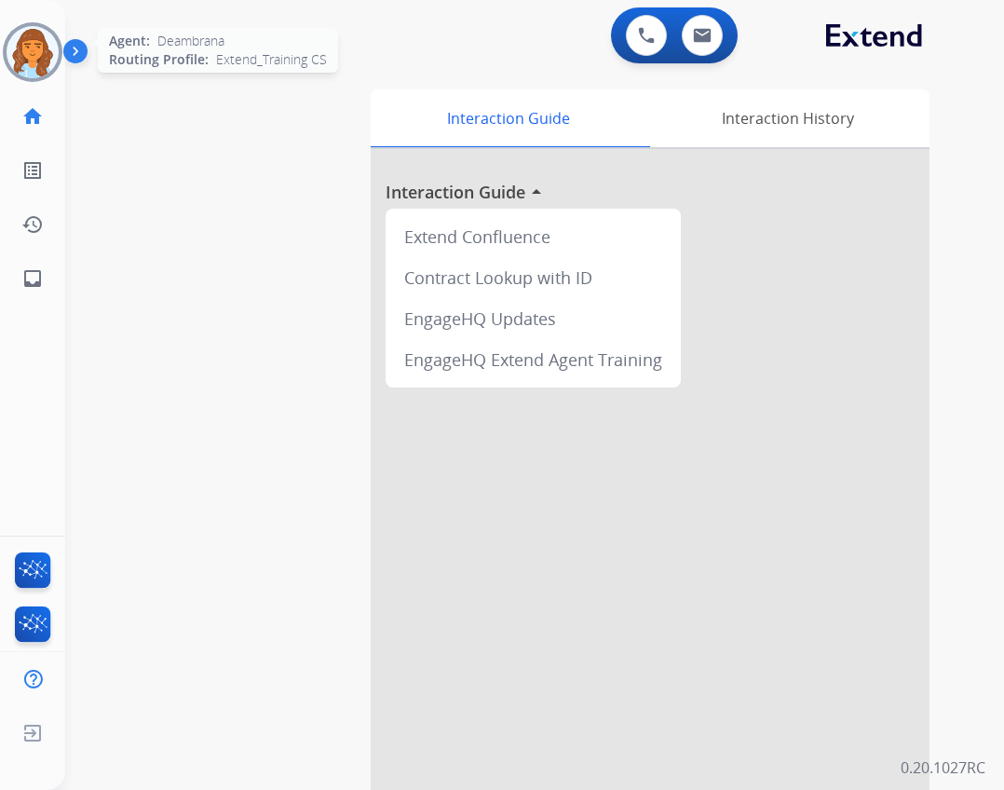
click at [27, 64] on img at bounding box center [33, 52] width 52 height 52
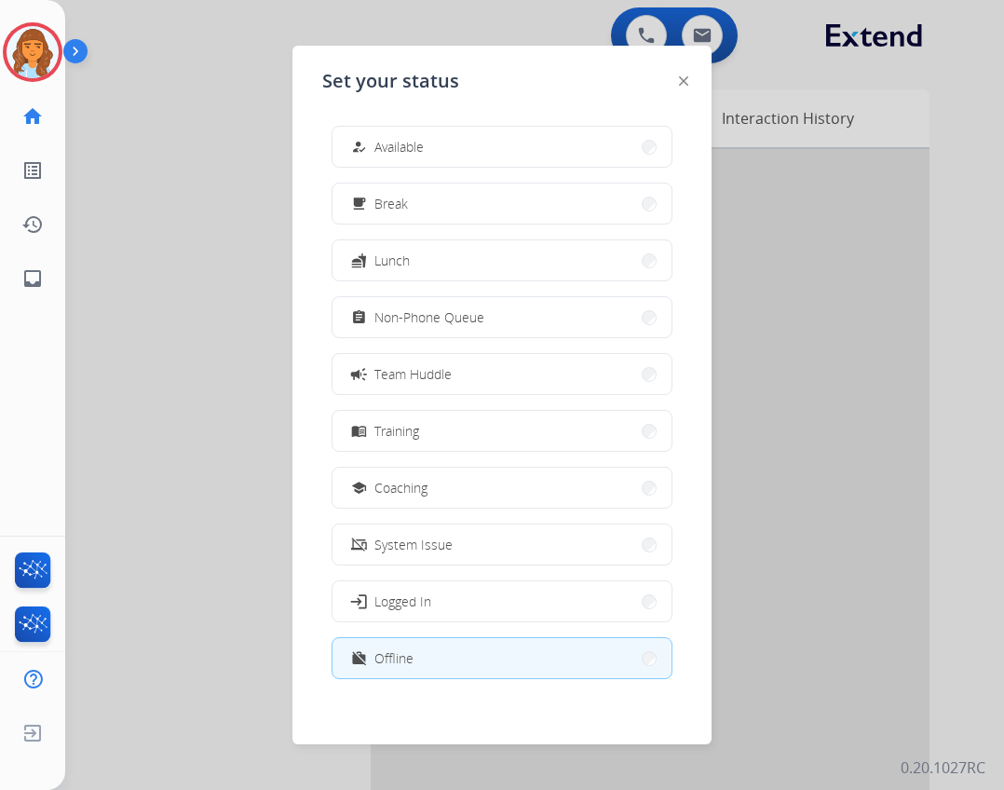
click at [453, 138] on button "how_to_reg Available" at bounding box center [502, 147] width 339 height 40
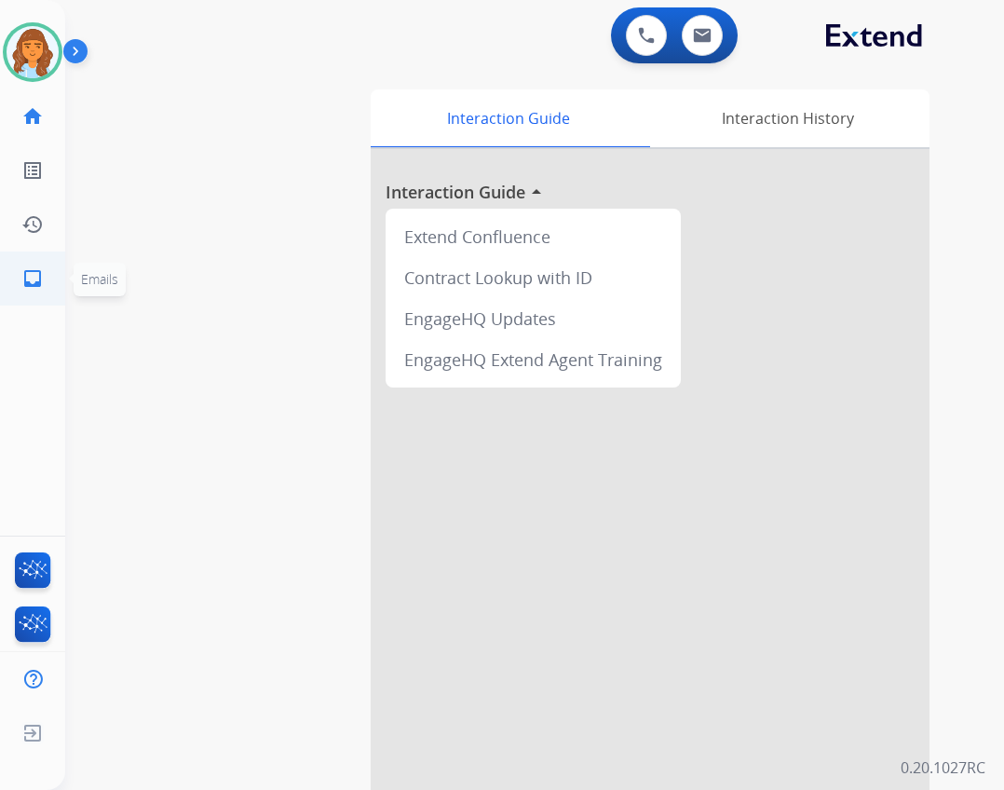
click at [44, 280] on link "inbox Emails" at bounding box center [33, 279] width 52 height 52
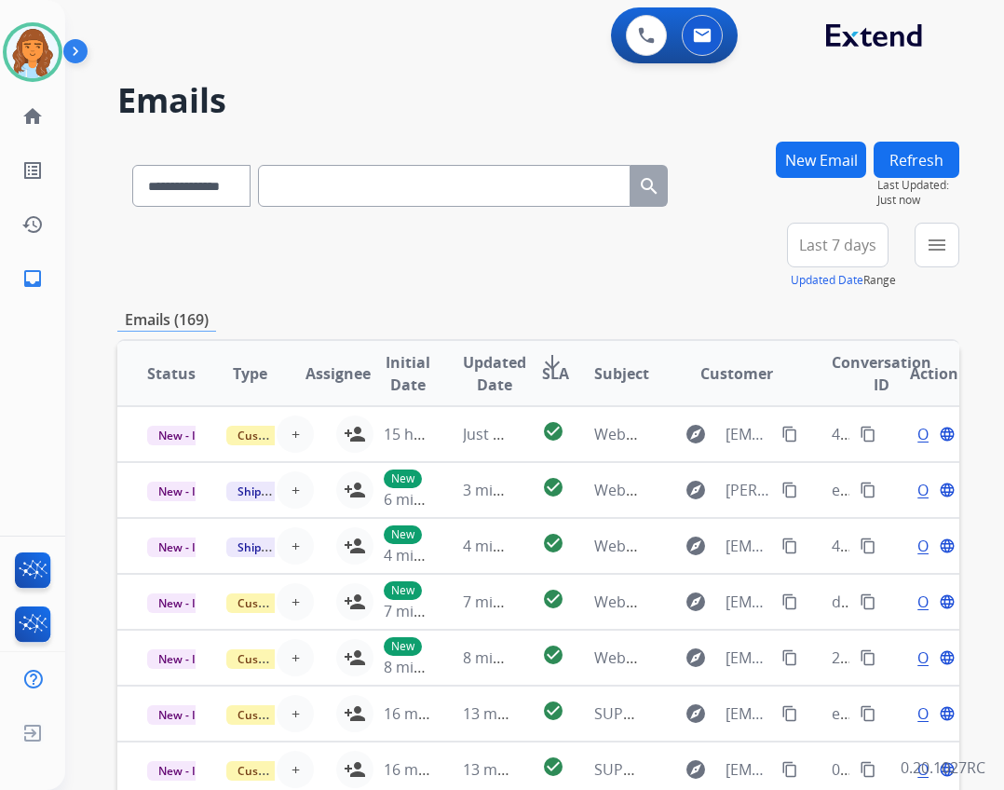
click at [957, 253] on button "menu" at bounding box center [937, 245] width 45 height 45
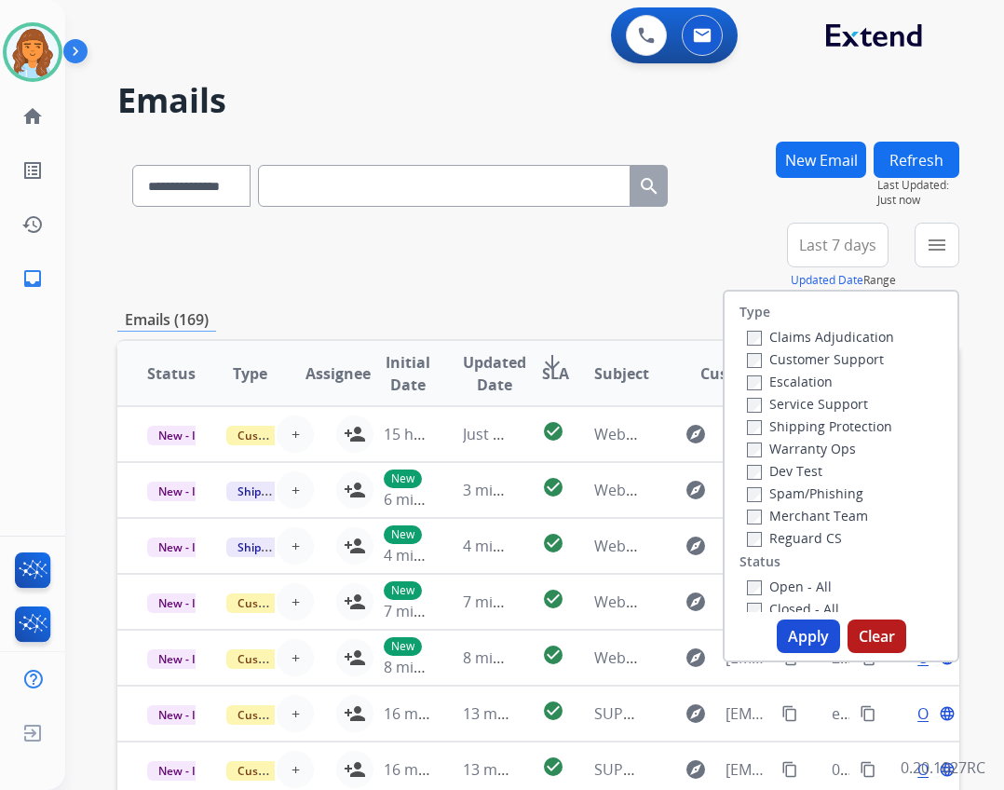
click at [788, 586] on label "Open - All" at bounding box center [789, 587] width 85 height 18
drag, startPoint x: 775, startPoint y: 547, endPoint x: 772, endPoint y: 532, distance: 15.2
click at [776, 547] on div "Reguard CS" at bounding box center [820, 537] width 147 height 22
click at [747, 548] on div "Reguard CS" at bounding box center [820, 537] width 147 height 22
click at [756, 430] on label "Shipping Protection" at bounding box center [819, 426] width 145 height 18
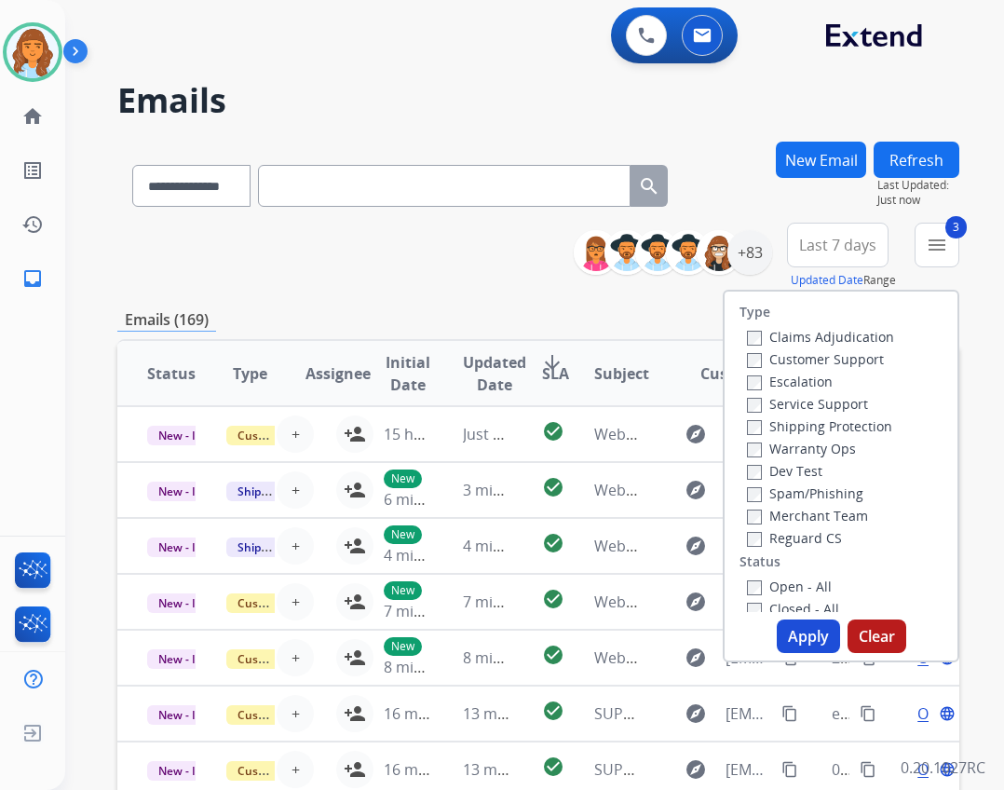
click at [755, 356] on label "Customer Support" at bounding box center [815, 359] width 137 height 18
click at [794, 640] on button "Apply" at bounding box center [808, 637] width 63 height 34
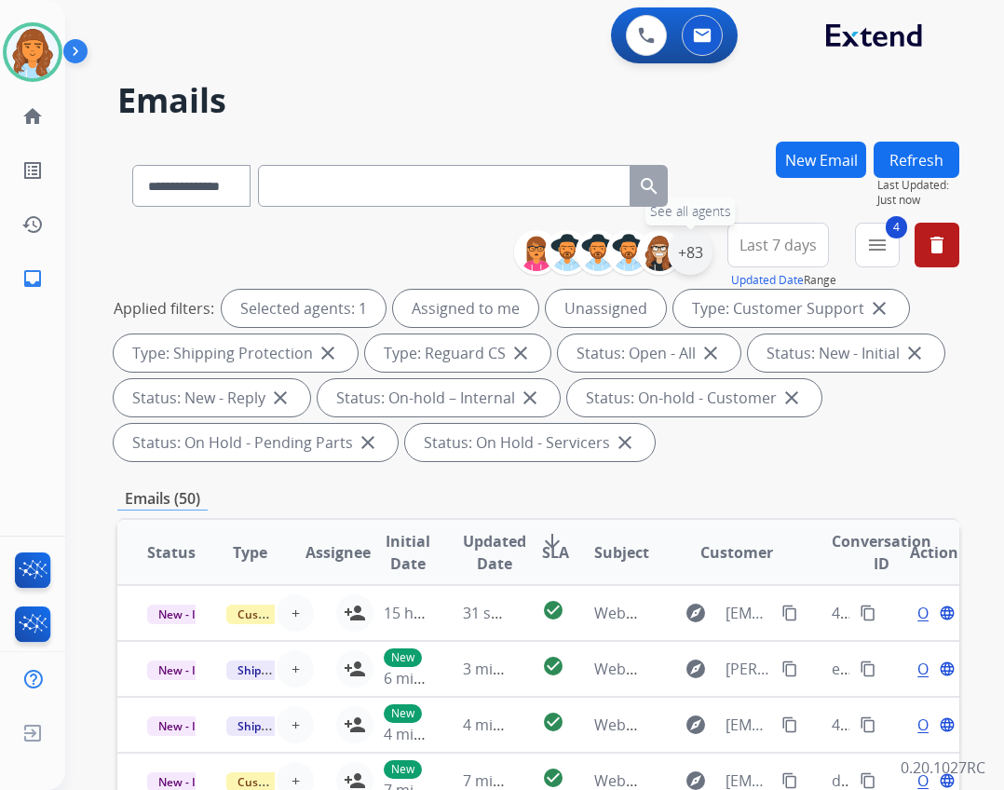
click at [709, 252] on div "+83" at bounding box center [690, 252] width 45 height 45
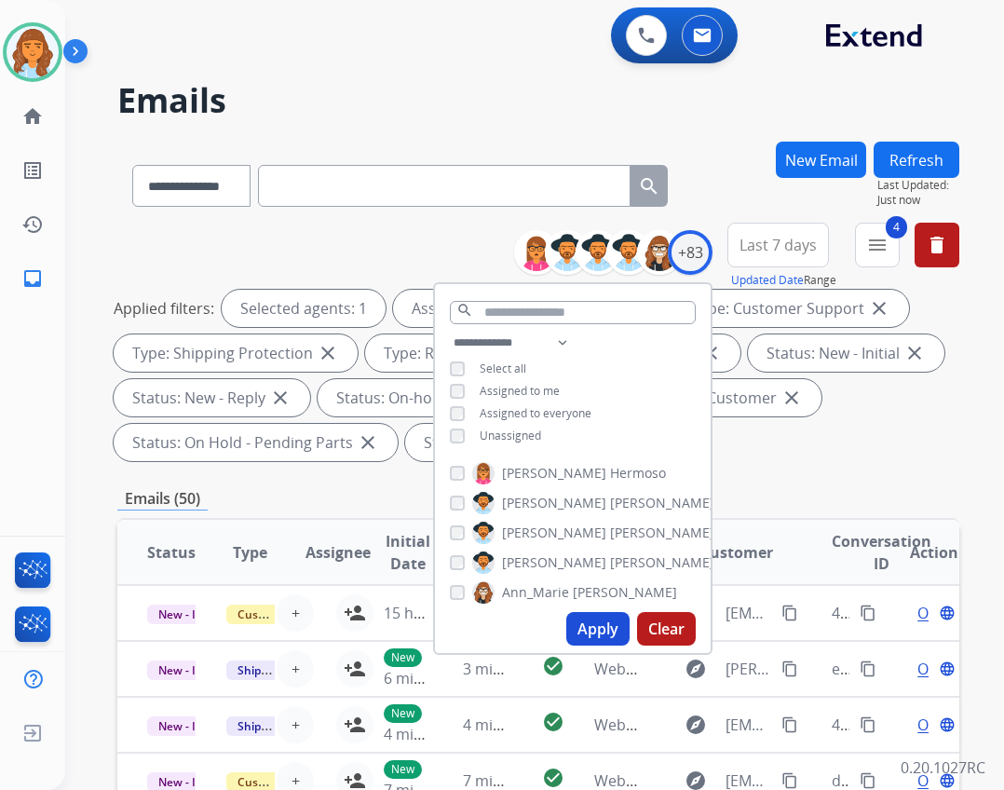
click at [530, 439] on span "Unassigned" at bounding box center [510, 436] width 61 height 16
click at [588, 633] on button "Apply" at bounding box center [598, 629] width 63 height 34
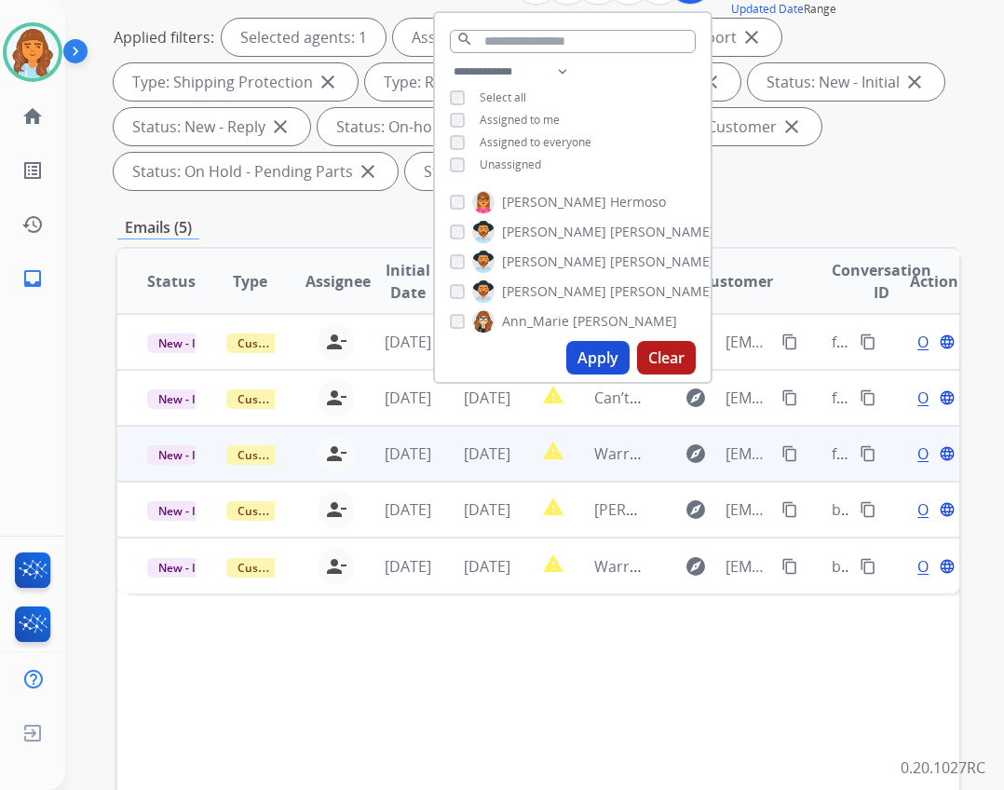
scroll to position [170, 0]
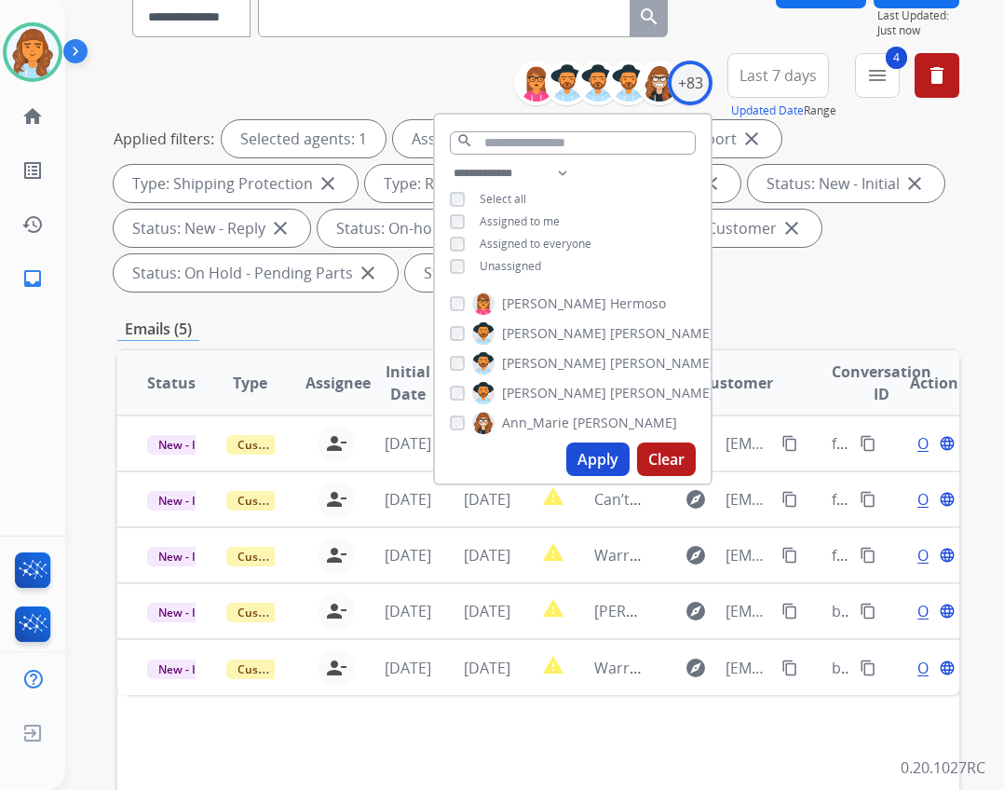
click at [326, 343] on div "**********" at bounding box center [538, 521] width 842 height 1098
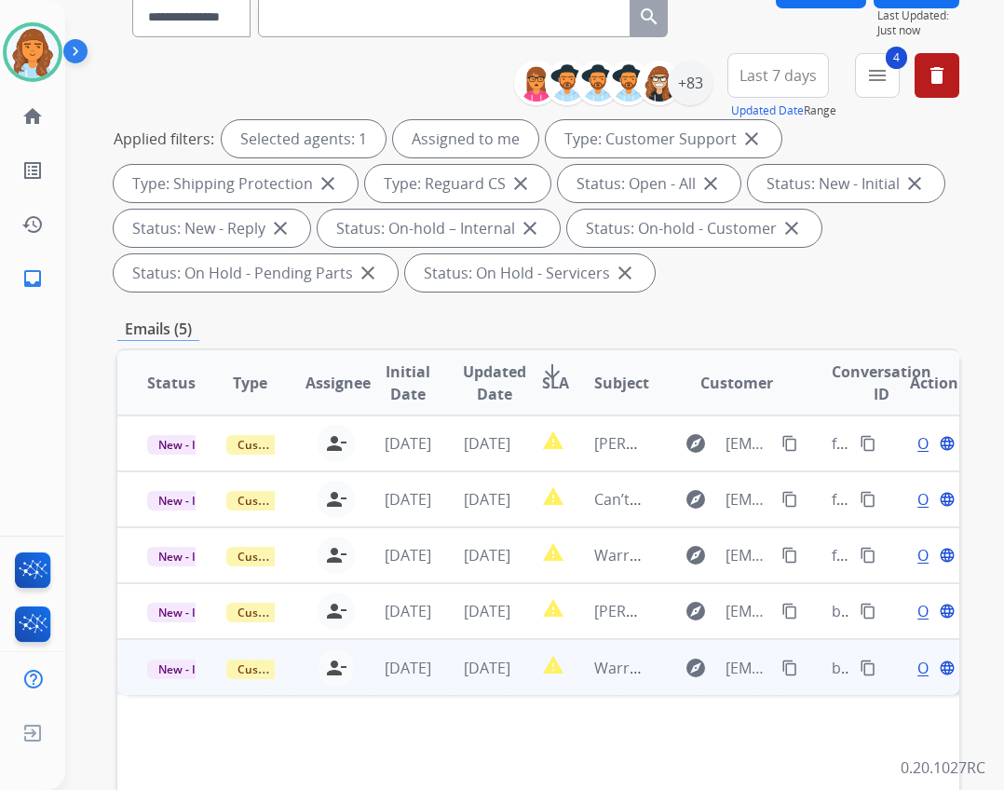
click at [399, 685] on td "[DATE]" at bounding box center [393, 667] width 79 height 56
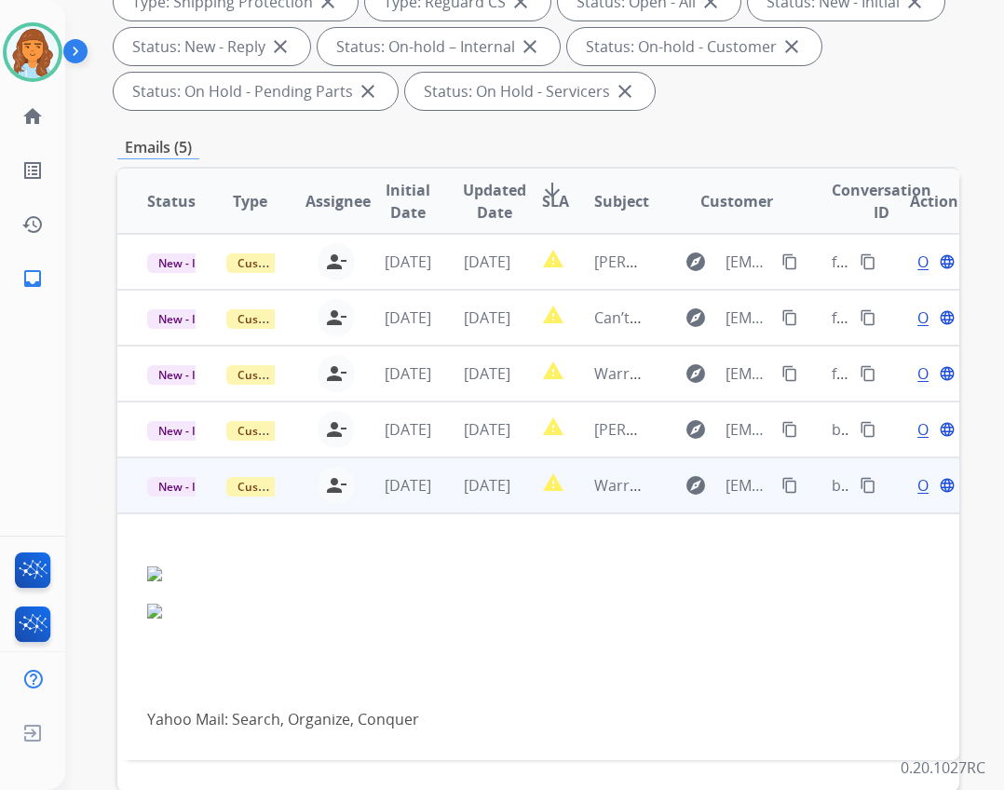
scroll to position [449, 0]
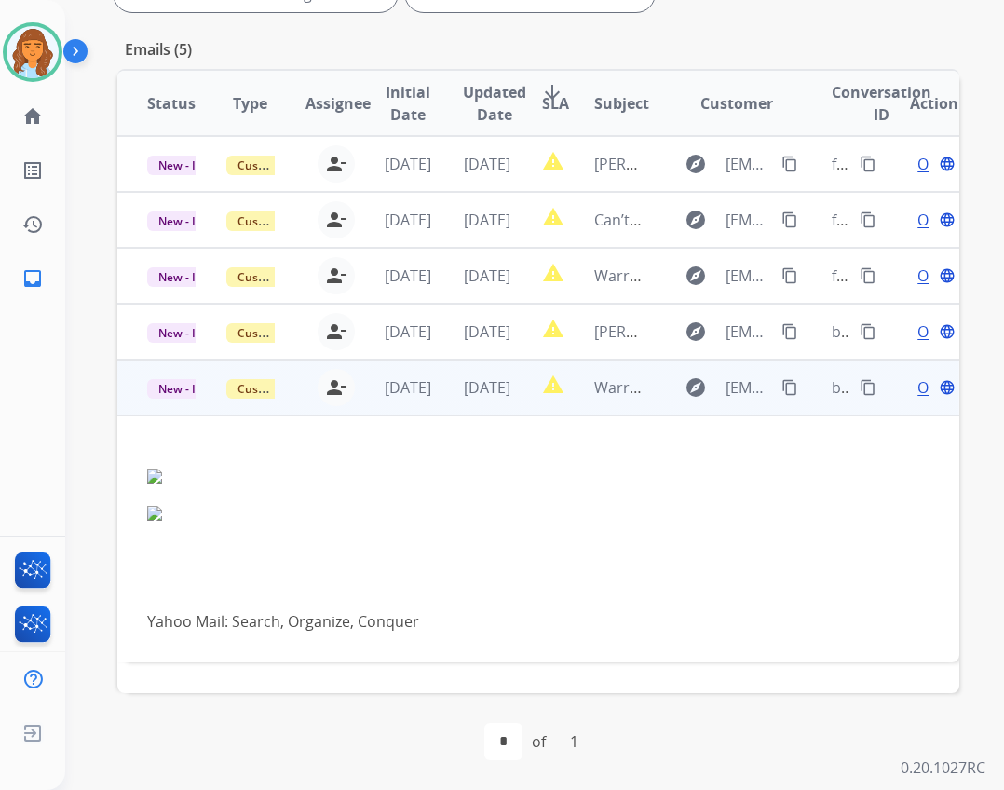
click at [782, 389] on mat-icon "content_copy" at bounding box center [790, 387] width 17 height 17
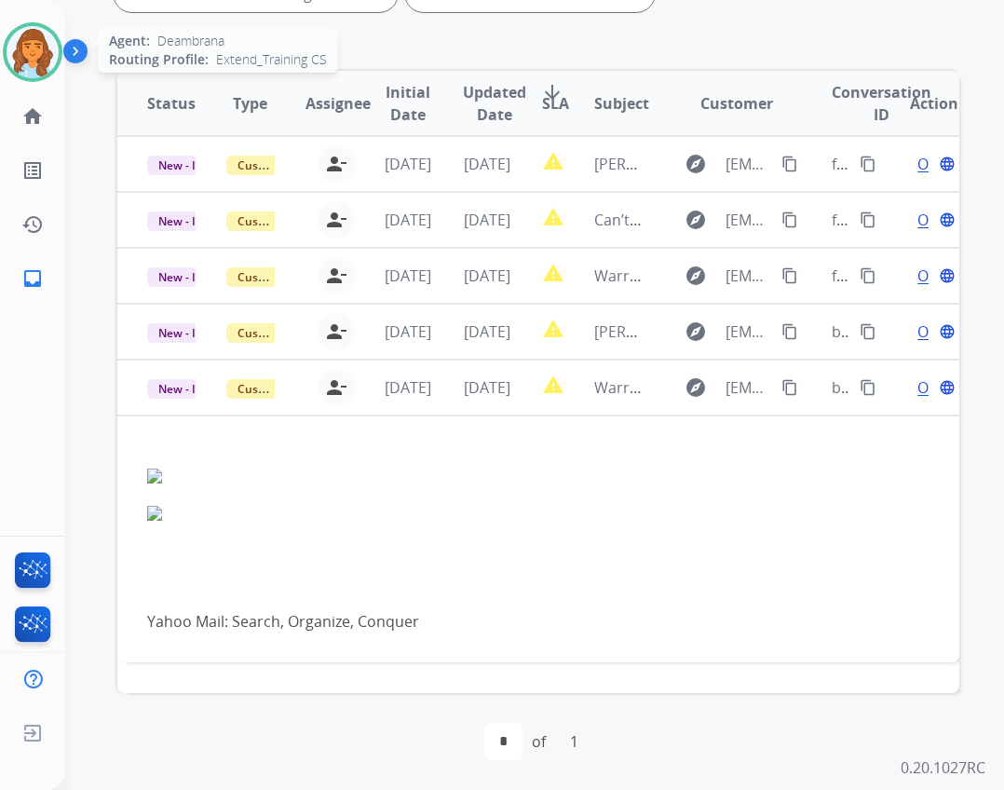
click at [13, 42] on img at bounding box center [33, 52] width 52 height 52
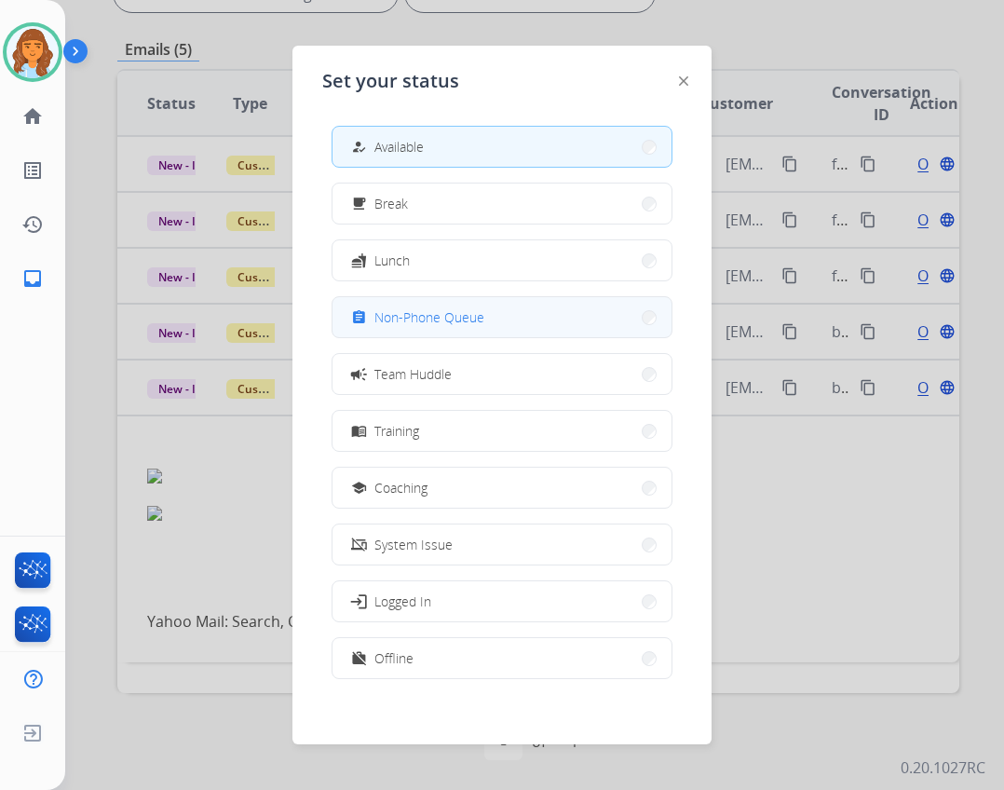
click at [472, 325] on span "Non-Phone Queue" at bounding box center [430, 317] width 110 height 20
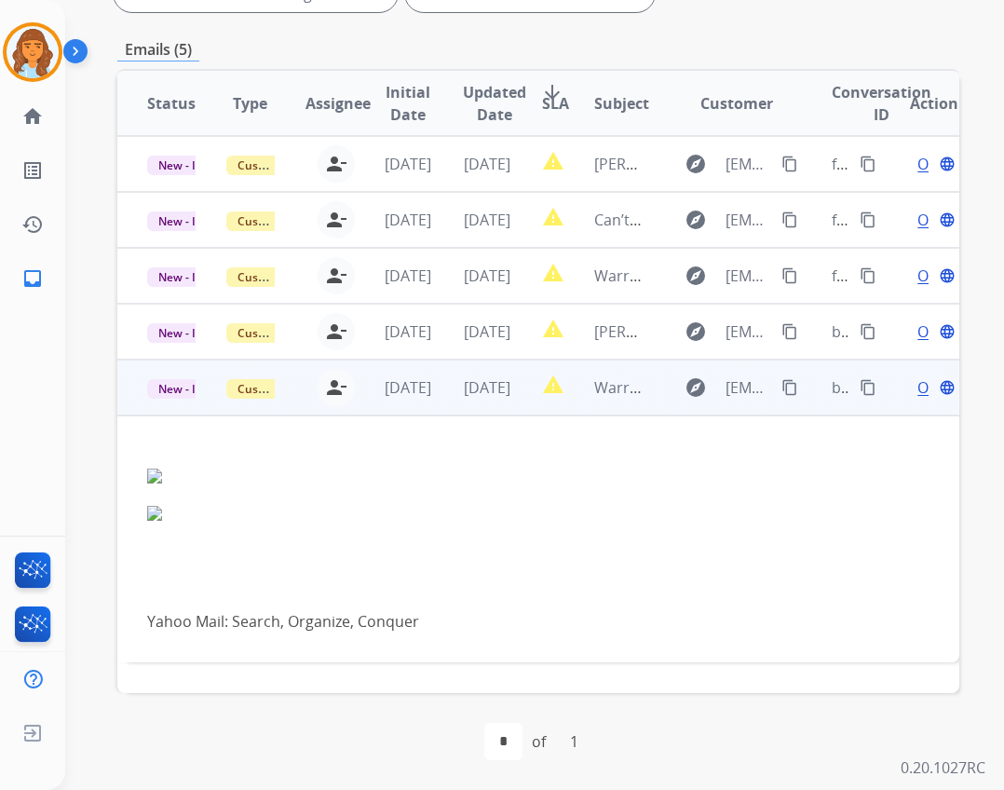
click at [918, 389] on span "Open" at bounding box center [937, 387] width 38 height 22
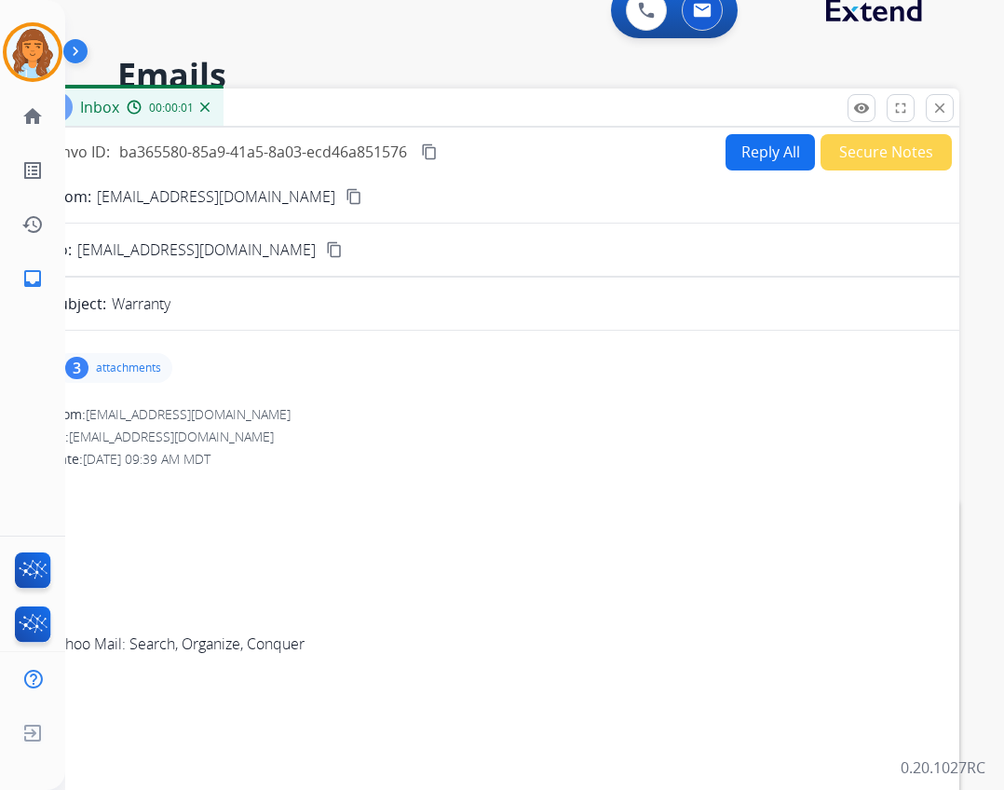
scroll to position [0, 0]
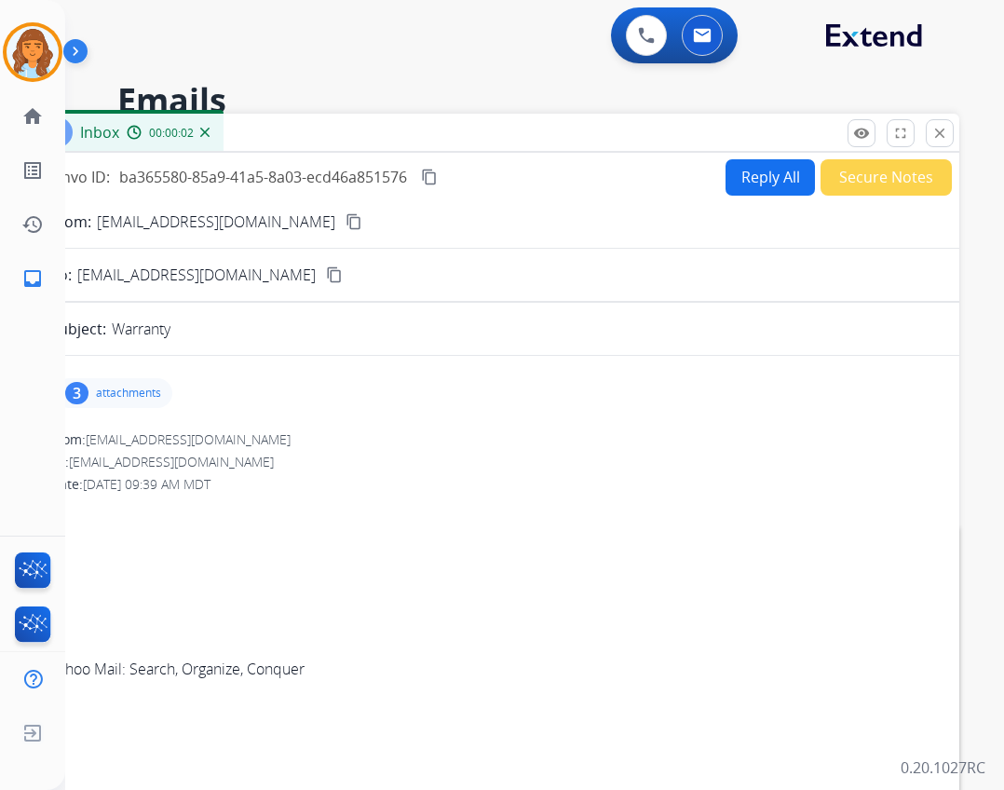
click at [130, 391] on p "attachments" at bounding box center [128, 393] width 65 height 15
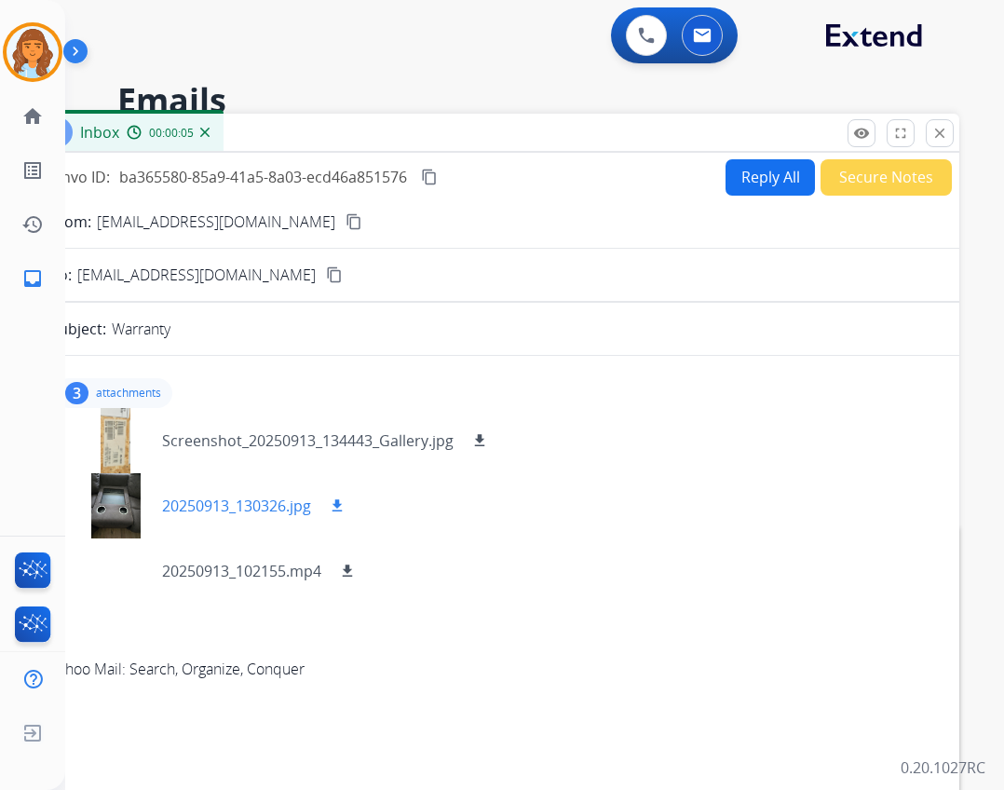
click at [307, 511] on p "20250913_130326.jpg" at bounding box center [236, 506] width 149 height 22
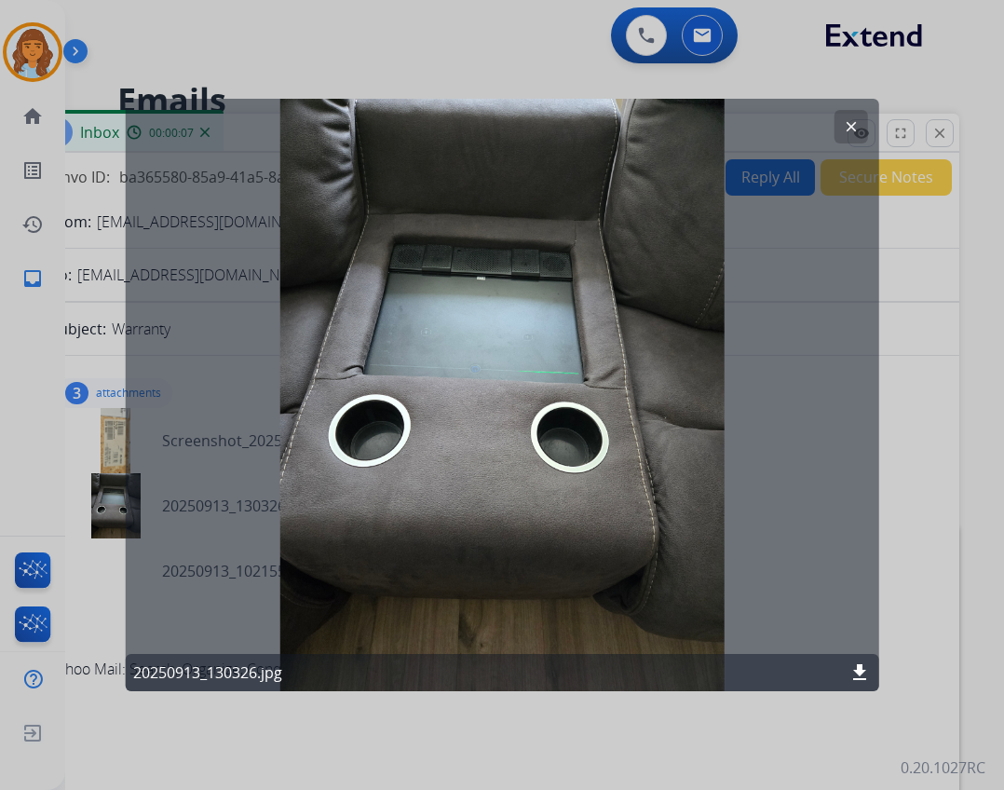
click at [864, 679] on mat-icon "download" at bounding box center [860, 673] width 22 height 22
click at [839, 125] on button "clear" at bounding box center [851, 127] width 34 height 34
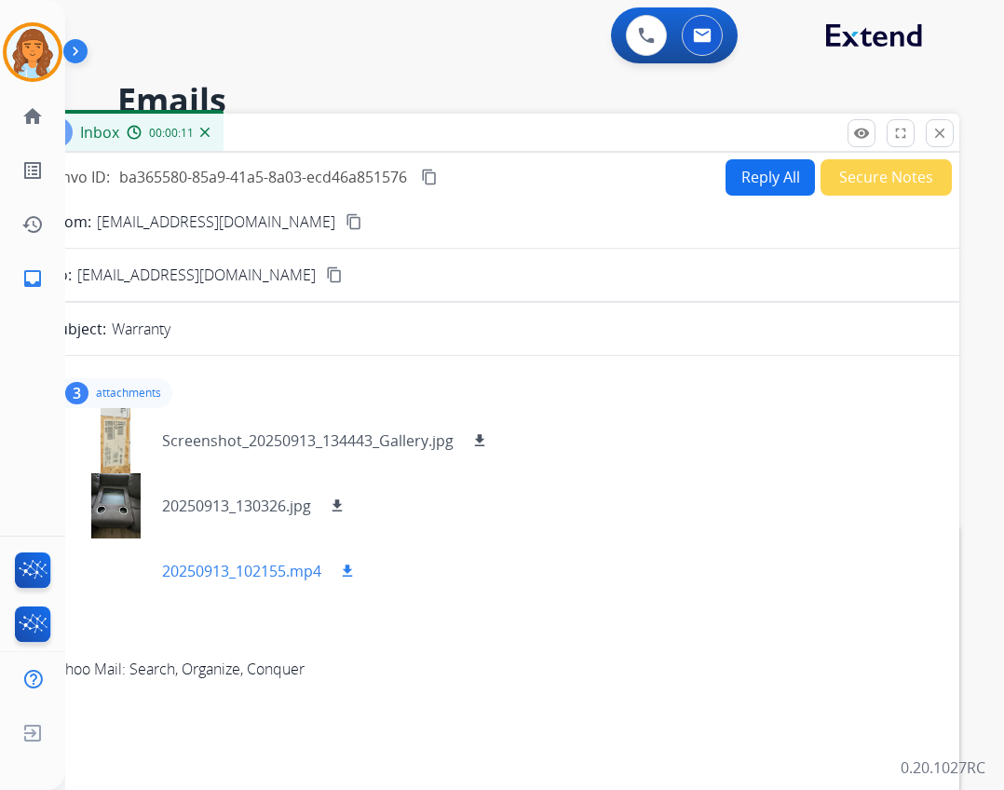
click at [250, 567] on p "20250913_102155.mp4" at bounding box center [241, 571] width 159 height 22
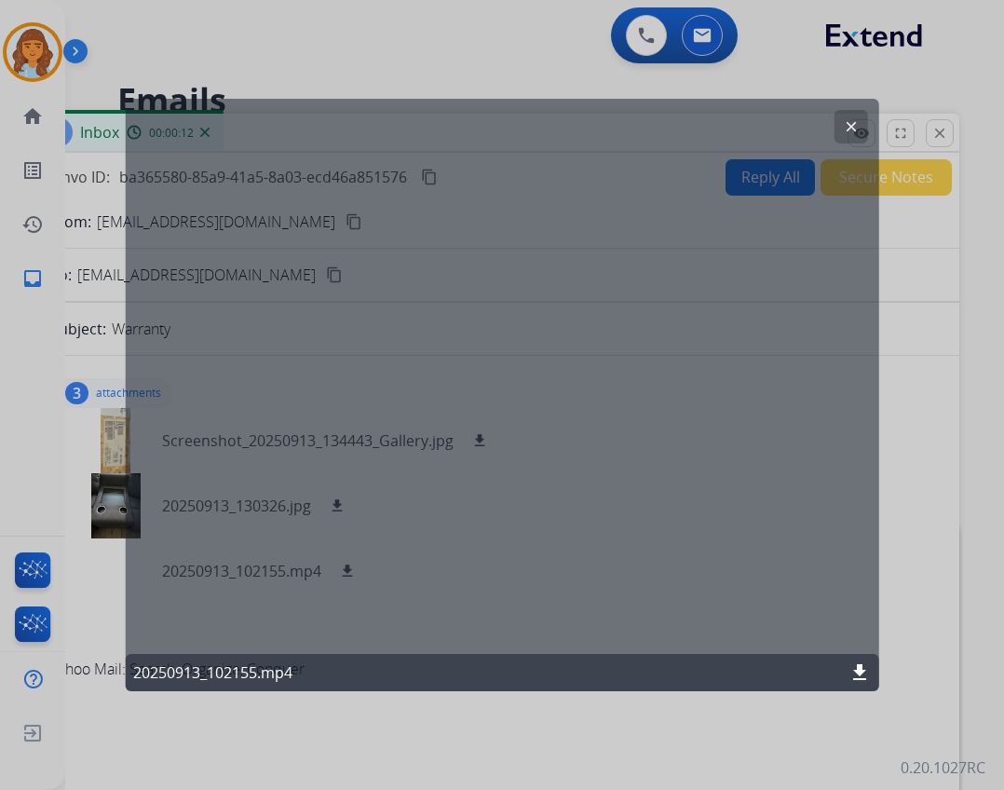
click at [845, 666] on div "20250913_102155.mp4 download" at bounding box center [503, 672] width 754 height 37
click at [860, 673] on mat-icon "download" at bounding box center [860, 673] width 22 height 22
click at [844, 128] on mat-icon "clear" at bounding box center [850, 126] width 17 height 17
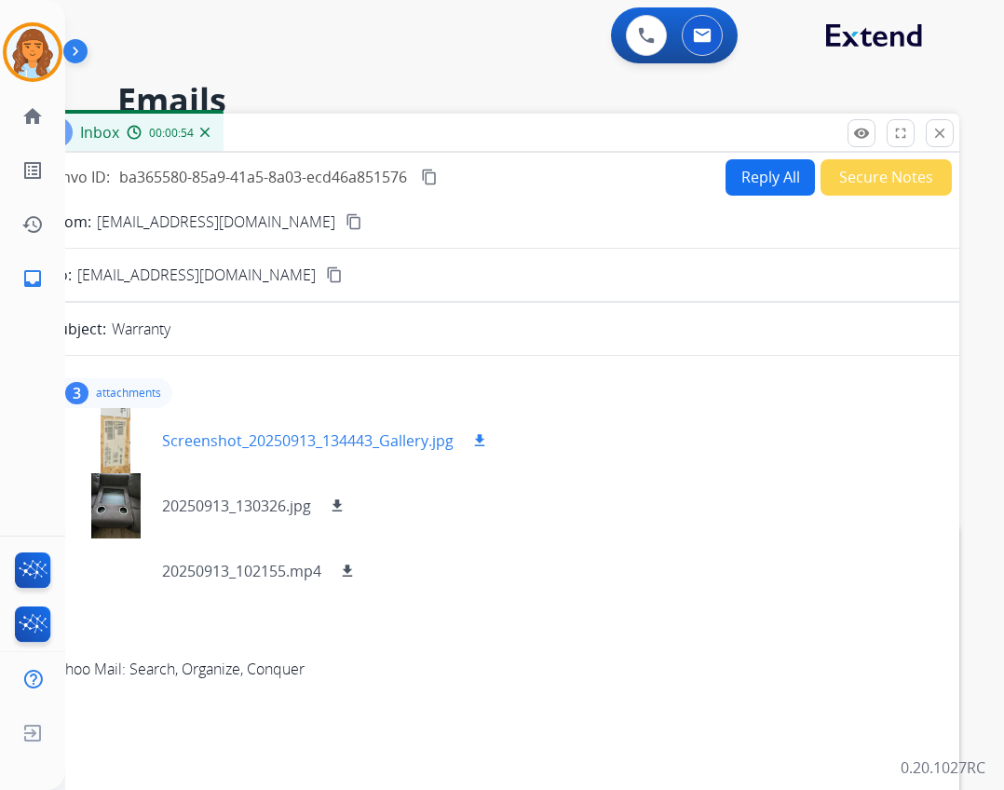
click at [474, 439] on mat-icon "download" at bounding box center [479, 440] width 17 height 17
click at [760, 170] on button "Reply All" at bounding box center [770, 177] width 89 height 36
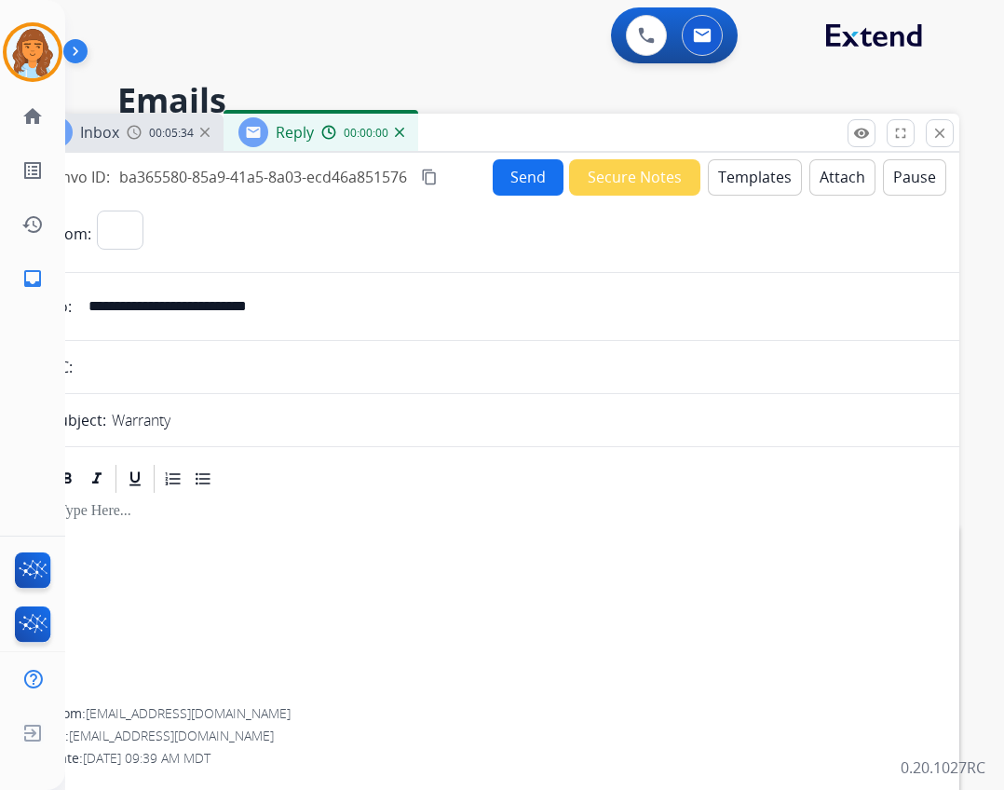
select select "**********"
click at [721, 171] on button "Templates" at bounding box center [755, 177] width 94 height 36
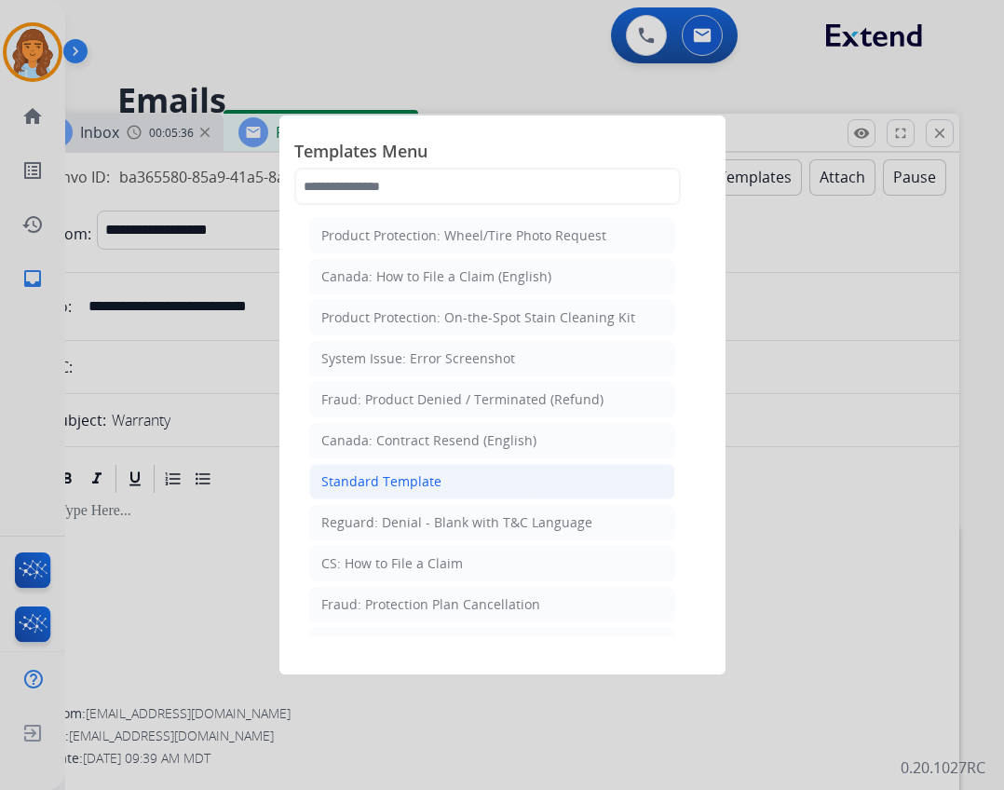
click at [421, 485] on div "Standard Template" at bounding box center [381, 481] width 120 height 19
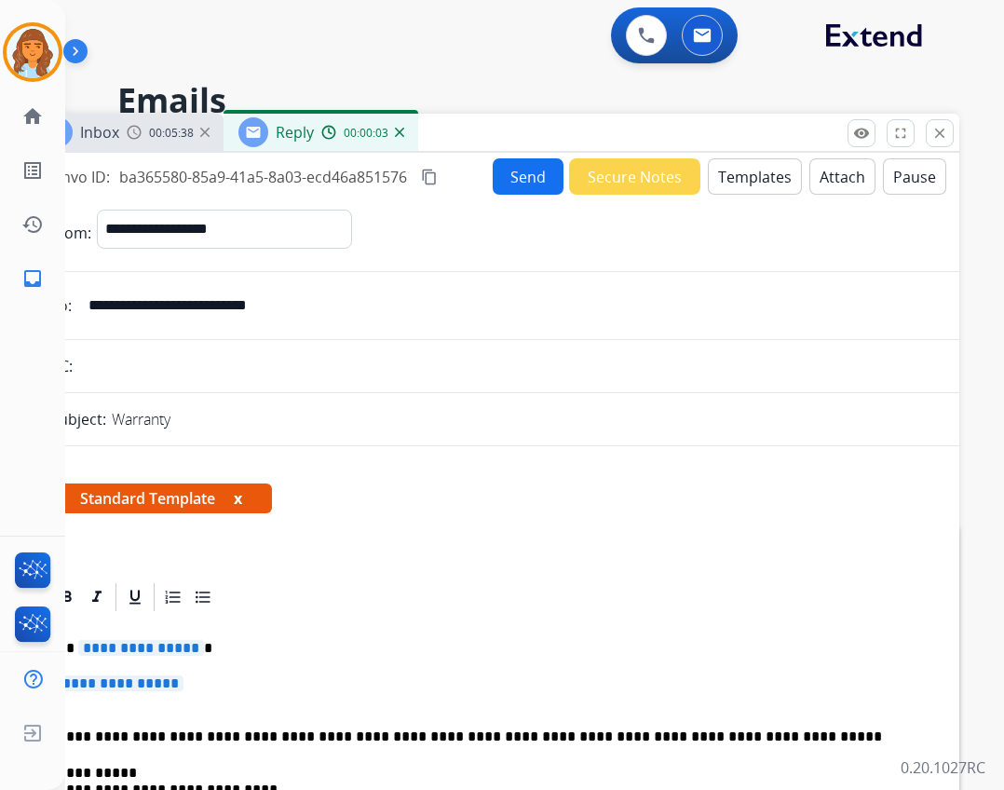
click at [143, 650] on span "**********" at bounding box center [141, 648] width 126 height 16
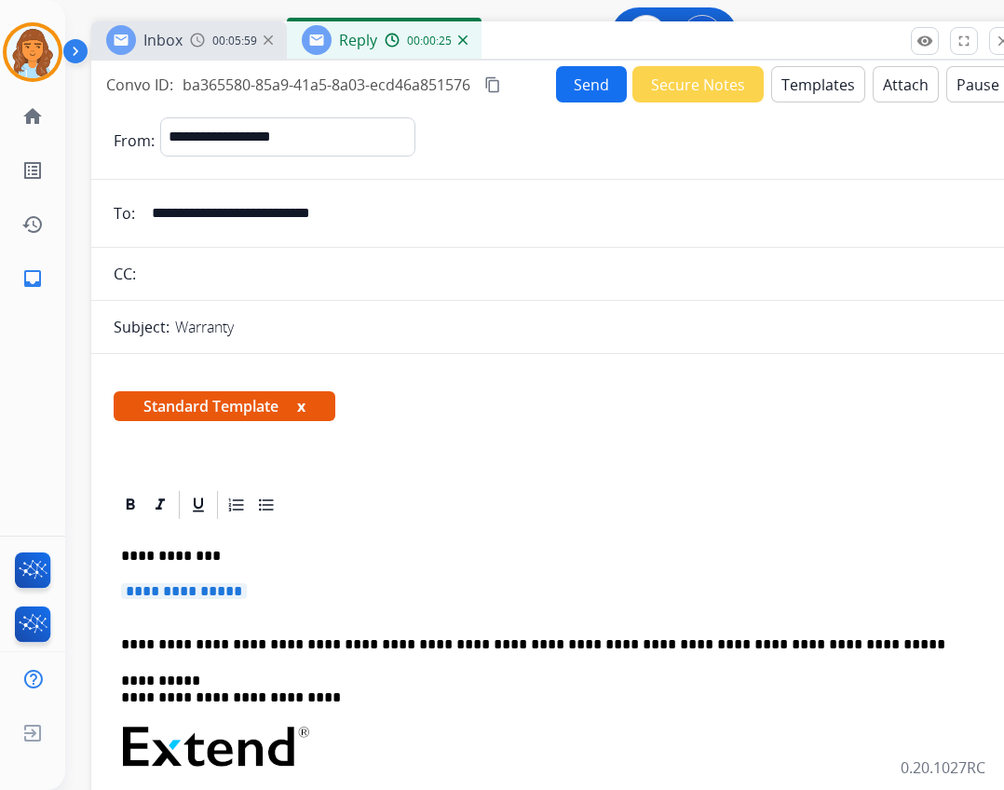
drag, startPoint x: 603, startPoint y: 132, endPoint x: 665, endPoint y: 34, distance: 116.1
click at [665, 34] on div "Inbox 00:05:59 Reply 00:00:25" at bounding box center [557, 40] width 932 height 39
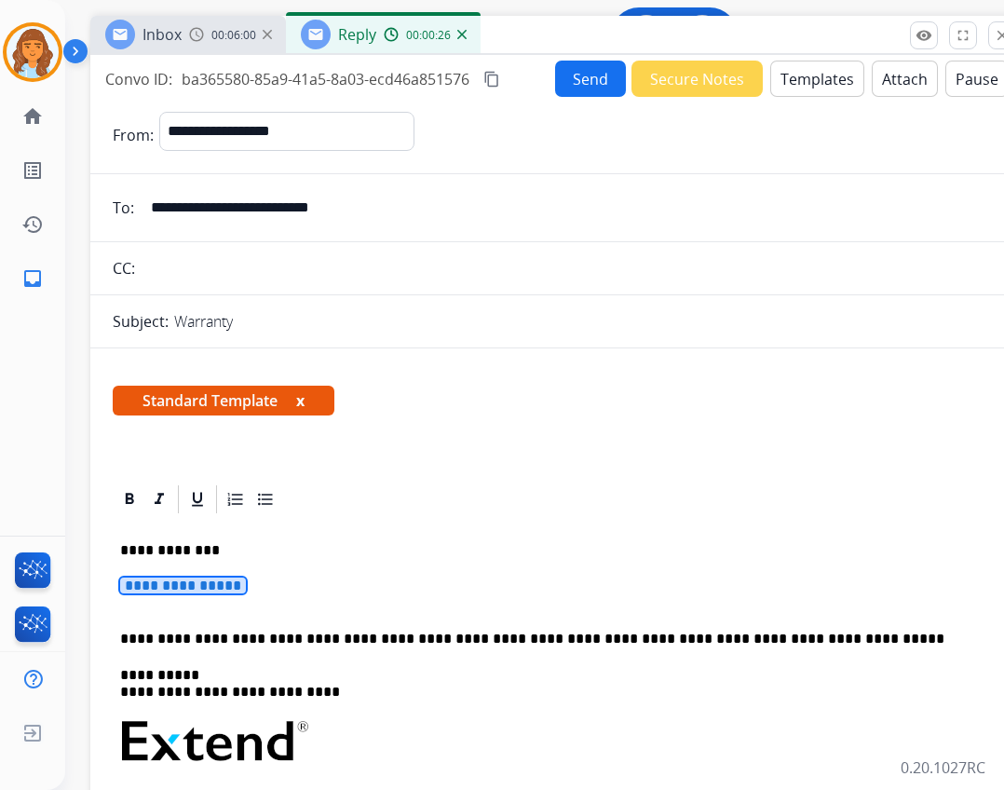
click at [227, 581] on span "**********" at bounding box center [183, 586] width 126 height 16
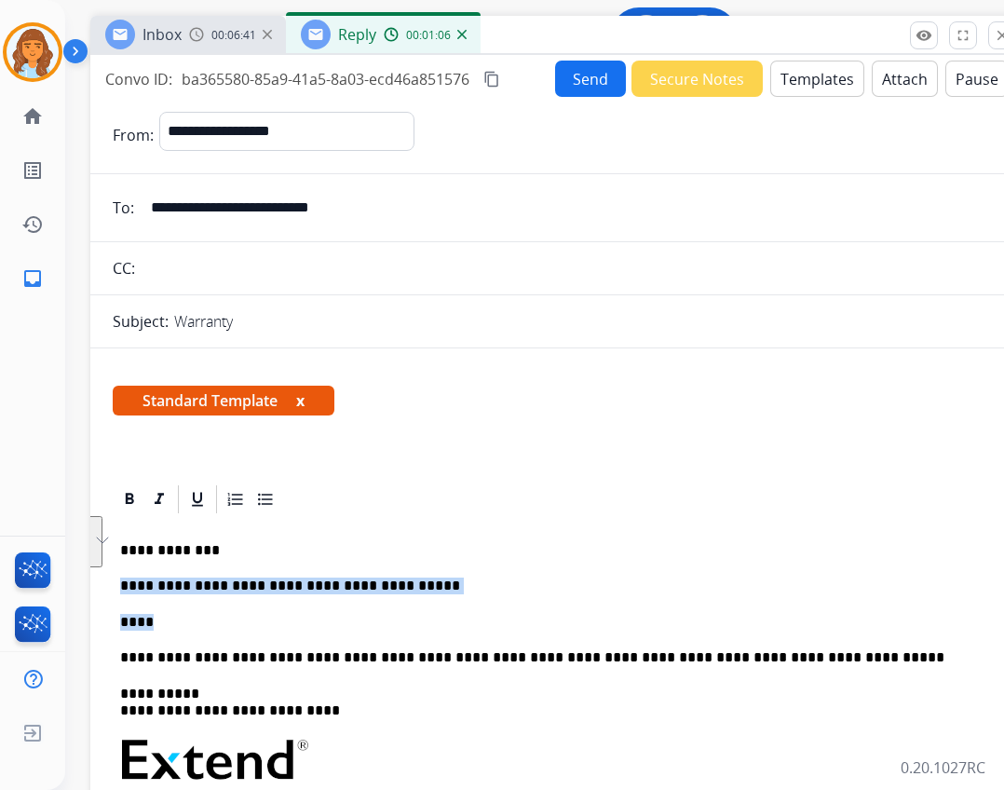
drag, startPoint x: 118, startPoint y: 583, endPoint x: 151, endPoint y: 612, distance: 43.6
click at [155, 619] on div "**********" at bounding box center [556, 795] width 887 height 558
copy div "**********"
click at [229, 620] on p "****" at bounding box center [548, 622] width 857 height 17
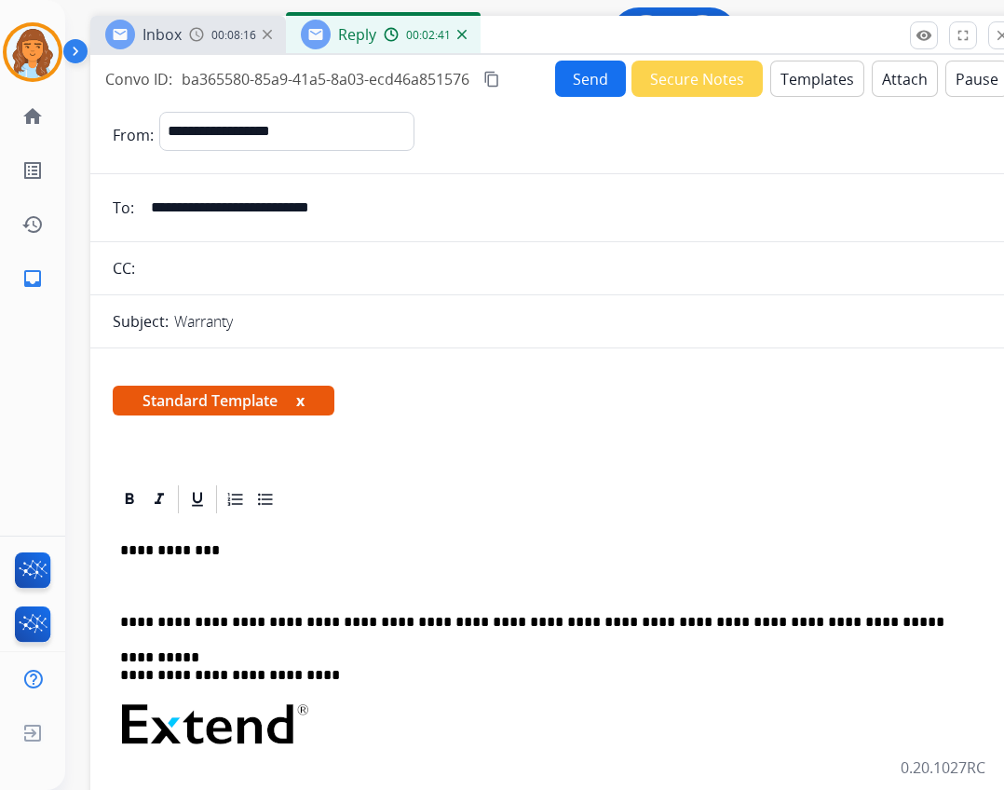
click at [141, 579] on p "To enrich screen reader interactions, please activate Accessibility in Grammarl…" at bounding box center [548, 586] width 857 height 17
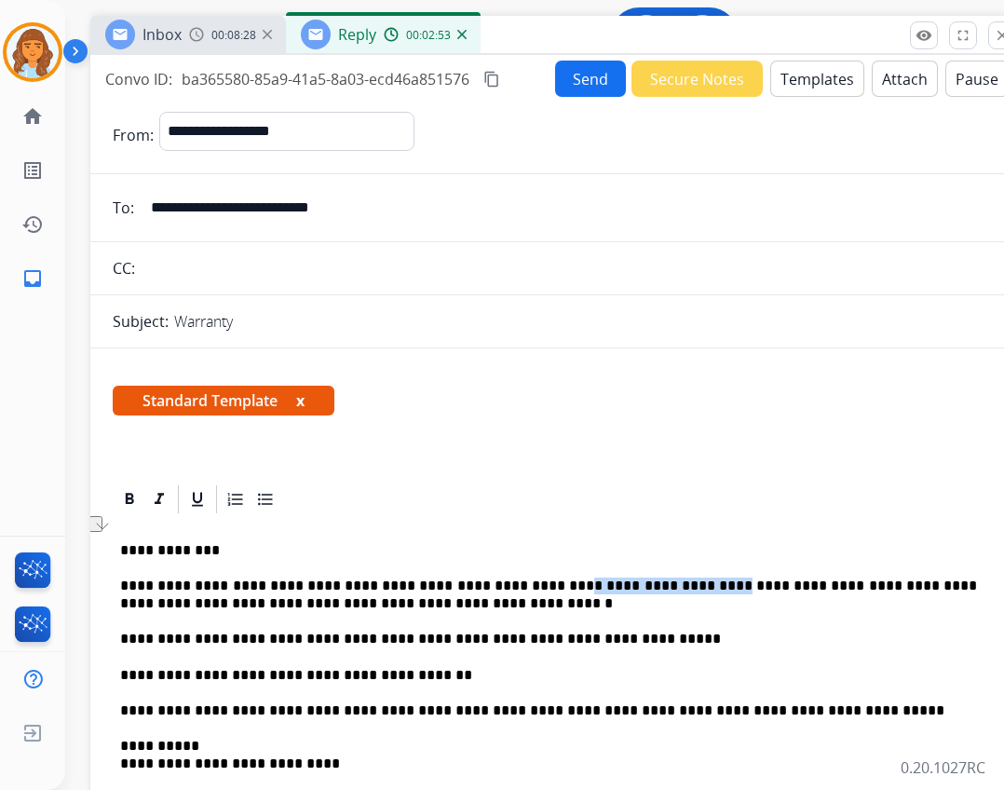
drag, startPoint x: 653, startPoint y: 586, endPoint x: 509, endPoint y: 593, distance: 144.6
click at [509, 593] on p "**********" at bounding box center [548, 595] width 857 height 34
click at [578, 88] on button "Send" at bounding box center [590, 79] width 71 height 36
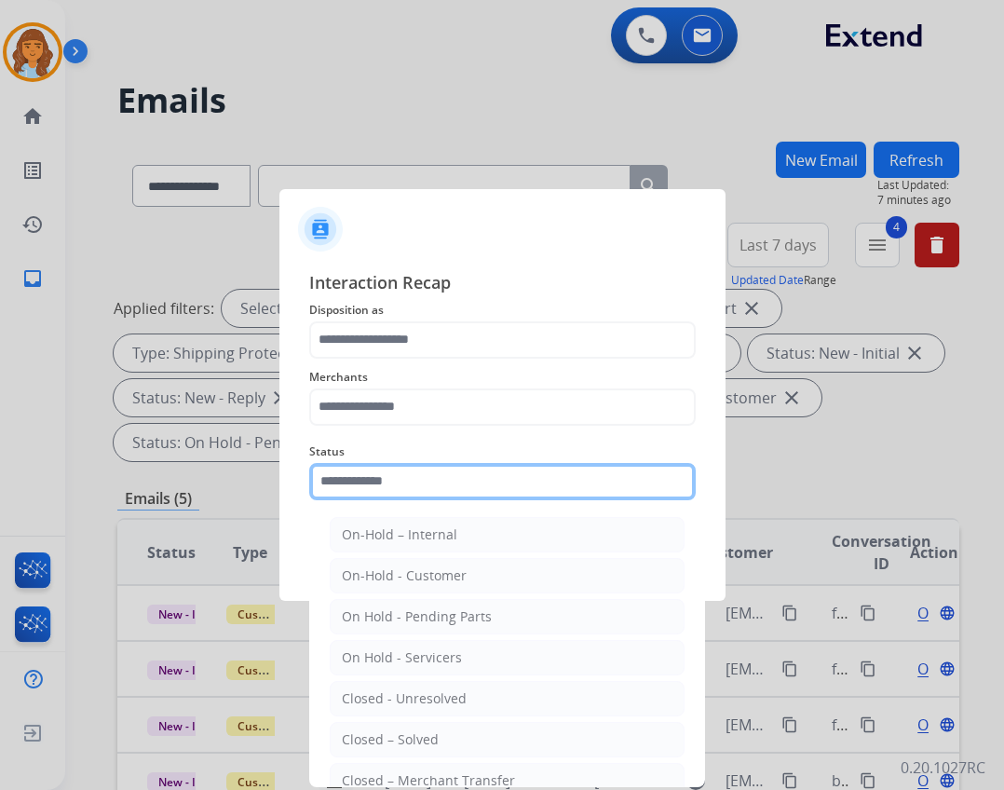
click at [512, 498] on input "text" at bounding box center [502, 481] width 387 height 37
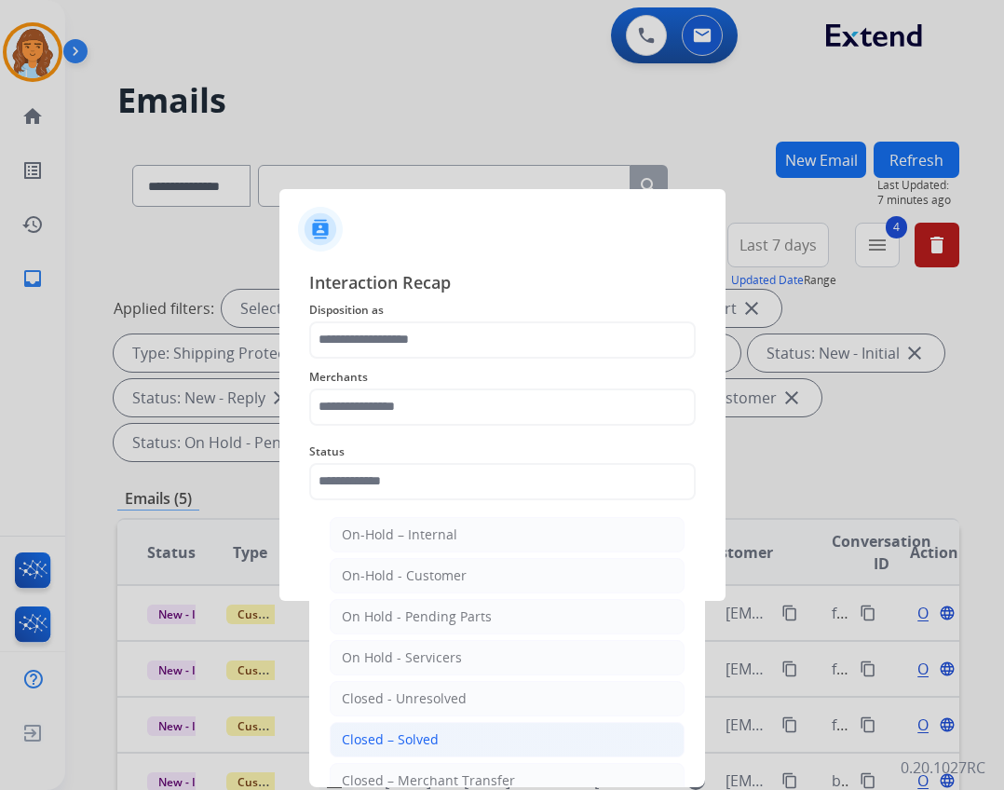
click at [401, 731] on div "Closed – Solved" at bounding box center [390, 740] width 97 height 19
type input "**********"
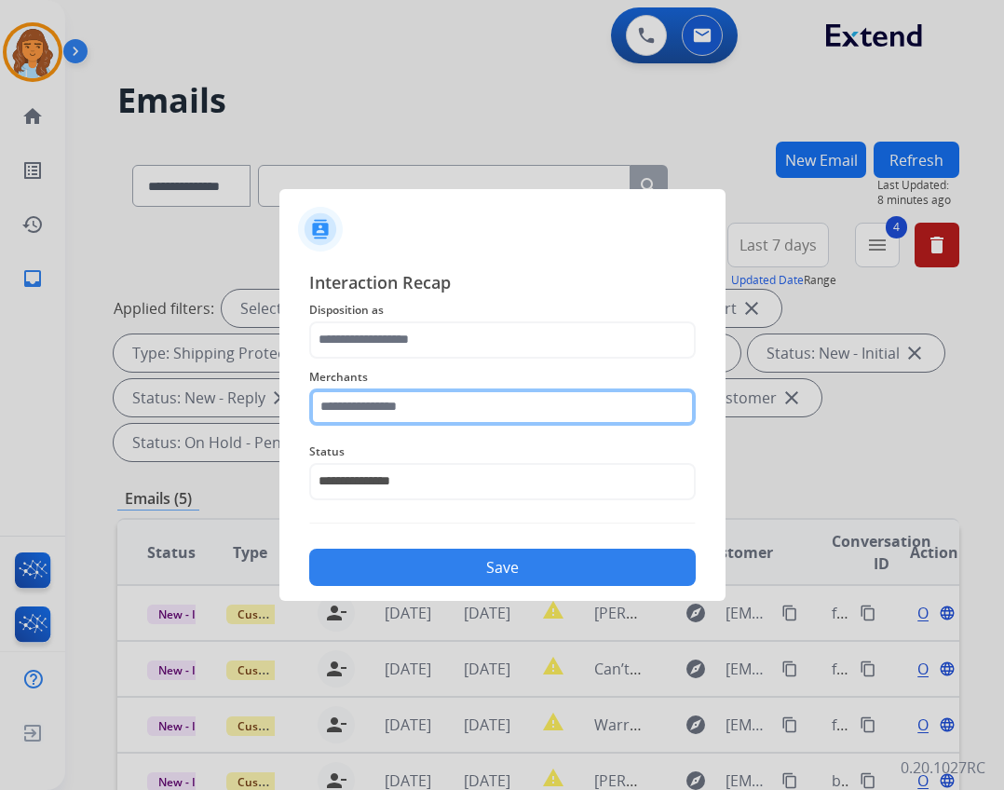
click at [417, 395] on input "text" at bounding box center [502, 407] width 387 height 37
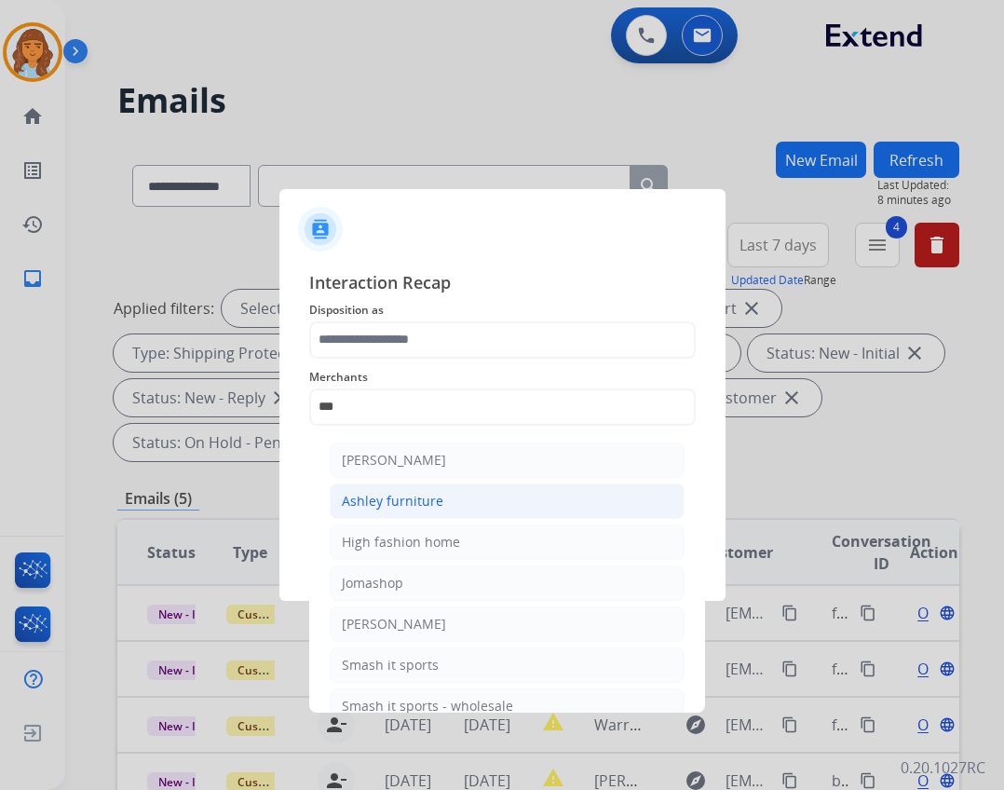
click at [423, 495] on div "Ashley furniture" at bounding box center [393, 501] width 102 height 19
type input "**********"
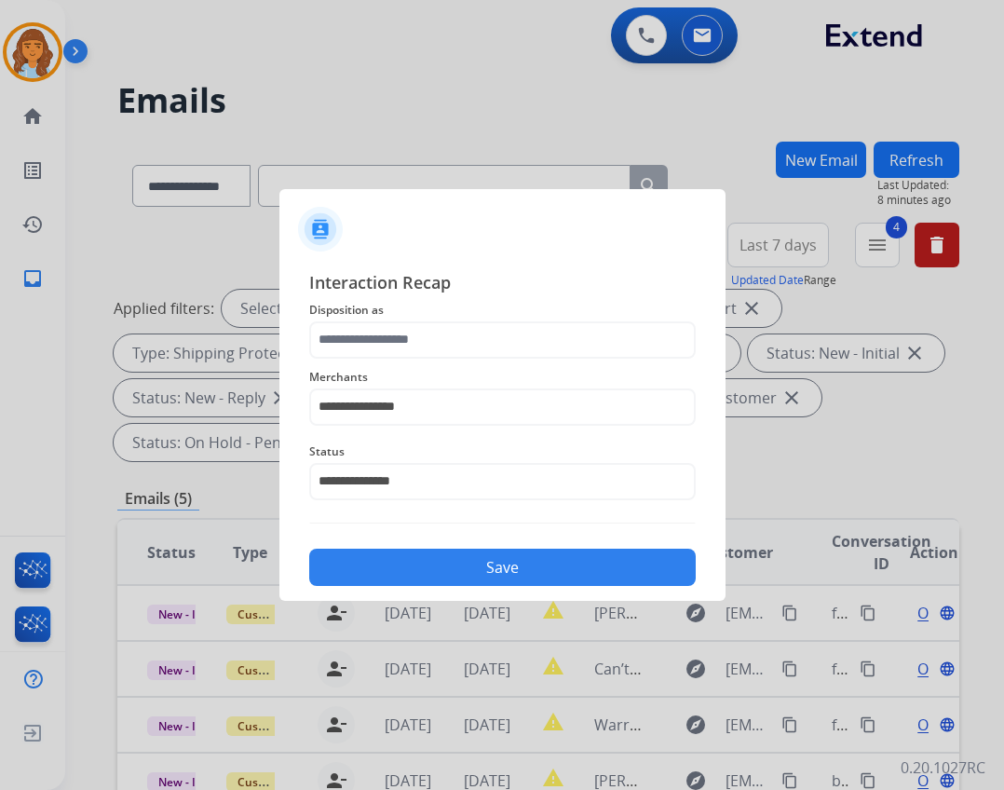
drag, startPoint x: 391, startPoint y: 370, endPoint x: 391, endPoint y: 357, distance: 13.0
click at [391, 368] on span "Merchants" at bounding box center [502, 377] width 387 height 22
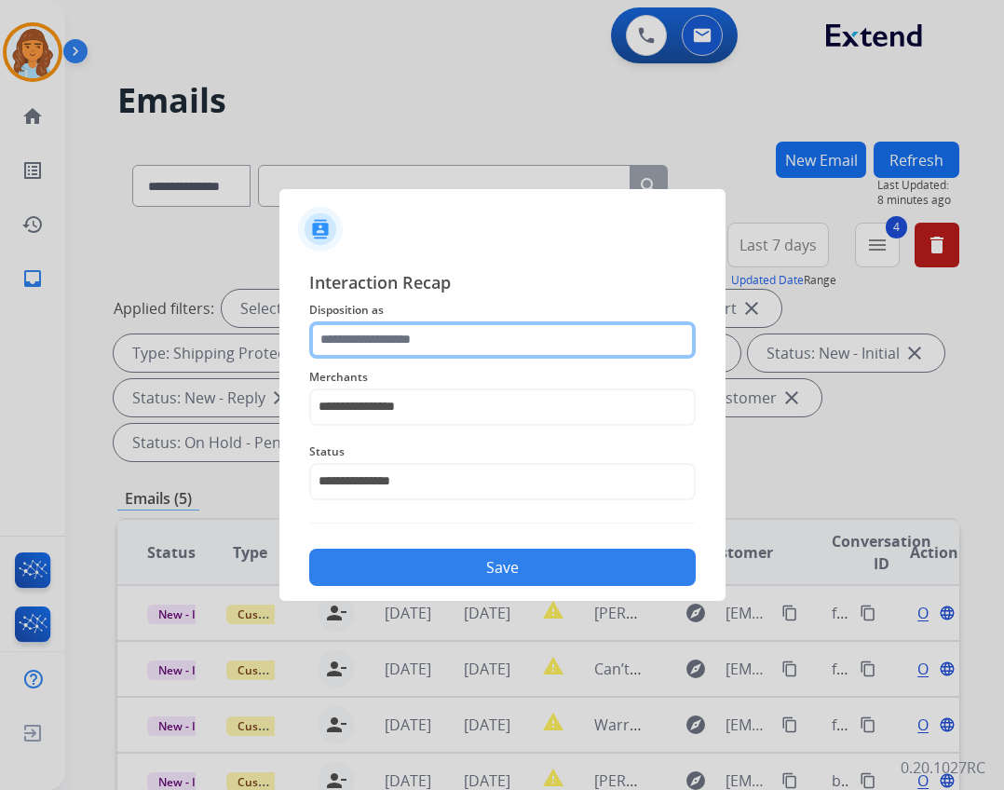
click at [391, 356] on input "text" at bounding box center [502, 339] width 387 height 37
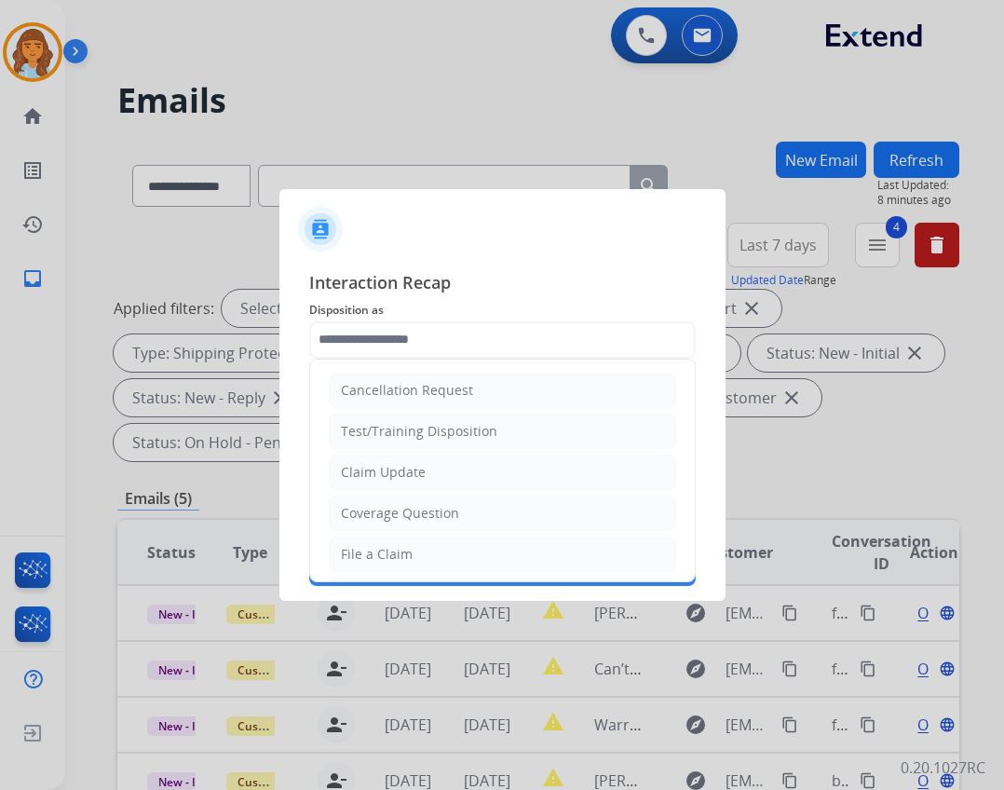
click at [392, 480] on div "Claim Update" at bounding box center [383, 472] width 85 height 19
type input "**********"
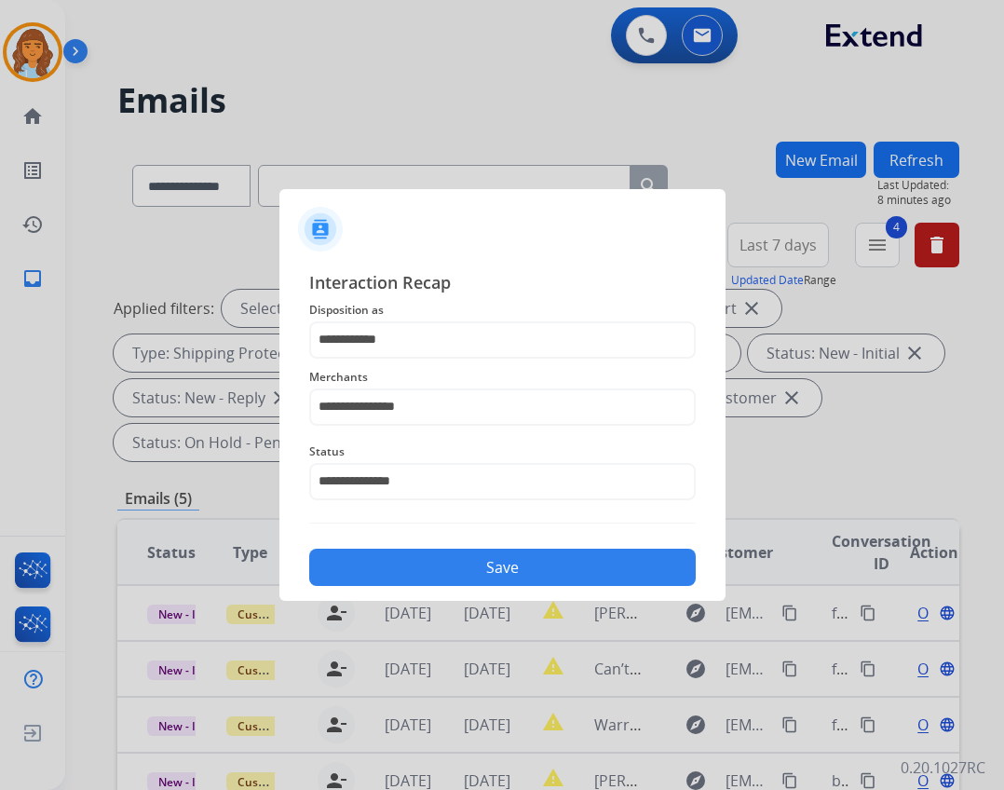
click at [420, 544] on div "Save" at bounding box center [502, 562] width 387 height 48
click at [420, 548] on div "Save" at bounding box center [502, 562] width 387 height 48
click at [399, 561] on button "Save" at bounding box center [502, 567] width 387 height 37
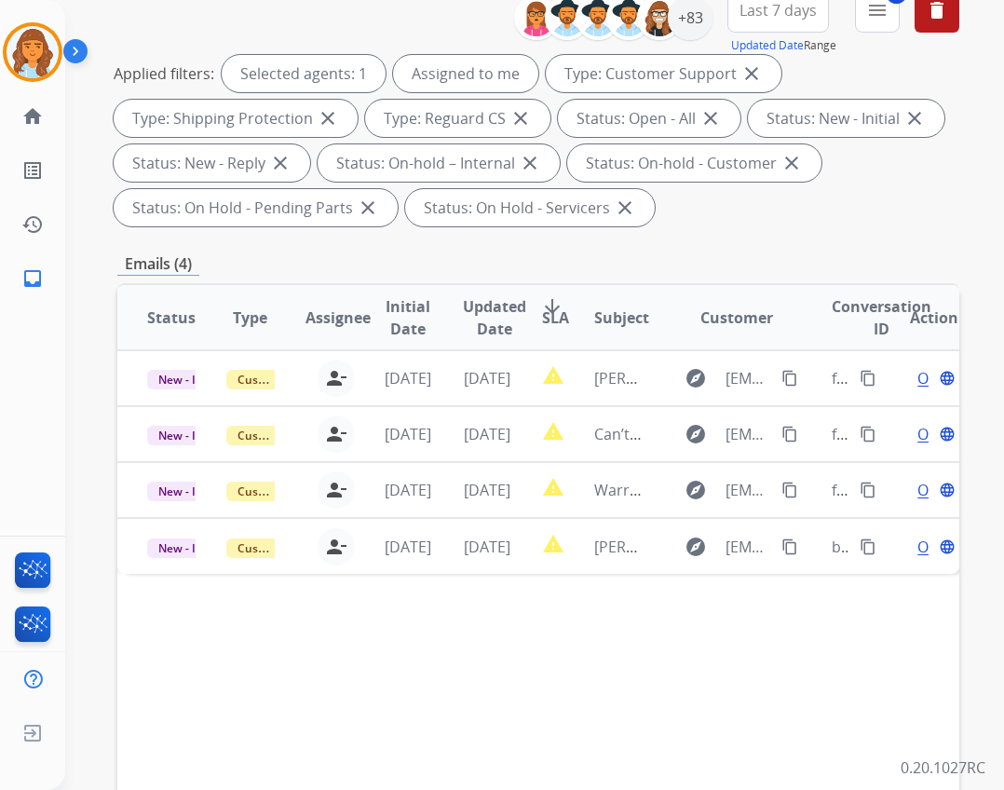
scroll to position [449, 0]
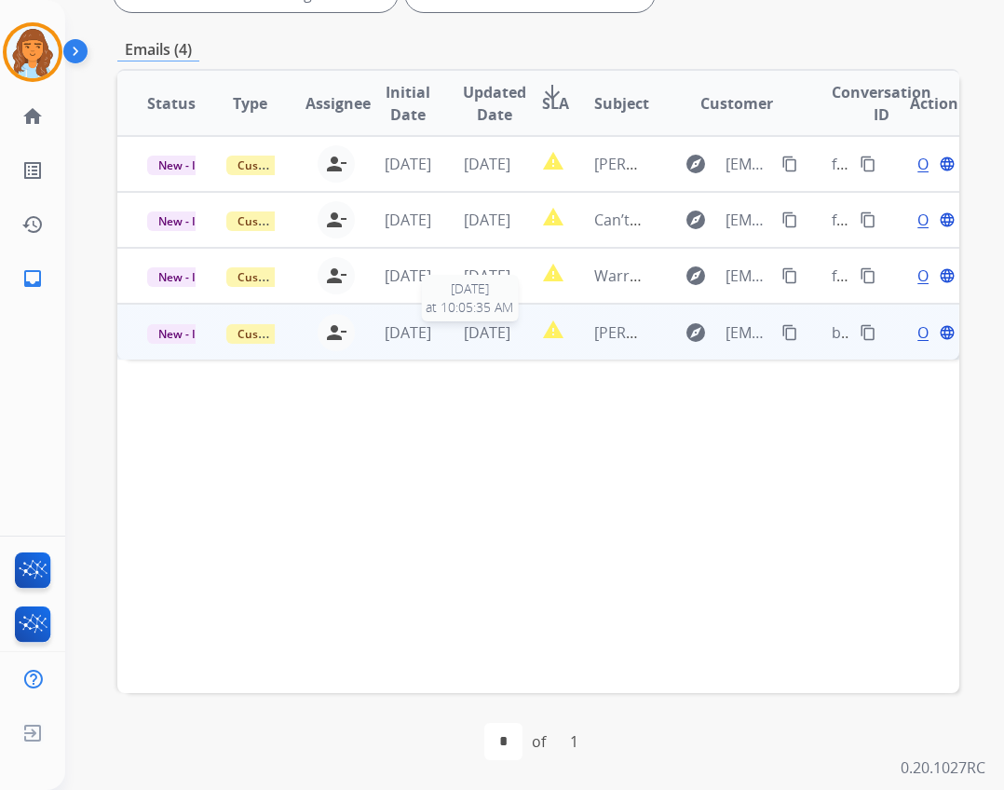
click at [466, 325] on span "[DATE]" at bounding box center [487, 332] width 47 height 20
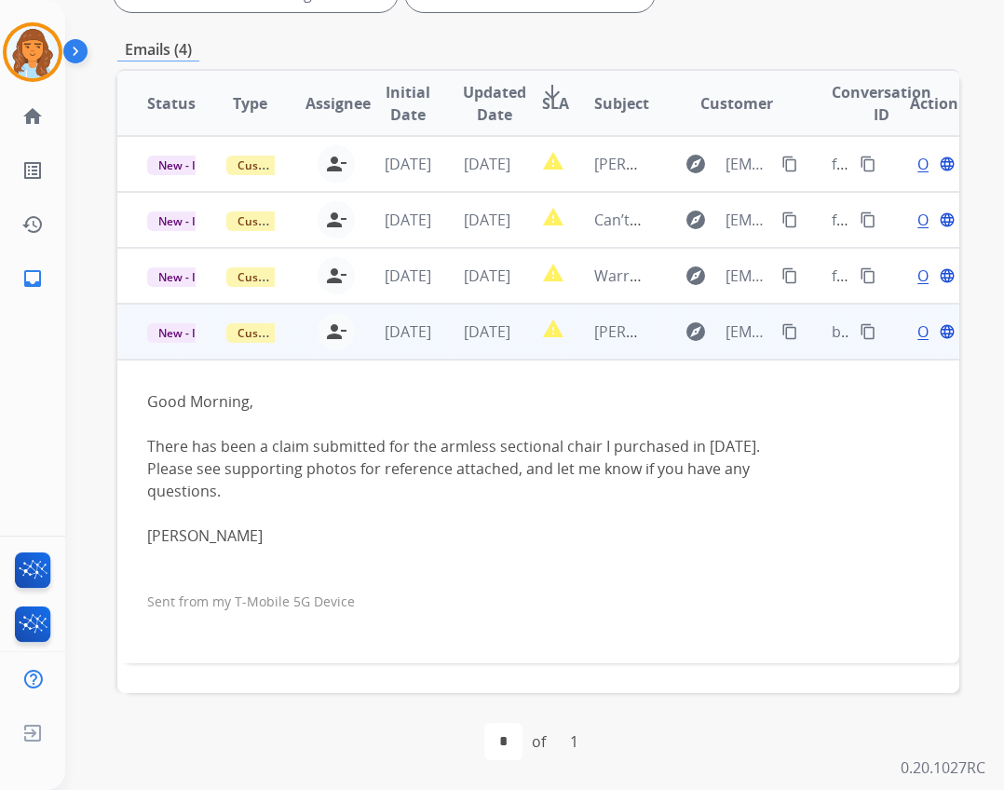
drag, startPoint x: 778, startPoint y: 335, endPoint x: 734, endPoint y: 337, distance: 43.8
click at [782, 335] on mat-icon "content_copy" at bounding box center [790, 331] width 17 height 17
click at [918, 339] on span "Open" at bounding box center [937, 332] width 38 height 22
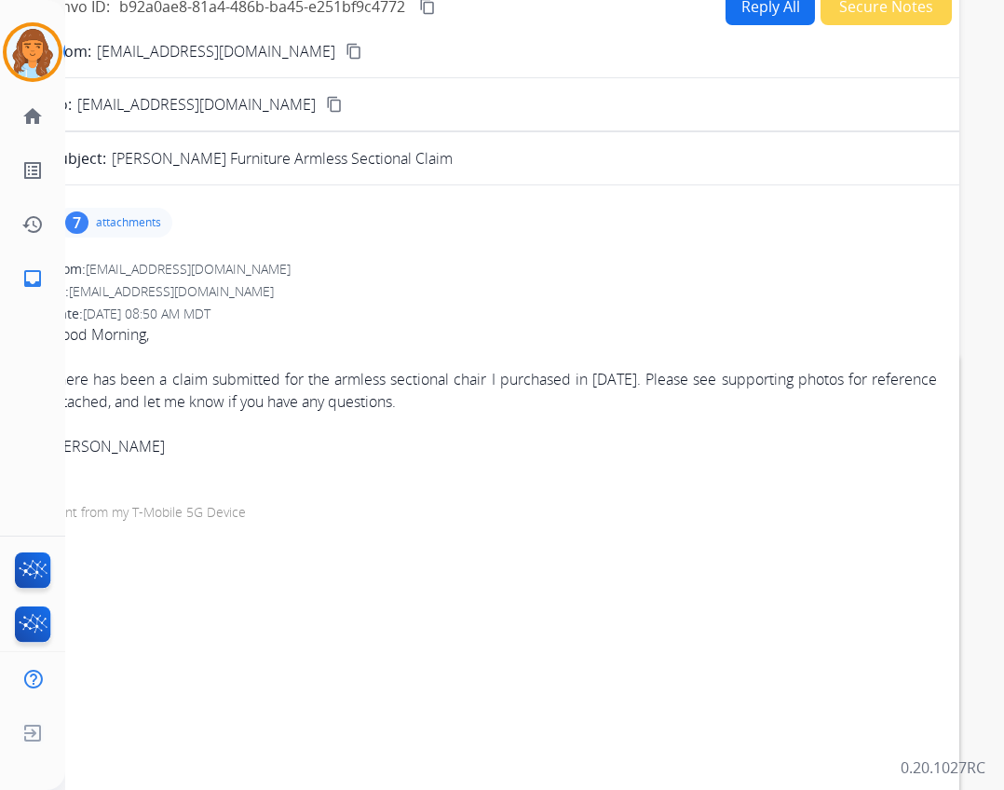
scroll to position [170, 0]
click at [130, 221] on p "attachments" at bounding box center [128, 223] width 65 height 15
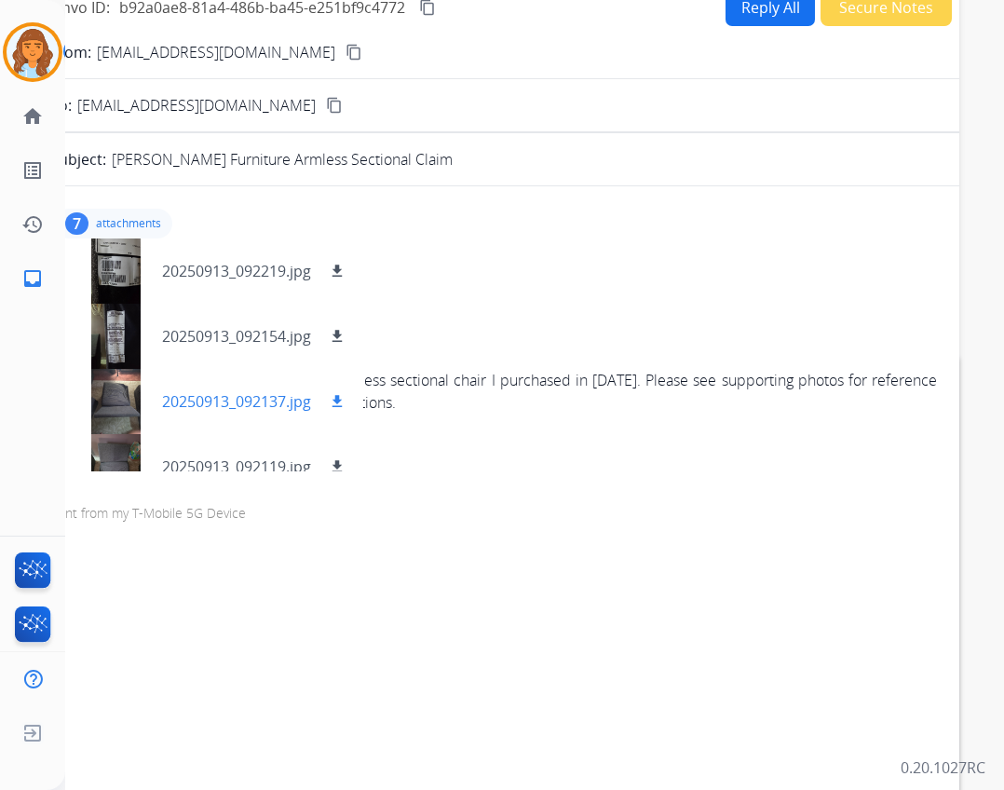
click at [128, 402] on div at bounding box center [115, 401] width 93 height 65
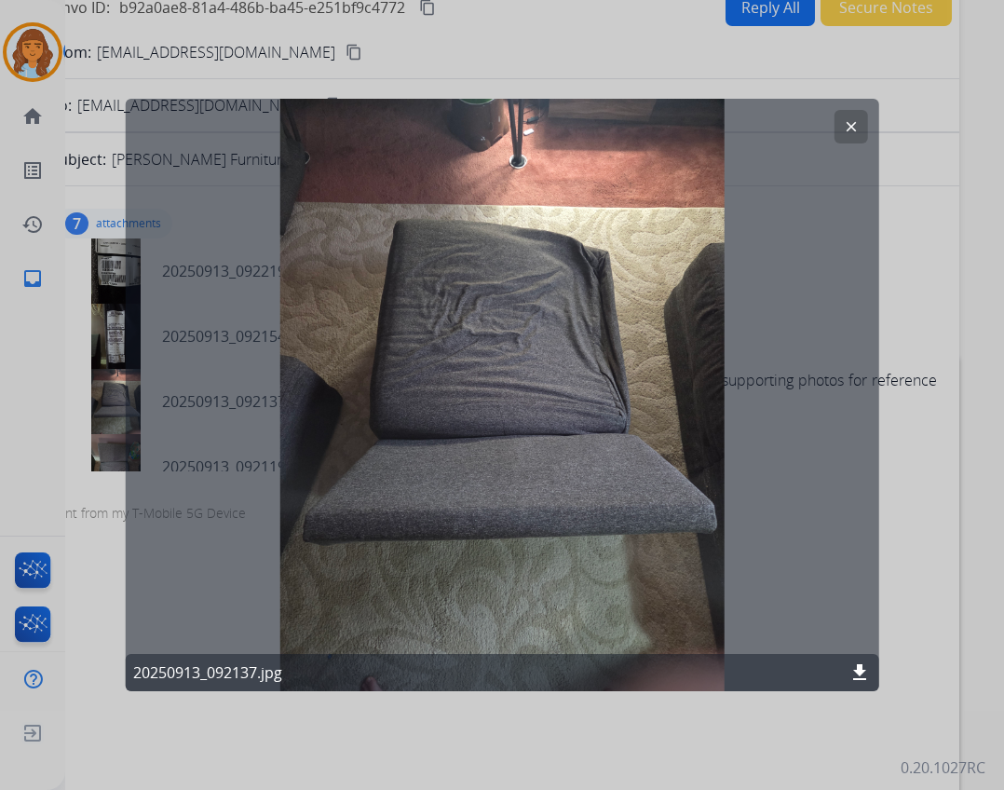
drag, startPoint x: 852, startPoint y: 130, endPoint x: 846, endPoint y: 162, distance: 33.1
click at [852, 130] on mat-icon "clear" at bounding box center [850, 126] width 17 height 17
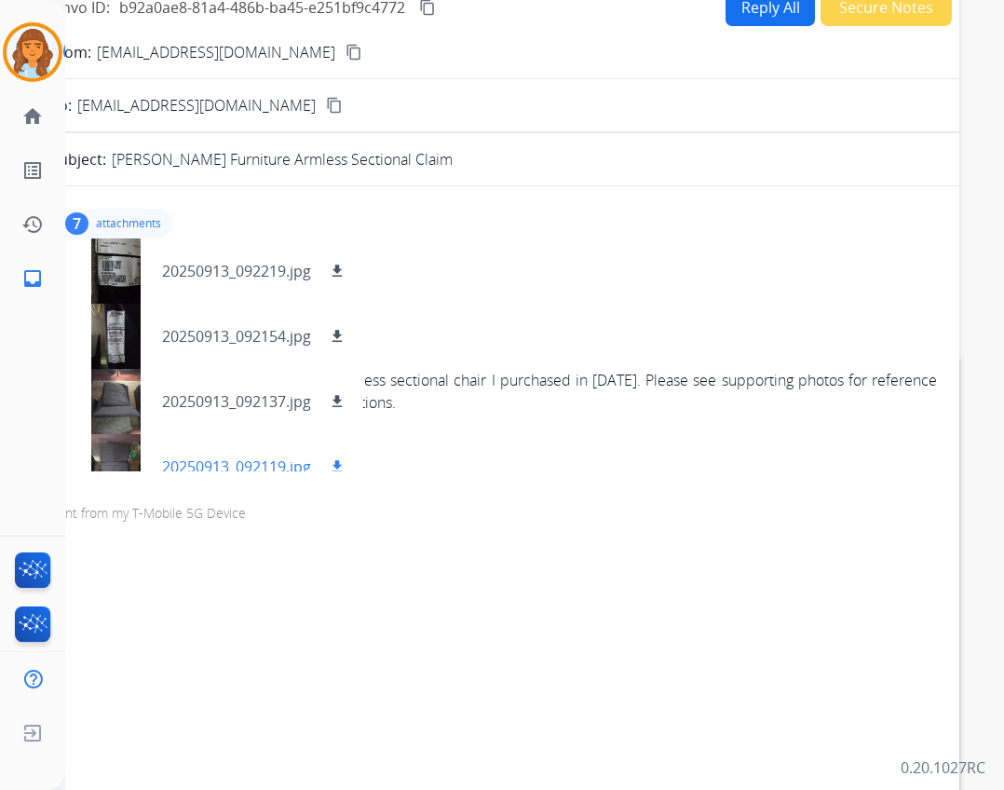
click at [120, 455] on div at bounding box center [115, 466] width 93 height 65
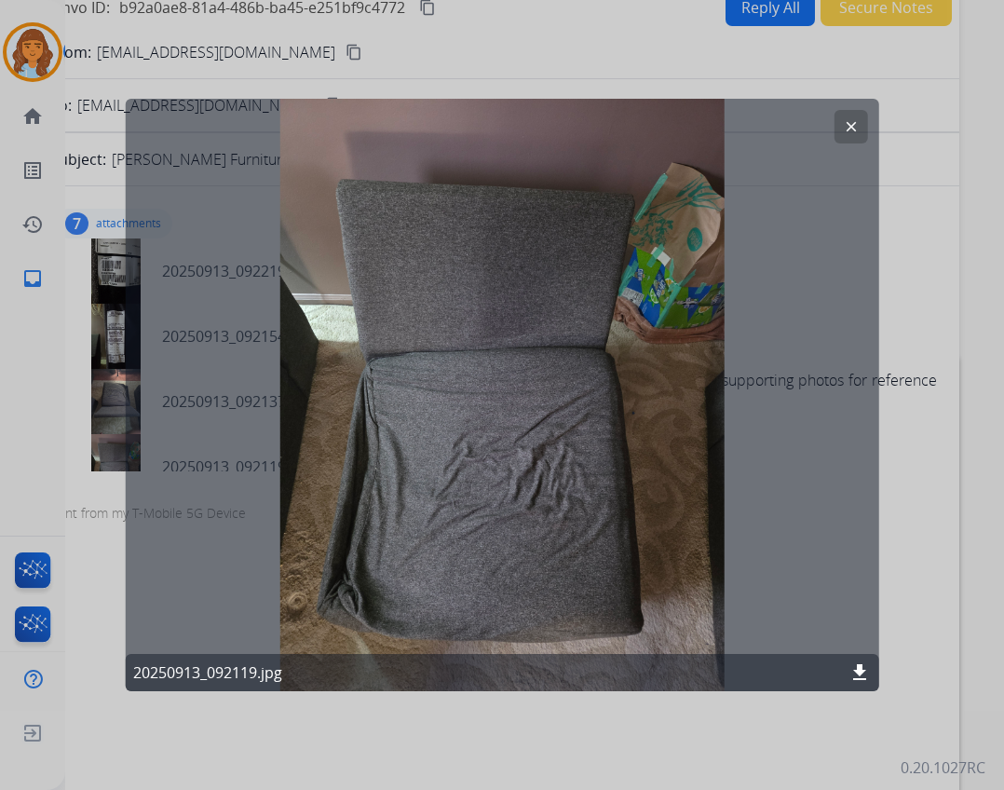
click at [857, 109] on div "clear 20250913_092119.jpg download" at bounding box center [503, 395] width 754 height 593
drag, startPoint x: 851, startPoint y: 116, endPoint x: 799, endPoint y: 170, distance: 73.8
click at [851, 119] on button "clear" at bounding box center [851, 127] width 34 height 34
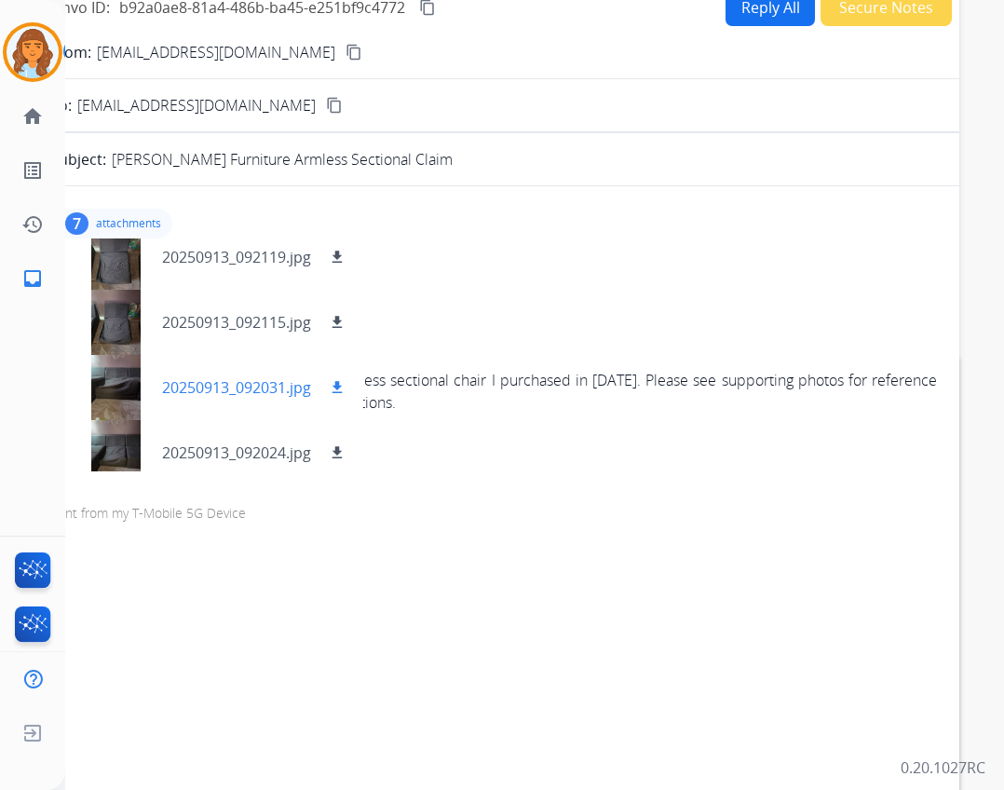
scroll to position [224, 0]
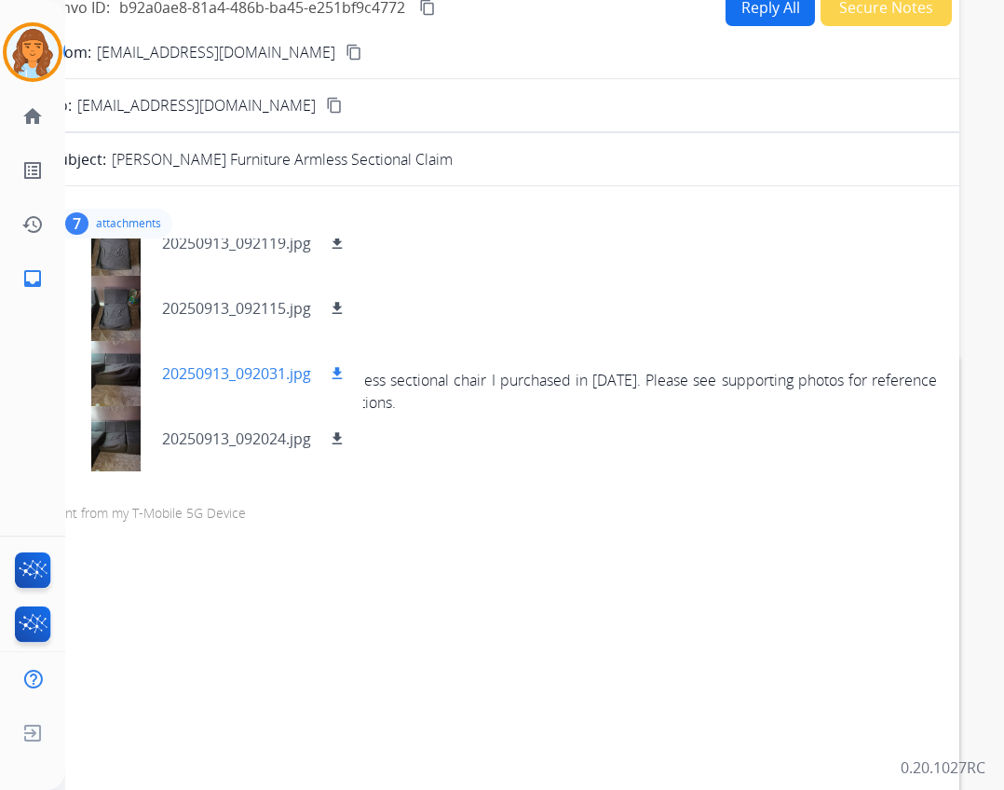
click at [119, 389] on div at bounding box center [115, 373] width 93 height 65
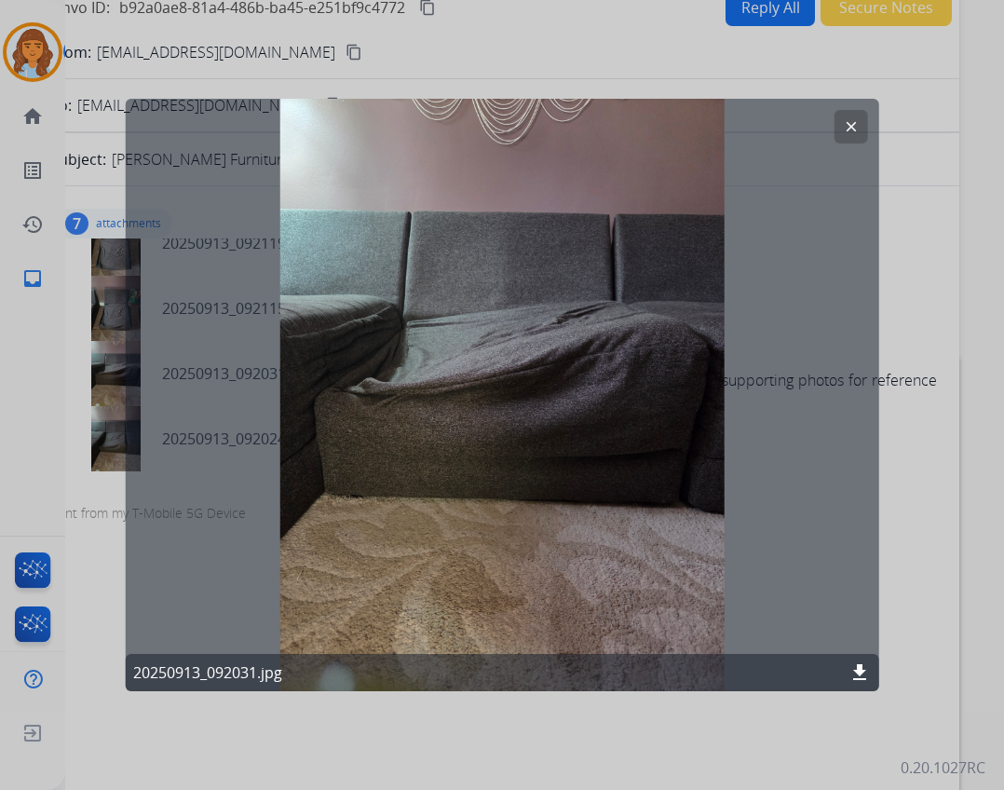
click at [846, 124] on mat-icon "clear" at bounding box center [850, 126] width 17 height 17
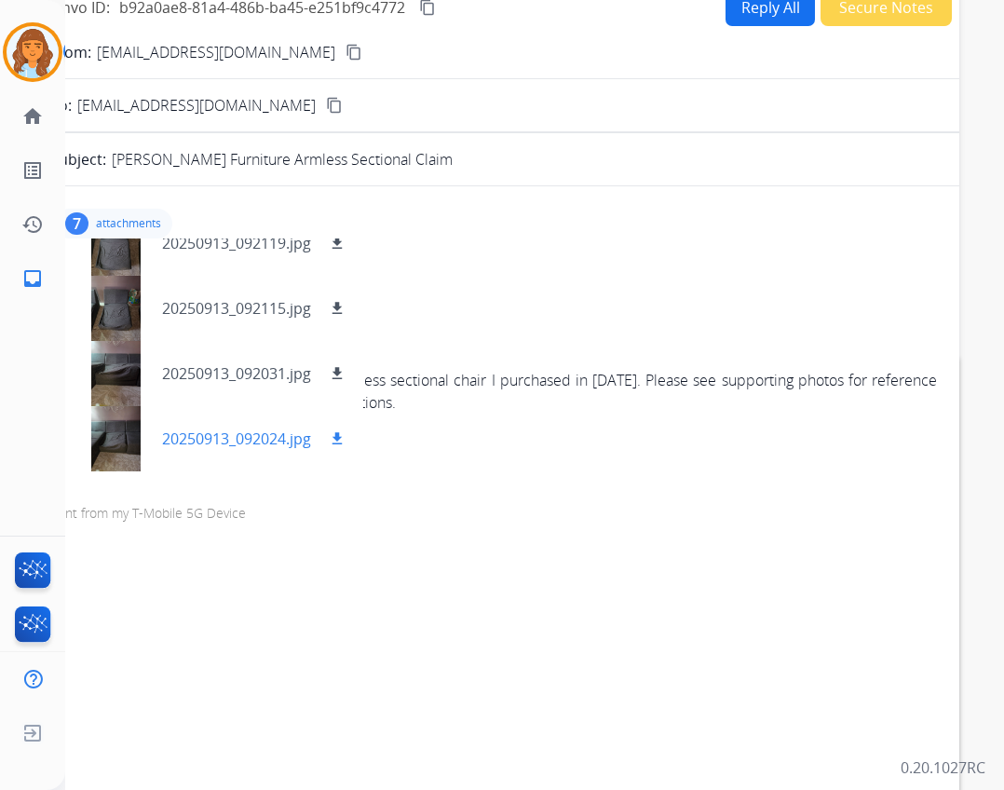
click at [134, 426] on div at bounding box center [115, 438] width 93 height 65
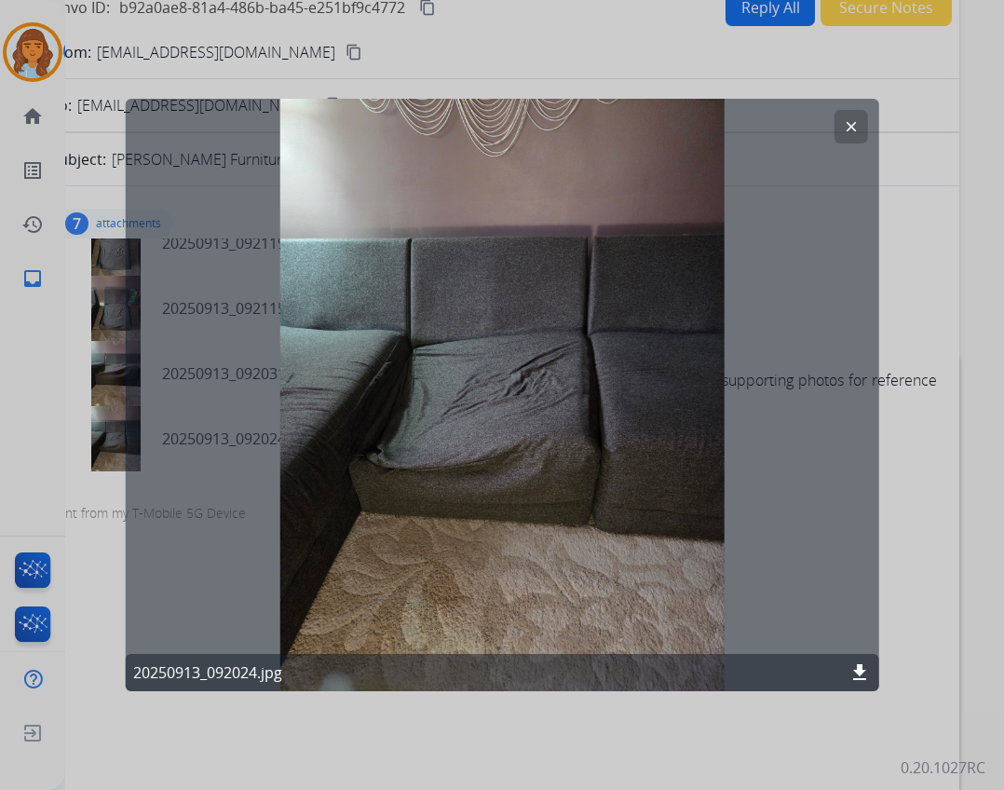
drag, startPoint x: 846, startPoint y: 115, endPoint x: 836, endPoint y: 116, distance: 10.3
click at [841, 115] on button "clear" at bounding box center [851, 127] width 34 height 34
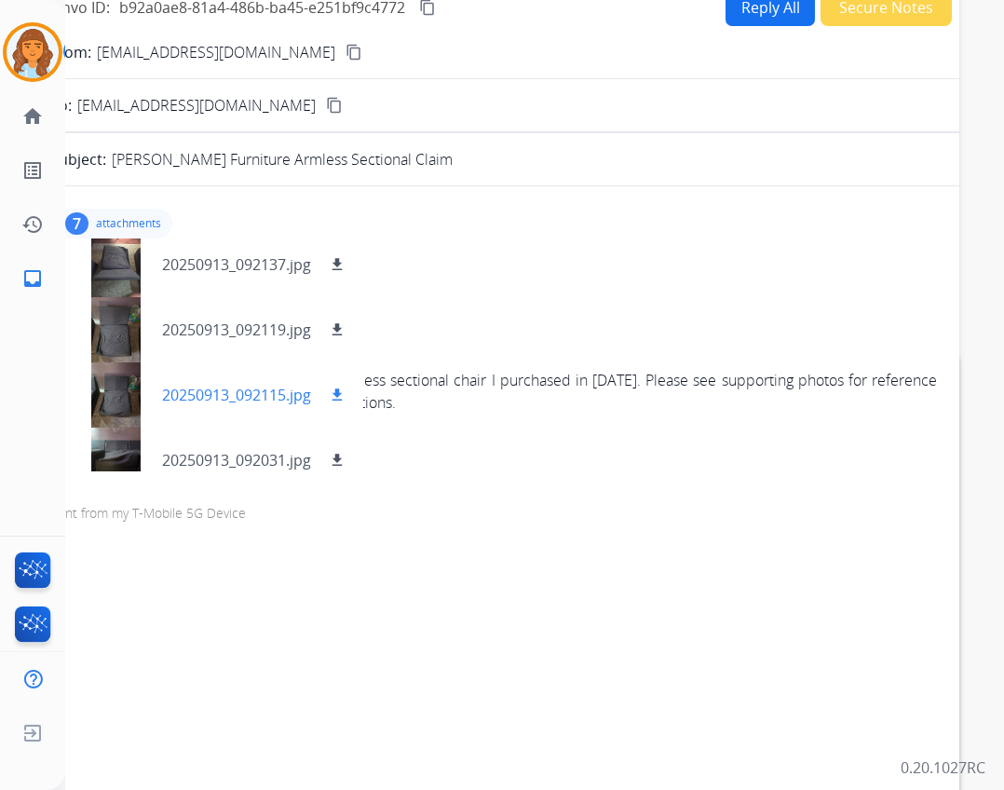
scroll to position [0, 0]
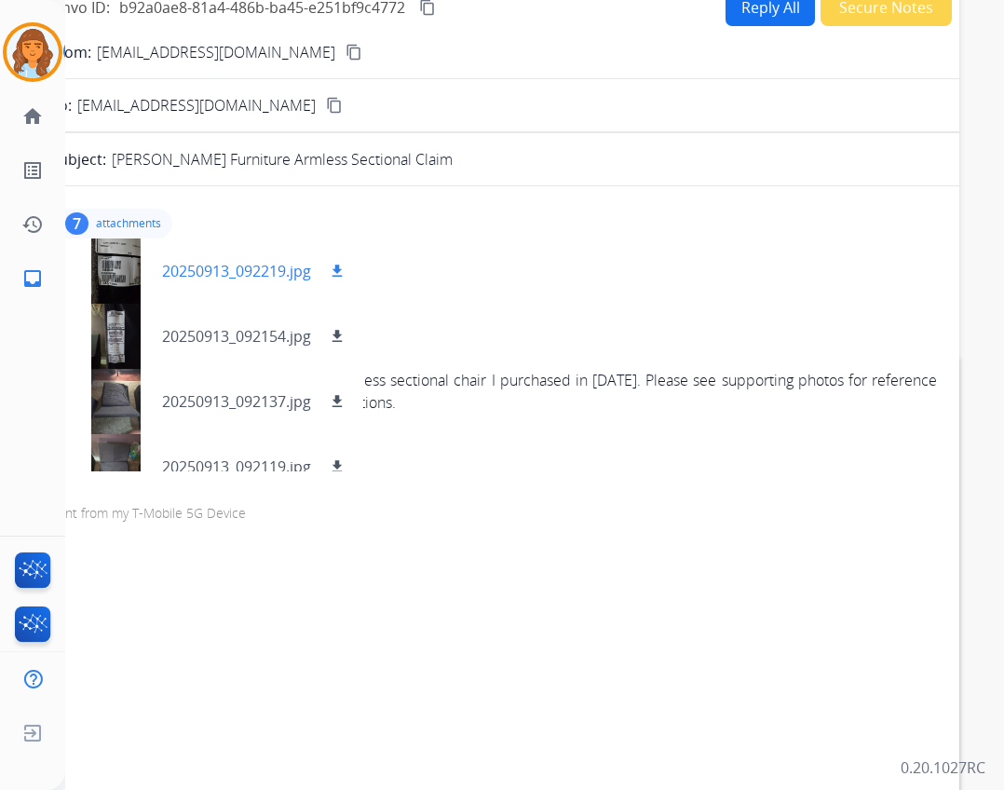
click at [352, 276] on div "20250913_092219.jpg download" at bounding box center [208, 271] width 309 height 65
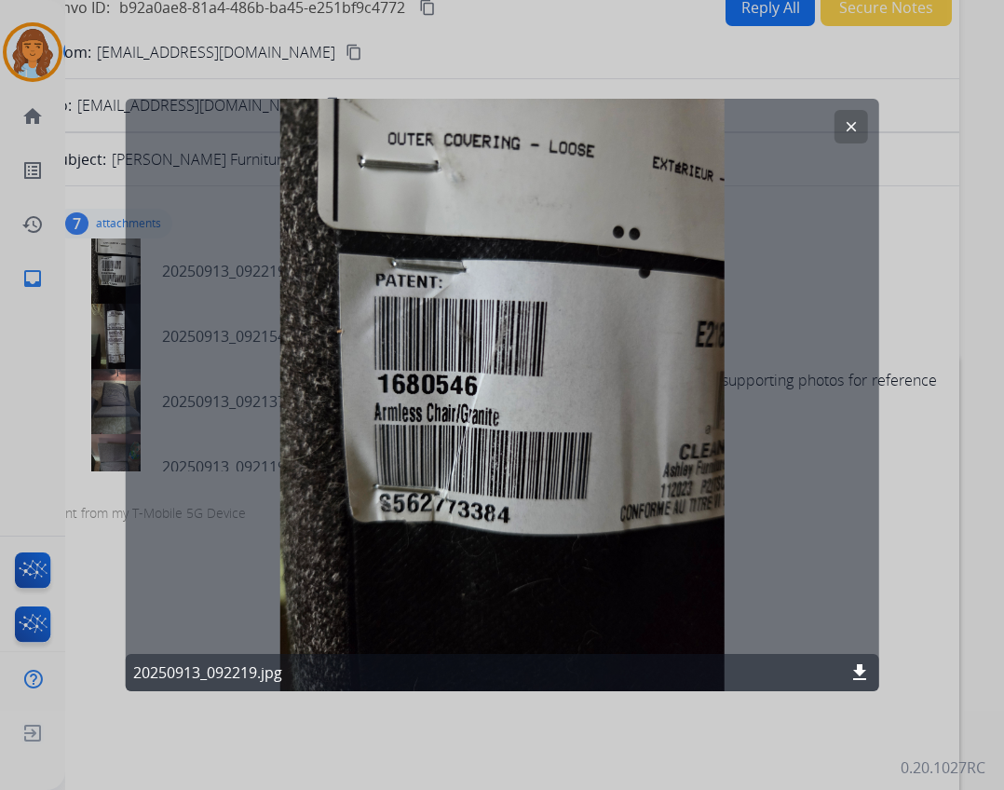
click at [840, 124] on button "clear" at bounding box center [851, 127] width 34 height 34
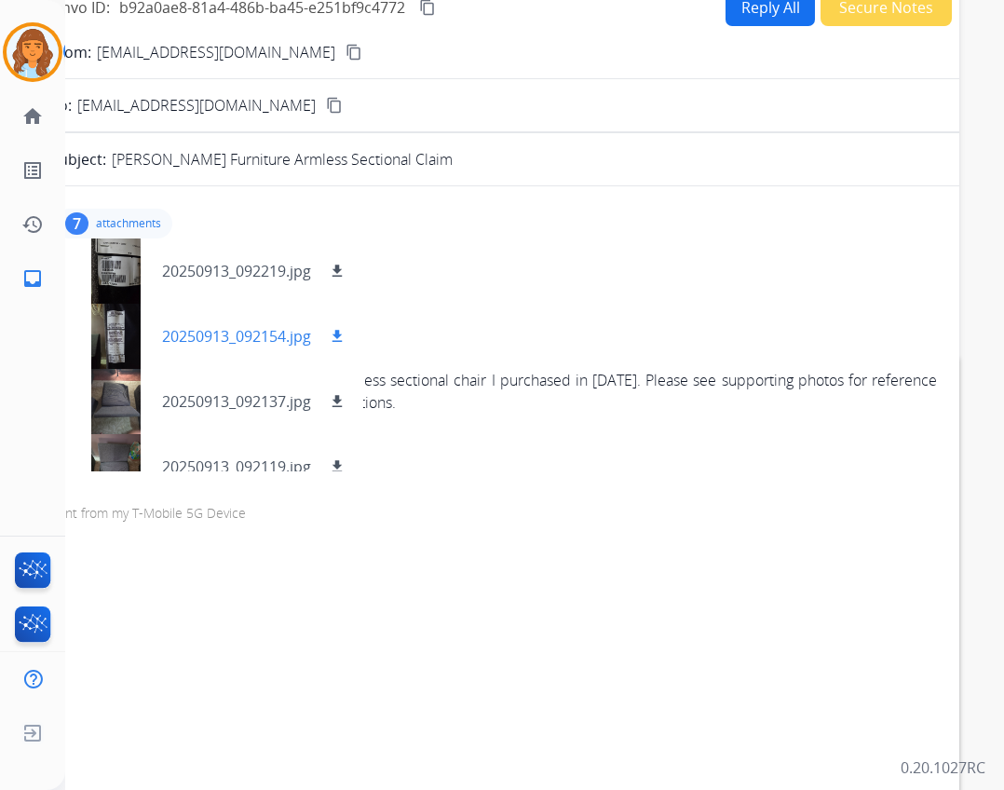
click at [162, 339] on p "20250913_092154.jpg" at bounding box center [236, 336] width 149 height 22
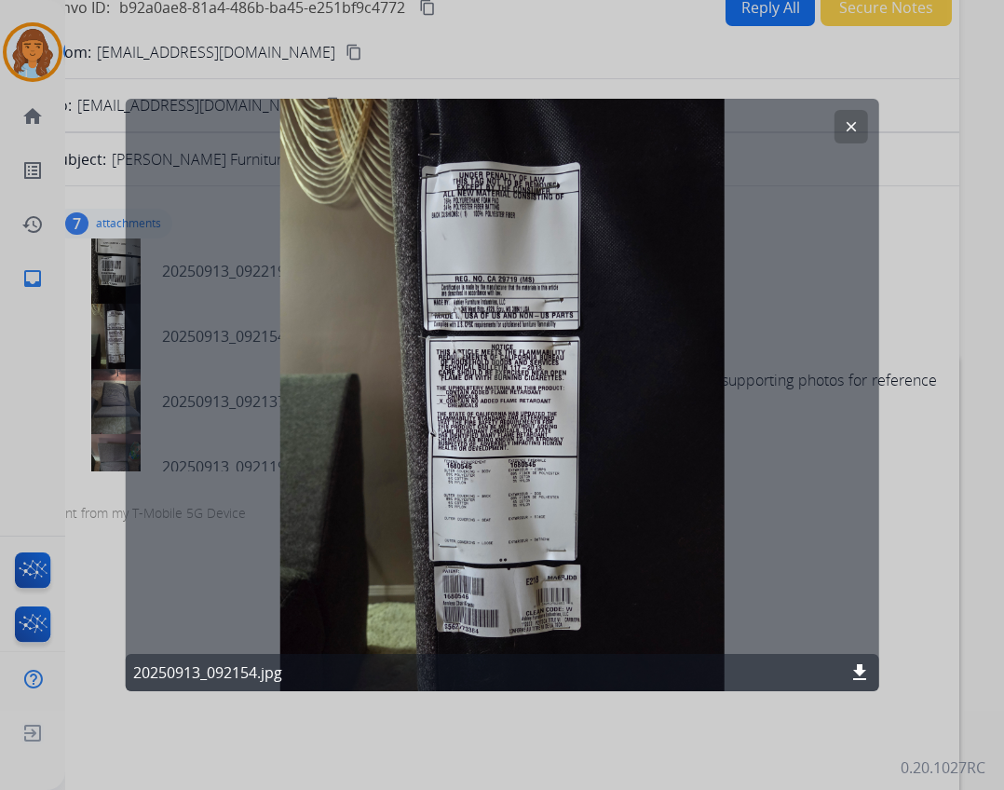
click at [854, 674] on mat-icon "download" at bounding box center [860, 673] width 22 height 22
click at [855, 116] on button "clear" at bounding box center [851, 127] width 34 height 34
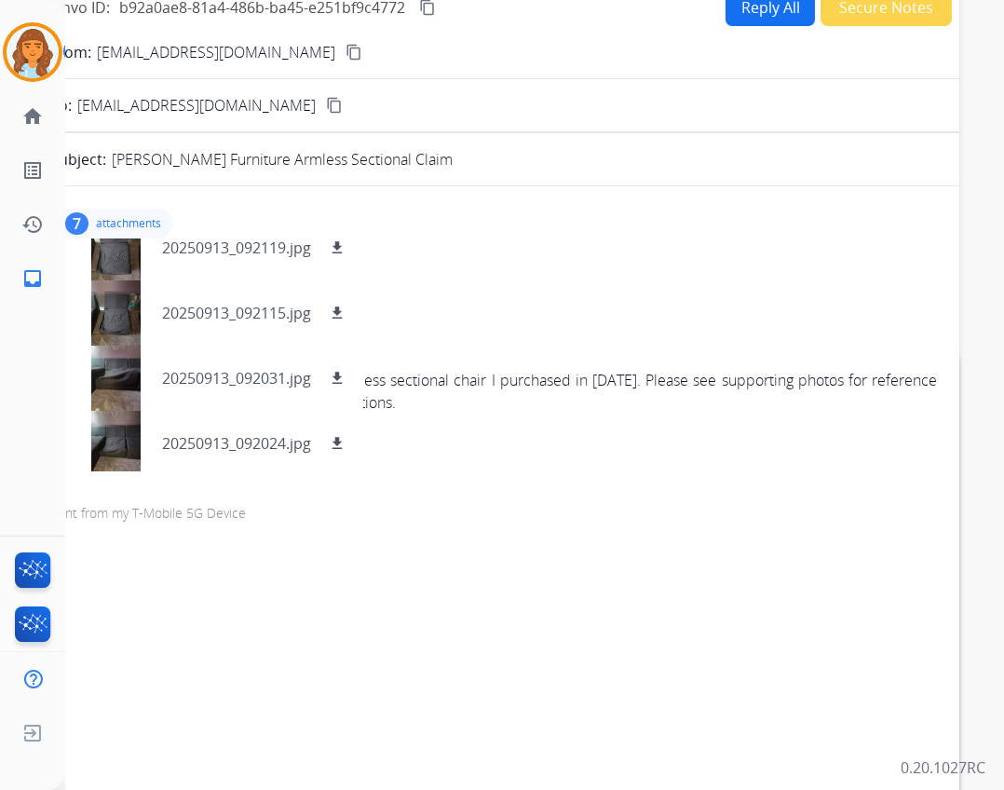
scroll to position [224, 0]
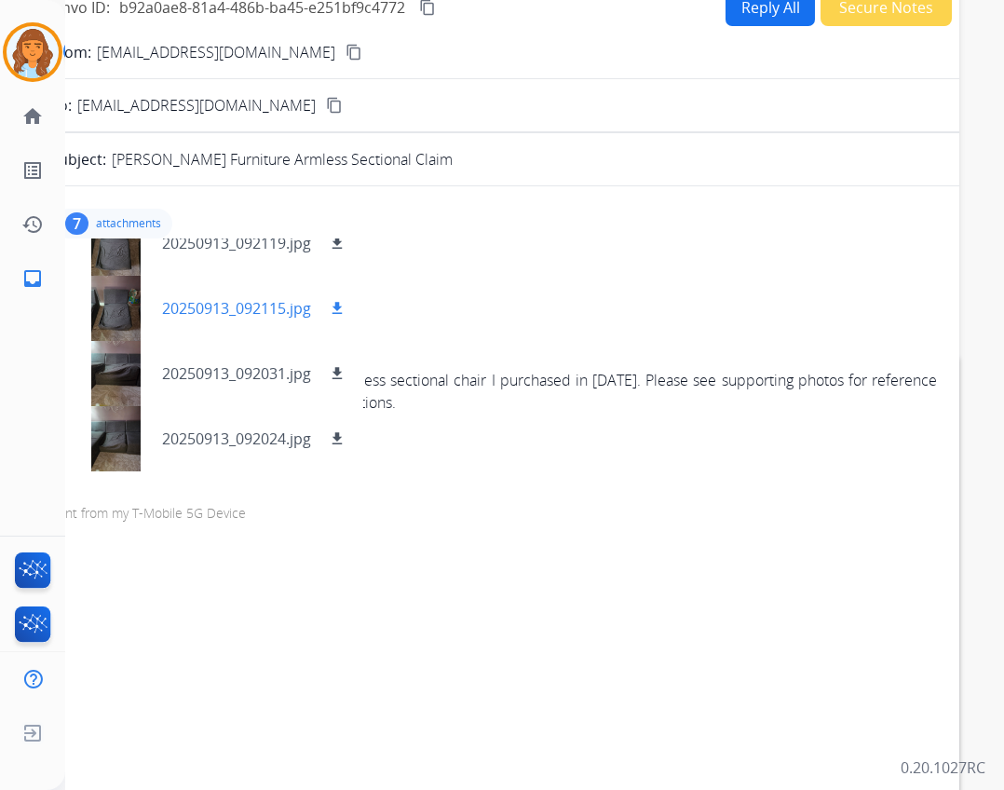
click at [120, 307] on div at bounding box center [115, 308] width 93 height 65
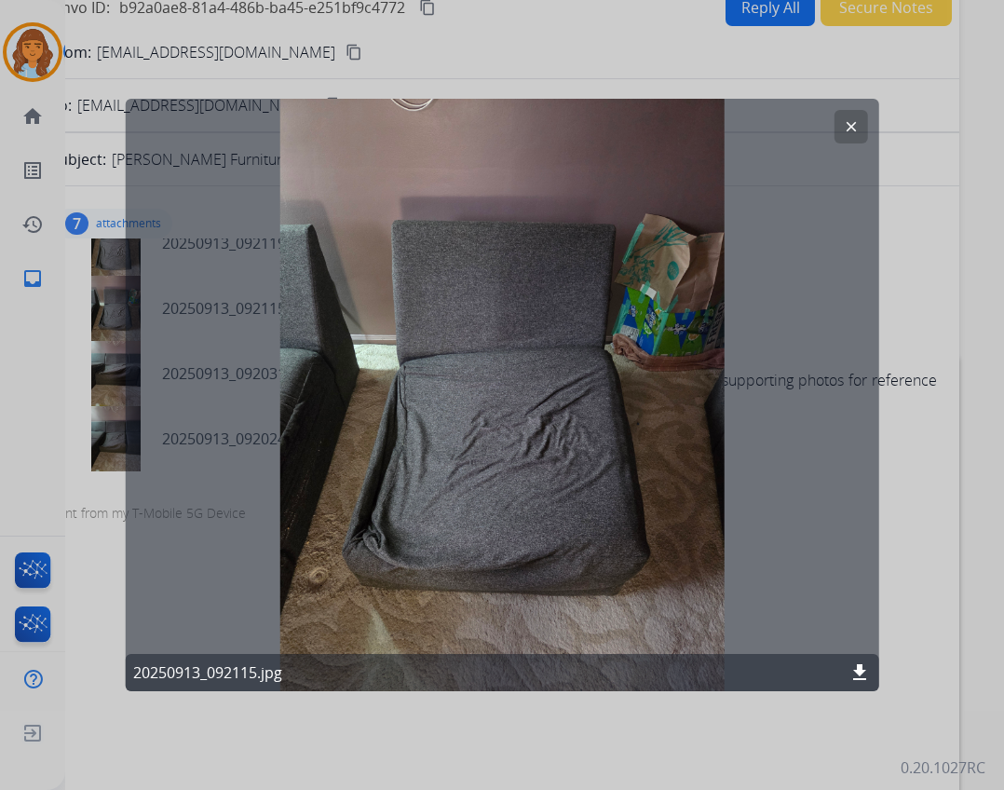
click at [860, 124] on button "clear" at bounding box center [851, 127] width 34 height 34
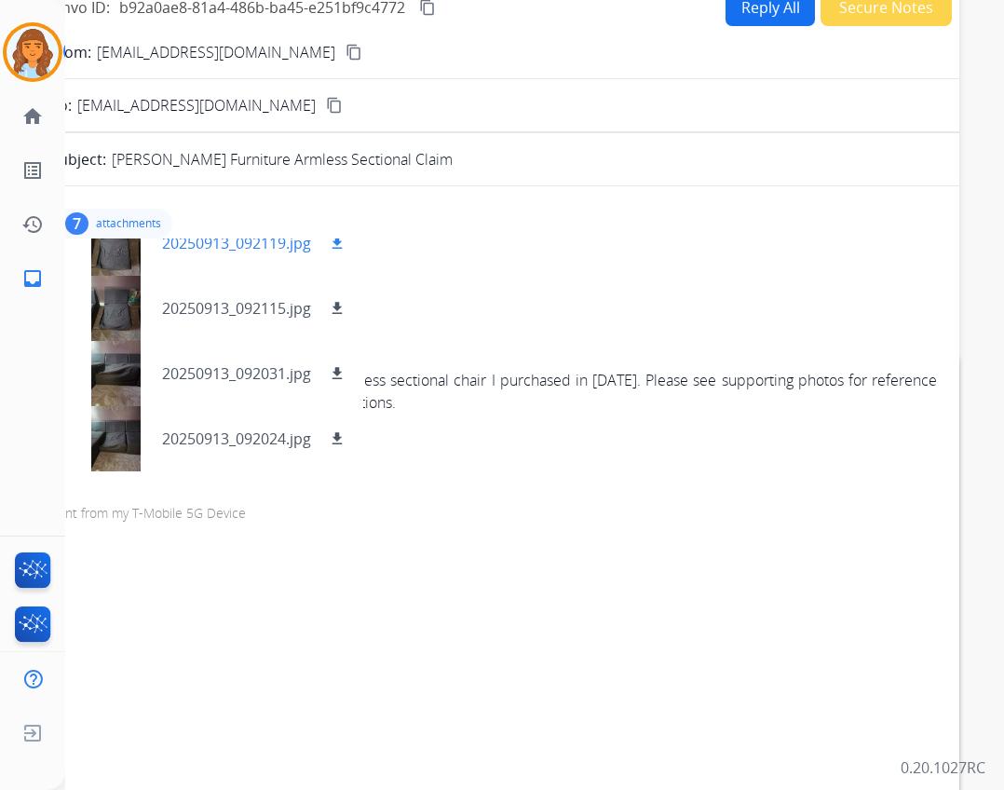
click at [120, 264] on div at bounding box center [115, 243] width 93 height 65
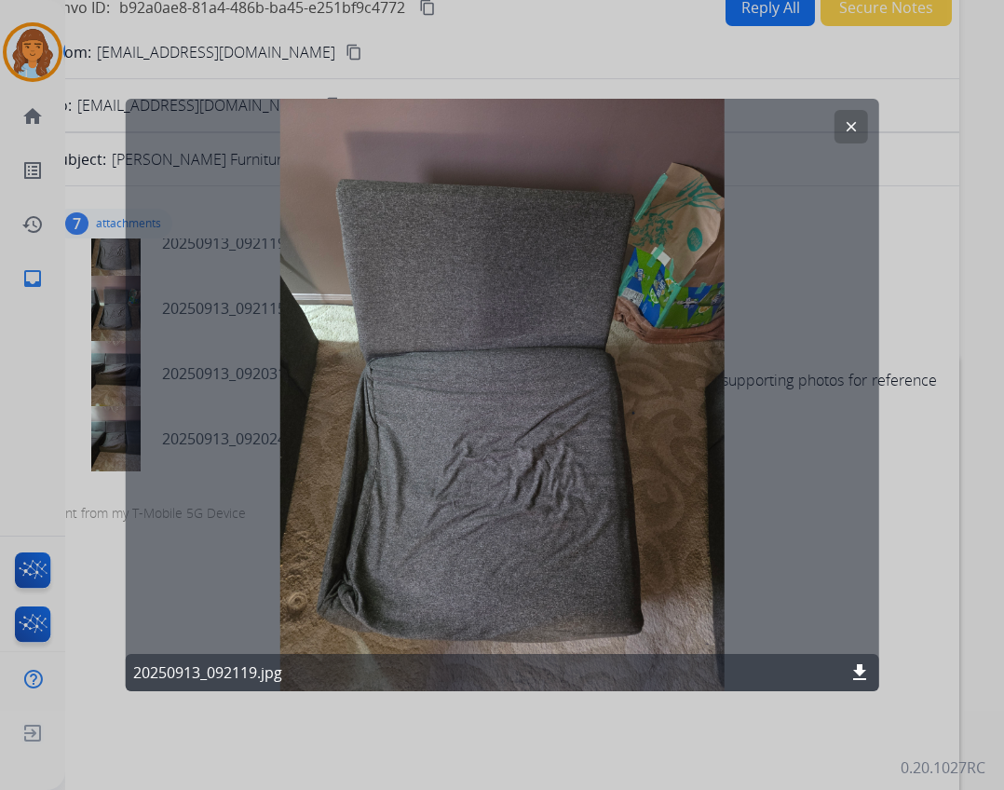
click at [857, 685] on div "20250913_092119.jpg download" at bounding box center [503, 672] width 754 height 37
click at [853, 675] on mat-icon "download" at bounding box center [860, 673] width 22 height 22
click at [955, 418] on div at bounding box center [502, 395] width 1004 height 790
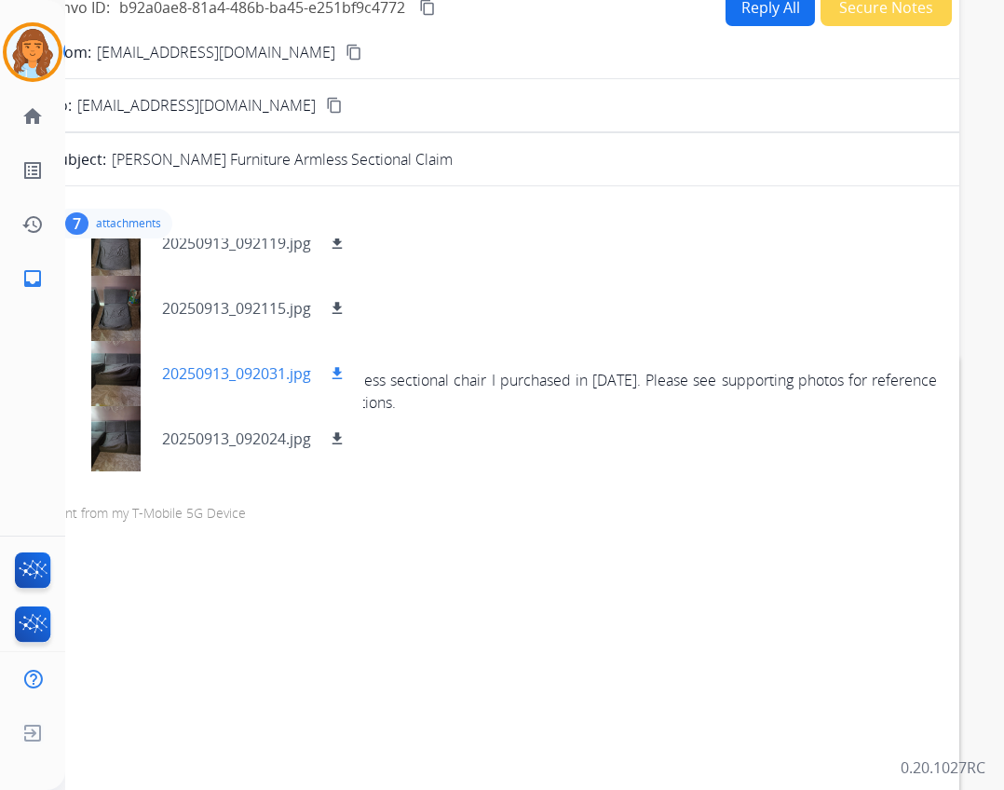
click at [335, 369] on mat-icon "download" at bounding box center [337, 373] width 17 height 17
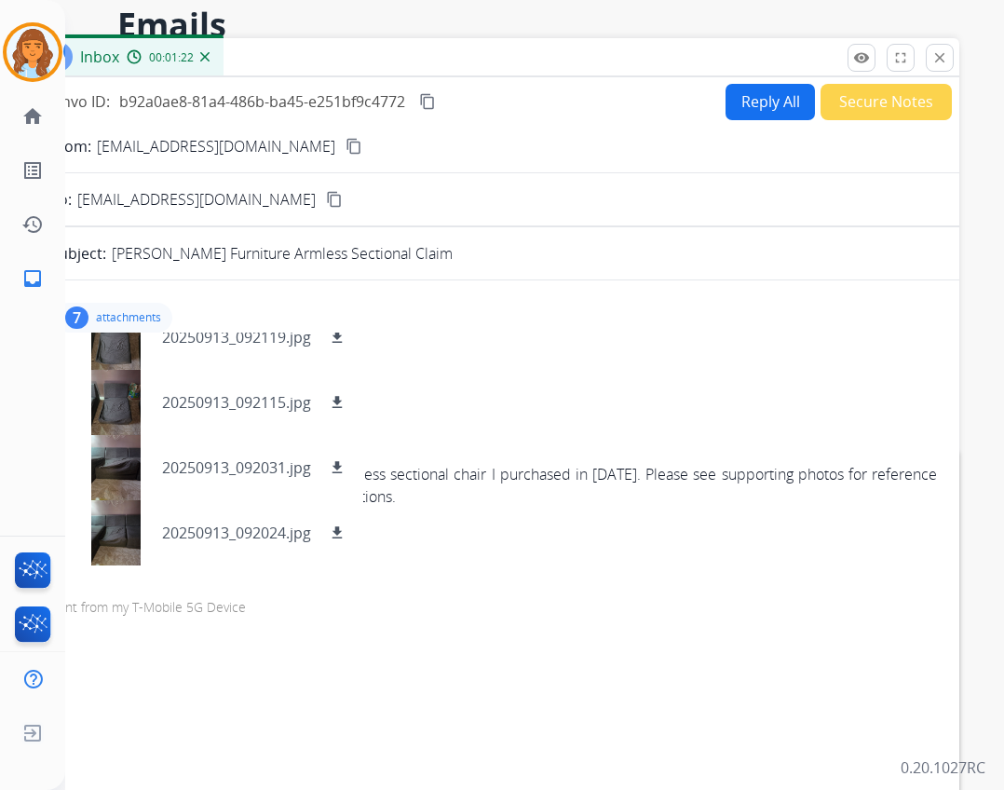
scroll to position [0, 0]
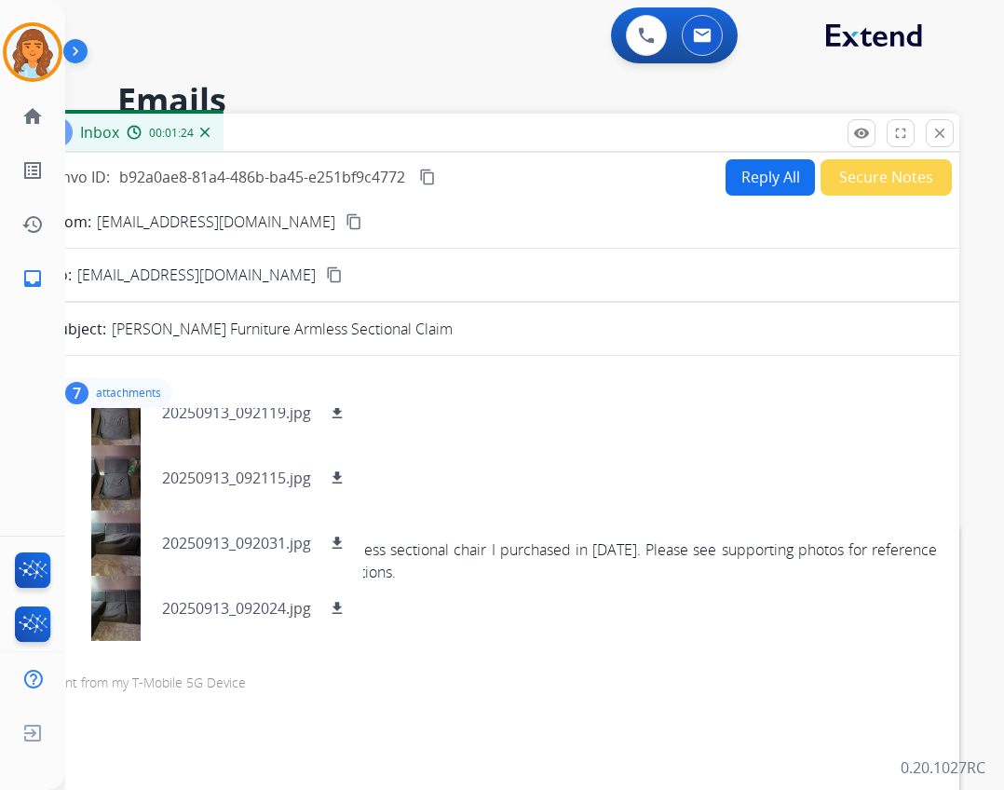
click at [488, 403] on div "7 attachments 20250913_092219.jpg download 20250913_092154.jpg download 2025091…" at bounding box center [493, 393] width 887 height 45
click at [745, 180] on button "Reply All" at bounding box center [770, 177] width 89 height 36
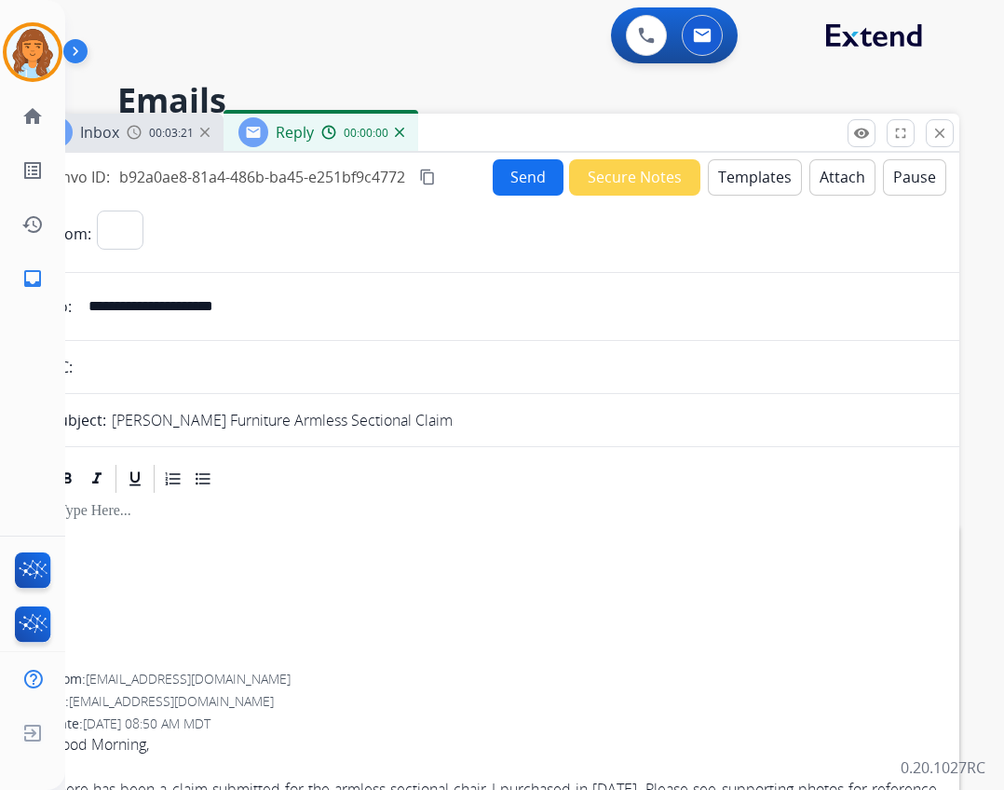
select select "**********"
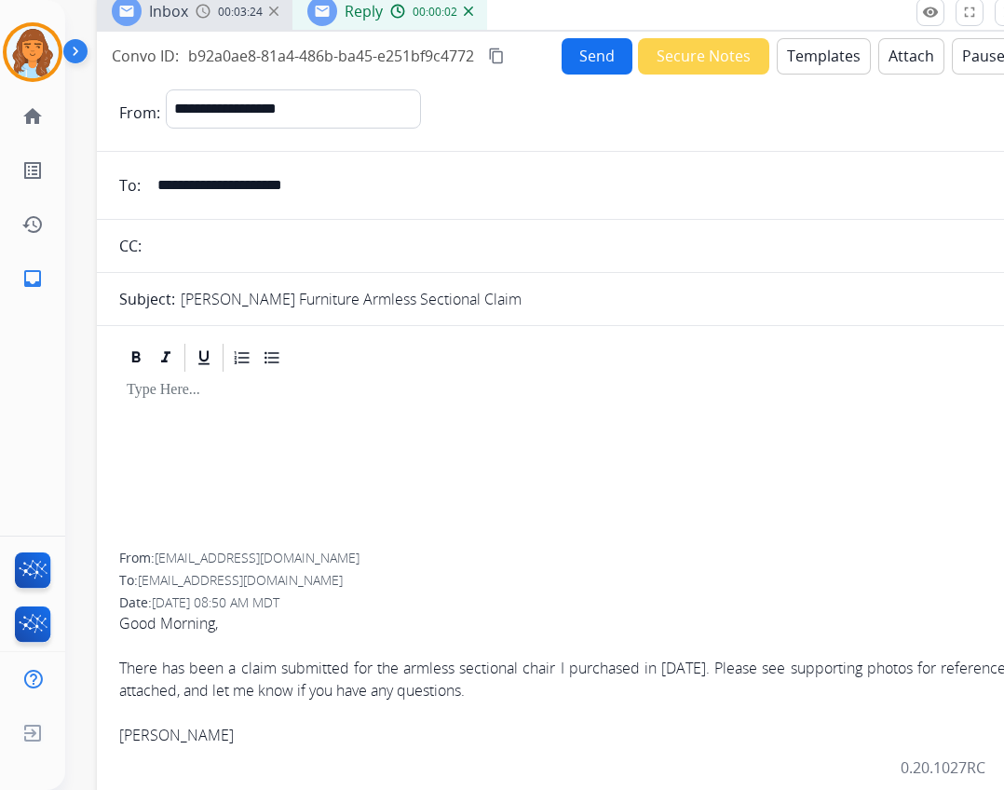
drag, startPoint x: 478, startPoint y: 130, endPoint x: 525, endPoint y: 11, distance: 127.2
click at [532, 11] on div "Inbox 00:03:24 Reply 00:00:02" at bounding box center [563, 12] width 932 height 39
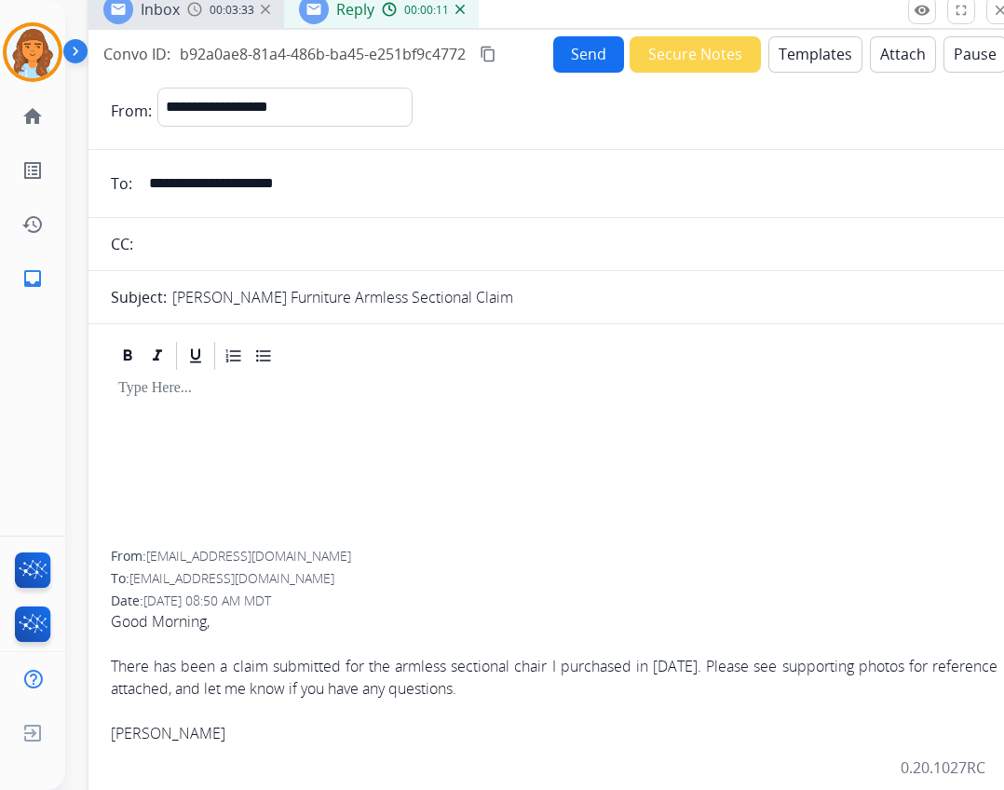
click at [820, 43] on button "Templates" at bounding box center [816, 54] width 94 height 36
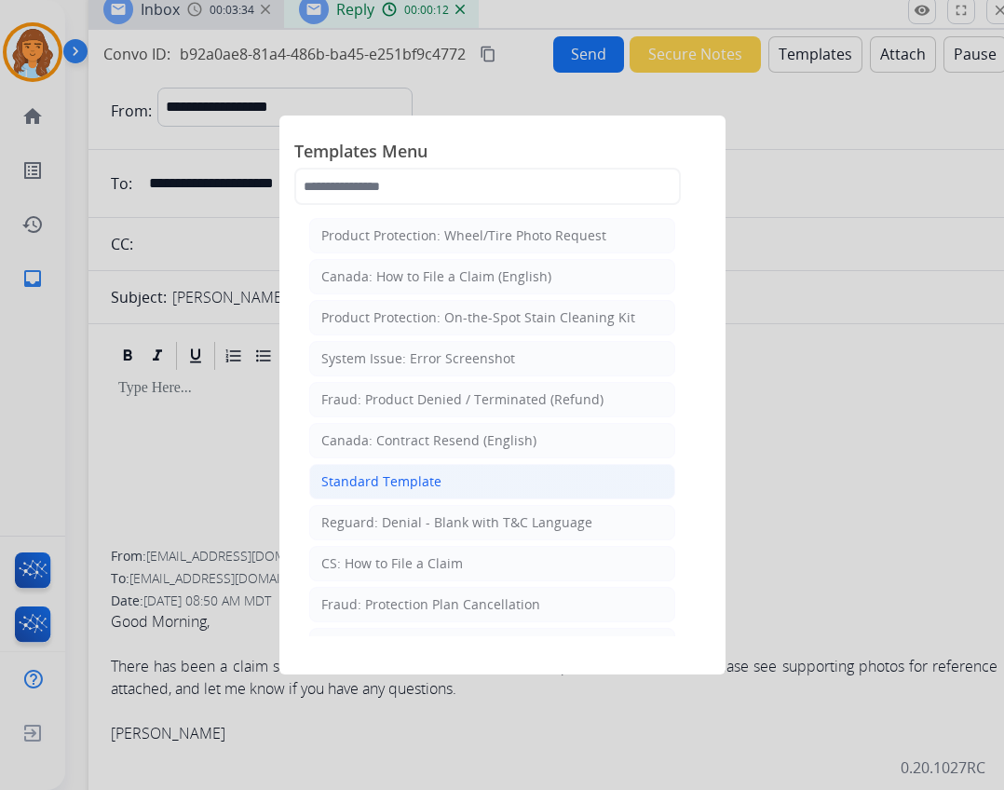
click at [444, 464] on li "Standard Template" at bounding box center [492, 481] width 366 height 35
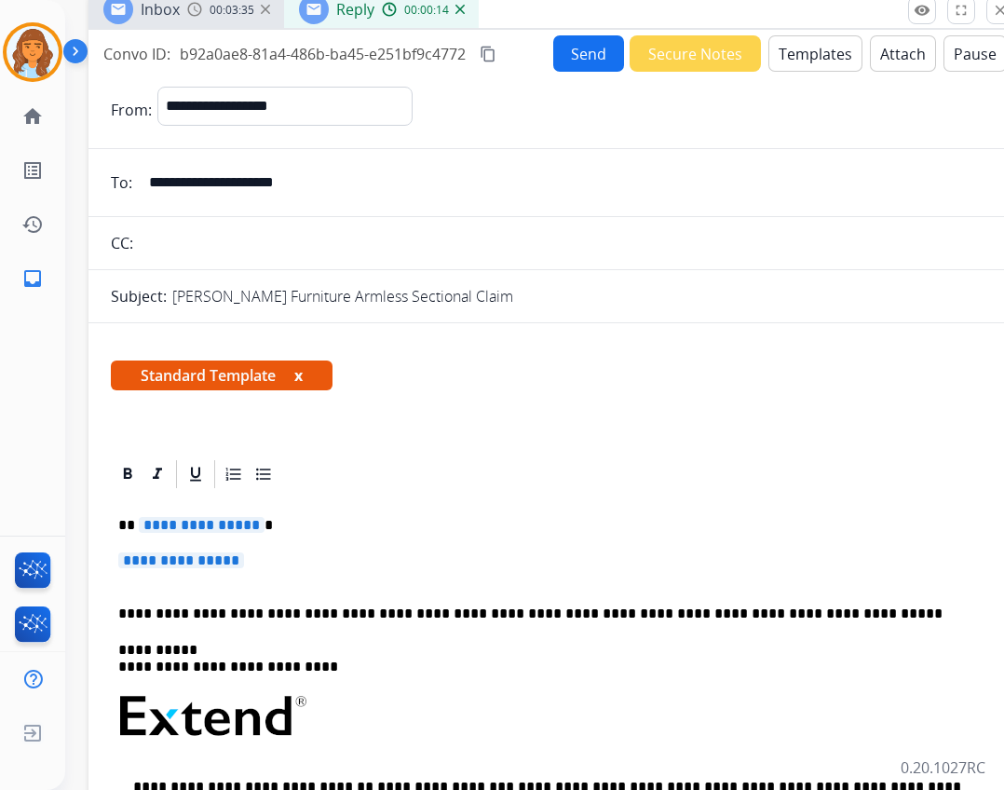
click at [216, 526] on span "**********" at bounding box center [202, 525] width 126 height 16
click at [138, 524] on p "****" at bounding box center [546, 525] width 857 height 17
click at [136, 526] on p "****" at bounding box center [546, 525] width 857 height 17
click at [173, 553] on span "**********" at bounding box center [181, 561] width 126 height 16
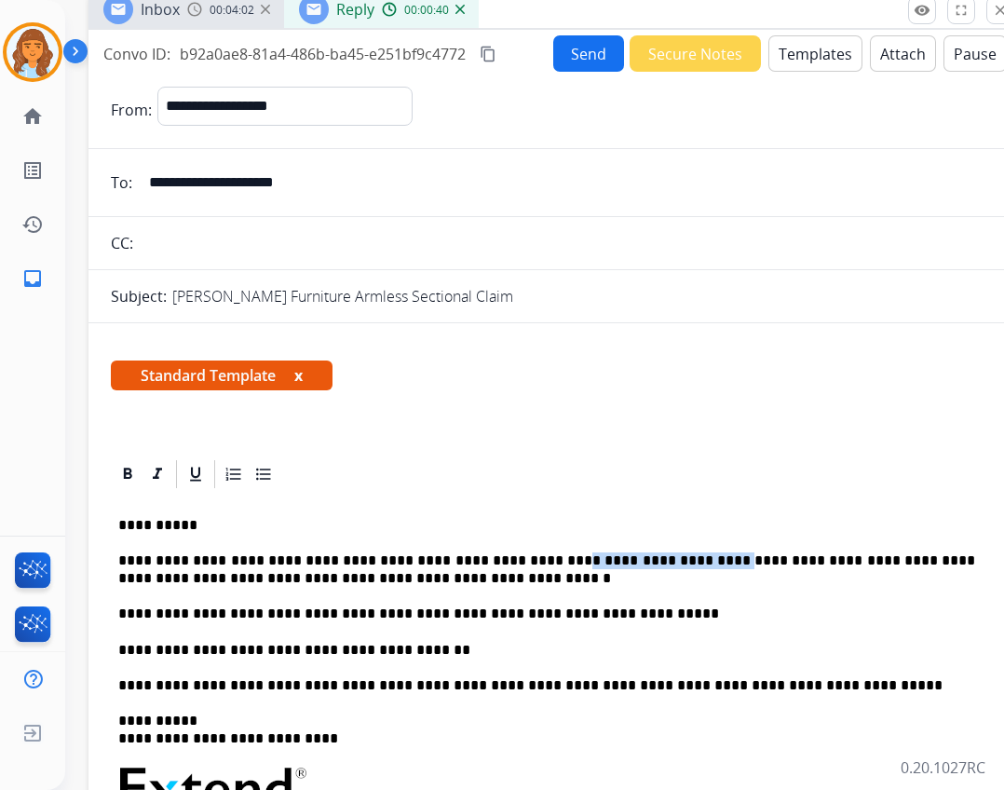
drag, startPoint x: 653, startPoint y: 565, endPoint x: 508, endPoint y: 561, distance: 145.4
click at [508, 561] on p "**********" at bounding box center [546, 570] width 857 height 34
click at [601, 55] on button "Send" at bounding box center [588, 53] width 71 height 36
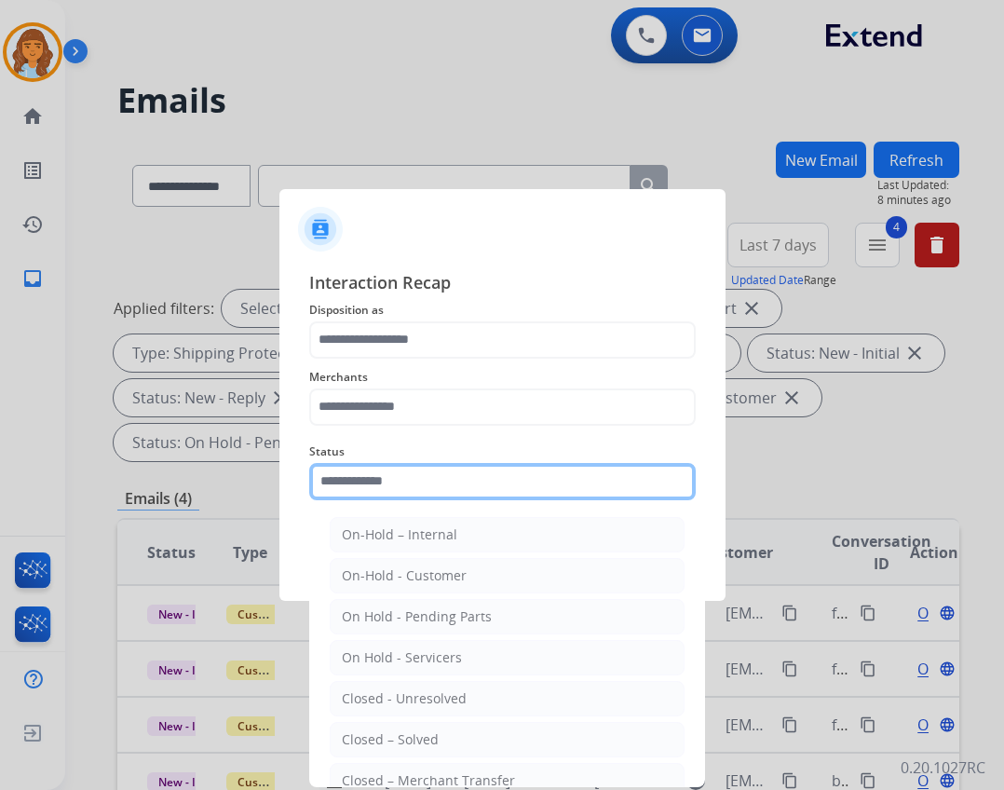
click at [478, 491] on input "text" at bounding box center [502, 481] width 387 height 37
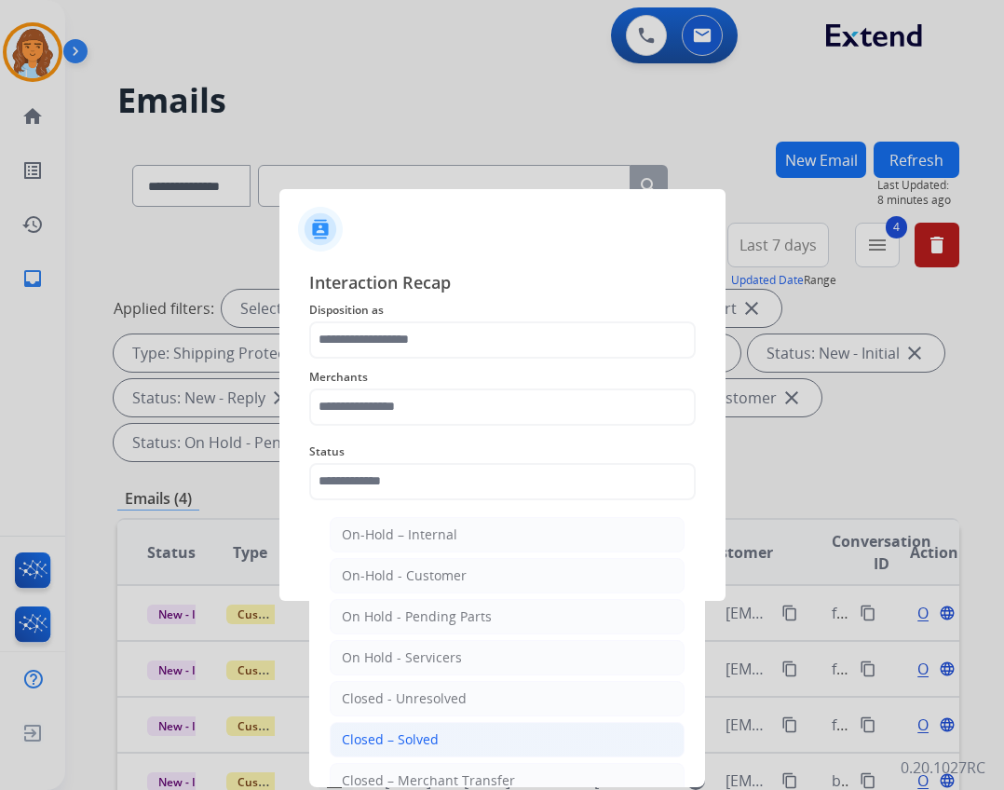
click at [459, 734] on li "Closed – Solved" at bounding box center [507, 739] width 355 height 35
type input "**********"
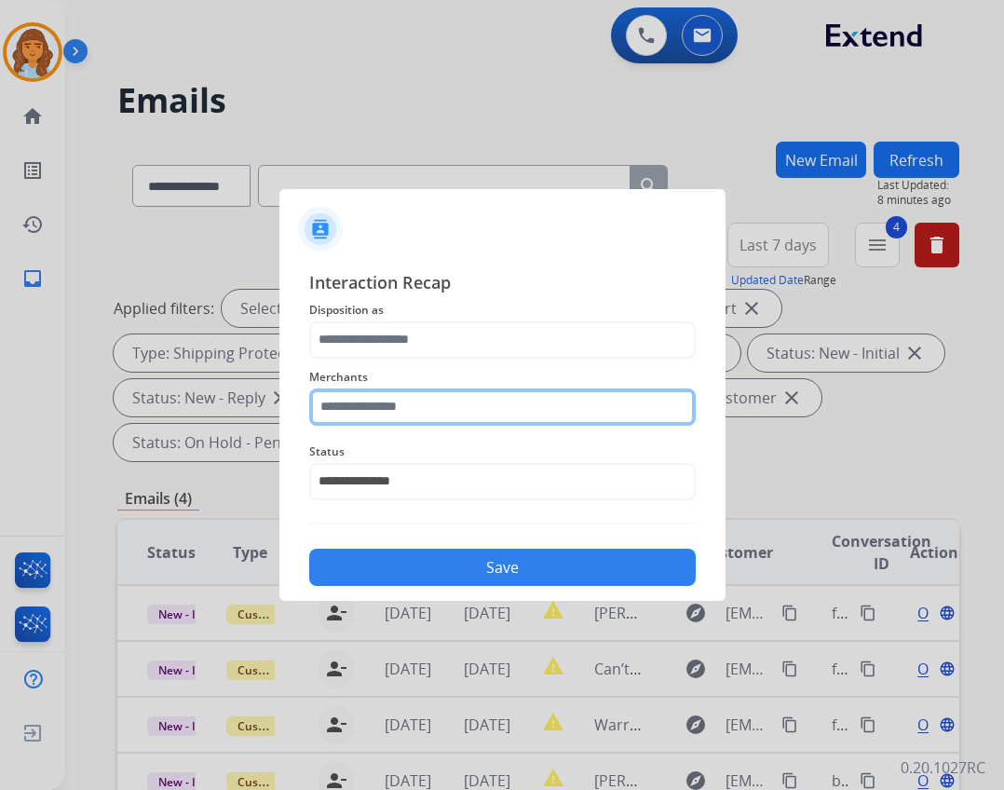
click at [367, 407] on input "text" at bounding box center [502, 407] width 387 height 37
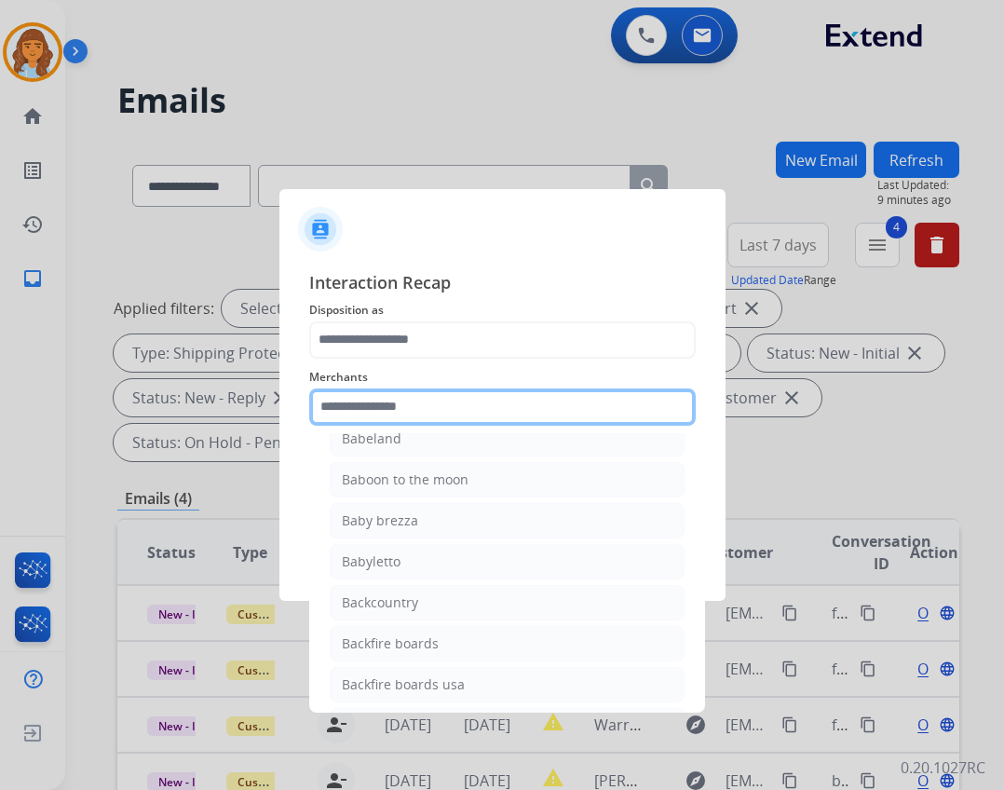
scroll to position [3541, 0]
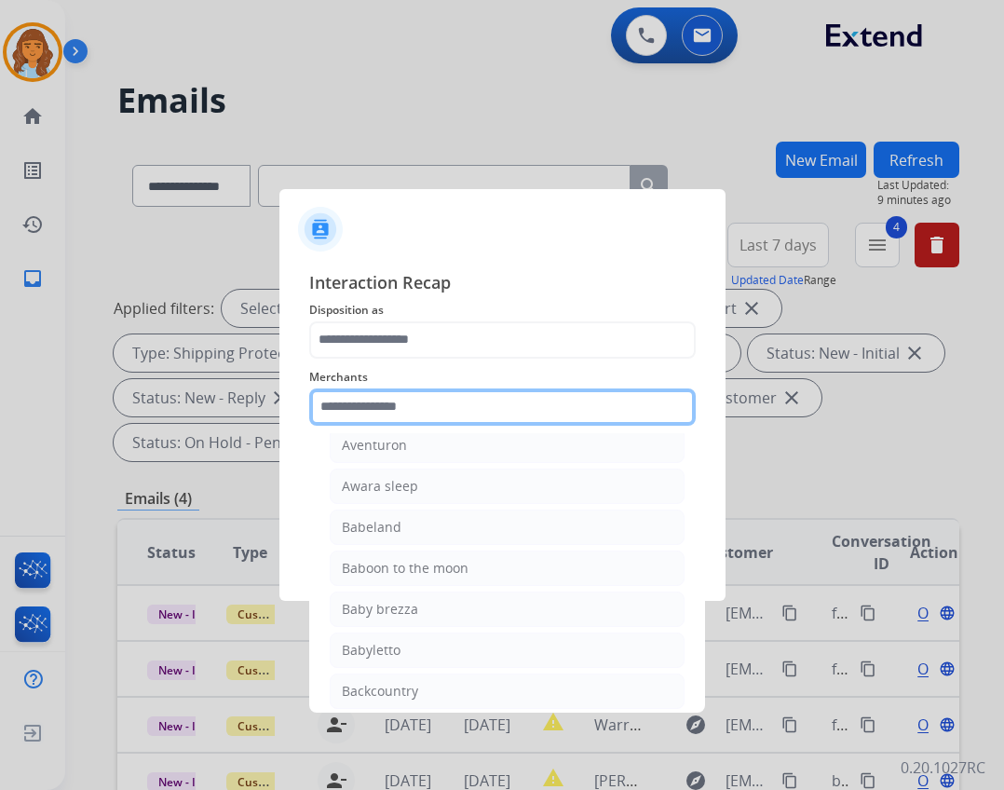
click at [409, 417] on input "text" at bounding box center [502, 407] width 387 height 37
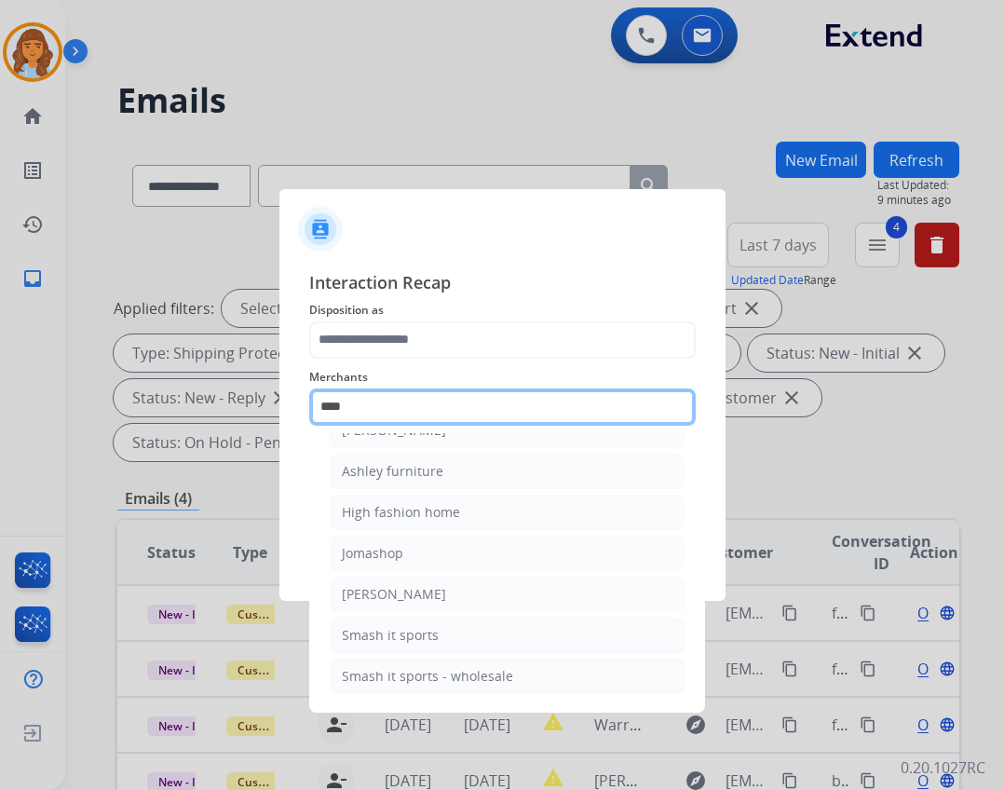
scroll to position [0, 0]
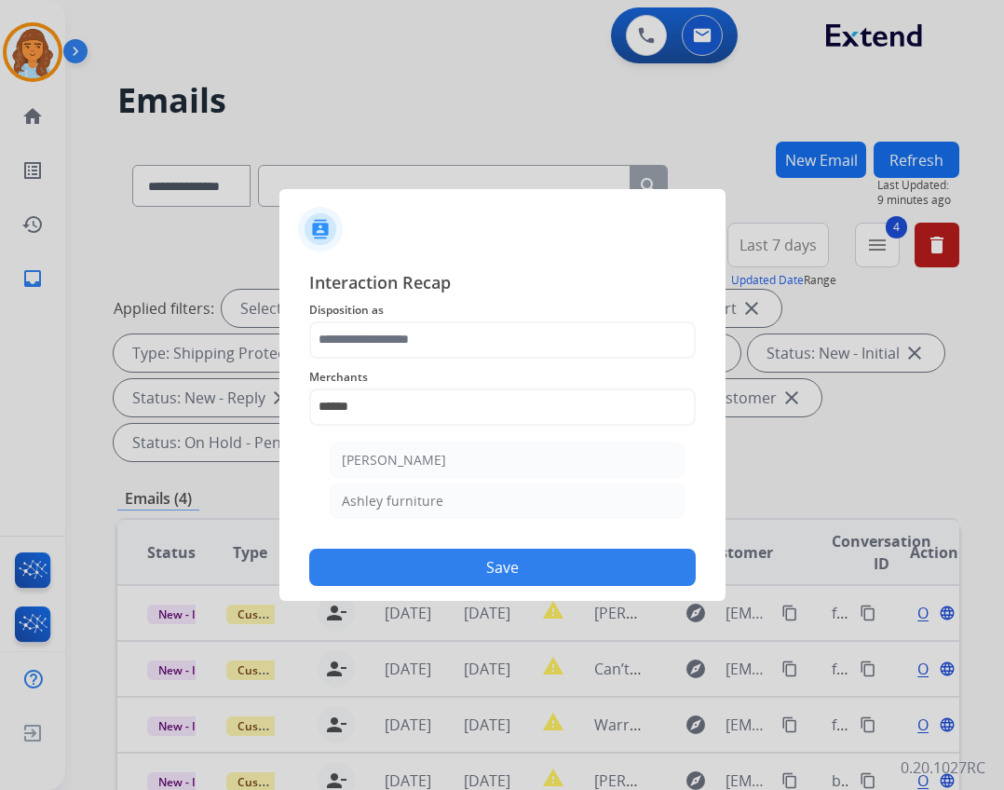
click at [413, 505] on div "Ashley furniture" at bounding box center [393, 501] width 102 height 19
type input "**********"
drag, startPoint x: 367, startPoint y: 312, endPoint x: 391, endPoint y: 348, distance: 43.7
click at [372, 317] on span "Disposition as" at bounding box center [502, 310] width 387 height 22
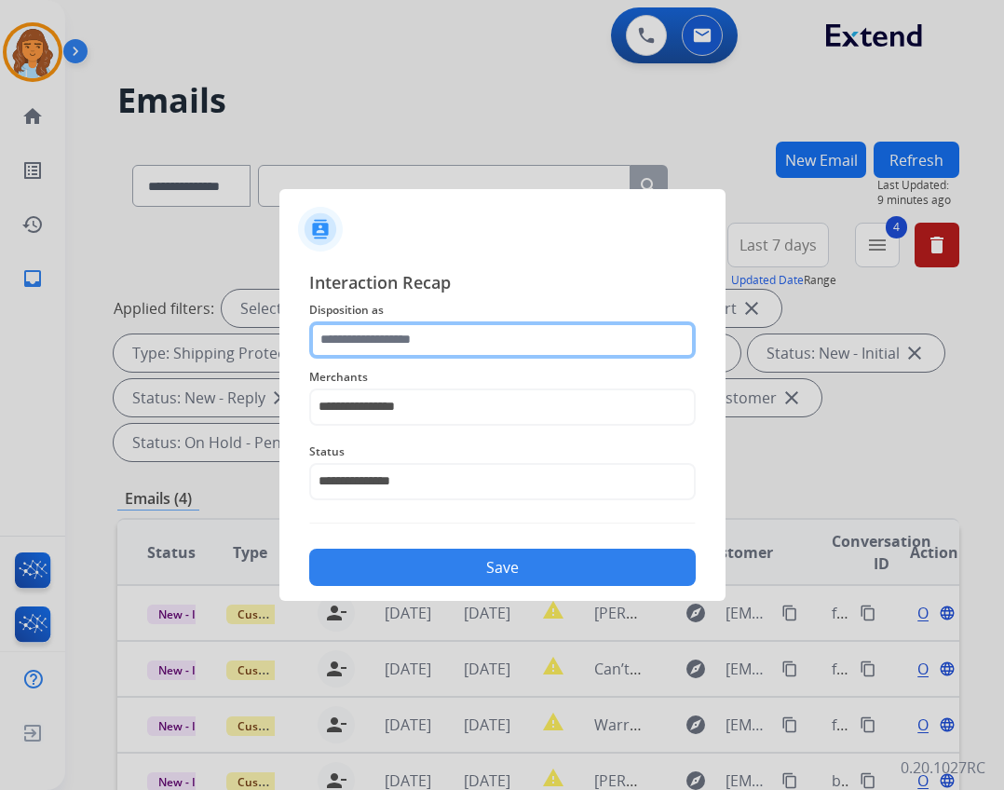
click at [396, 357] on input "text" at bounding box center [502, 339] width 387 height 37
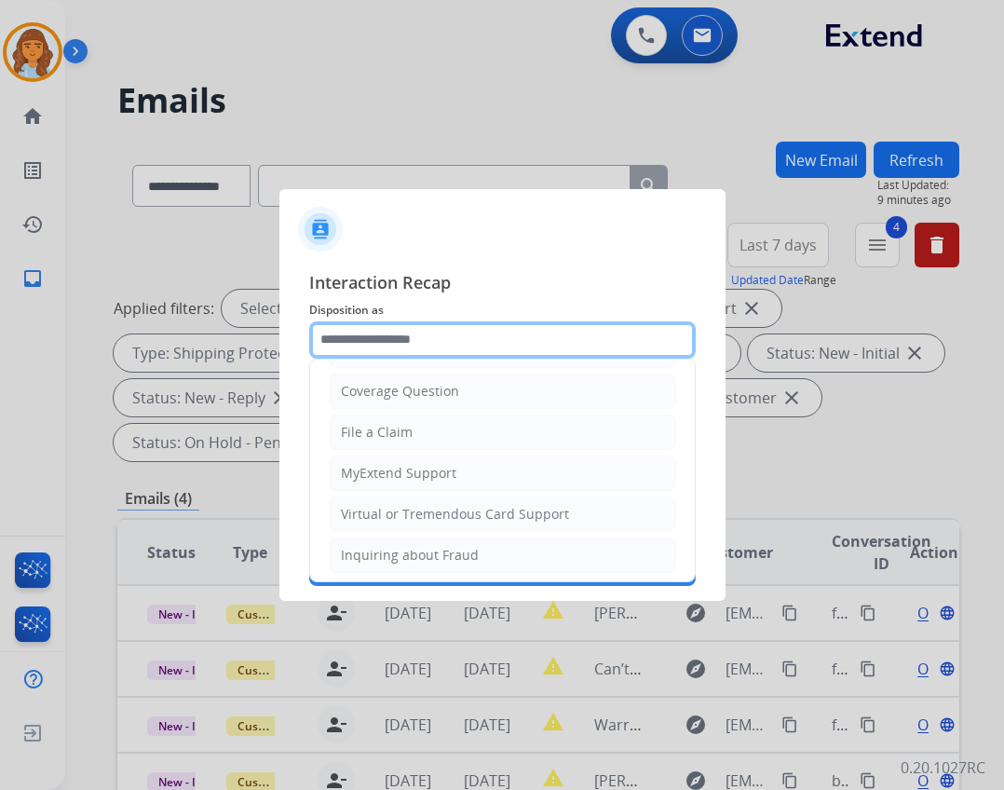
scroll to position [291, 0]
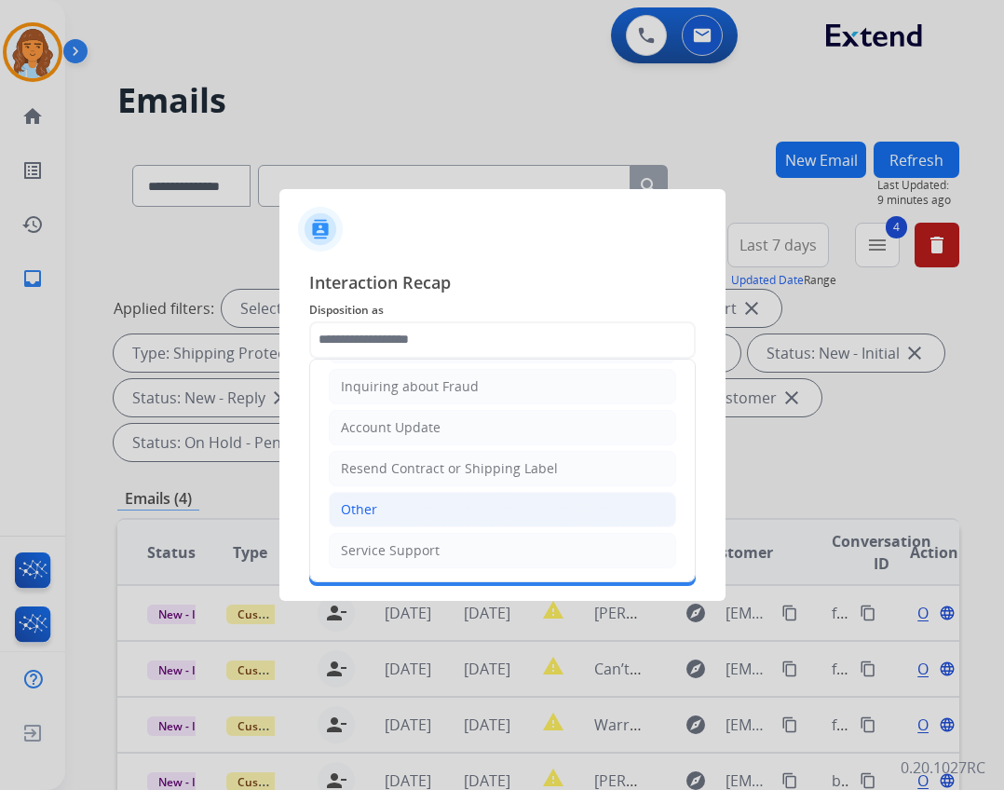
click at [420, 506] on li "Other" at bounding box center [503, 509] width 348 height 35
type input "*****"
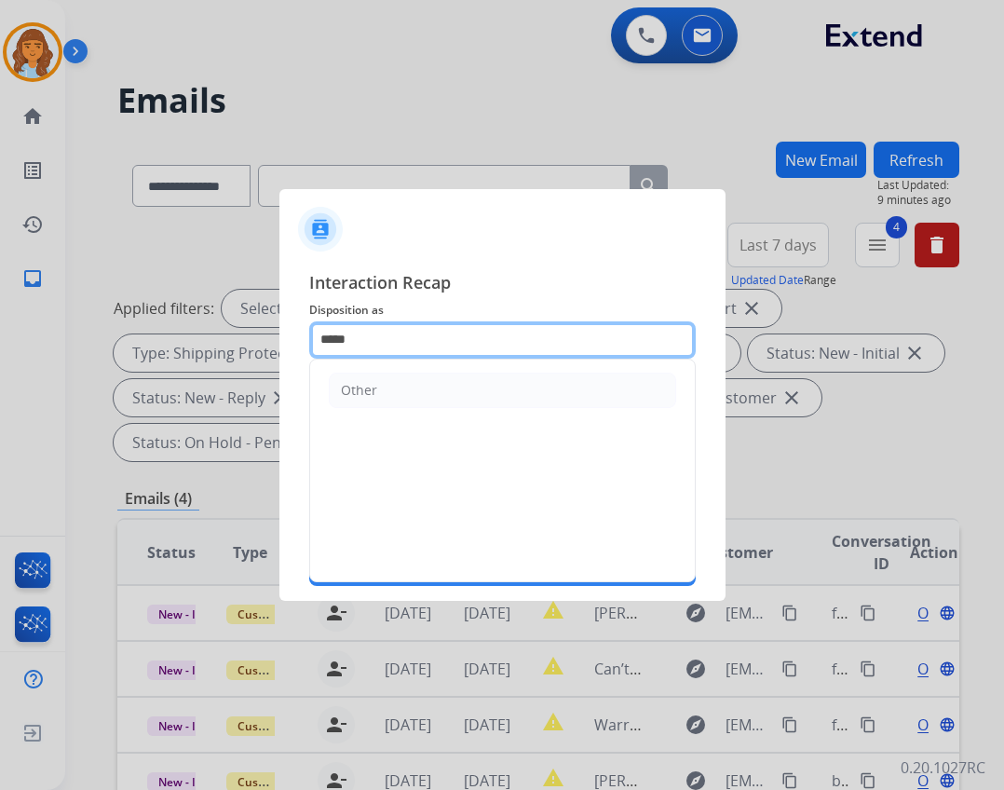
drag, startPoint x: 388, startPoint y: 333, endPoint x: 304, endPoint y: 340, distance: 84.2
click at [304, 340] on div "**********" at bounding box center [503, 428] width 446 height 348
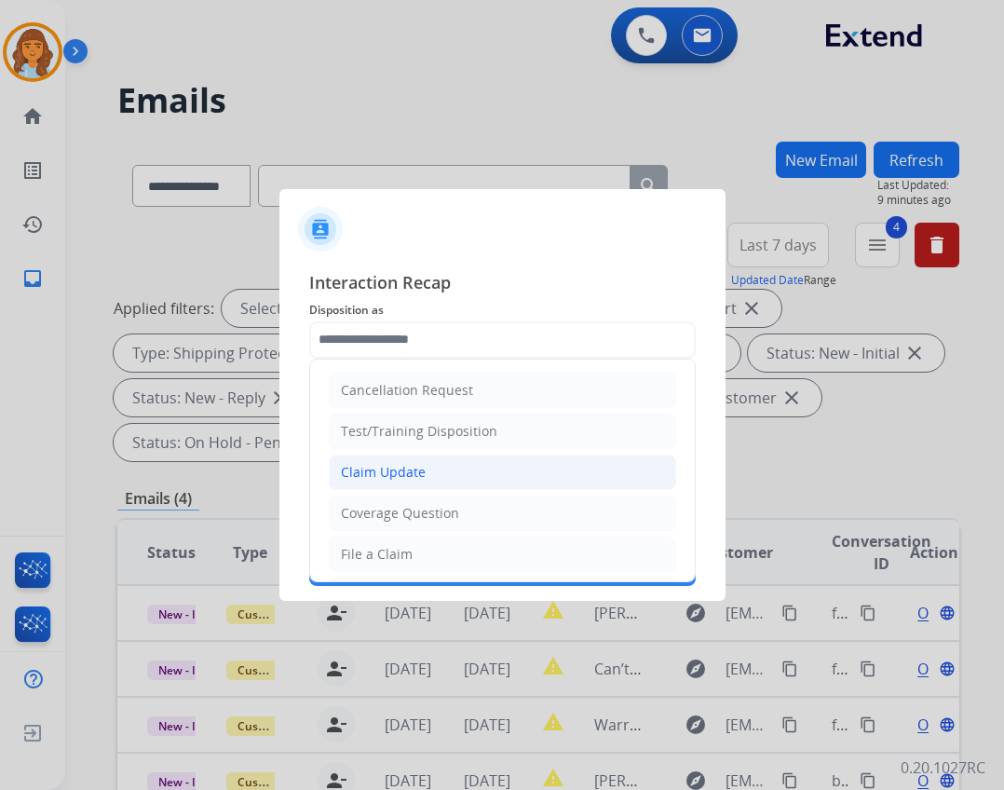
click at [414, 480] on div "Claim Update" at bounding box center [383, 472] width 85 height 19
type input "**********"
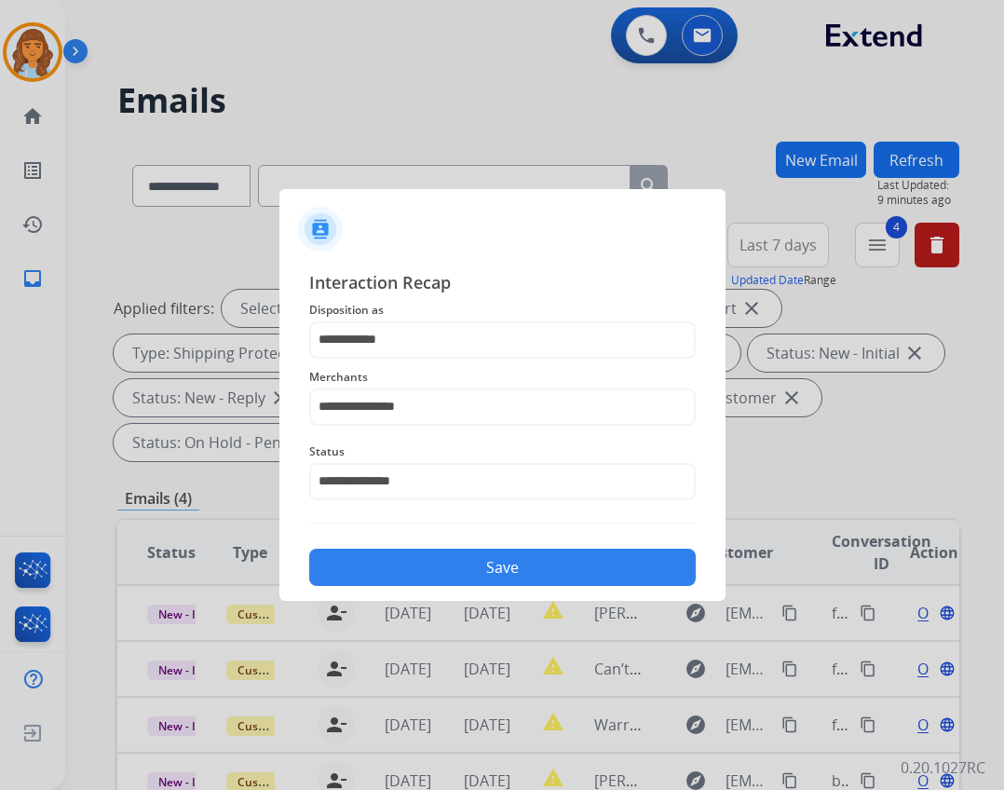
click at [477, 553] on button "Save" at bounding box center [502, 567] width 387 height 37
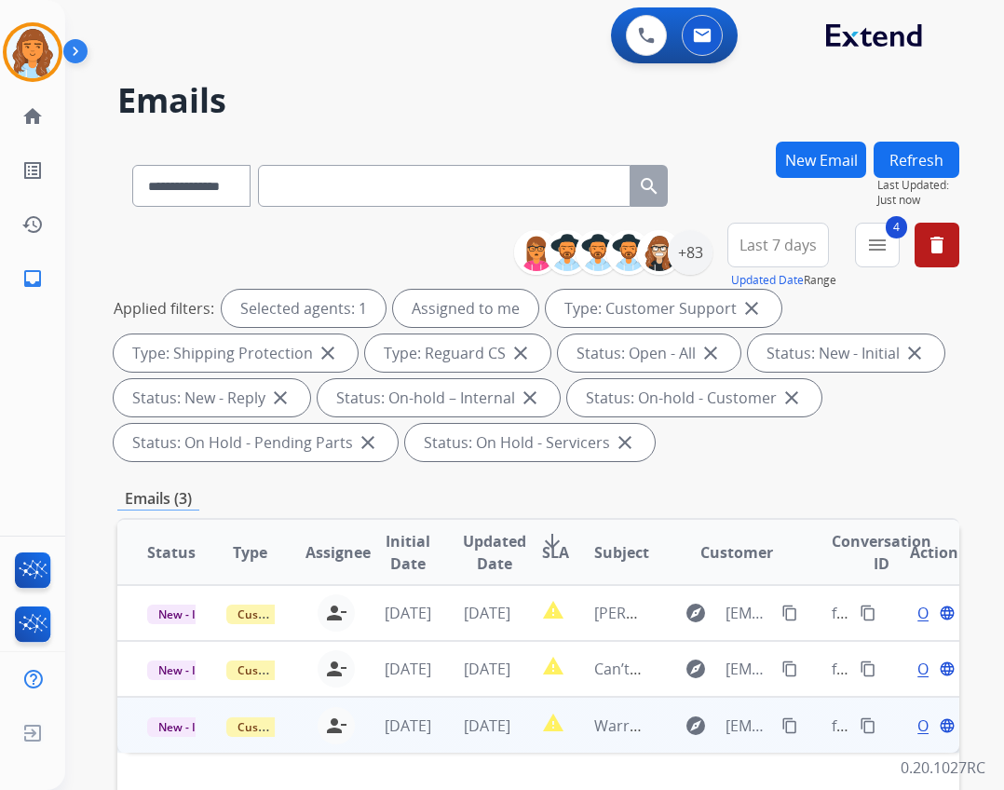
click at [503, 706] on td "[DATE]" at bounding box center [472, 725] width 79 height 56
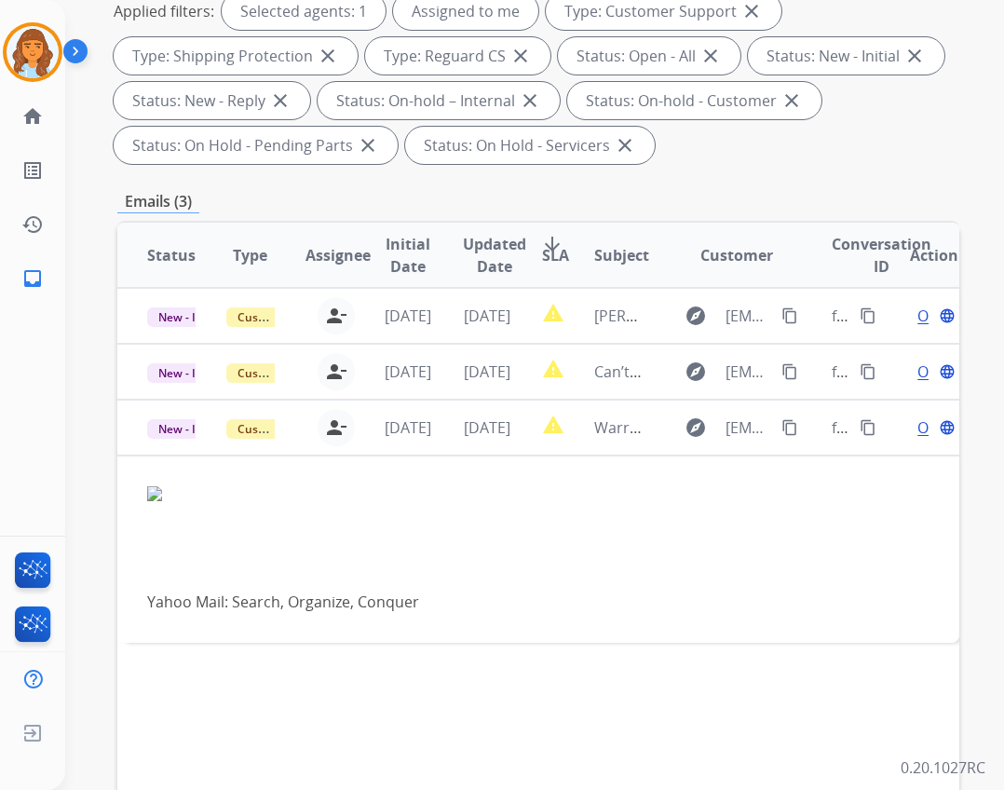
scroll to position [373, 0]
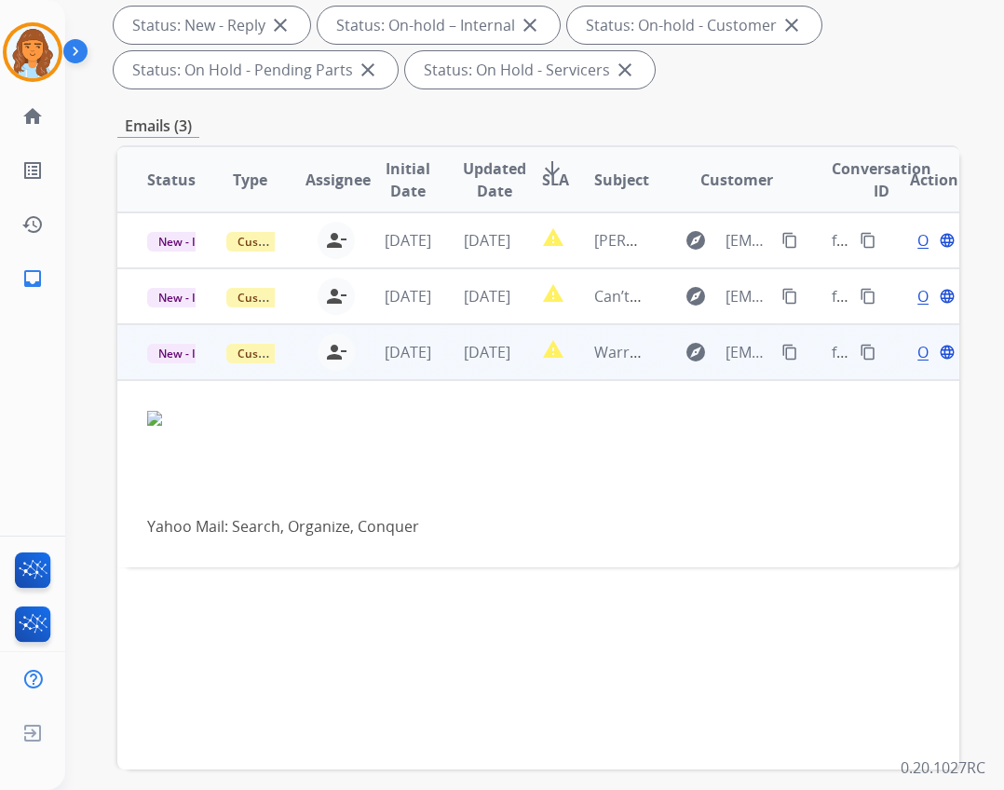
click at [782, 351] on mat-icon "content_copy" at bounding box center [790, 352] width 17 height 17
click at [910, 348] on div "Open language" at bounding box center [934, 352] width 48 height 22
click at [918, 355] on span "Open" at bounding box center [937, 353] width 38 height 22
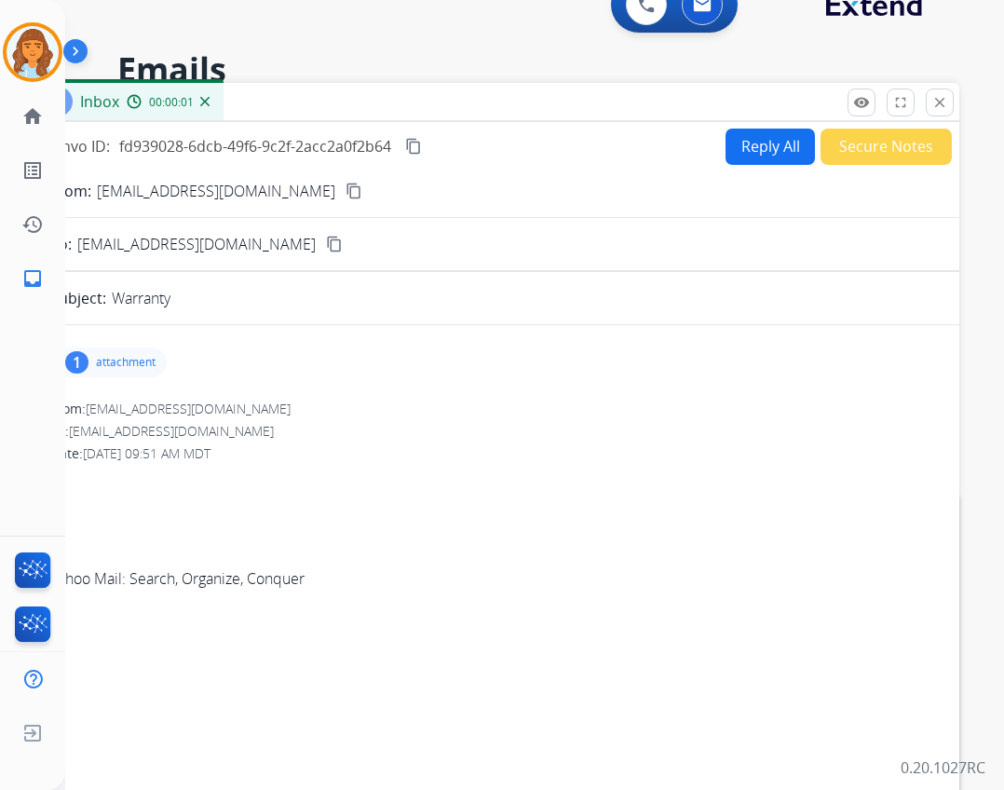
scroll to position [0, 0]
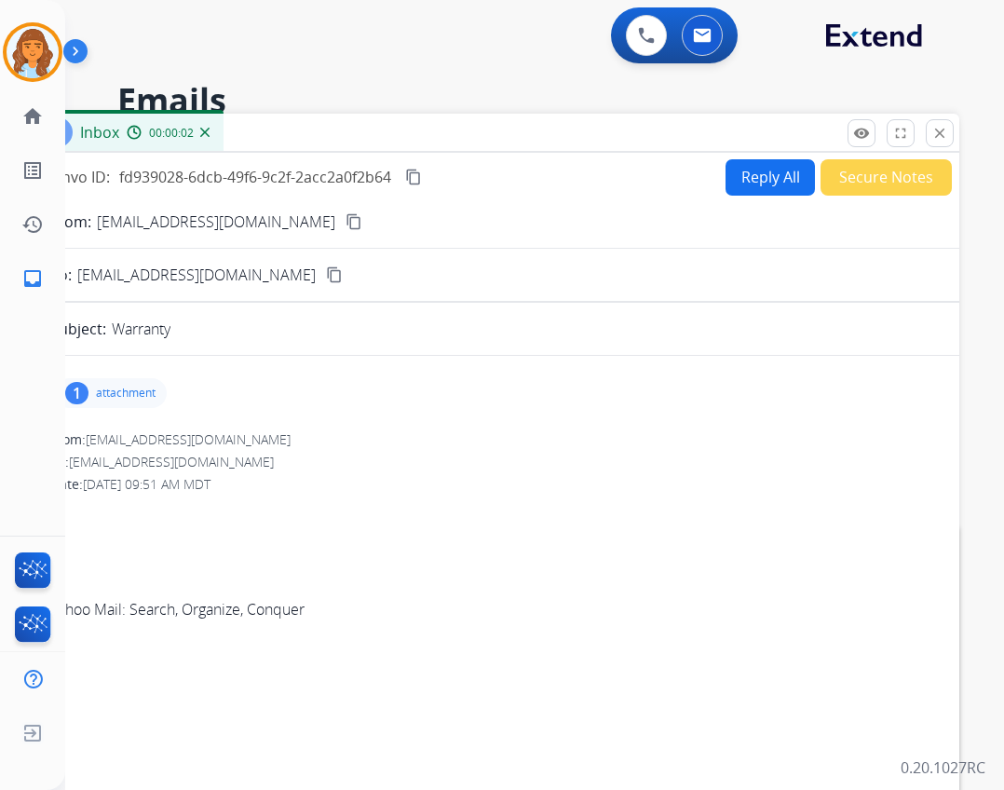
click at [410, 110] on h2 "Emails" at bounding box center [538, 100] width 842 height 37
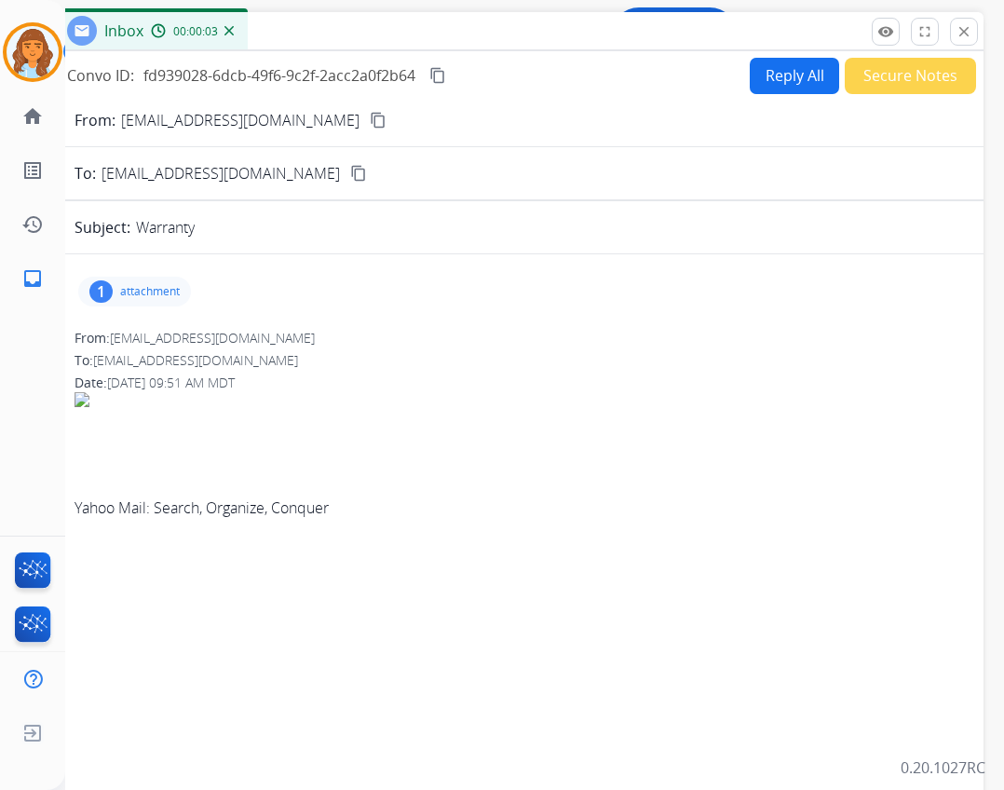
drag, startPoint x: 403, startPoint y: 128, endPoint x: 427, endPoint y: 26, distance: 104.4
click at [427, 26] on div "Inbox 00:00:03" at bounding box center [518, 31] width 932 height 39
click at [794, 69] on button "Reply All" at bounding box center [794, 76] width 89 height 36
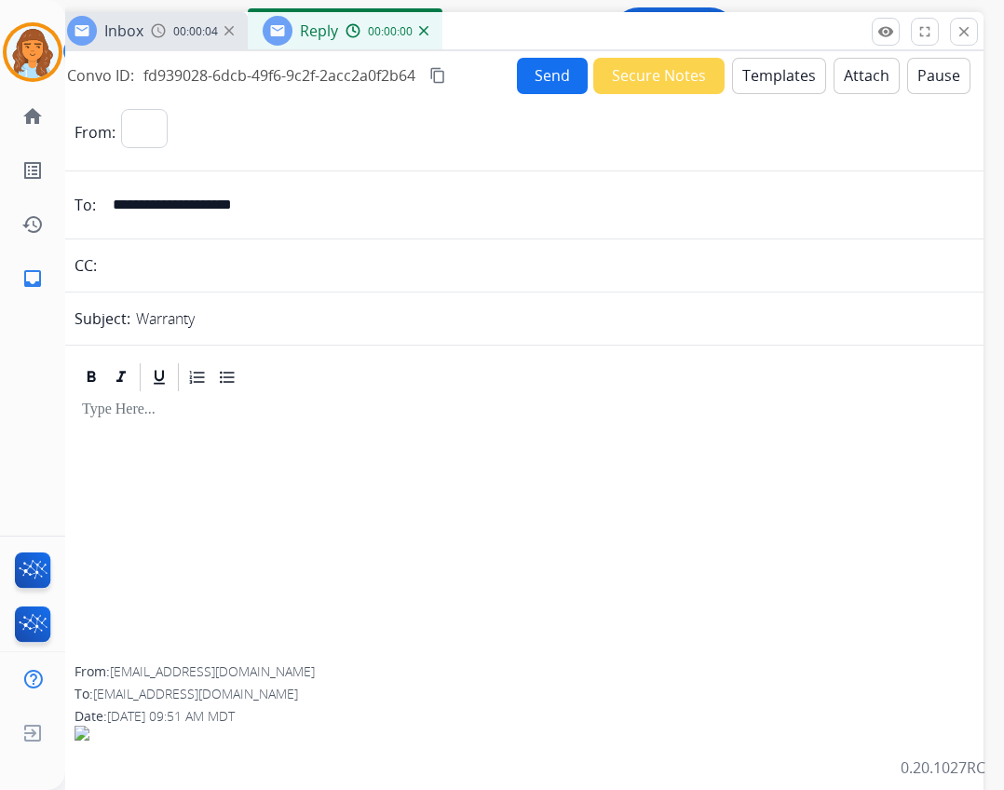
select select "**********"
click at [972, 33] on mat-icon "close" at bounding box center [964, 31] width 17 height 17
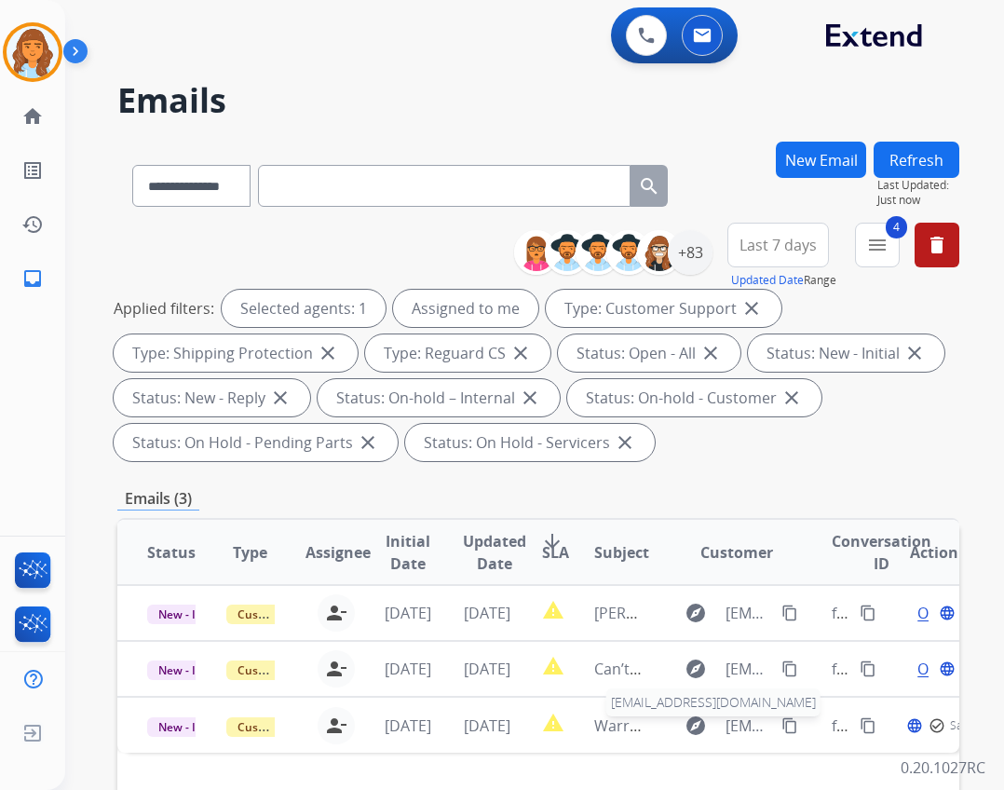
click at [726, 725] on span "[EMAIL_ADDRESS][DOMAIN_NAME]" at bounding box center [749, 726] width 46 height 22
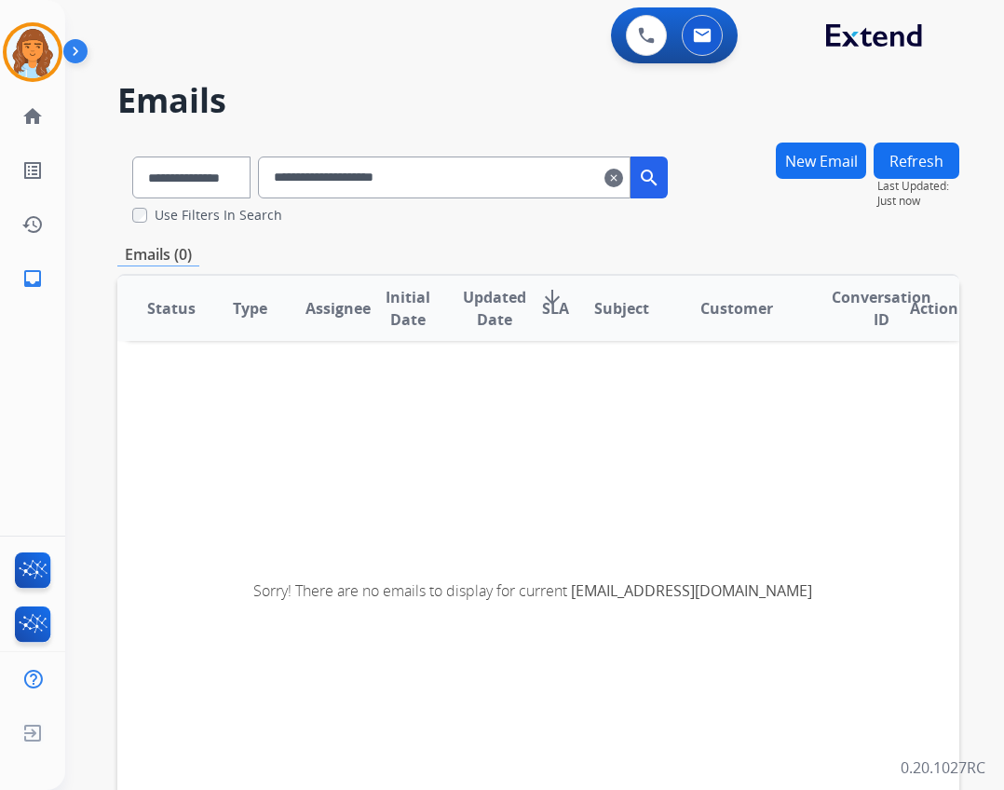
click at [623, 183] on mat-icon "clear" at bounding box center [614, 178] width 19 height 22
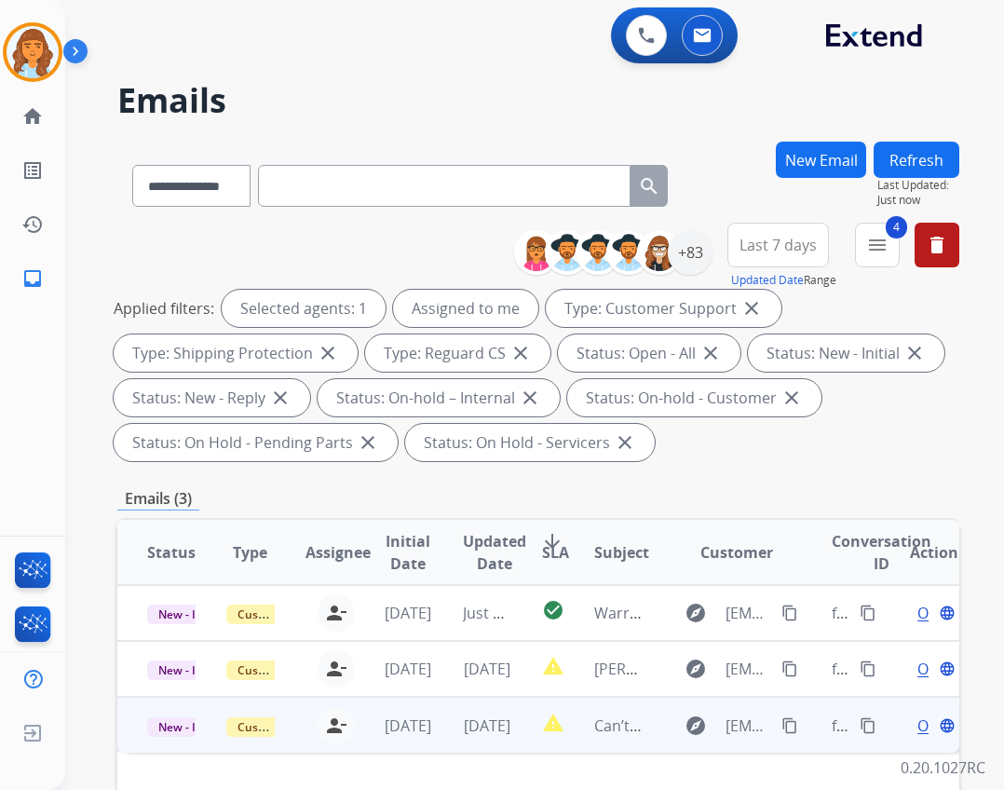
click at [918, 727] on span "Open" at bounding box center [937, 726] width 38 height 22
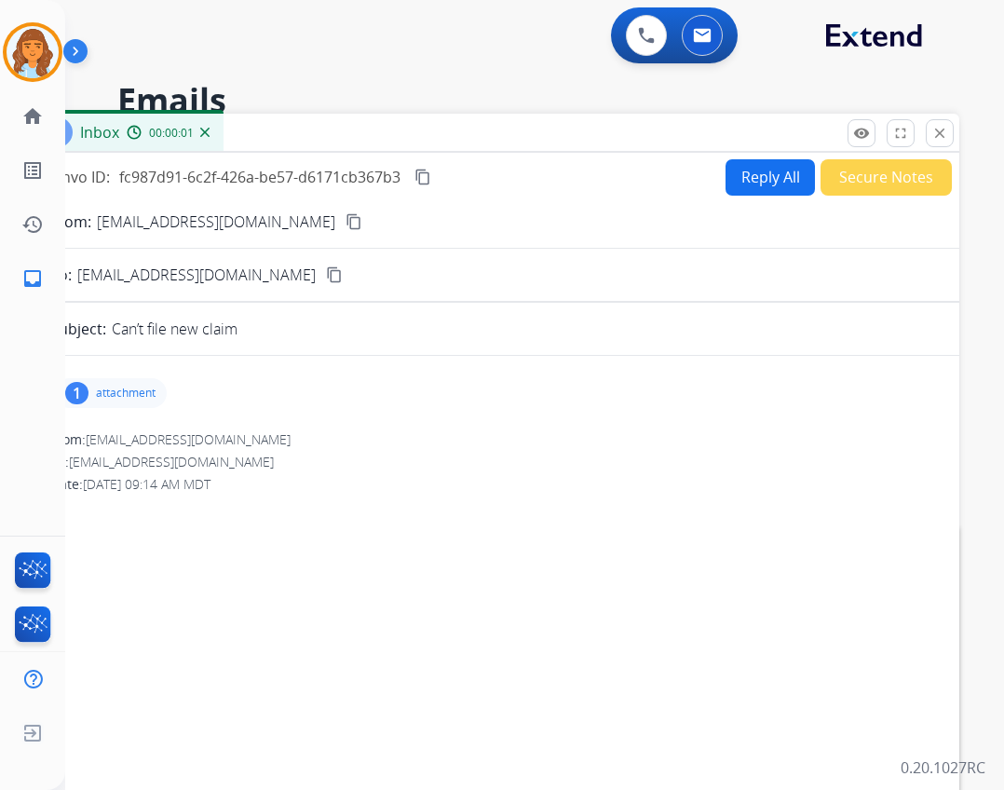
click at [135, 398] on p "attachment" at bounding box center [126, 393] width 60 height 15
click at [170, 444] on p "IMG_1522.png" at bounding box center [211, 441] width 99 height 22
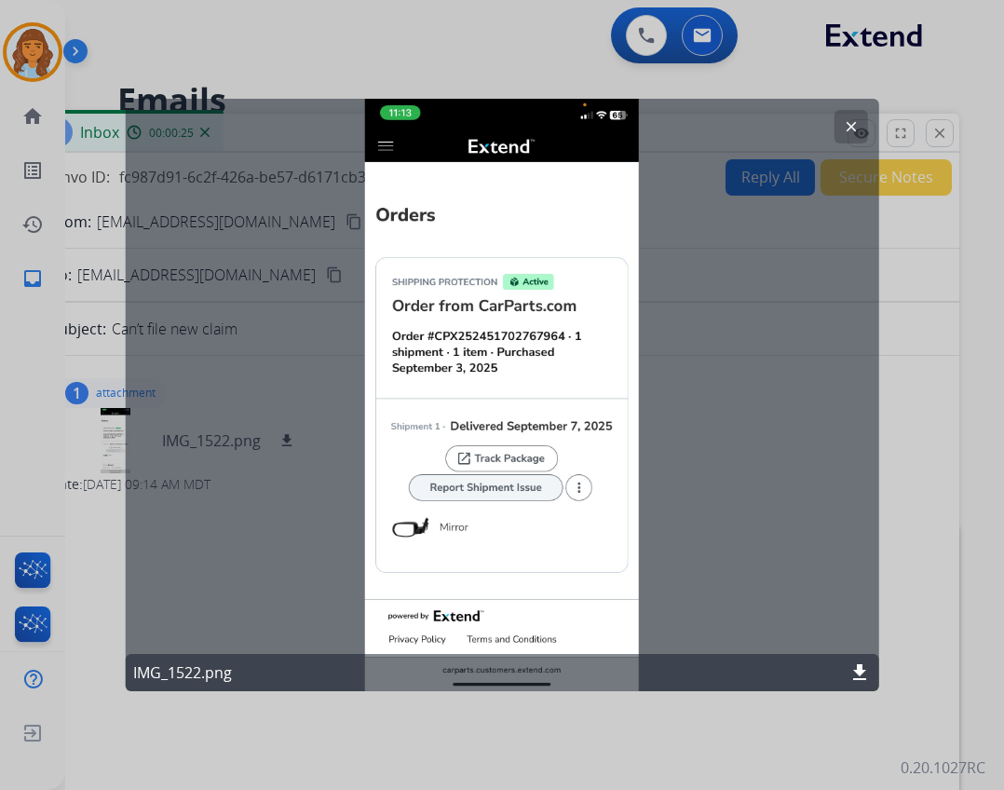
click at [854, 115] on button "clear" at bounding box center [851, 127] width 34 height 34
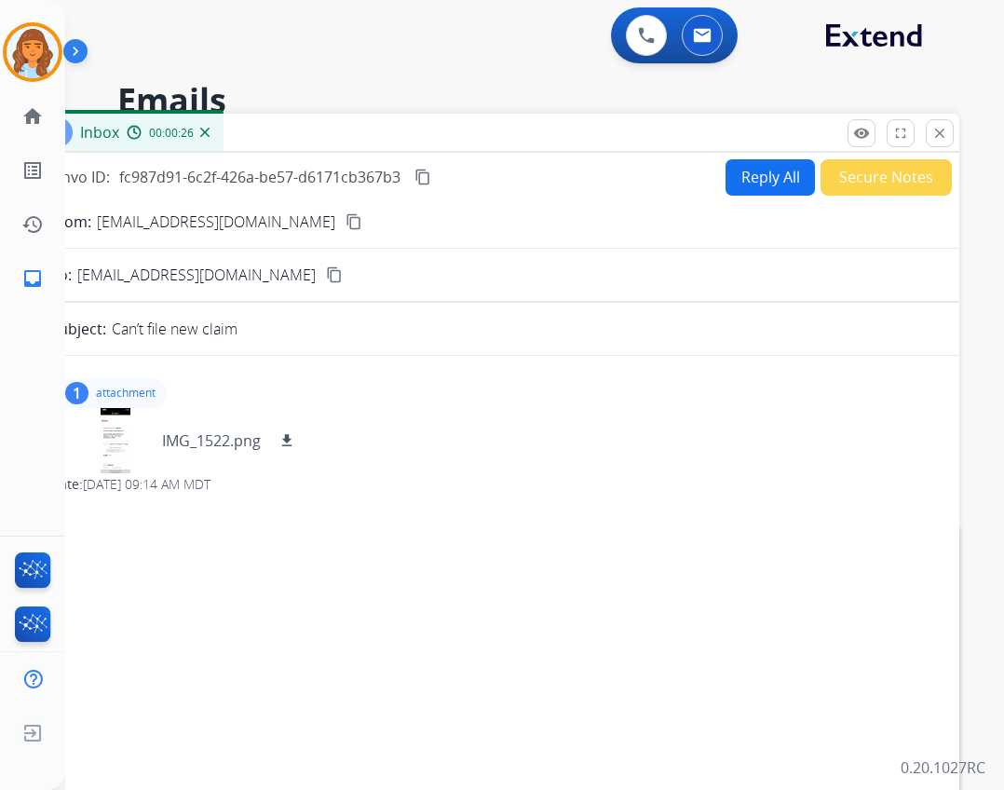
click at [767, 165] on button "Reply All" at bounding box center [770, 177] width 89 height 36
select select "**********"
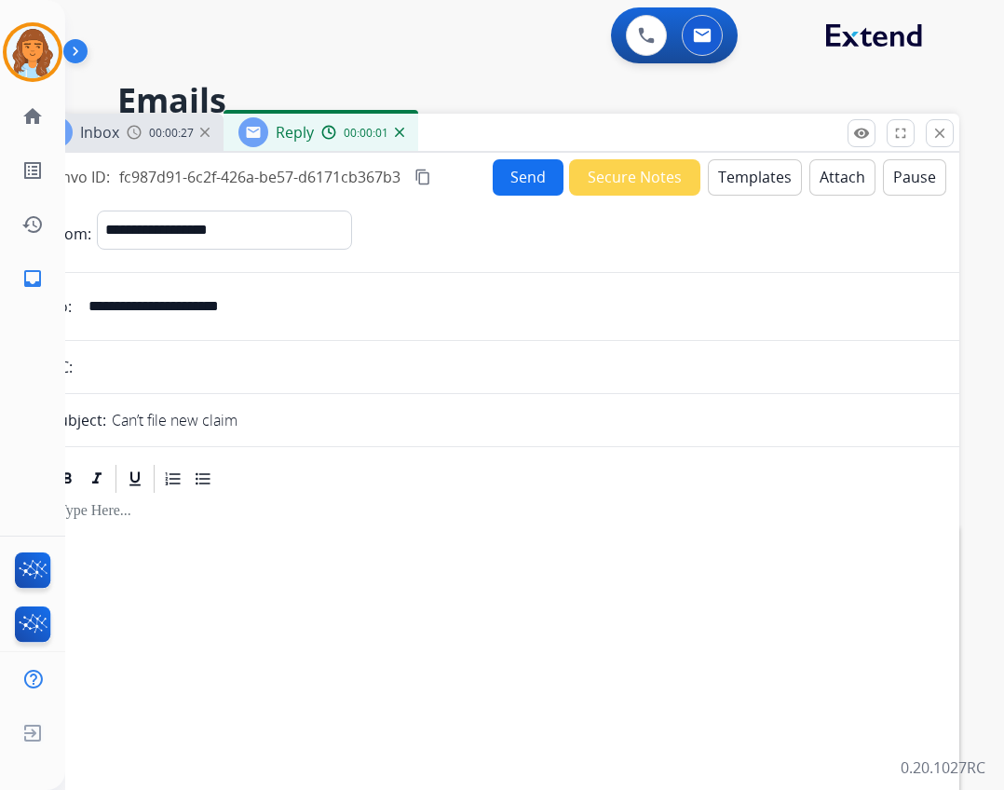
click at [755, 182] on button "Templates" at bounding box center [755, 177] width 94 height 36
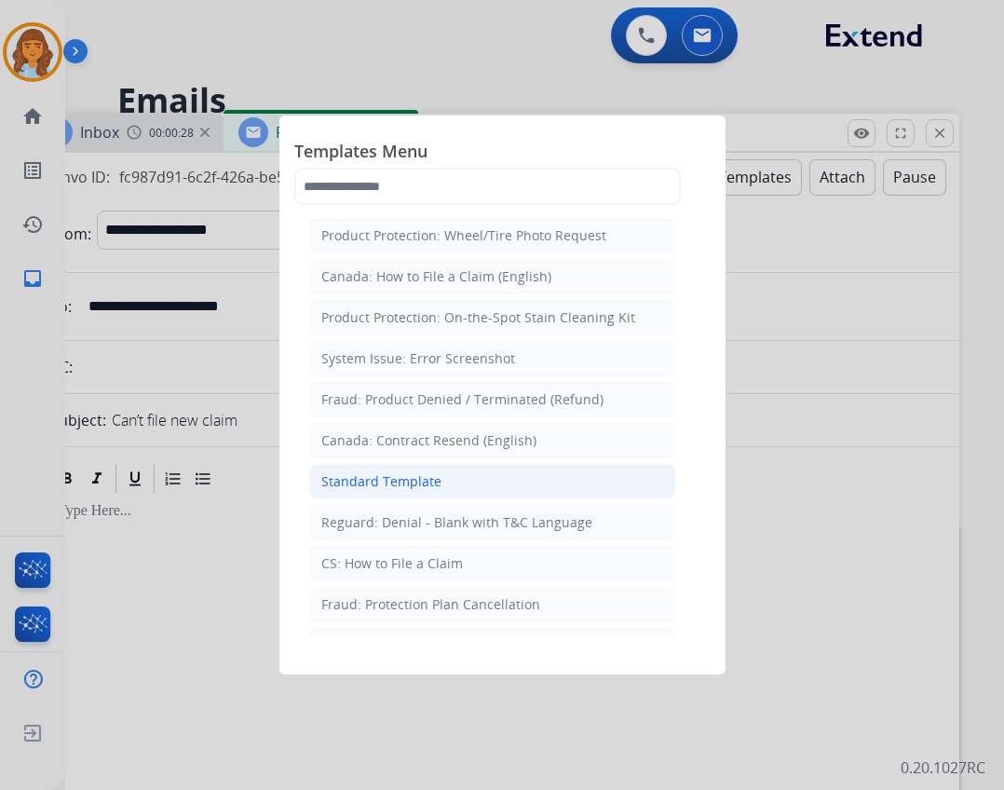
click at [485, 488] on li "Standard Template" at bounding box center [492, 481] width 366 height 35
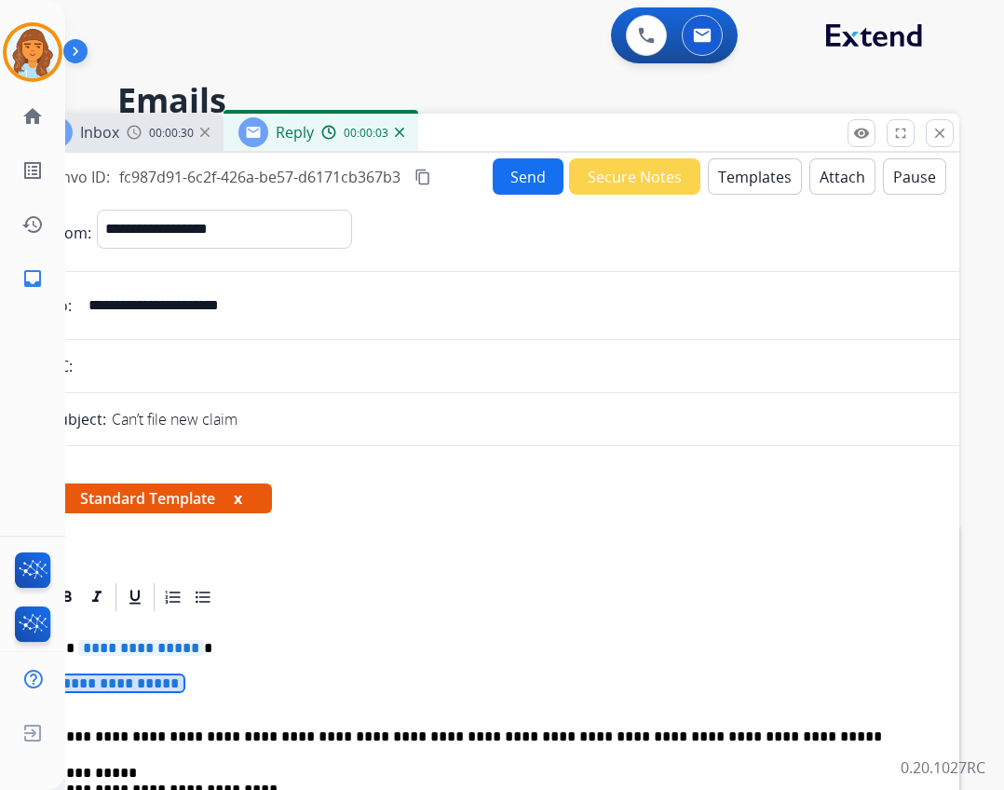
click at [145, 647] on span "**********" at bounding box center [141, 648] width 126 height 16
drag, startPoint x: 303, startPoint y: 301, endPoint x: 100, endPoint y: 296, distance: 203.2
click at [100, 296] on input "**********" at bounding box center [507, 305] width 860 height 37
click at [948, 126] on mat-icon "close" at bounding box center [940, 133] width 17 height 17
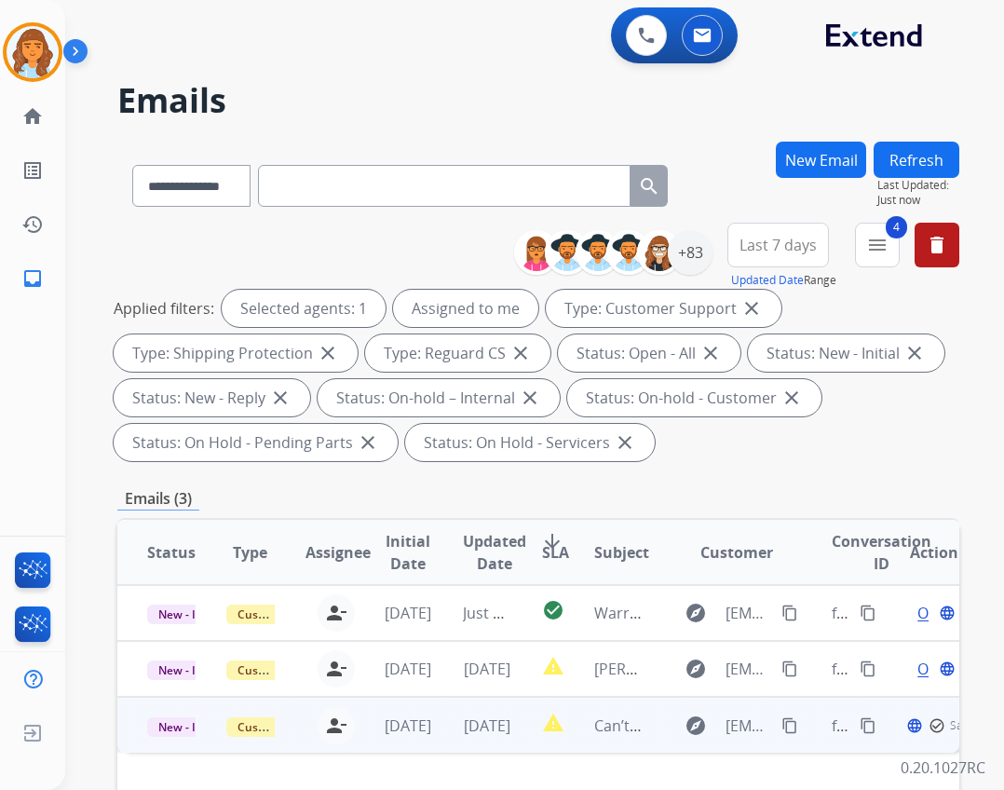
click at [674, 711] on div "explore" at bounding box center [696, 726] width 45 height 30
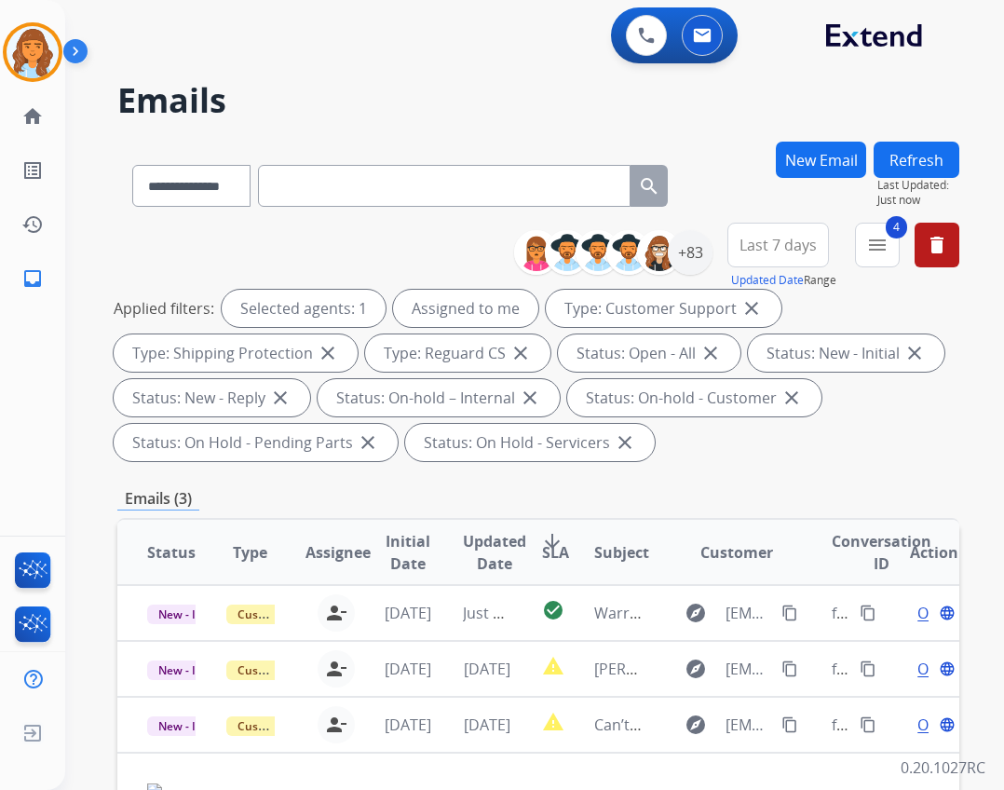
click at [616, 584] on th "Subject" at bounding box center [604, 552] width 79 height 65
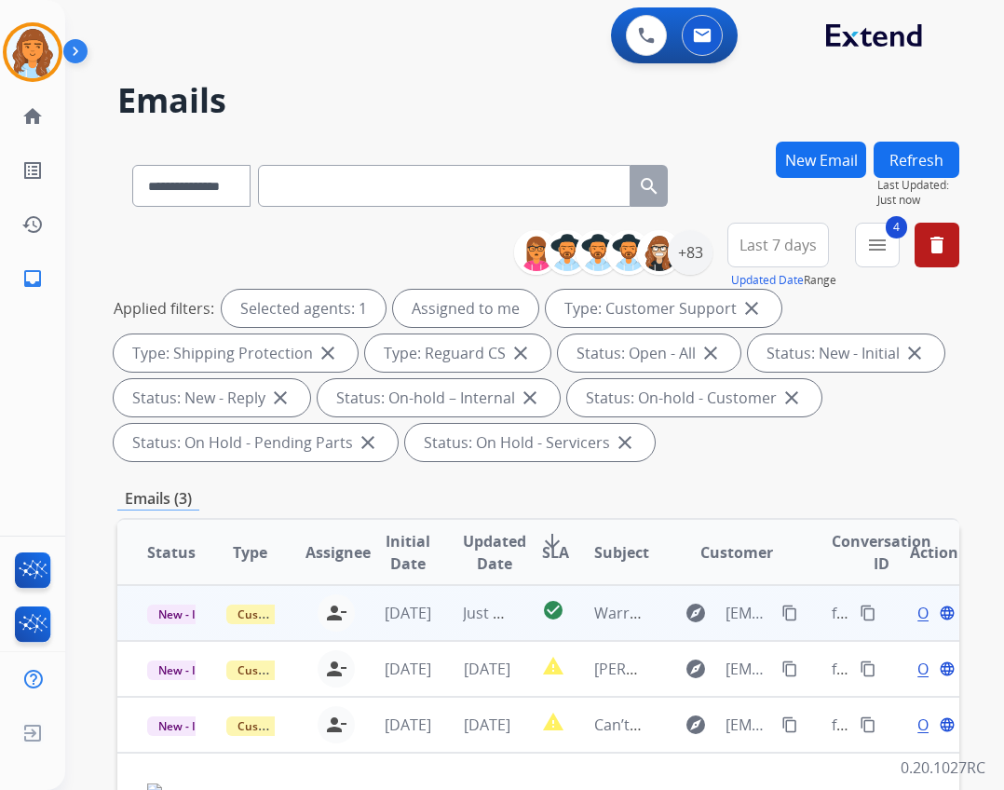
click at [624, 599] on td "Warranty" at bounding box center [604, 613] width 79 height 56
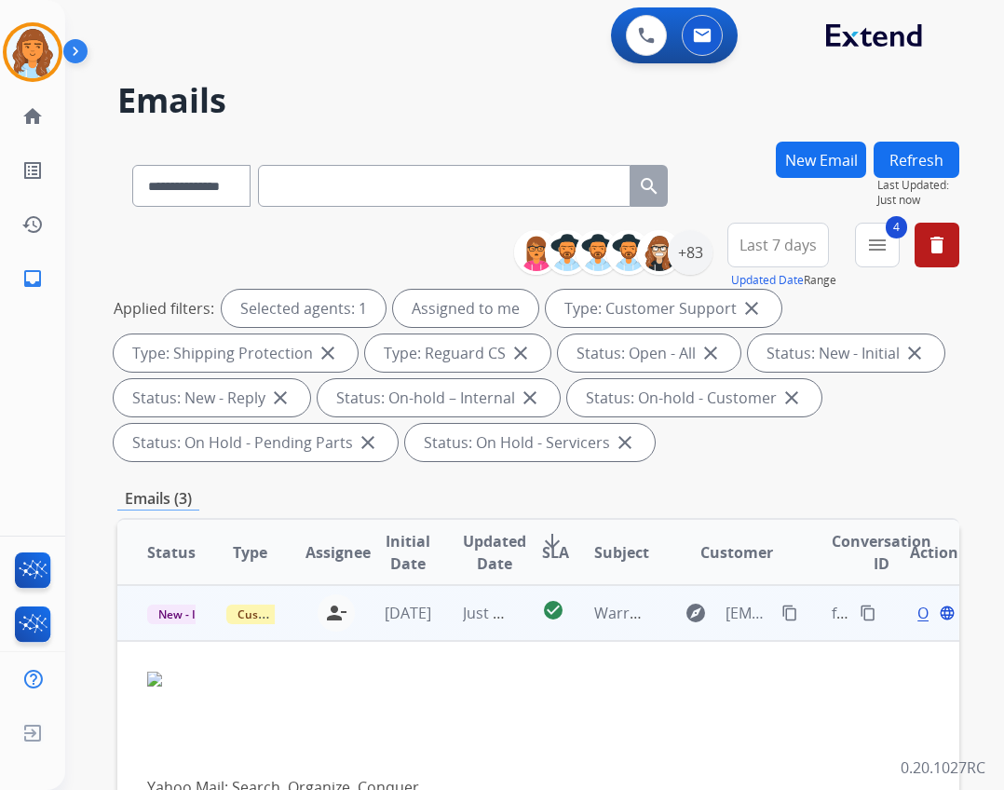
click at [918, 614] on span "Open" at bounding box center [937, 613] width 38 height 22
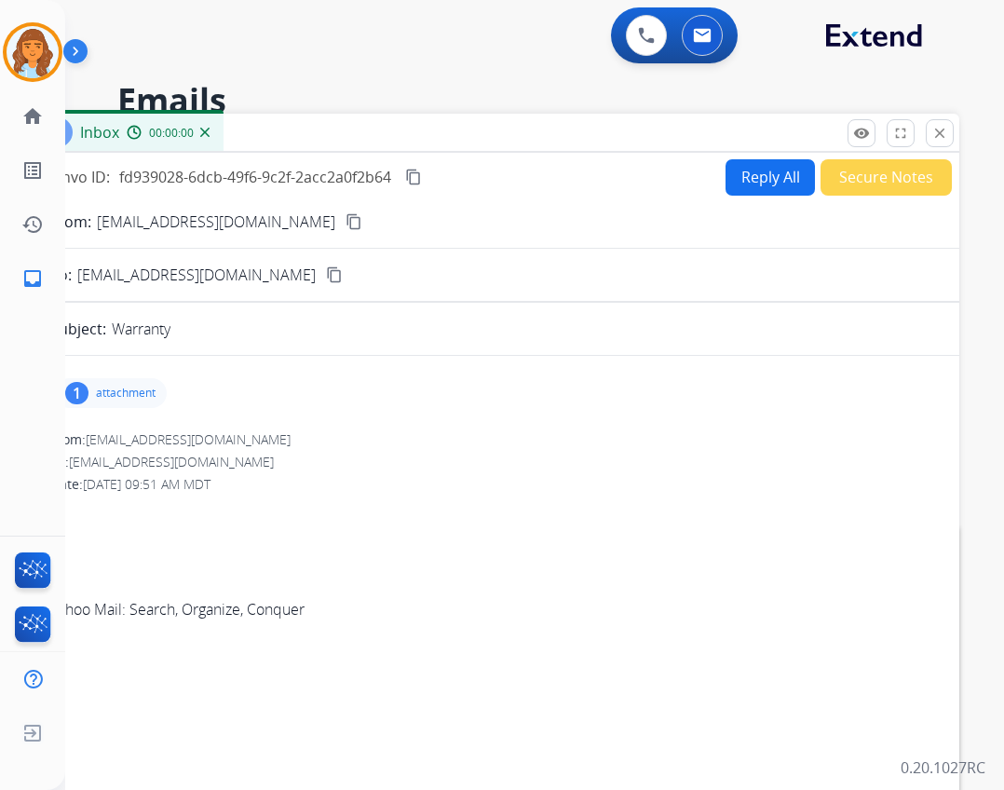
click at [143, 398] on p "attachment" at bounding box center [126, 393] width 60 height 15
click at [165, 431] on p "20250915_084605.jpg" at bounding box center [236, 441] width 149 height 22
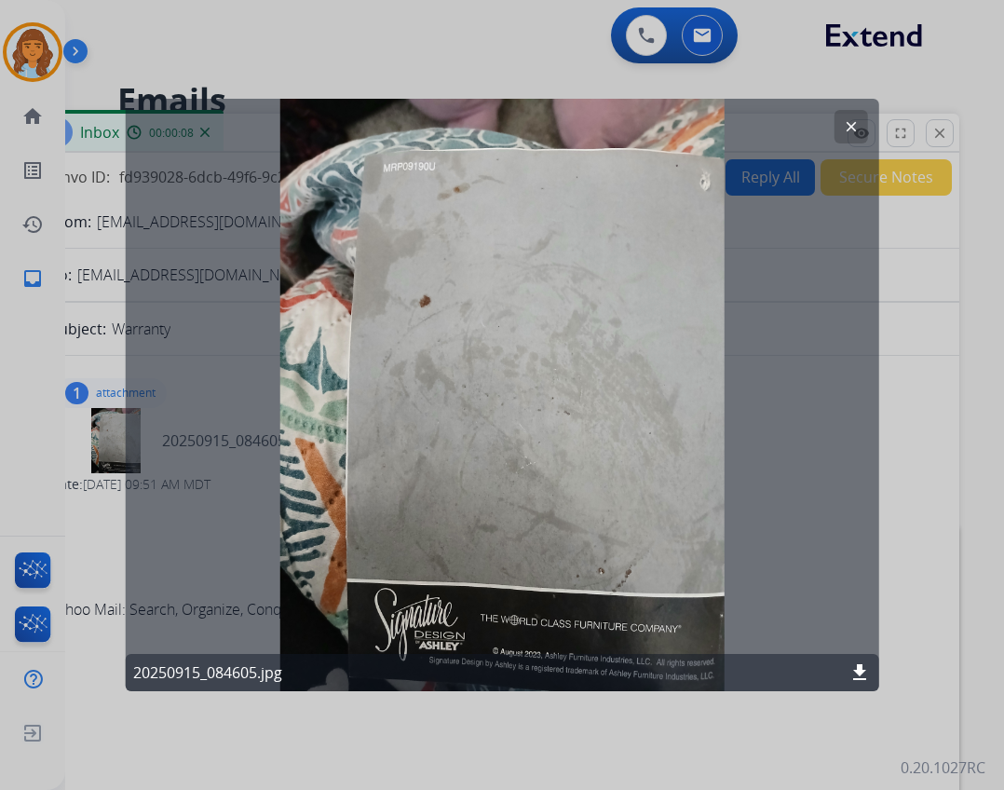
click at [840, 121] on button "clear" at bounding box center [851, 127] width 34 height 34
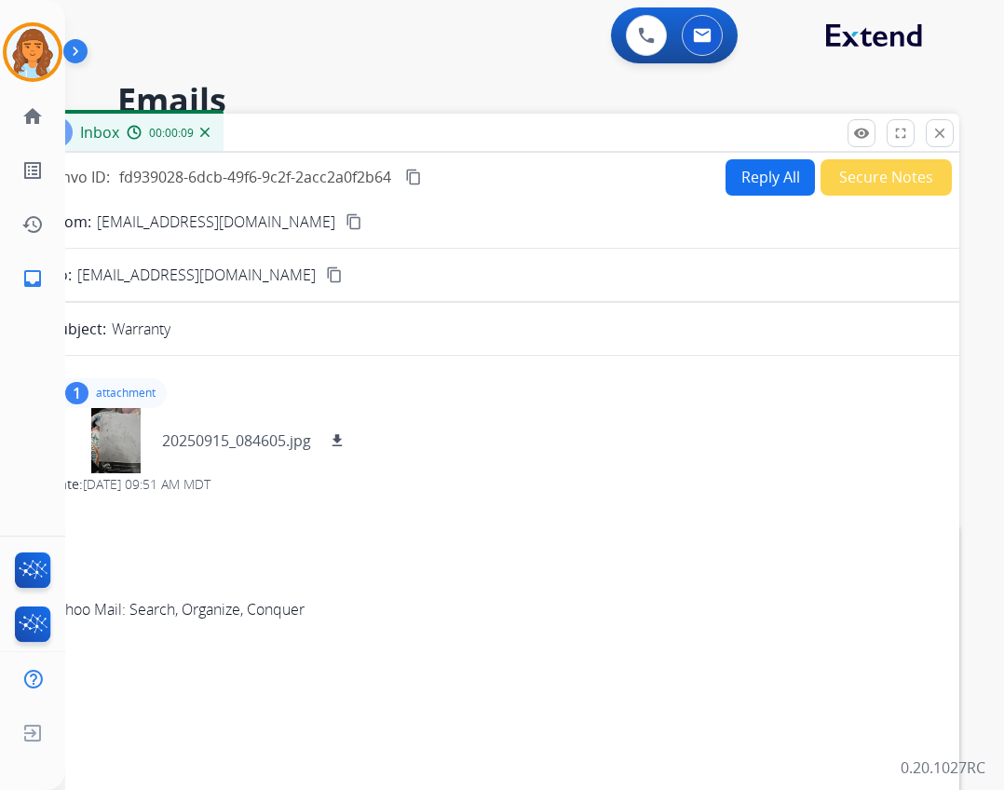
click at [772, 170] on button "Reply All" at bounding box center [770, 177] width 89 height 36
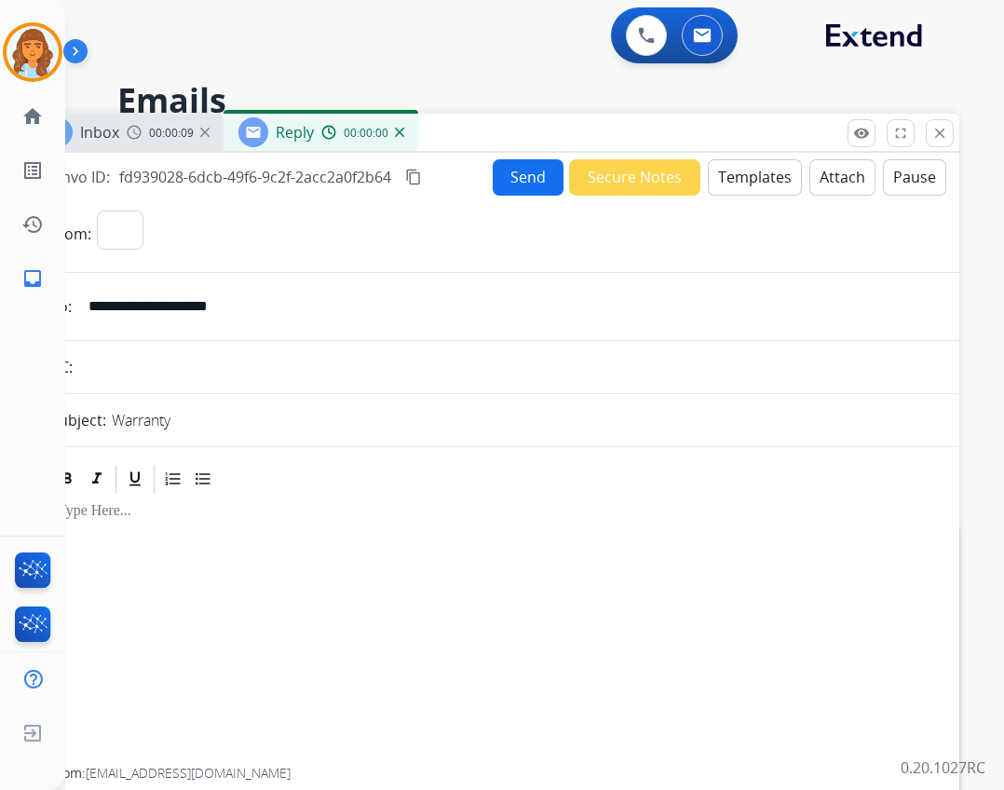
select select "**********"
click at [742, 178] on button "Templates" at bounding box center [755, 177] width 94 height 36
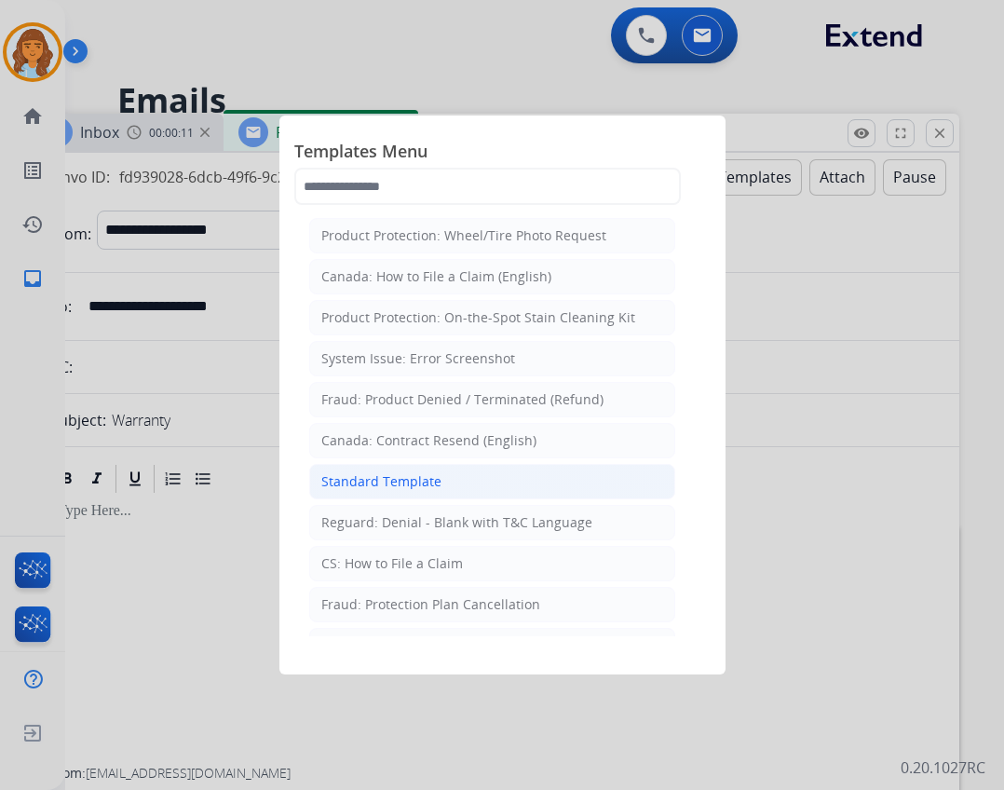
click at [447, 489] on li "Standard Template" at bounding box center [492, 481] width 366 height 35
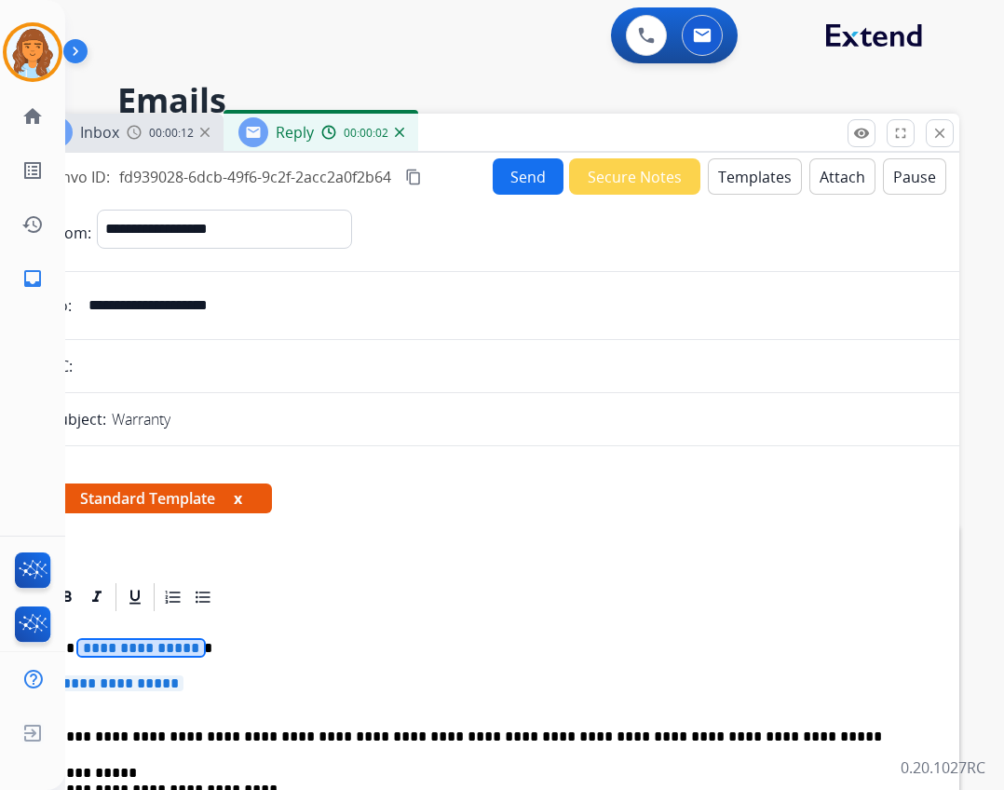
click at [153, 649] on span "**********" at bounding box center [141, 648] width 126 height 16
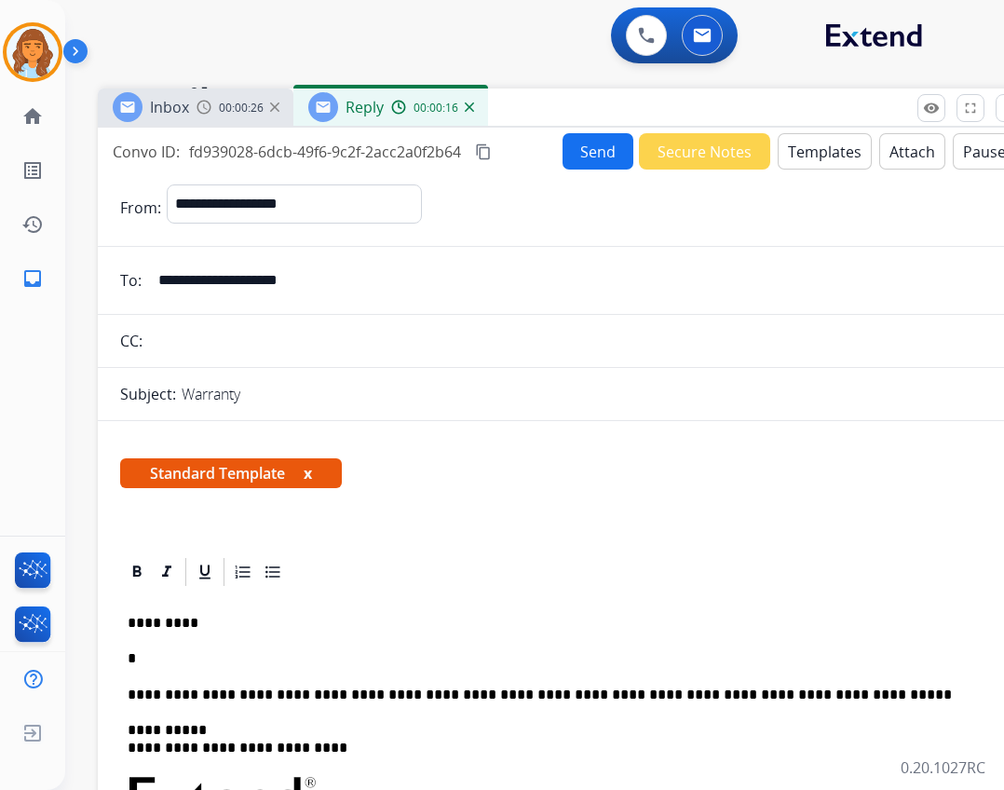
drag, startPoint x: 509, startPoint y: 123, endPoint x: 581, endPoint y: 98, distance: 76.9
click at [581, 98] on div "Inbox 00:00:26 Reply 00:00:16" at bounding box center [564, 108] width 932 height 39
click at [159, 657] on p "*" at bounding box center [558, 658] width 857 height 17
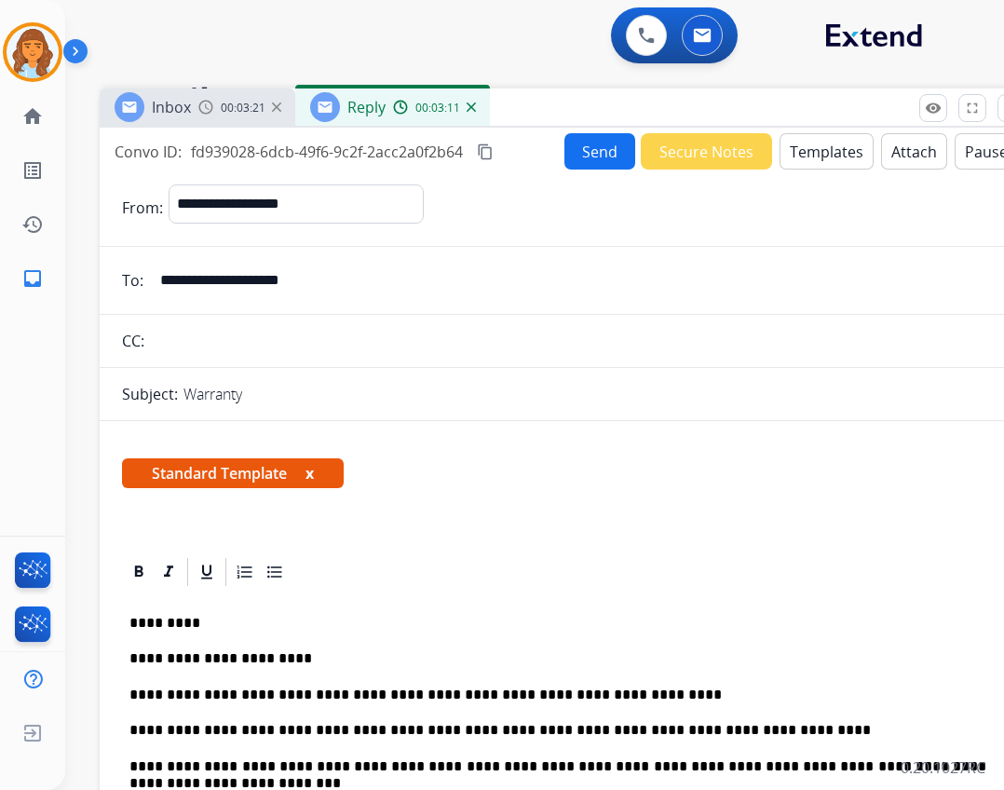
scroll to position [2, 0]
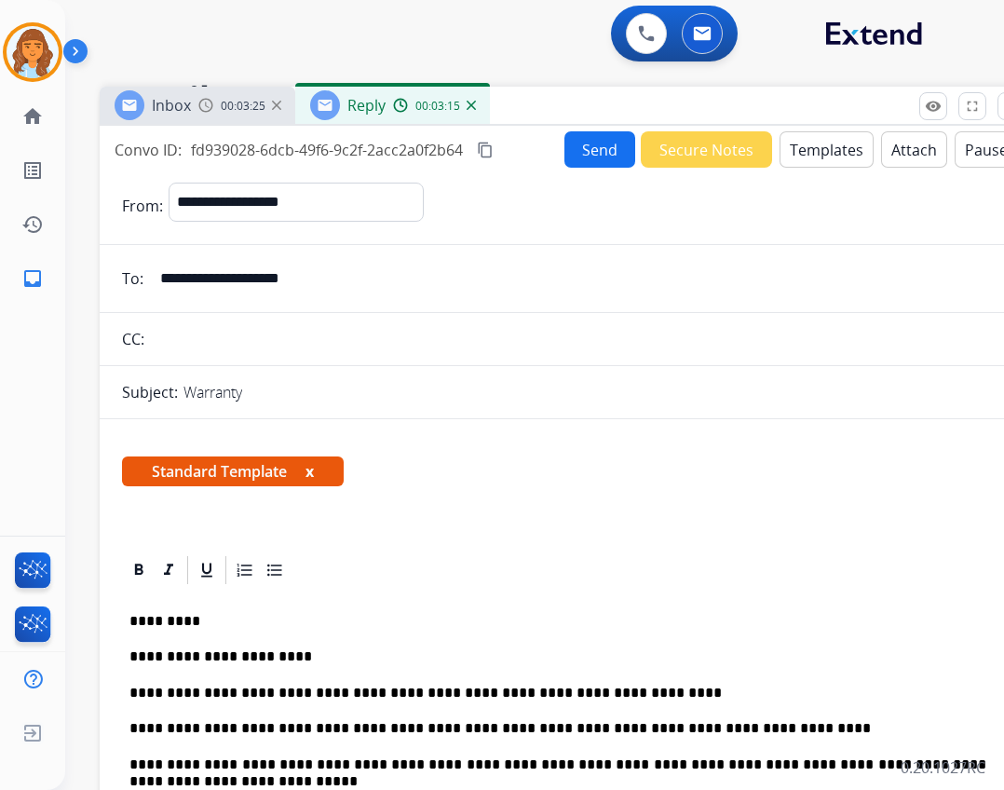
click at [152, 696] on p "**********" at bounding box center [558, 693] width 857 height 17
click at [890, 763] on p "**********" at bounding box center [558, 774] width 857 height 34
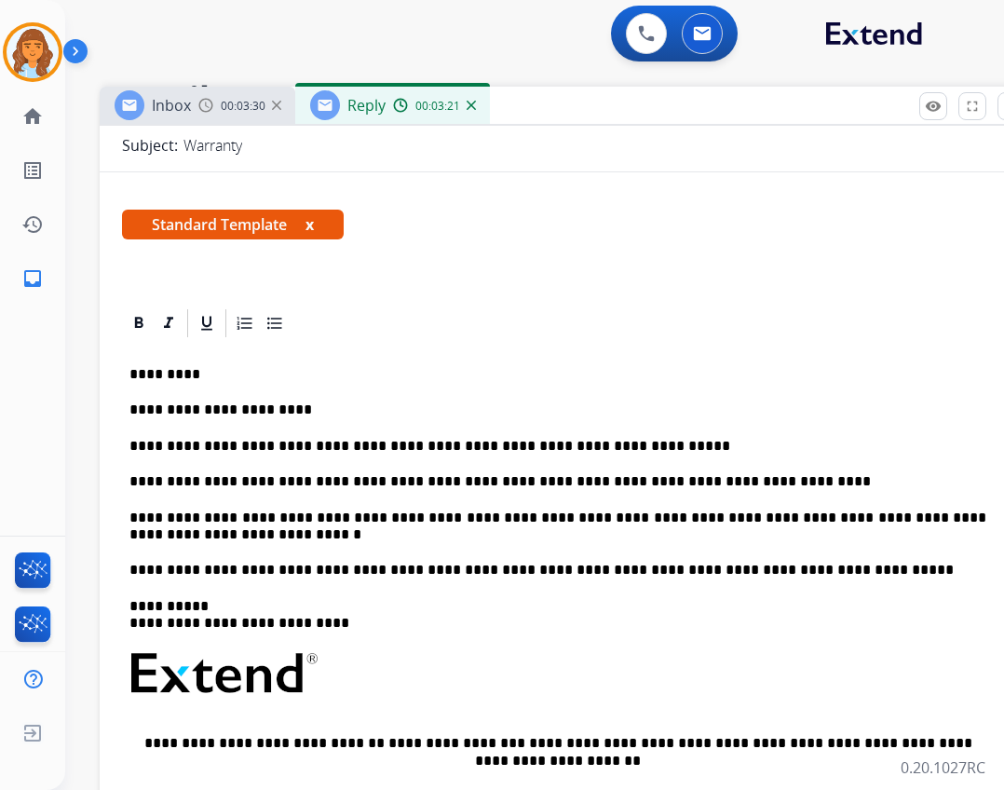
scroll to position [280, 0]
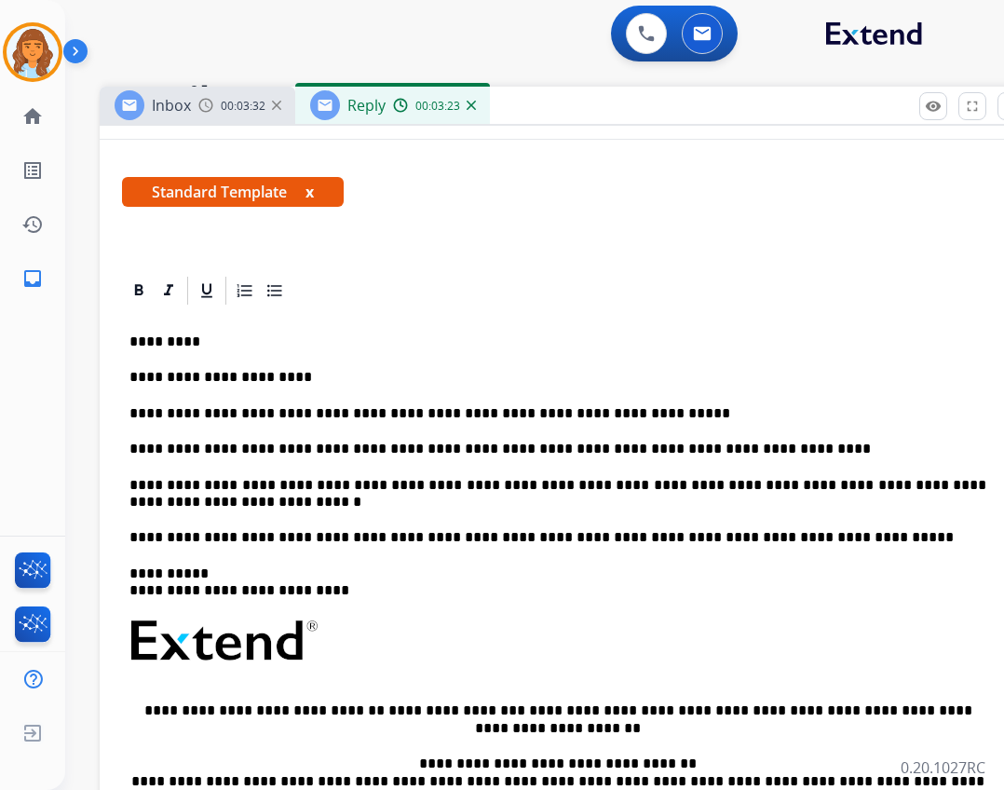
drag, startPoint x: 540, startPoint y: 404, endPoint x: 530, endPoint y: 414, distance: 13.2
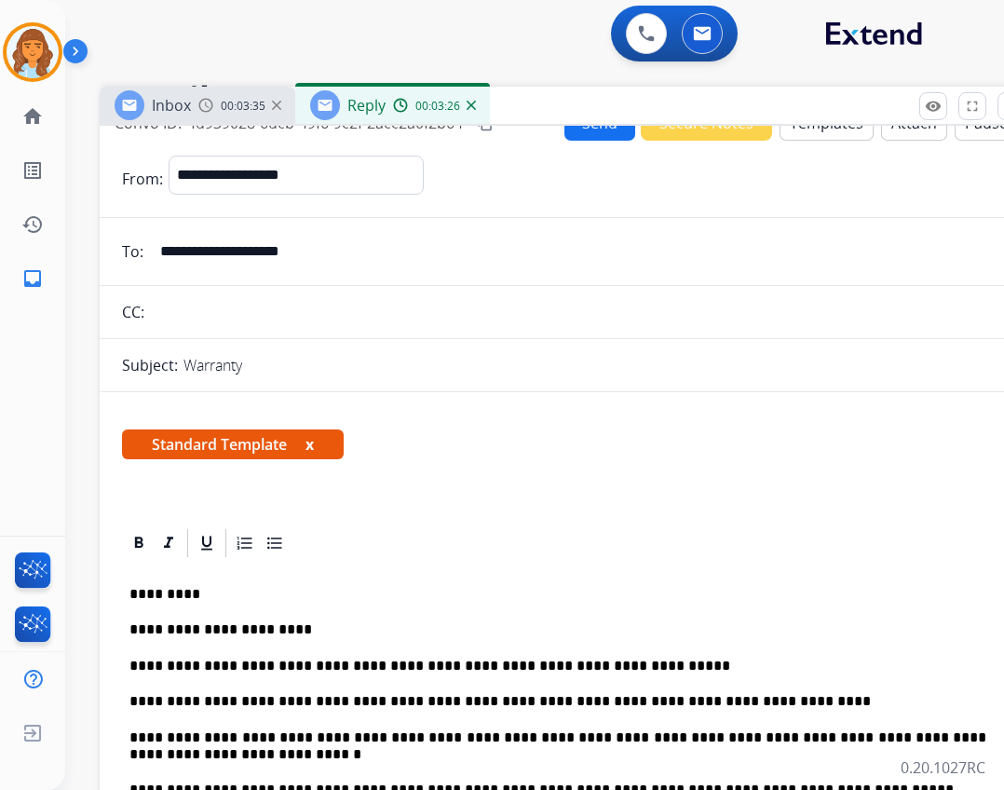
scroll to position [0, 0]
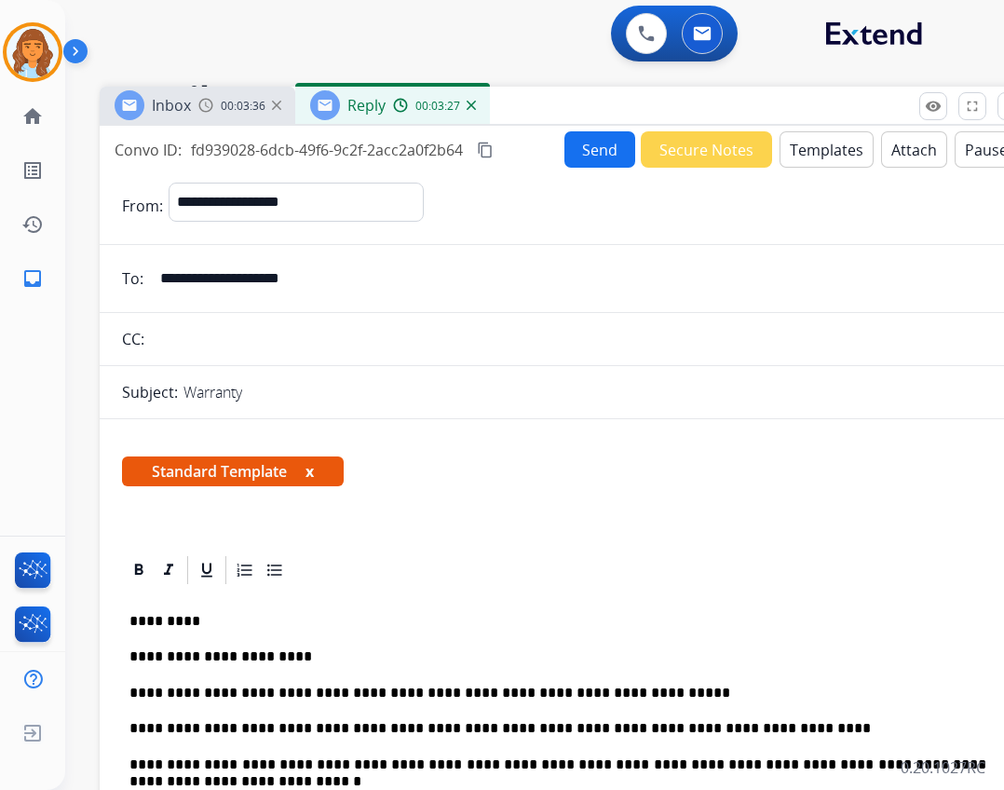
click at [595, 158] on button "Send" at bounding box center [600, 149] width 71 height 36
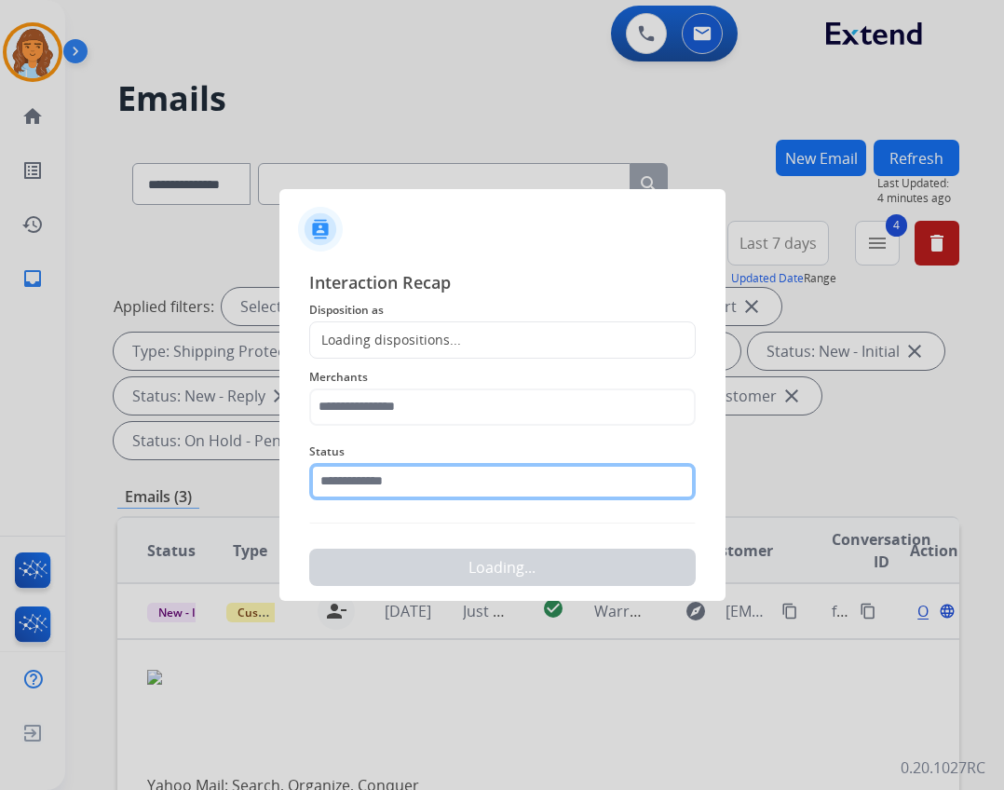
click at [393, 490] on input "text" at bounding box center [502, 481] width 387 height 37
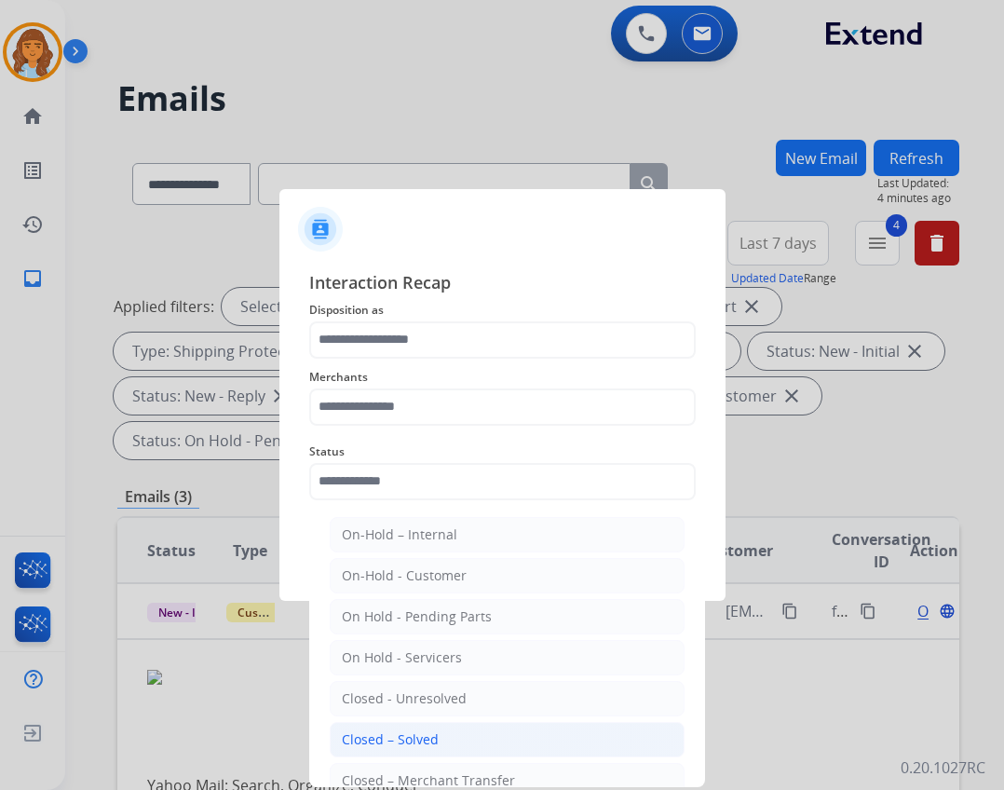
click at [414, 724] on li "Closed – Solved" at bounding box center [507, 739] width 355 height 35
type input "**********"
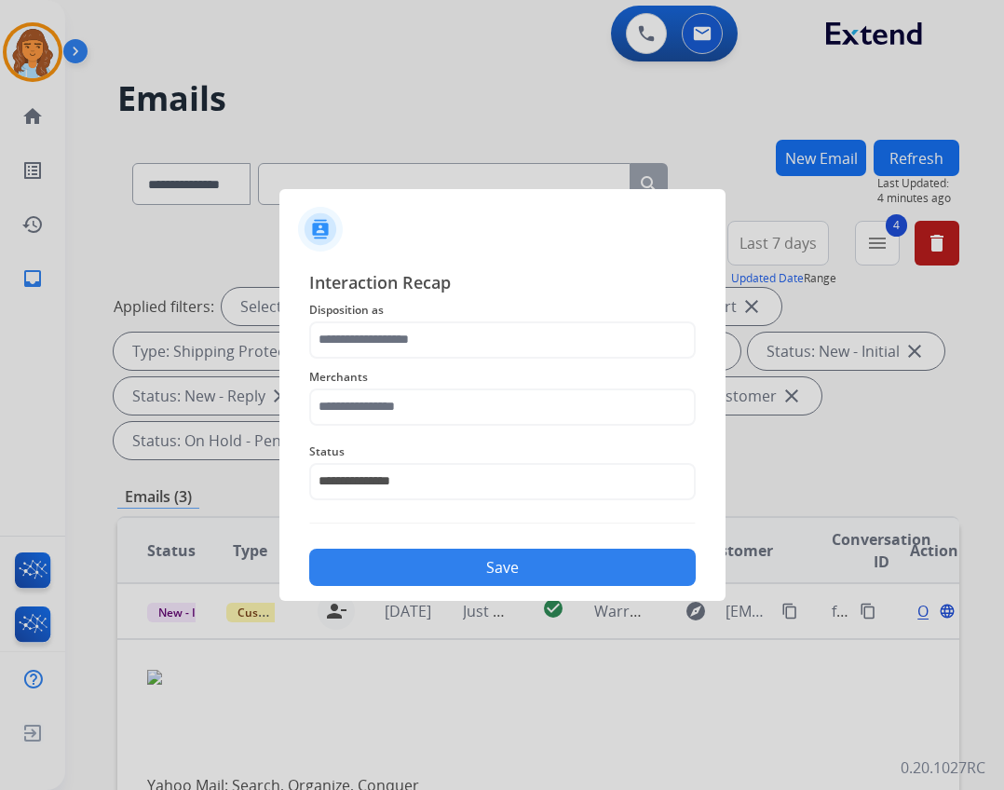
click at [338, 426] on div "Merchants" at bounding box center [502, 396] width 387 height 75
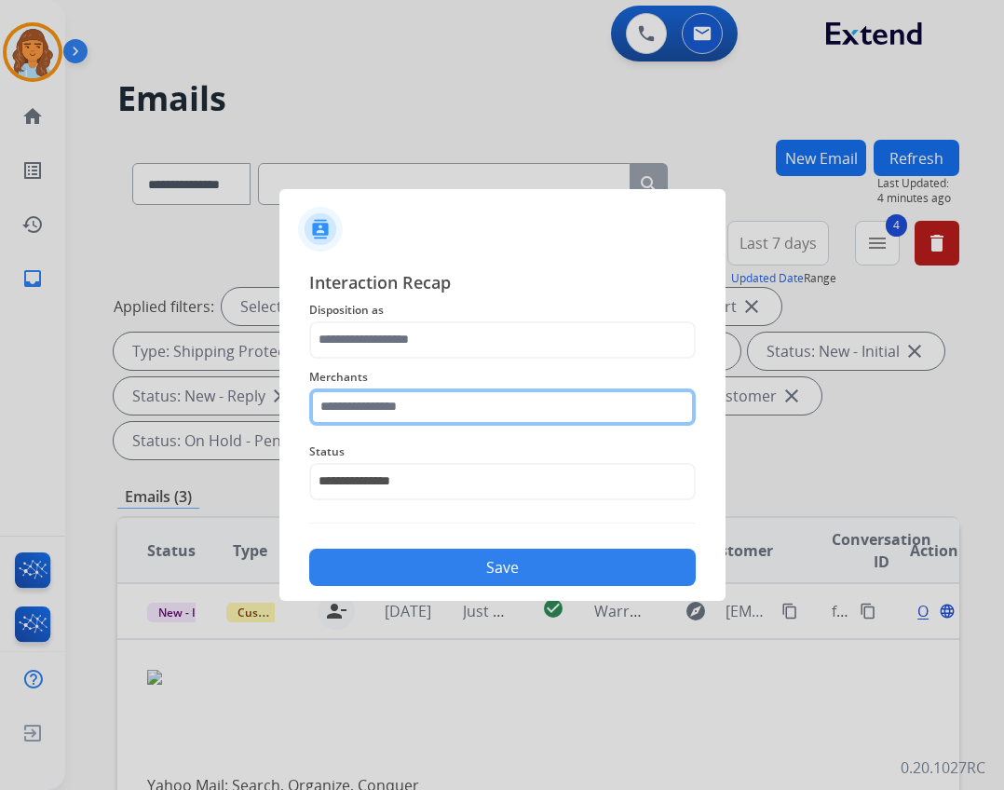
click at [339, 411] on input "text" at bounding box center [502, 407] width 387 height 37
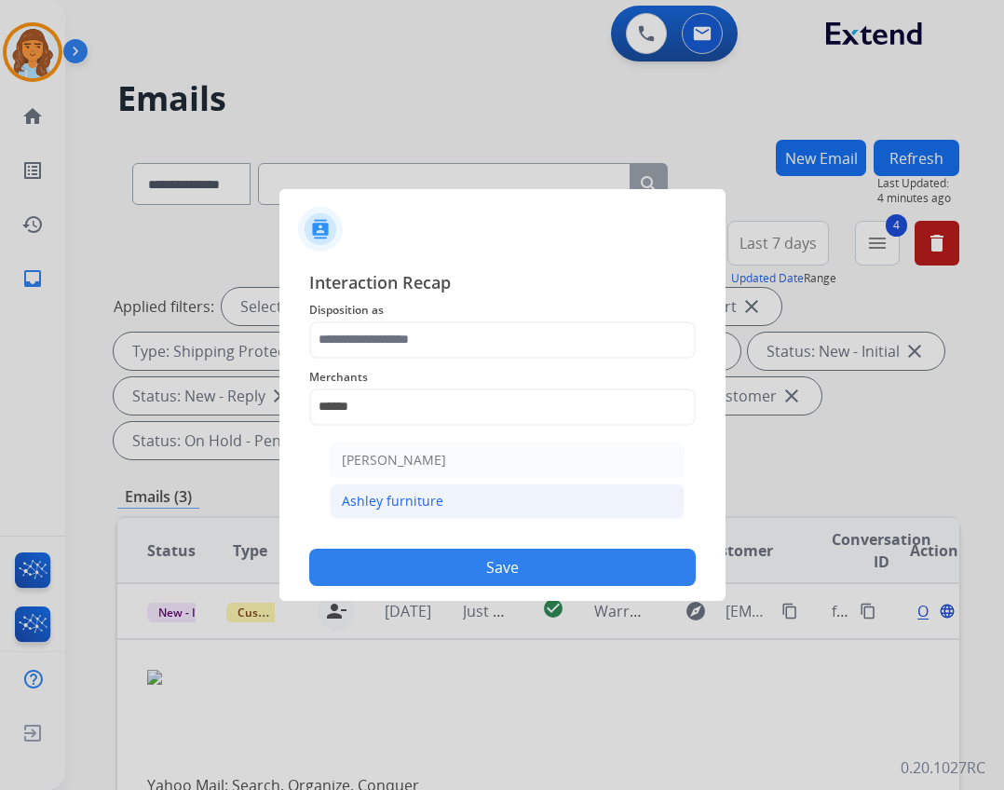
click at [417, 485] on li "Ashley furniture" at bounding box center [507, 501] width 355 height 35
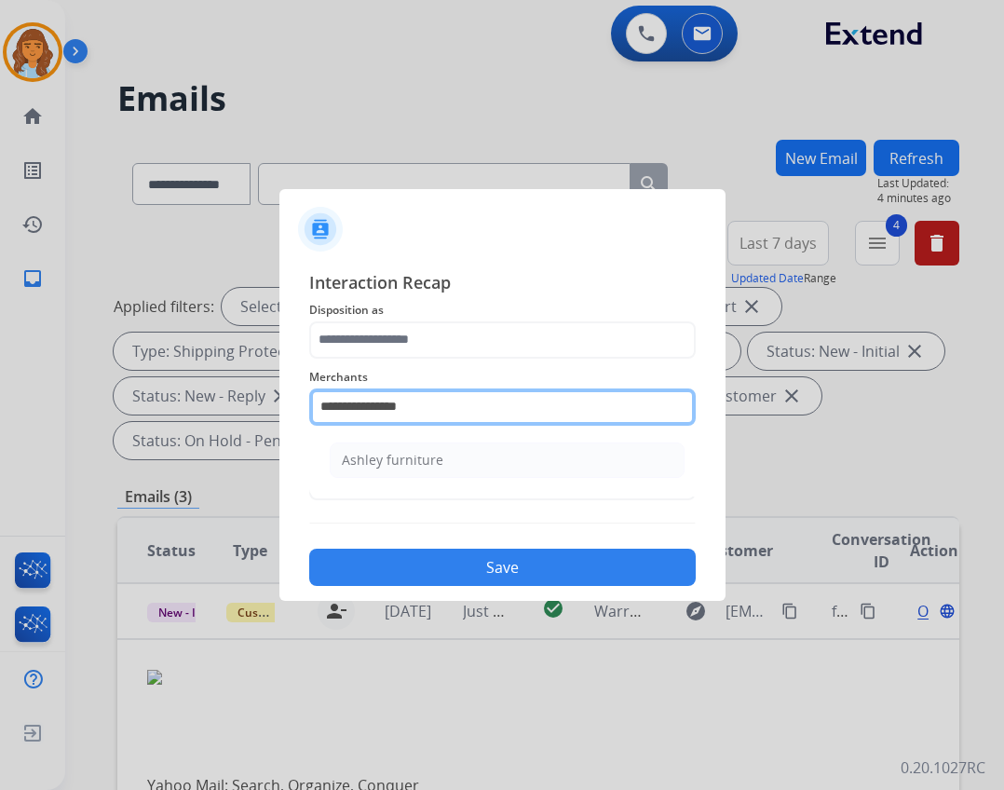
drag, startPoint x: 429, startPoint y: 414, endPoint x: 363, endPoint y: 402, distance: 66.3
click at [363, 402] on input "**********" at bounding box center [502, 407] width 387 height 37
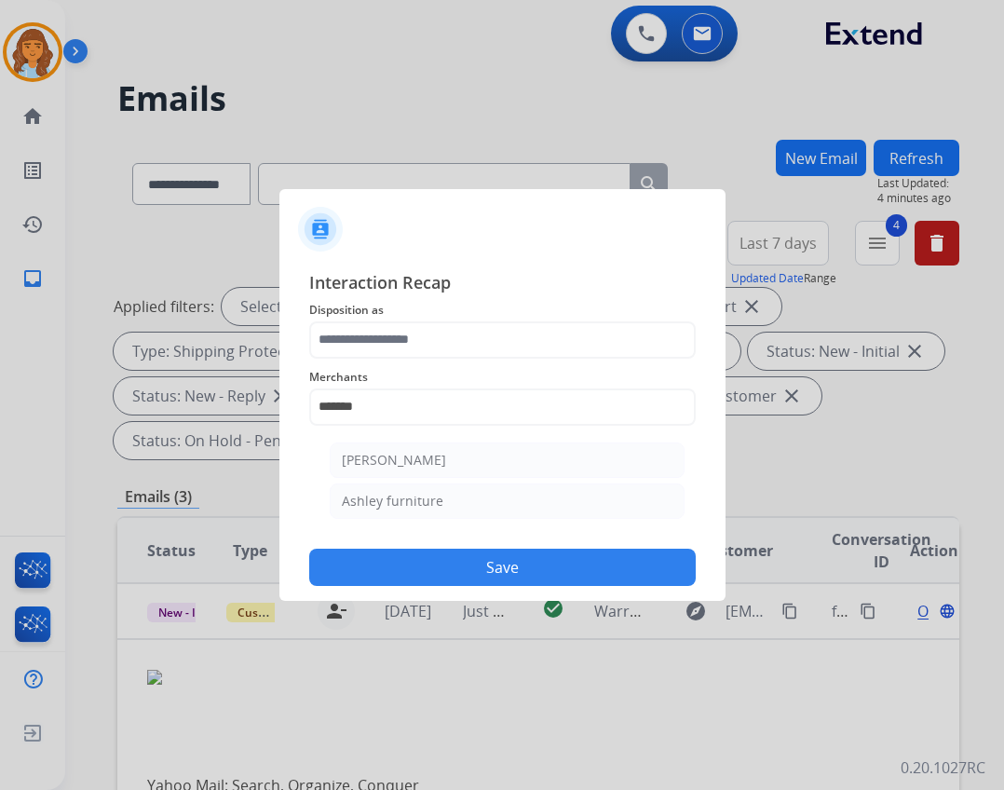
drag, startPoint x: 389, startPoint y: 455, endPoint x: 358, endPoint y: 380, distance: 81.0
click at [391, 454] on div "[PERSON_NAME]" at bounding box center [394, 460] width 104 height 19
type input "**********"
click at [398, 290] on span "Interaction Recap" at bounding box center [502, 284] width 387 height 30
drag, startPoint x: 398, startPoint y: 305, endPoint x: 405, endPoint y: 326, distance: 22.7
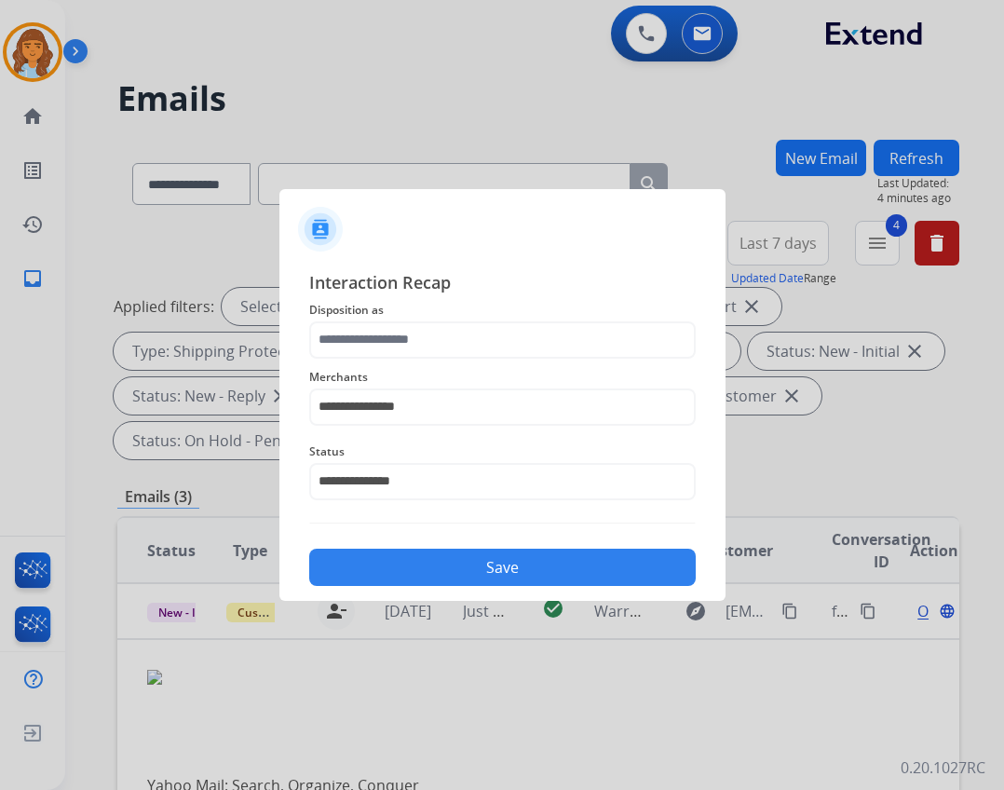
click at [400, 312] on span "Disposition as" at bounding box center [502, 310] width 387 height 22
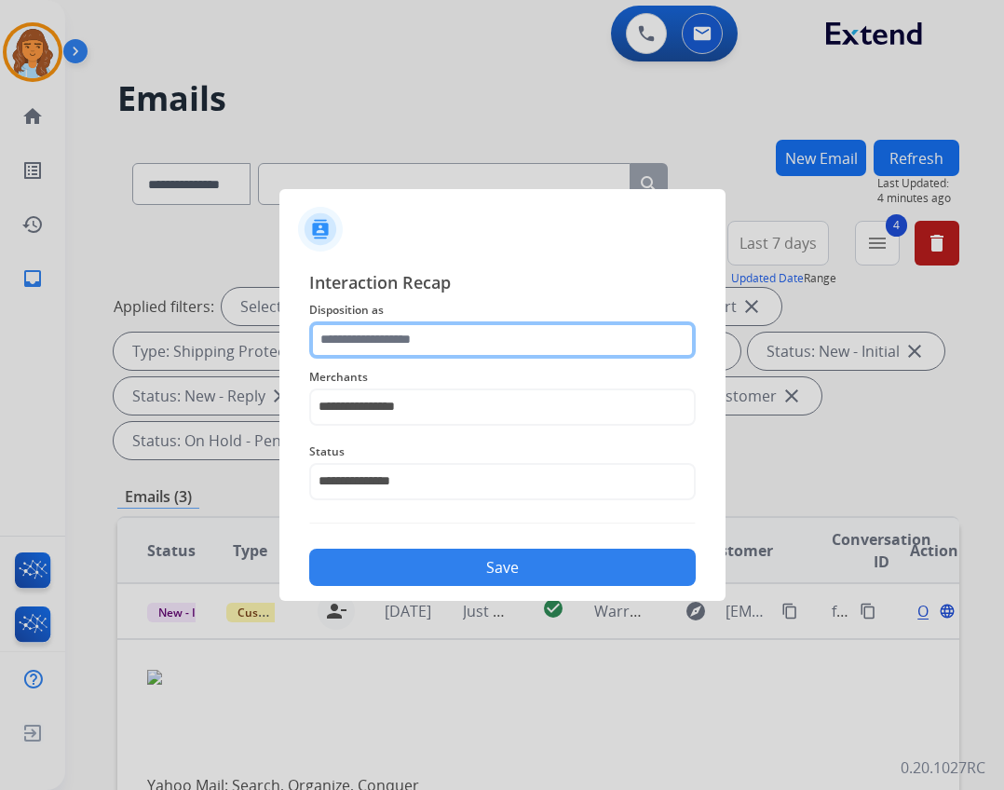
click at [406, 329] on input "text" at bounding box center [502, 339] width 387 height 37
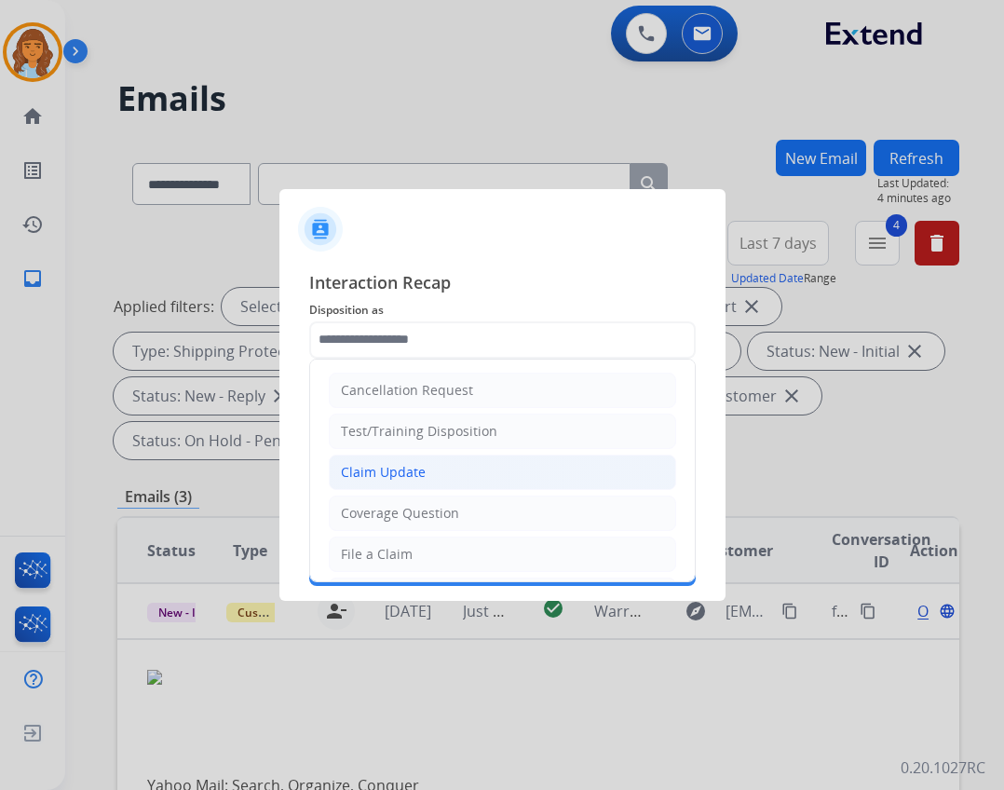
click at [426, 478] on li "Claim Update" at bounding box center [503, 472] width 348 height 35
type input "**********"
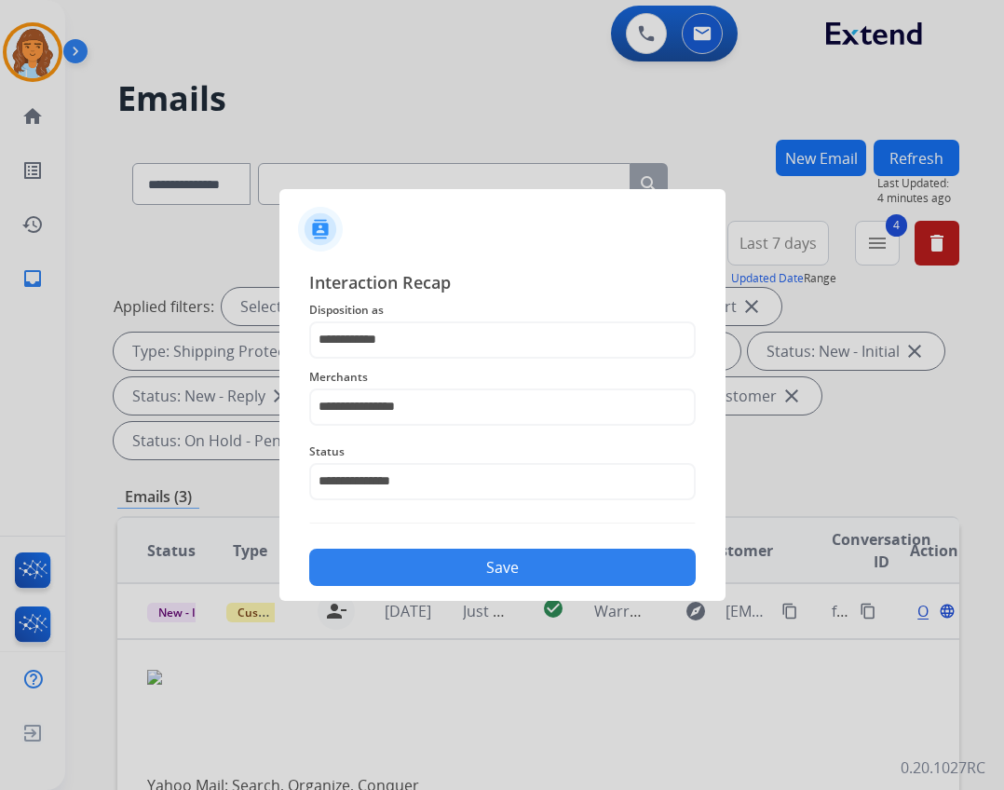
click at [473, 579] on button "Save" at bounding box center [502, 567] width 387 height 37
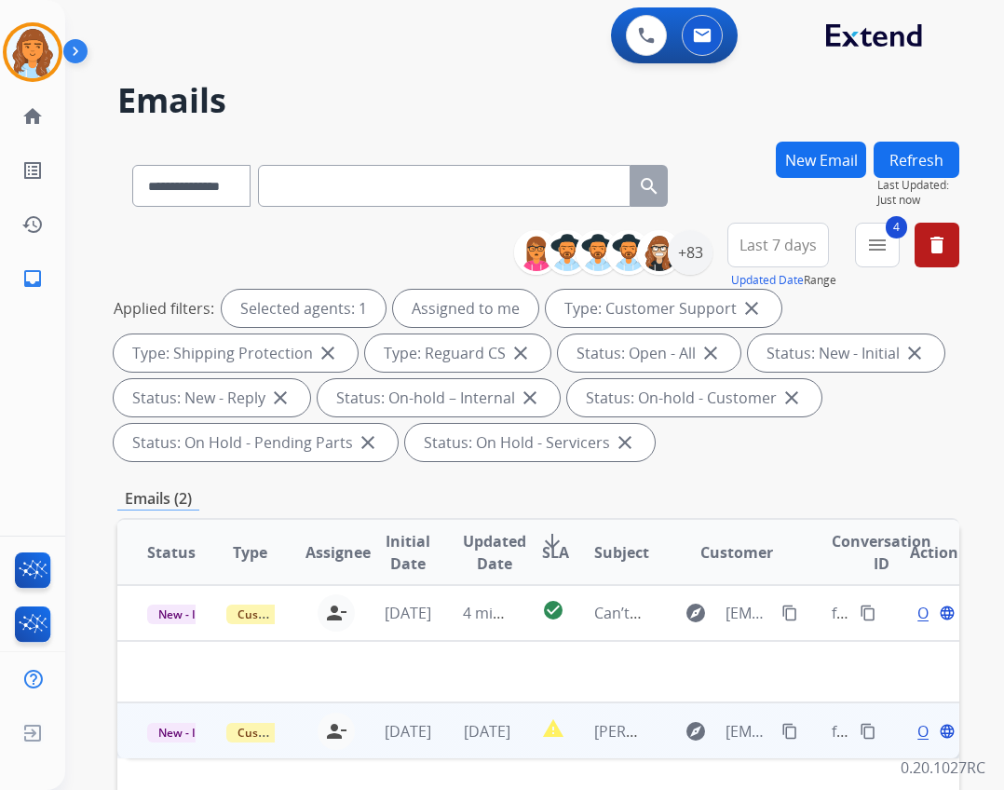
click at [503, 717] on td "[DATE]" at bounding box center [472, 731] width 79 height 56
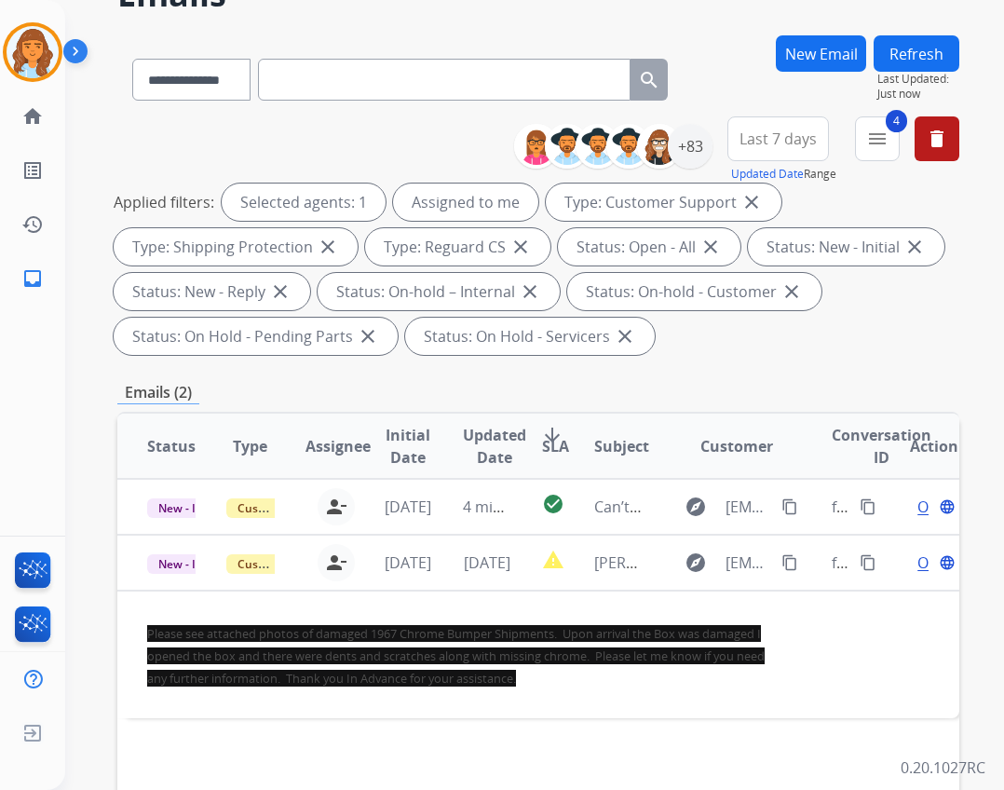
scroll to position [373, 0]
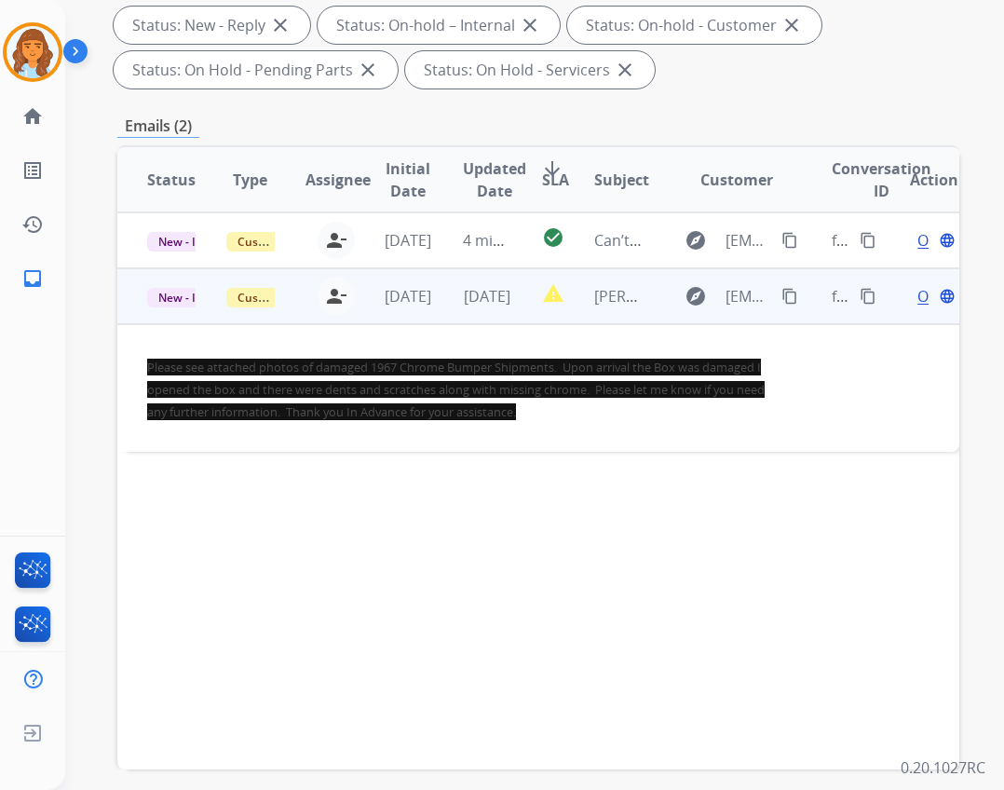
click at [782, 294] on mat-icon "content_copy" at bounding box center [790, 296] width 17 height 17
click at [918, 299] on span "Open" at bounding box center [937, 296] width 38 height 22
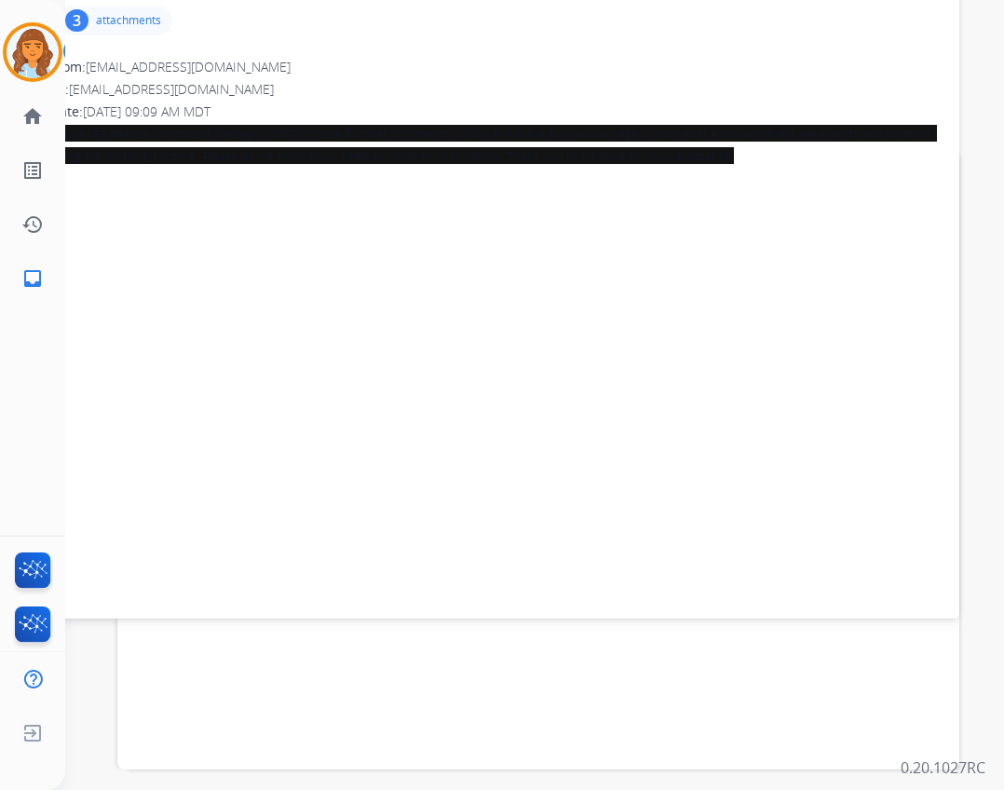
scroll to position [0, 0]
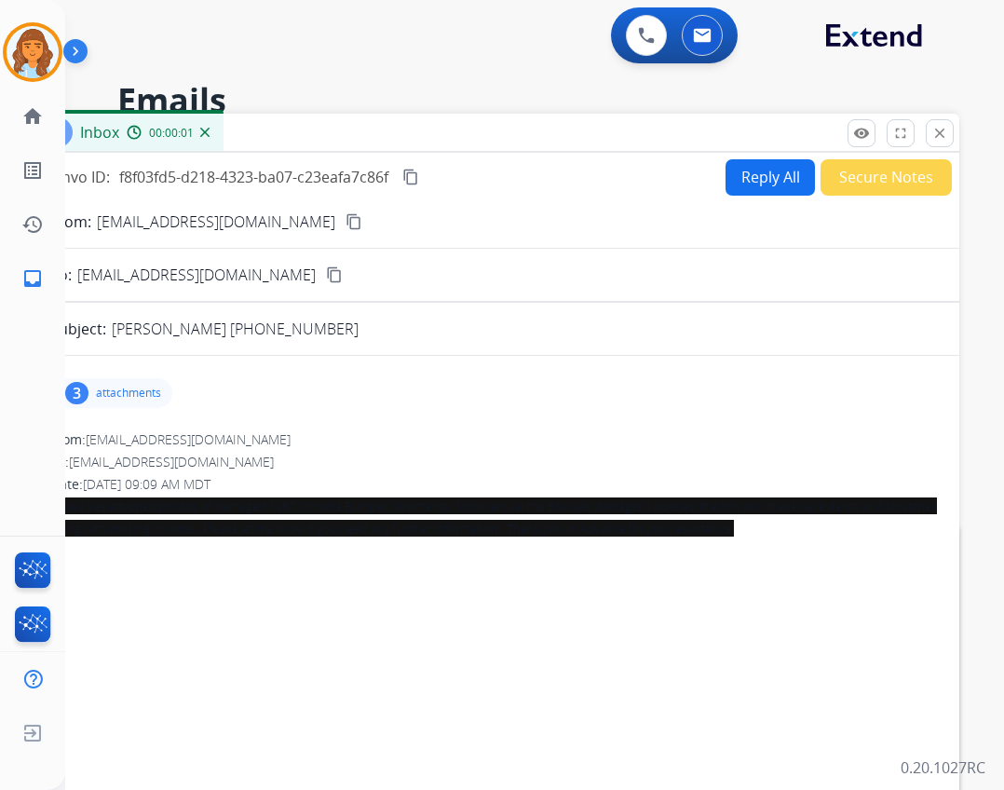
click at [751, 168] on button "Reply All" at bounding box center [770, 177] width 89 height 36
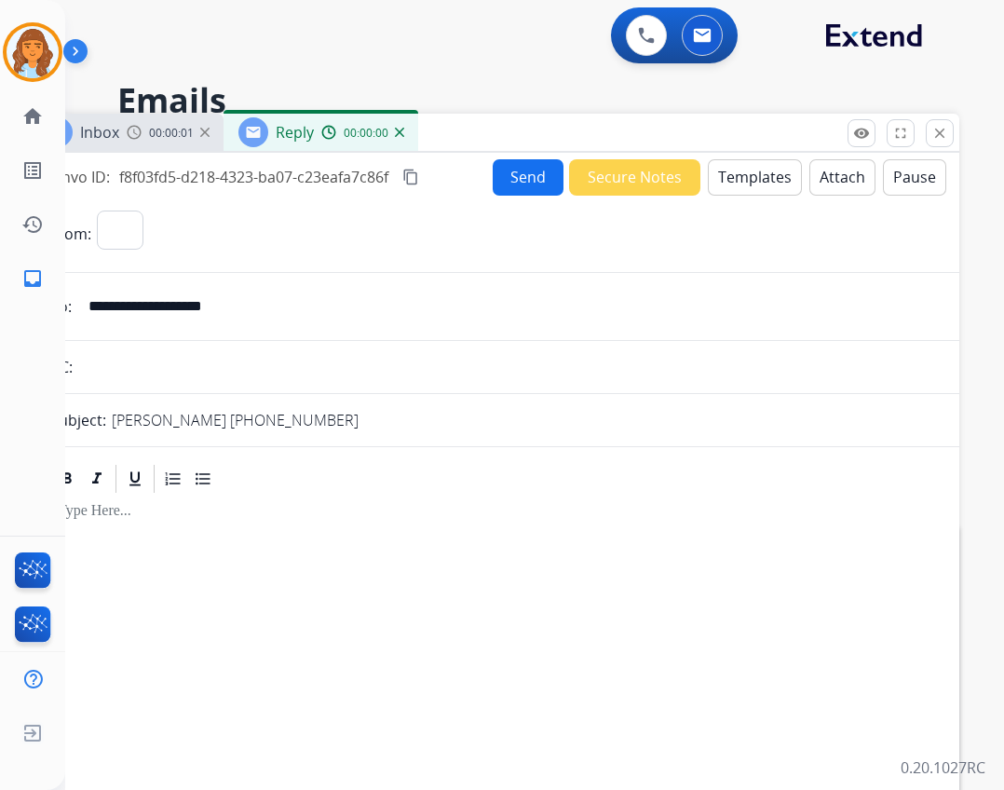
select select "**********"
click at [751, 178] on button "Templates" at bounding box center [755, 177] width 94 height 36
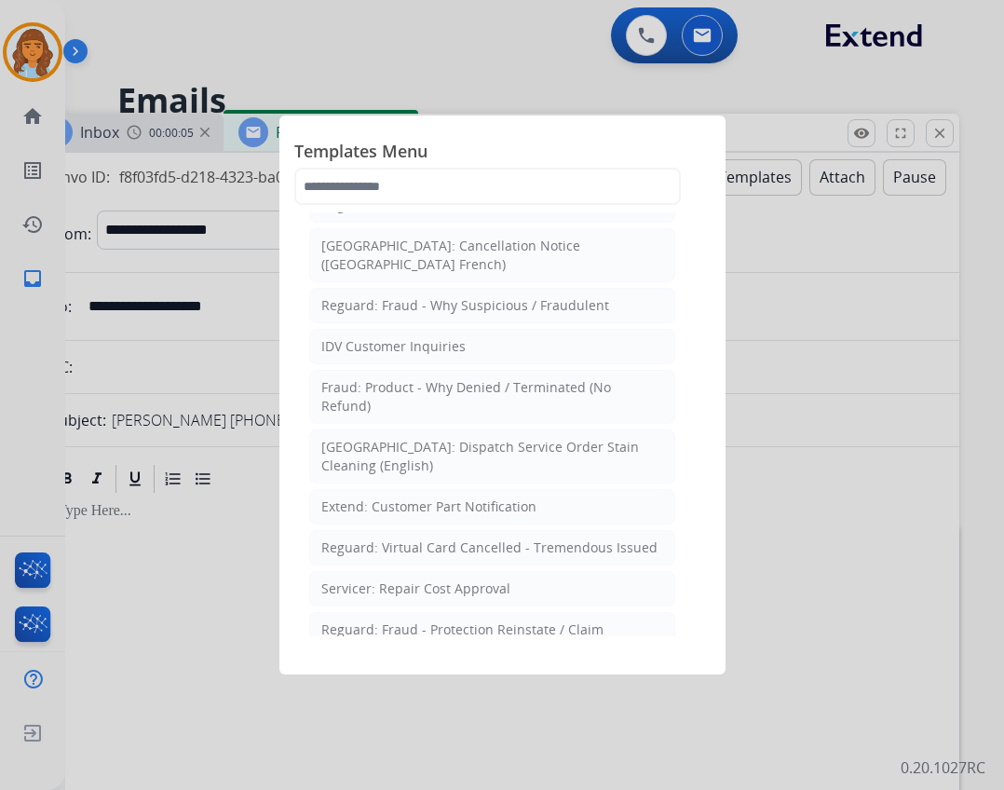
scroll to position [839, 0]
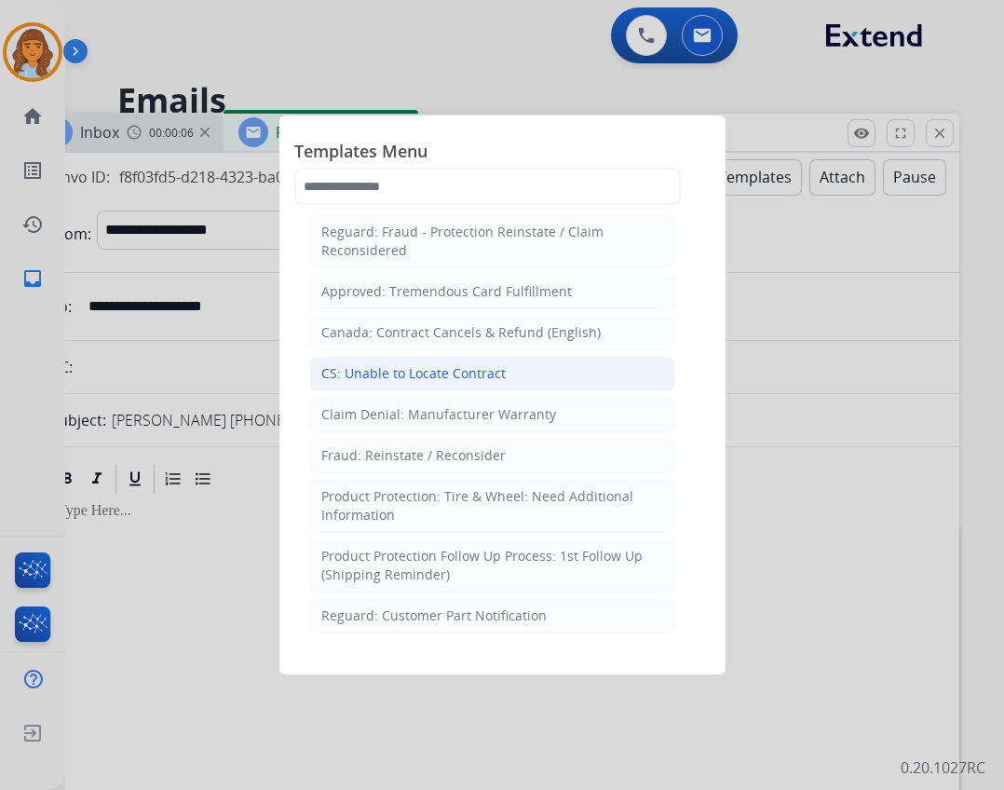
click at [463, 364] on div "CS: Unable to Locate Contract" at bounding box center [413, 373] width 184 height 19
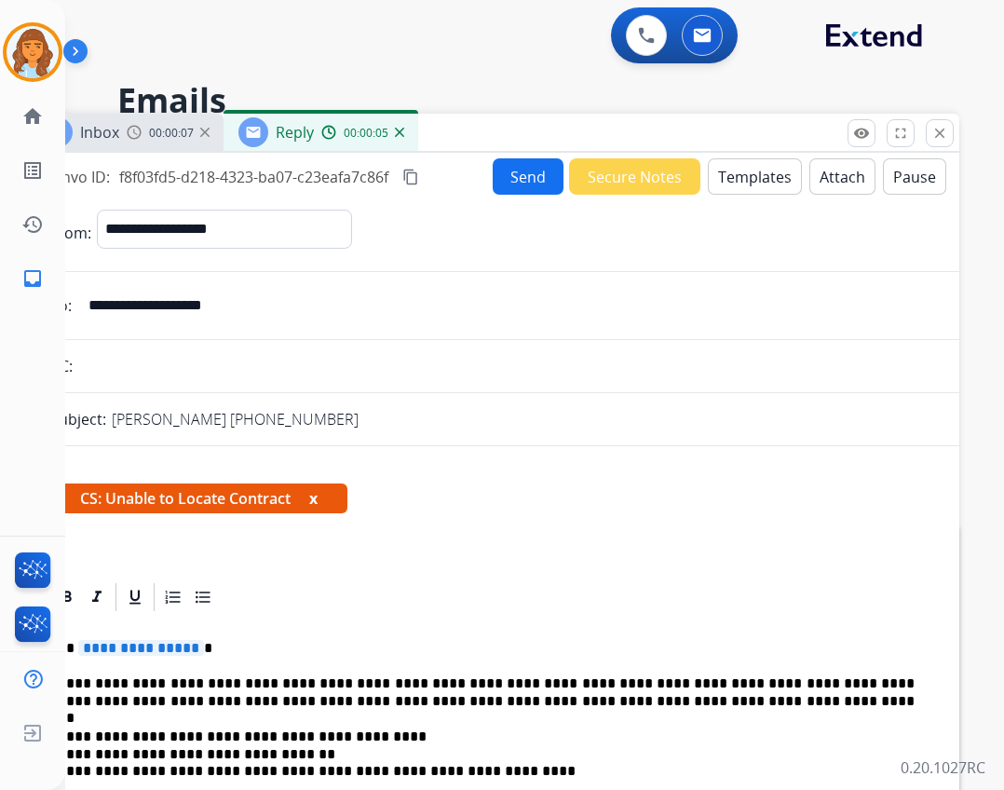
click at [160, 642] on span "**********" at bounding box center [141, 648] width 126 height 16
click at [531, 174] on button "Send" at bounding box center [528, 176] width 71 height 36
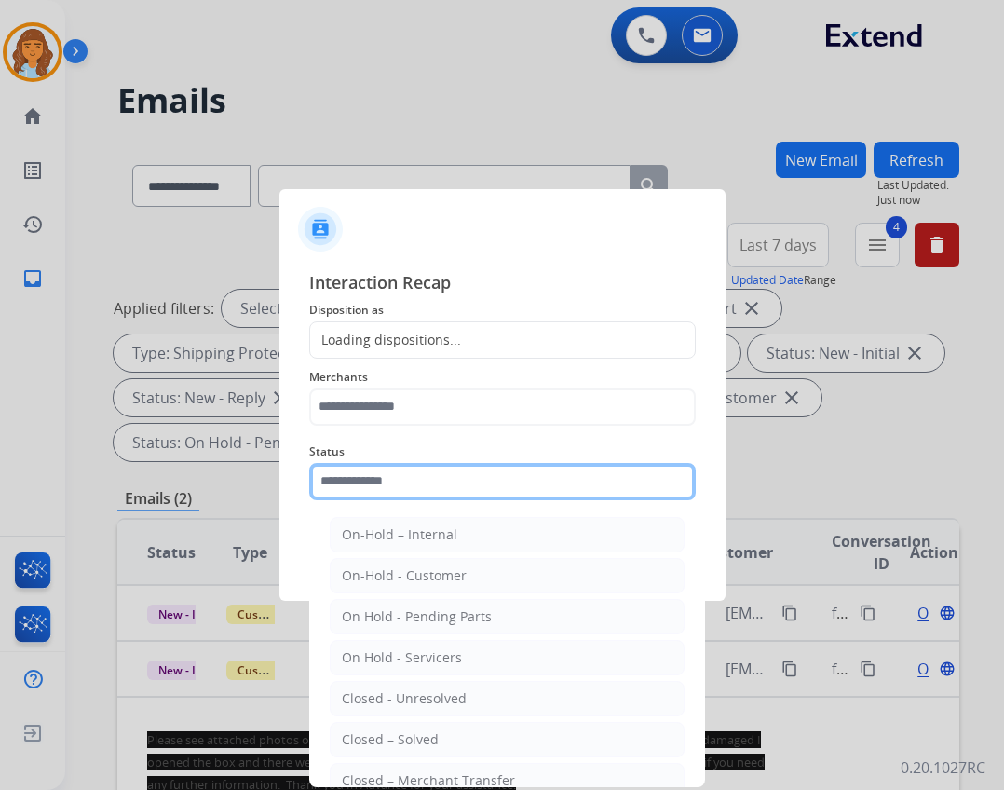
click at [451, 487] on input "text" at bounding box center [502, 481] width 387 height 37
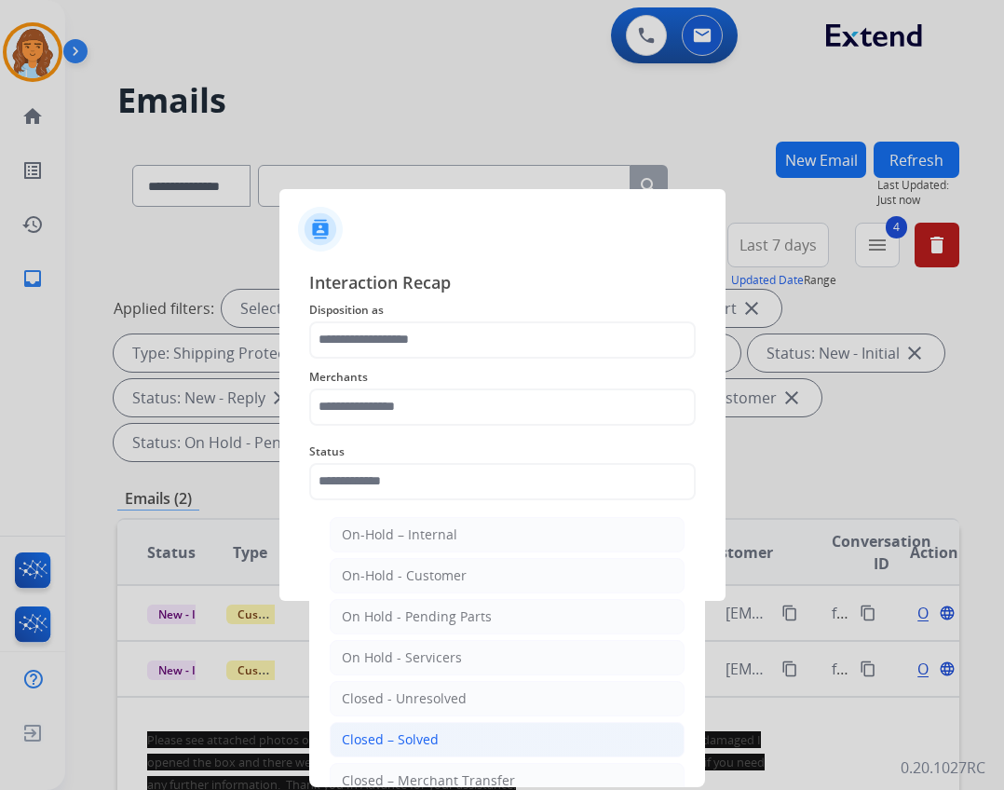
click at [432, 734] on div "Closed – Solved" at bounding box center [390, 740] width 97 height 19
type input "**********"
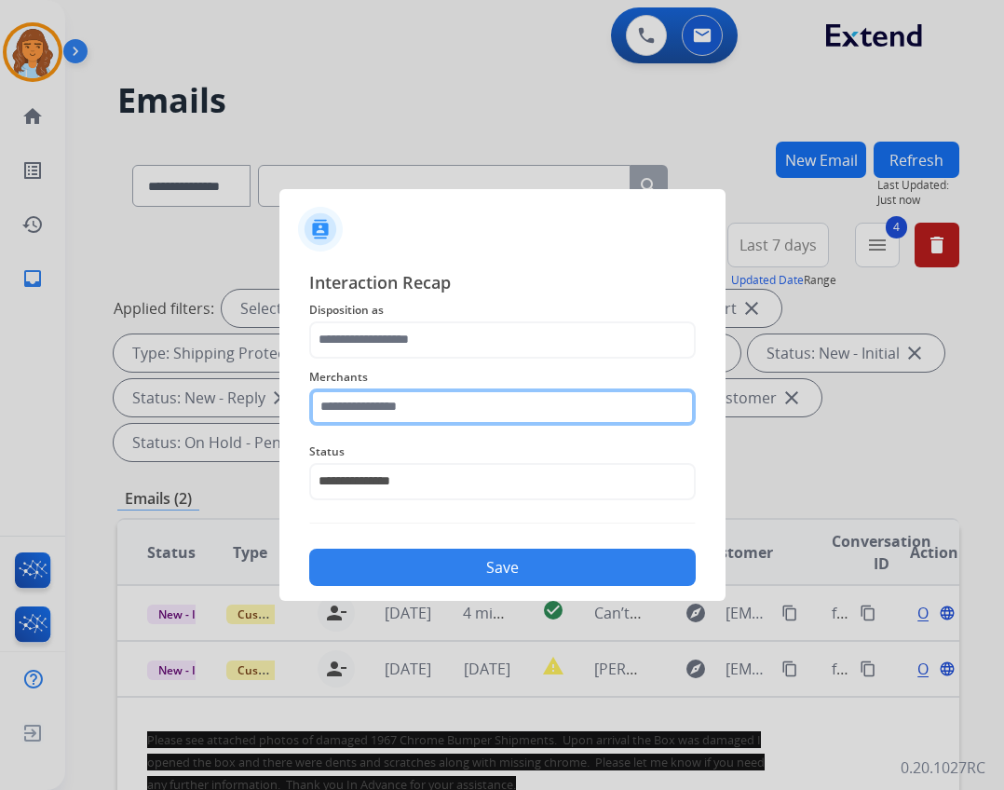
click at [361, 391] on input "text" at bounding box center [502, 407] width 387 height 37
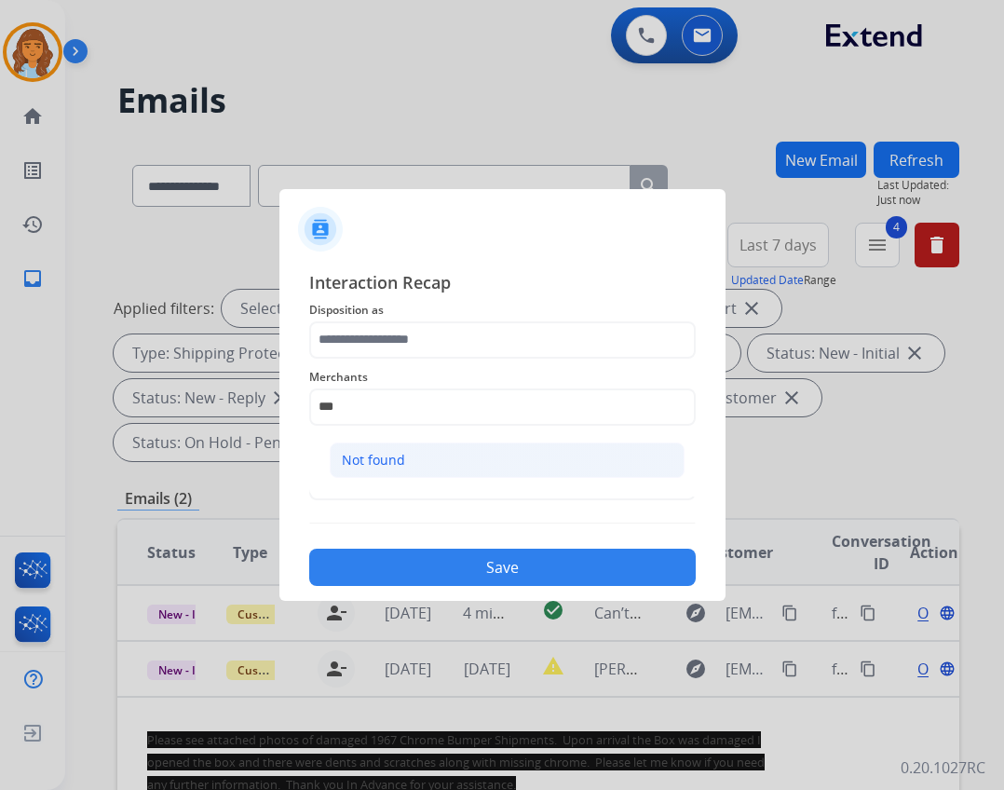
click at [399, 455] on div "Not found" at bounding box center [373, 460] width 63 height 19
type input "*********"
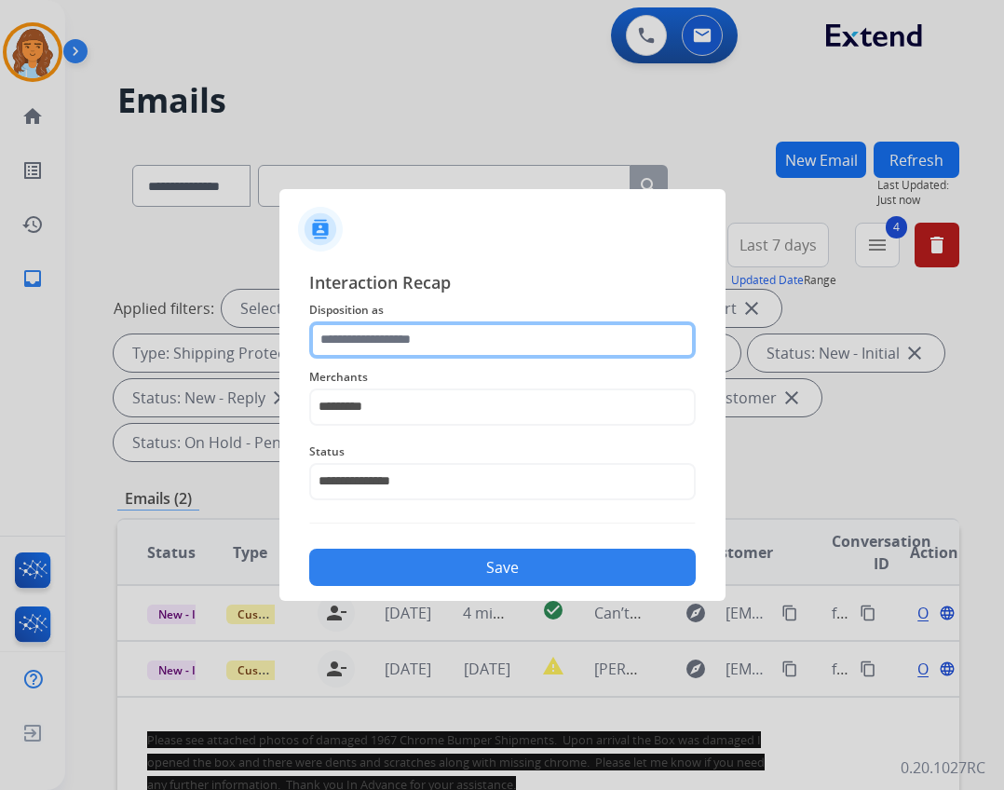
click at [403, 331] on input "text" at bounding box center [502, 339] width 387 height 37
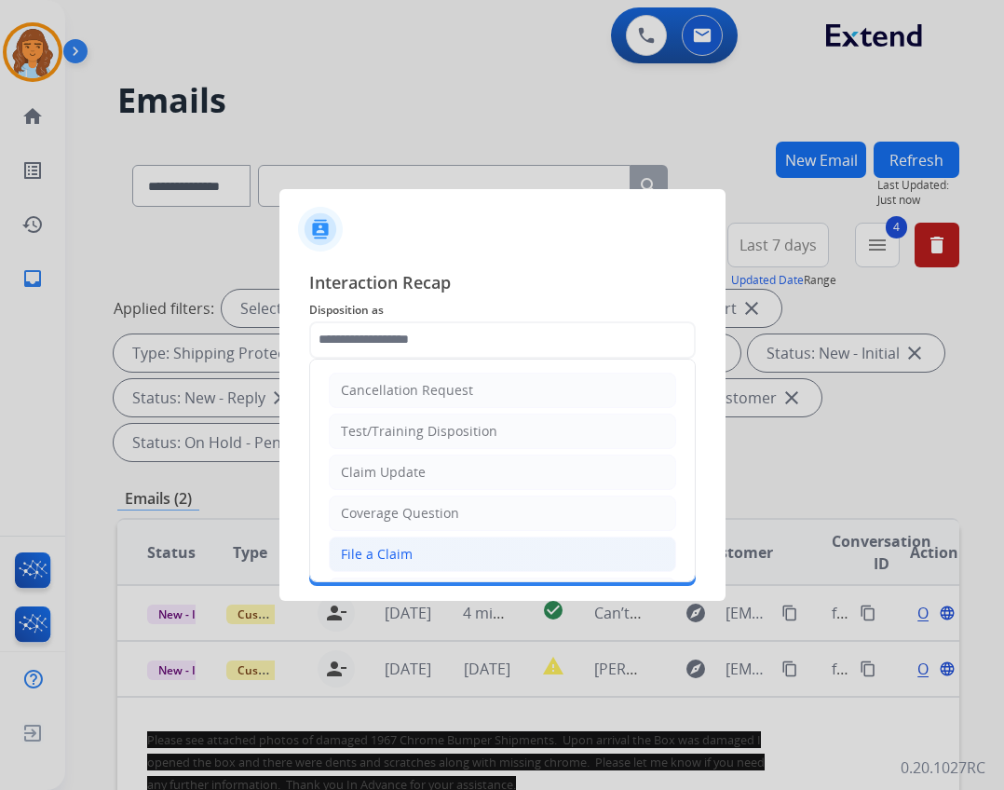
click at [382, 563] on li "File a Claim" at bounding box center [503, 554] width 348 height 35
type input "**********"
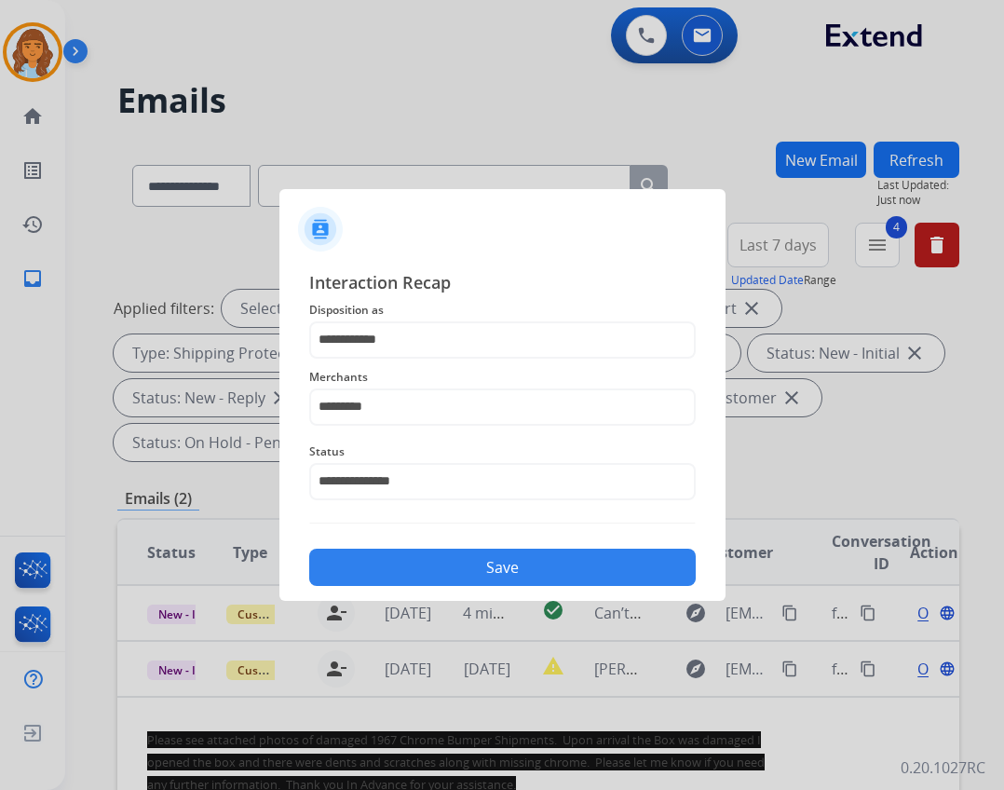
click at [441, 553] on button "Save" at bounding box center [502, 567] width 387 height 37
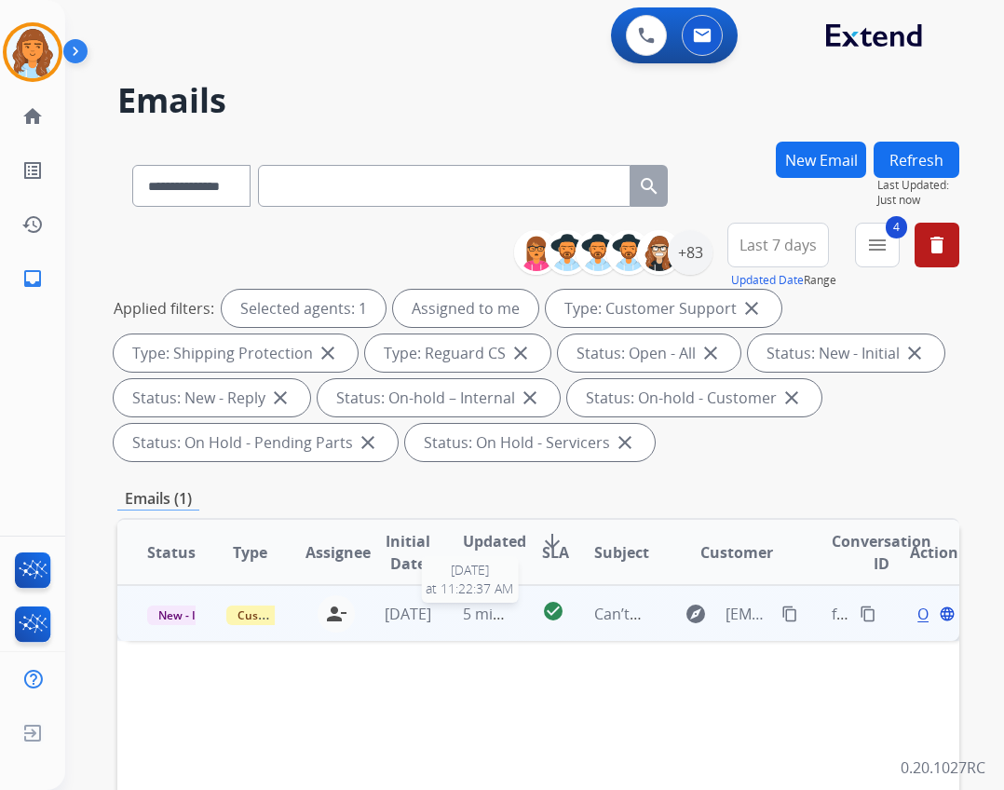
click at [463, 606] on span "5 minutes ago" at bounding box center [513, 614] width 100 height 20
click at [782, 614] on mat-icon "content_copy" at bounding box center [790, 613] width 17 height 17
click at [918, 614] on span "Open" at bounding box center [937, 613] width 38 height 22
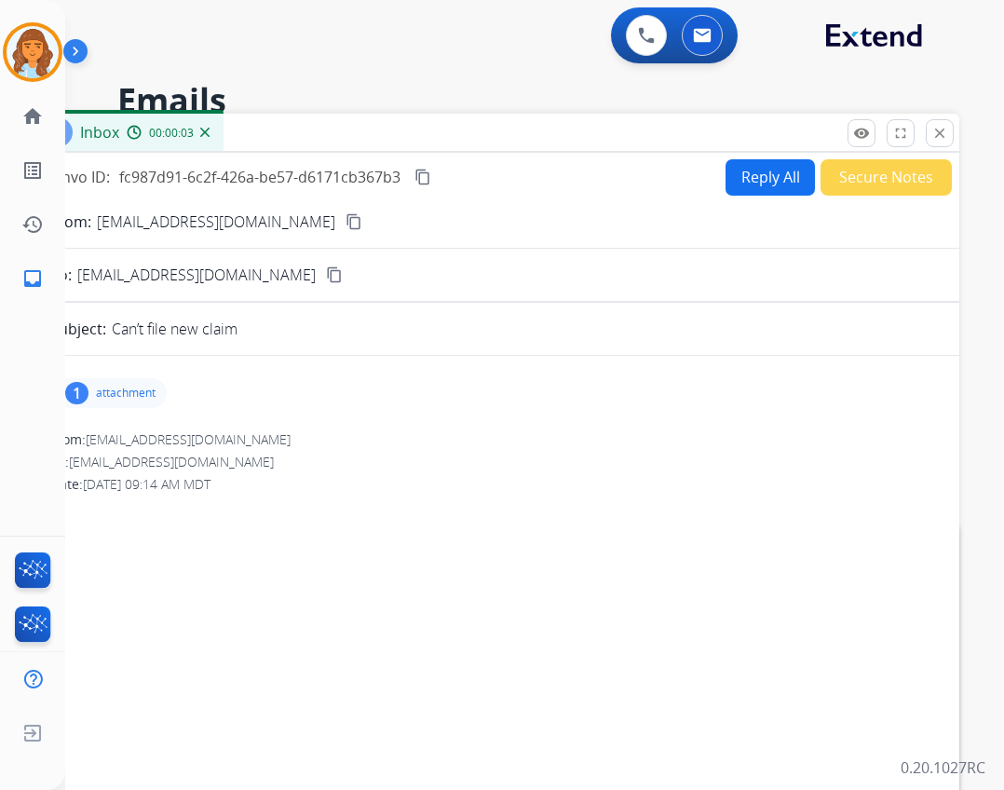
click at [743, 189] on button "Reply All" at bounding box center [770, 177] width 89 height 36
select select "**********"
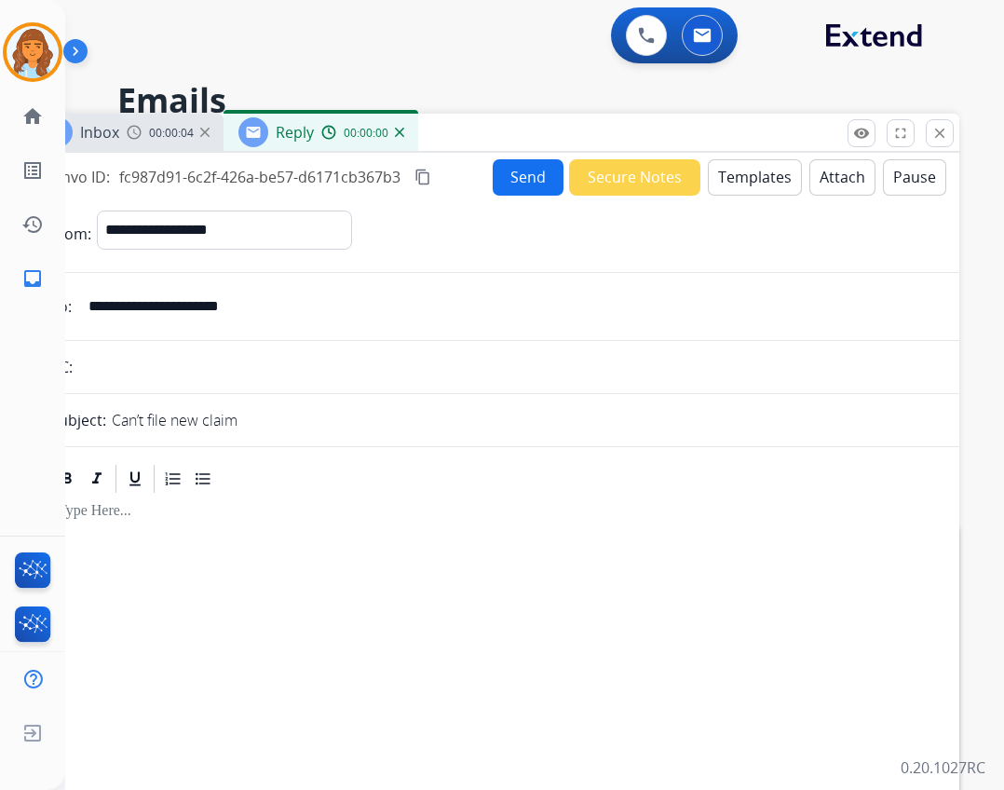
click at [719, 166] on button "Templates" at bounding box center [755, 177] width 94 height 36
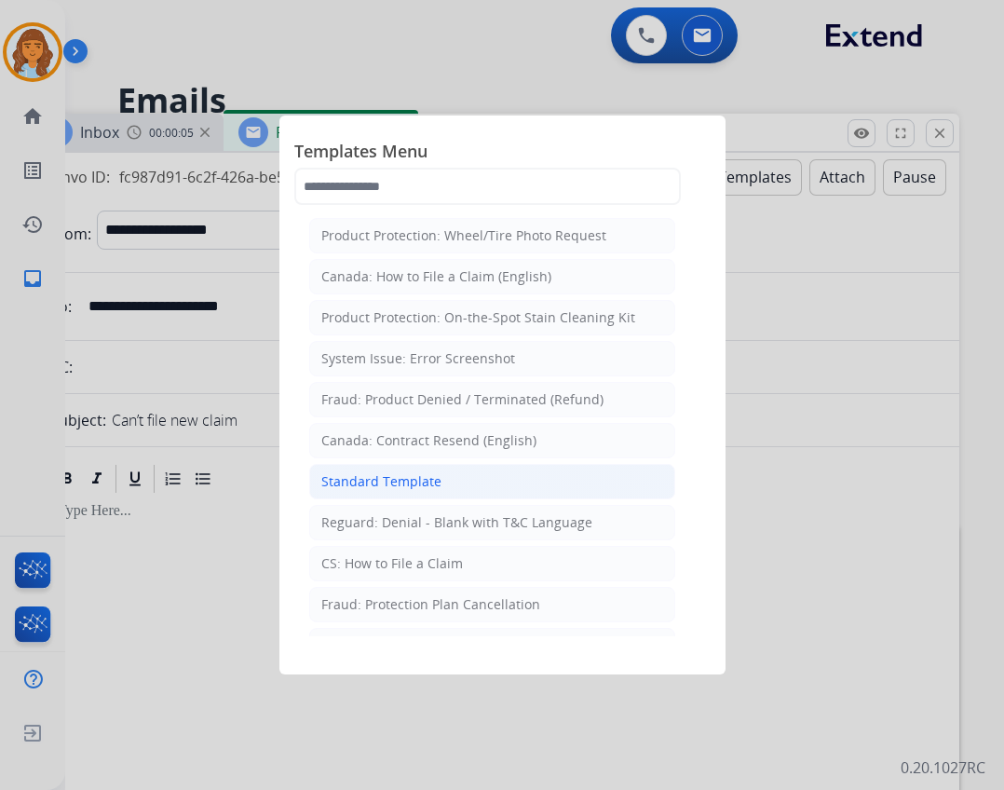
click at [427, 495] on li "Standard Template" at bounding box center [492, 481] width 366 height 35
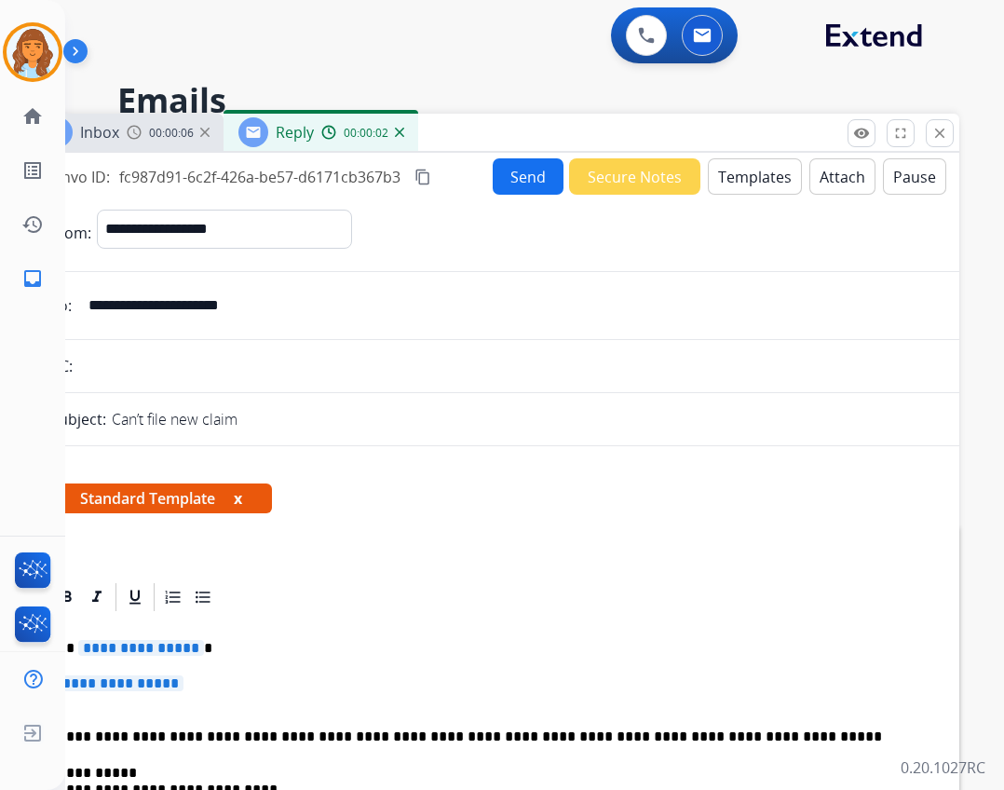
click at [182, 655] on span "**********" at bounding box center [141, 648] width 126 height 16
click at [164, 677] on span "**********" at bounding box center [121, 684] width 126 height 16
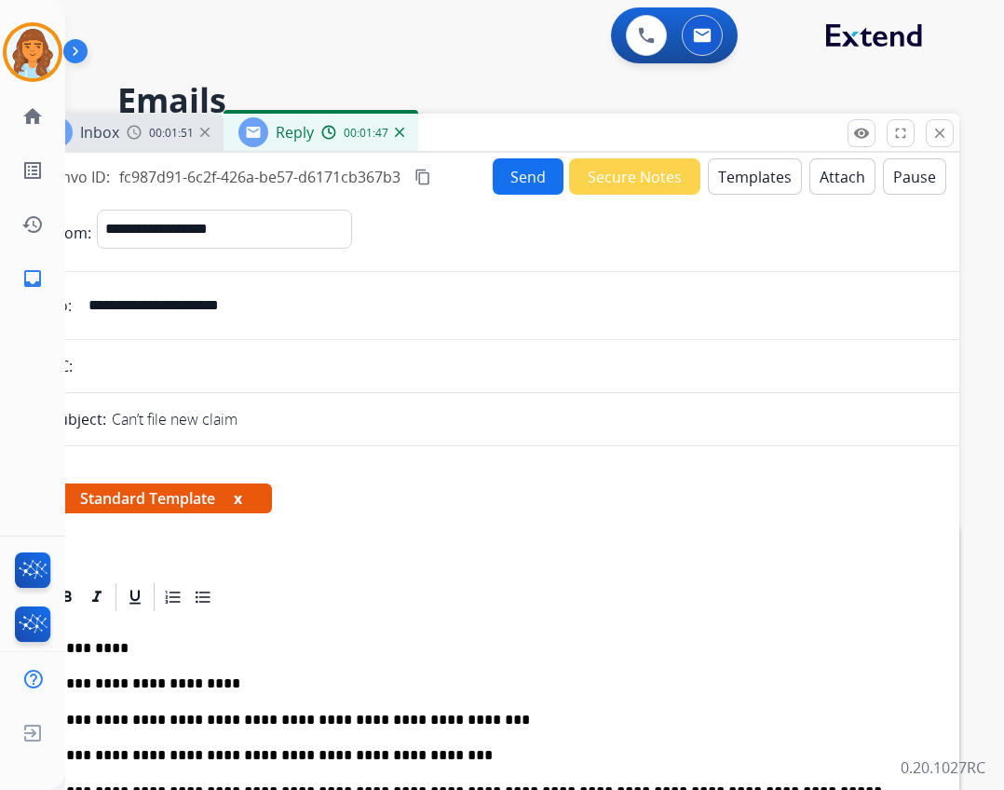
click at [522, 184] on button "Send" at bounding box center [528, 176] width 71 height 36
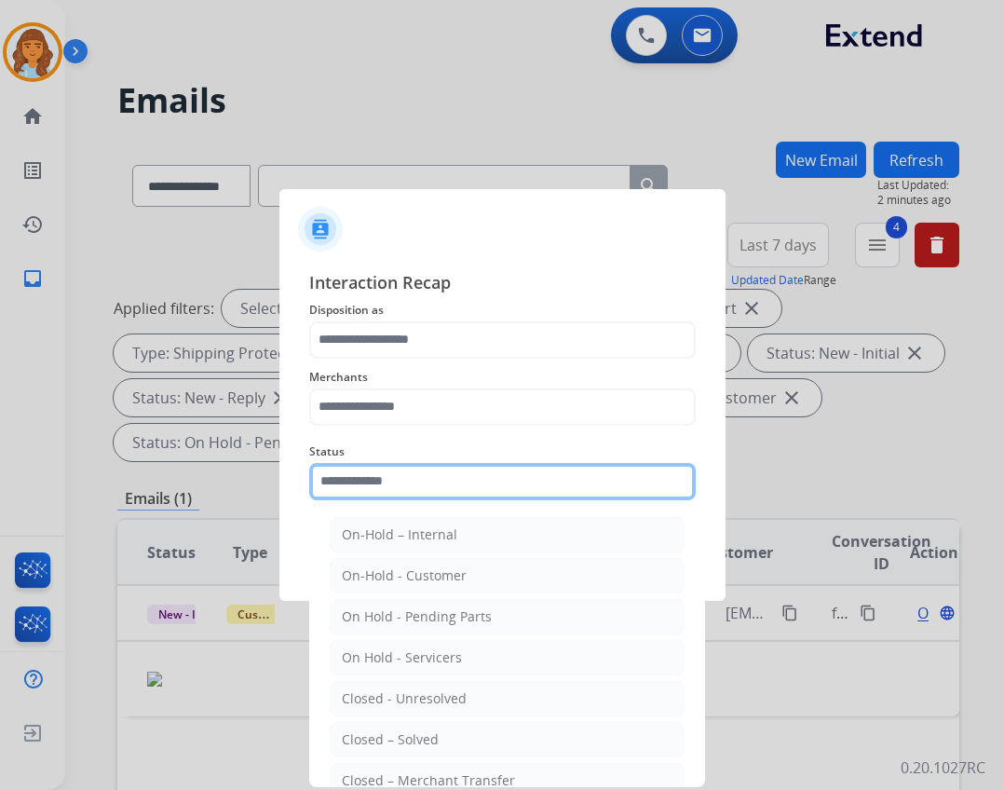
click at [468, 463] on input "text" at bounding box center [502, 481] width 387 height 37
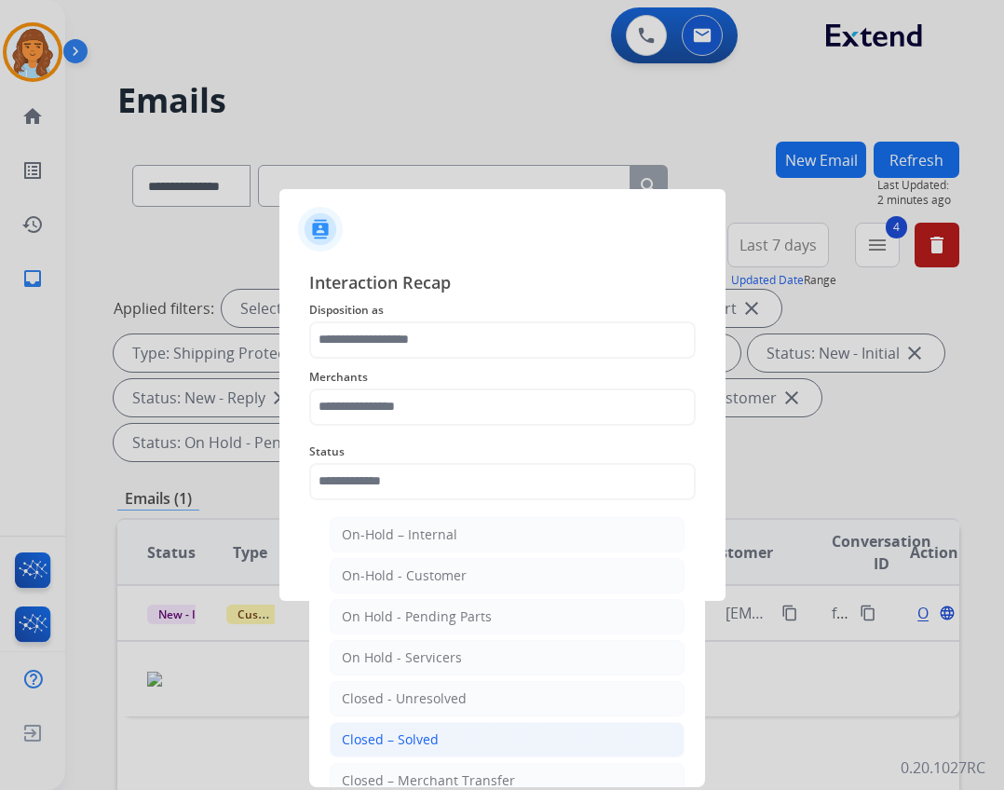
click at [434, 729] on li "Closed – Solved" at bounding box center [507, 739] width 355 height 35
type input "**********"
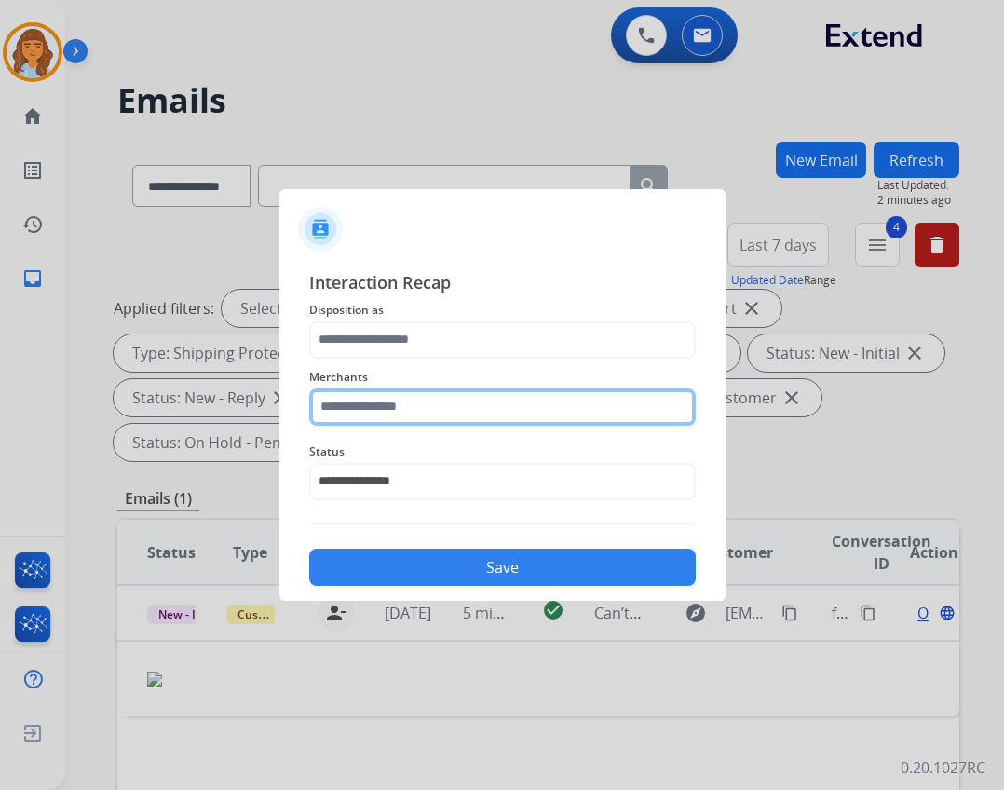
click at [426, 419] on input "text" at bounding box center [502, 407] width 387 height 37
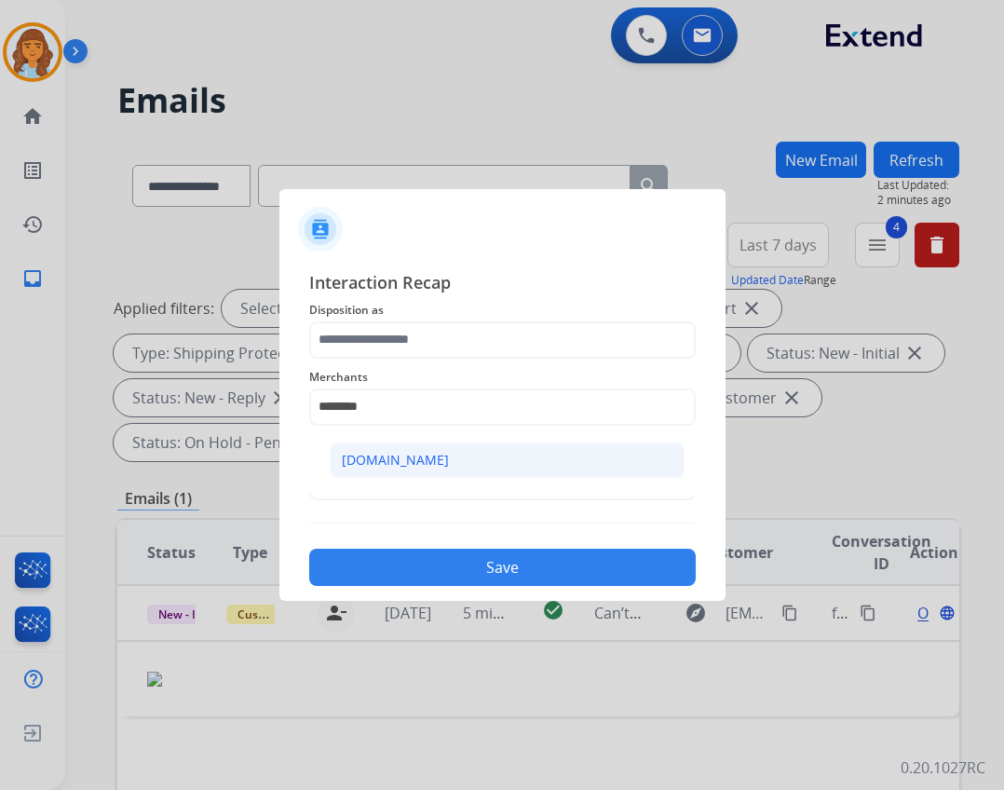
click at [430, 455] on li "[DOMAIN_NAME]" at bounding box center [507, 460] width 355 height 35
type input "**********"
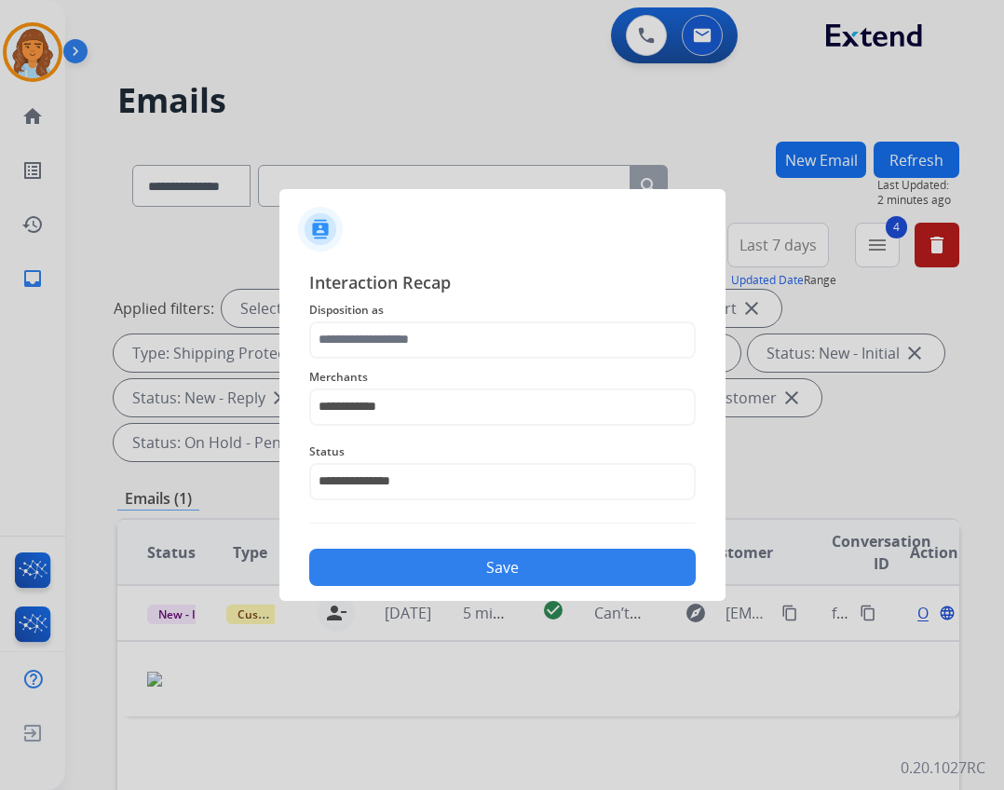
click at [426, 367] on span "Merchants" at bounding box center [502, 377] width 387 height 22
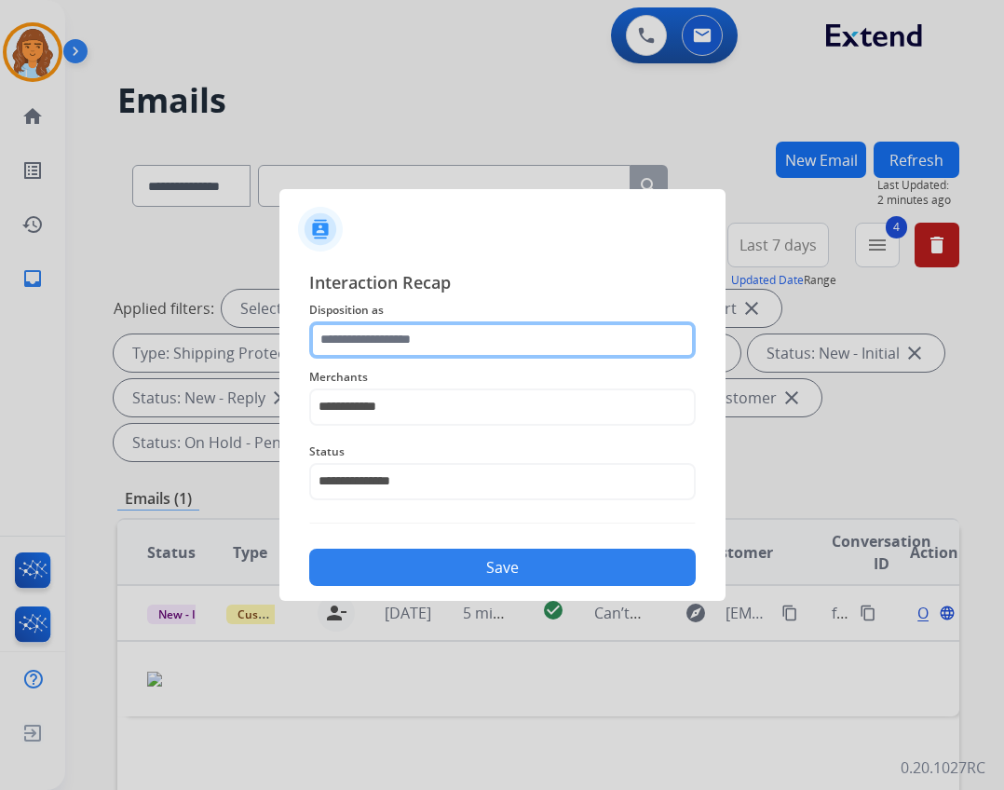
click at [425, 345] on input "text" at bounding box center [502, 339] width 387 height 37
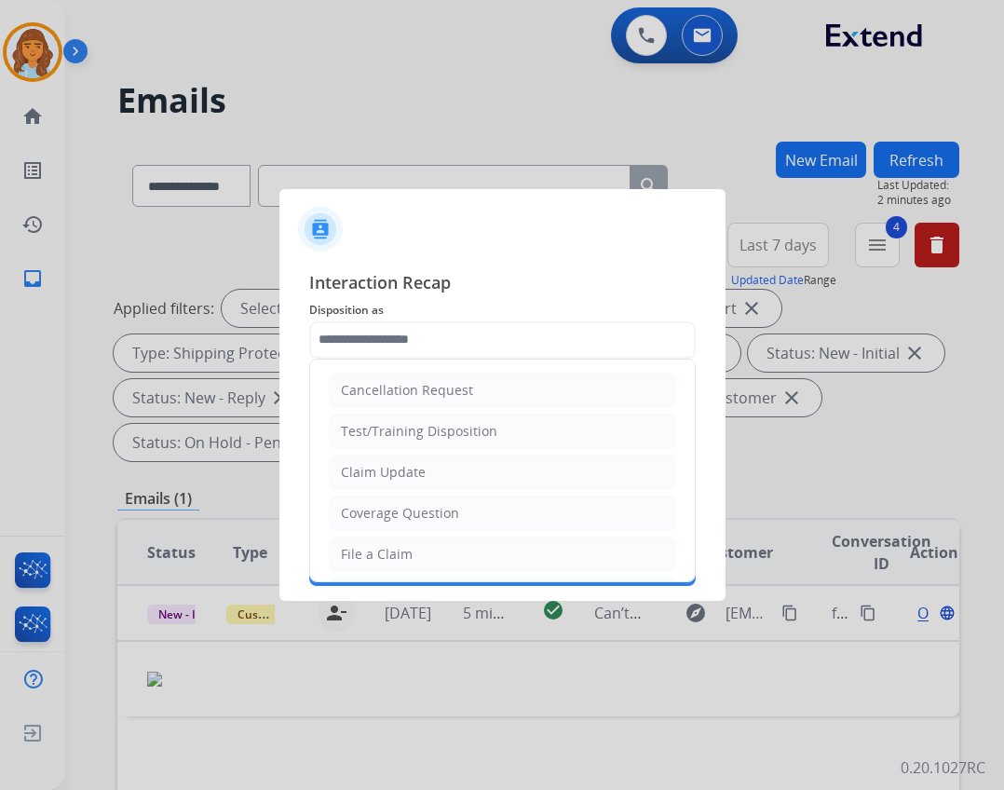
drag, startPoint x: 437, startPoint y: 467, endPoint x: 434, endPoint y: 489, distance: 22.5
click at [435, 467] on li "Claim Update" at bounding box center [503, 472] width 348 height 35
type input "**********"
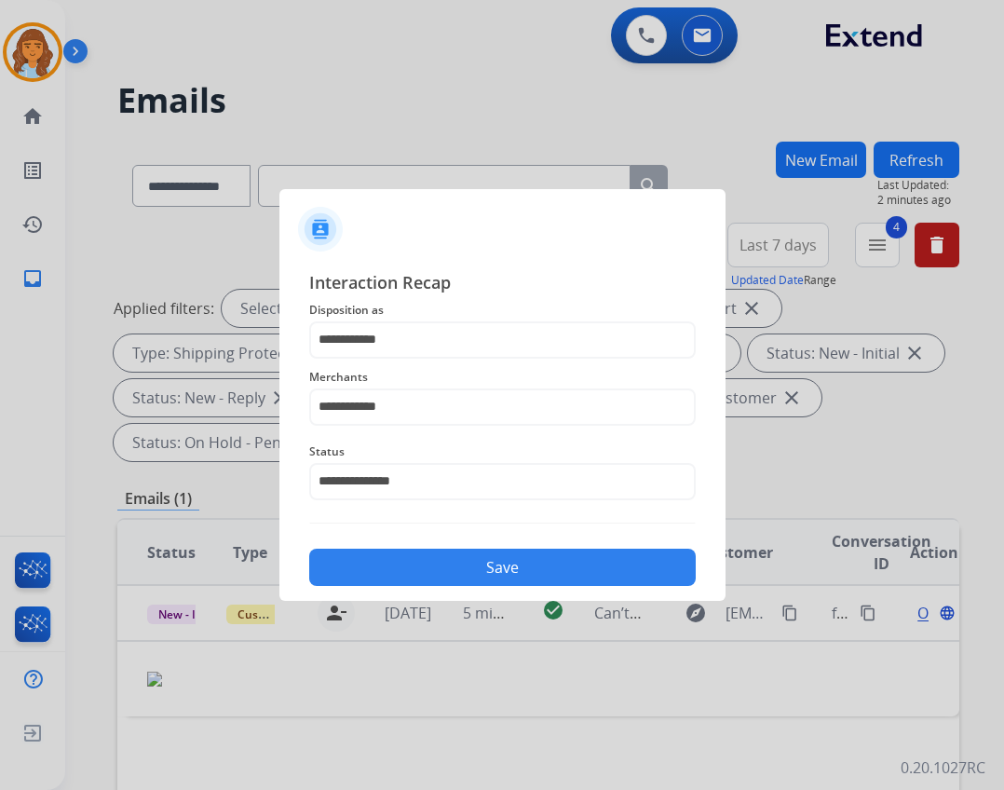
click at [427, 555] on button "Save" at bounding box center [502, 567] width 387 height 37
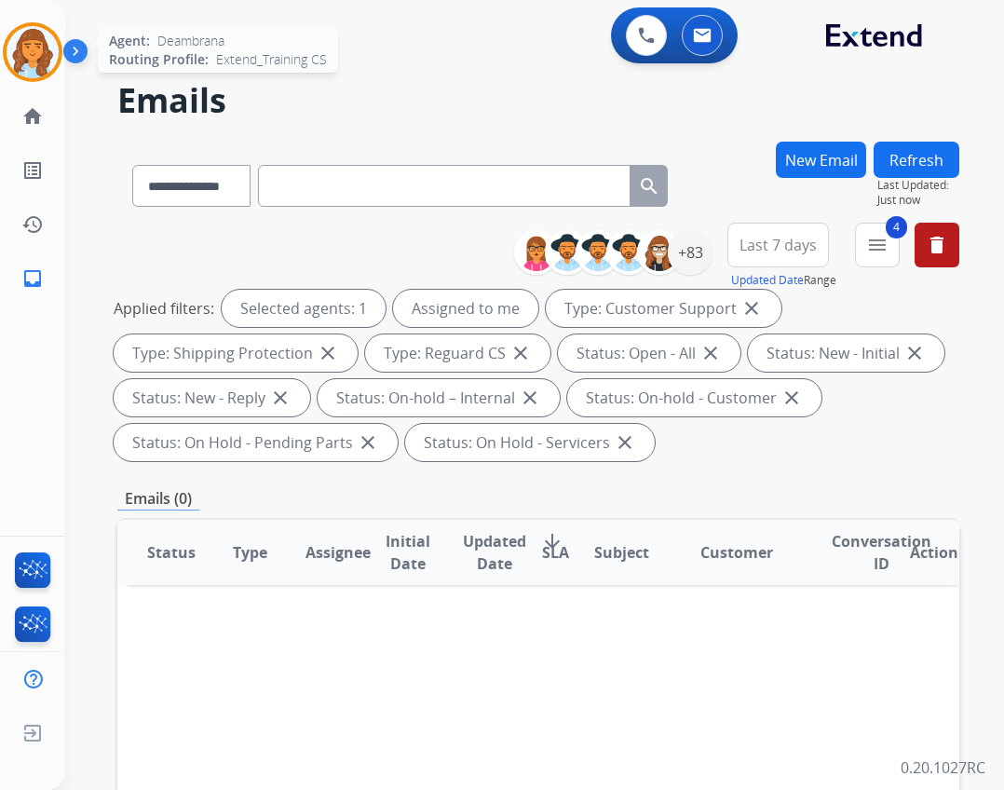
drag, startPoint x: 60, startPoint y: 38, endPoint x: 163, endPoint y: 65, distance: 106.9
click at [60, 39] on div "Agent: Deambrana Routing Profile: Extend_Training CS" at bounding box center [33, 52] width 60 height 60
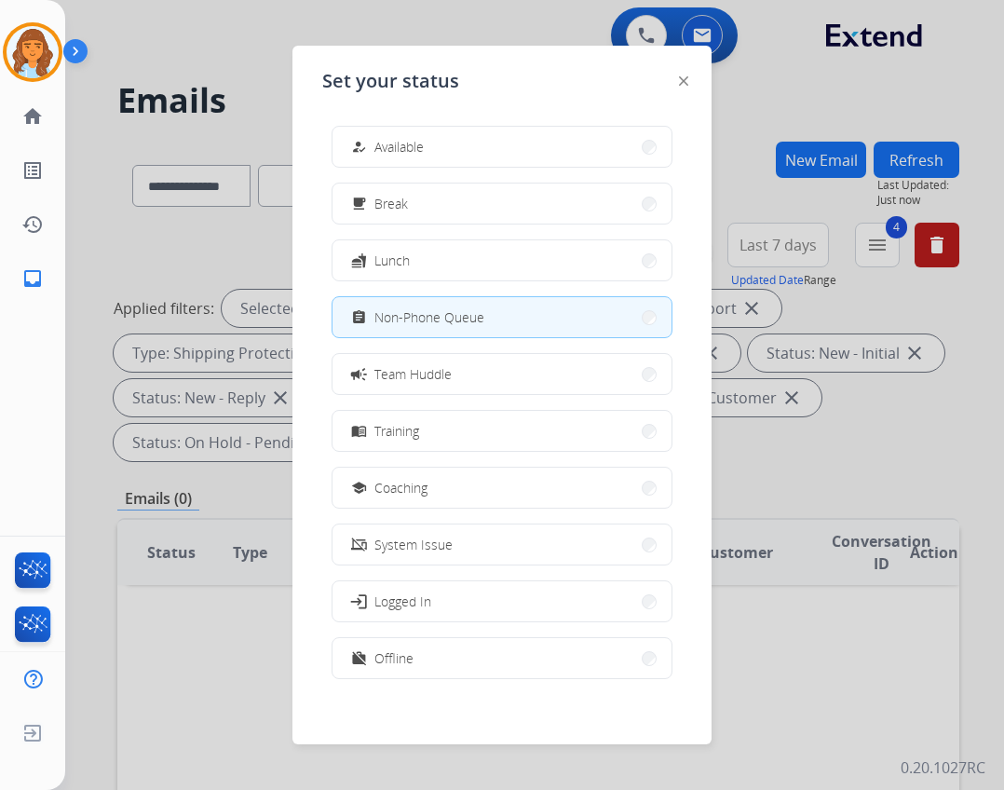
drag, startPoint x: 476, startPoint y: 131, endPoint x: 429, endPoint y: 159, distance: 55.1
click at [475, 130] on button "how_to_reg Available" at bounding box center [502, 147] width 339 height 40
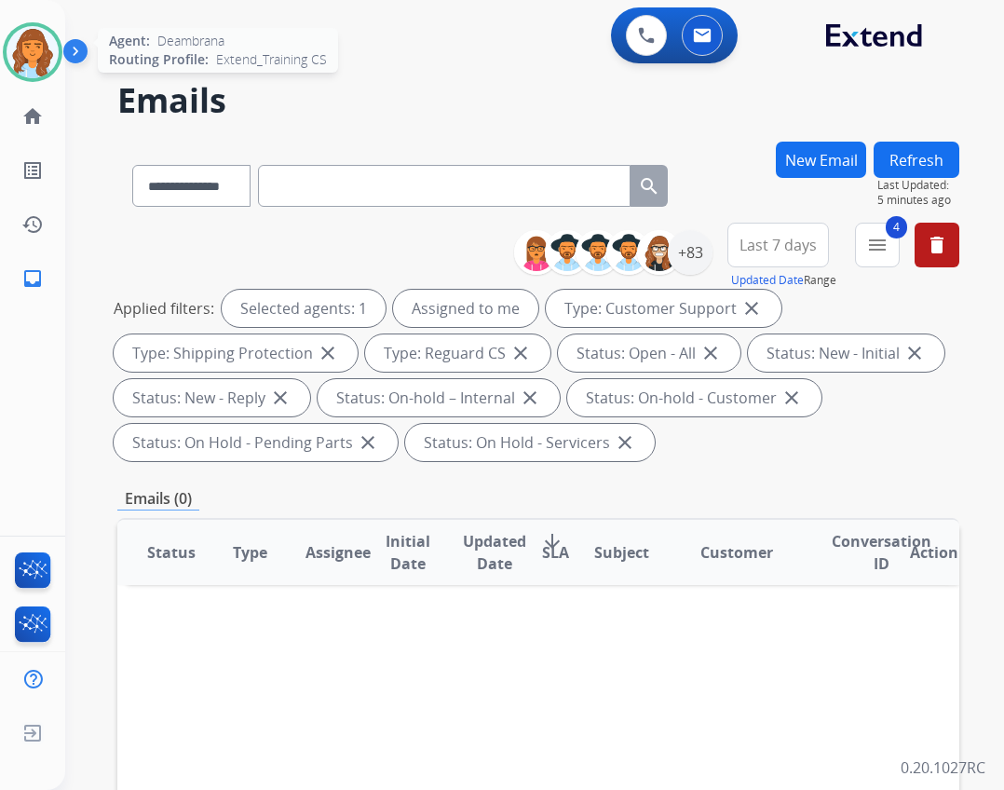
click at [39, 70] on img at bounding box center [33, 52] width 52 height 52
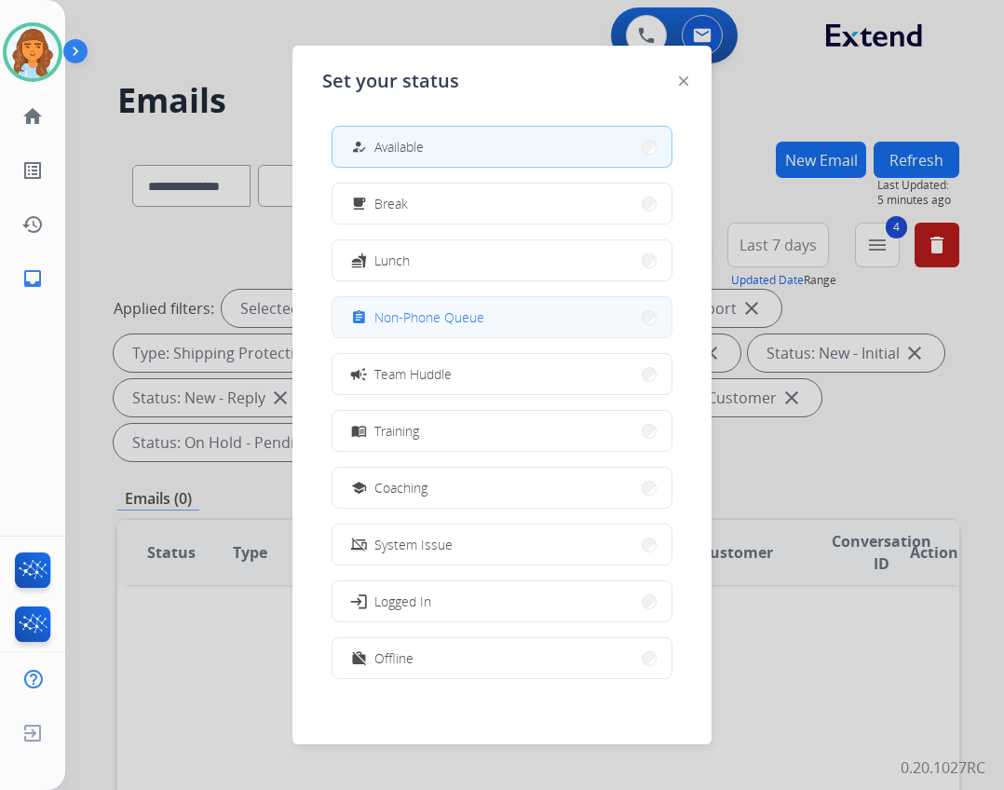
click at [487, 315] on button "assignment Non-Phone Queue" at bounding box center [502, 317] width 339 height 40
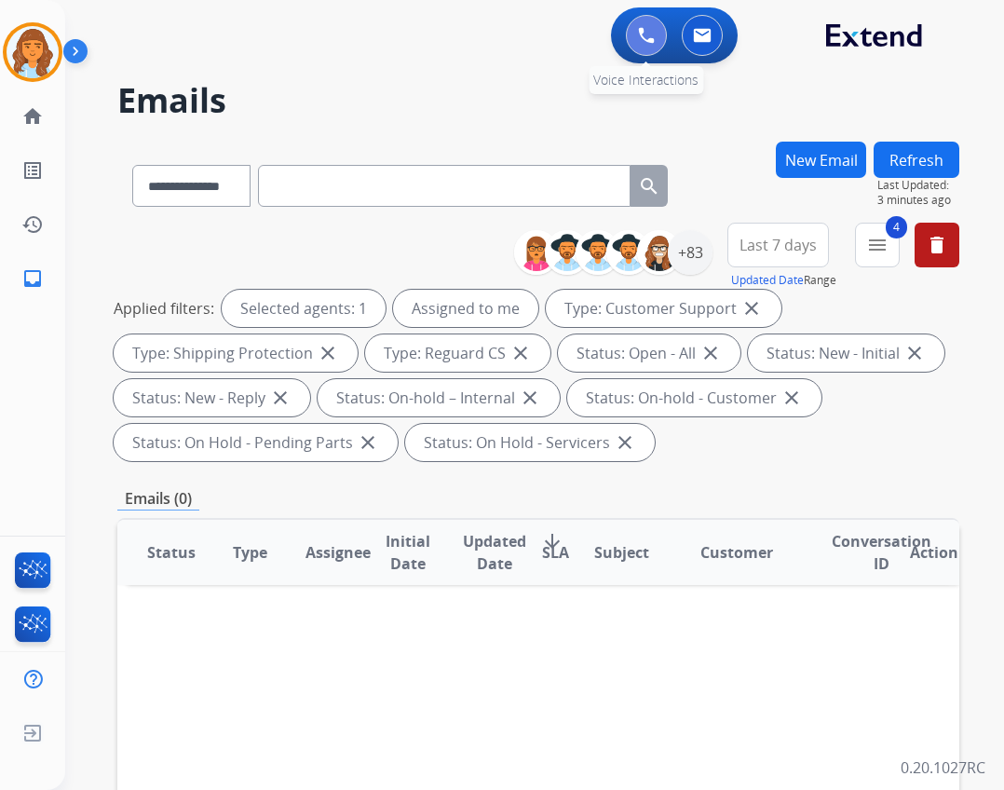
click at [664, 37] on button at bounding box center [646, 35] width 41 height 41
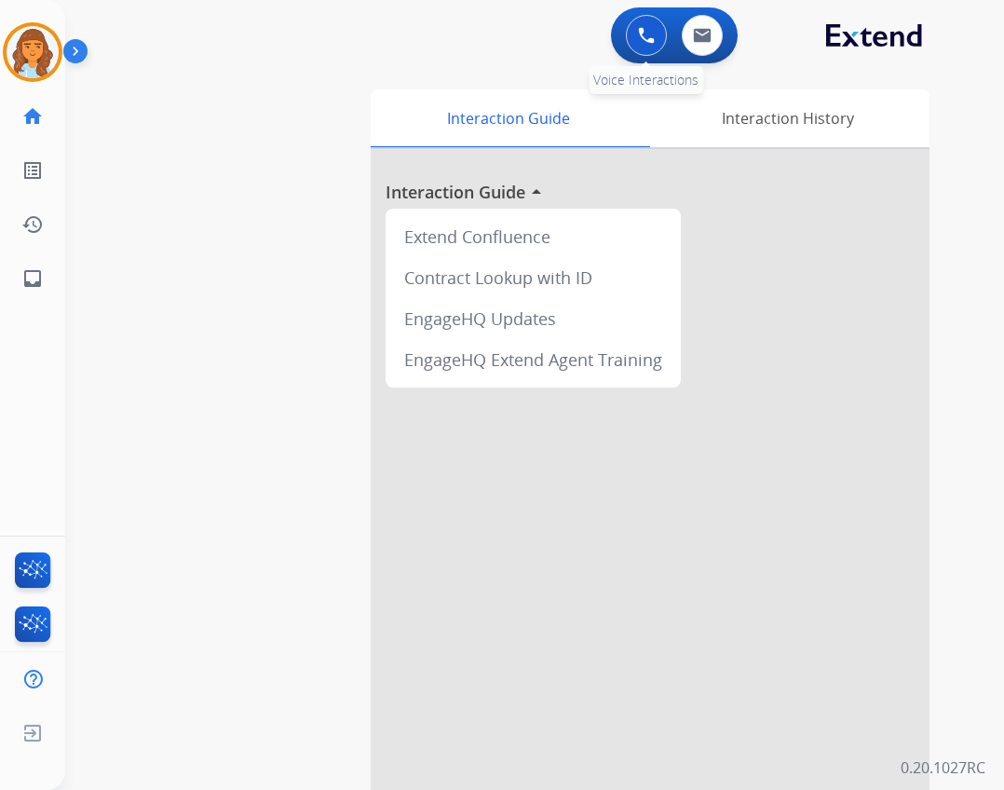
click at [667, 27] on div "0 Voice Interactions" at bounding box center [647, 35] width 56 height 41
click at [662, 34] on button at bounding box center [646, 35] width 41 height 41
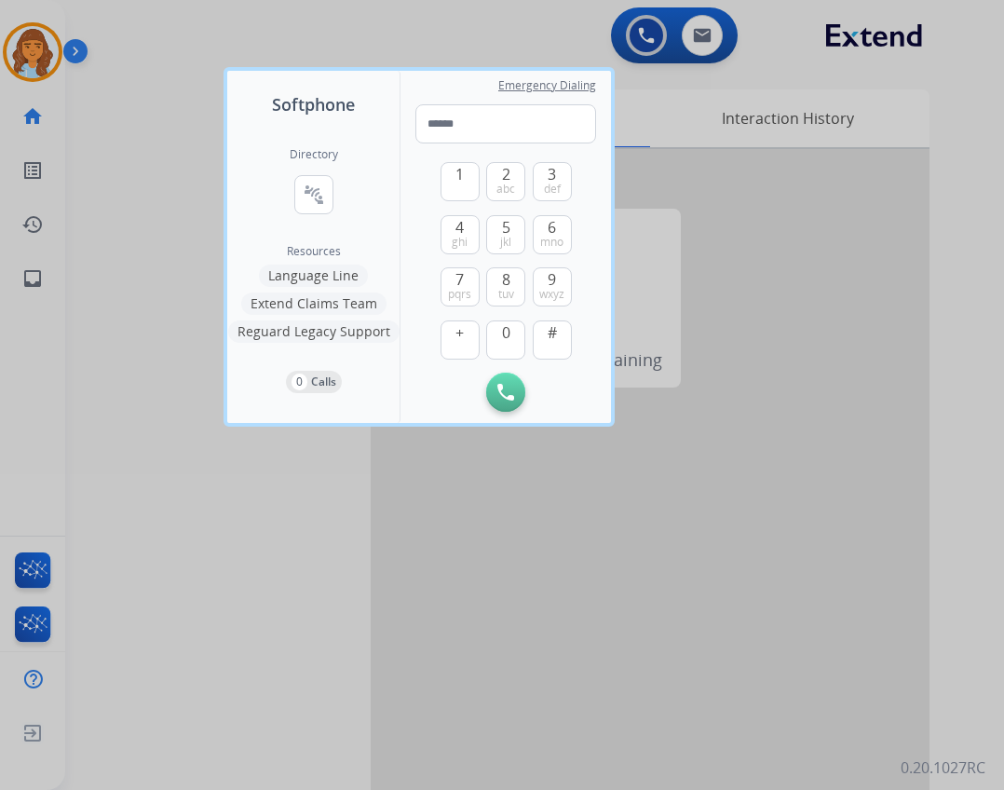
click at [331, 305] on button "Extend Claims Team" at bounding box center [313, 304] width 145 height 22
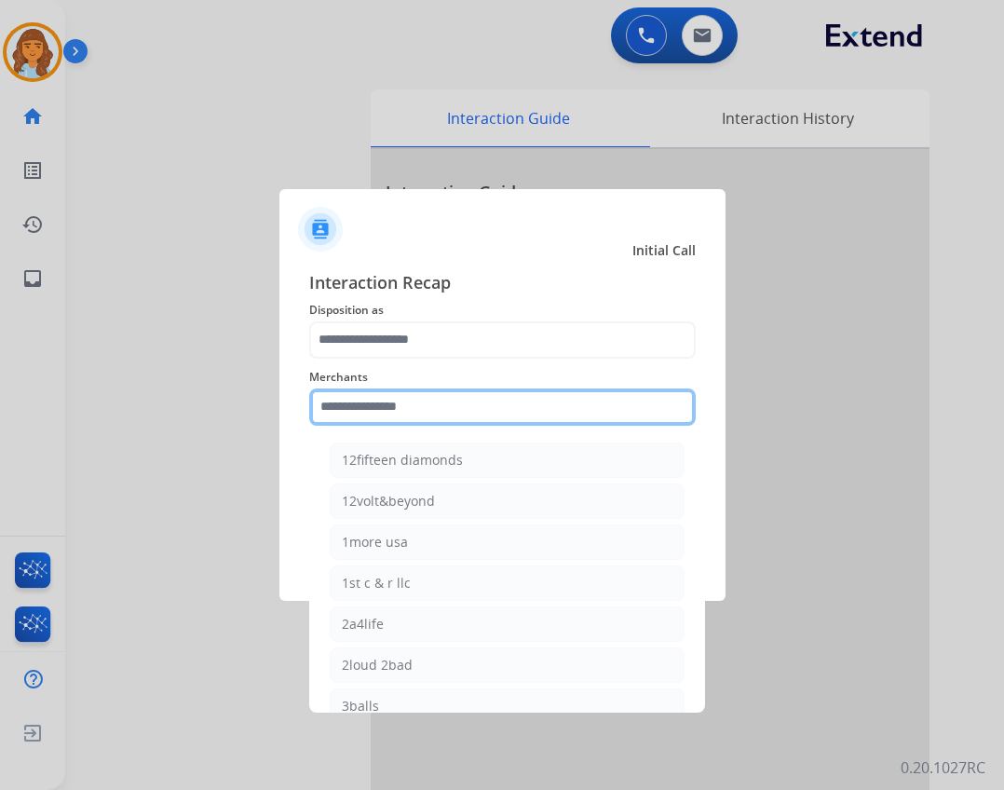
click at [485, 400] on input "text" at bounding box center [502, 407] width 387 height 37
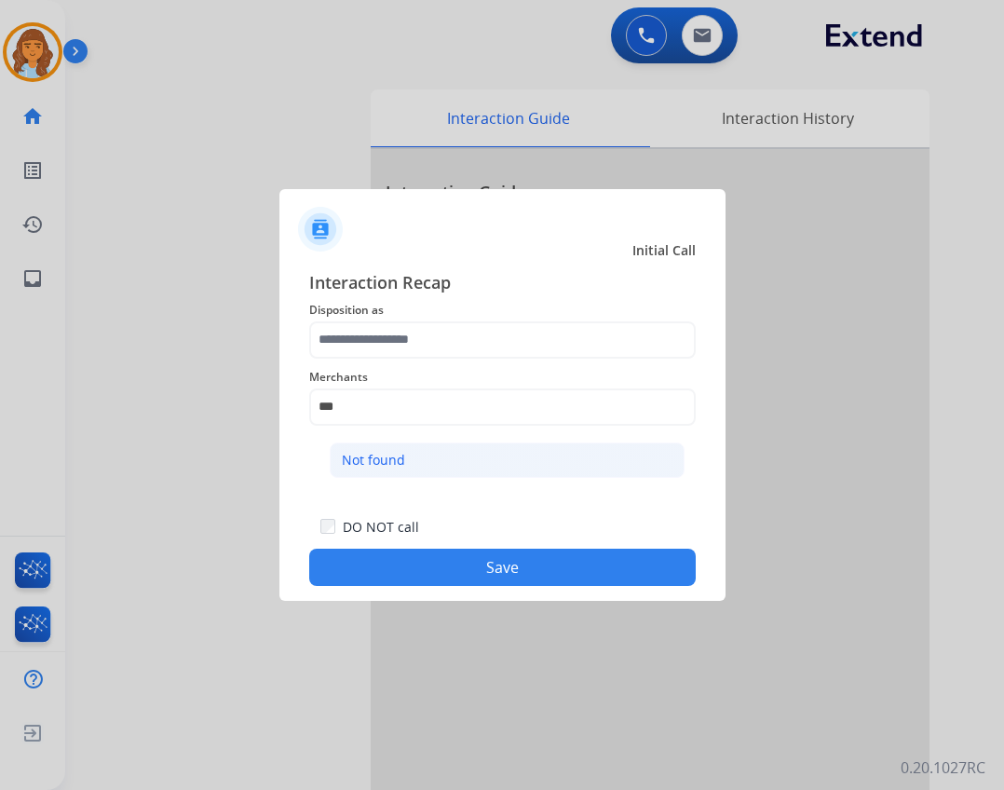
click at [556, 475] on li "Not found" at bounding box center [507, 460] width 355 height 35
type input "*********"
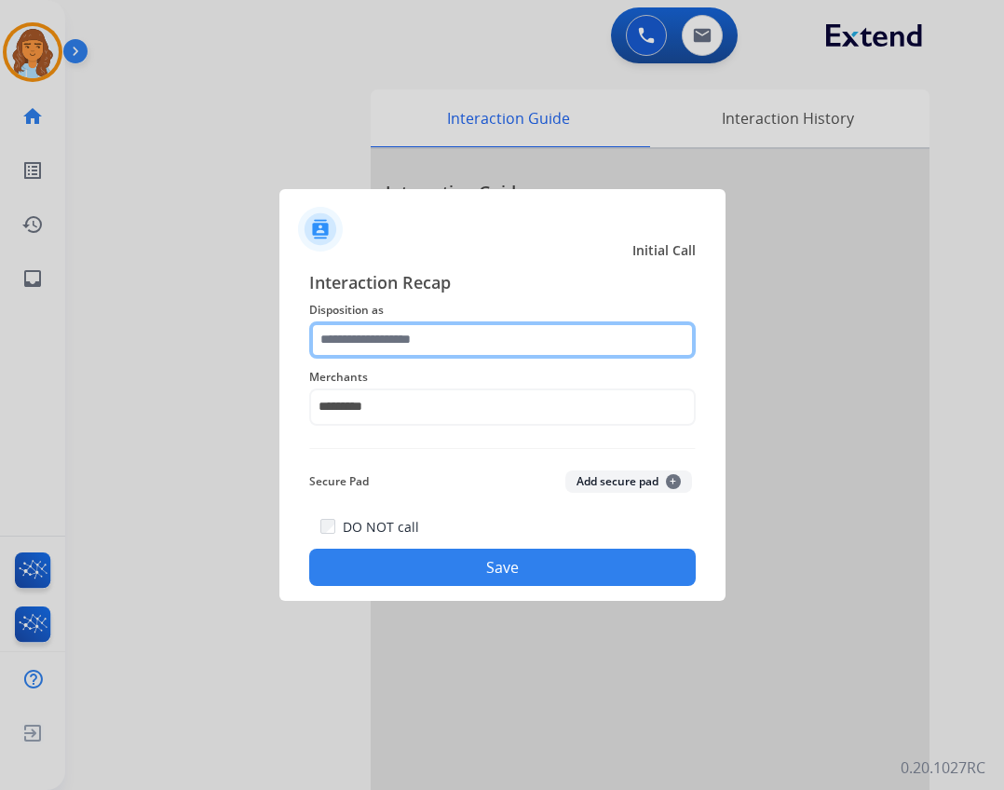
click at [514, 345] on input "text" at bounding box center [502, 339] width 387 height 37
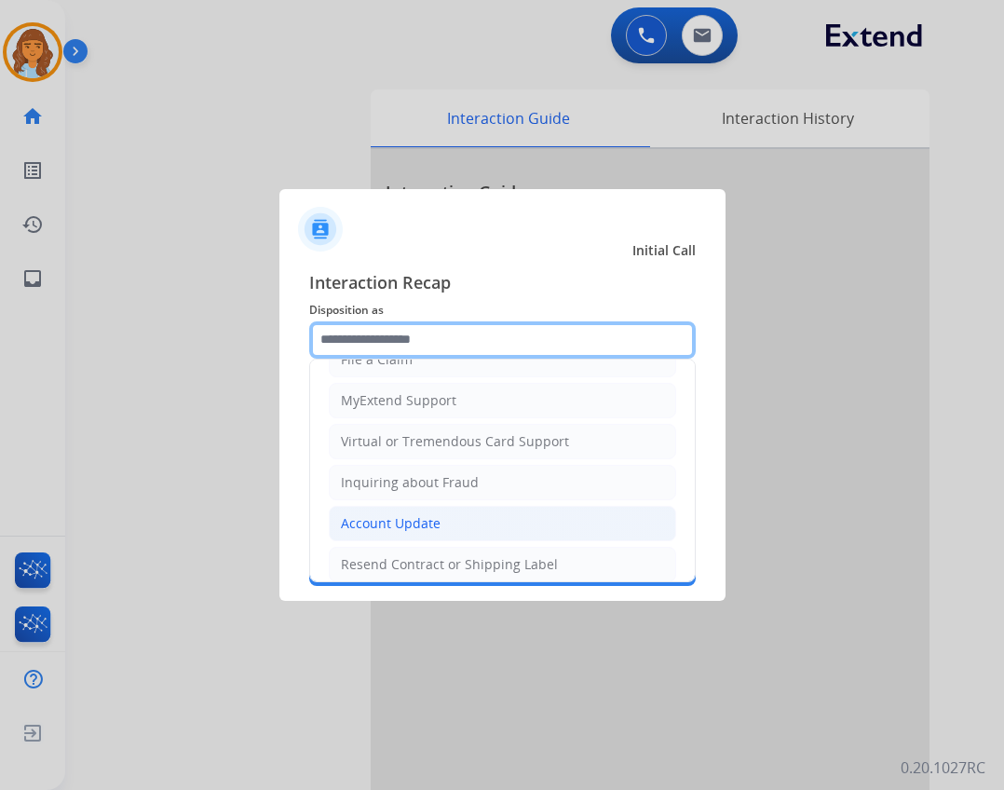
scroll to position [373, 0]
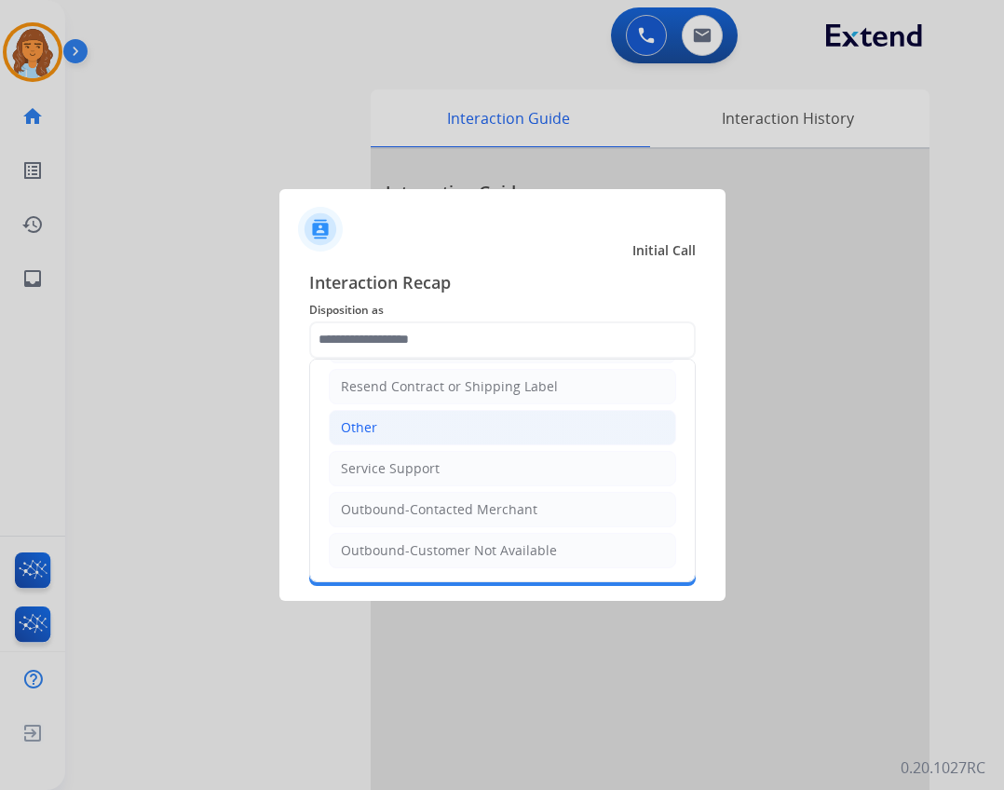
click at [400, 430] on li "Other" at bounding box center [503, 427] width 348 height 35
type input "*****"
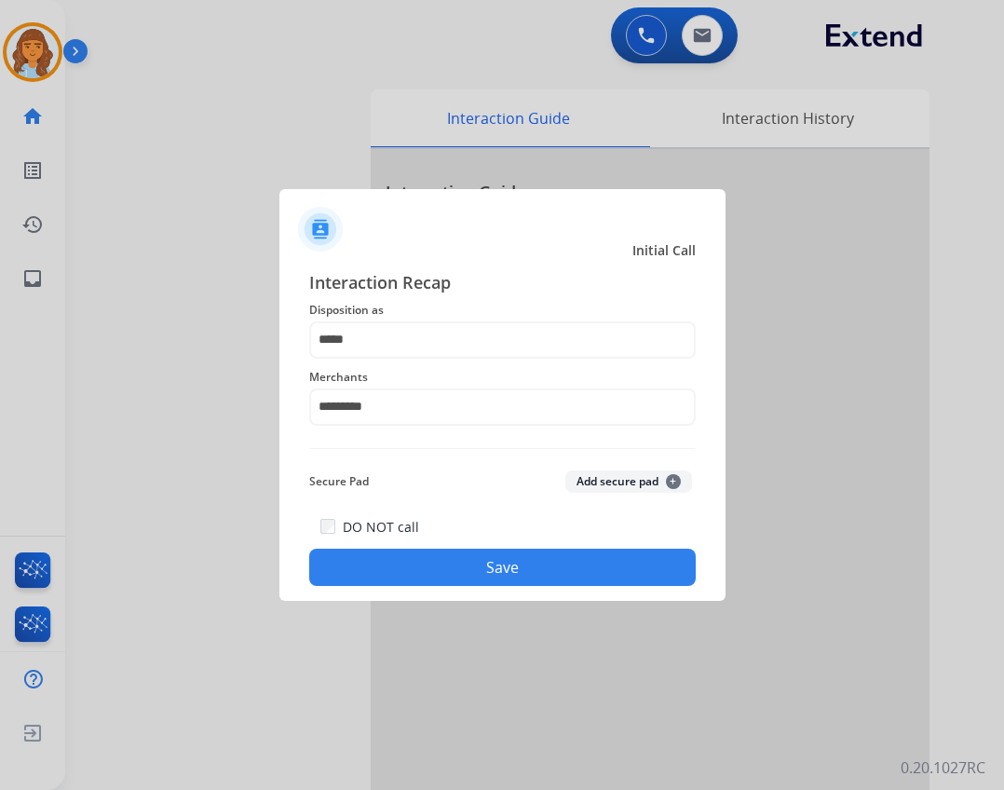
click at [453, 556] on button "Save" at bounding box center [502, 567] width 387 height 37
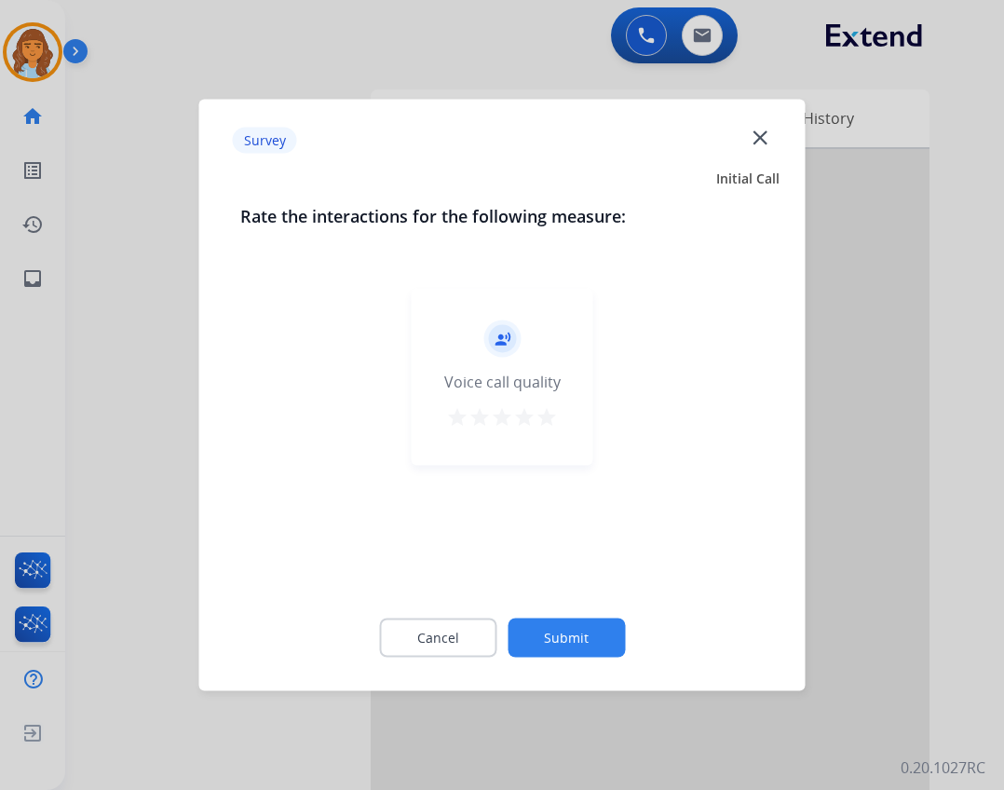
click at [594, 645] on button "Submit" at bounding box center [566, 638] width 117 height 39
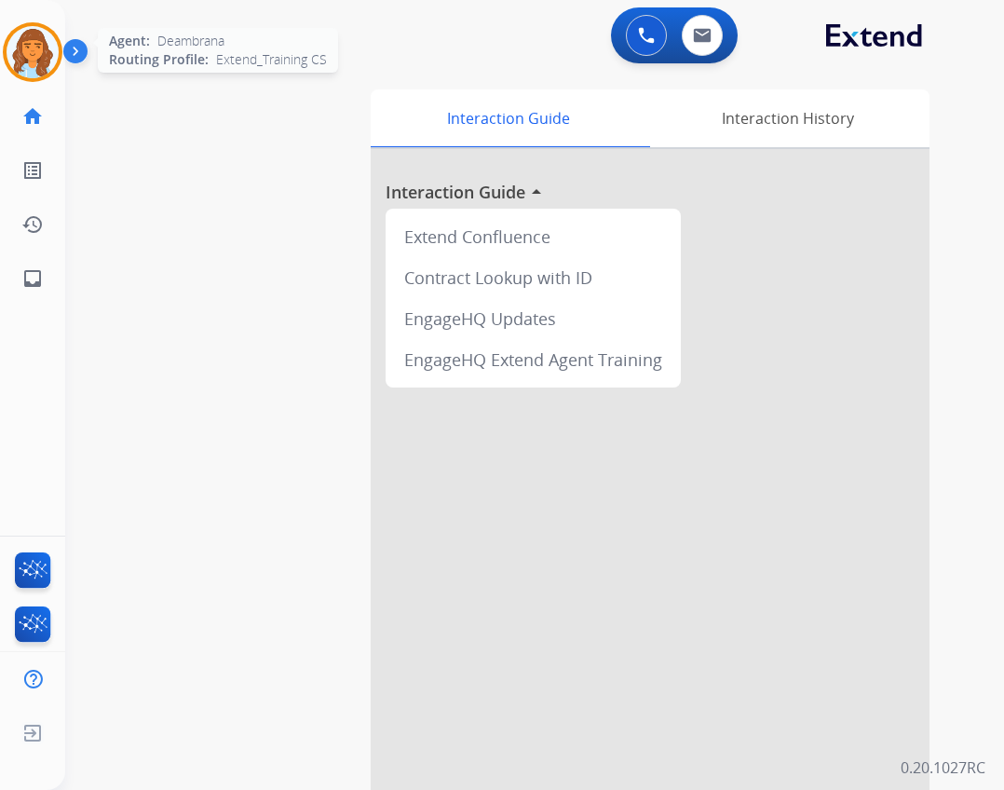
click at [34, 69] on img at bounding box center [33, 52] width 52 height 52
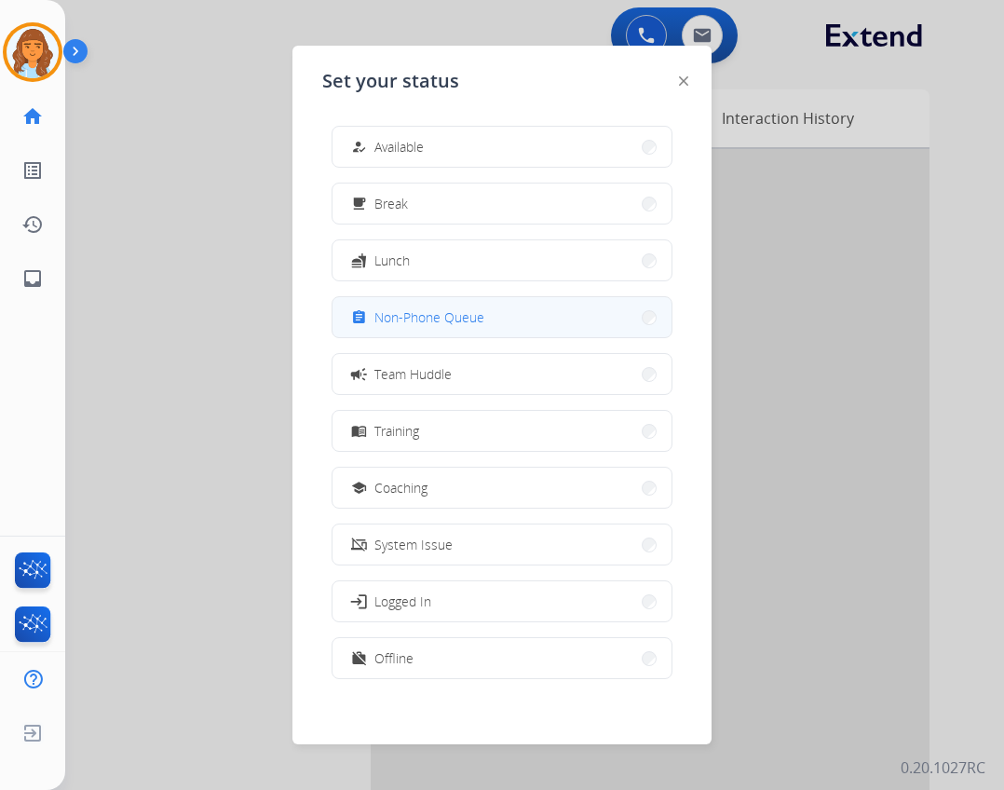
drag, startPoint x: 428, startPoint y: 316, endPoint x: 422, endPoint y: 340, distance: 24.9
click at [428, 317] on span "Non-Phone Queue" at bounding box center [430, 317] width 110 height 20
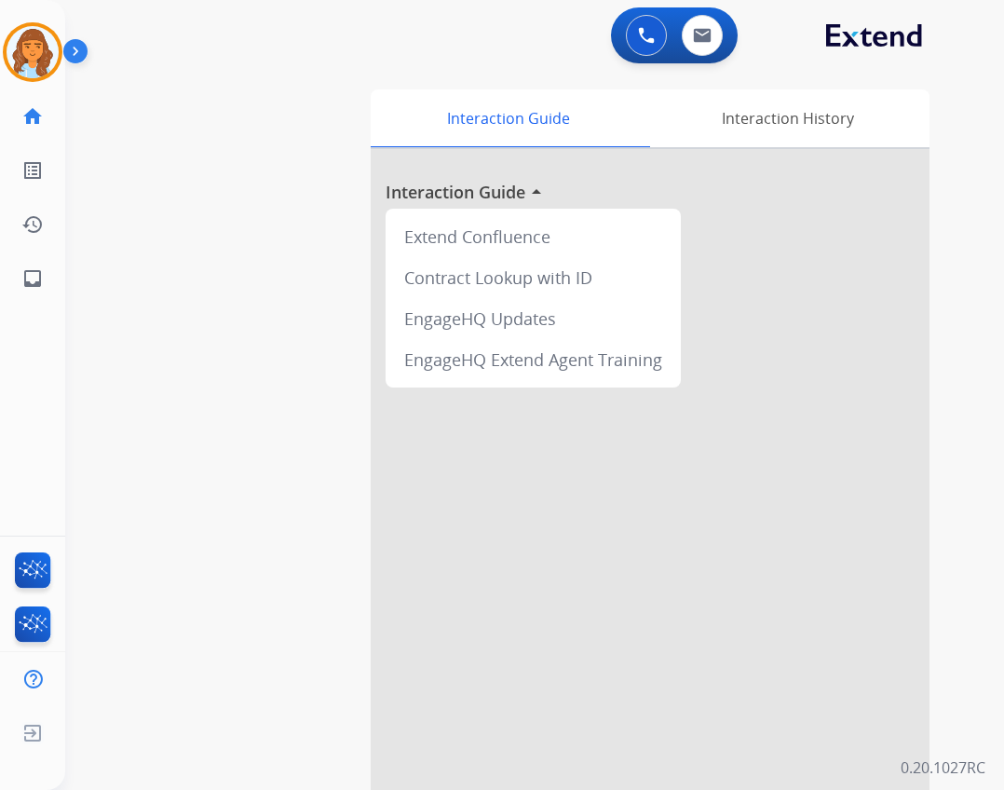
click at [343, 351] on div "swap_horiz Break voice bridge close_fullscreen Connect 3-Way Call merge_type Se…" at bounding box center [512, 455] width 895 height 777
click at [46, 55] on img at bounding box center [33, 52] width 52 height 52
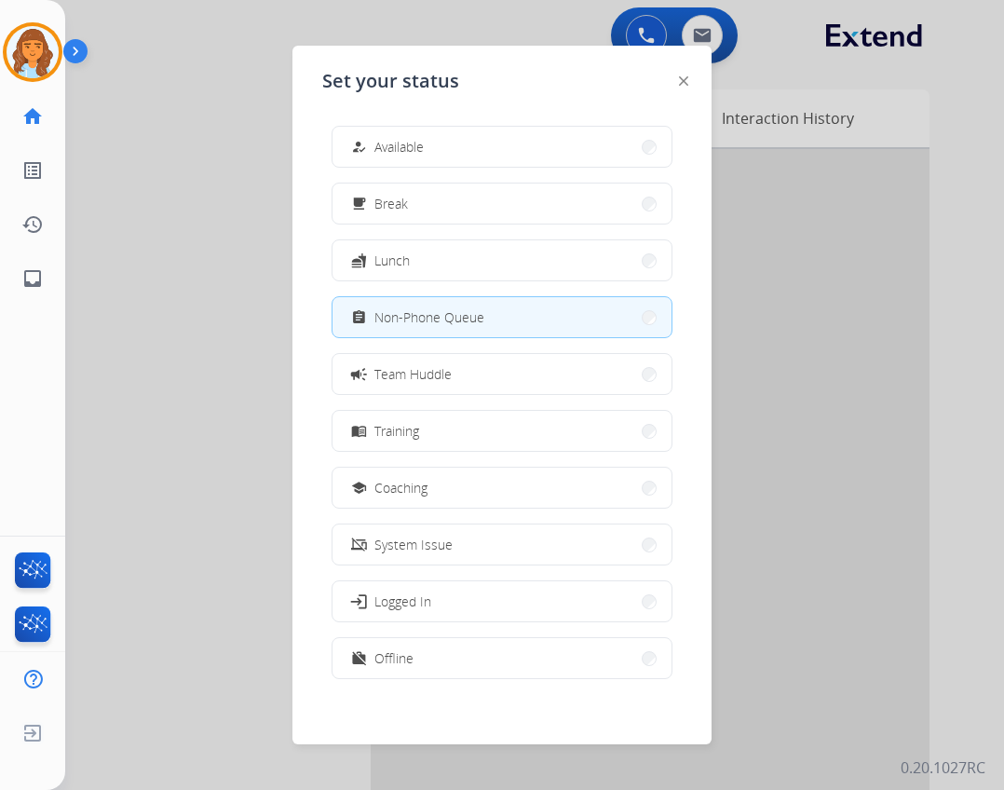
click at [143, 135] on div at bounding box center [502, 395] width 1004 height 790
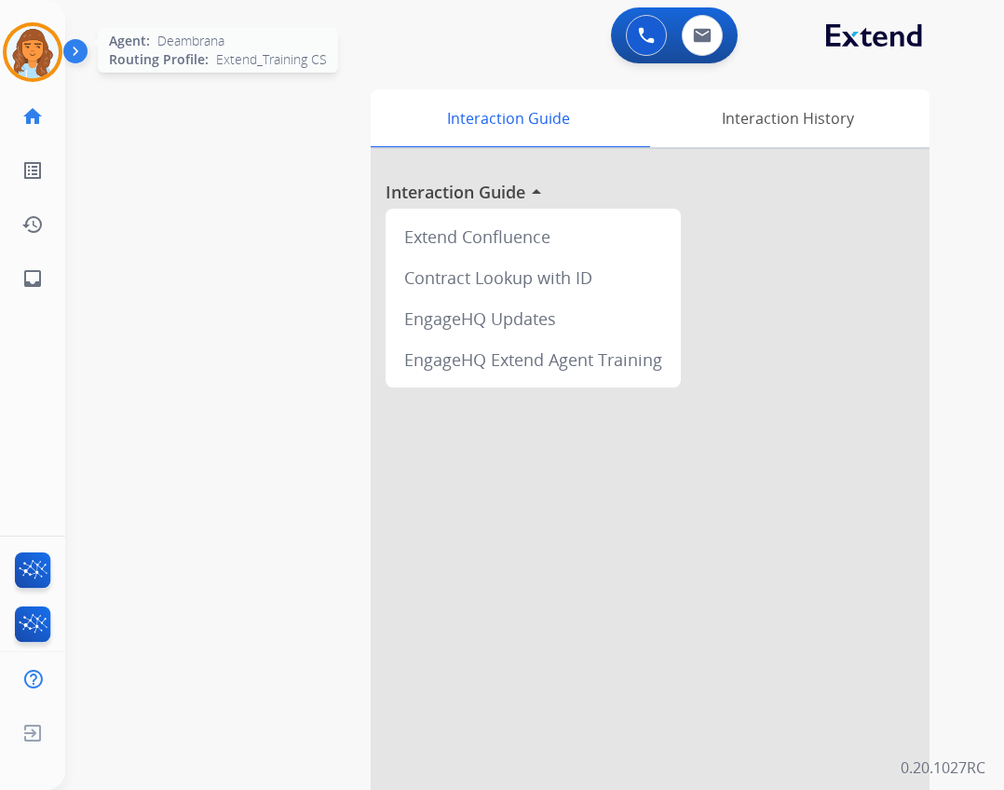
click at [20, 61] on img at bounding box center [33, 52] width 52 height 52
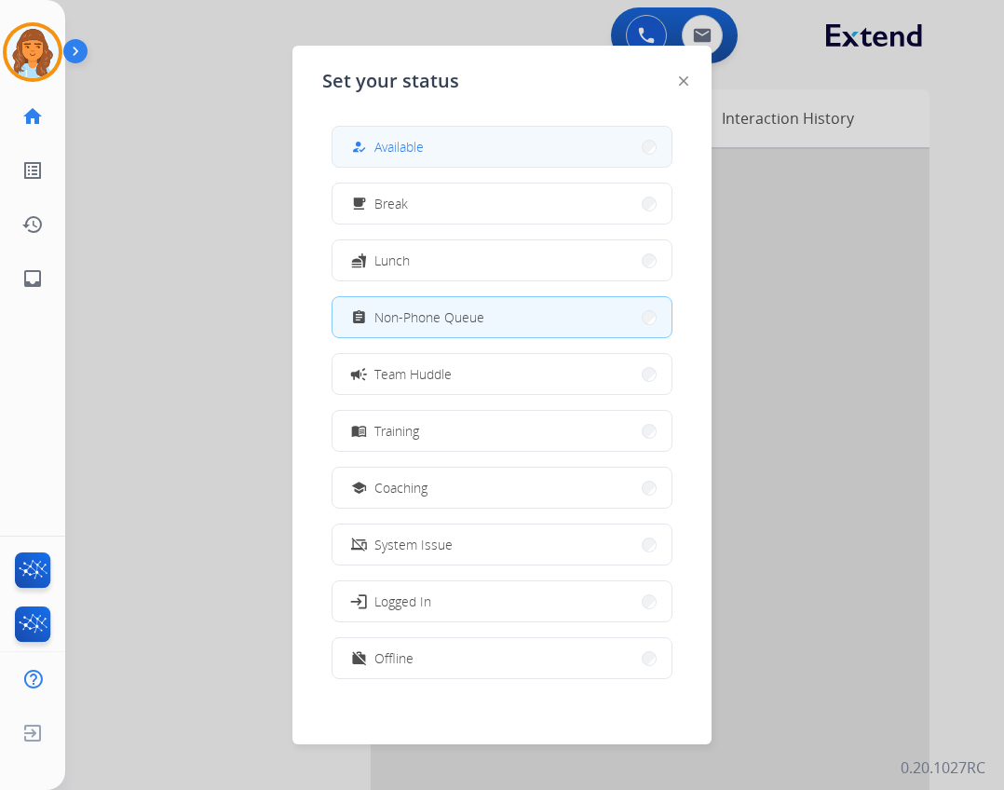
click at [424, 146] on span "Available" at bounding box center [399, 147] width 49 height 20
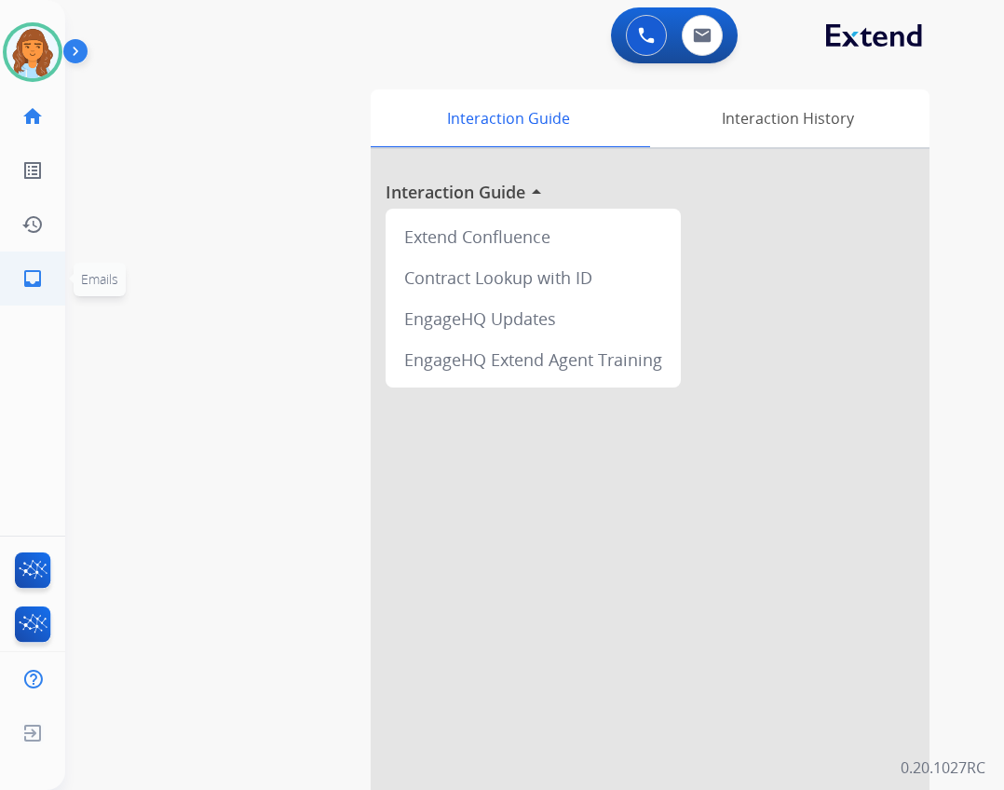
click at [58, 284] on li "inbox Emails Emails" at bounding box center [33, 279] width 52 height 52
click at [32, 272] on mat-icon "inbox" at bounding box center [32, 278] width 22 height 22
select select "**********"
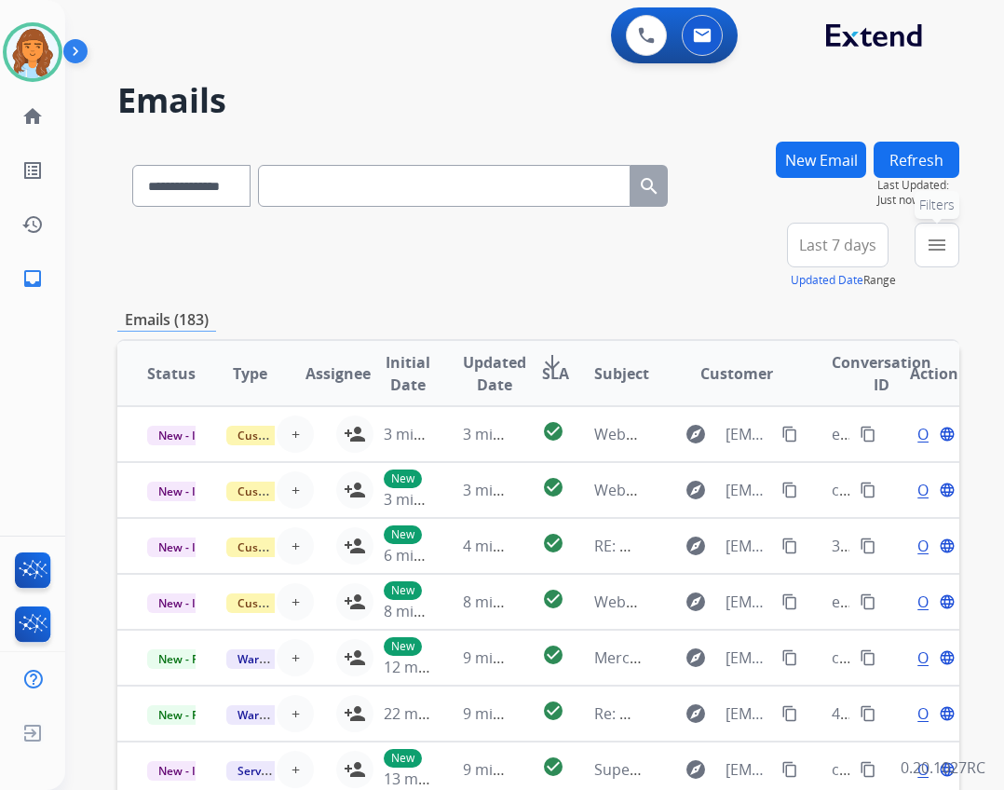
drag, startPoint x: 912, startPoint y: 245, endPoint x: 928, endPoint y: 259, distance: 21.1
click at [916, 245] on div "**********" at bounding box center [865, 256] width 187 height 67
click at [926, 252] on mat-icon "menu" at bounding box center [937, 245] width 22 height 22
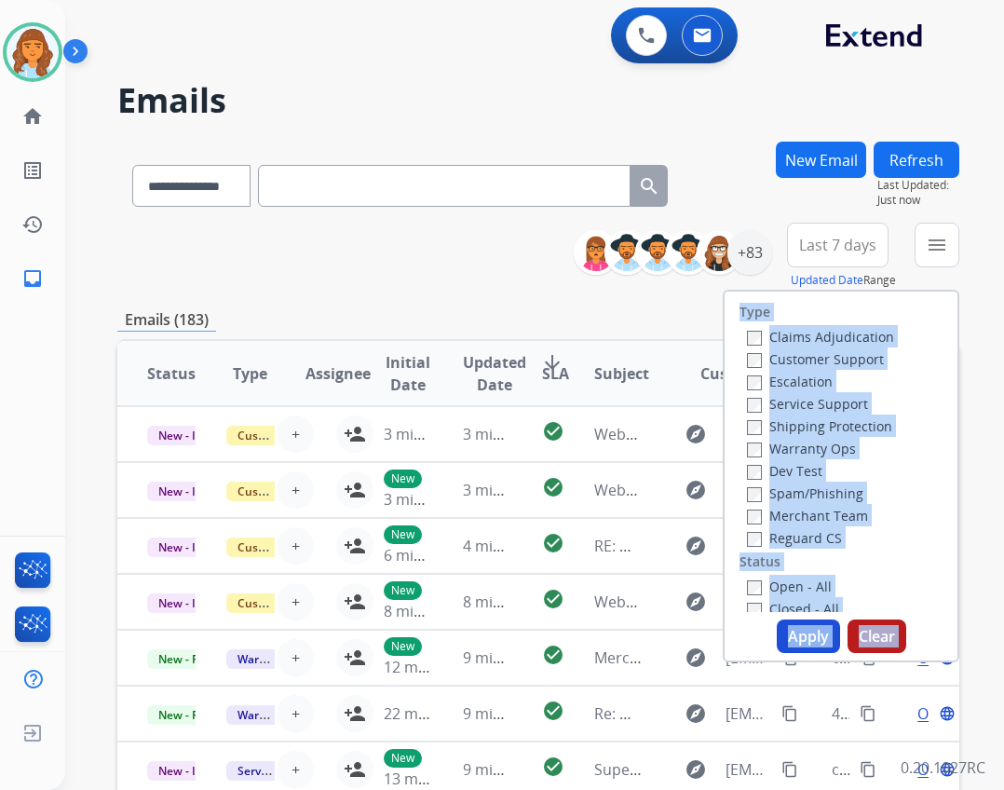
click at [761, 572] on div "Type Claims Adjudication Customer Support Escalation Service Support Shipping P…" at bounding box center [841, 452] width 233 height 321
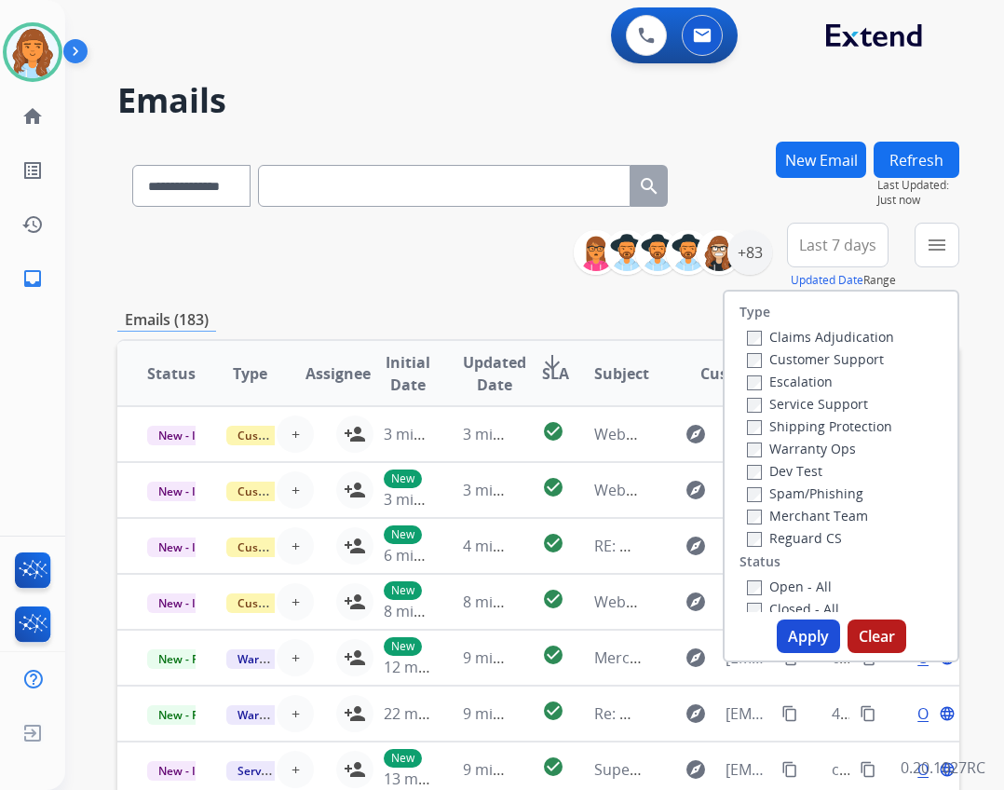
click at [757, 586] on label "Open - All" at bounding box center [789, 587] width 85 height 18
click at [793, 638] on button "Apply" at bounding box center [808, 637] width 63 height 34
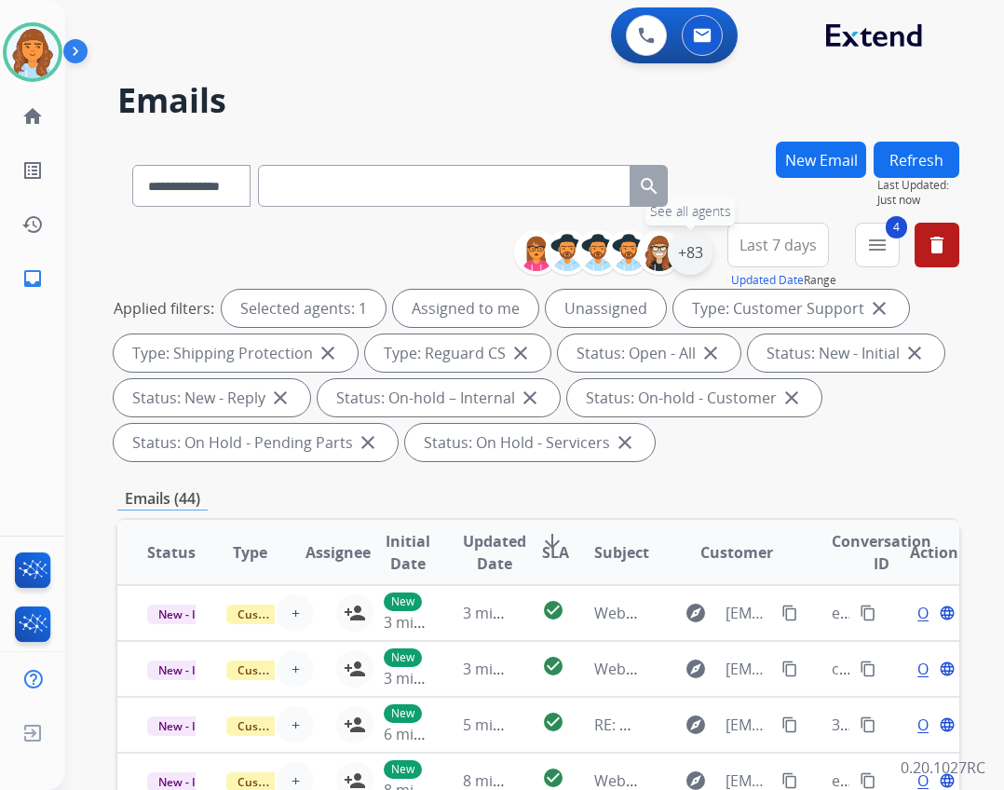
click at [671, 255] on div "+83" at bounding box center [690, 252] width 45 height 45
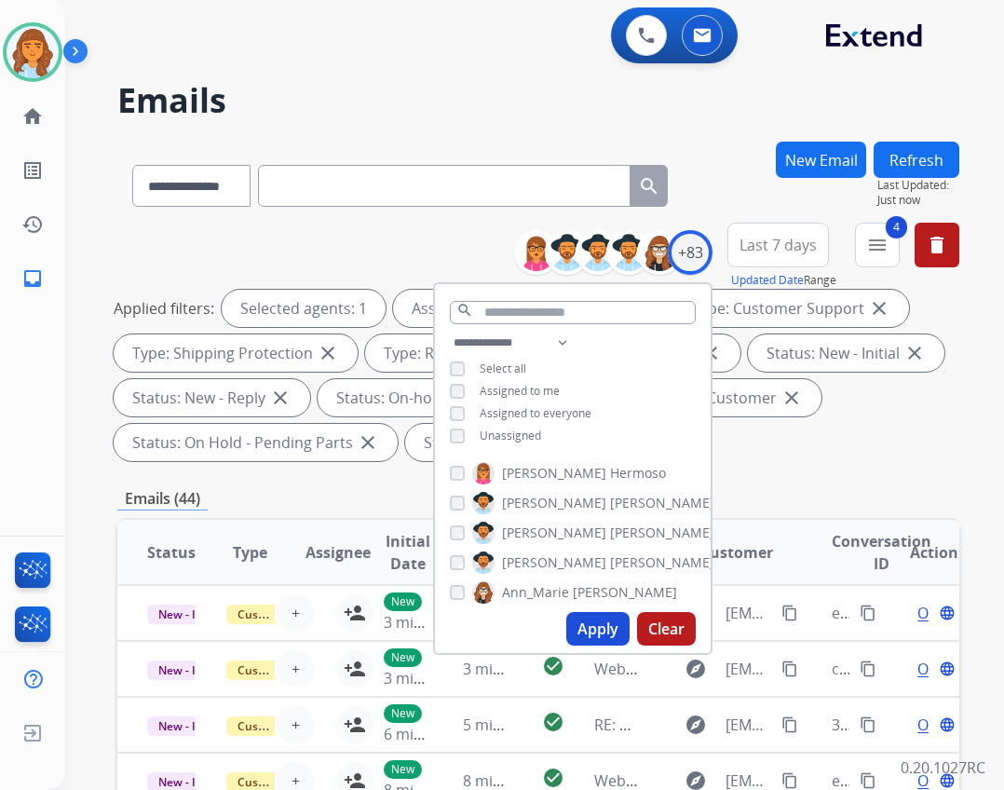
click at [495, 428] on span "Unassigned" at bounding box center [510, 436] width 61 height 16
click at [586, 622] on button "Apply" at bounding box center [598, 629] width 63 height 34
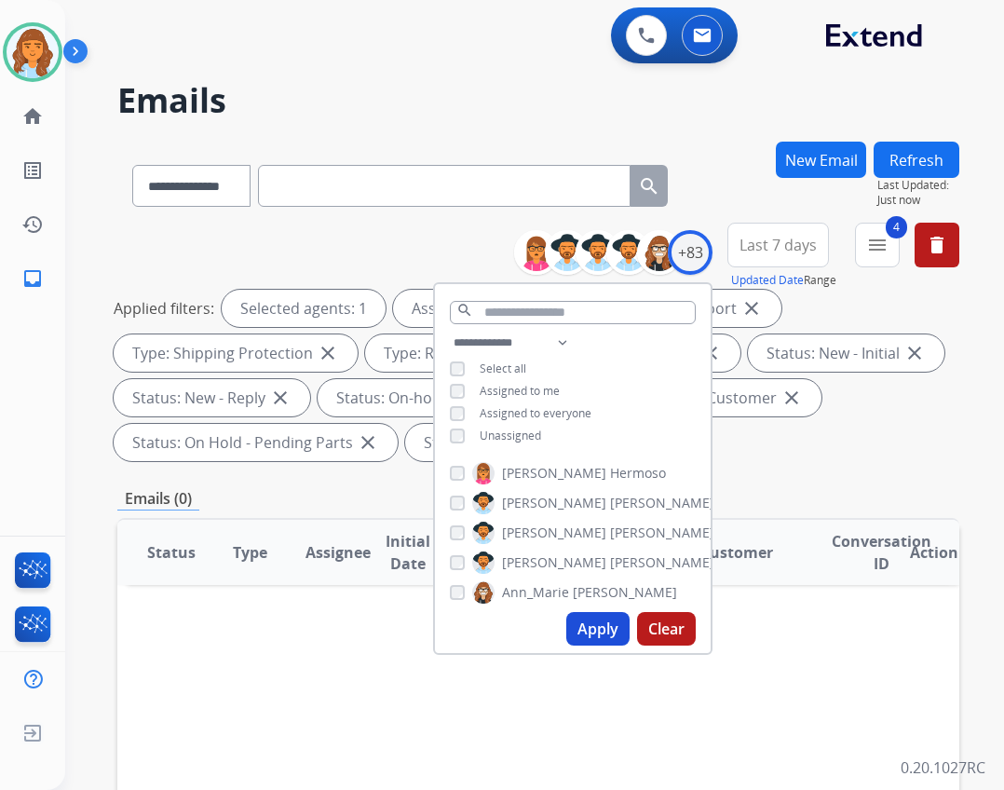
click at [699, 446] on div "**********" at bounding box center [573, 391] width 276 height 119
drag, startPoint x: 750, startPoint y: 473, endPoint x: 552, endPoint y: 436, distance: 201.9
click at [742, 471] on div "**********" at bounding box center [538, 691] width 842 height 1098
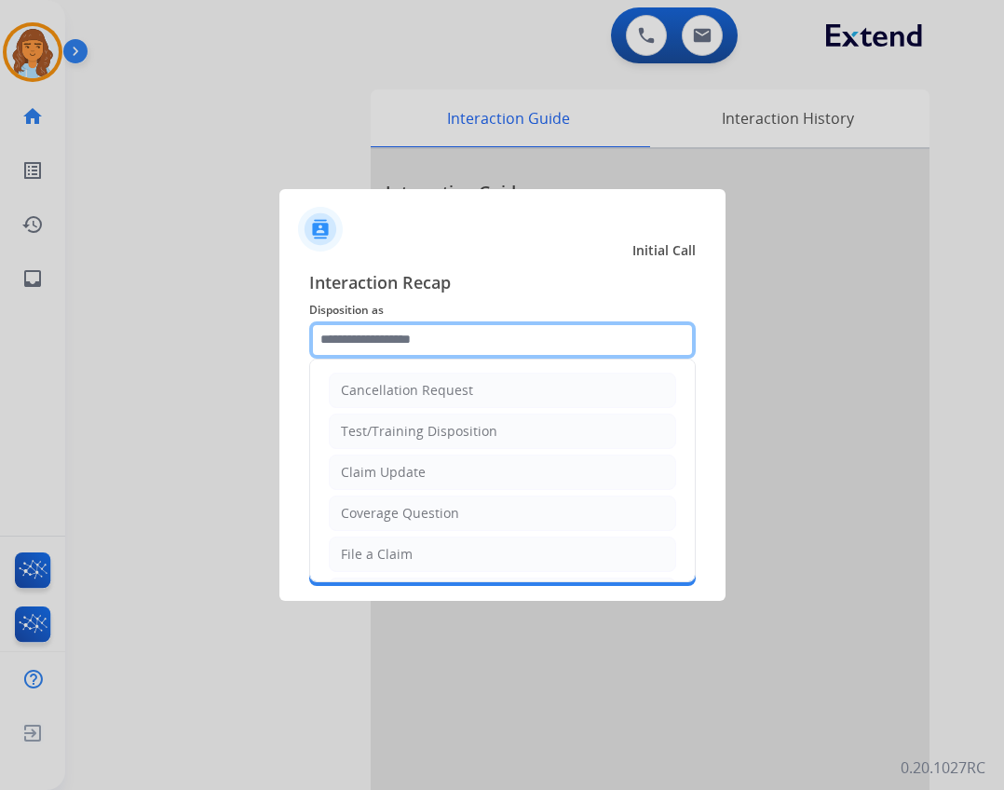
click at [666, 344] on input "text" at bounding box center [502, 339] width 387 height 37
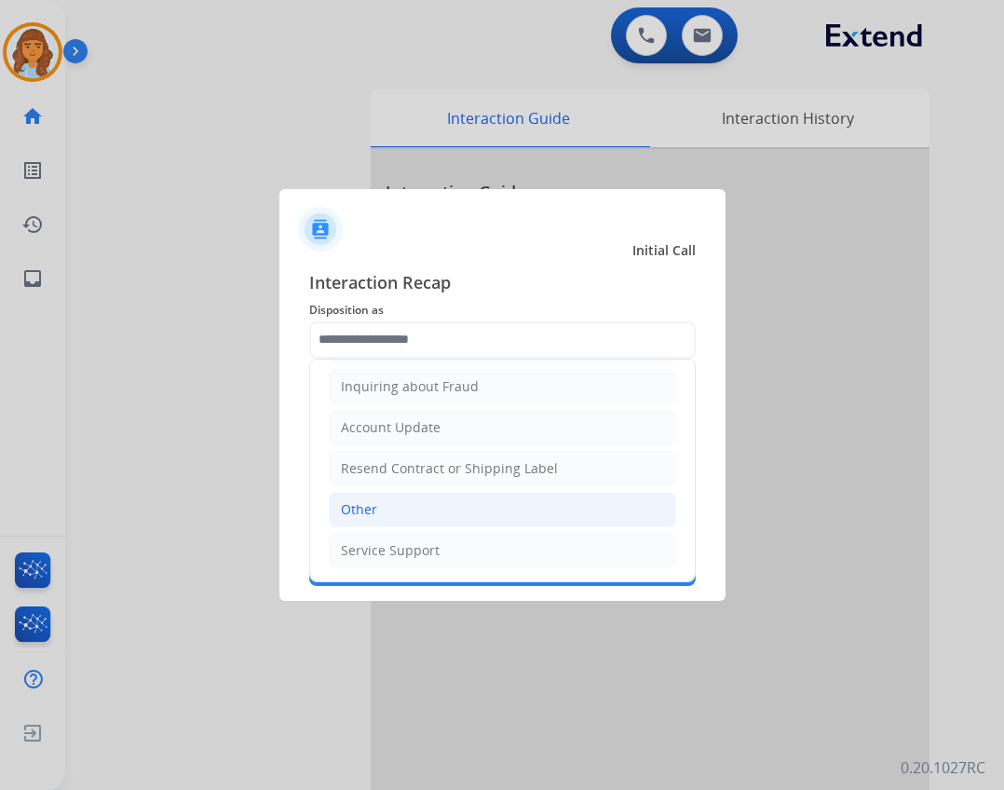
click at [392, 501] on li "Other" at bounding box center [503, 509] width 348 height 35
type input "*****"
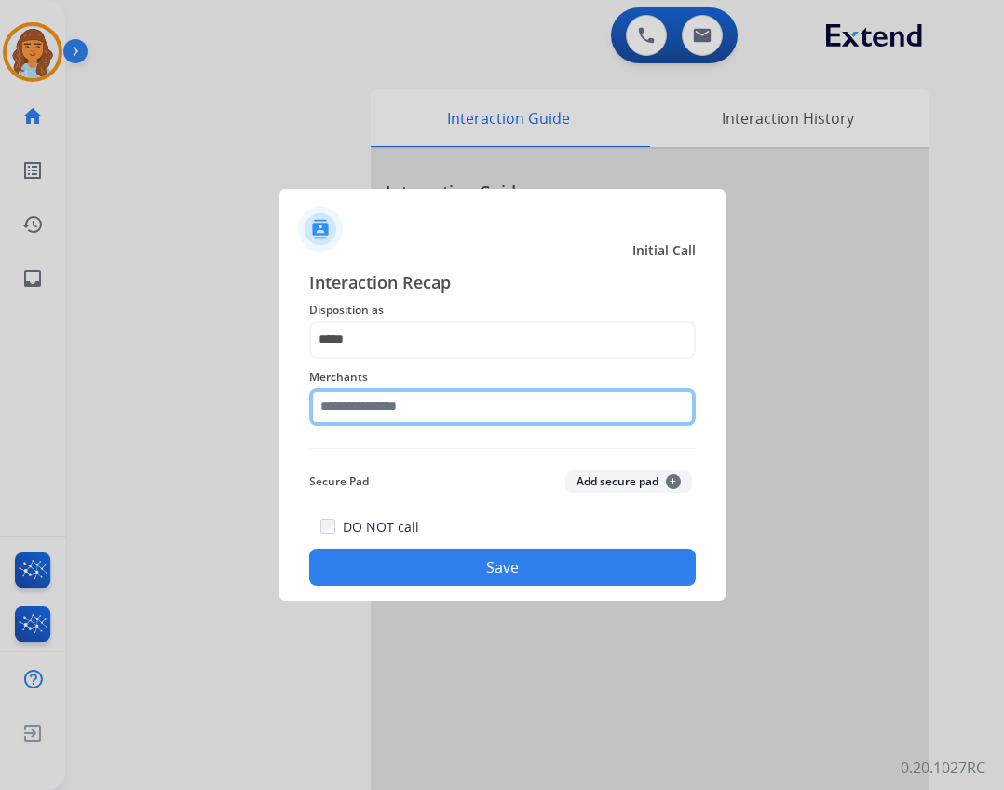
click at [416, 389] on input "text" at bounding box center [502, 407] width 387 height 37
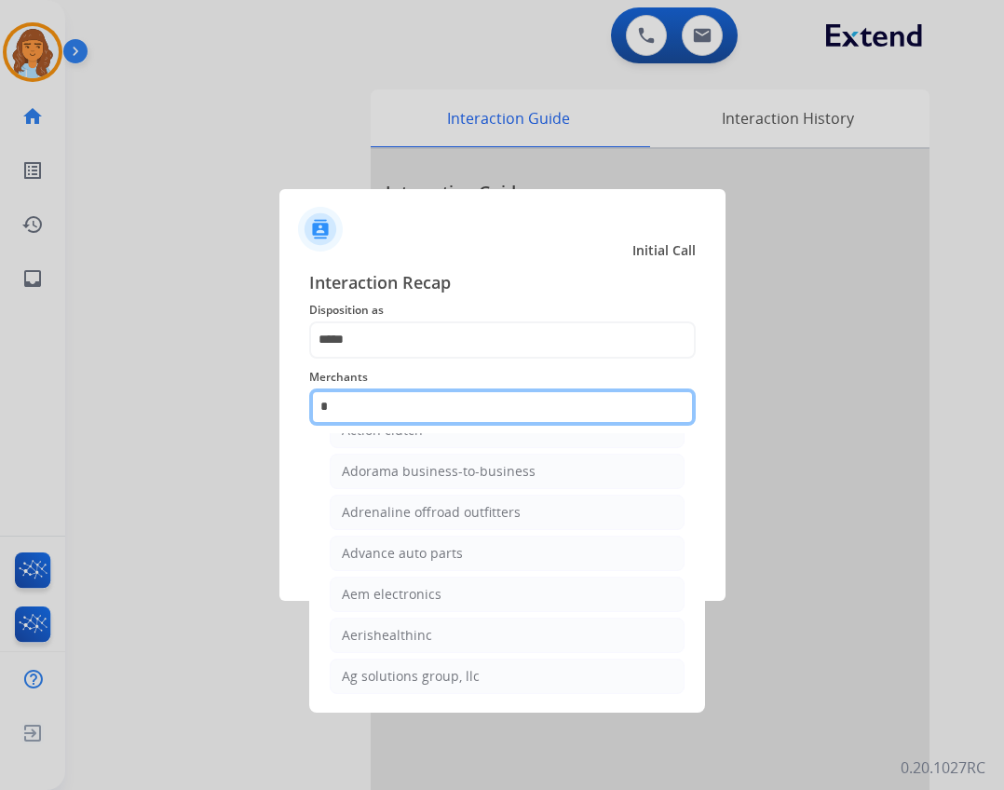
scroll to position [0, 0]
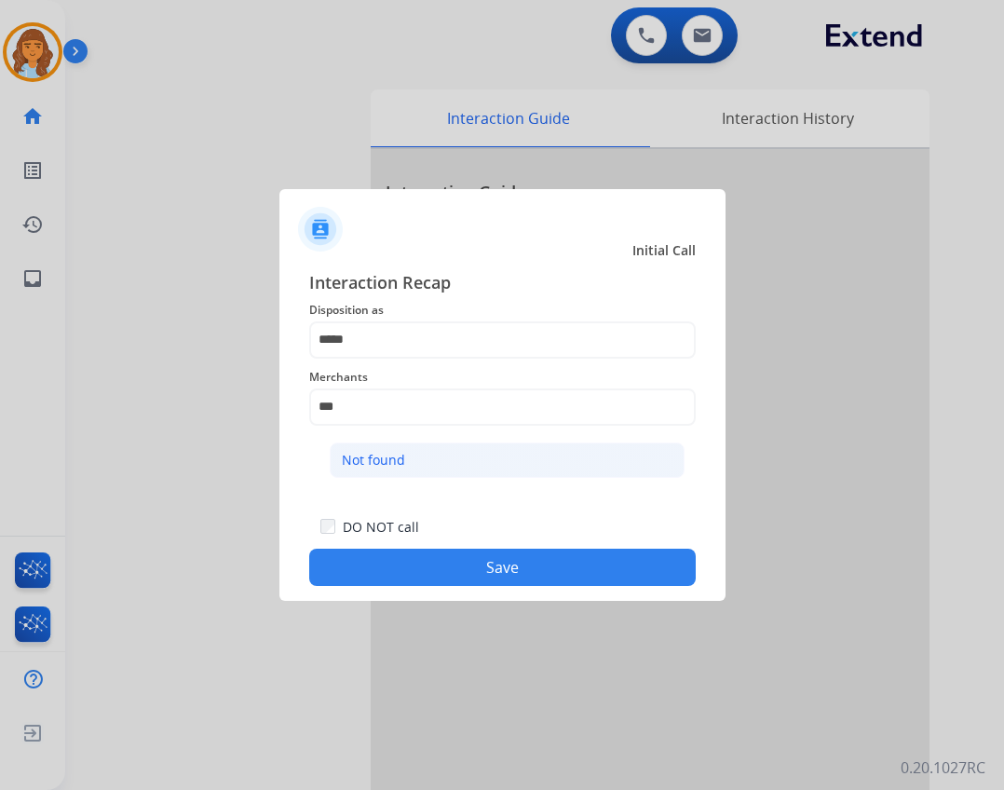
click at [553, 464] on li "Not found" at bounding box center [507, 460] width 355 height 35
type input "*********"
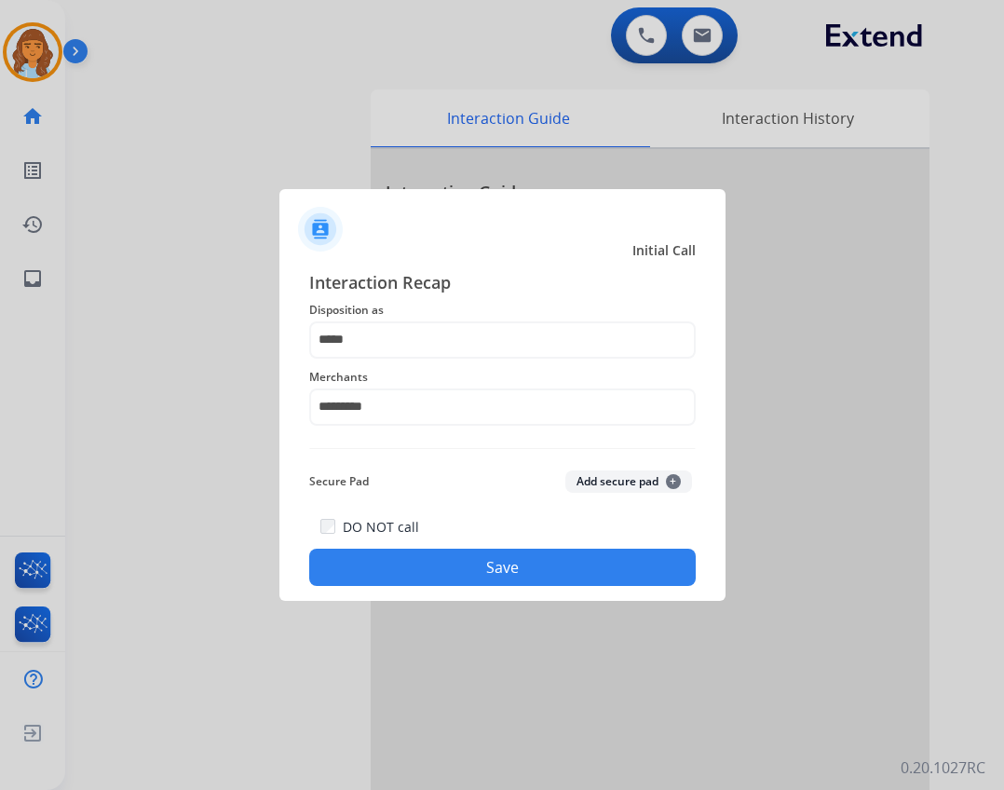
click at [557, 571] on button "Save" at bounding box center [502, 567] width 387 height 37
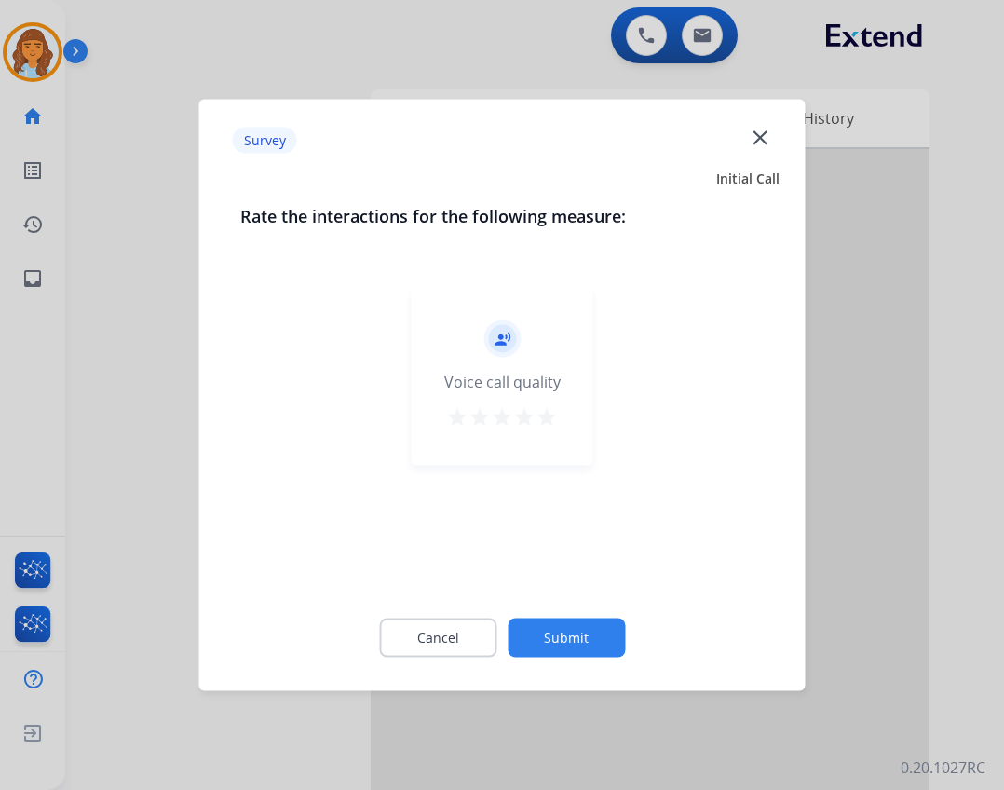
drag, startPoint x: 552, startPoint y: 615, endPoint x: 553, endPoint y: 624, distance: 9.5
click at [553, 623] on div "Cancel Submit" at bounding box center [502, 638] width 525 height 84
click at [559, 629] on button "Submit" at bounding box center [566, 638] width 117 height 39
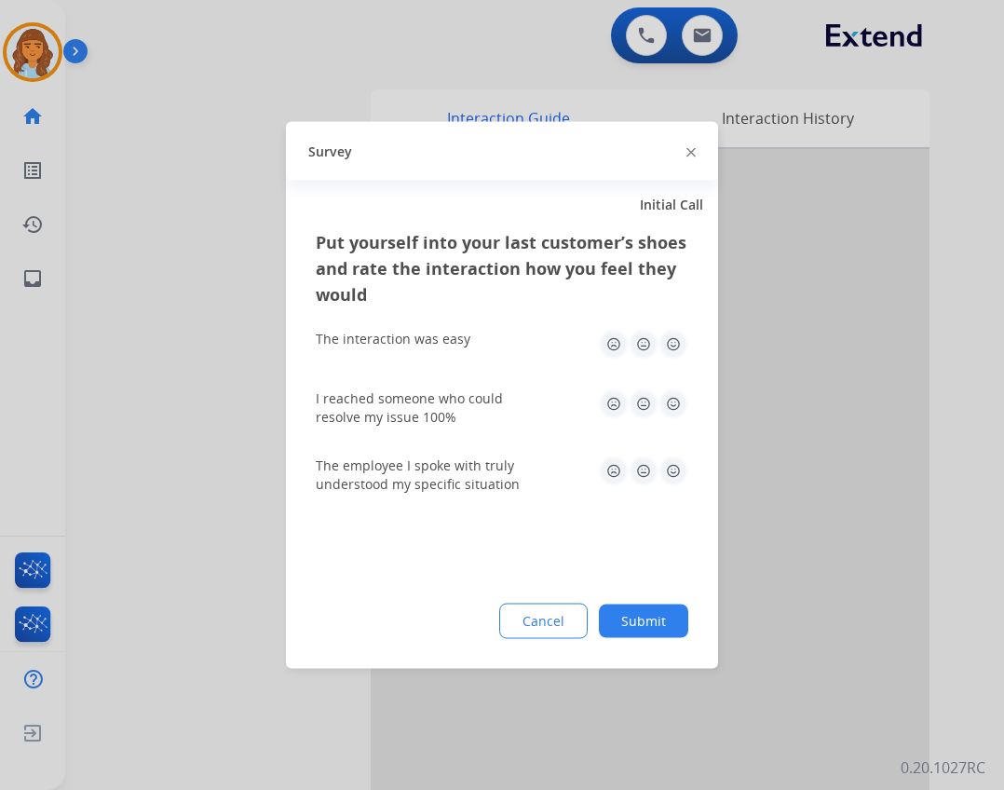
click at [665, 619] on button "Submit" at bounding box center [643, 622] width 89 height 34
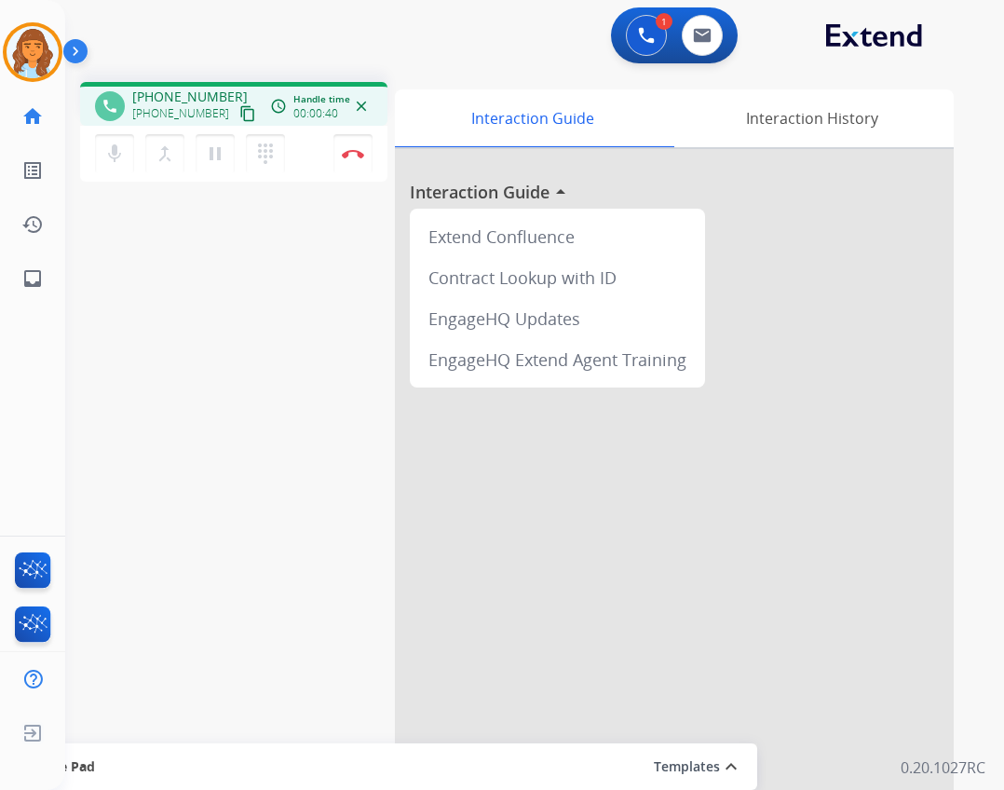
click at [239, 115] on mat-icon "content_copy" at bounding box center [247, 113] width 17 height 17
drag, startPoint x: 221, startPoint y: 158, endPoint x: 242, endPoint y: 150, distance: 23.0
click at [233, 151] on button "pause Hold" at bounding box center [215, 153] width 39 height 39
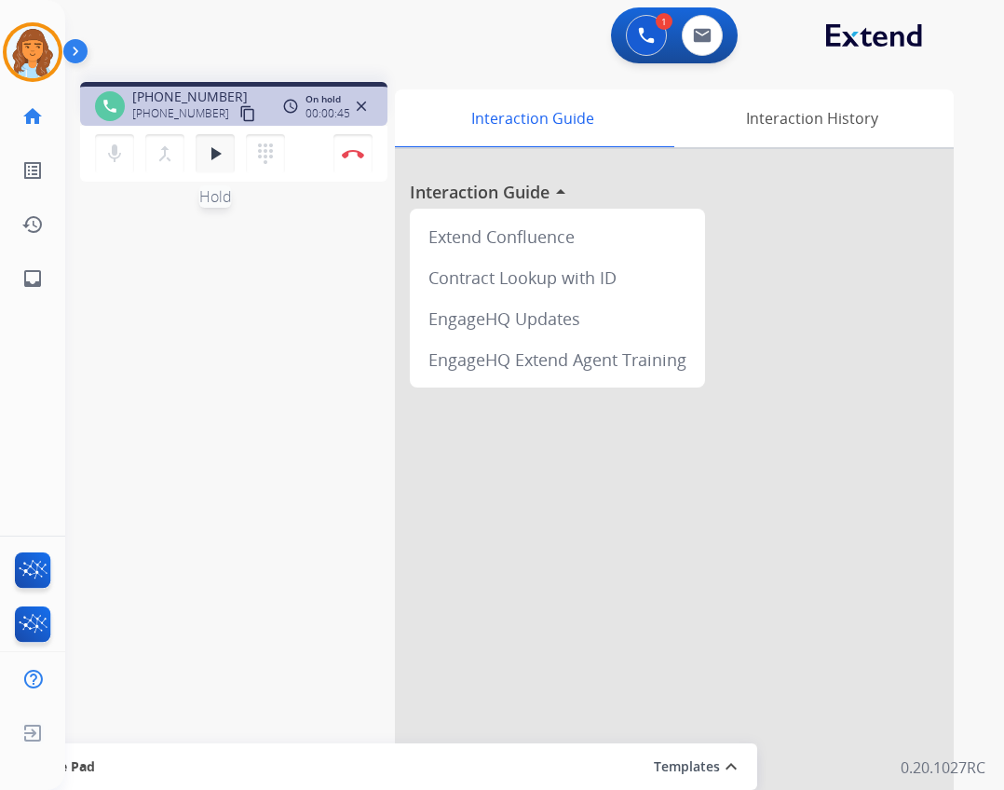
click at [221, 164] on mat-icon "play_arrow" at bounding box center [215, 154] width 22 height 22
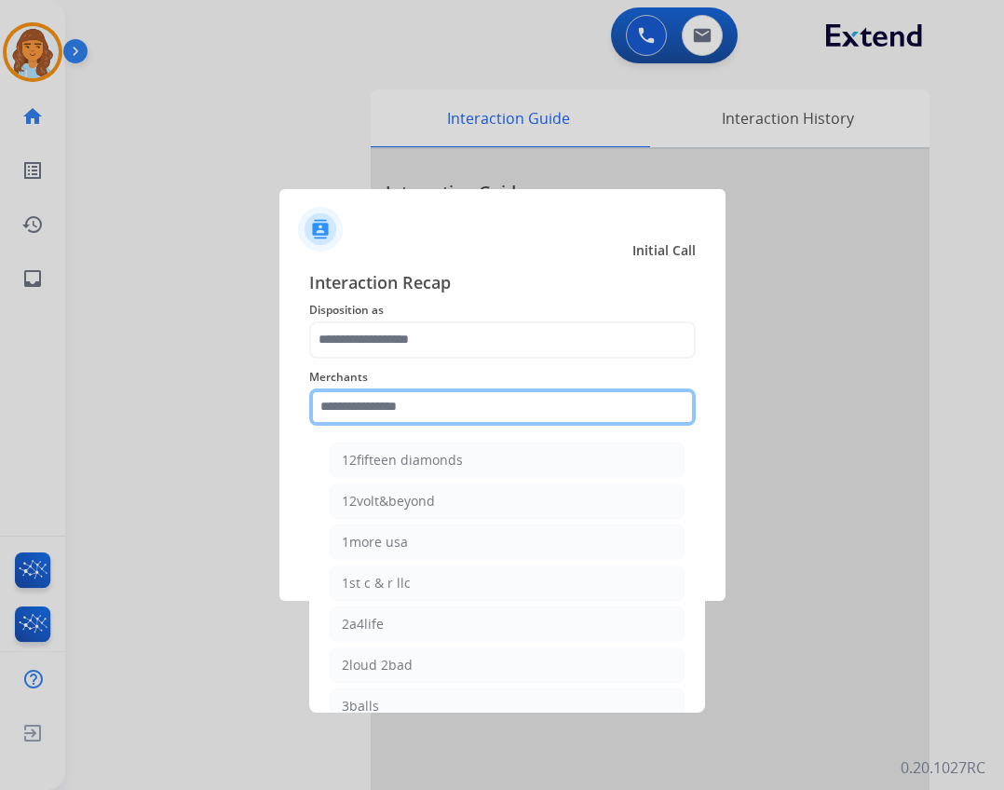
drag, startPoint x: 540, startPoint y: 410, endPoint x: 548, endPoint y: 334, distance: 76.8
click at [540, 411] on input "text" at bounding box center [502, 407] width 387 height 37
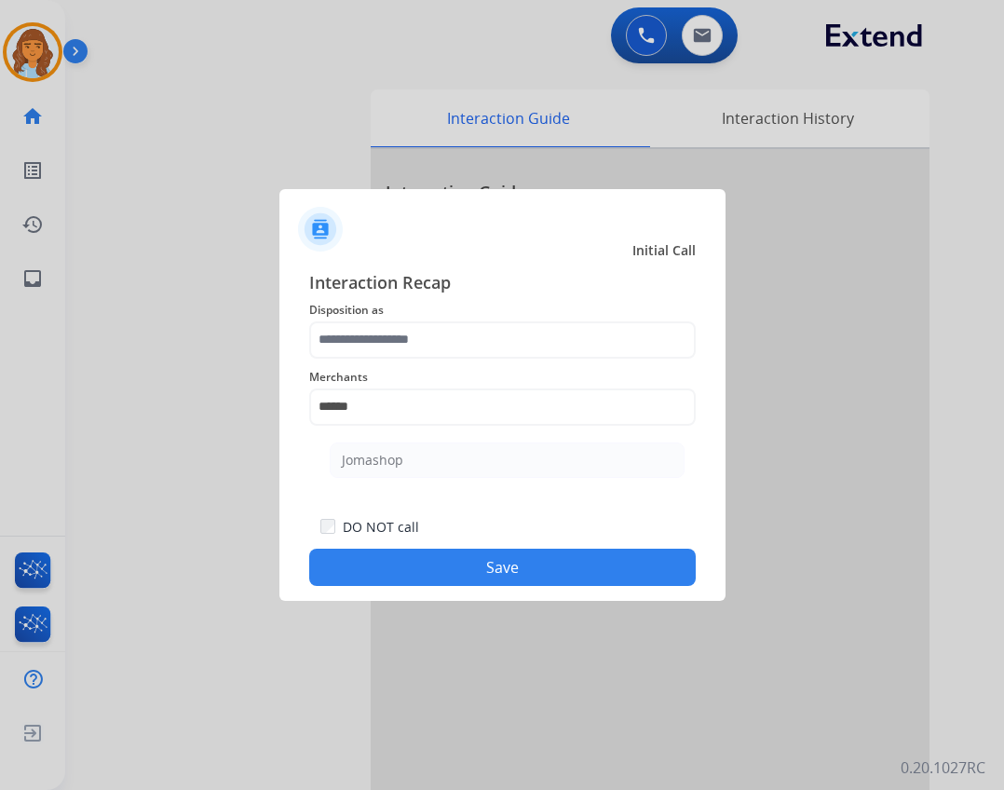
click at [526, 481] on ul "Jomashop" at bounding box center [507, 464] width 366 height 63
click at [525, 478] on ul "Jomashop" at bounding box center [507, 464] width 366 height 63
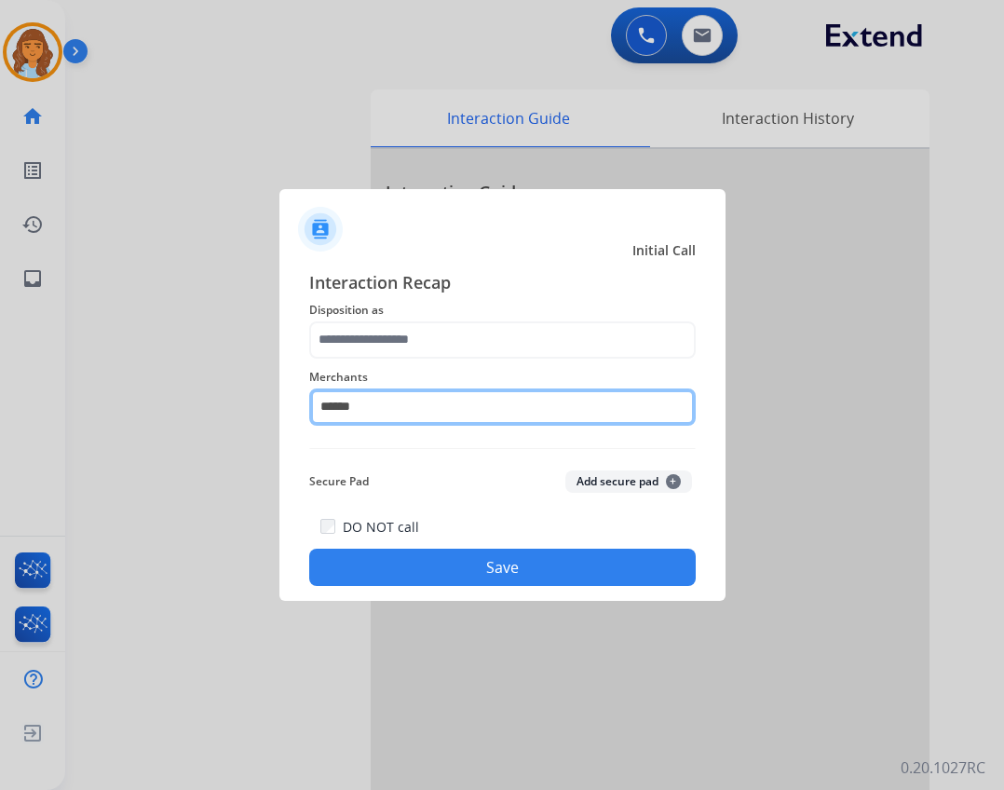
click at [478, 403] on input "******" at bounding box center [502, 407] width 387 height 37
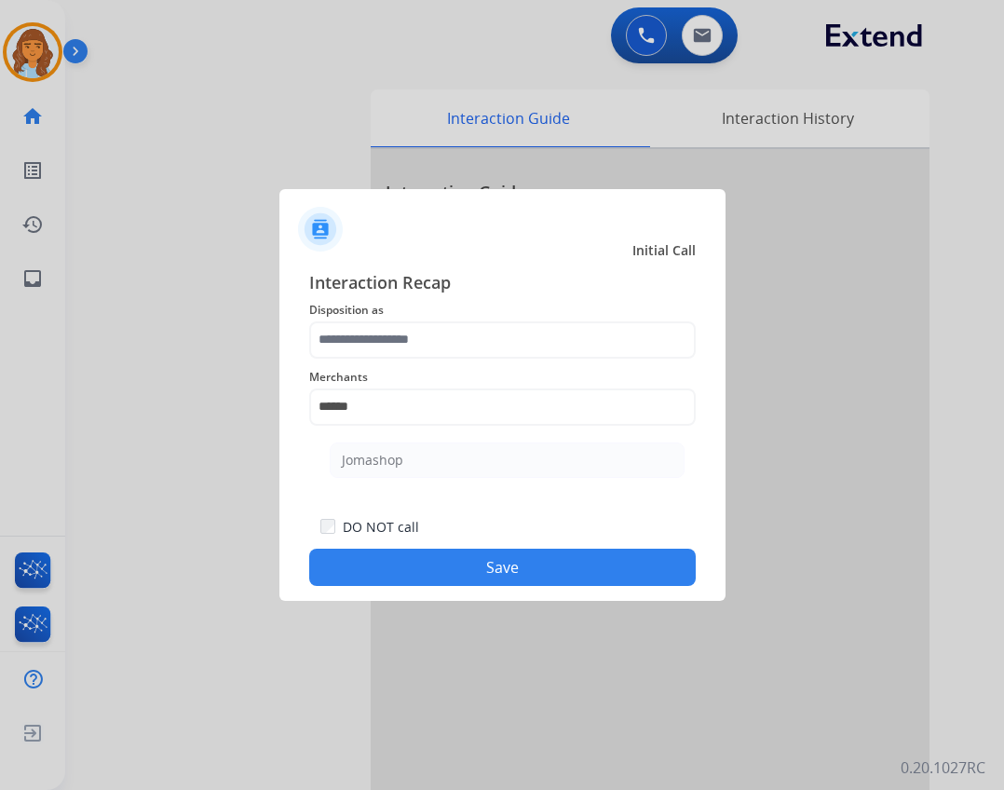
click at [479, 479] on ul "Jomashop" at bounding box center [507, 464] width 366 height 63
click at [470, 460] on li "Jomashop" at bounding box center [507, 460] width 355 height 35
type input "********"
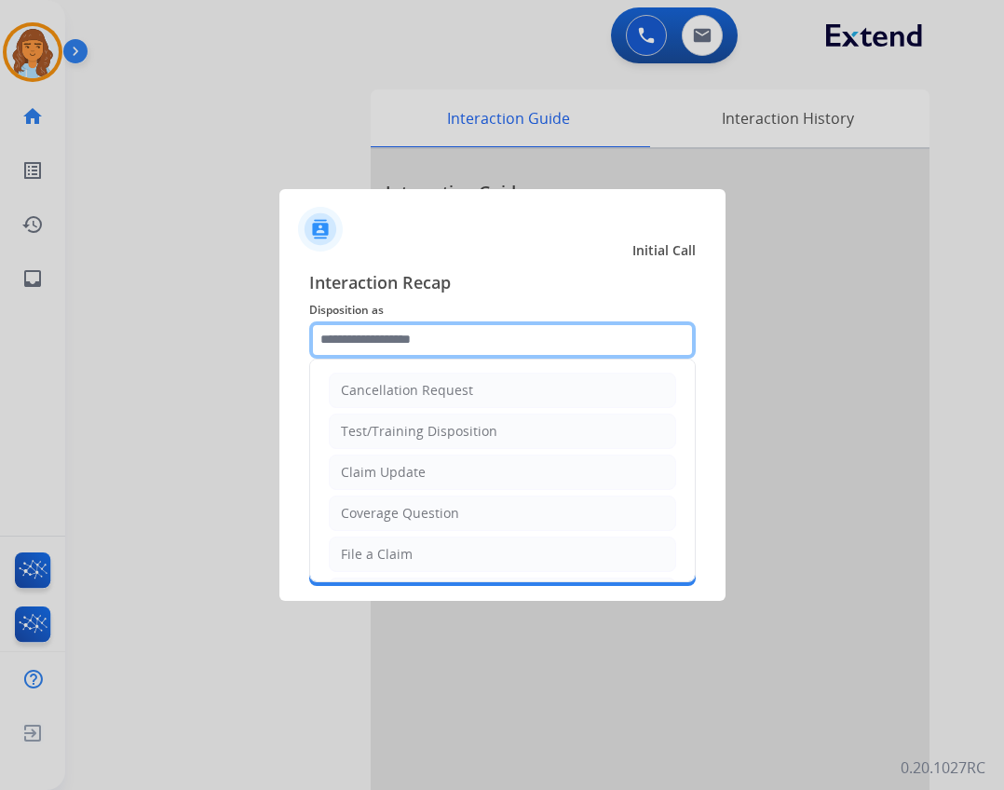
click at [485, 335] on input "text" at bounding box center [502, 339] width 387 height 37
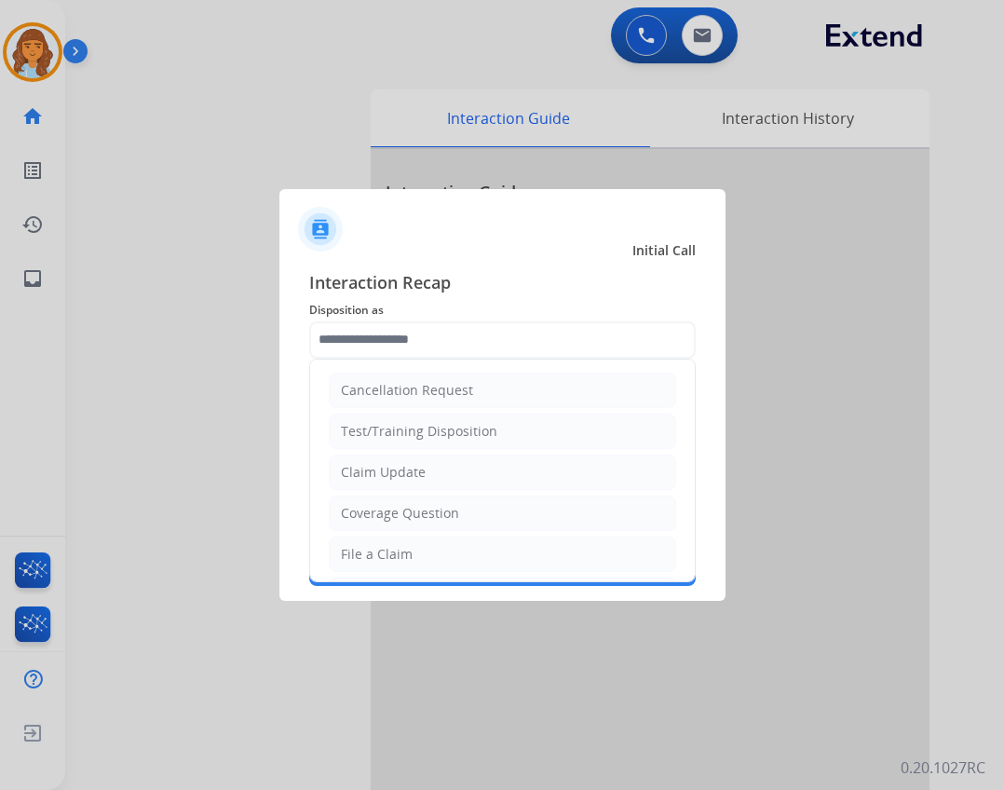
drag, startPoint x: 451, startPoint y: 469, endPoint x: 454, endPoint y: 484, distance: 15.2
click at [451, 471] on li "Claim Update" at bounding box center [503, 472] width 348 height 35
type input "**********"
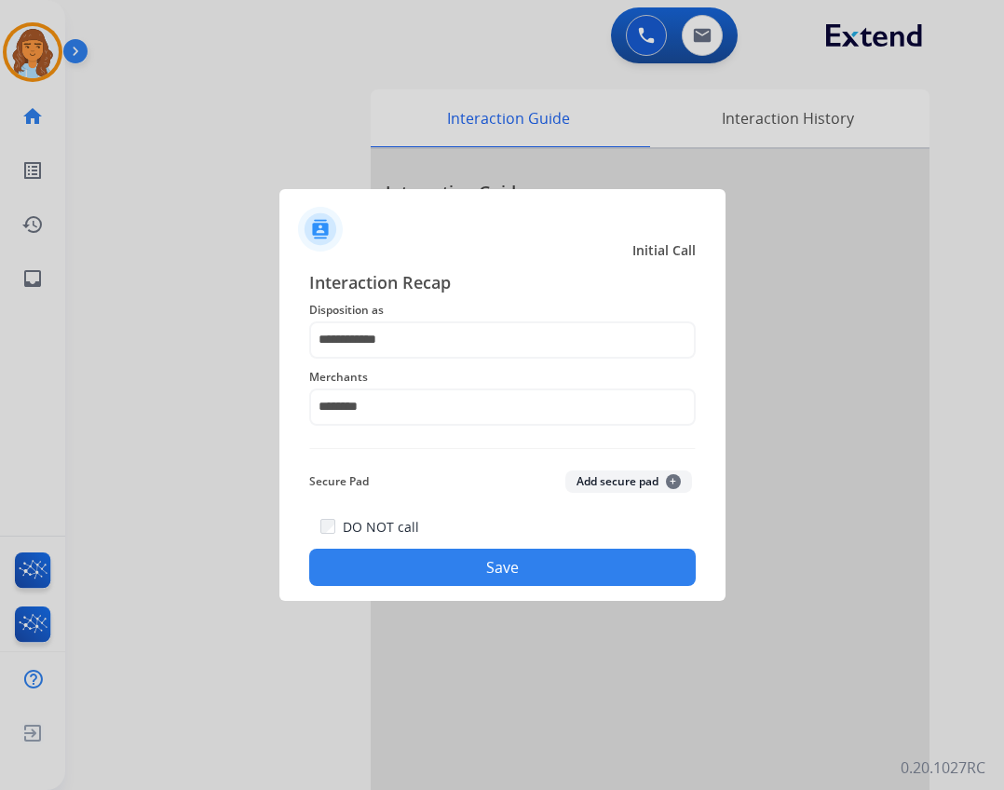
click at [499, 575] on button "Save" at bounding box center [502, 567] width 387 height 37
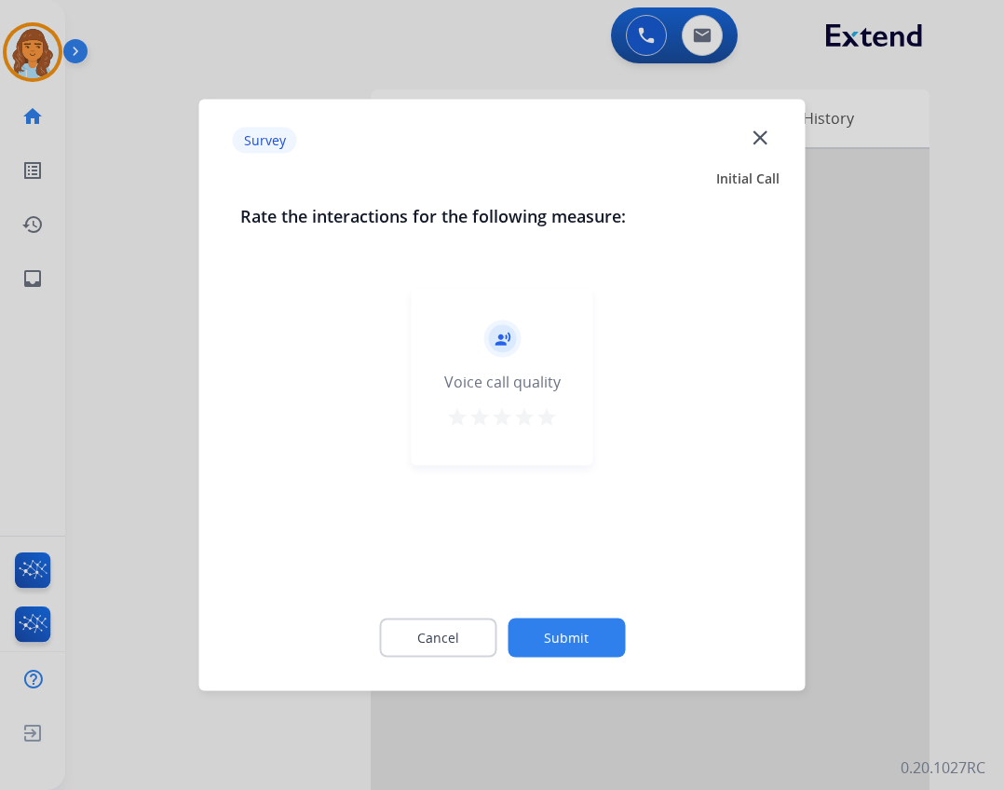
click at [608, 631] on button "Submit" at bounding box center [566, 638] width 117 height 39
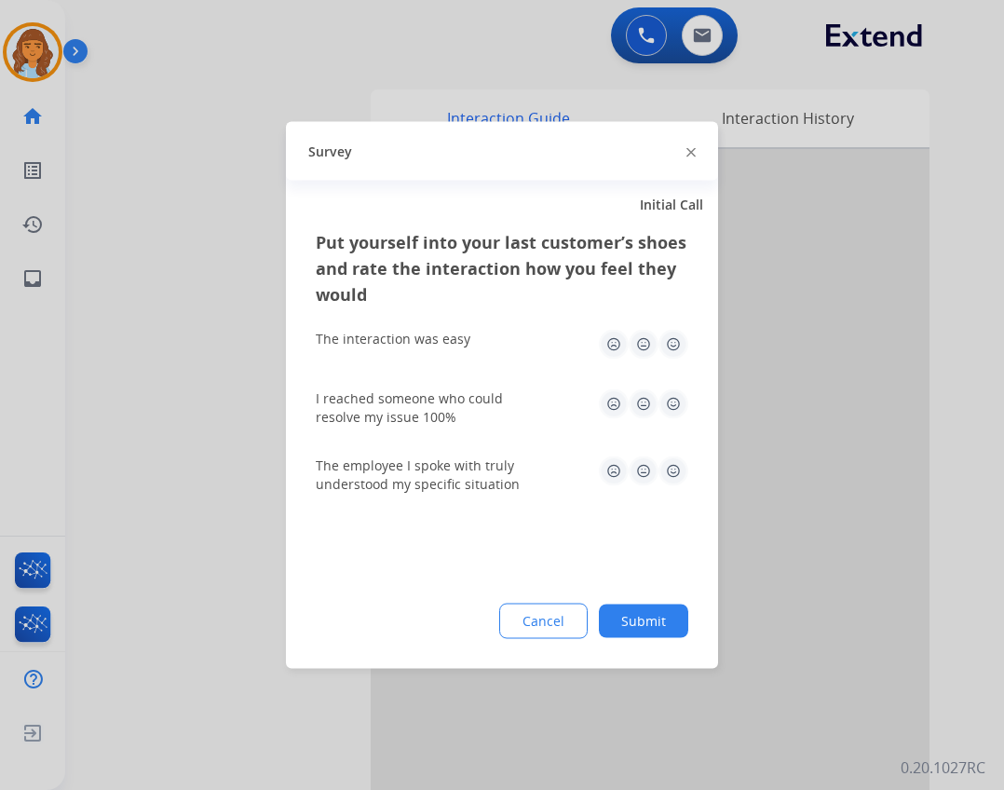
click at [659, 619] on button "Submit" at bounding box center [643, 622] width 89 height 34
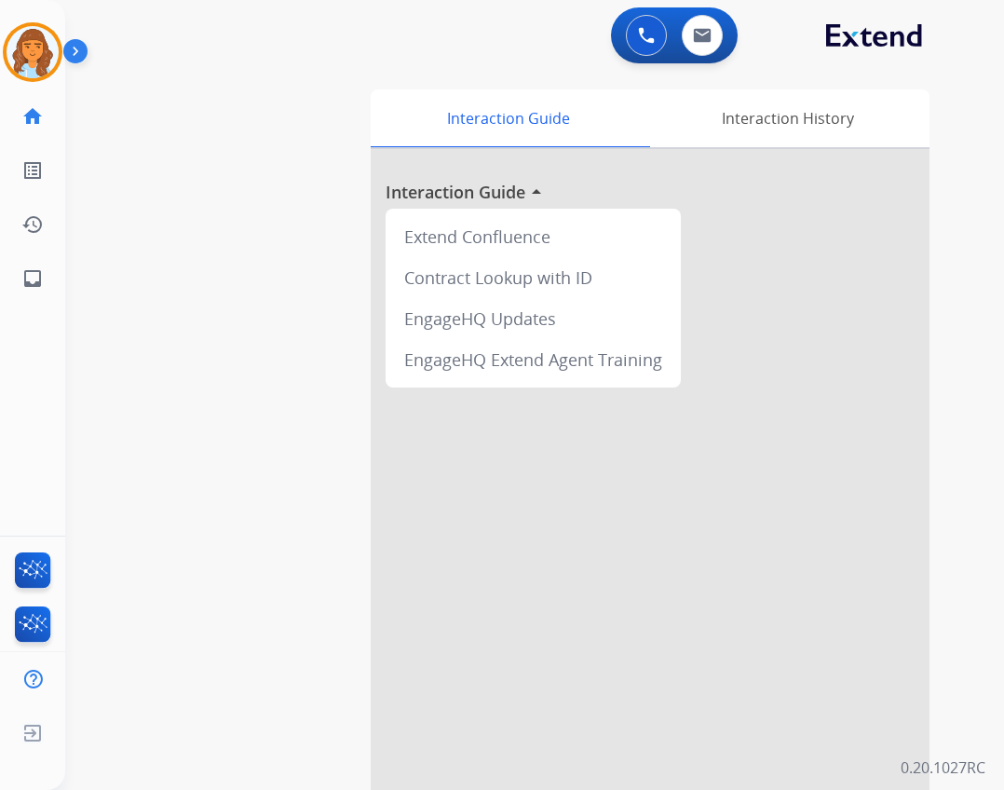
drag, startPoint x: 50, startPoint y: 46, endPoint x: 68, endPoint y: 62, distance: 24.4
click at [49, 47] on img at bounding box center [33, 52] width 52 height 52
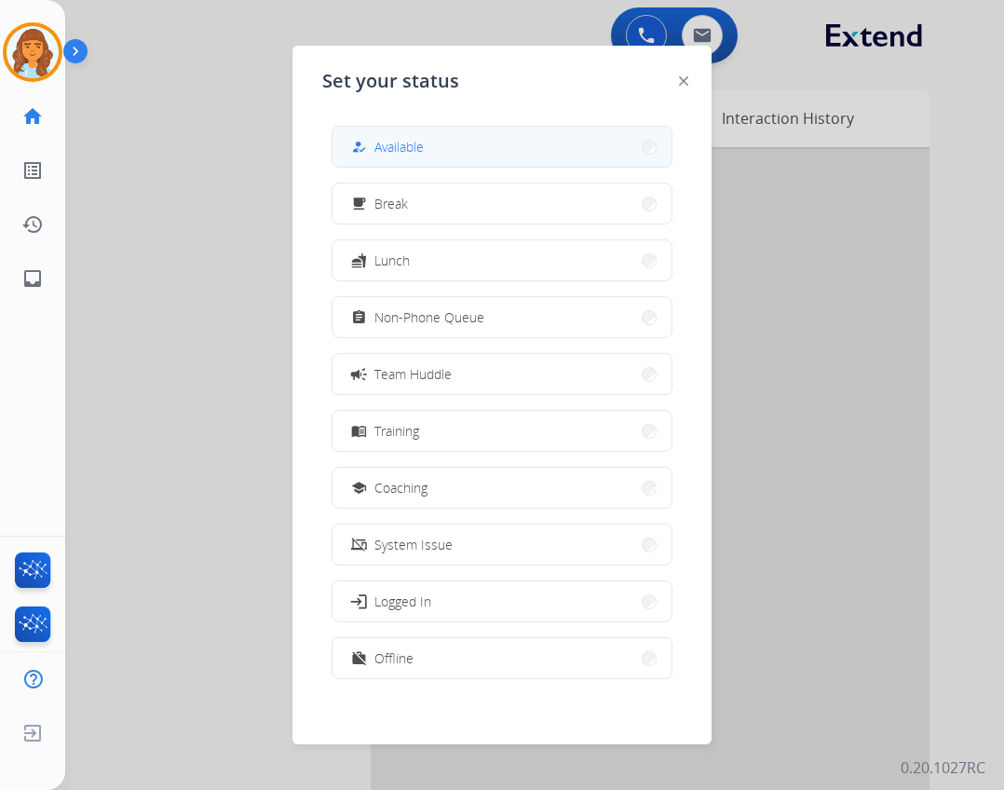
click at [505, 157] on button "how_to_reg Available" at bounding box center [502, 147] width 339 height 40
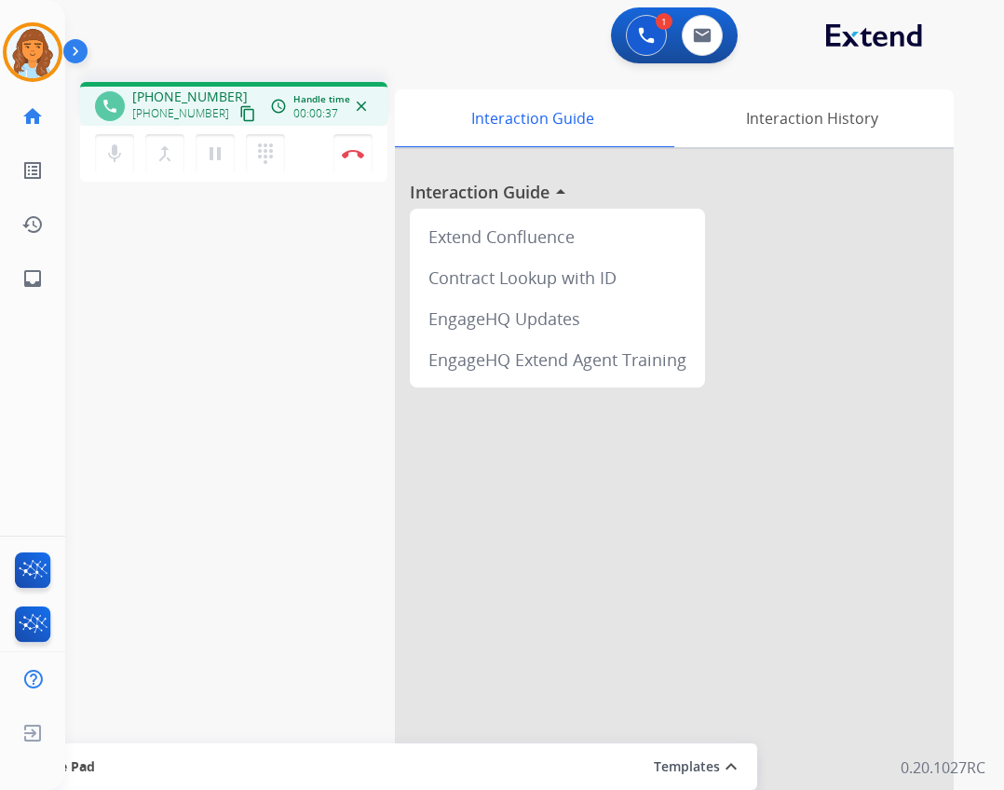
click at [239, 110] on mat-icon "content_copy" at bounding box center [247, 113] width 17 height 17
click at [239, 108] on mat-icon "content_copy" at bounding box center [247, 113] width 17 height 17
click at [363, 157] on img at bounding box center [353, 153] width 22 height 9
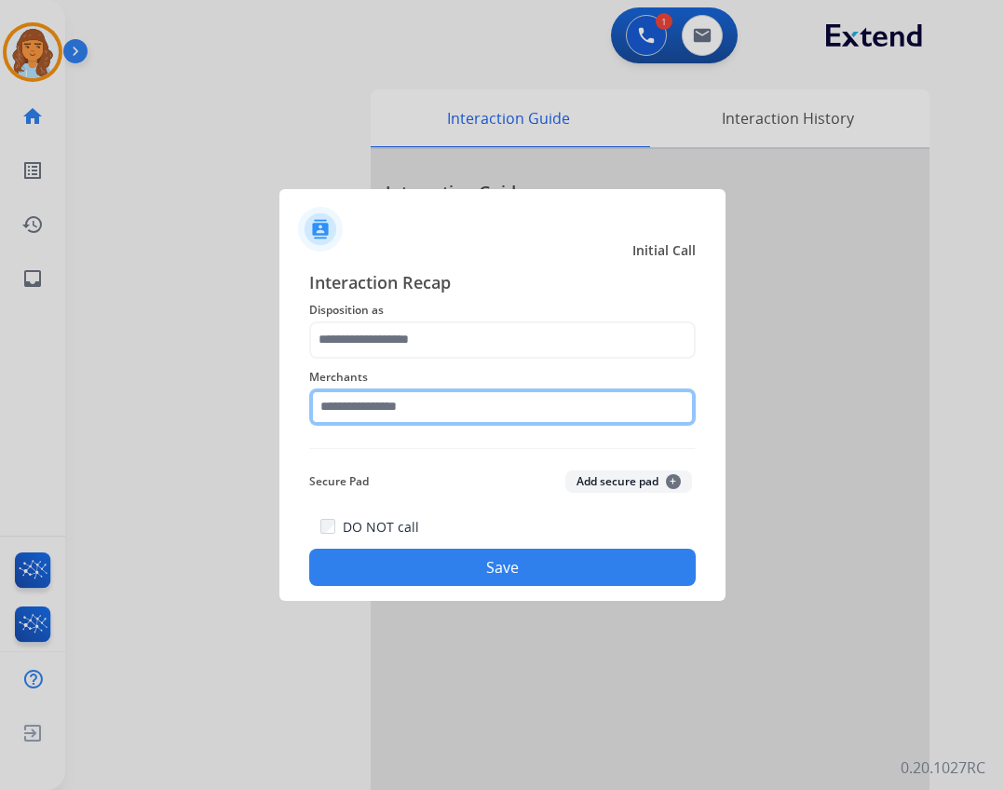
click at [363, 389] on input "text" at bounding box center [502, 407] width 387 height 37
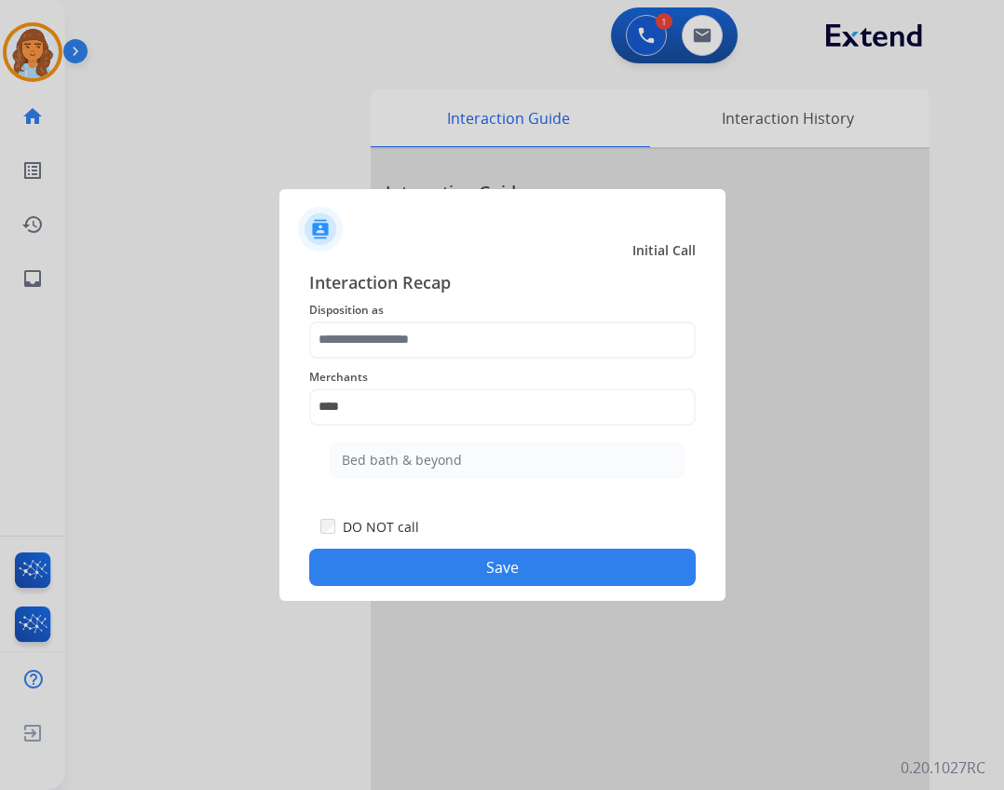
drag, startPoint x: 457, startPoint y: 451, endPoint x: 447, endPoint y: 450, distance: 9.4
click at [455, 452] on div "Bed bath & beyond" at bounding box center [402, 460] width 120 height 19
type input "**********"
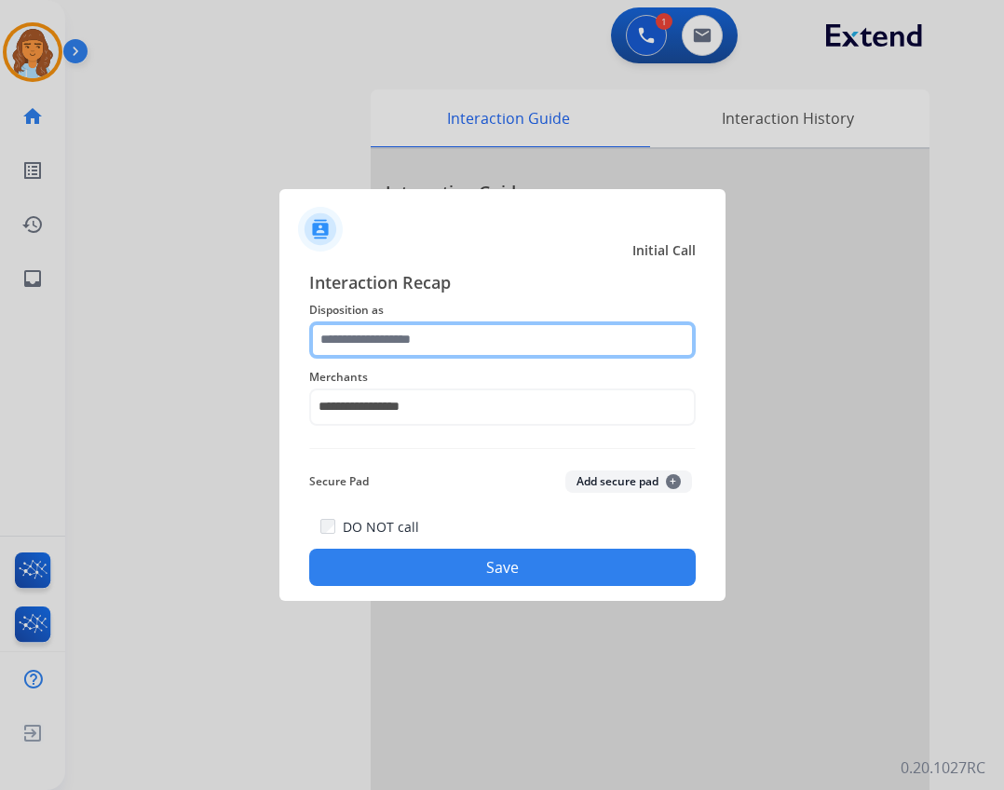
click at [418, 342] on input "text" at bounding box center [502, 339] width 387 height 37
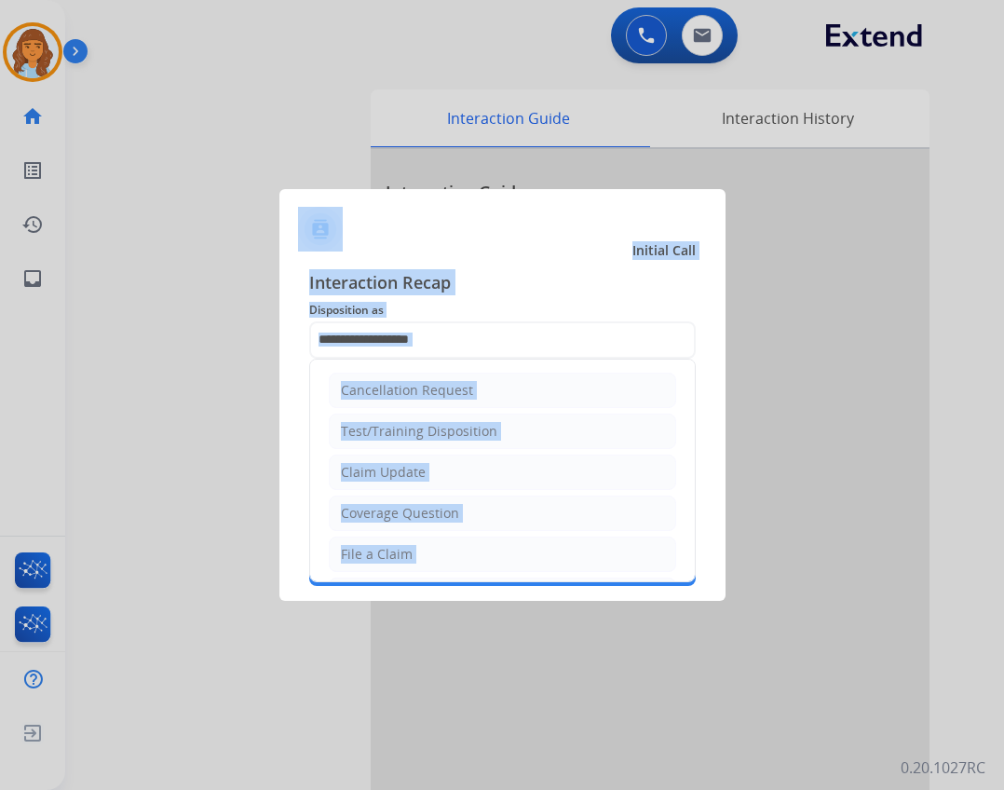
drag, startPoint x: 486, startPoint y: 676, endPoint x: 504, endPoint y: 680, distance: 18.3
click at [0, 680] on app-contact-recap-modal "**********" at bounding box center [0, 395] width 0 height 790
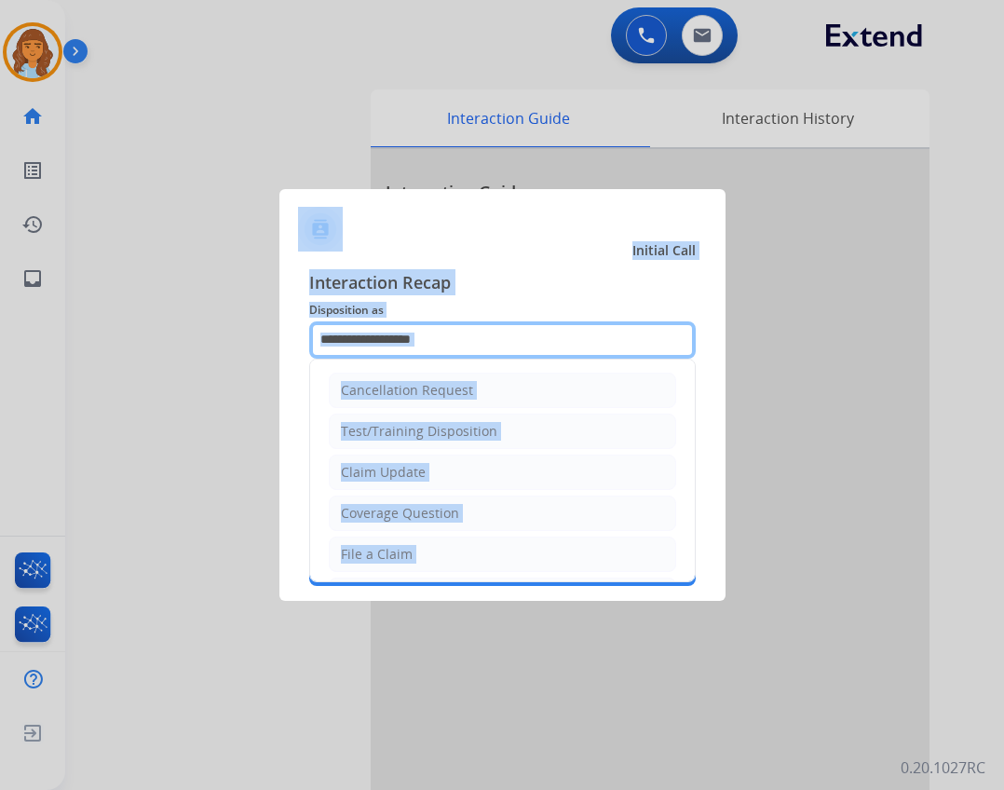
click at [558, 348] on input "text" at bounding box center [502, 339] width 387 height 37
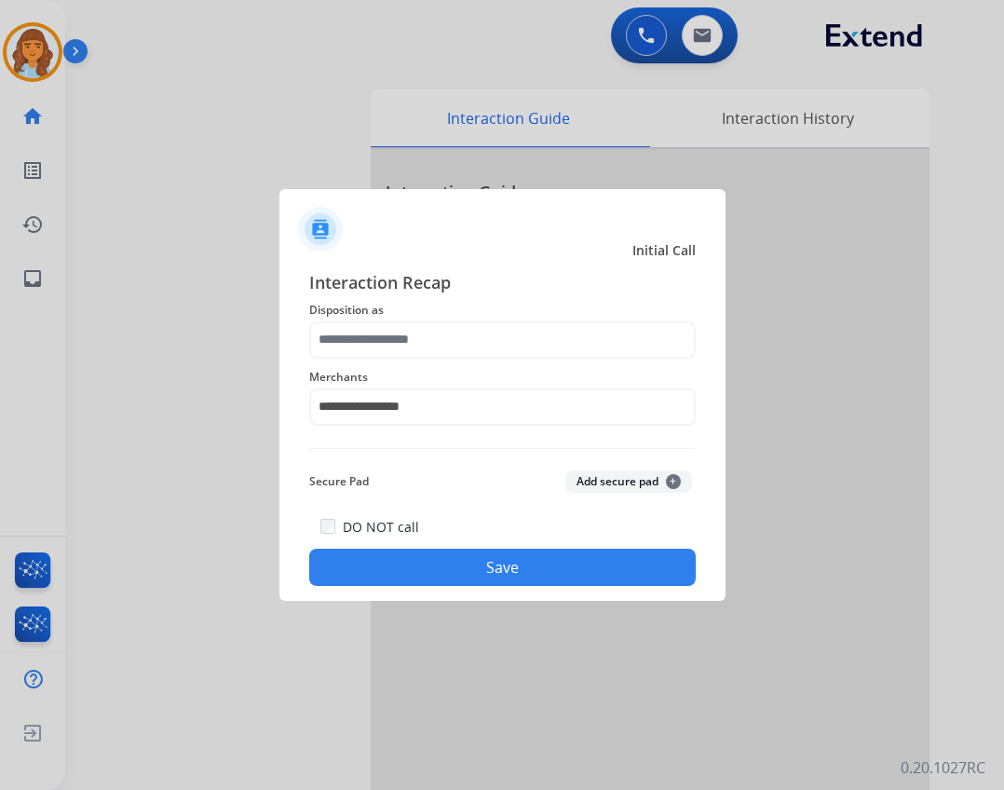
click at [509, 430] on div "**********" at bounding box center [502, 396] width 387 height 75
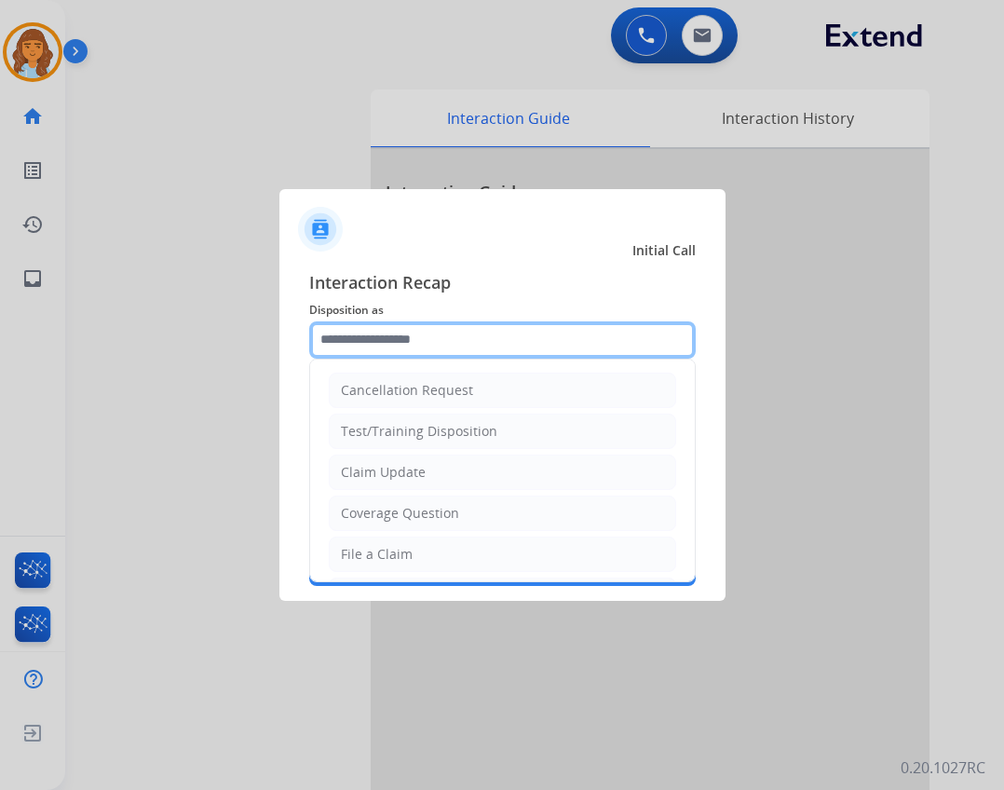
click at [552, 332] on input "text" at bounding box center [502, 339] width 387 height 37
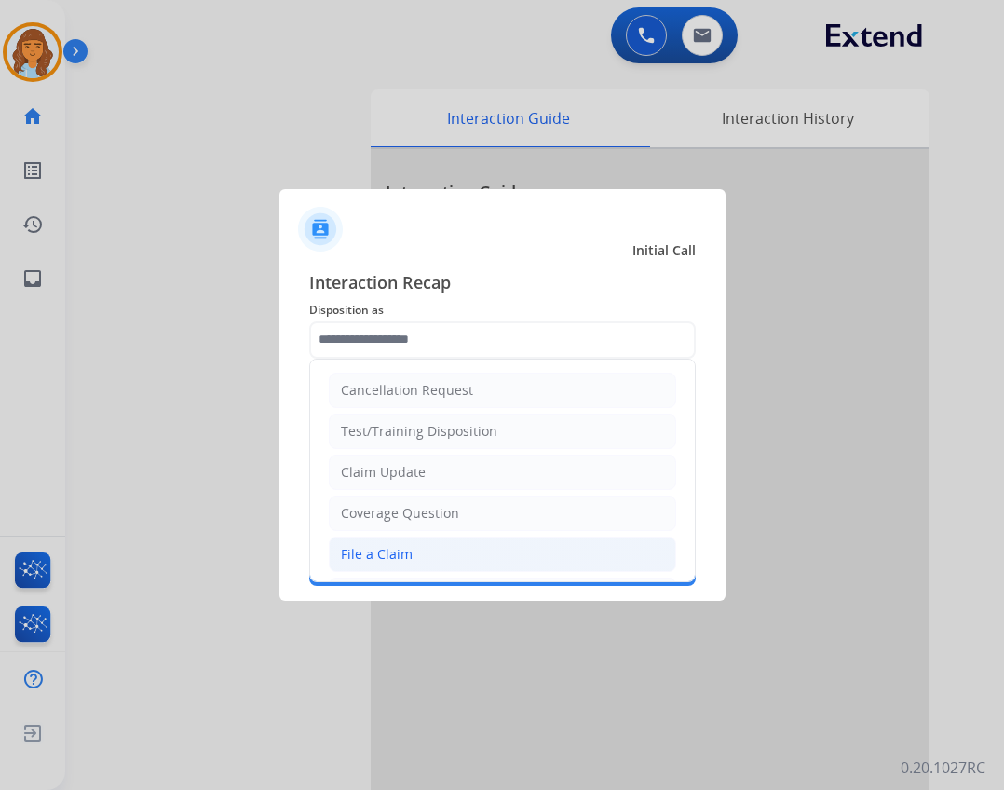
click at [426, 545] on li "File a Claim" at bounding box center [503, 554] width 348 height 35
type input "**********"
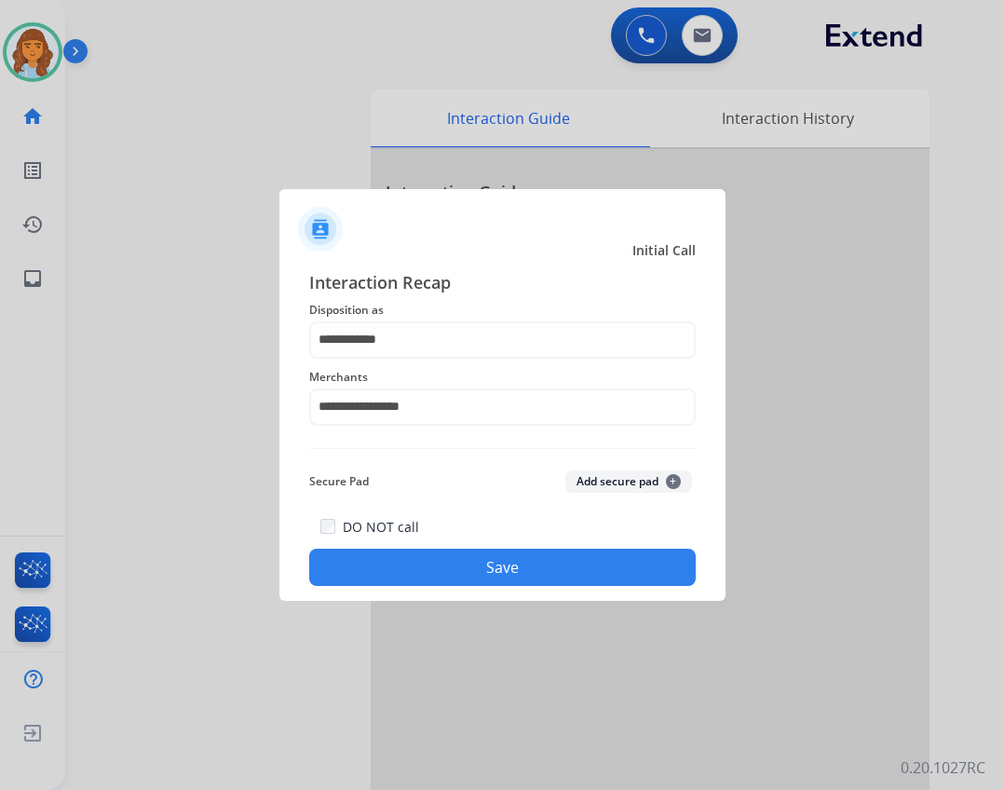
click at [580, 568] on button "Save" at bounding box center [502, 567] width 387 height 37
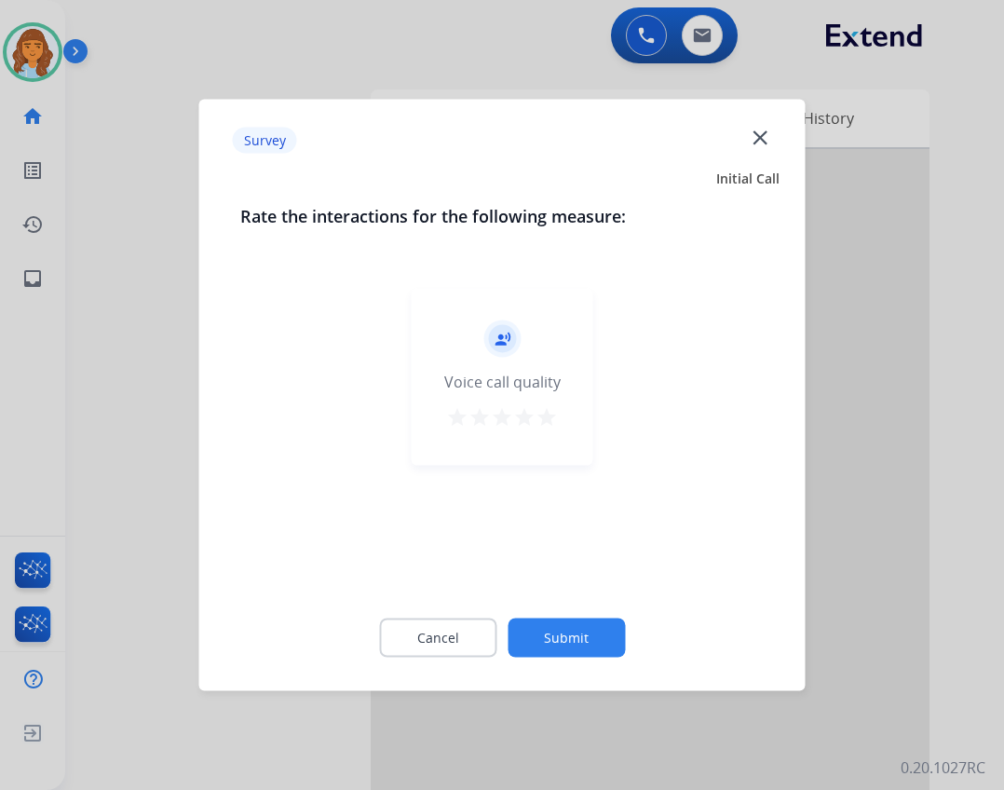
click at [594, 628] on button "Submit" at bounding box center [566, 638] width 117 height 39
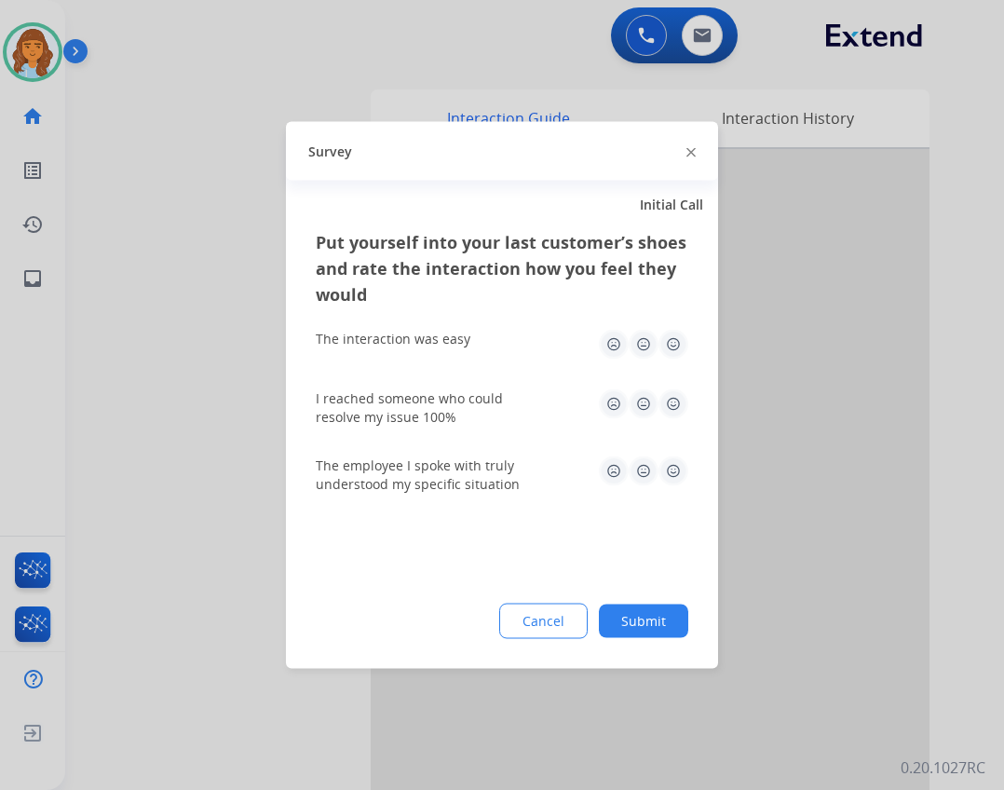
click at [649, 614] on button "Submit" at bounding box center [643, 622] width 89 height 34
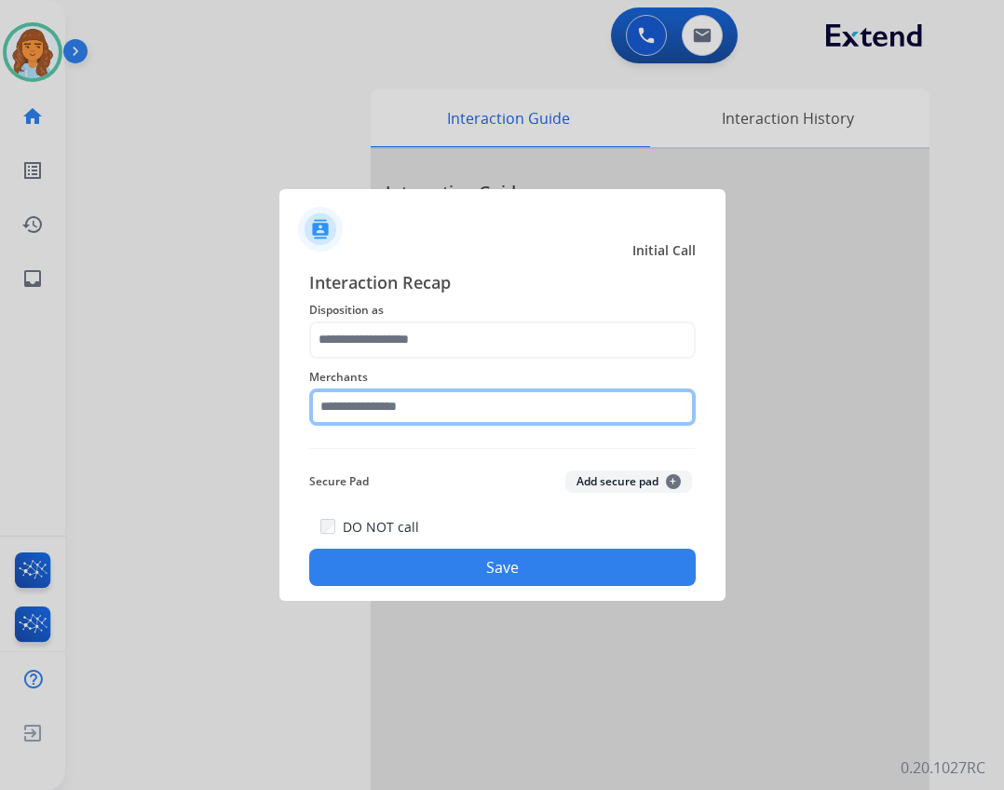
click at [643, 406] on input "text" at bounding box center [502, 407] width 387 height 37
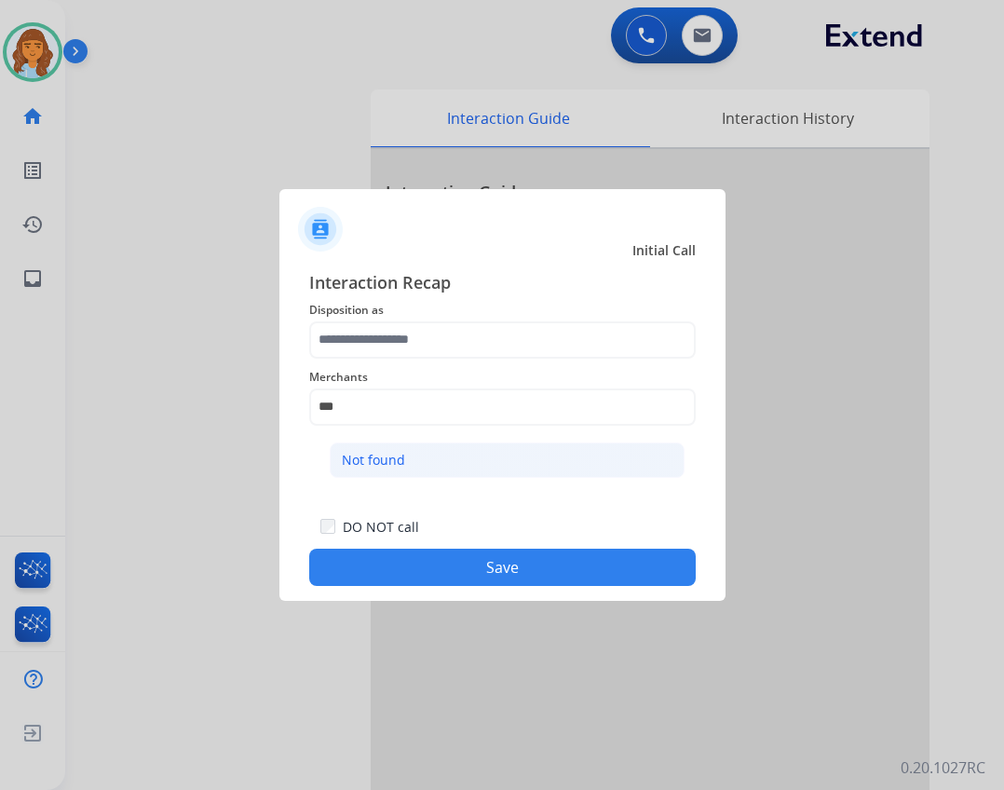
click at [612, 469] on li "Not found" at bounding box center [507, 460] width 355 height 35
type input "*********"
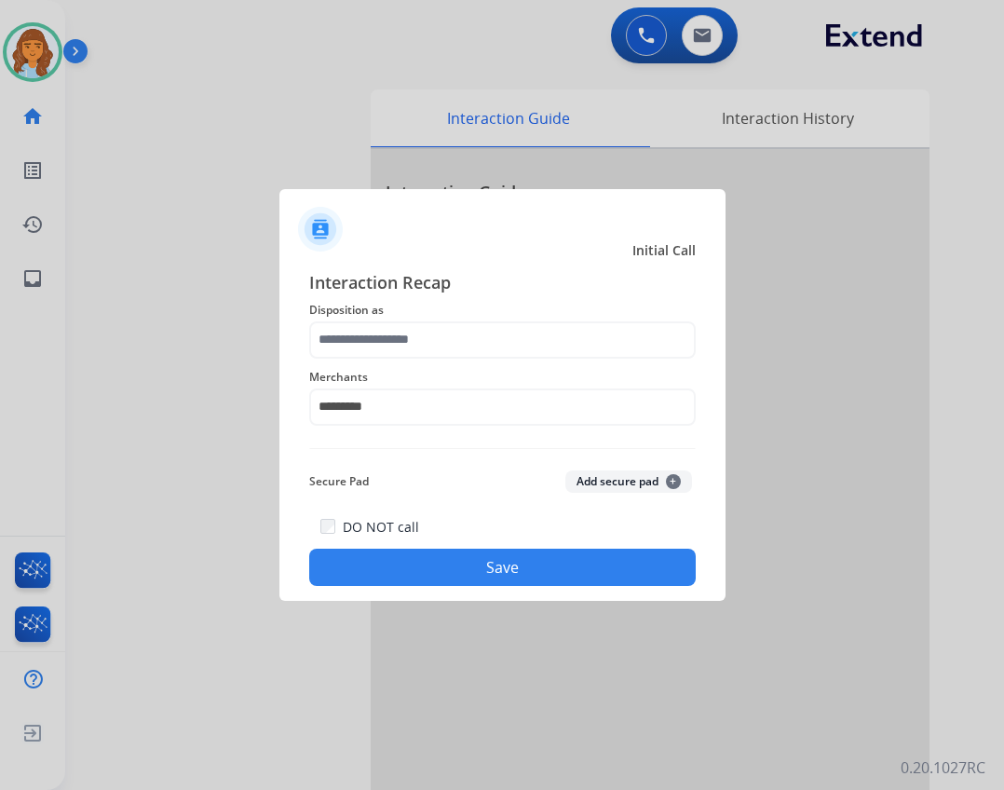
drag, startPoint x: 567, startPoint y: 276, endPoint x: 549, endPoint y: 301, distance: 30.8
click at [560, 281] on span "Interaction Recap" at bounding box center [502, 284] width 387 height 30
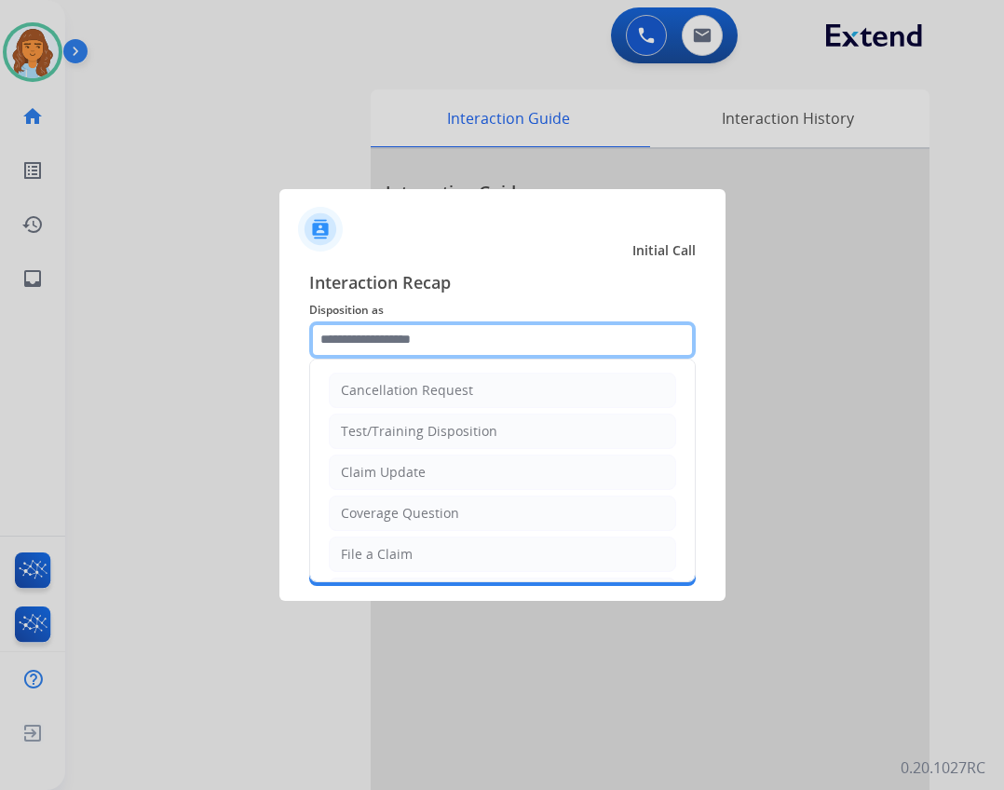
click at [549, 348] on input "text" at bounding box center [502, 339] width 387 height 37
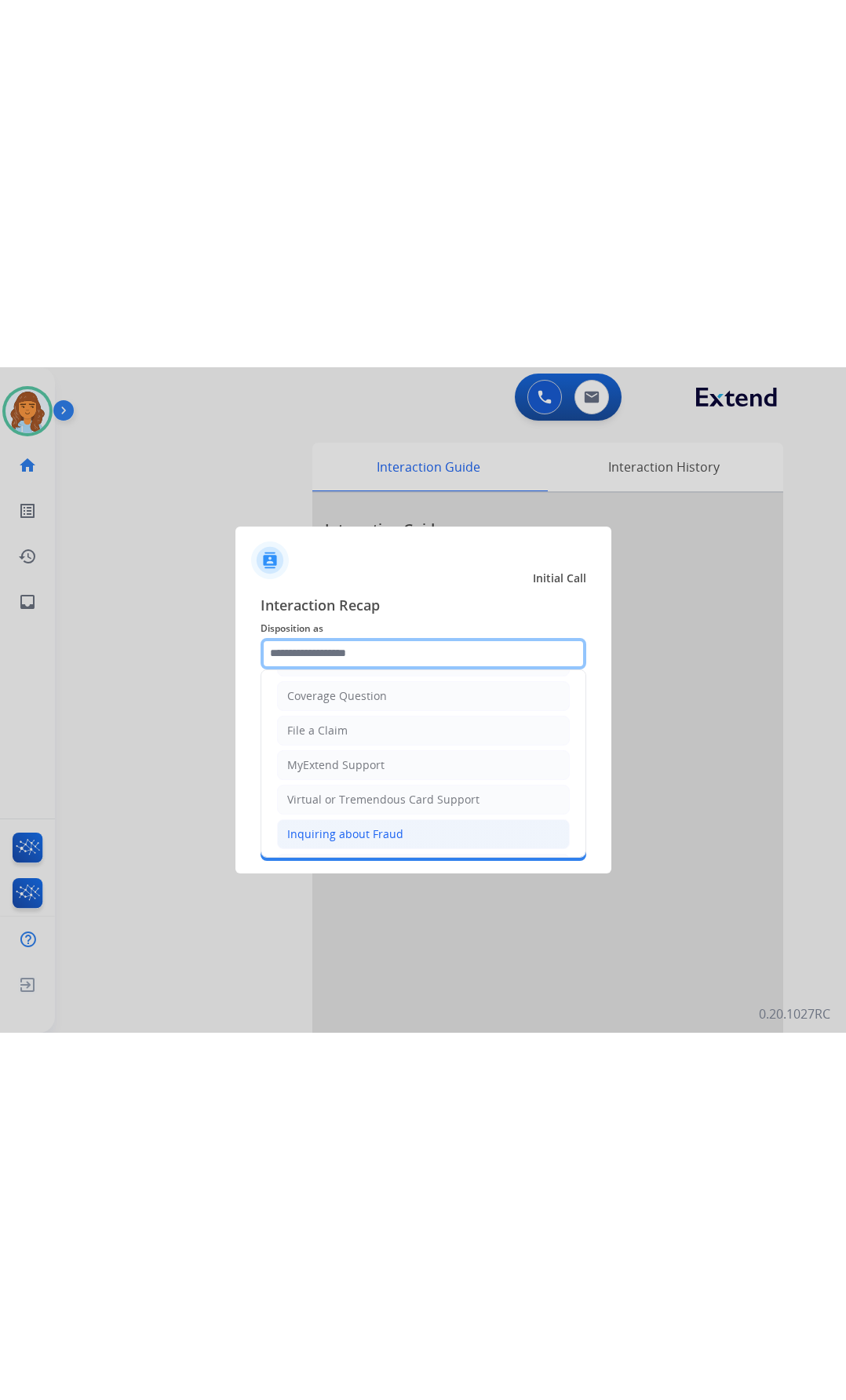
scroll to position [245, 0]
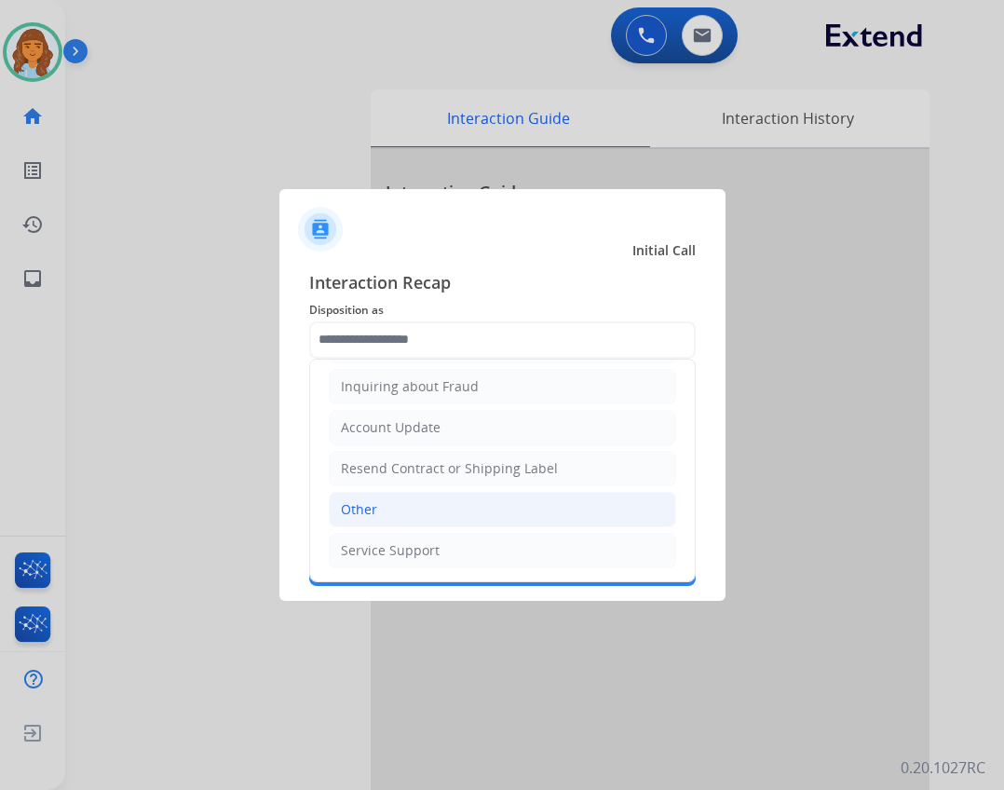
click at [438, 517] on li "Other" at bounding box center [503, 509] width 348 height 35
type input "*****"
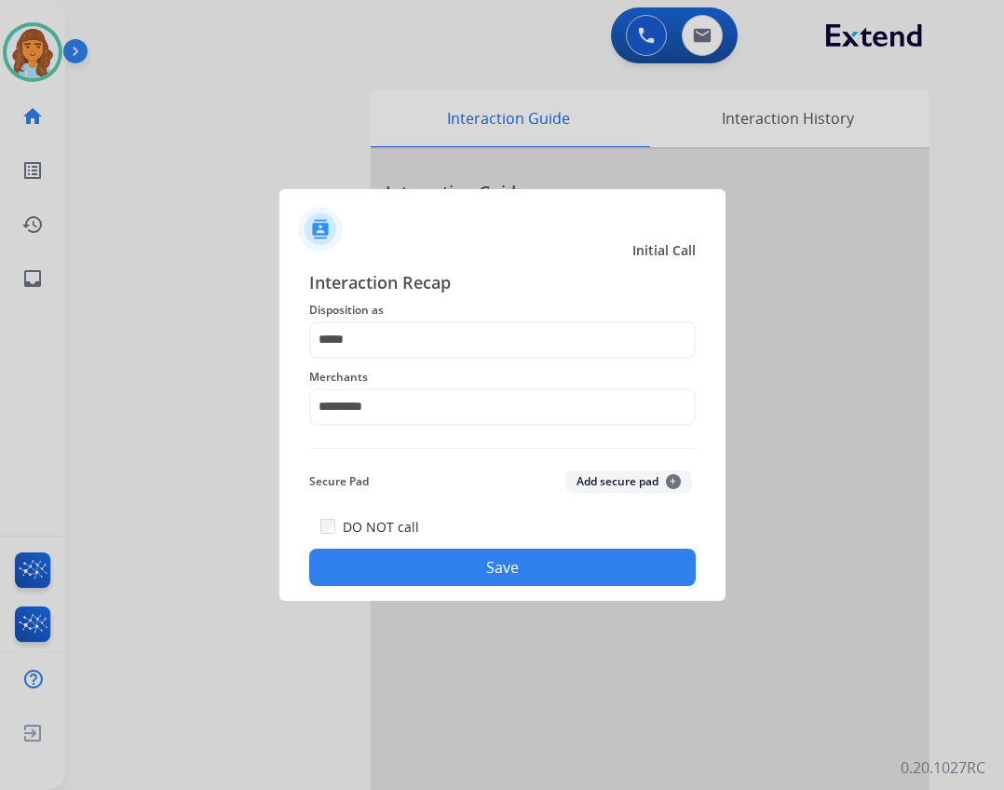
click at [457, 562] on button "Save" at bounding box center [502, 567] width 387 height 37
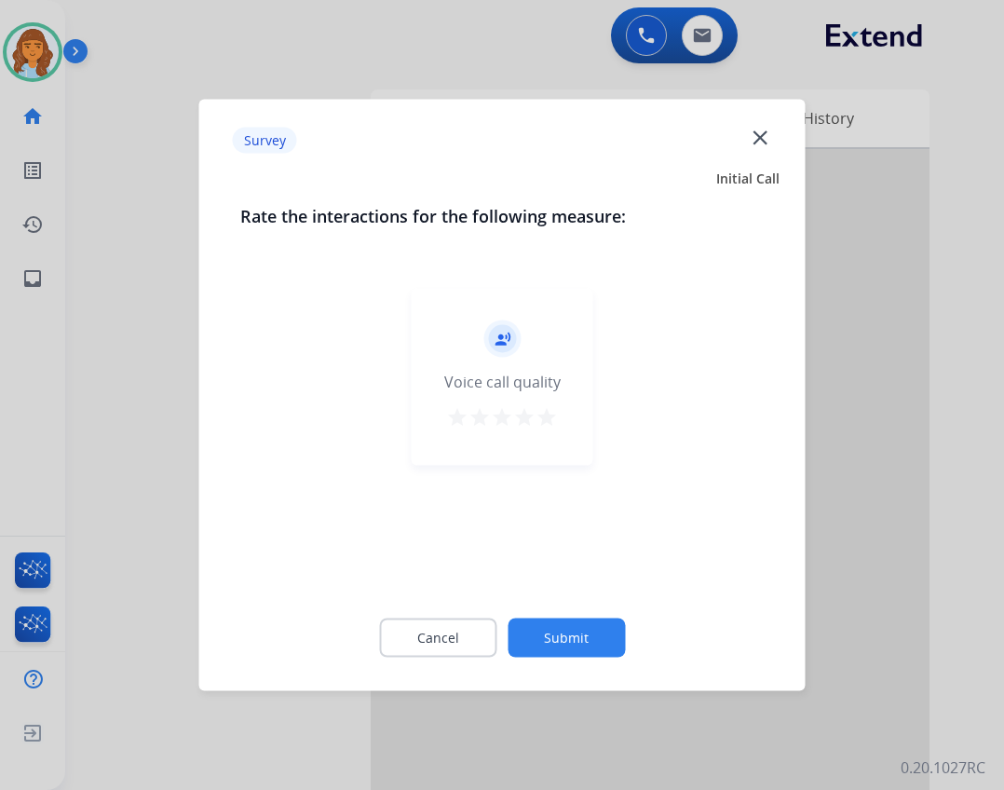
click at [574, 649] on button "Submit" at bounding box center [566, 638] width 117 height 39
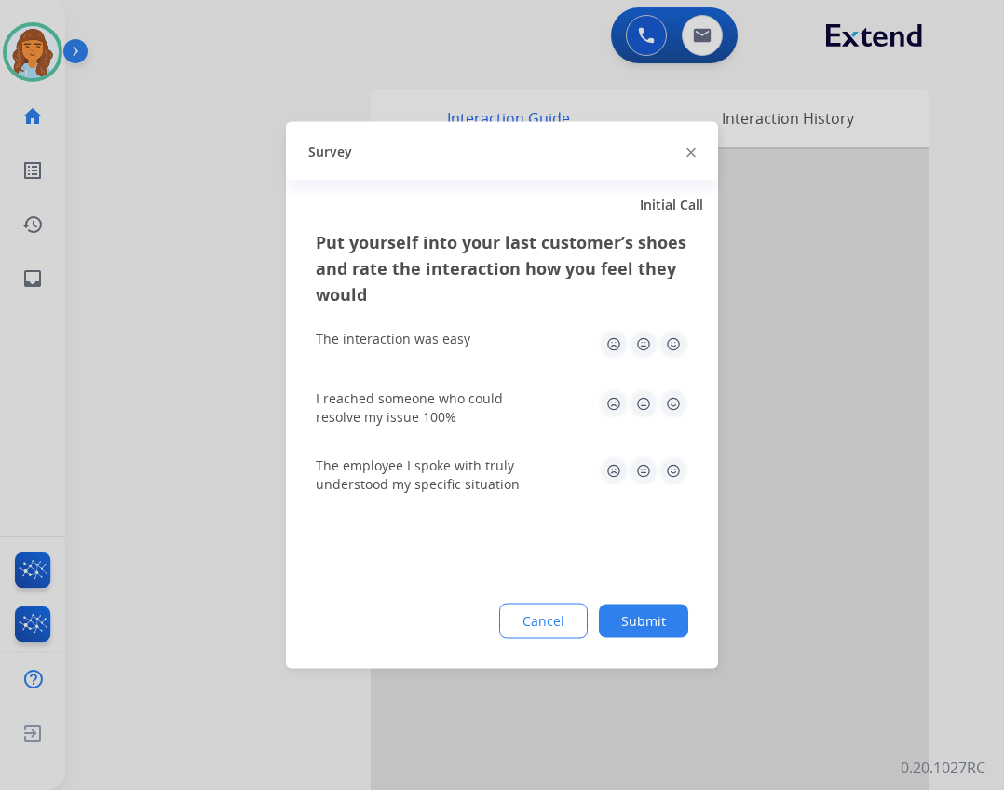
click at [577, 643] on div "Put yourself into your last customer’s shoes and rate the interaction how you f…" at bounding box center [502, 449] width 432 height 440
click at [630, 630] on button "Submit" at bounding box center [643, 622] width 89 height 34
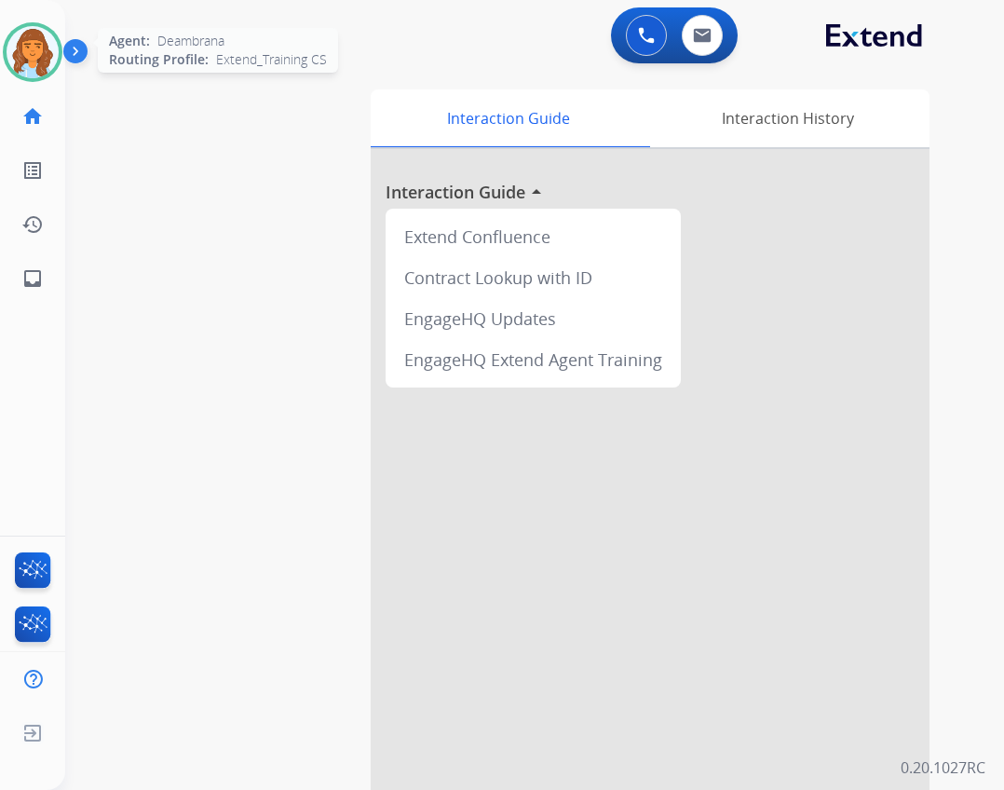
click at [29, 56] on img at bounding box center [33, 52] width 52 height 52
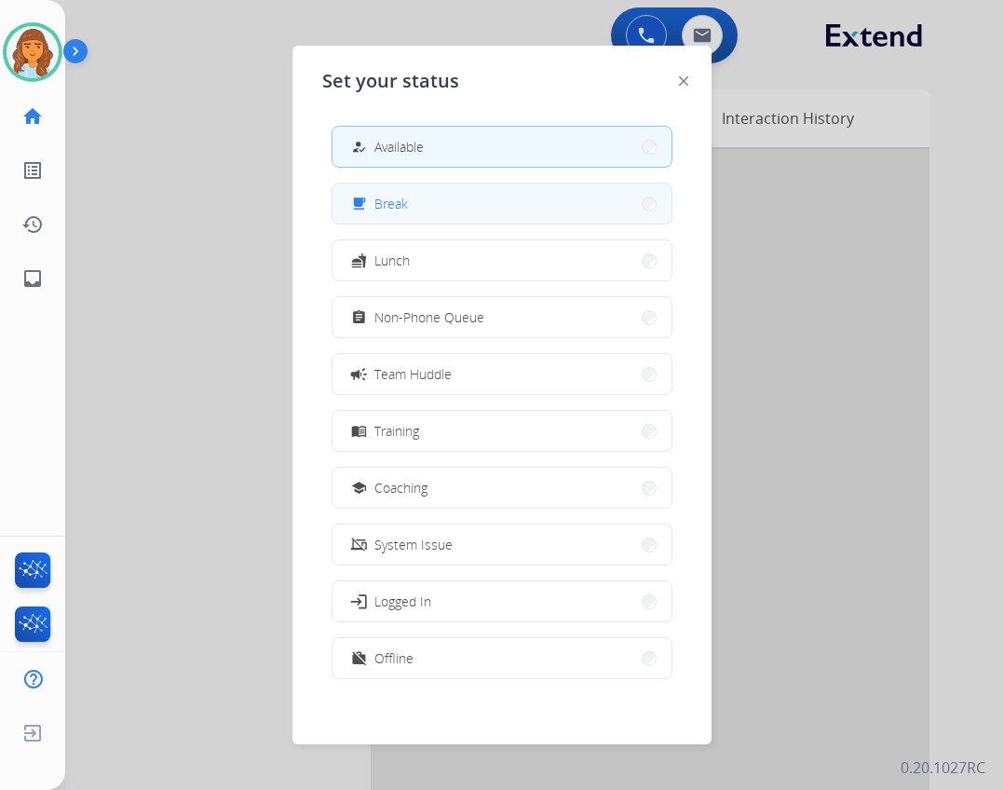
click at [402, 207] on span "Break" at bounding box center [392, 204] width 34 height 20
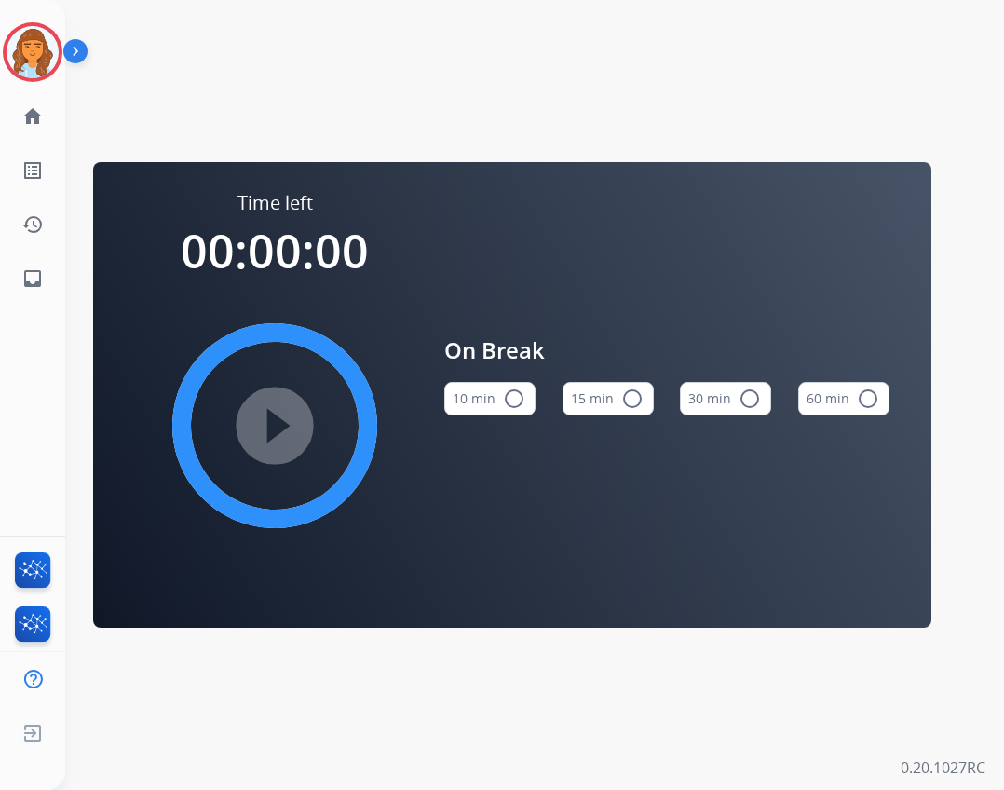
click at [501, 715] on div "Time left 00:00:00 play_circle_filled On Break 10 min radio_button_unchecked 15…" at bounding box center [512, 395] width 895 height 790
click at [37, 37] on img at bounding box center [33, 52] width 52 height 52
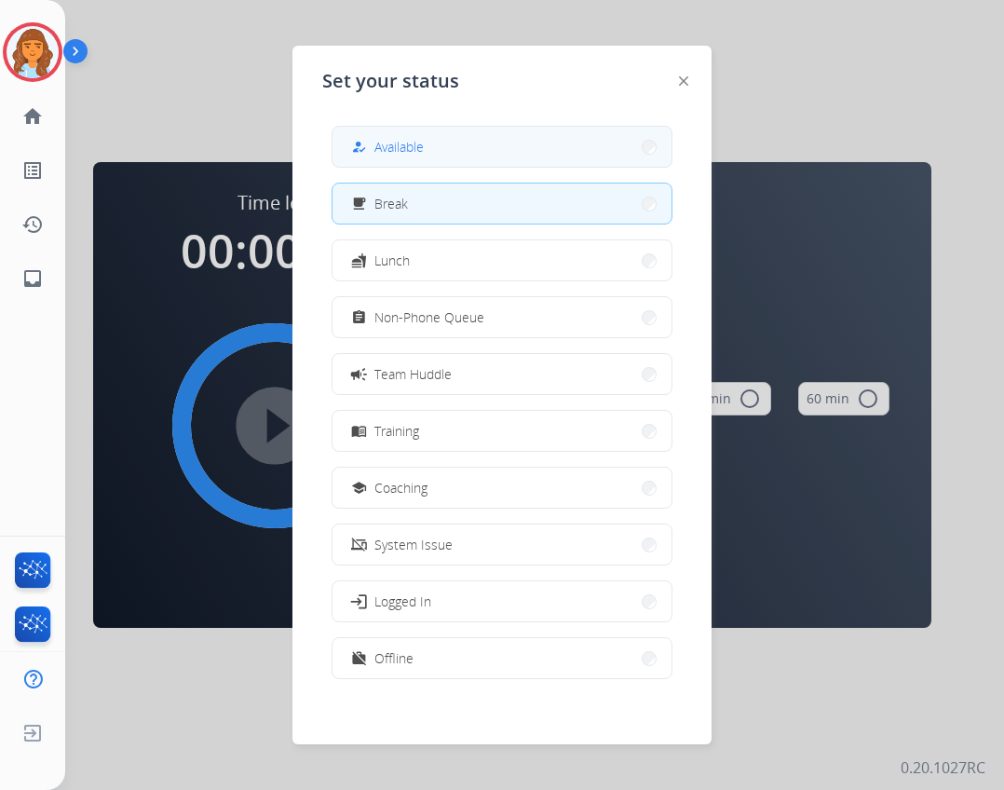
click at [364, 135] on button "how_to_reg Available" at bounding box center [502, 147] width 339 height 40
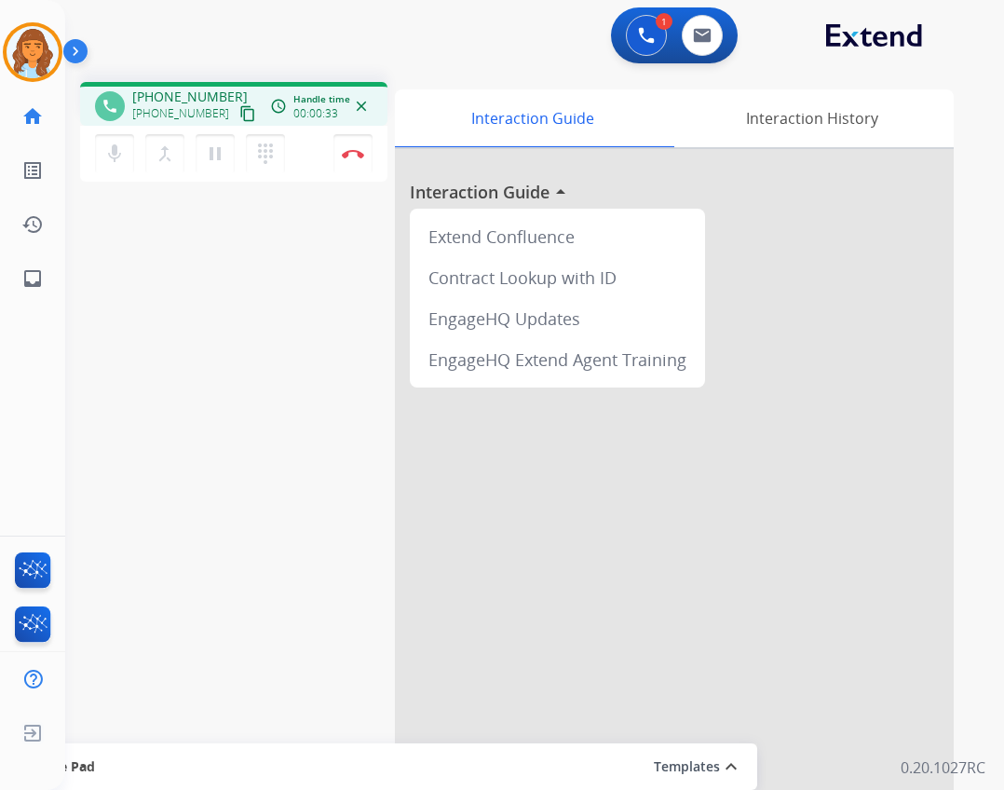
click at [239, 119] on mat-icon "content_copy" at bounding box center [247, 113] width 17 height 17
click at [231, 152] on button "pause Hold" at bounding box center [215, 153] width 39 height 39
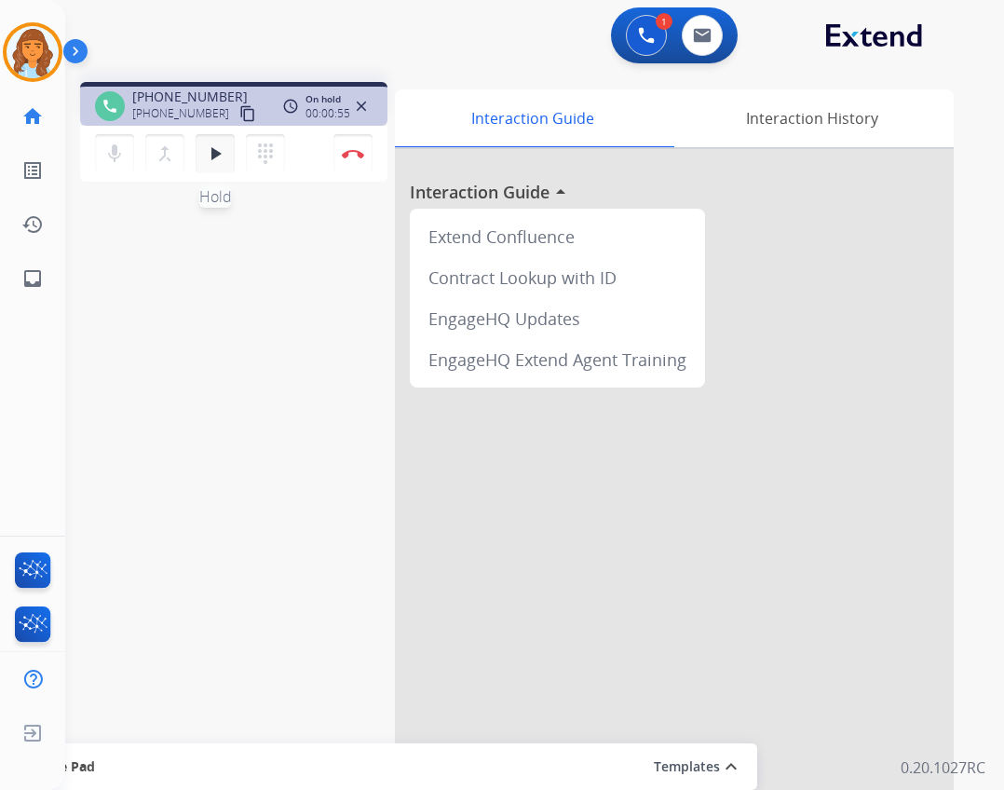
click at [222, 143] on mat-icon "play_arrow" at bounding box center [215, 154] width 22 height 22
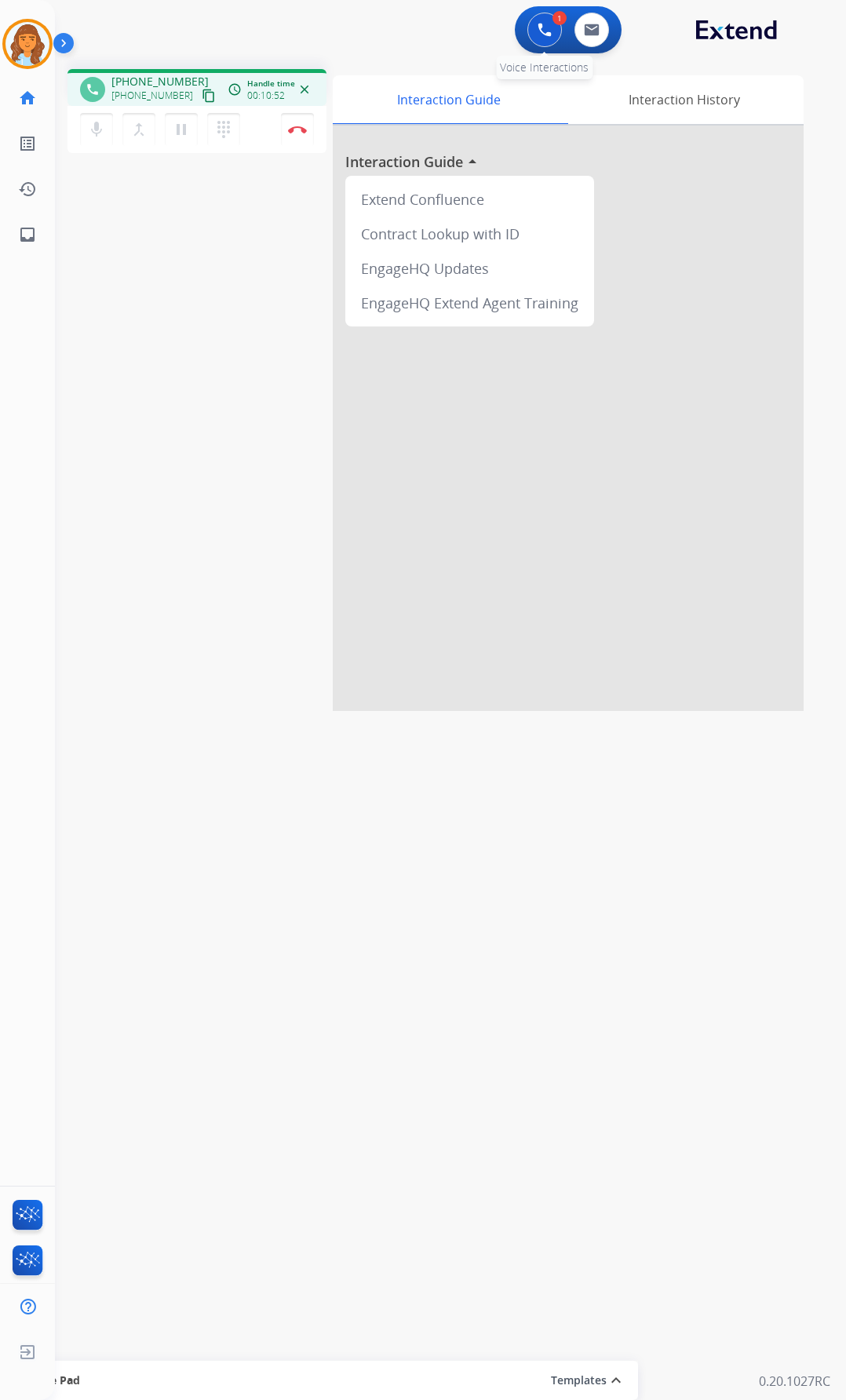
click at [540, 35] on img at bounding box center [544, 29] width 14 height 14
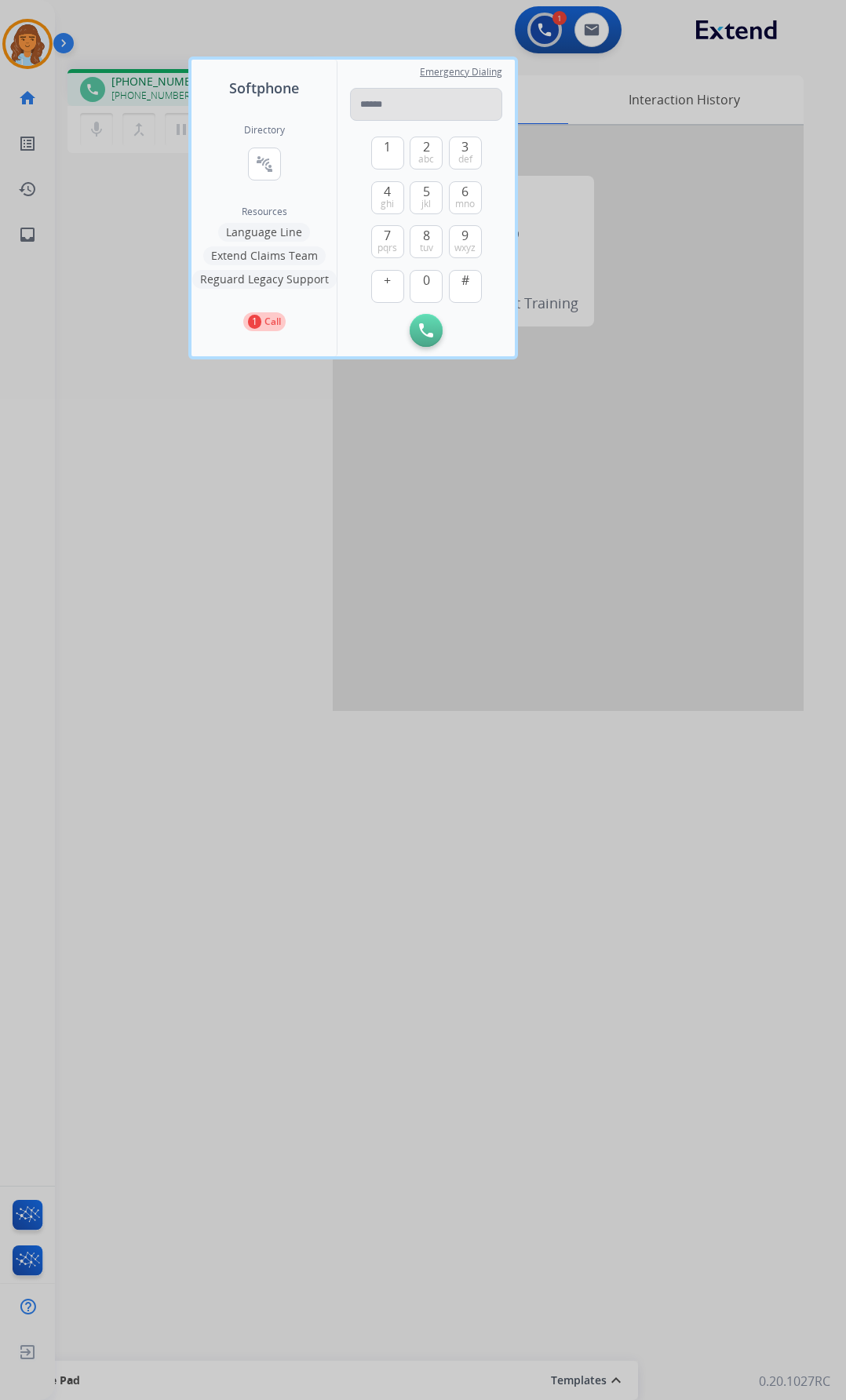
click at [420, 112] on input "tel" at bounding box center [426, 104] width 153 height 33
type input "**********"
click at [436, 334] on button "Initiate Call" at bounding box center [426, 330] width 33 height 33
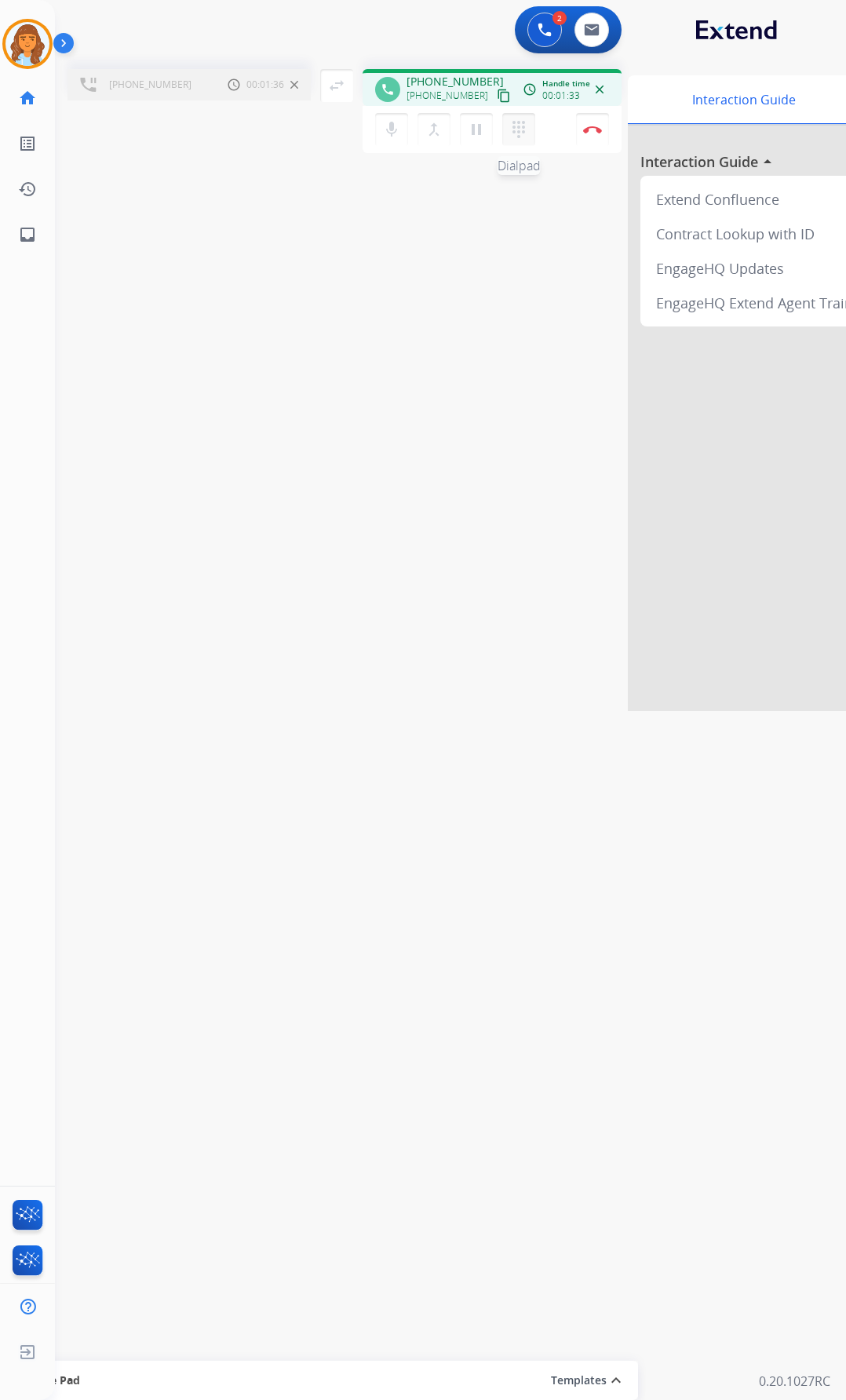
click at [516, 144] on button "dialpad Dialpad" at bounding box center [518, 129] width 33 height 33
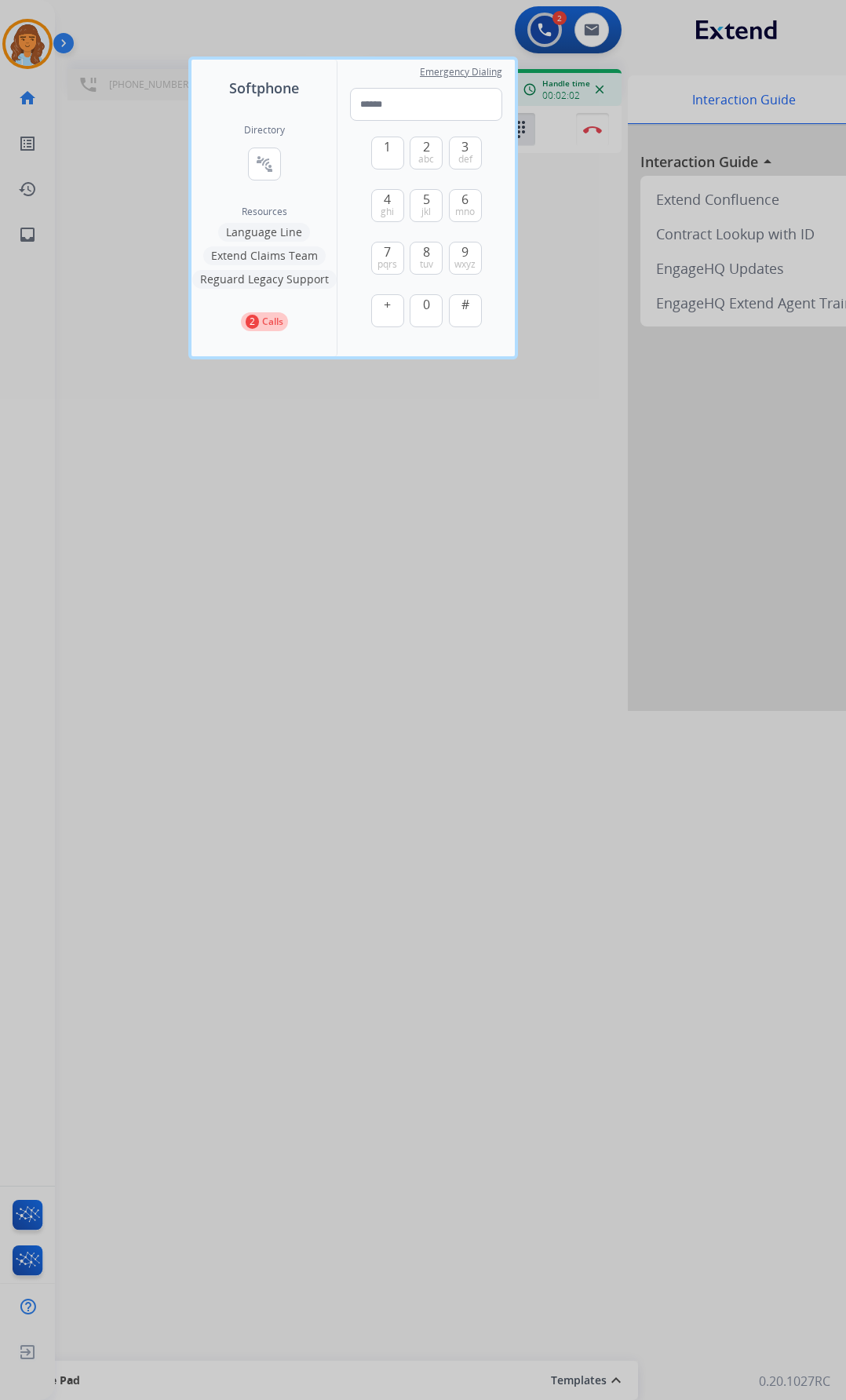
click at [359, 56] on div "Softphone Directory connect_without_contact Resource Directory Resources Langua…" at bounding box center [353, 208] width 329 height 303
click at [328, 45] on div at bounding box center [423, 700] width 846 height 1400
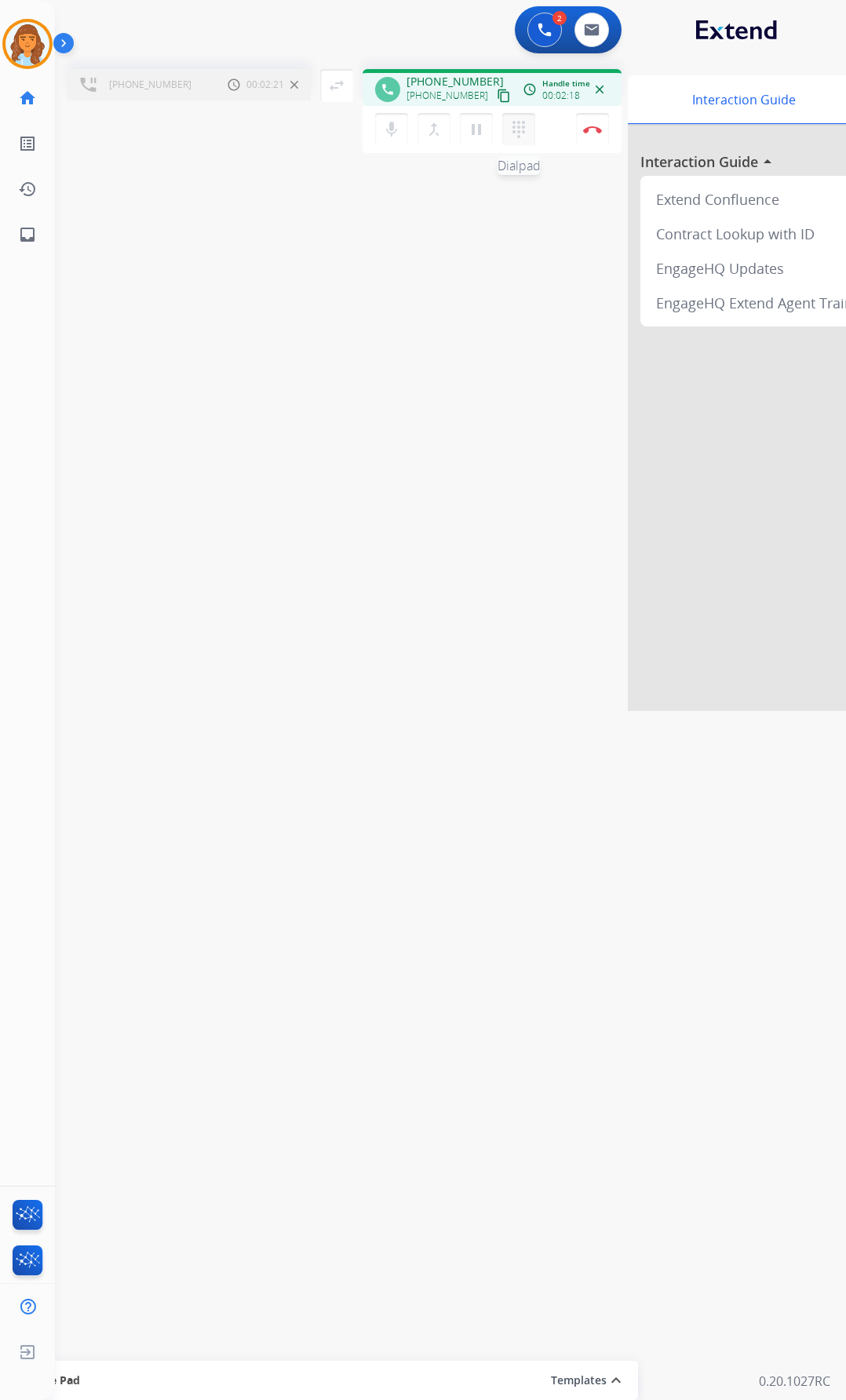
click at [527, 137] on mat-icon "dialpad" at bounding box center [519, 130] width 19 height 19
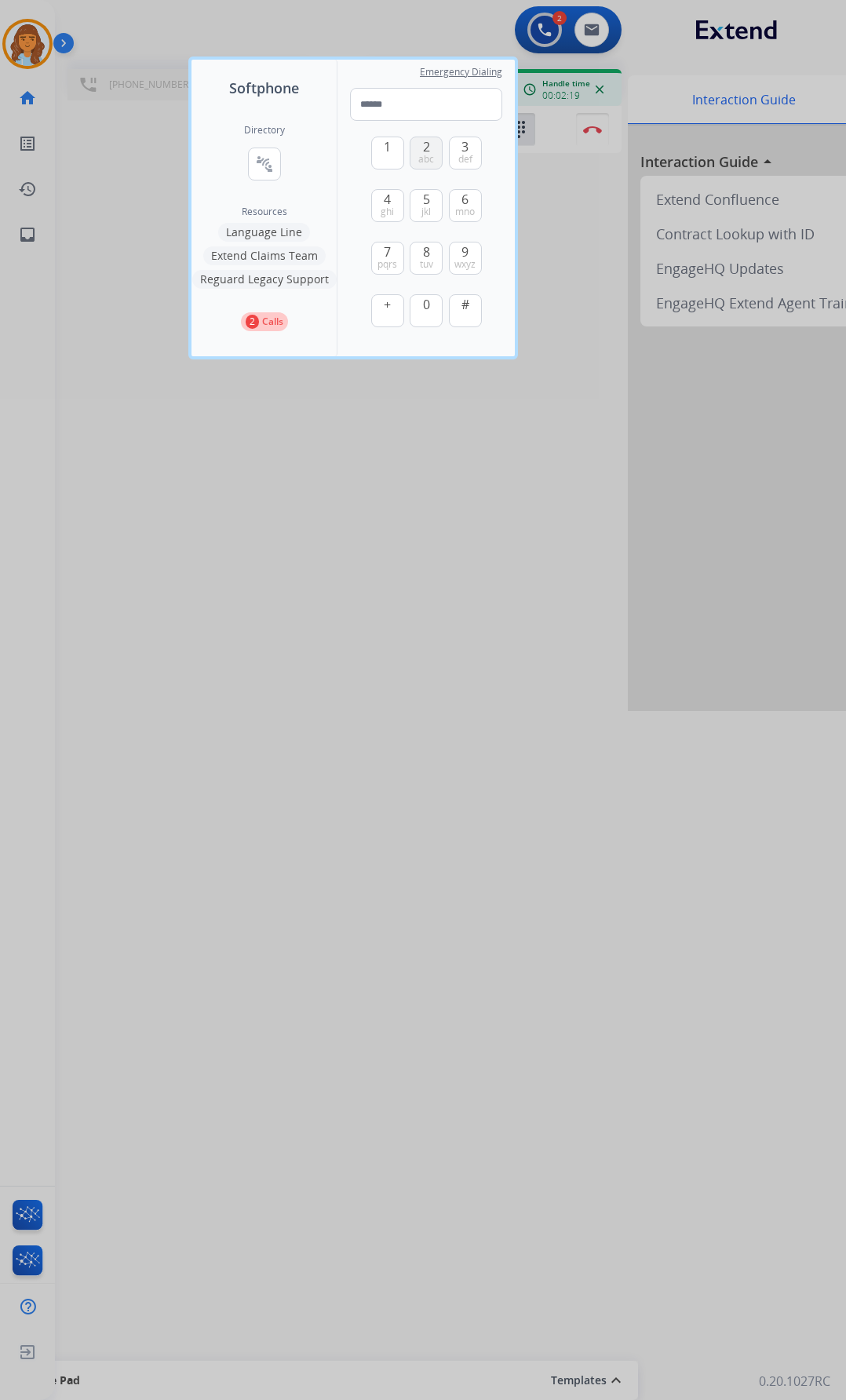
click at [420, 140] on button "2 abc" at bounding box center [426, 152] width 33 height 33
type input "*"
click at [581, 203] on div at bounding box center [423, 700] width 846 height 1400
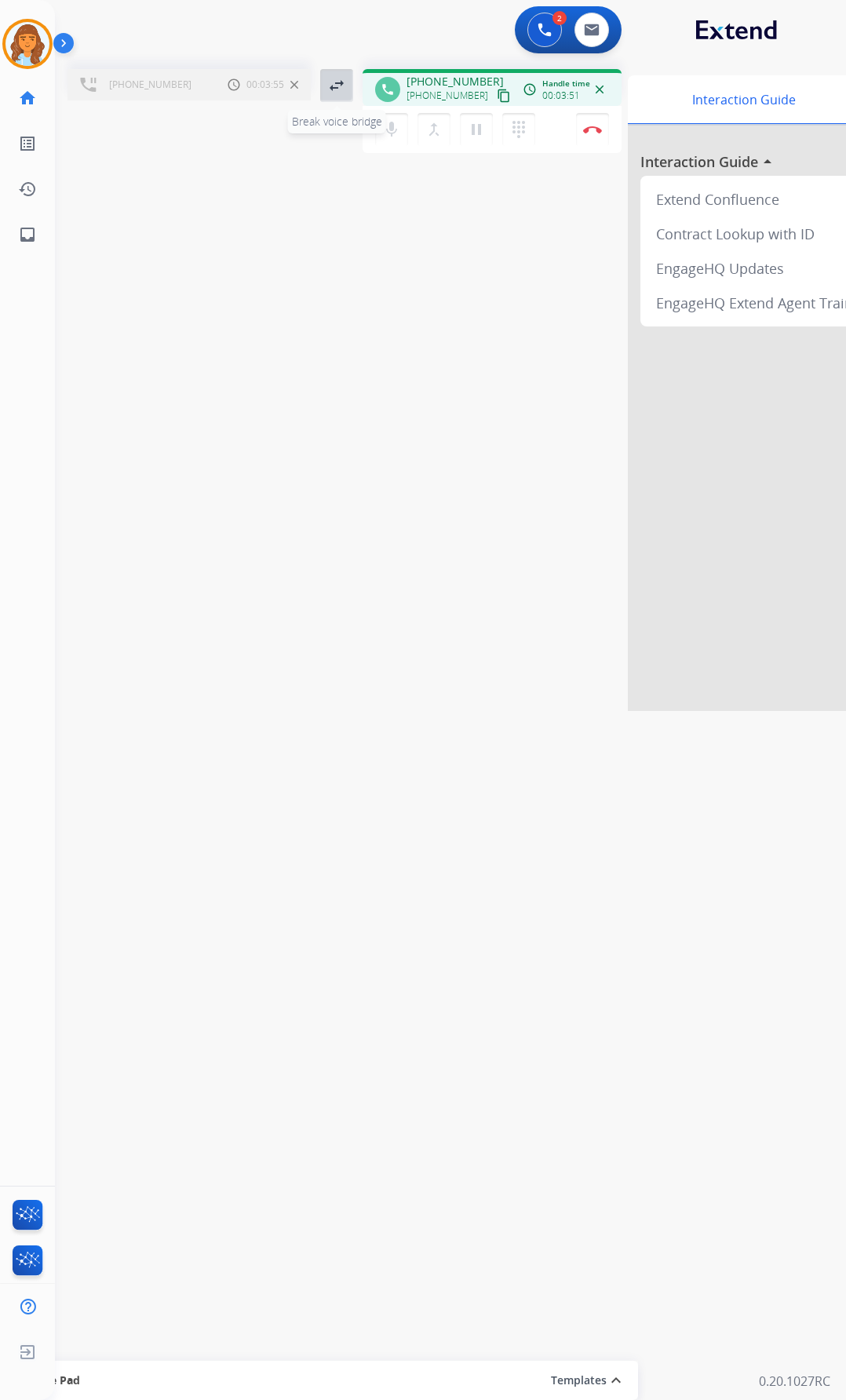
click at [340, 86] on mat-icon "swap_horiz" at bounding box center [337, 85] width 19 height 19
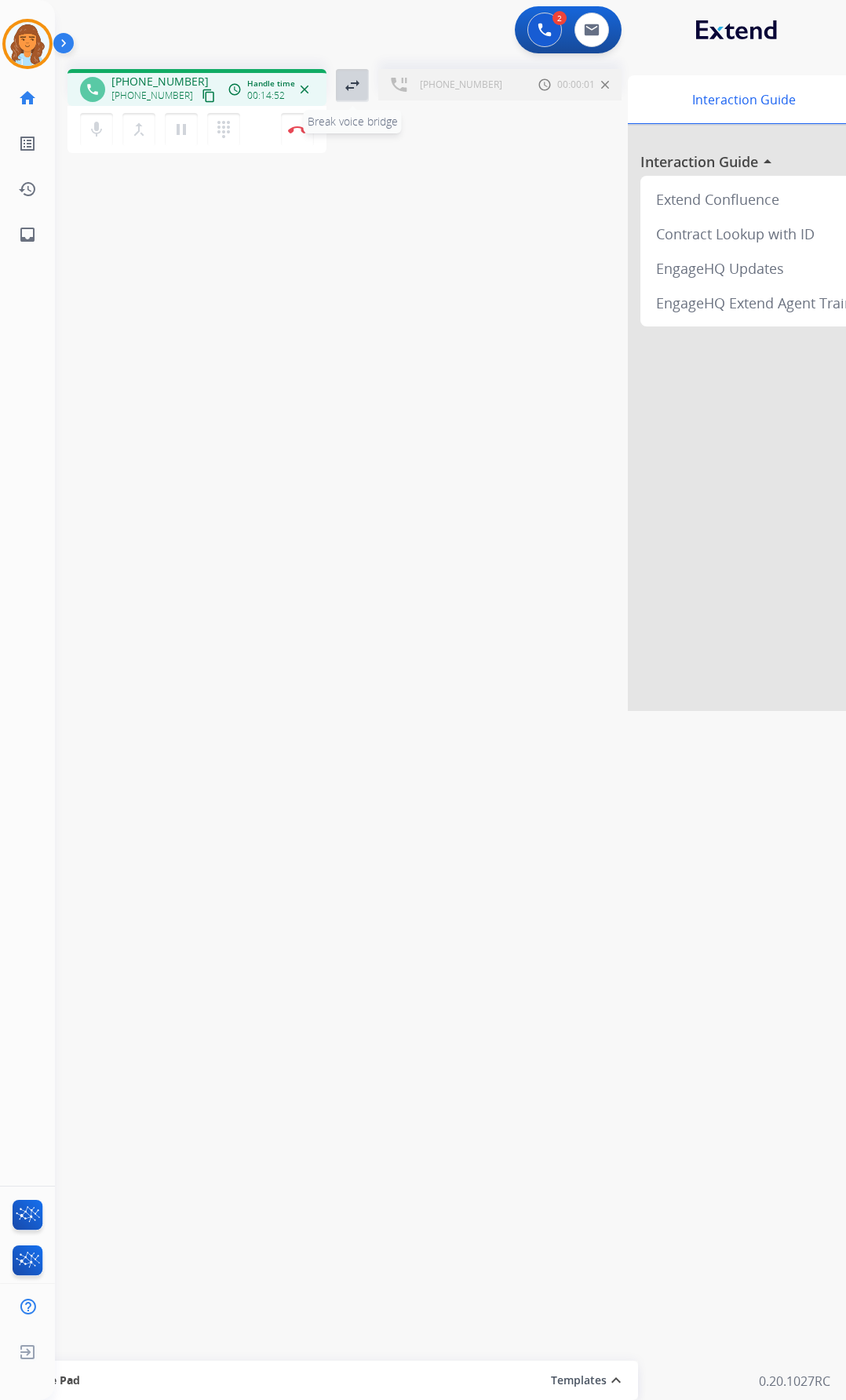
click at [340, 86] on button "swap_horiz Break voice bridge" at bounding box center [352, 85] width 33 height 33
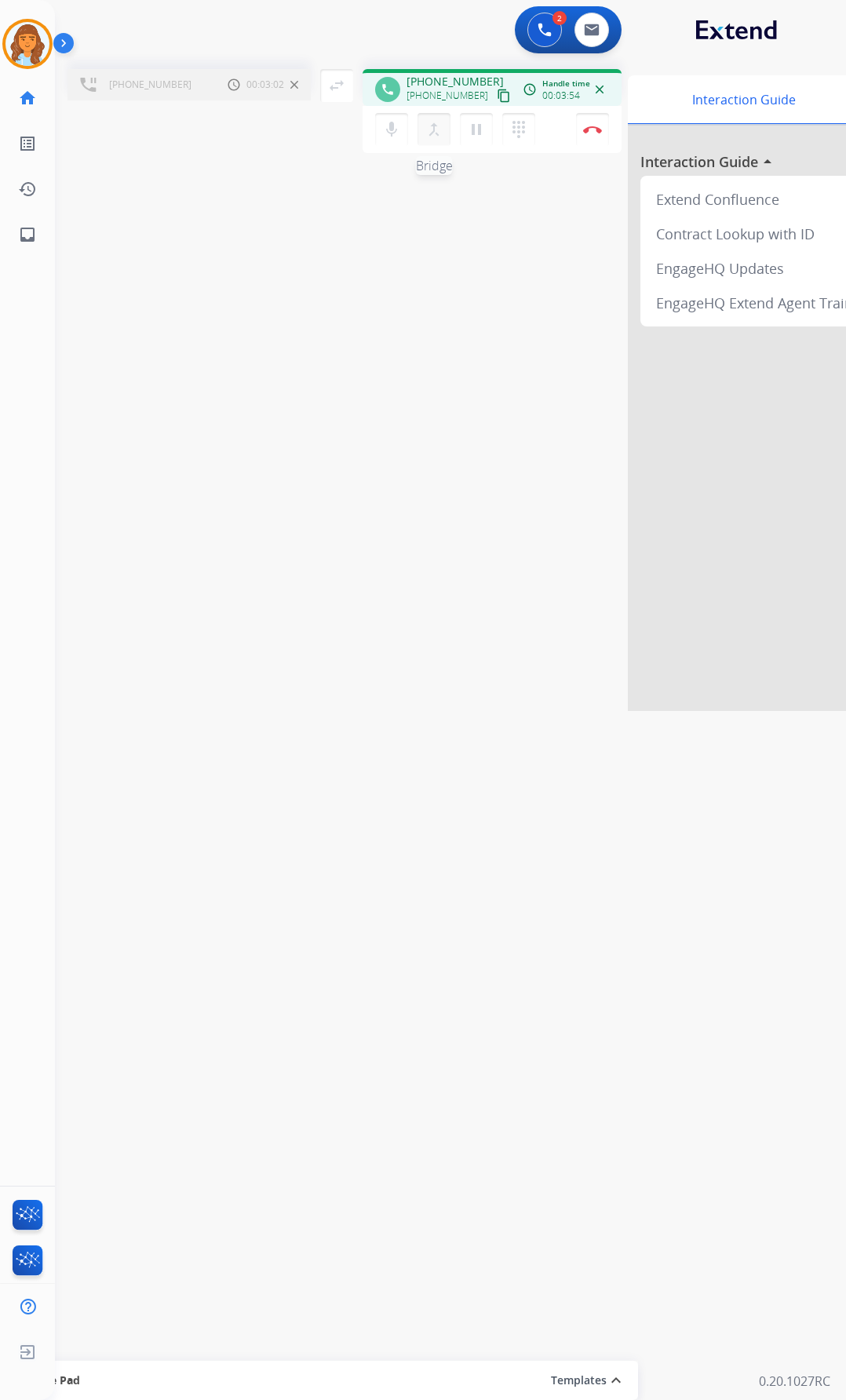
click at [445, 126] on button "merge_type Bridge" at bounding box center [434, 129] width 33 height 33
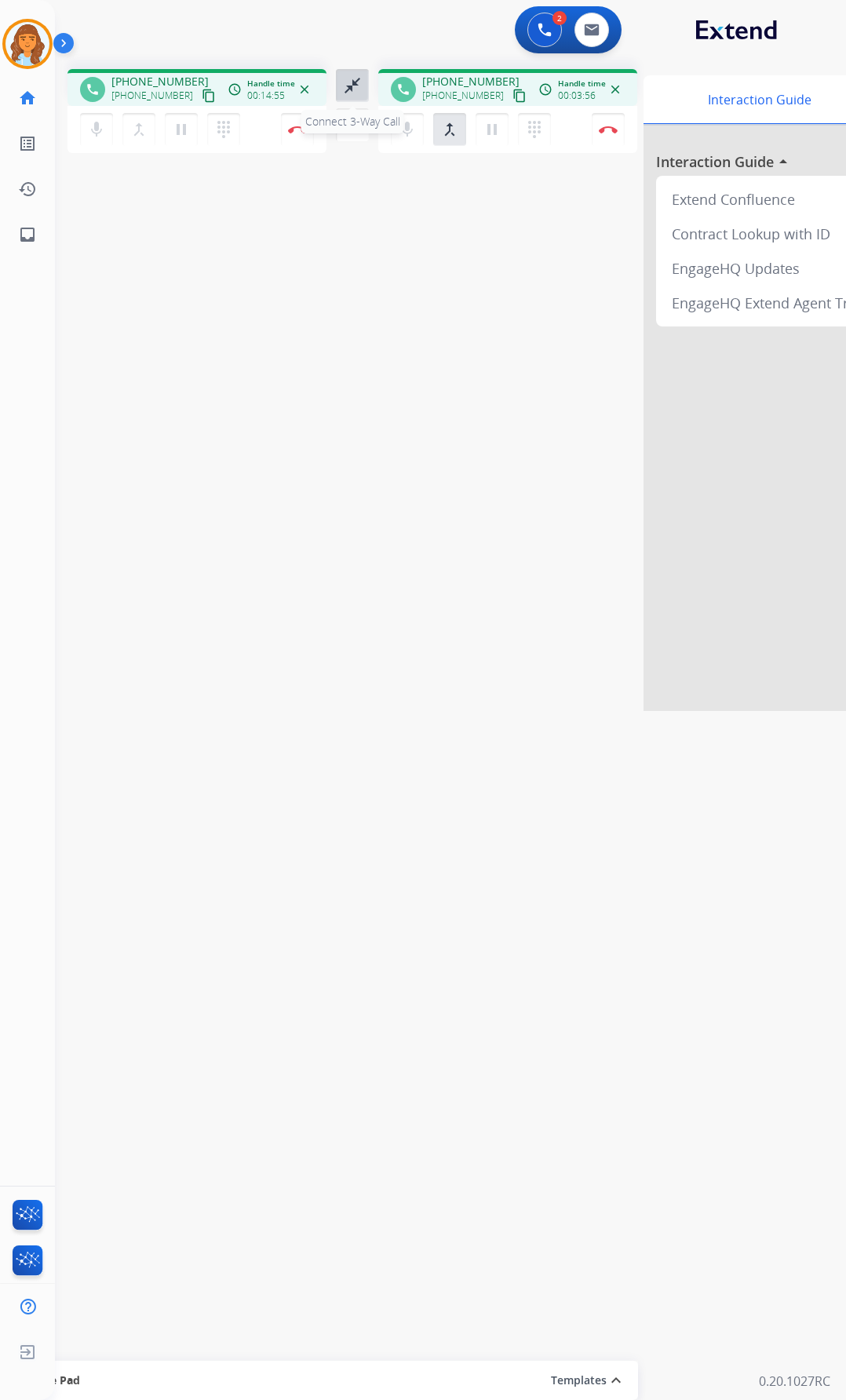
click at [359, 92] on mat-icon "close_fullscreen" at bounding box center [352, 85] width 19 height 19
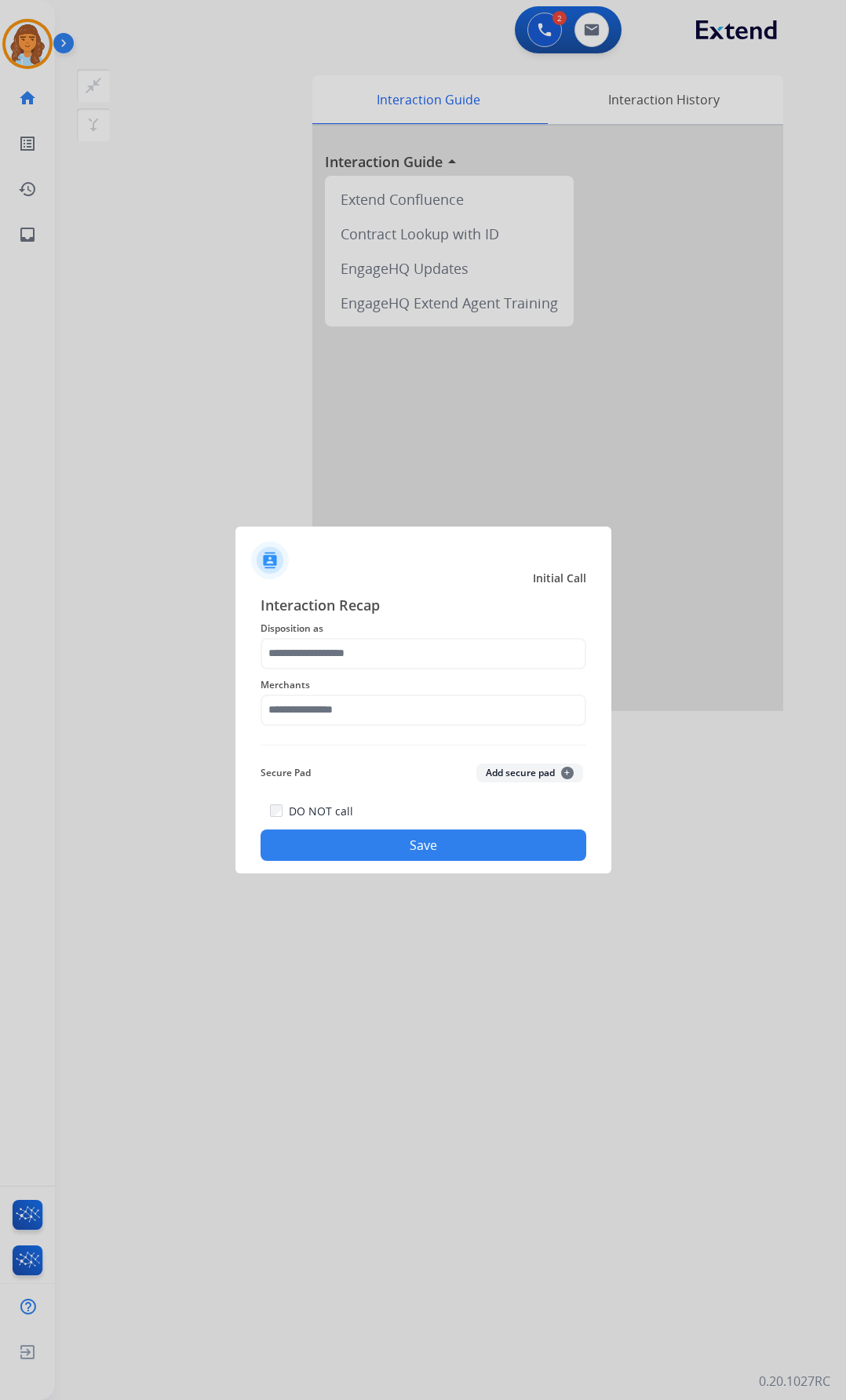
drag, startPoint x: 338, startPoint y: 743, endPoint x: 339, endPoint y: 728, distance: 15.0
click at [339, 665] on div "Interaction Recap Disposition as Merchants Secure Pad Add secure pad + DO NOT c…" at bounding box center [423, 728] width 326 height 268
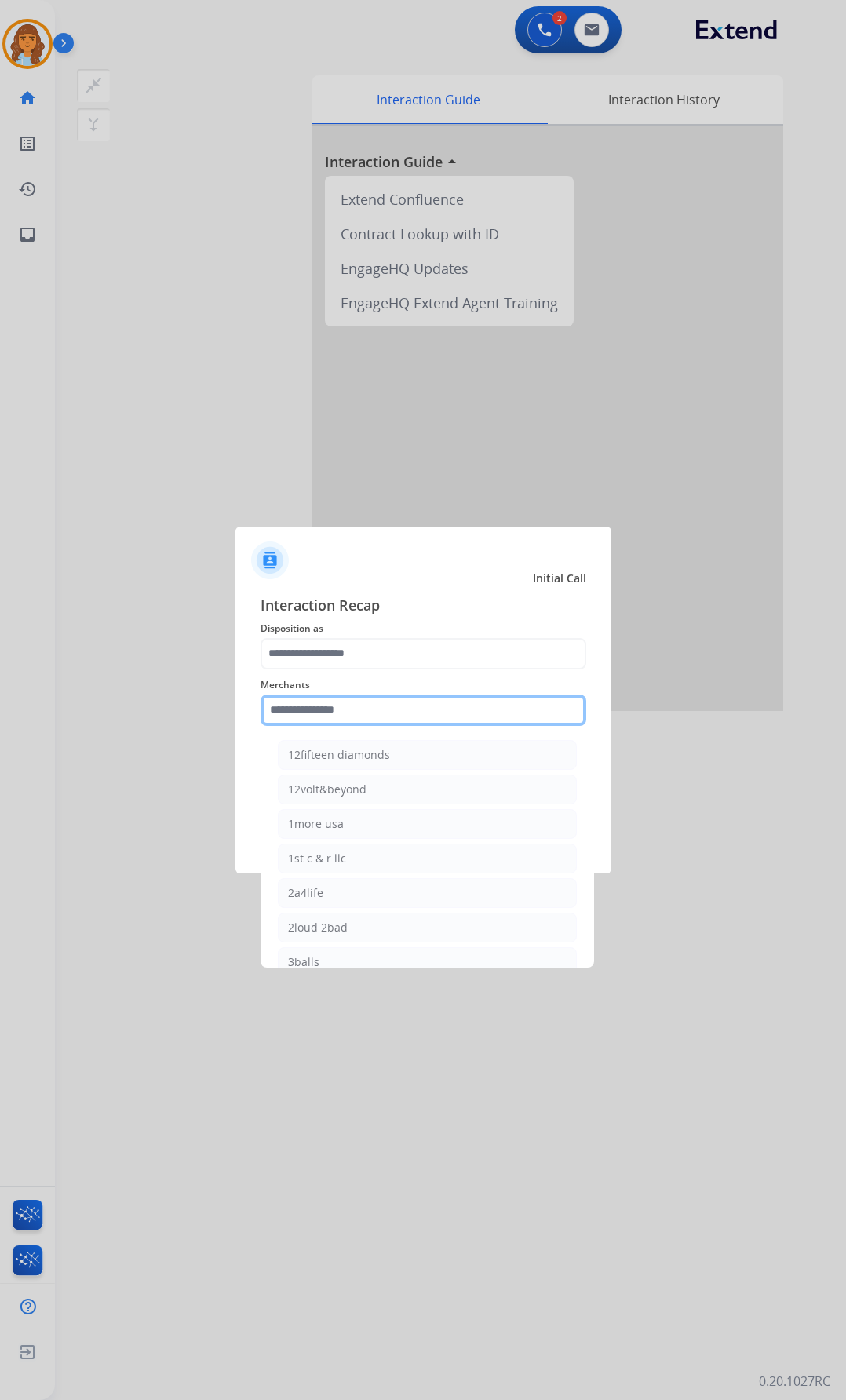
click at [340, 665] on input "text" at bounding box center [423, 710] width 326 height 31
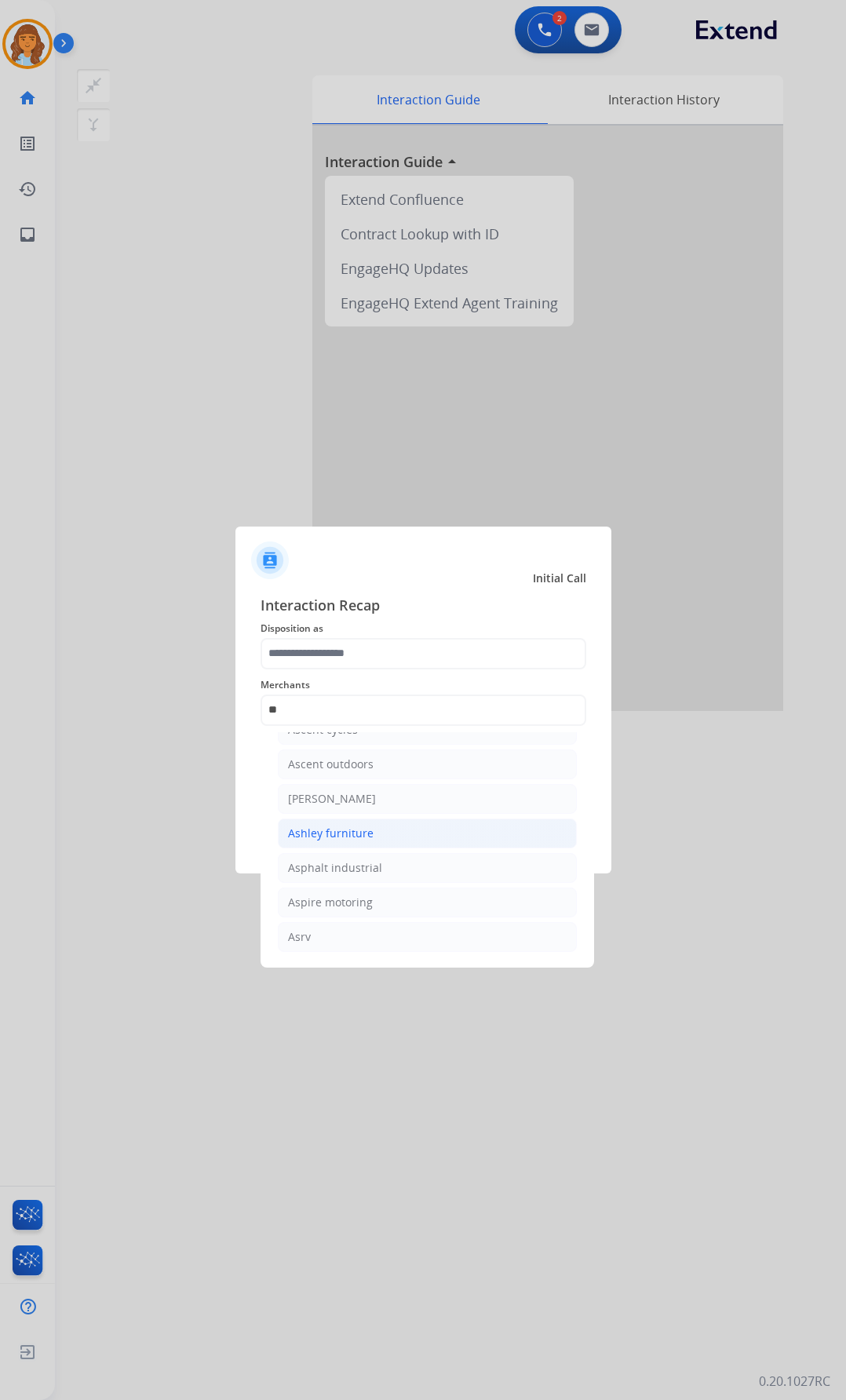
click at [415, 665] on li "Ashley furniture" at bounding box center [427, 833] width 299 height 29
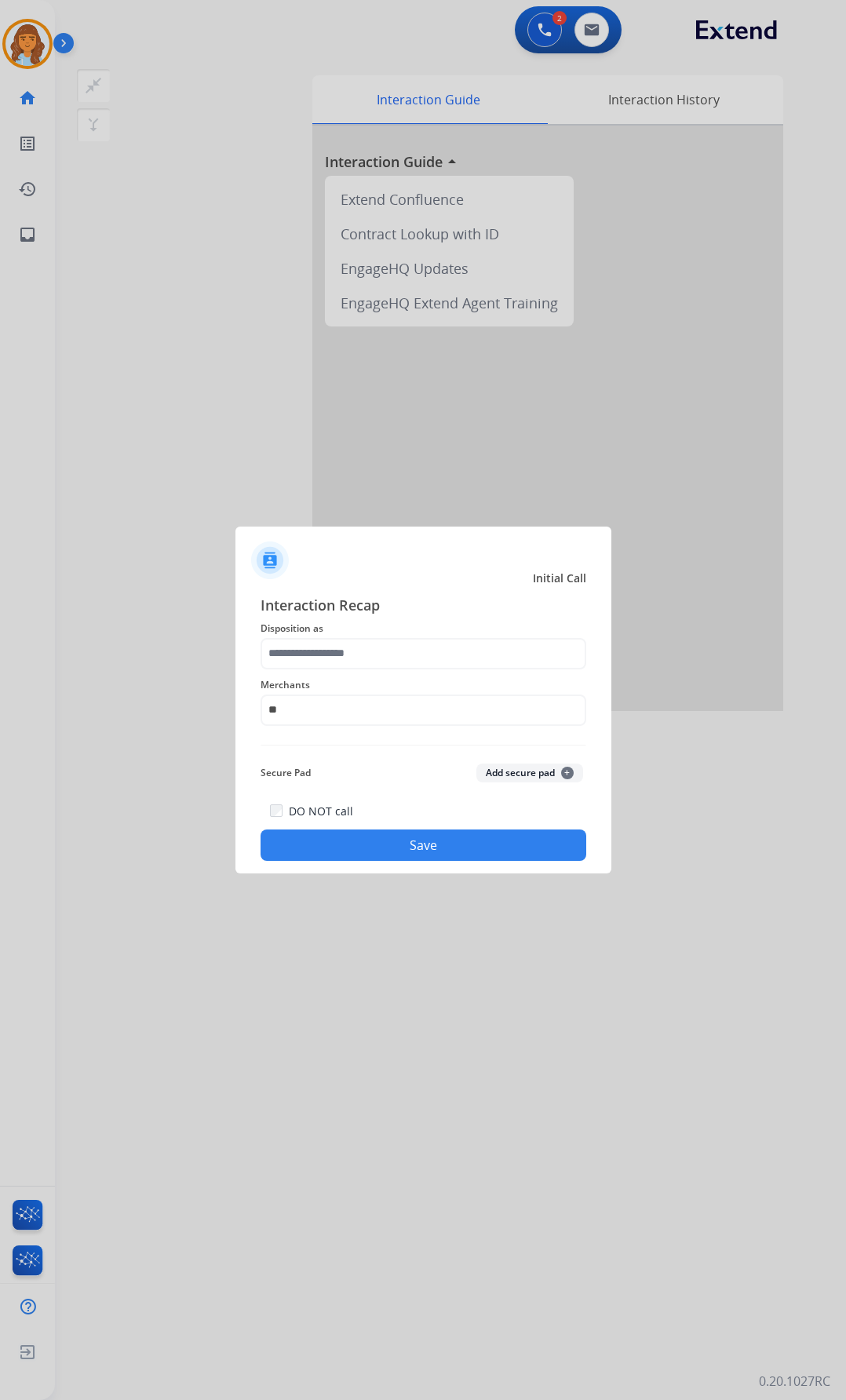
type input "**********"
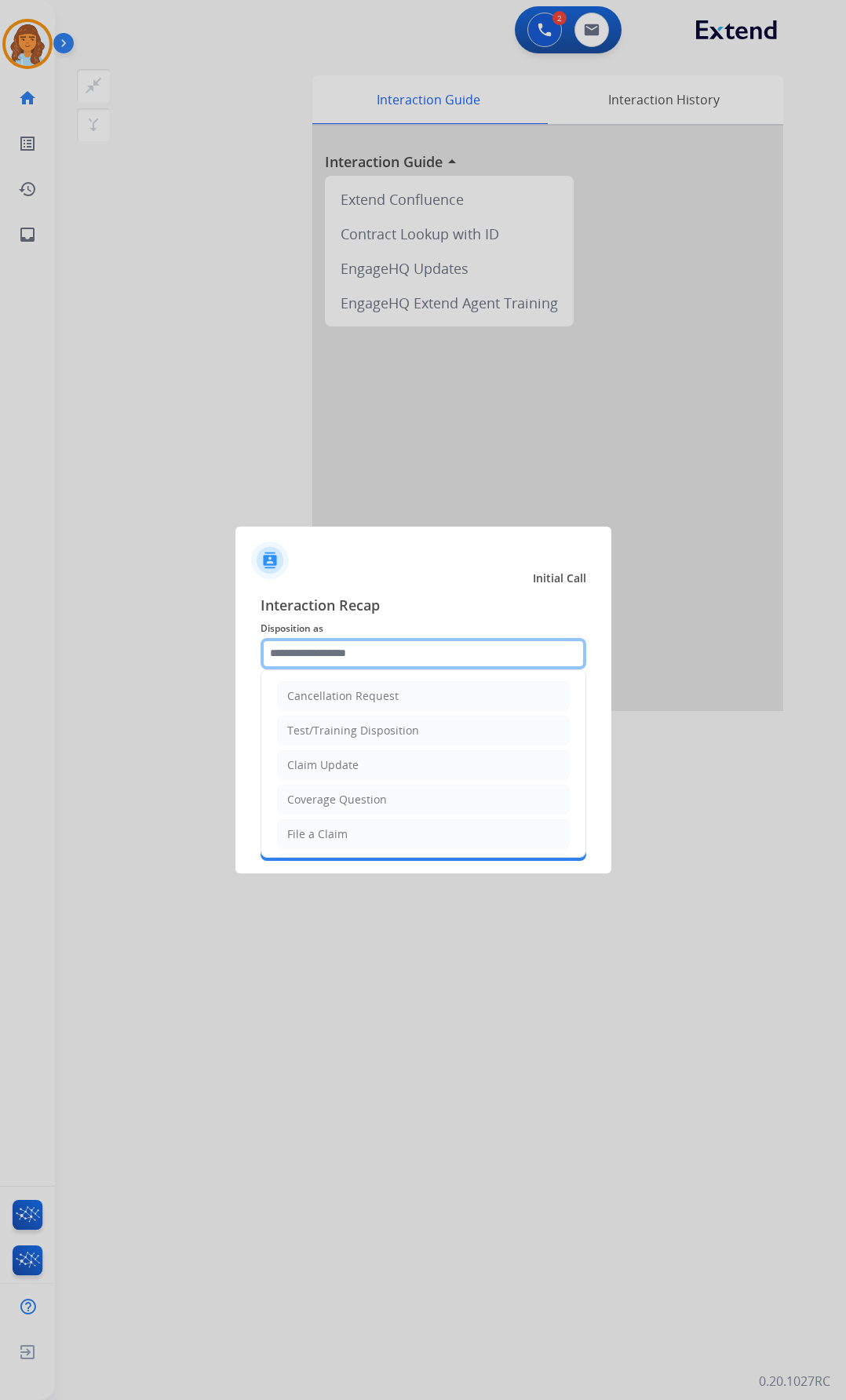
click at [302, 665] on div "Cancellation Request Test/Training Disposition Claim Update Coverage Question F…" at bounding box center [423, 654] width 326 height 31
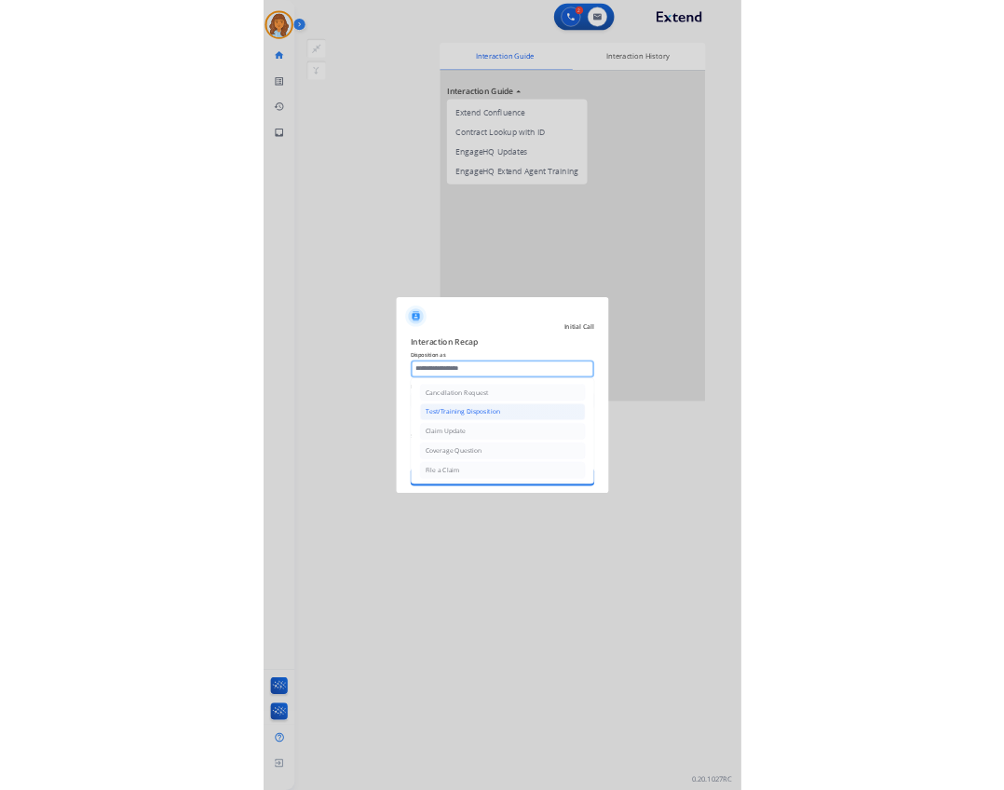
scroll to position [0, 0]
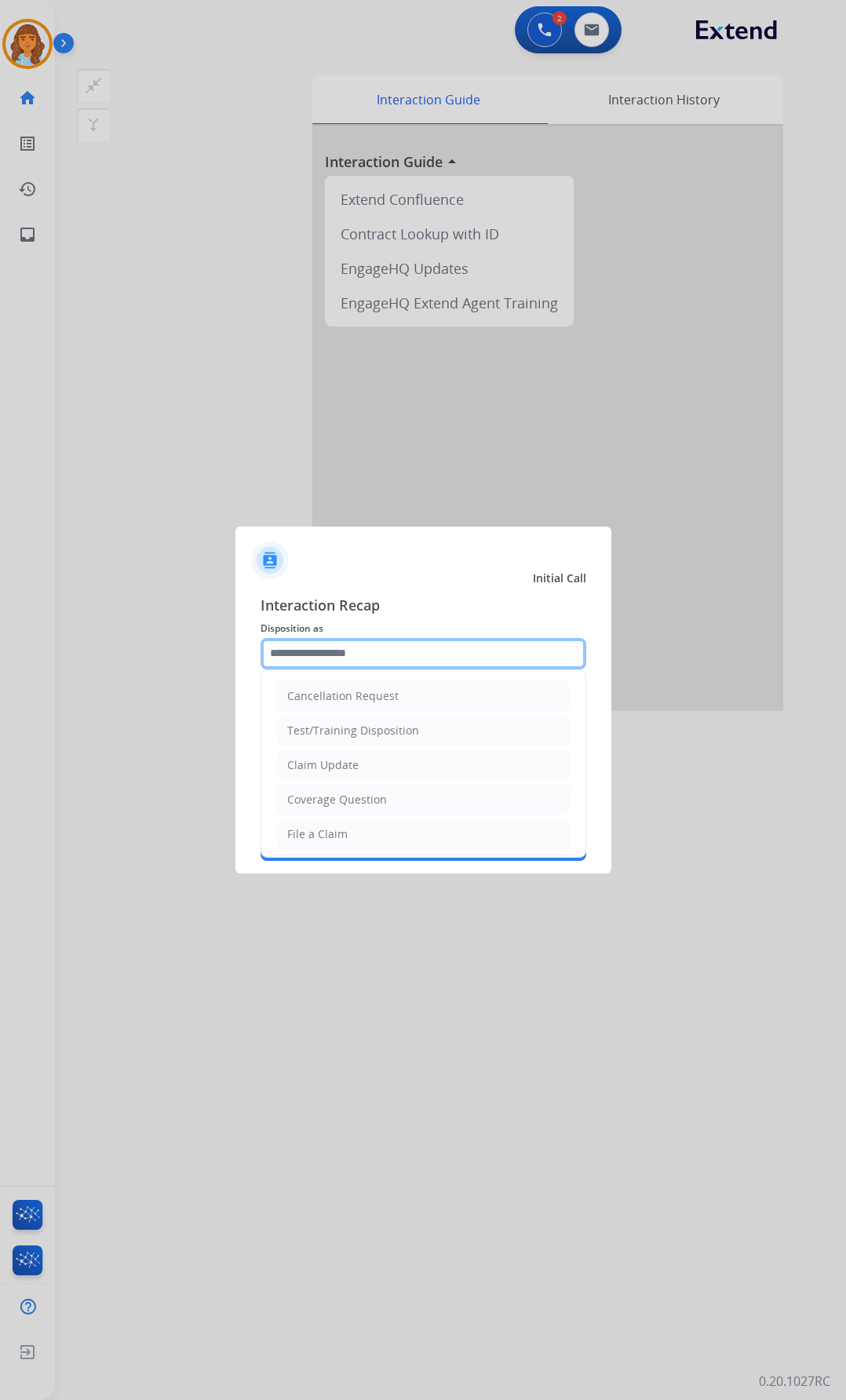
click at [282, 647] on input "text" at bounding box center [423, 654] width 326 height 31
click at [345, 665] on li "Cancellation Request" at bounding box center [424, 696] width 293 height 29
type input "**********"
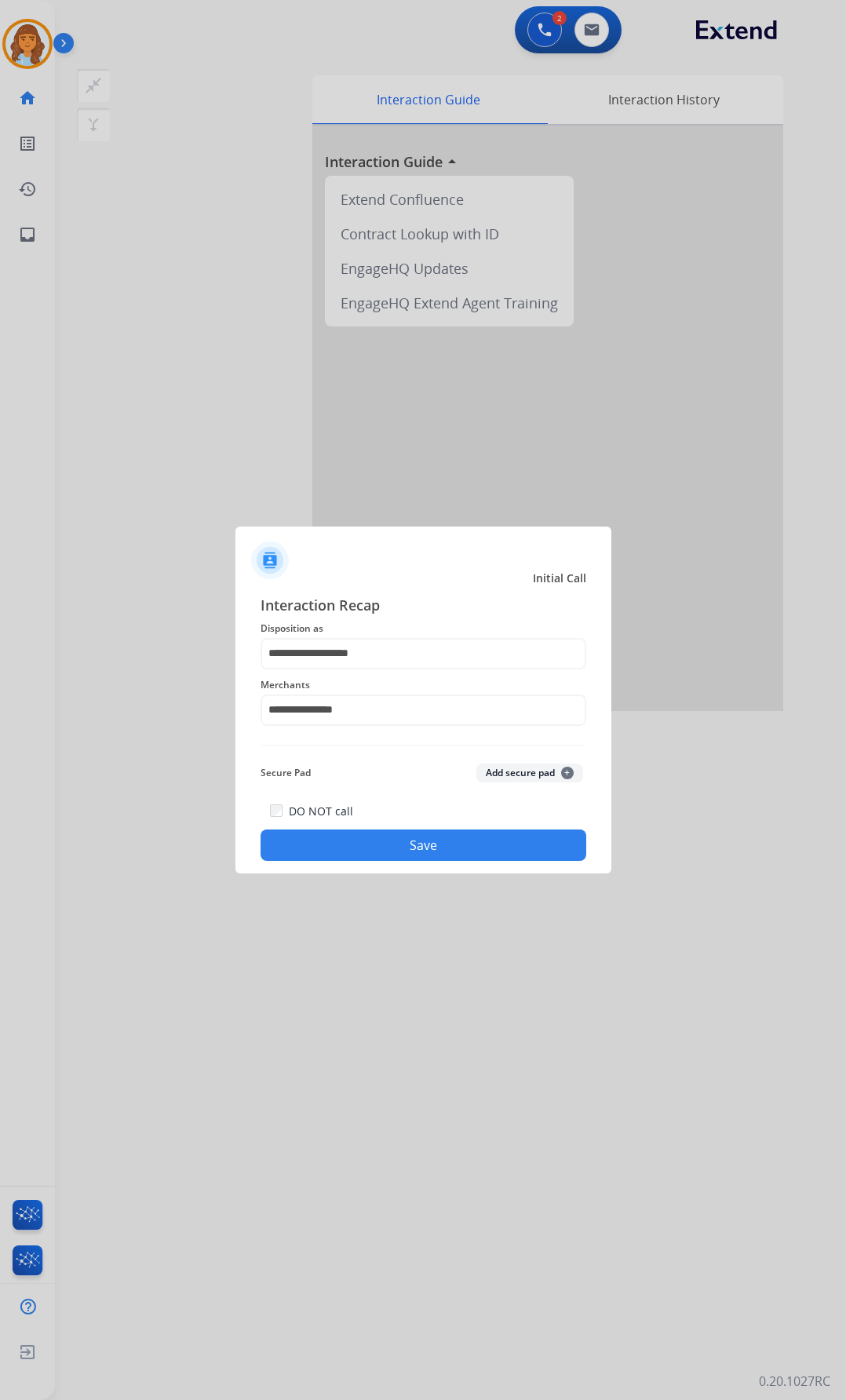
click at [374, 665] on button "Save" at bounding box center [423, 845] width 326 height 31
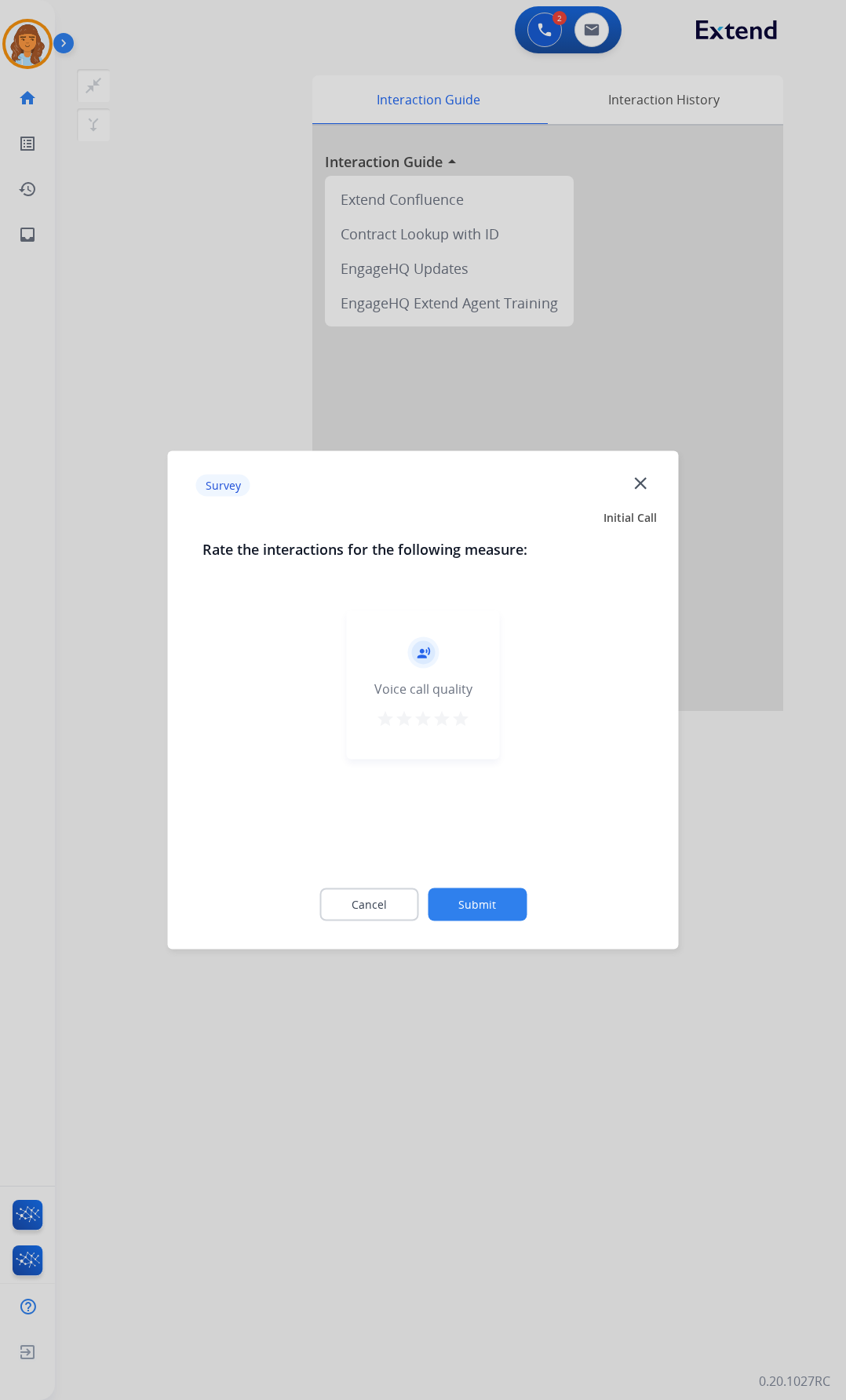
click at [488, 665] on button "Submit" at bounding box center [477, 905] width 99 height 33
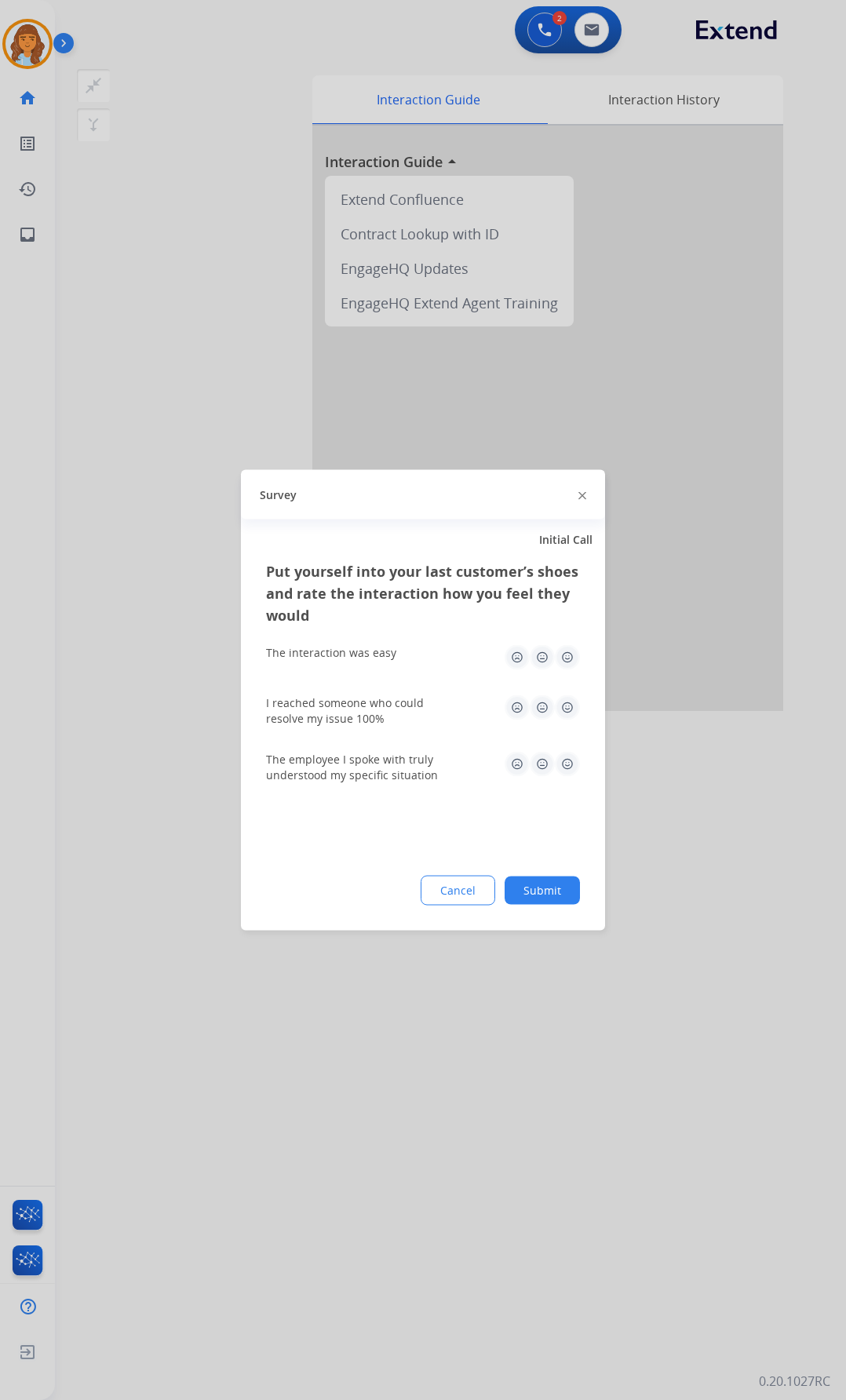
click at [547, 665] on div "Put yourself into your last customer’s shoes and rate the interaction how you f…" at bounding box center [423, 745] width 364 height 371
click at [547, 665] on button "Submit" at bounding box center [542, 891] width 75 height 29
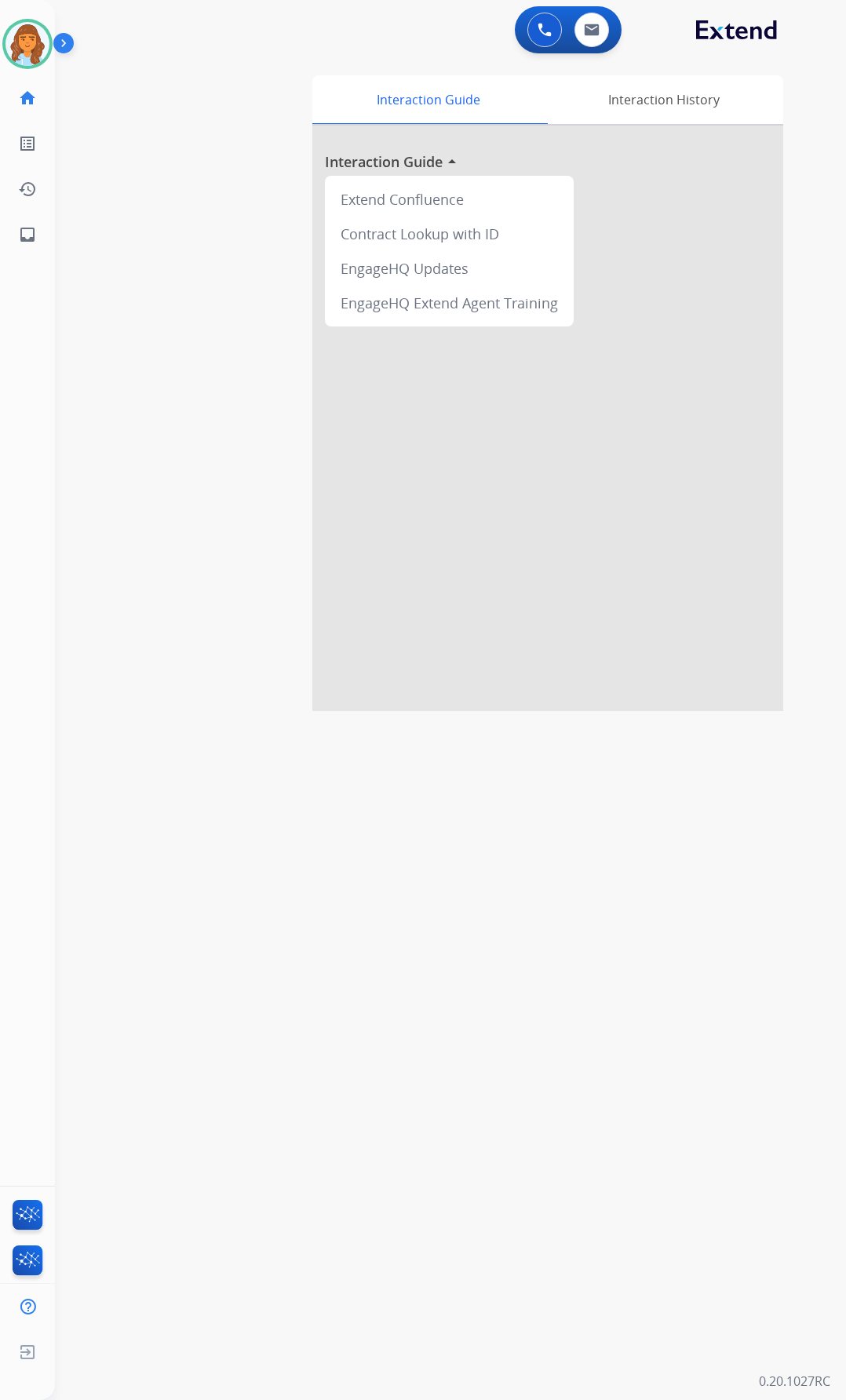
drag, startPoint x: 442, startPoint y: 740, endPoint x: 429, endPoint y: 745, distance: 13.9
click at [437, 665] on div "0 Voice Interactions 0 Email Interactions swap_horiz Break voice bridge close_f…" at bounding box center [450, 700] width 791 height 1400
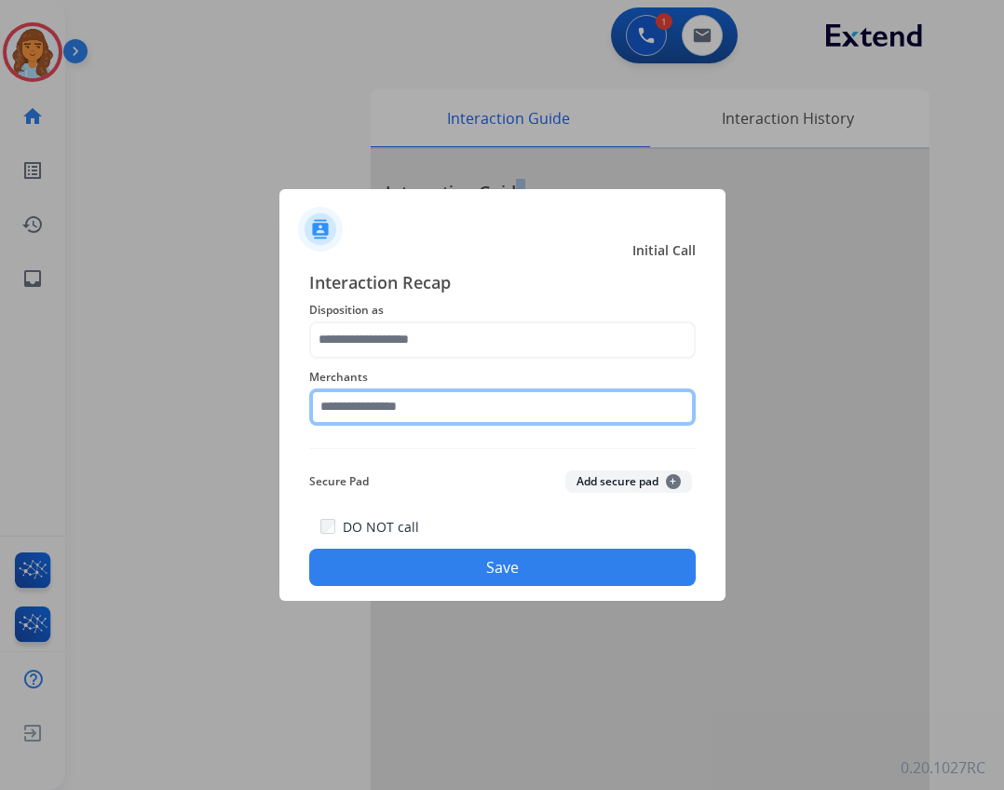
click at [337, 420] on input "text" at bounding box center [502, 407] width 387 height 37
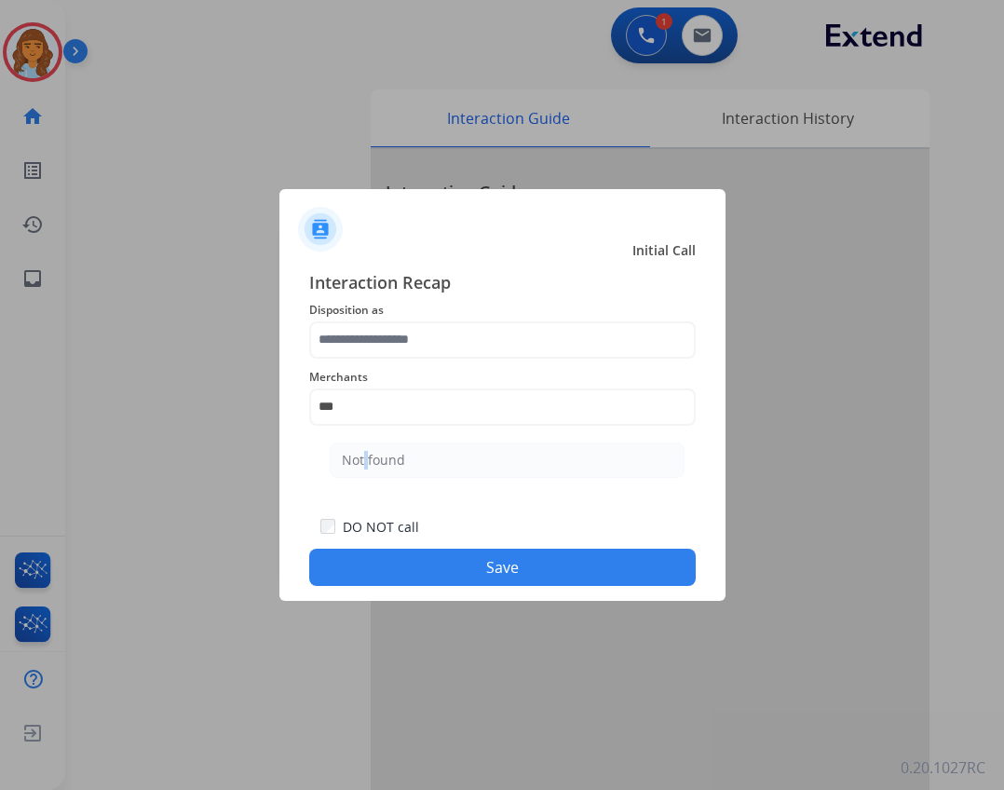
drag, startPoint x: 362, startPoint y: 454, endPoint x: 371, endPoint y: 411, distance: 43.9
click at [362, 454] on div "Not found" at bounding box center [373, 460] width 63 height 19
type input "*********"
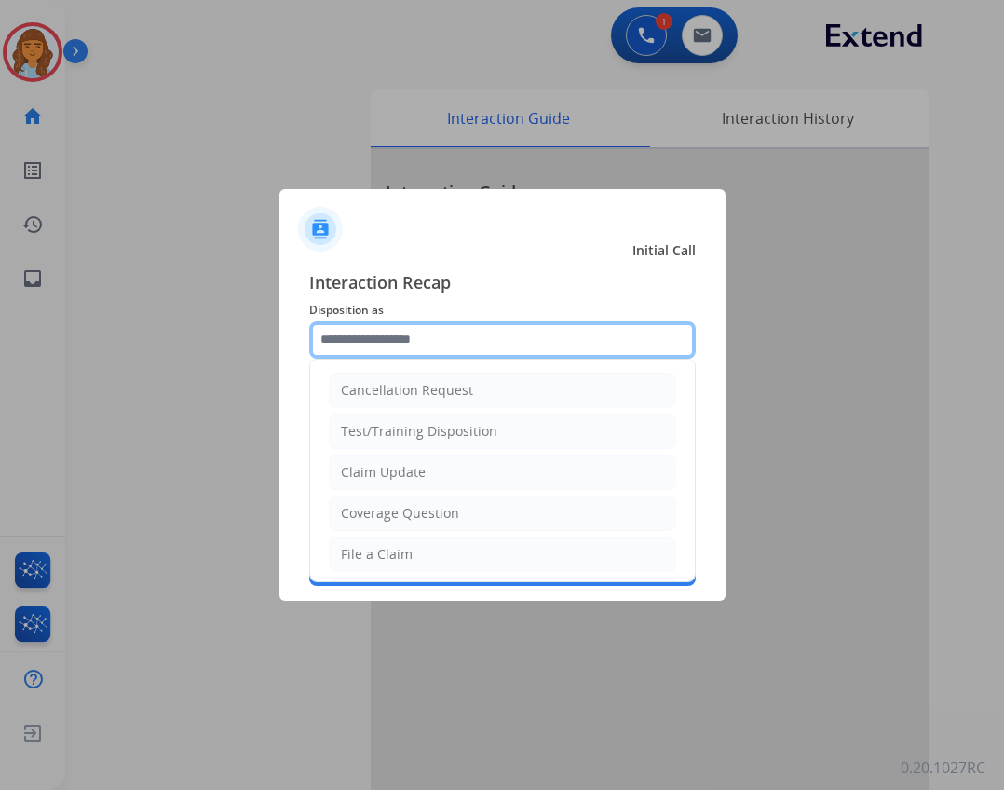
click at [387, 331] on input "text" at bounding box center [502, 339] width 387 height 37
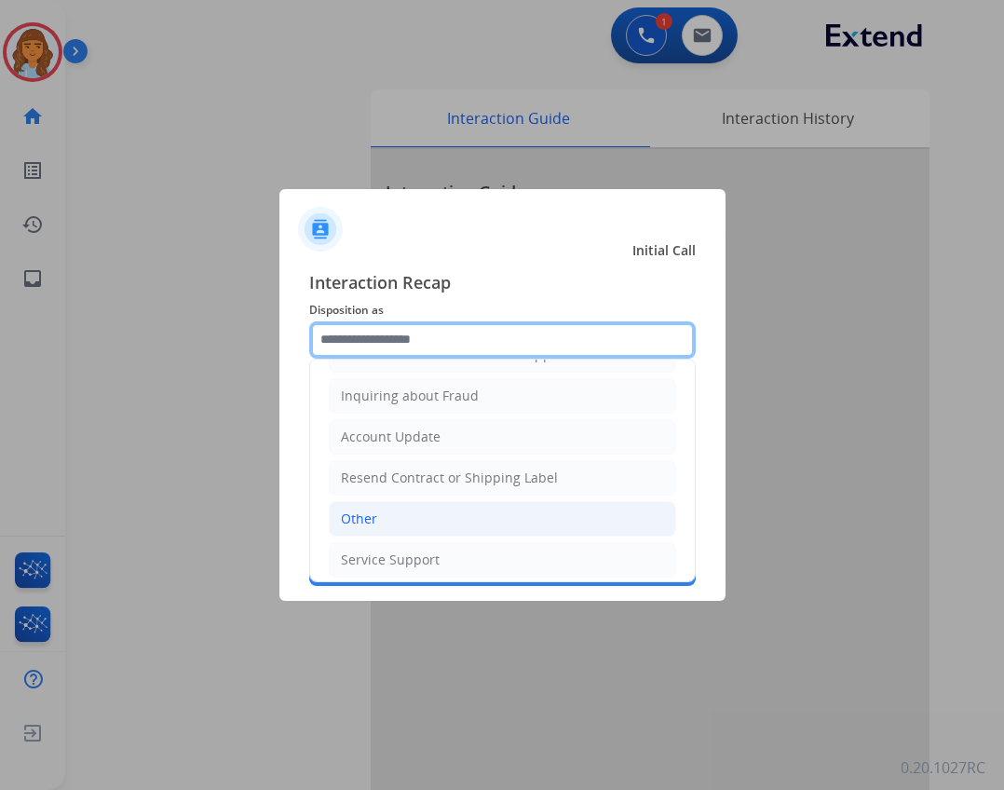
scroll to position [291, 0]
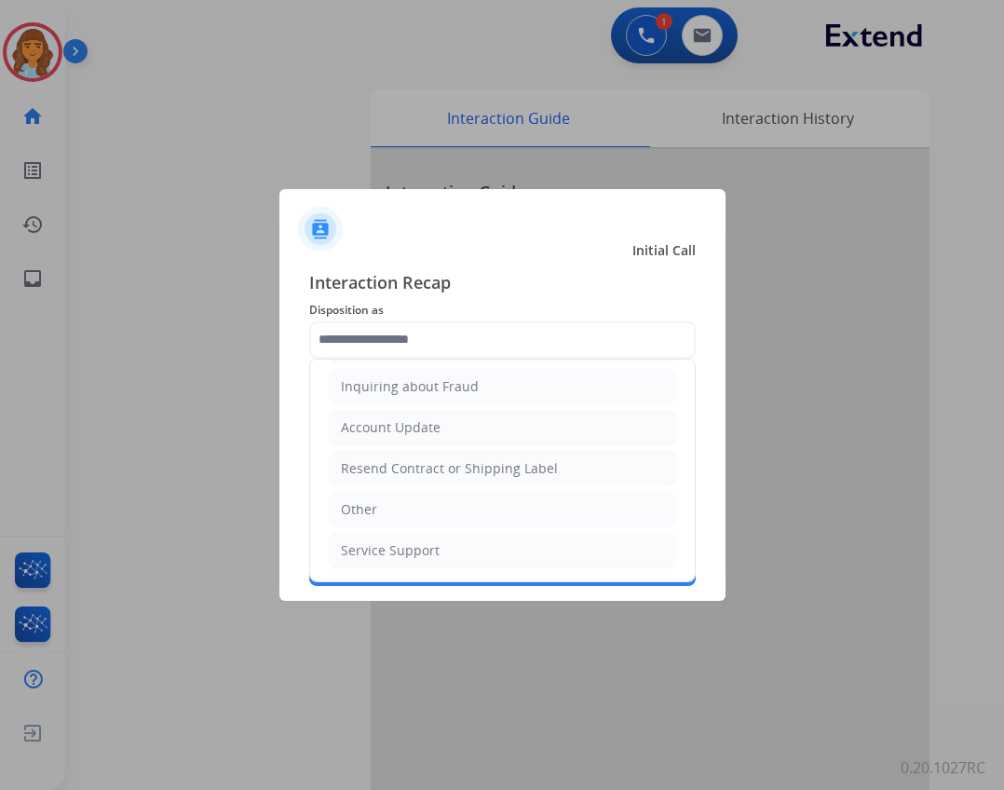
click at [404, 511] on li "Other" at bounding box center [503, 509] width 348 height 35
type input "*****"
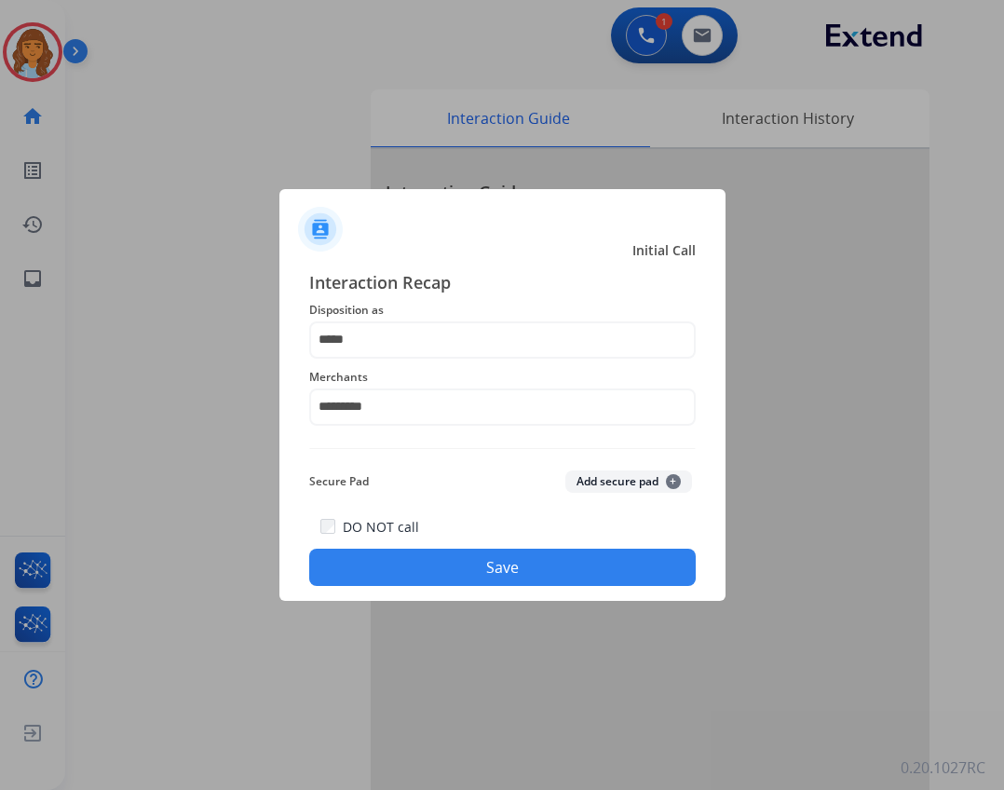
click at [423, 577] on button "Save" at bounding box center [502, 567] width 387 height 37
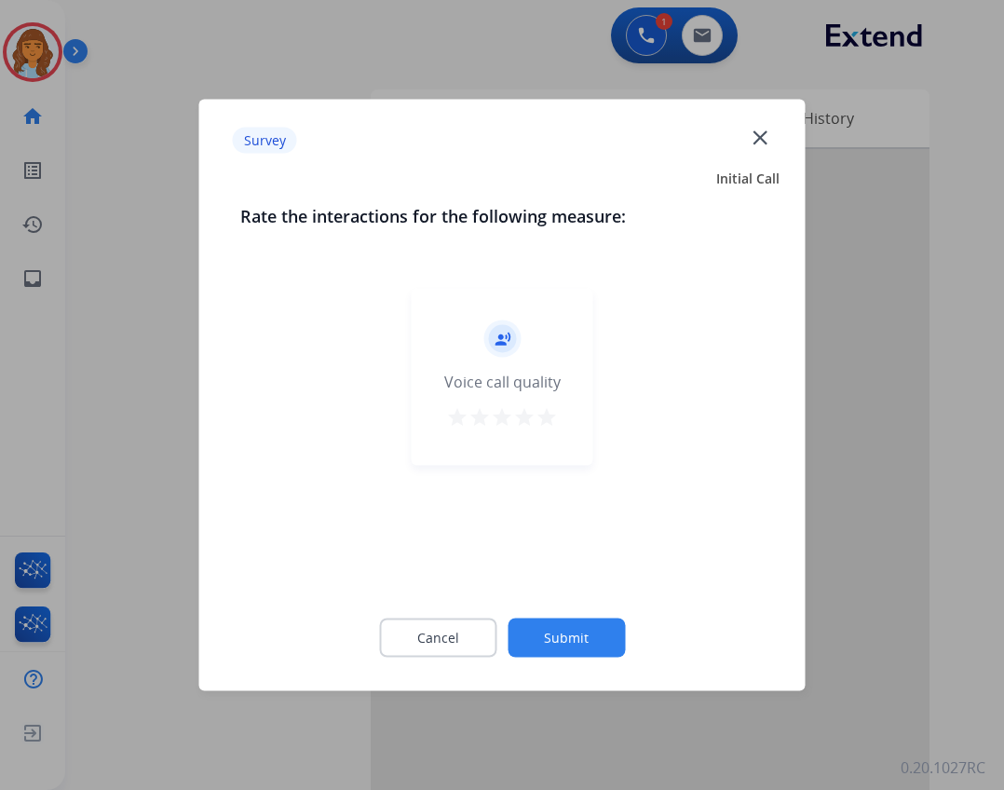
drag, startPoint x: 540, startPoint y: 615, endPoint x: 540, endPoint y: 629, distance: 14.0
click at [540, 625] on div "Cancel Submit" at bounding box center [502, 638] width 525 height 84
drag, startPoint x: 540, startPoint y: 630, endPoint x: 468, endPoint y: 678, distance: 86.6
click at [538, 634] on button "Submit" at bounding box center [566, 638] width 117 height 39
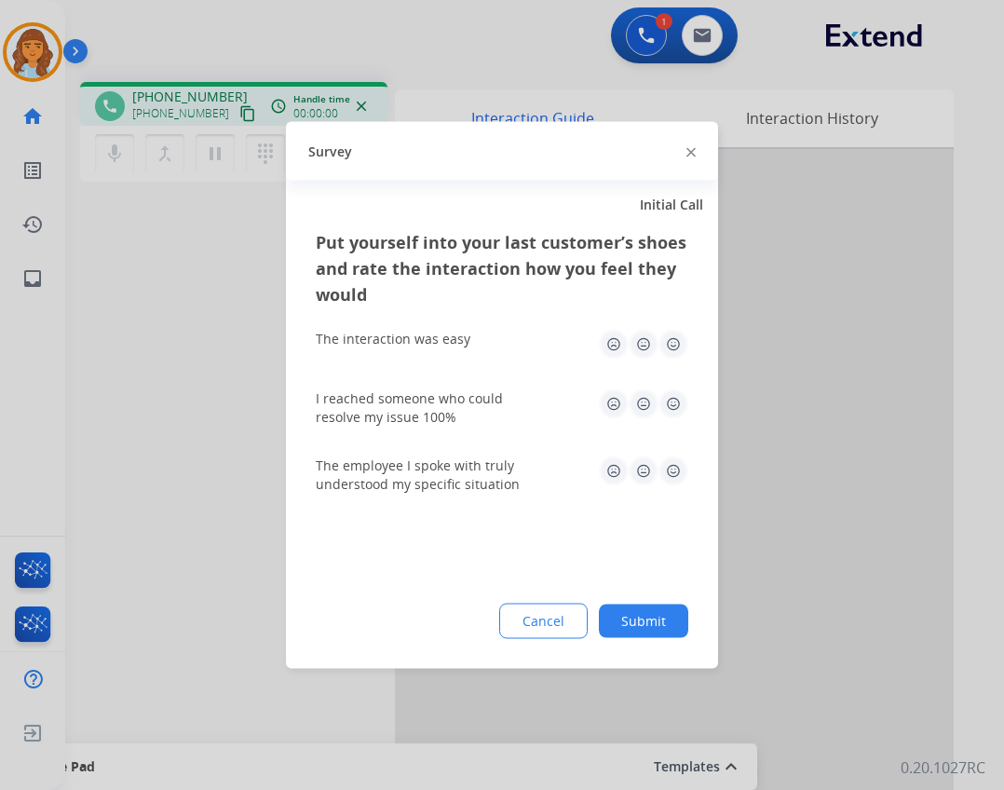
drag, startPoint x: 674, startPoint y: 621, endPoint x: 666, endPoint y: 608, distance: 15.0
click at [673, 620] on button "Submit" at bounding box center [643, 622] width 89 height 34
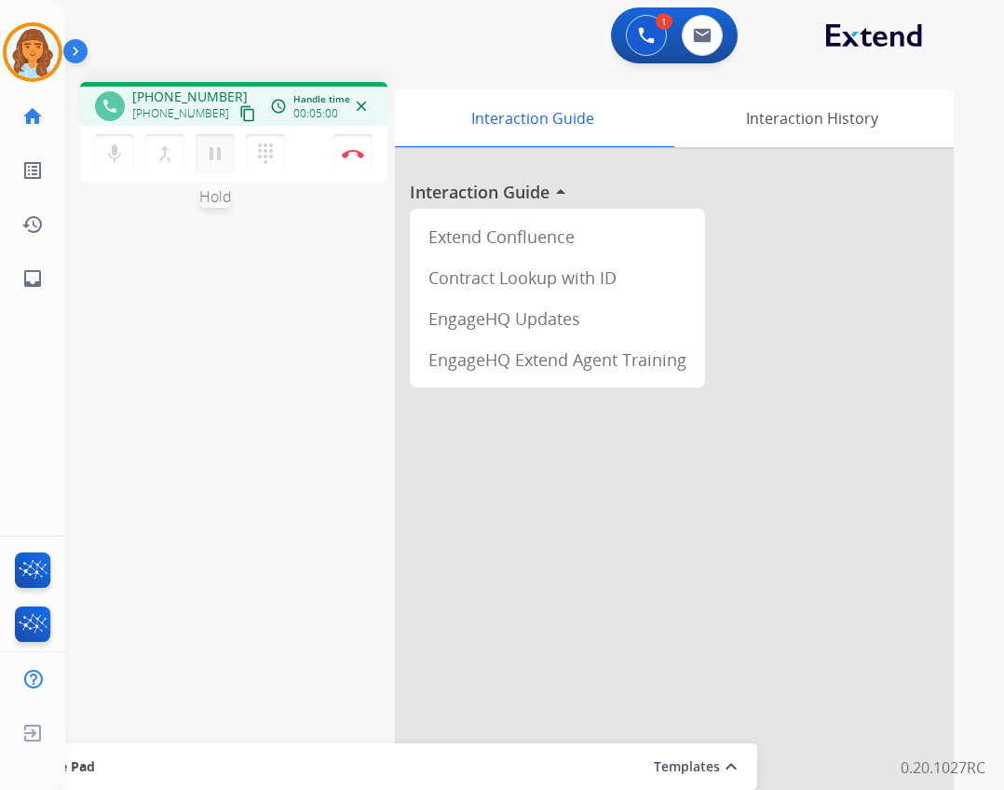
drag, startPoint x: 229, startPoint y: 147, endPoint x: 219, endPoint y: 125, distance: 24.6
click at [227, 147] on button "pause Hold" at bounding box center [215, 153] width 39 height 39
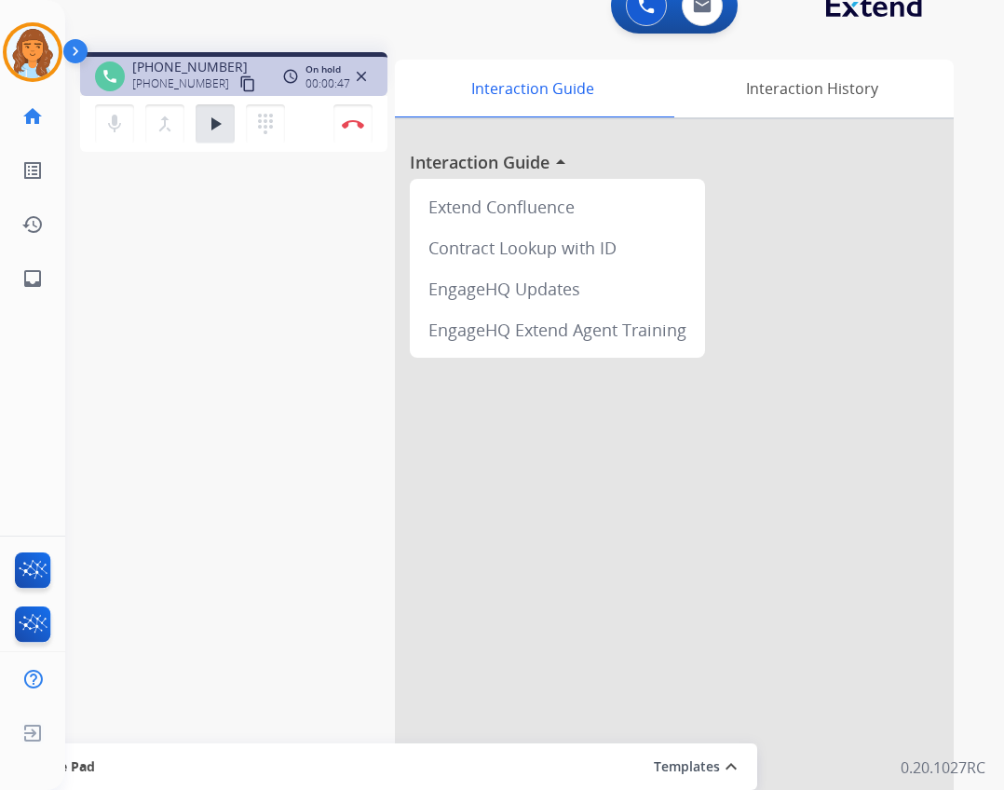
scroll to position [54, 0]
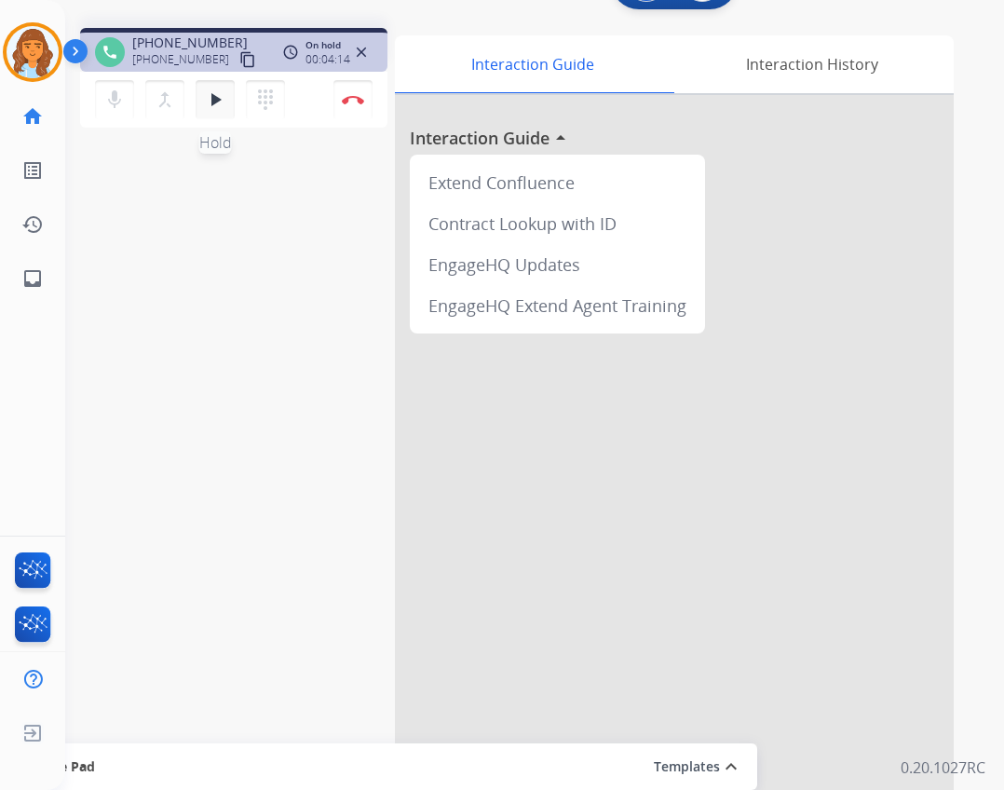
click at [208, 97] on mat-icon "play_arrow" at bounding box center [215, 100] width 22 height 22
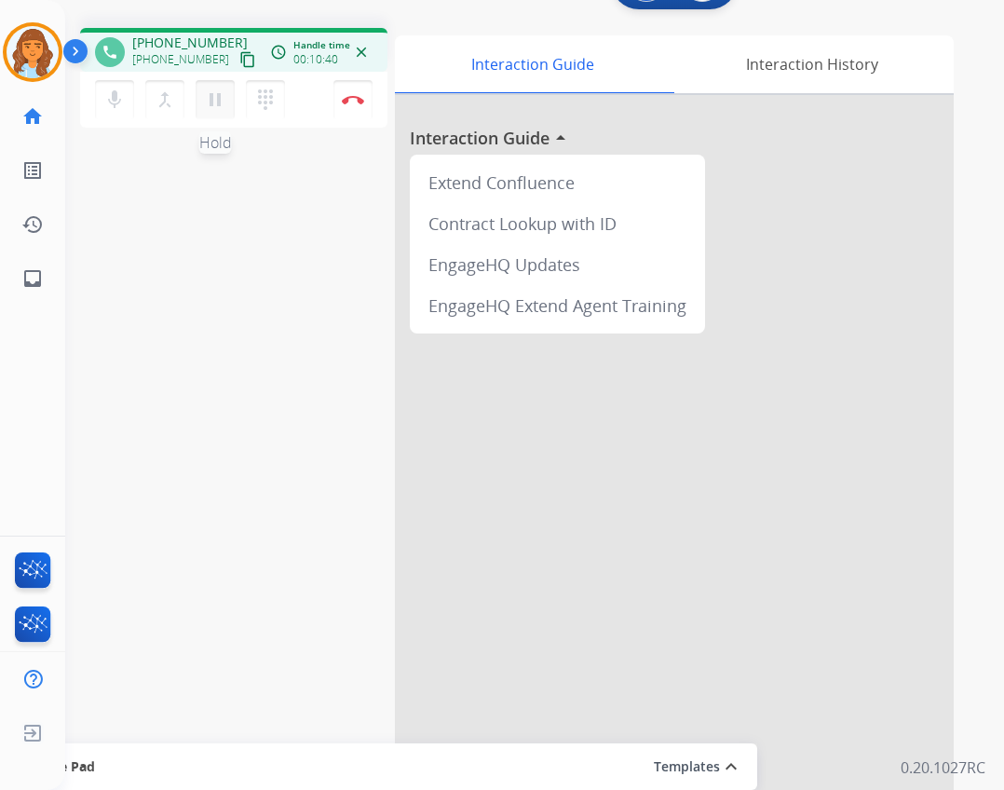
click at [209, 101] on mat-icon "pause" at bounding box center [215, 100] width 22 height 22
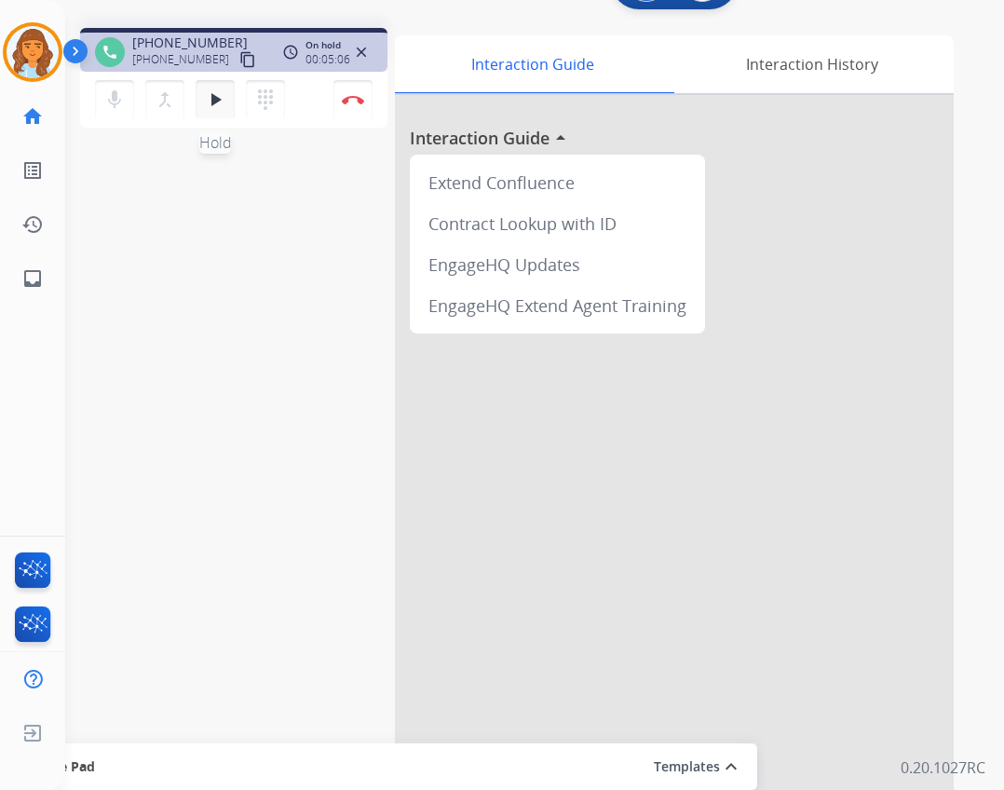
click at [206, 107] on mat-icon "play_arrow" at bounding box center [215, 100] width 22 height 22
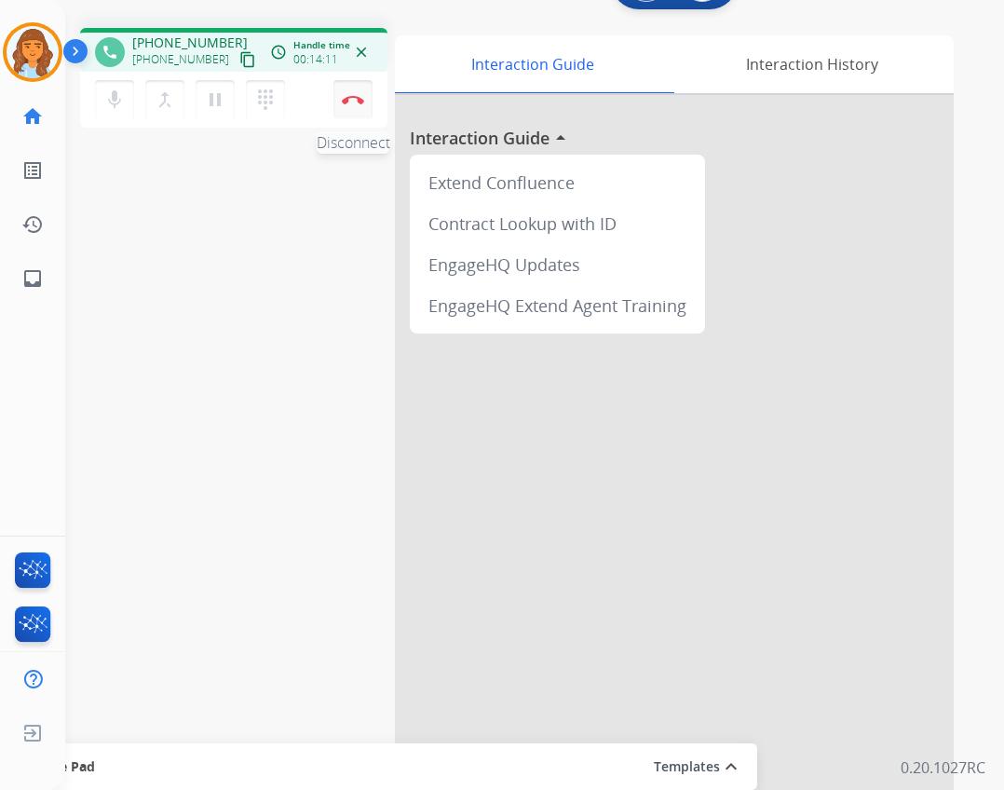
click at [358, 113] on button "Disconnect" at bounding box center [353, 99] width 39 height 39
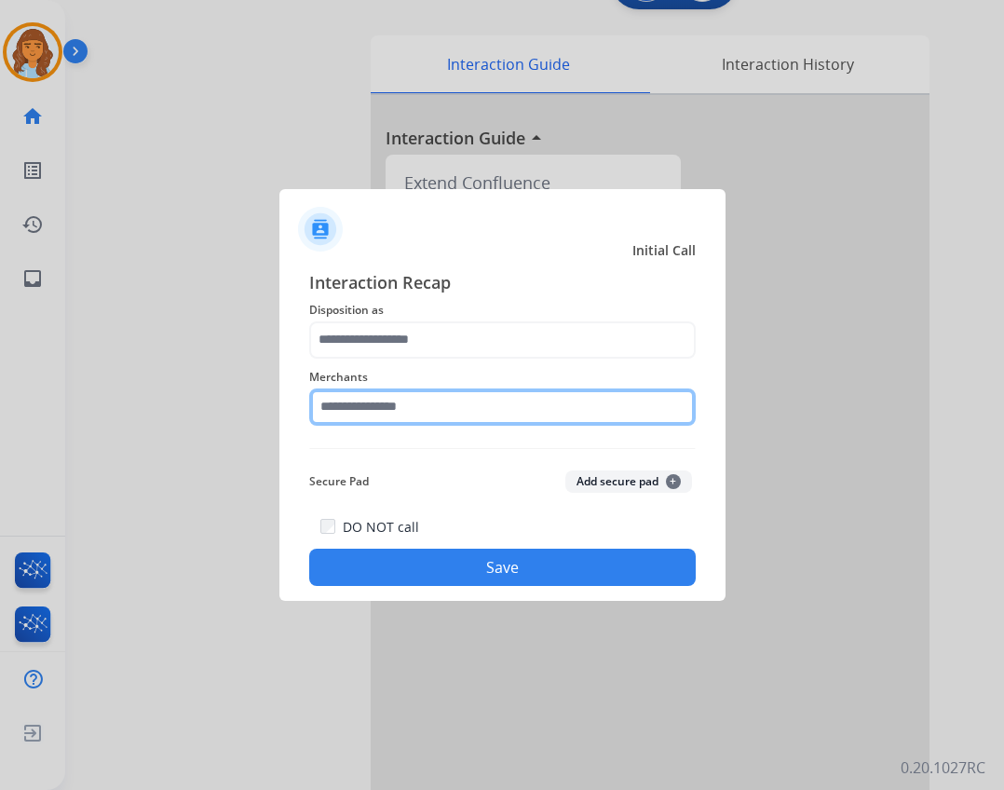
click at [352, 406] on input "text" at bounding box center [502, 407] width 387 height 37
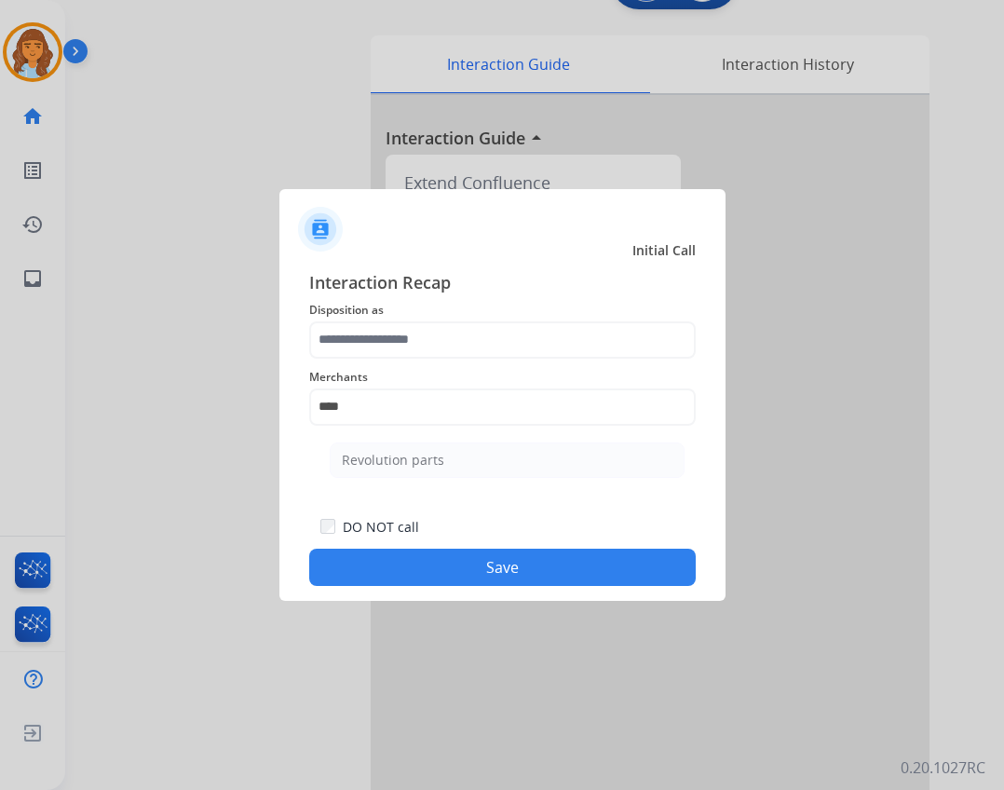
click at [389, 480] on ul "Revolution parts" at bounding box center [507, 464] width 366 height 63
click at [389, 466] on div "Revolution parts" at bounding box center [393, 460] width 102 height 19
type input "**********"
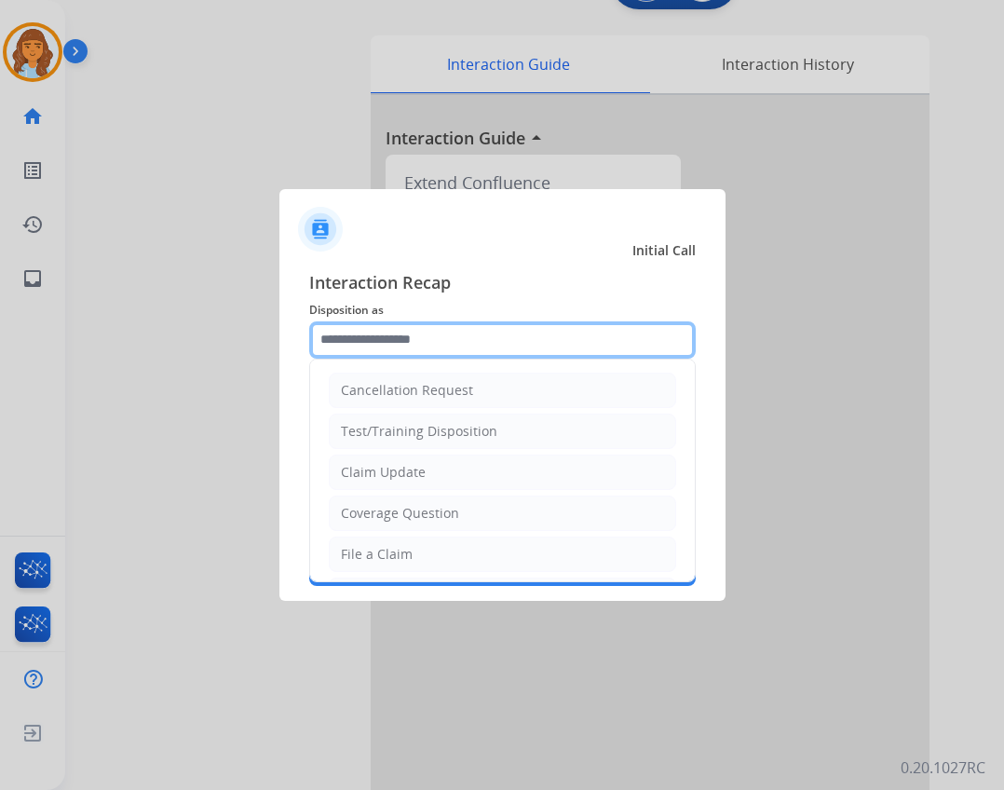
click at [409, 327] on input "text" at bounding box center [502, 339] width 387 height 37
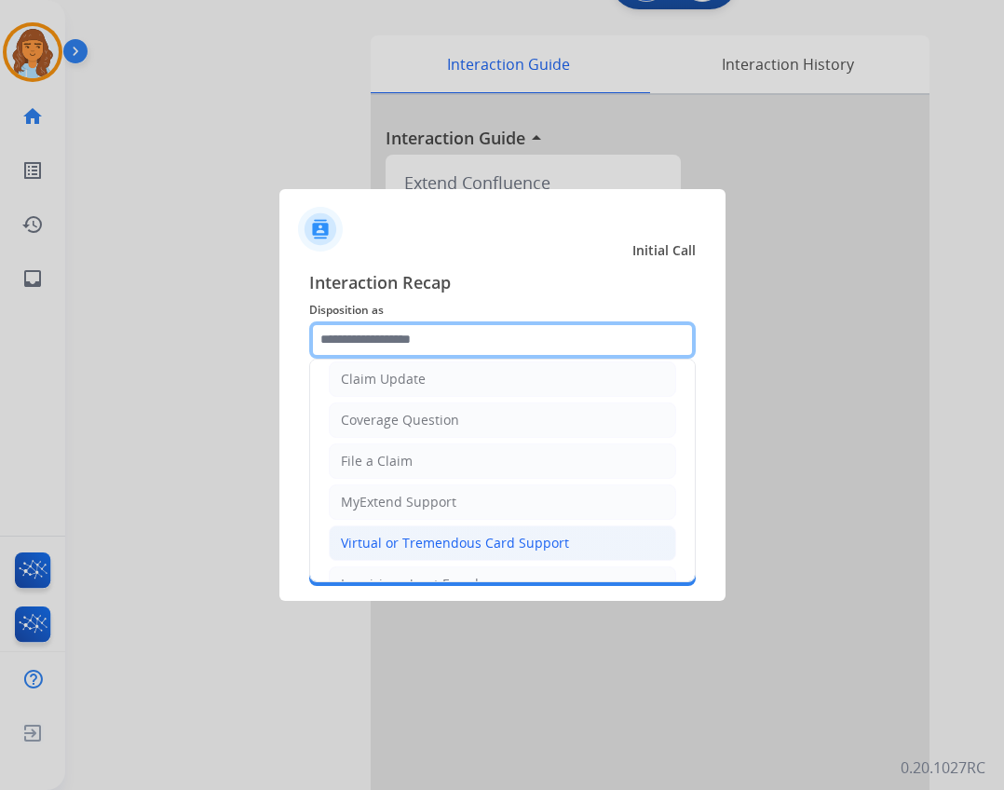
scroll to position [280, 0]
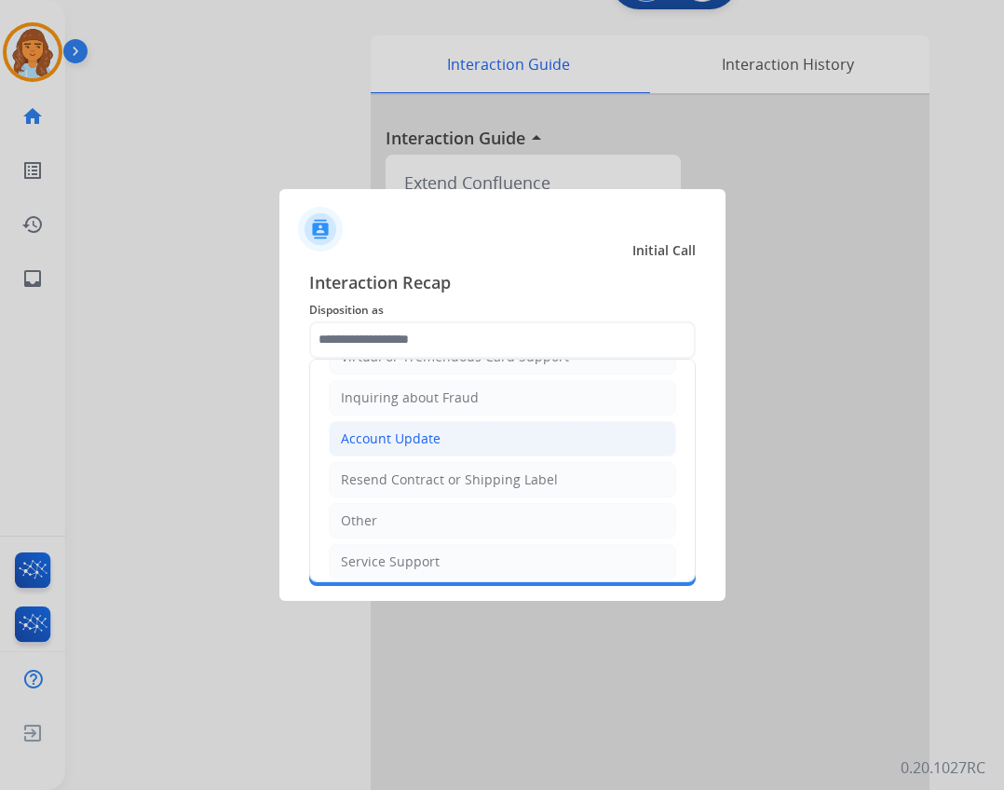
click at [492, 443] on li "Account Update" at bounding box center [503, 438] width 348 height 35
type input "**********"
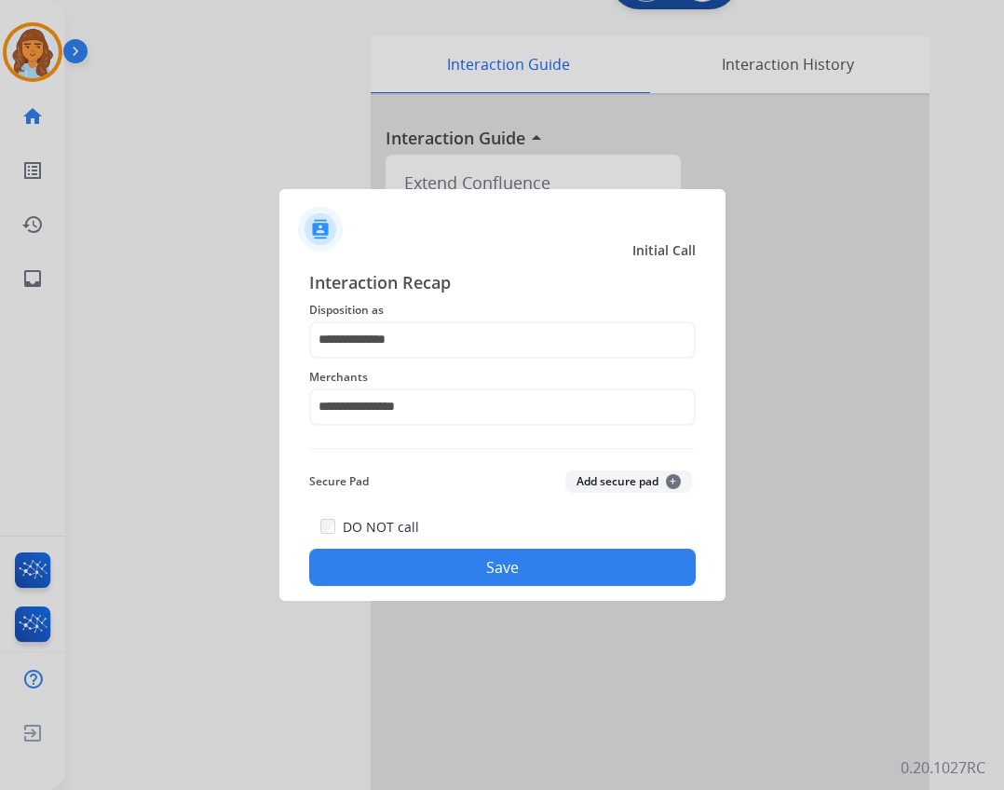
click at [500, 581] on button "Save" at bounding box center [502, 567] width 387 height 37
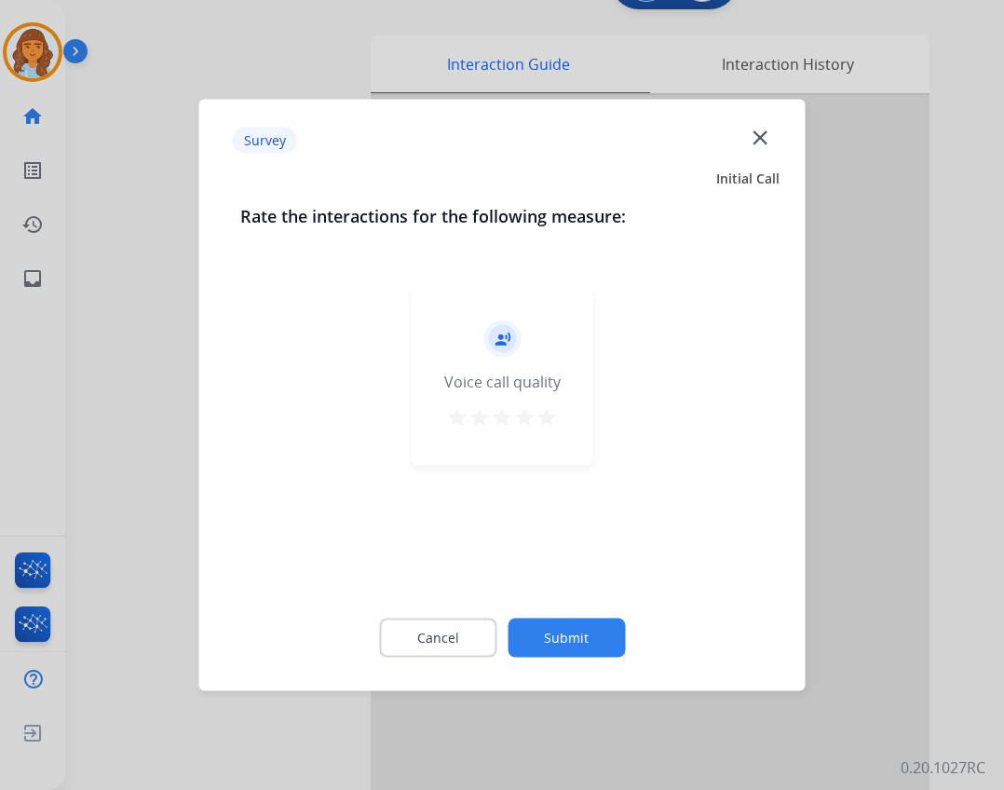
click at [540, 642] on button "Submit" at bounding box center [566, 638] width 117 height 39
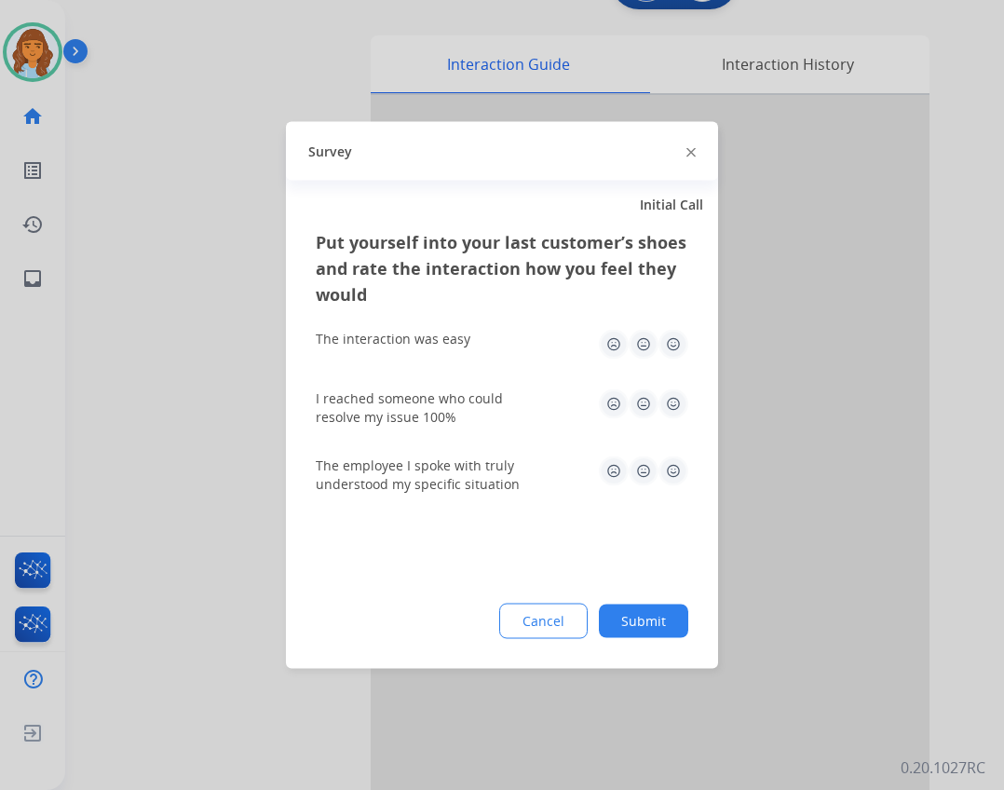
click at [668, 624] on button "Submit" at bounding box center [643, 622] width 89 height 34
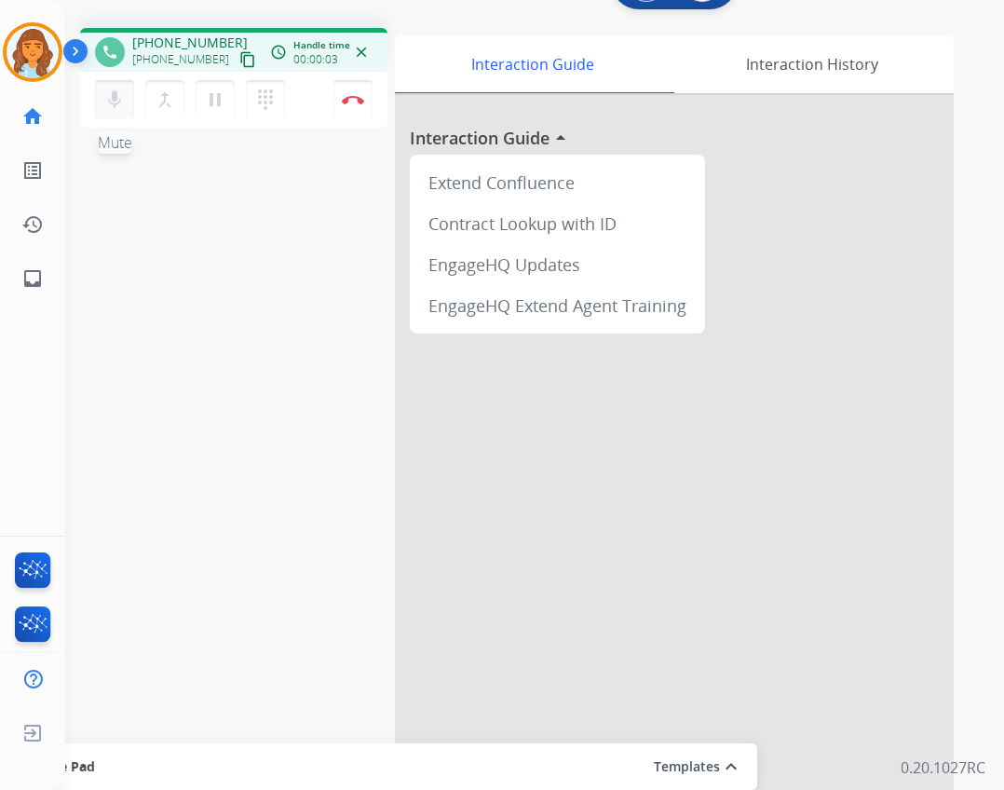
click at [110, 96] on mat-icon "mic" at bounding box center [114, 100] width 22 height 22
click at [48, 277] on link "inbox Emails" at bounding box center [33, 279] width 52 height 52
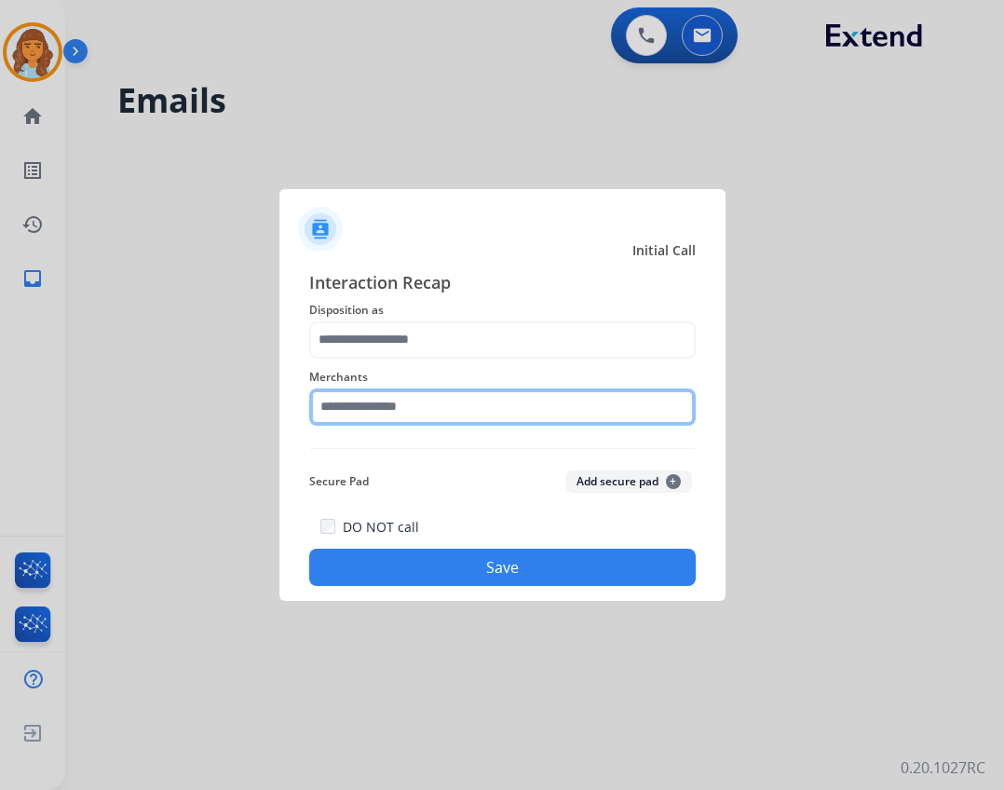
click at [364, 420] on input "text" at bounding box center [502, 407] width 387 height 37
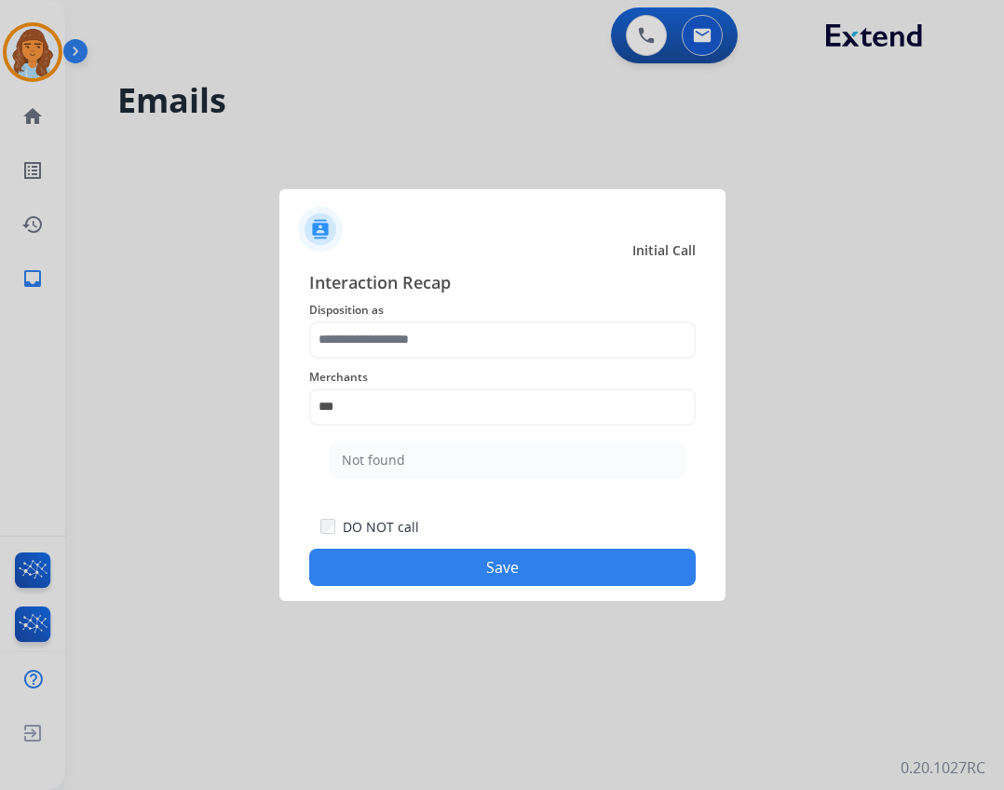
drag, startPoint x: 444, startPoint y: 471, endPoint x: 447, endPoint y: 455, distance: 16.1
click at [445, 471] on li "Not found" at bounding box center [507, 460] width 355 height 35
type input "*********"
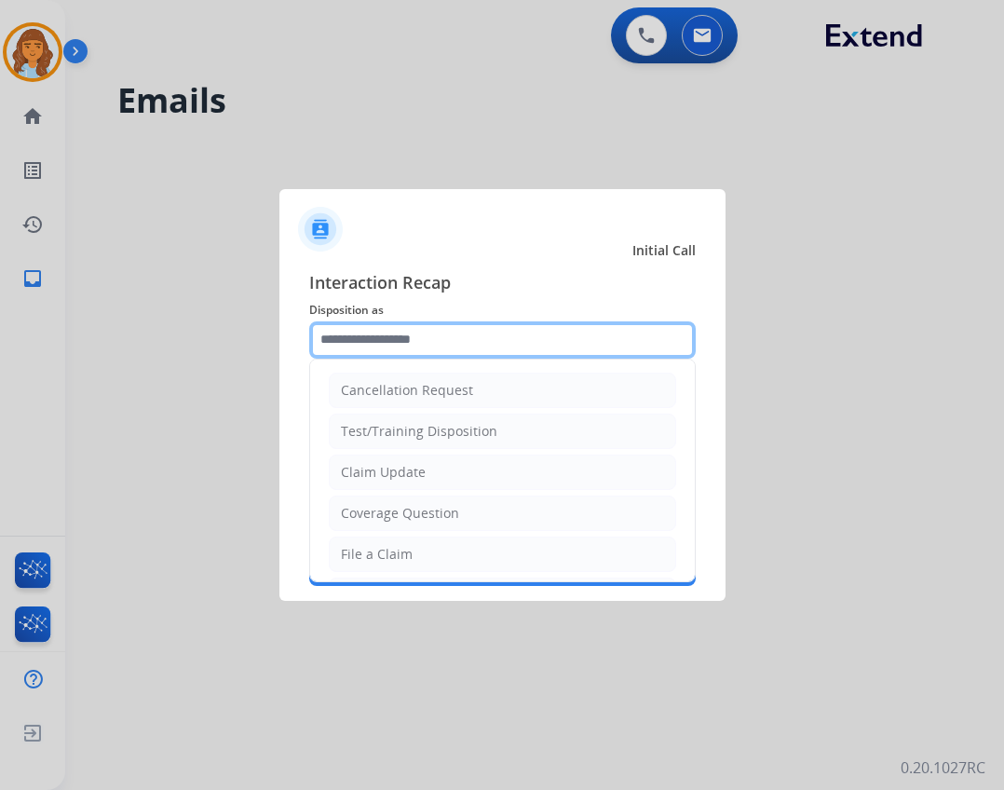
click at [430, 328] on input "text" at bounding box center [502, 339] width 387 height 37
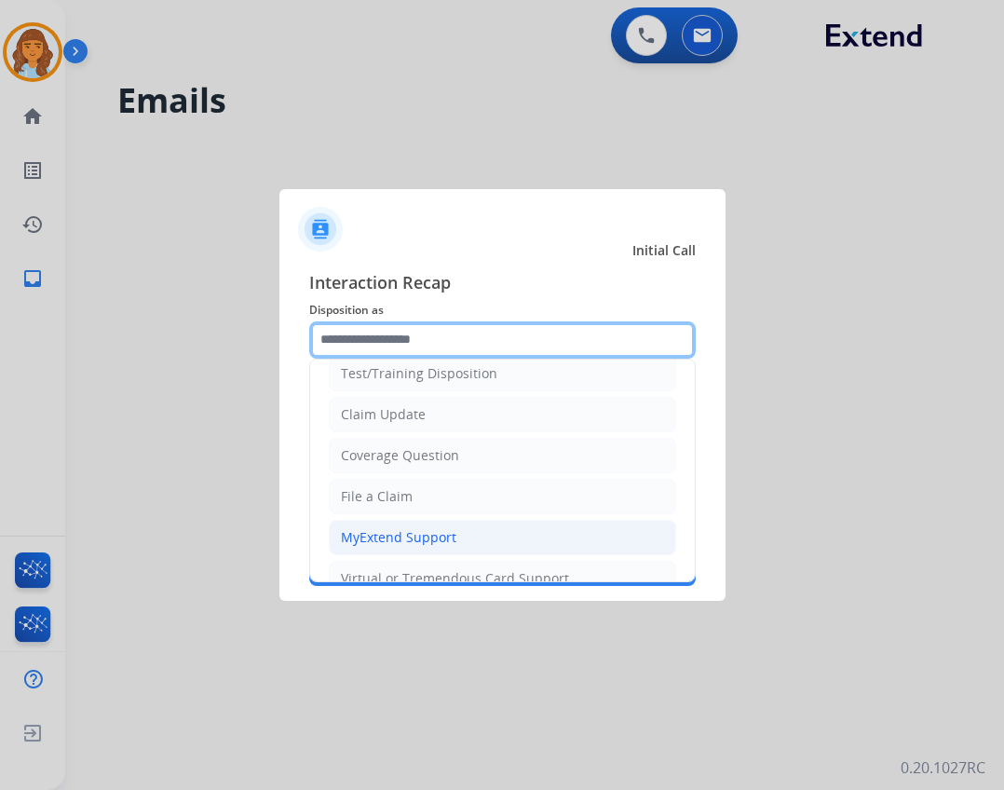
scroll to position [280, 0]
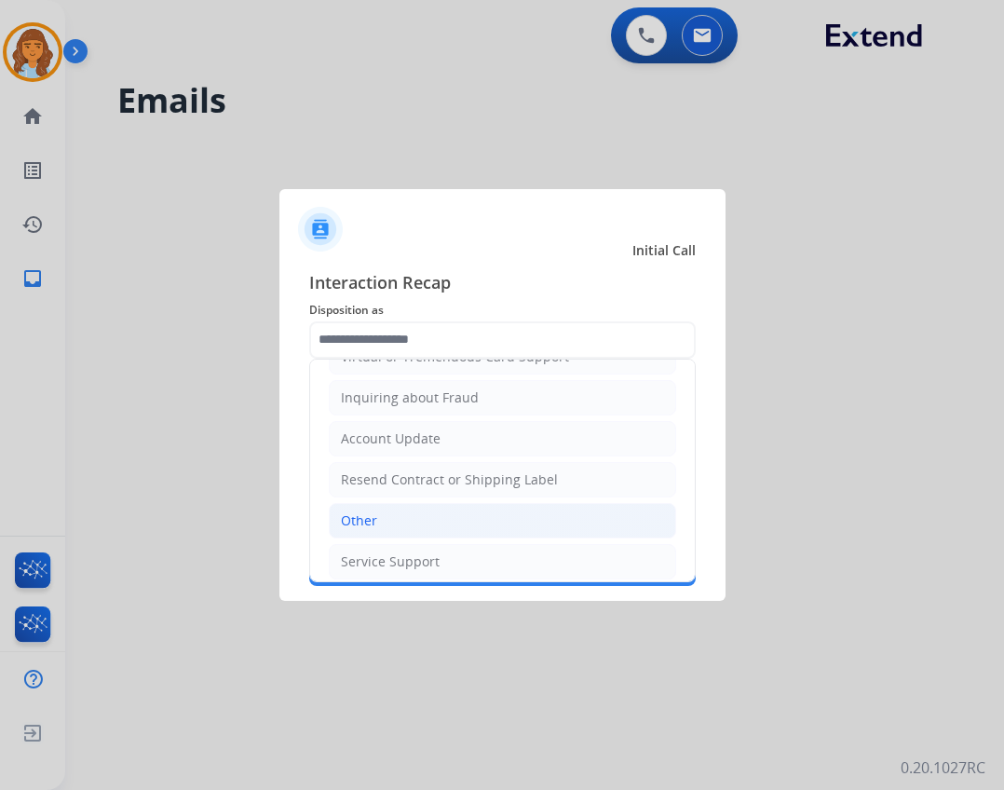
click at [415, 530] on li "Other" at bounding box center [503, 520] width 348 height 35
type input "*****"
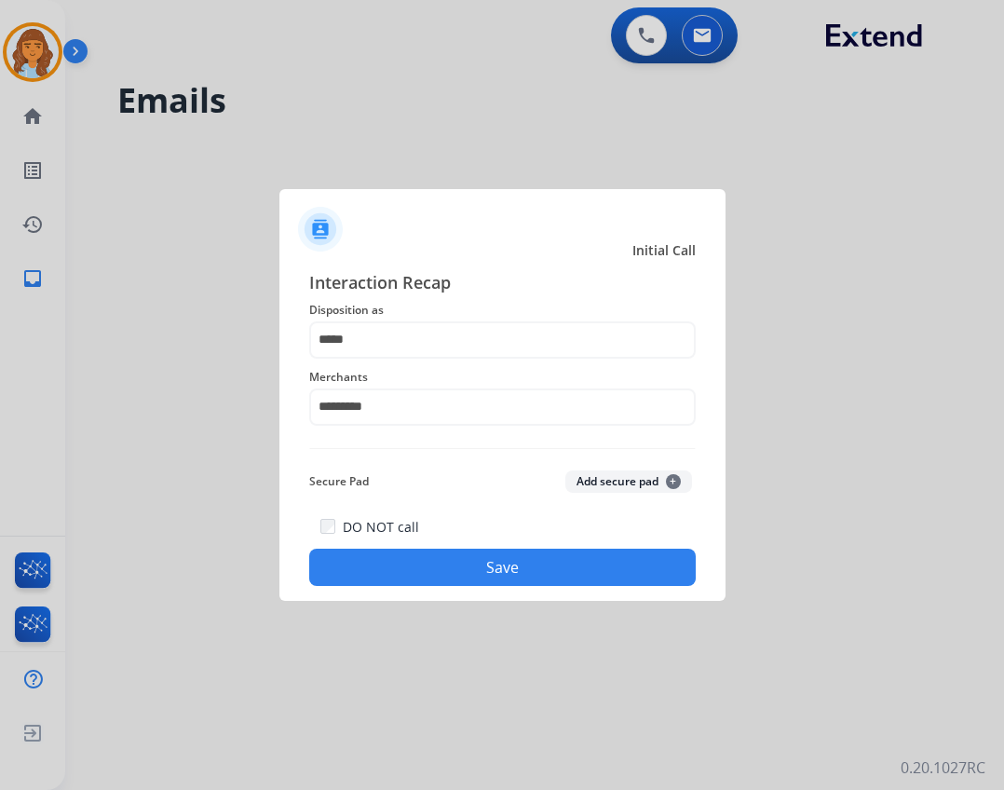
click at [429, 572] on button "Save" at bounding box center [502, 567] width 387 height 37
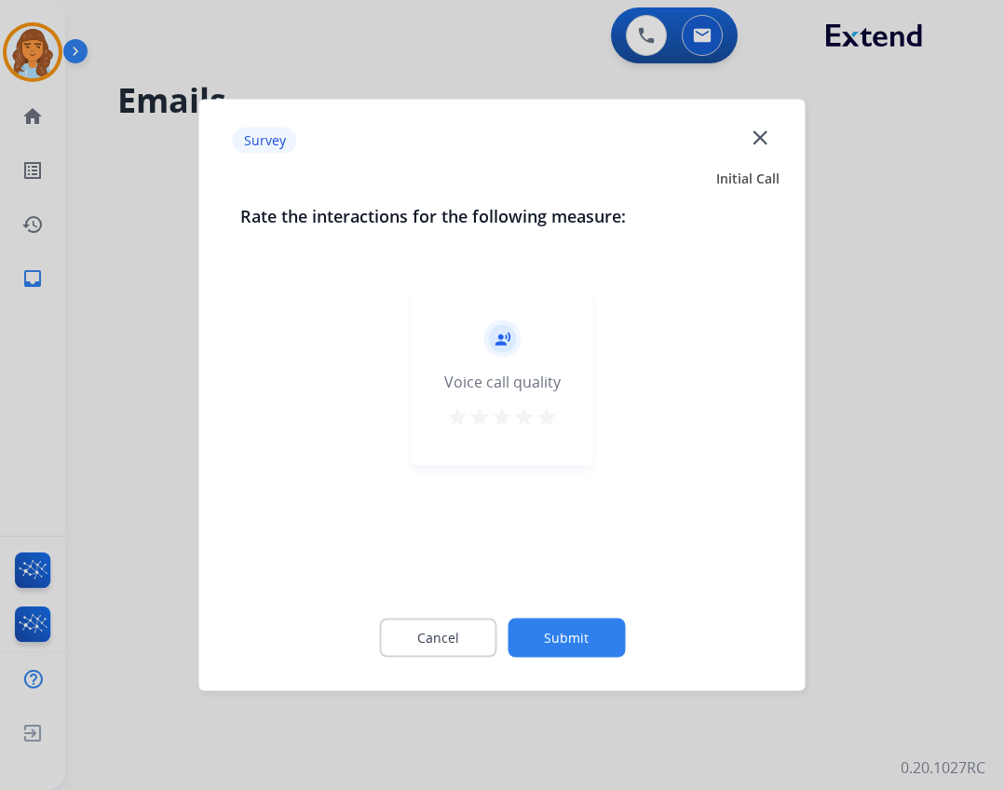
drag, startPoint x: 594, startPoint y: 658, endPoint x: 568, endPoint y: 646, distance: 27.9
click at [592, 654] on div "Cancel Submit" at bounding box center [502, 638] width 525 height 84
click at [567, 646] on button "Submit" at bounding box center [566, 638] width 117 height 39
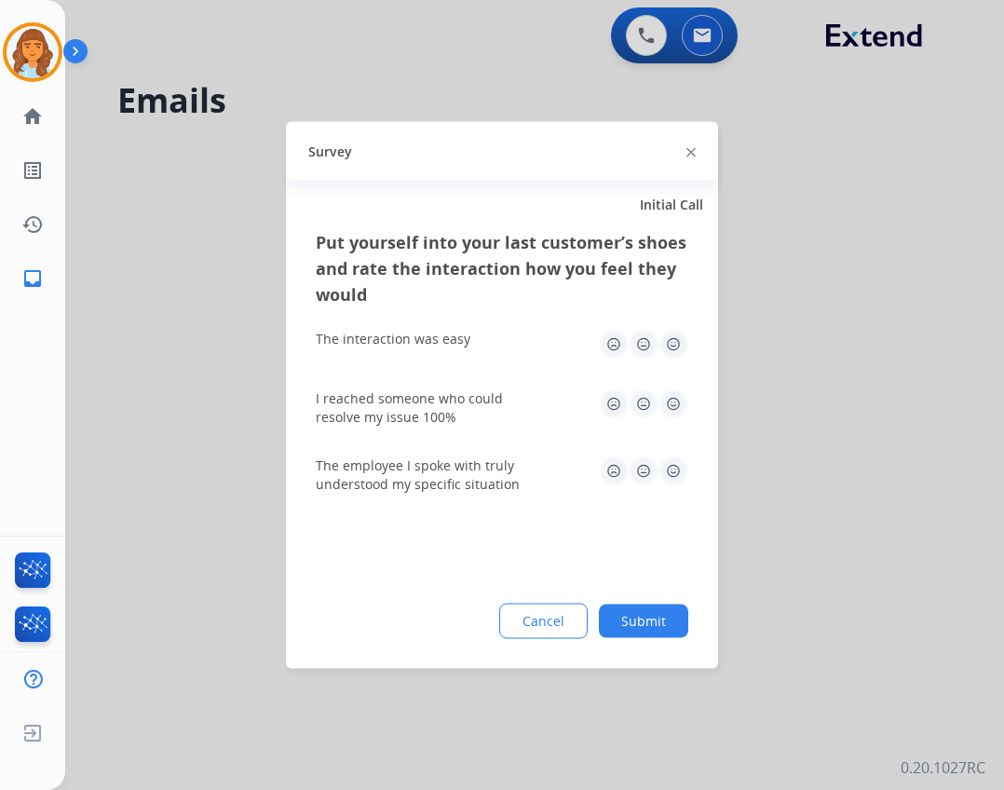
click at [608, 624] on button "Submit" at bounding box center [643, 622] width 89 height 34
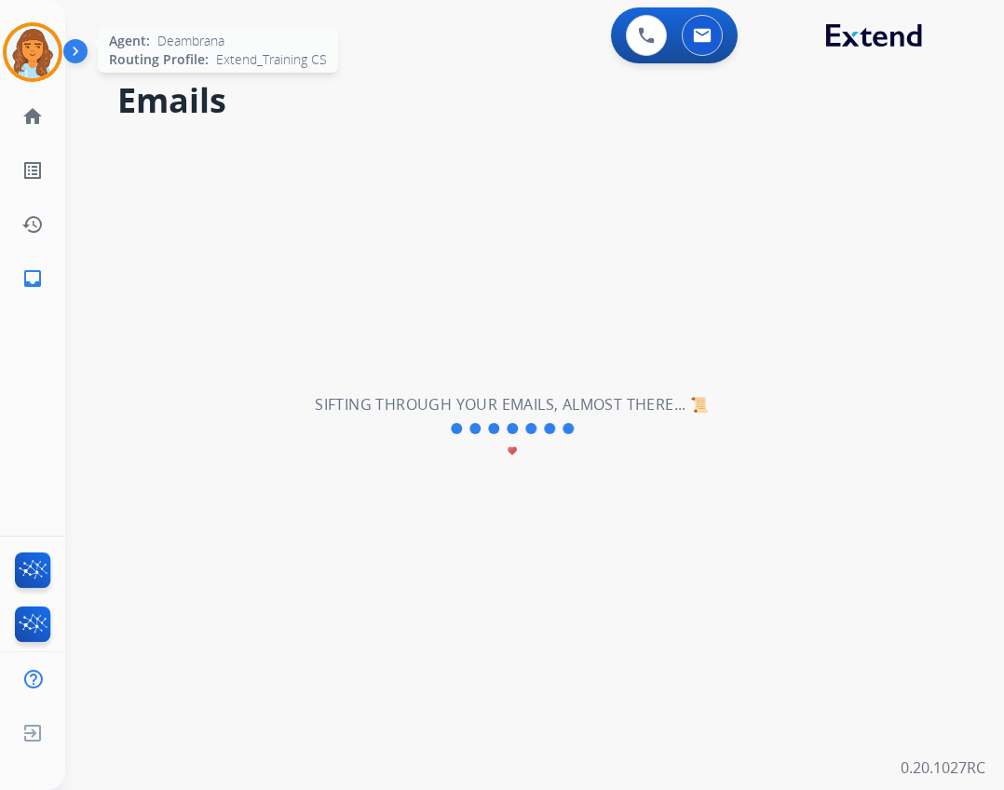
click at [48, 76] on div at bounding box center [33, 52] width 60 height 60
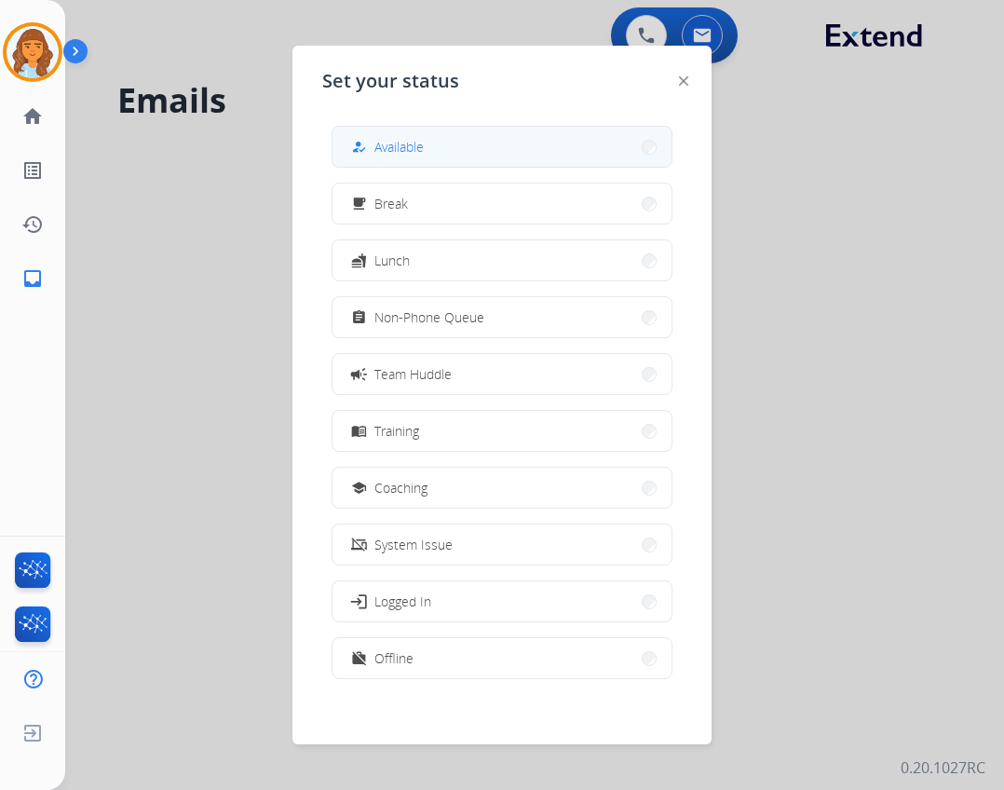
click at [360, 159] on button "how_to_reg Available" at bounding box center [502, 147] width 339 height 40
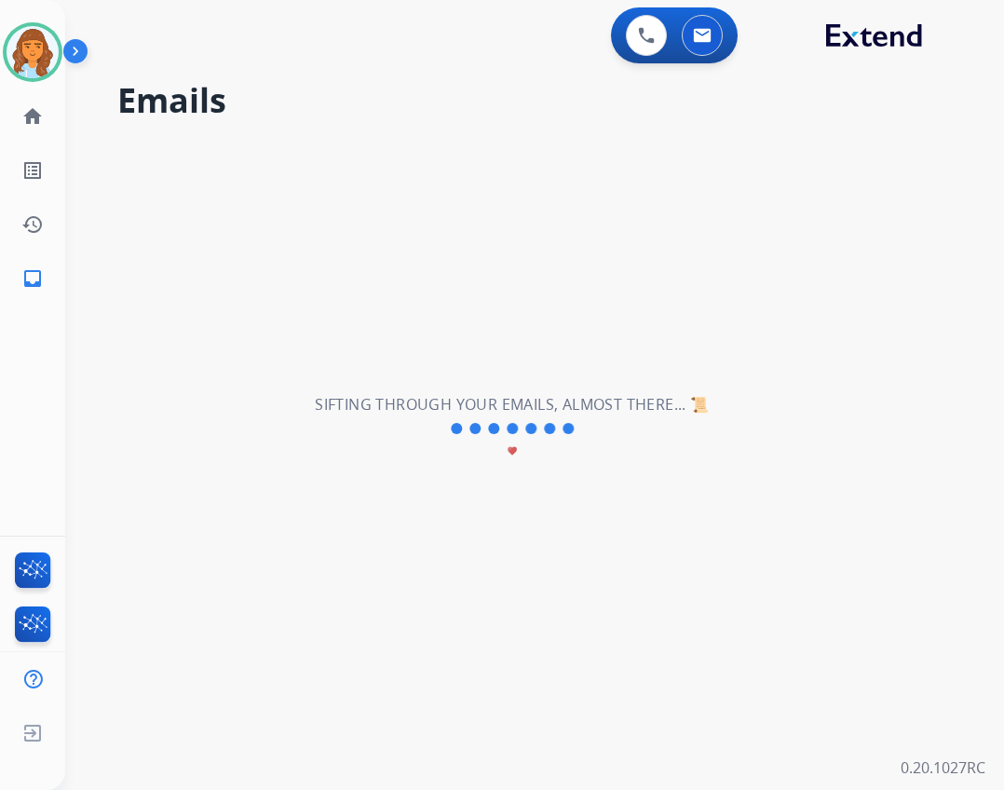
click at [70, 113] on div "**********" at bounding box center [512, 428] width 895 height 723
click at [42, 121] on link "home Home" at bounding box center [33, 116] width 52 height 52
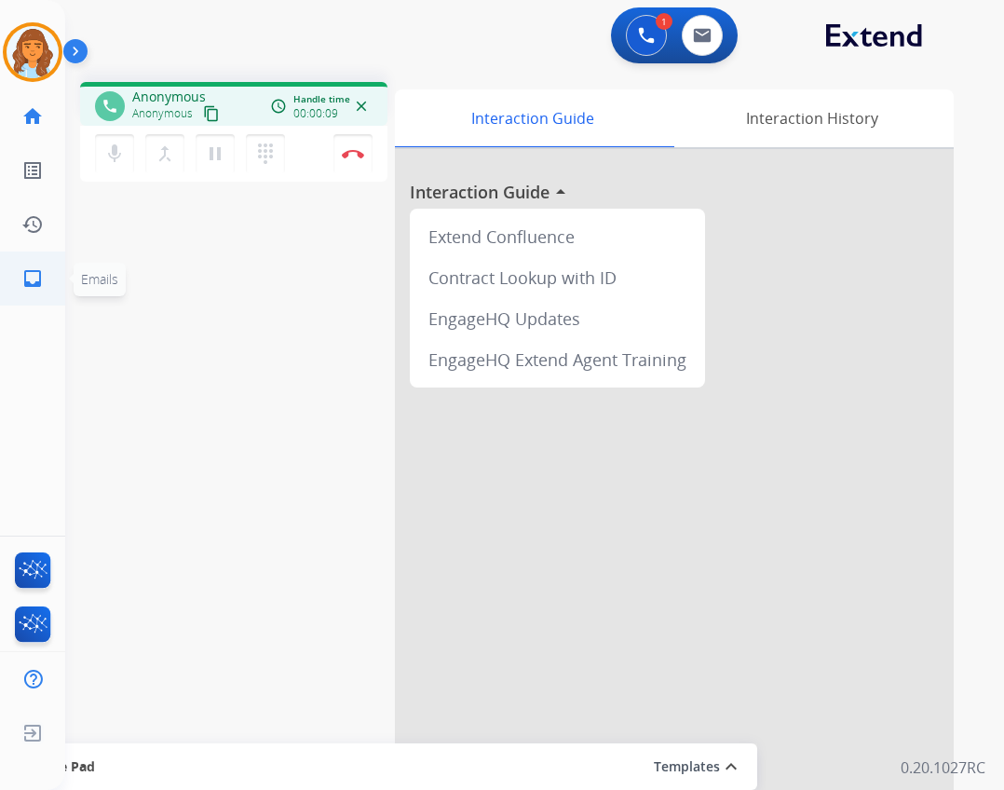
click at [28, 266] on link "inbox Emails" at bounding box center [33, 279] width 52 height 52
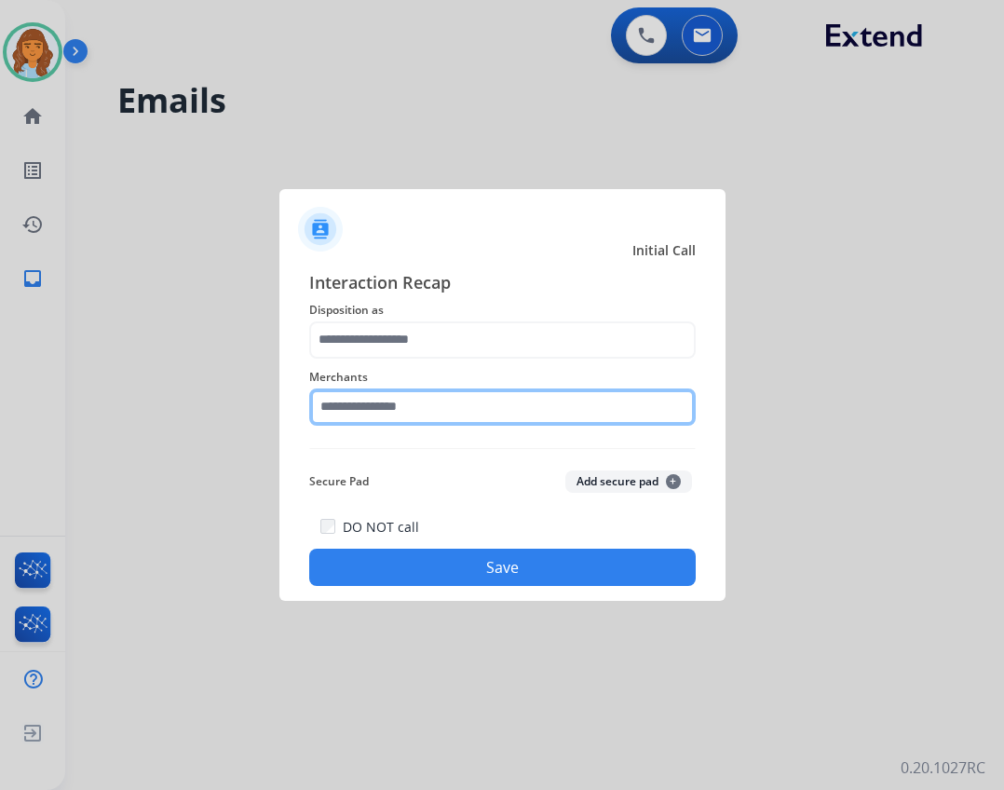
click at [552, 421] on input "text" at bounding box center [502, 407] width 387 height 37
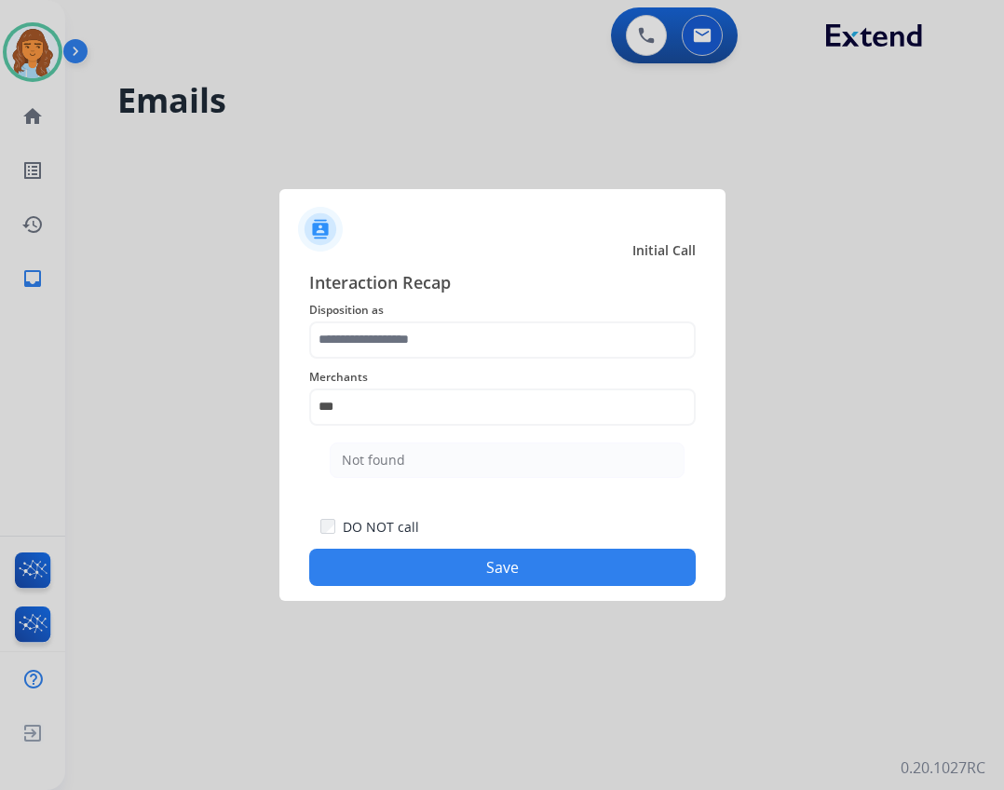
click at [524, 450] on li "Not found" at bounding box center [507, 460] width 355 height 35
type input "*********"
drag, startPoint x: 519, startPoint y: 374, endPoint x: 519, endPoint y: 360, distance: 14.0
click at [519, 368] on span "Merchants" at bounding box center [502, 377] width 387 height 22
click at [519, 359] on div "Merchants *********" at bounding box center [502, 396] width 387 height 75
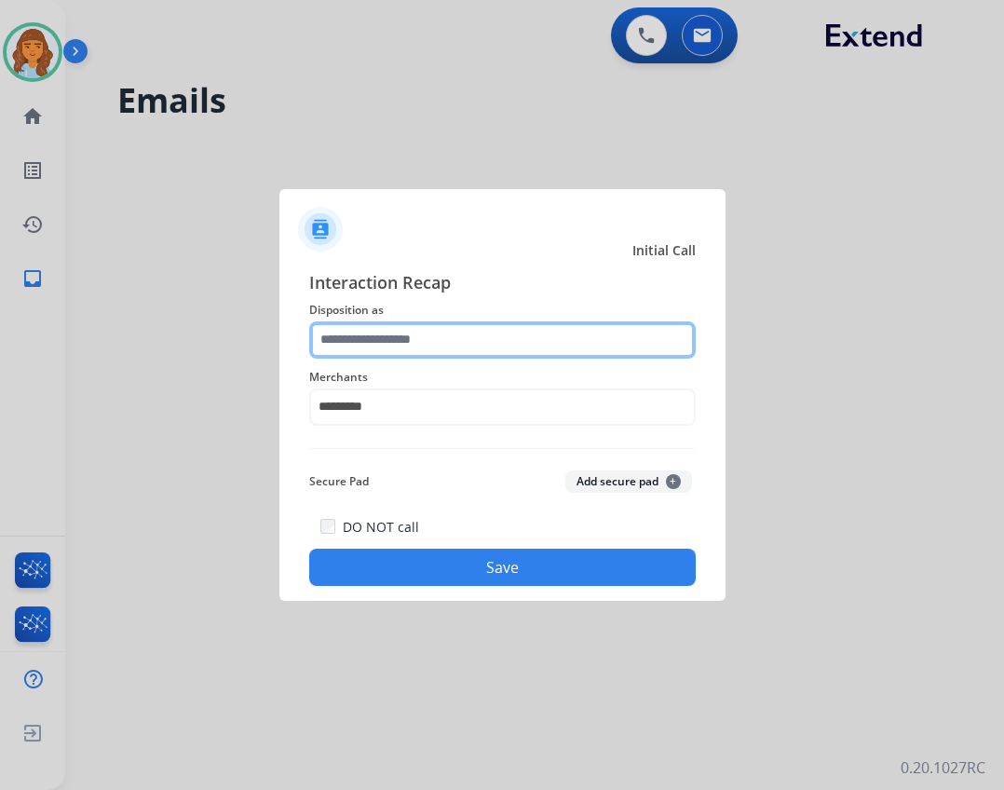
click at [517, 358] on div at bounding box center [502, 339] width 387 height 37
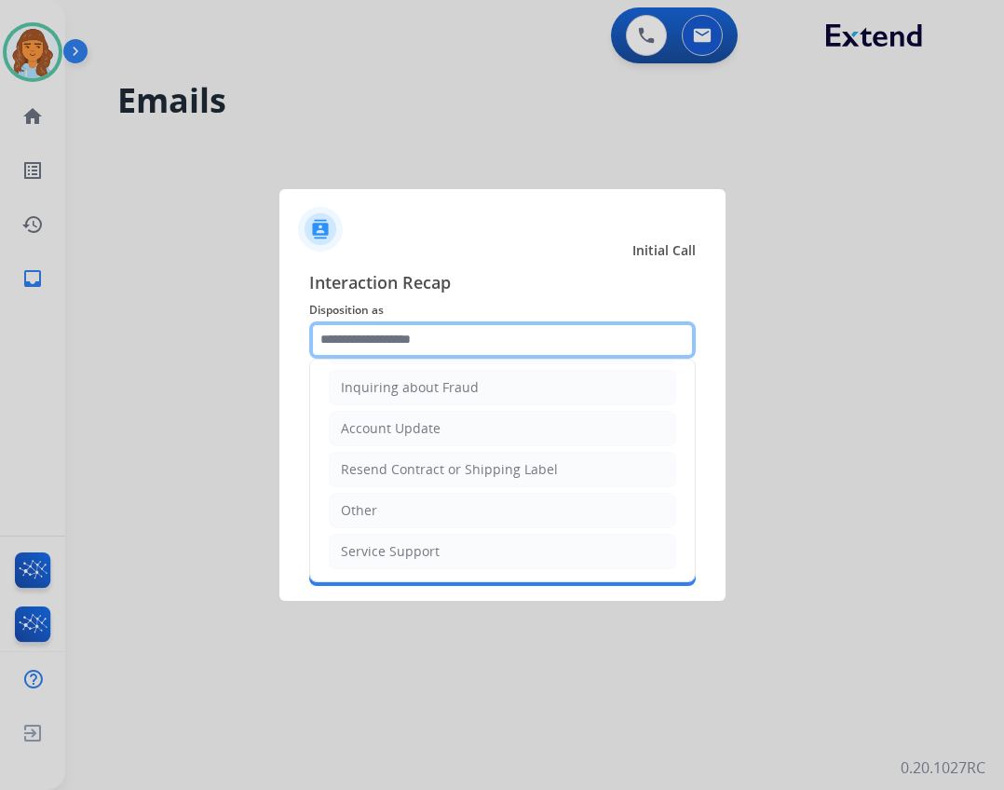
scroll to position [291, 0]
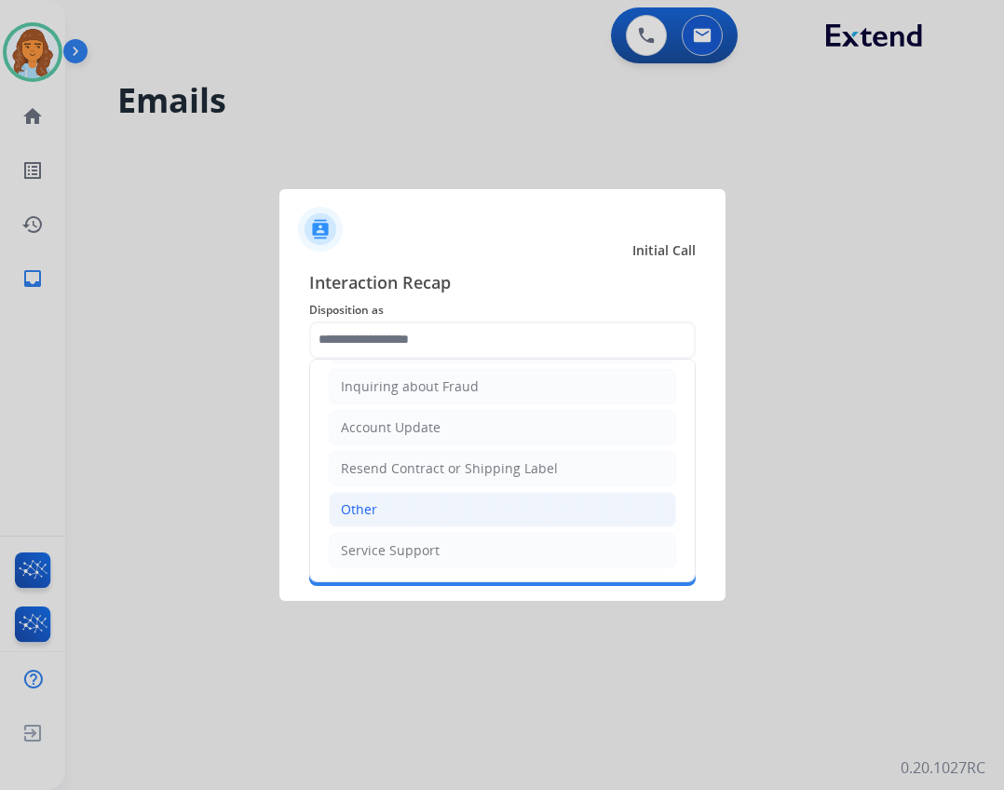
click at [431, 511] on li "Other" at bounding box center [503, 509] width 348 height 35
type input "*****"
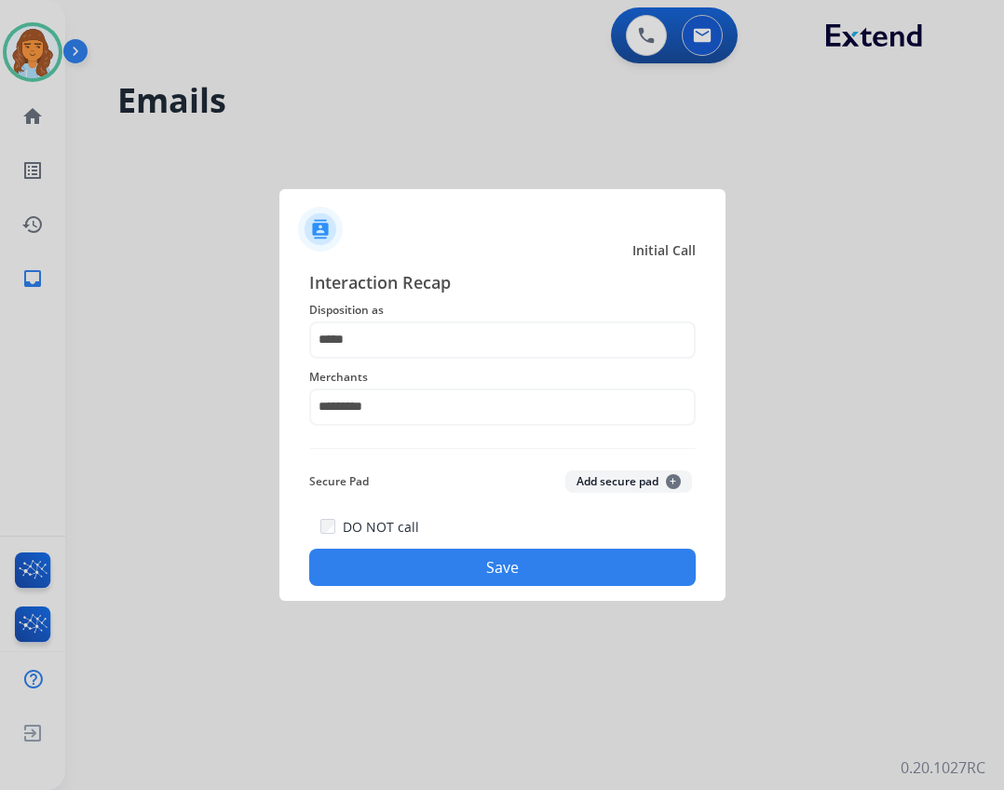
click at [471, 555] on button "Save" at bounding box center [502, 567] width 387 height 37
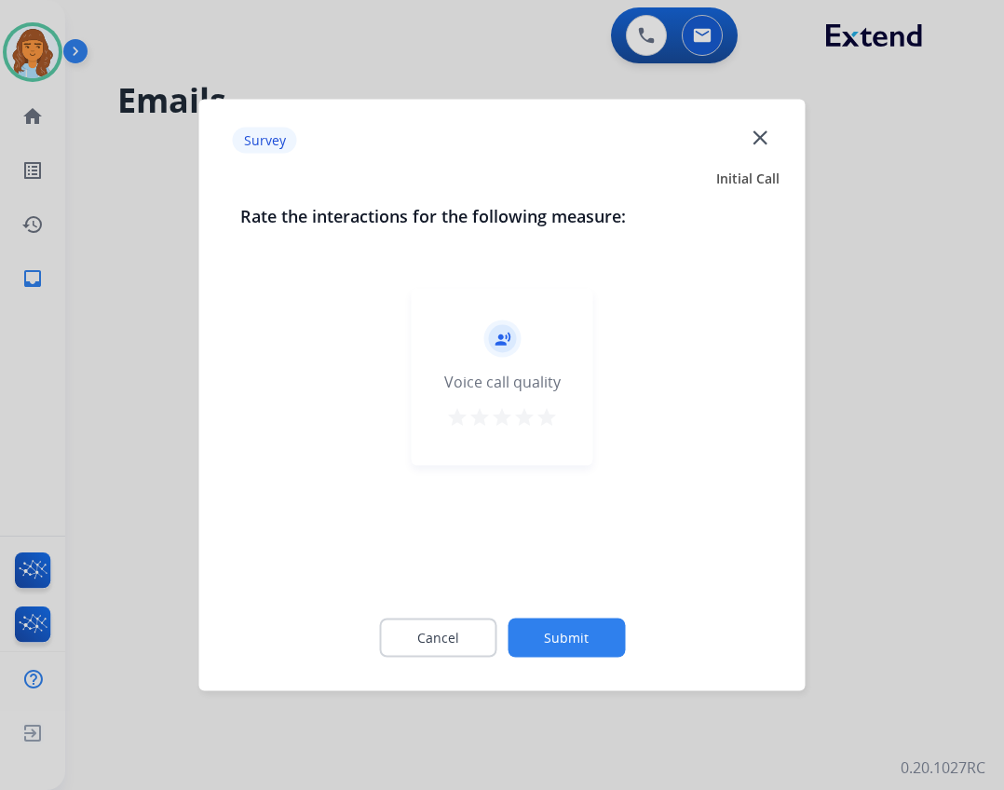
click at [547, 630] on button "Submit" at bounding box center [566, 638] width 117 height 39
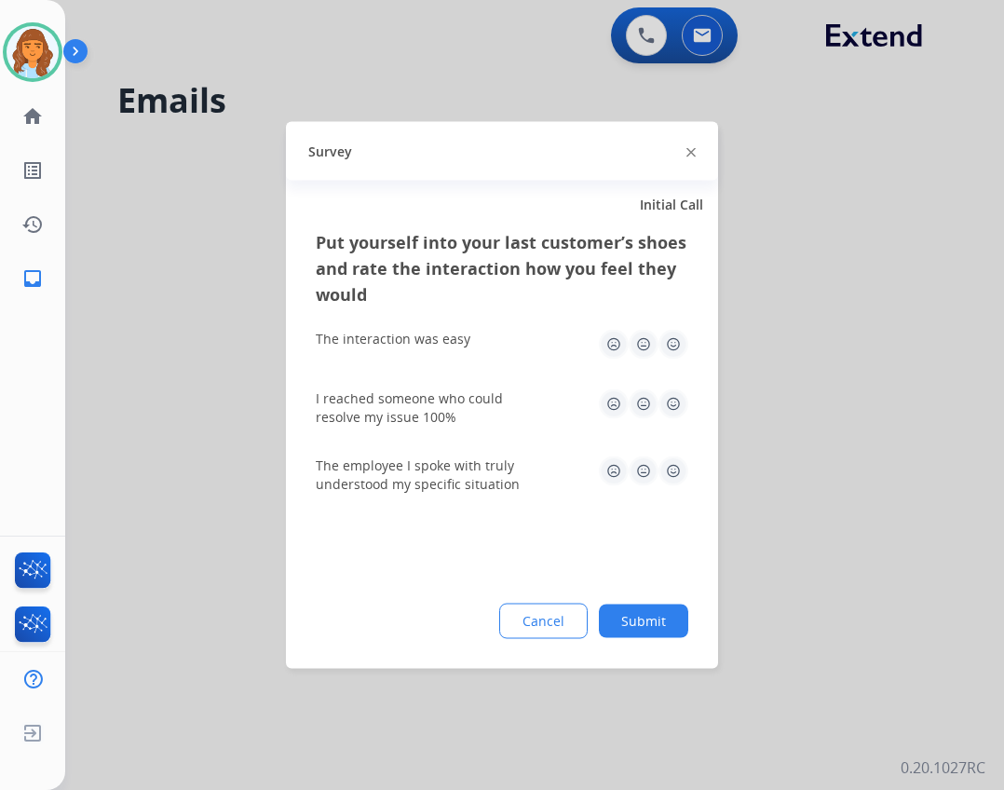
click at [642, 612] on button "Submit" at bounding box center [643, 622] width 89 height 34
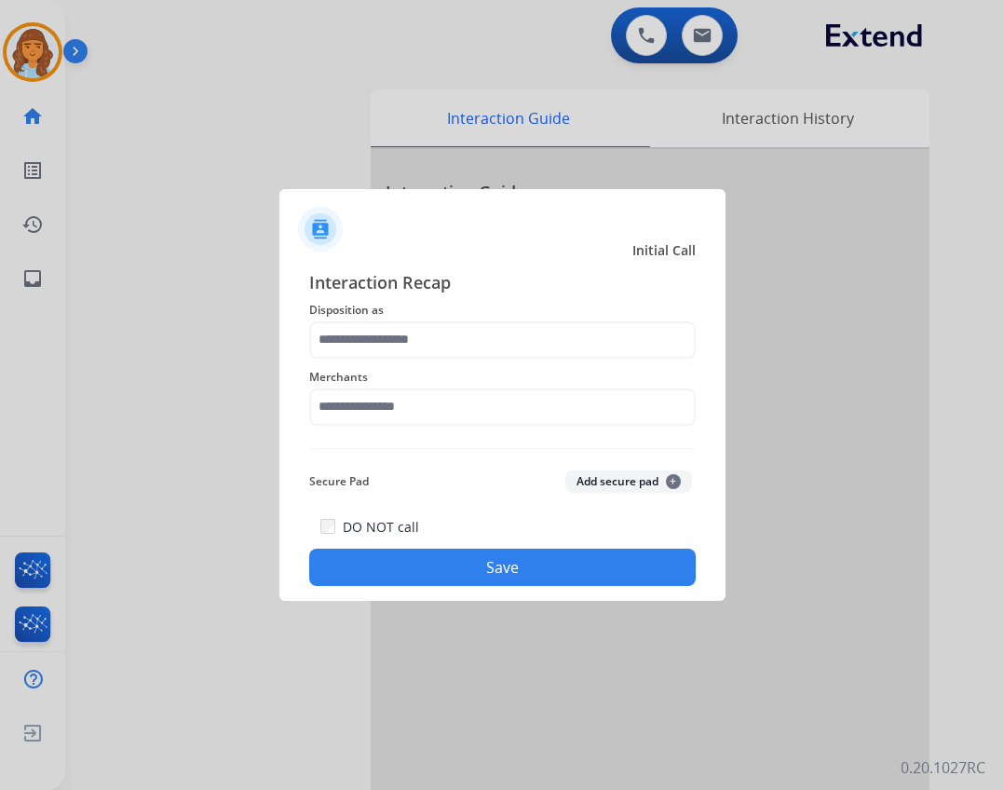
click at [442, 435] on div "Interaction Recap Disposition as Merchants Secure Pad Add secure pad + DO NOT c…" at bounding box center [502, 428] width 387 height 318
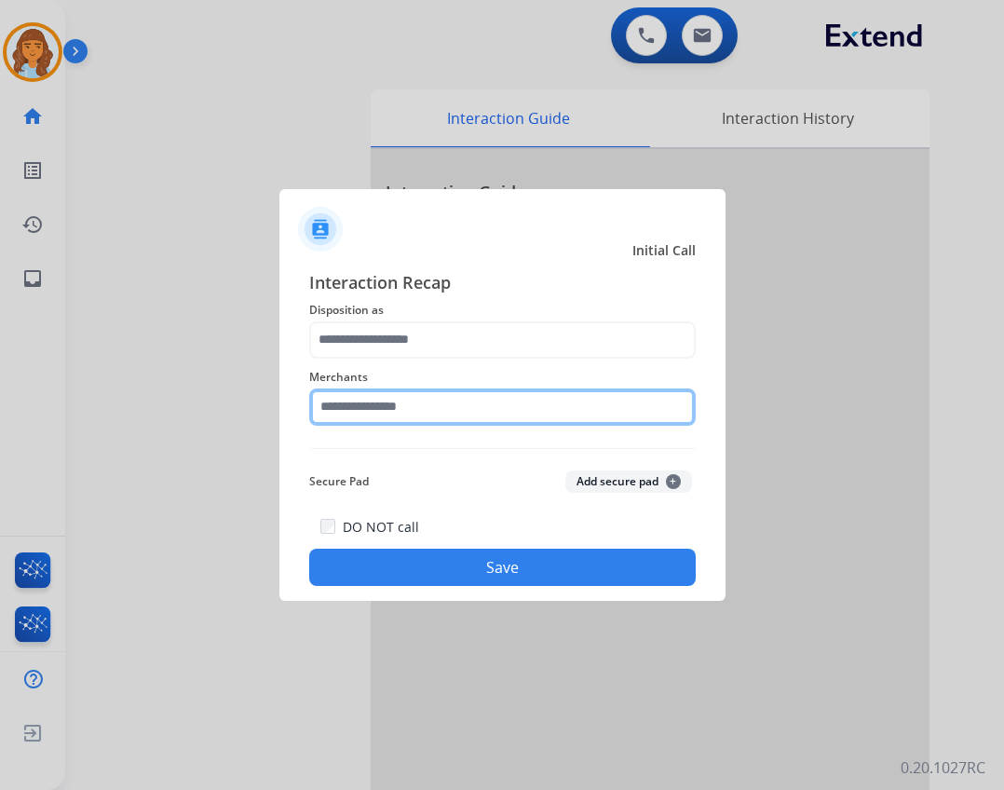
click at [439, 418] on input "text" at bounding box center [502, 407] width 387 height 37
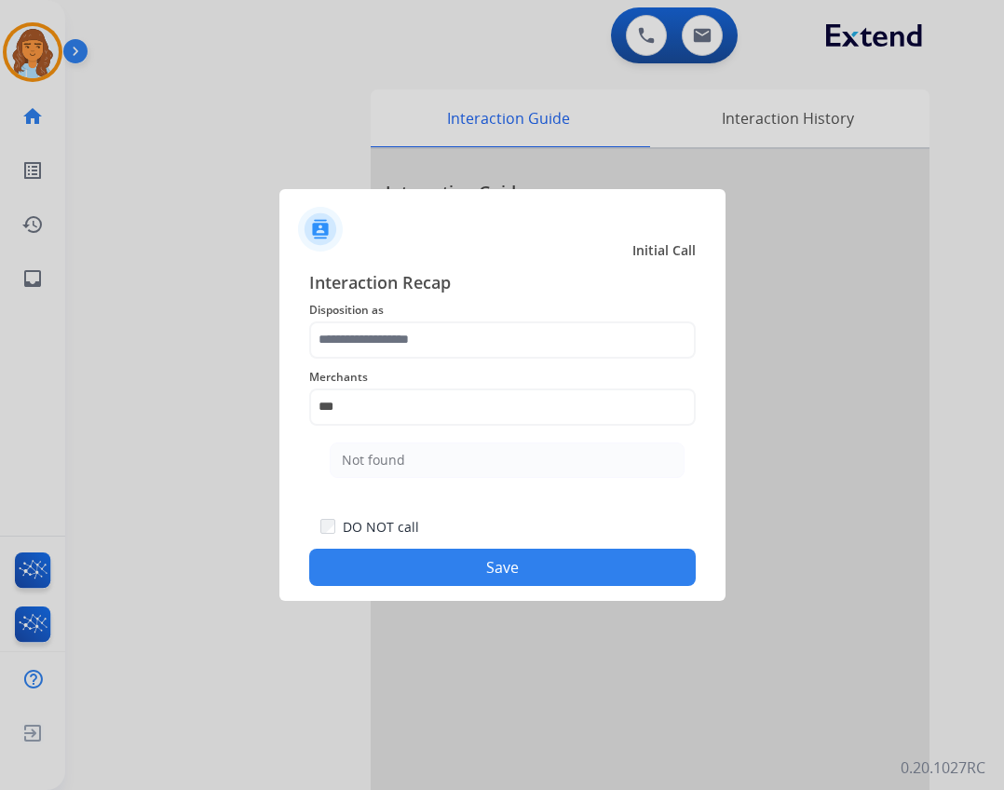
drag, startPoint x: 443, startPoint y: 453, endPoint x: 434, endPoint y: 404, distance: 49.2
click at [440, 453] on li "Not found" at bounding box center [507, 460] width 355 height 35
type input "*********"
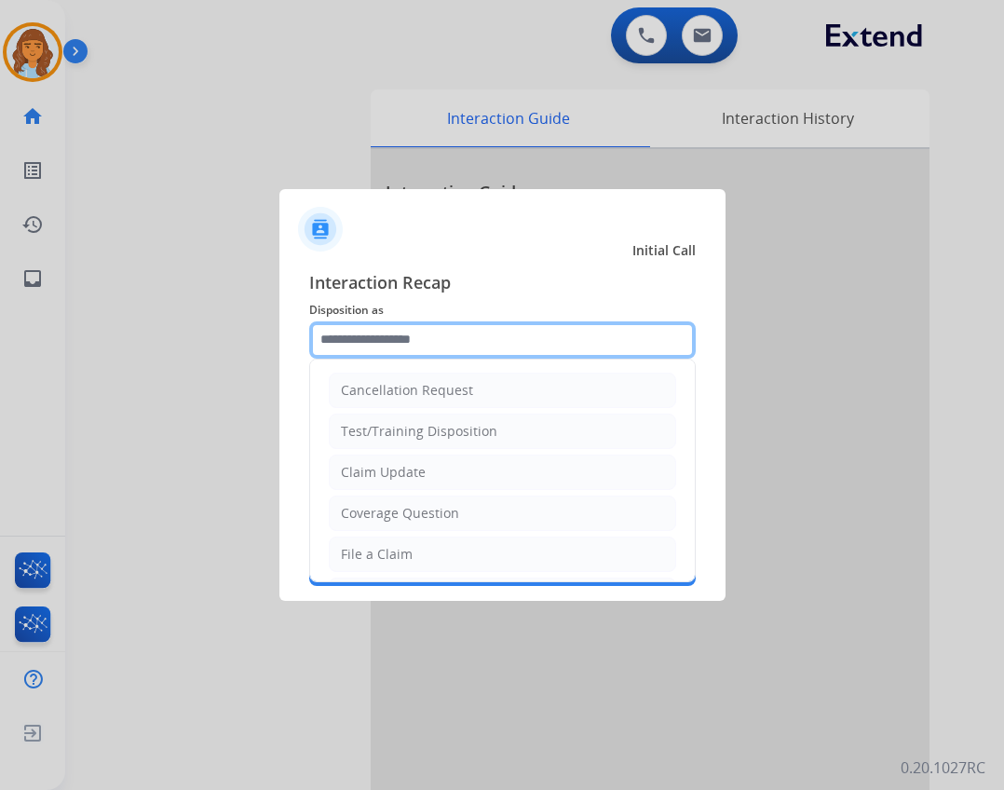
click at [435, 350] on input "text" at bounding box center [502, 339] width 387 height 37
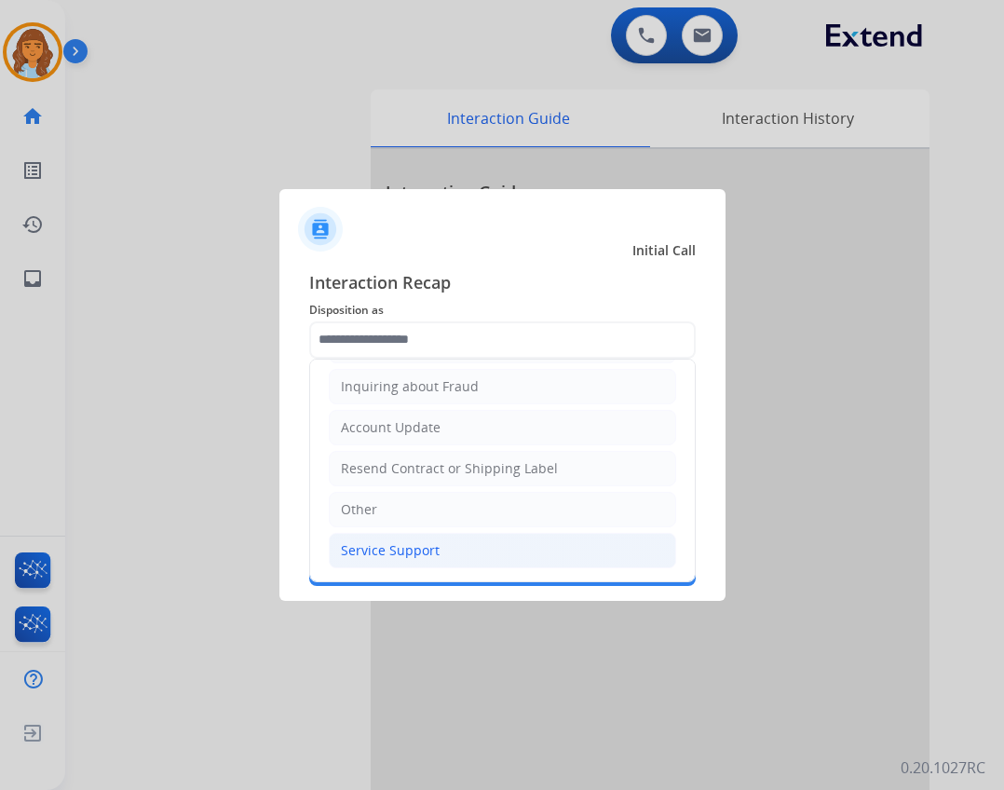
click at [453, 546] on li "Service Support" at bounding box center [503, 550] width 348 height 35
type input "**********"
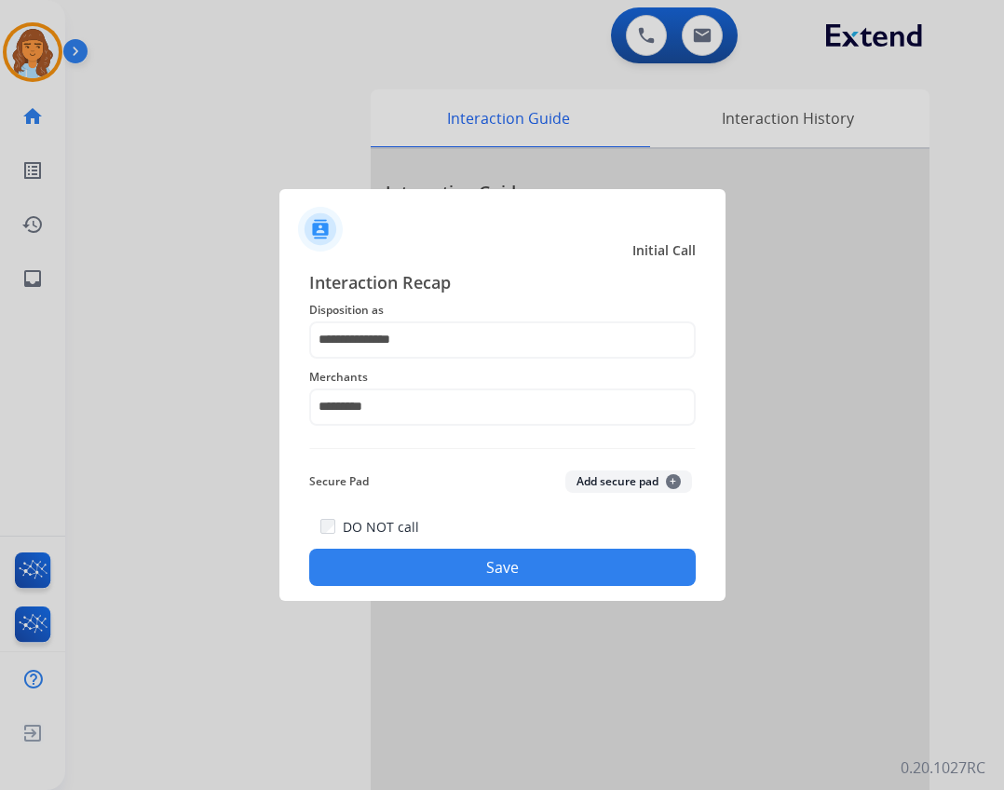
click at [457, 543] on div "DO NOT call Save" at bounding box center [502, 550] width 387 height 71
click at [456, 563] on button "Save" at bounding box center [502, 567] width 387 height 37
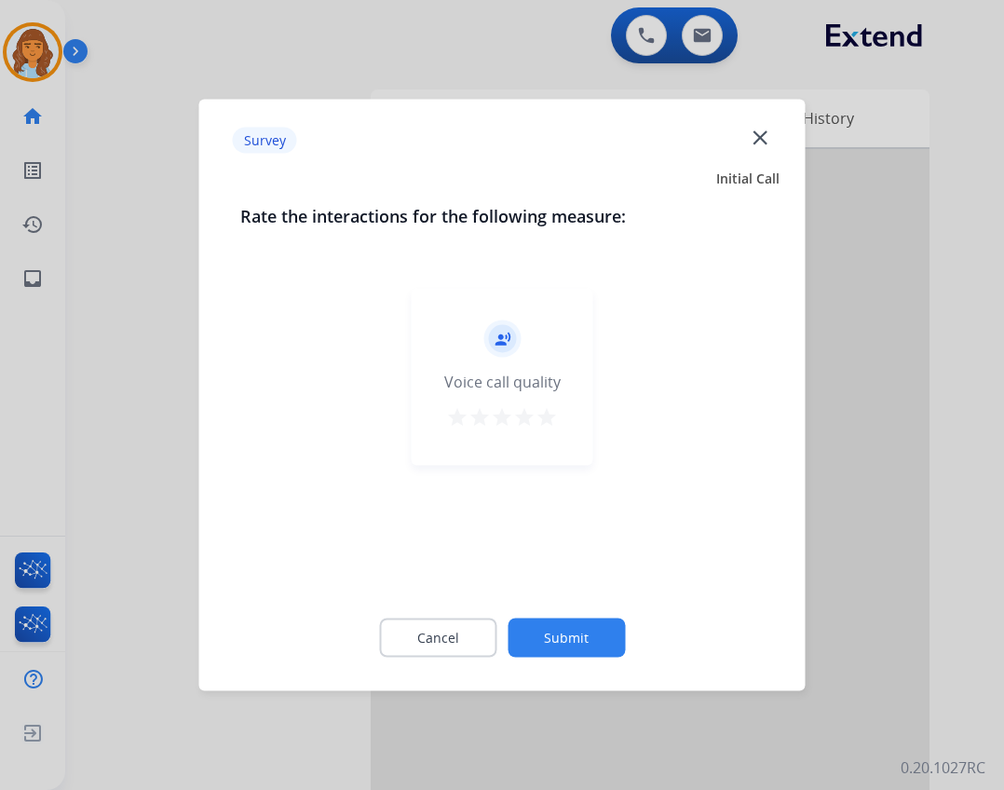
click at [497, 614] on div "Cancel Submit" at bounding box center [502, 638] width 525 height 84
click at [514, 631] on button "Submit" at bounding box center [566, 638] width 117 height 39
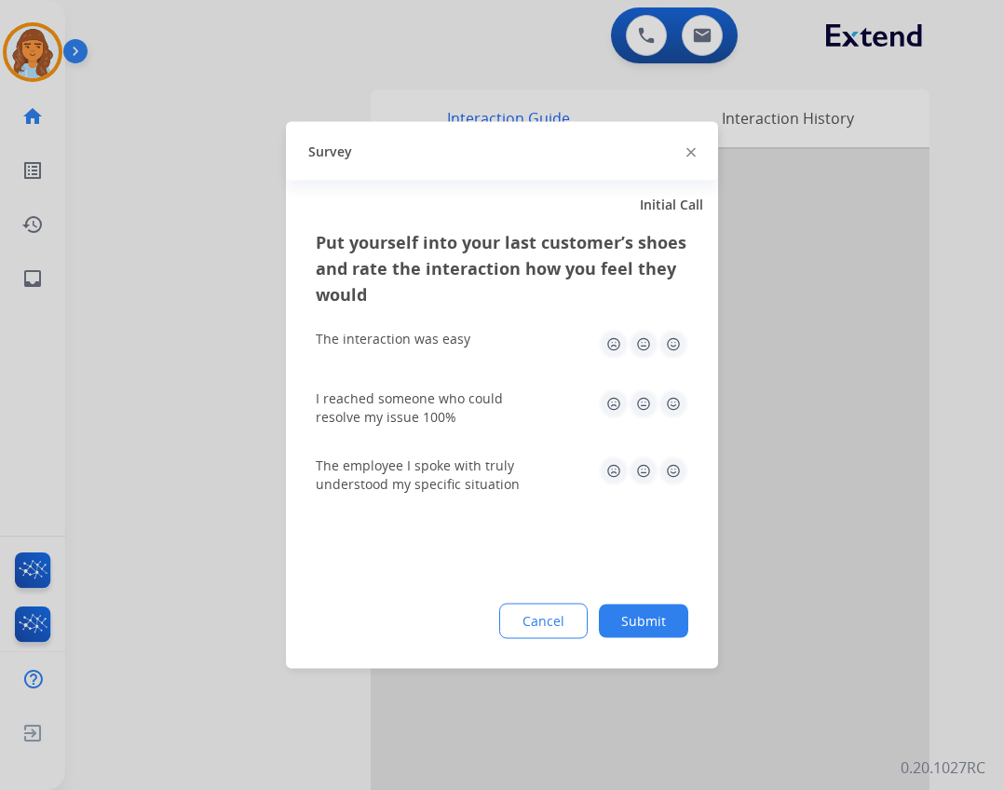
click at [642, 641] on div "Put yourself into your last customer’s shoes and rate the interaction how you f…" at bounding box center [502, 449] width 432 height 440
drag, startPoint x: 635, startPoint y: 605, endPoint x: 616, endPoint y: 610, distance: 20.4
click at [622, 608] on button "Submit" at bounding box center [643, 622] width 89 height 34
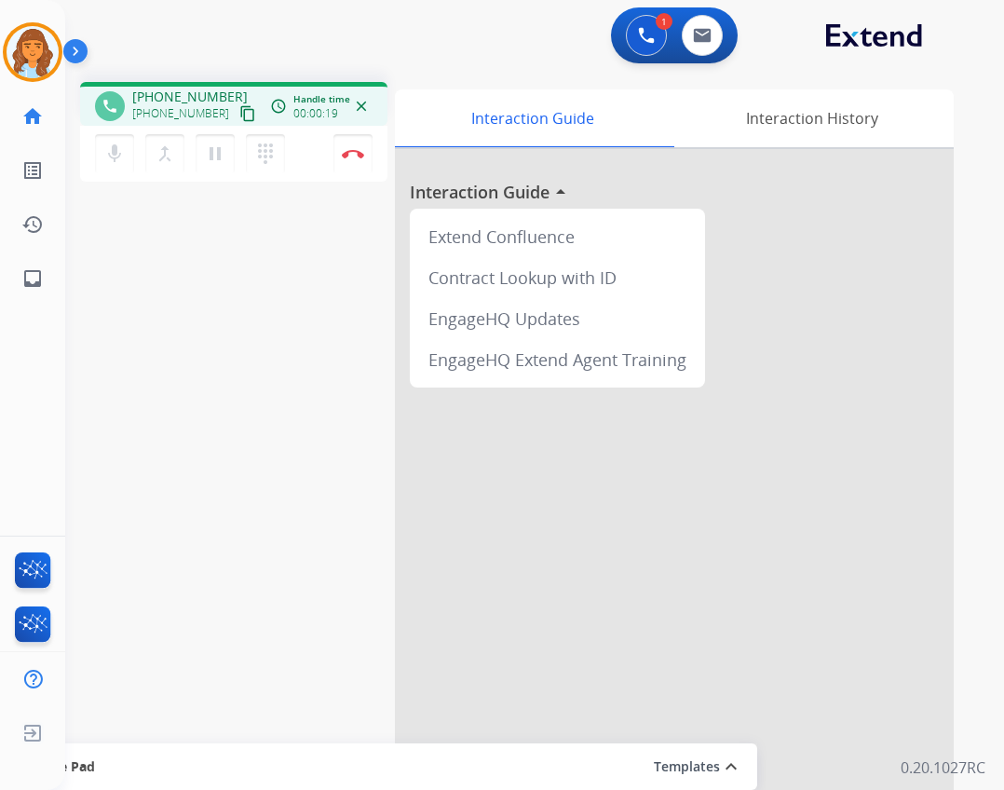
click at [239, 115] on div "phone [PHONE_NUMBER] [PHONE_NUMBER] content_copy access_time Call metrics Queue…" at bounding box center [233, 104] width 307 height 44
click at [239, 114] on mat-icon "content_copy" at bounding box center [247, 113] width 17 height 17
click at [239, 108] on mat-icon "content_copy" at bounding box center [247, 113] width 17 height 17
click at [209, 142] on button "pause Hold" at bounding box center [215, 153] width 39 height 39
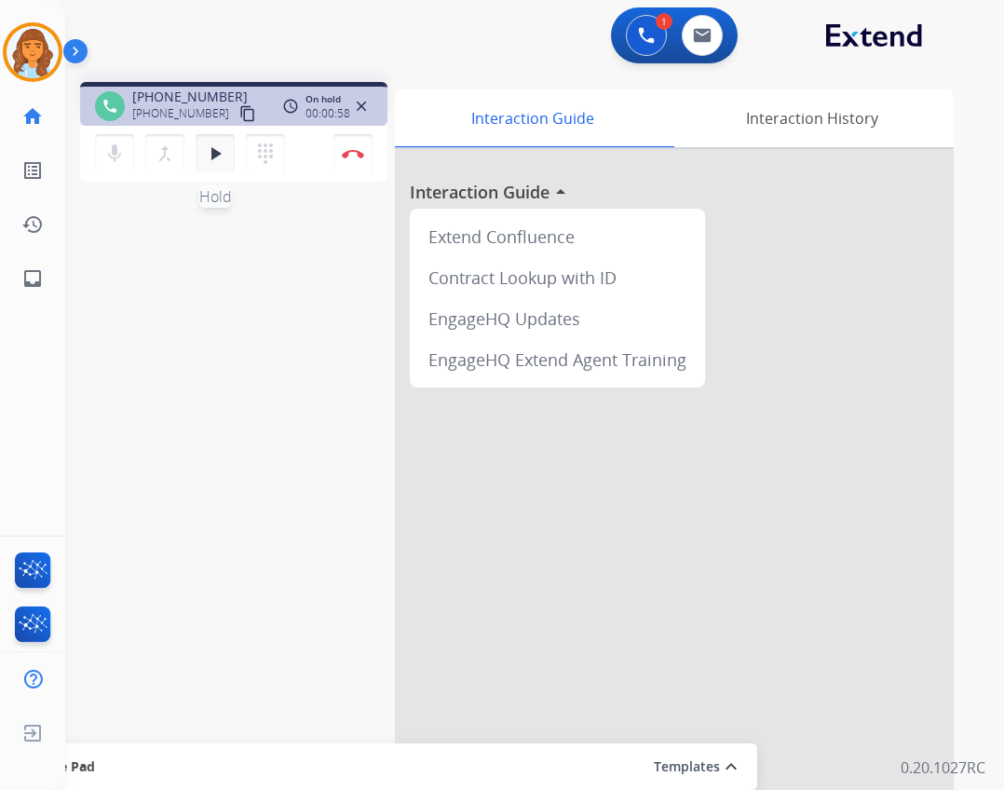
click at [212, 139] on button "play_arrow Hold" at bounding box center [215, 153] width 39 height 39
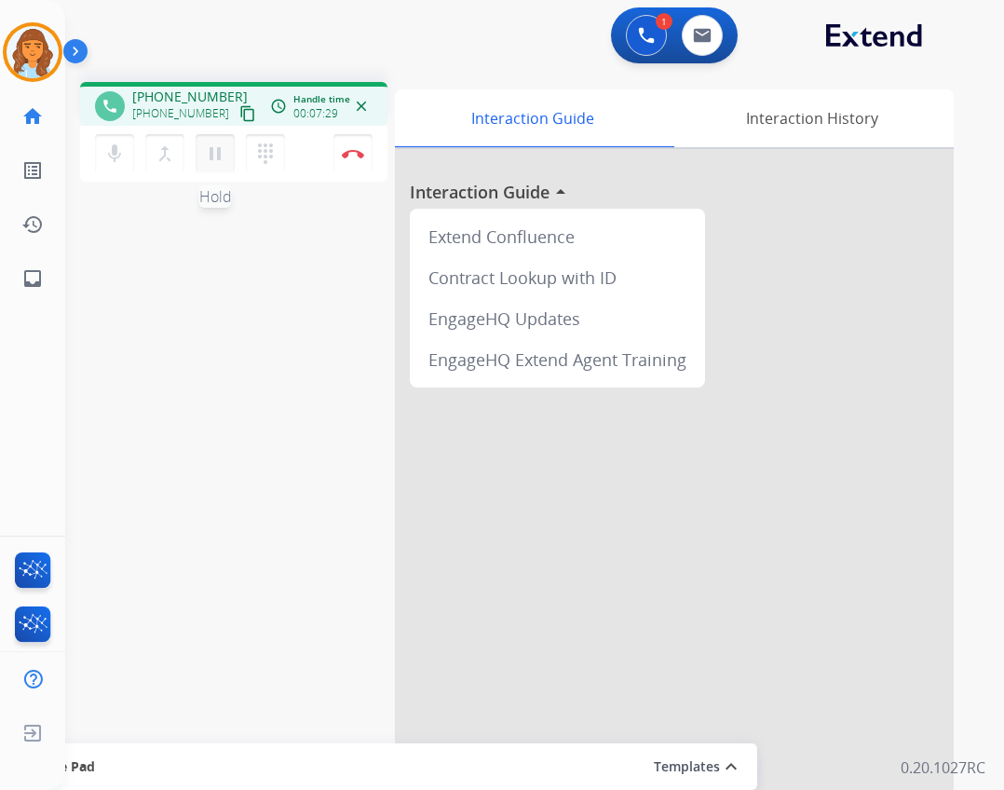
drag, startPoint x: 198, startPoint y: 159, endPoint x: 225, endPoint y: 159, distance: 26.1
click at [215, 158] on button "pause Hold" at bounding box center [215, 153] width 39 height 39
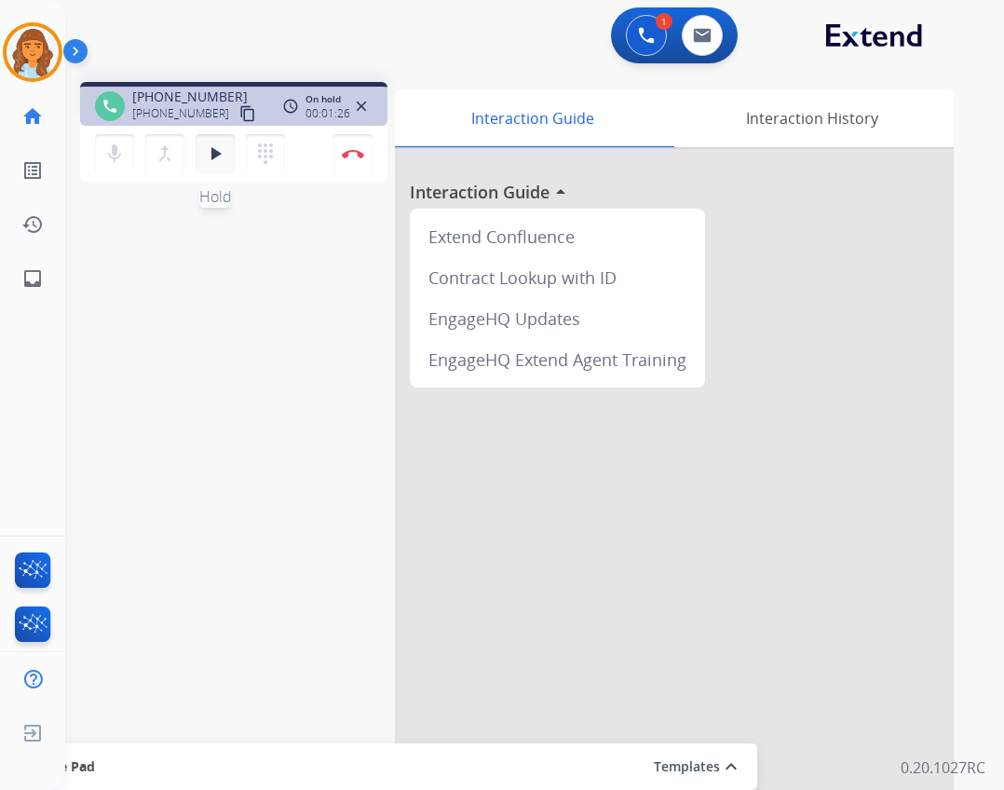
click at [222, 151] on mat-icon "play_arrow" at bounding box center [215, 154] width 22 height 22
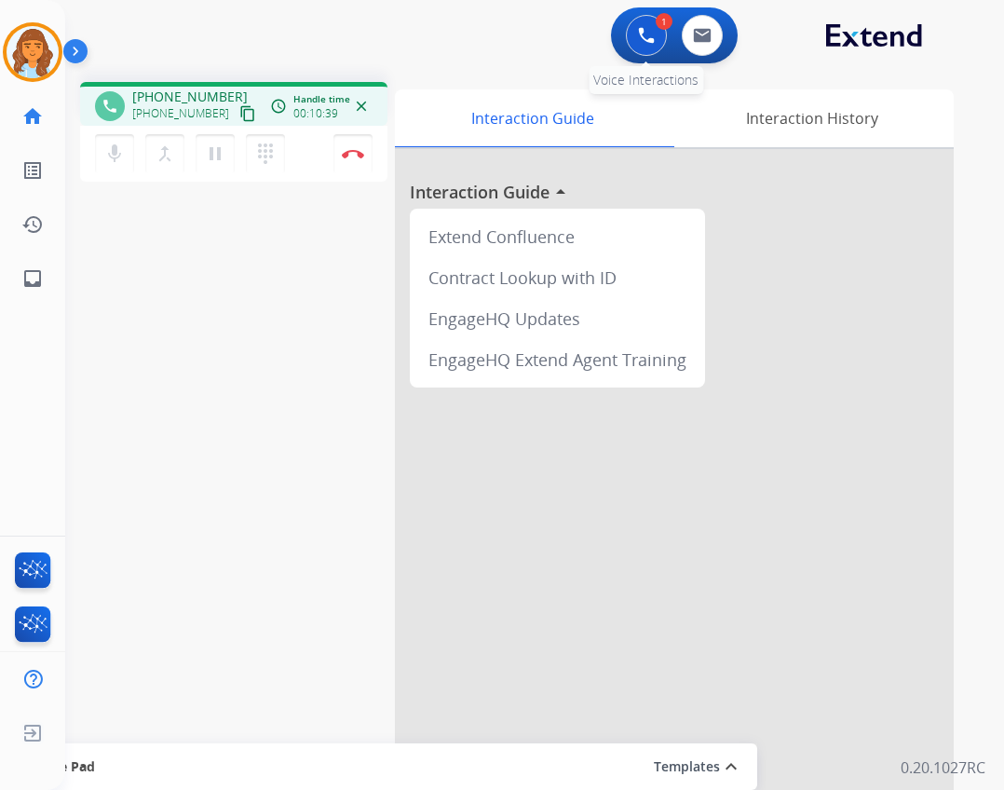
click at [633, 37] on button at bounding box center [646, 35] width 41 height 41
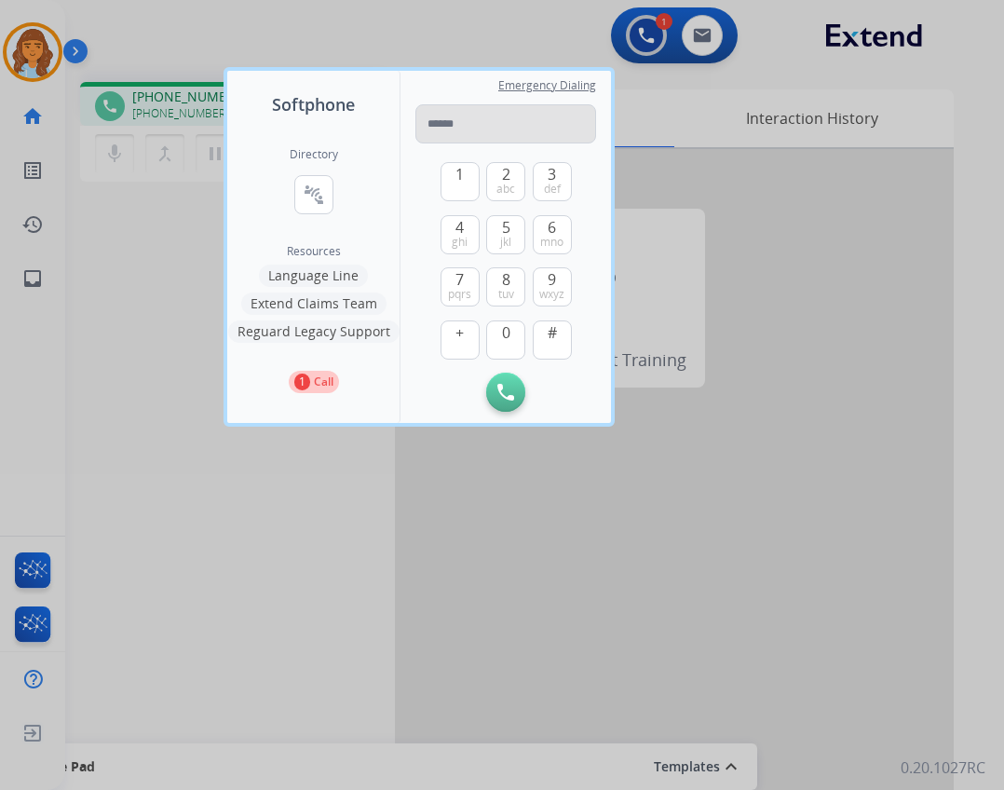
click at [504, 132] on input "tel" at bounding box center [506, 123] width 181 height 39
type input "**********"
click at [495, 376] on div "Initiate Call Remove Number" at bounding box center [506, 392] width 181 height 39
click at [500, 389] on img at bounding box center [506, 392] width 17 height 17
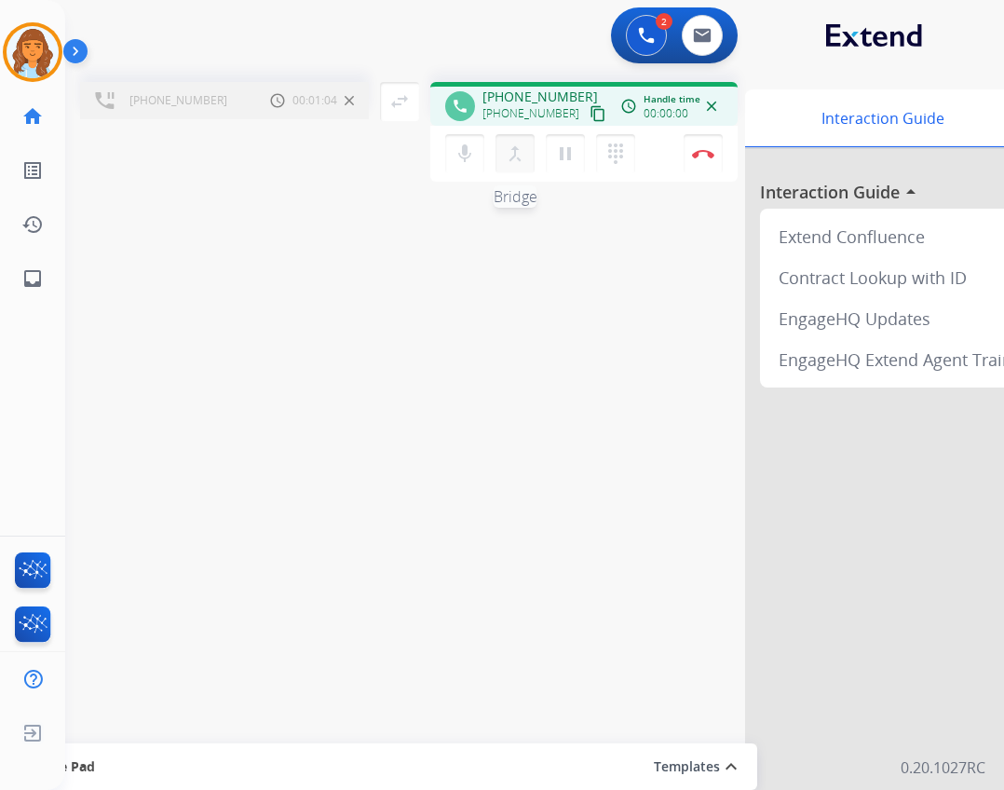
click at [525, 165] on button "merge_type Bridge" at bounding box center [515, 153] width 39 height 39
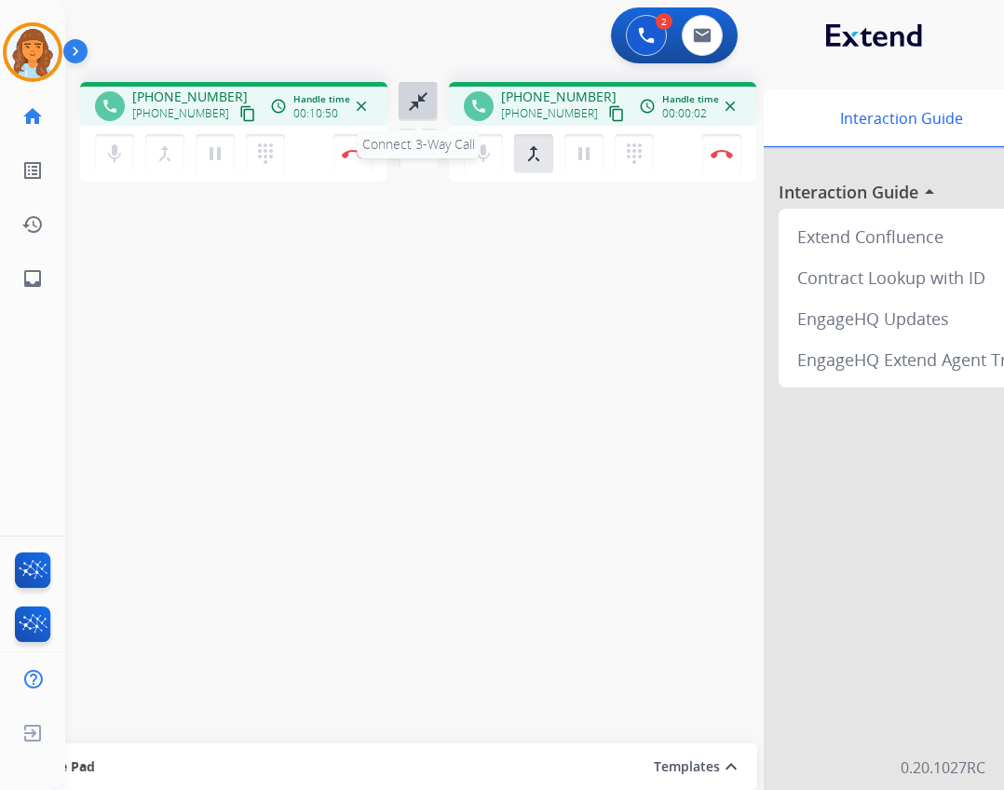
click at [428, 108] on mat-icon "close_fullscreen" at bounding box center [418, 101] width 22 height 22
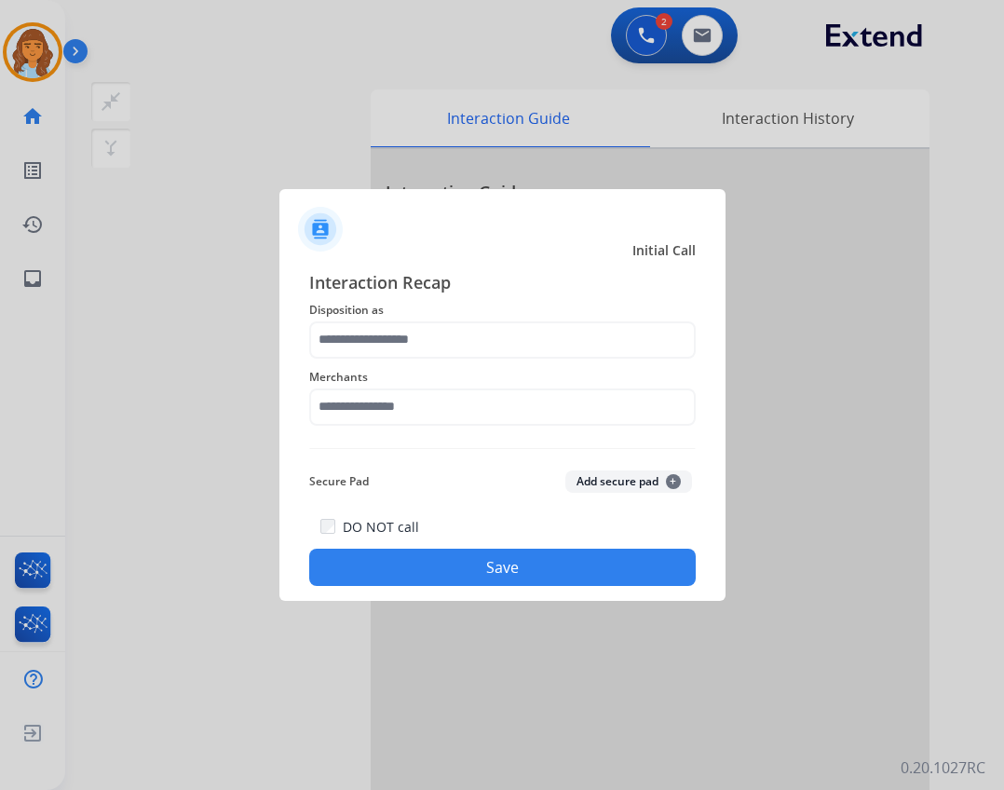
drag, startPoint x: 429, startPoint y: 377, endPoint x: 418, endPoint y: 386, distance: 13.2
click at [421, 384] on span "Merchants" at bounding box center [502, 377] width 387 height 22
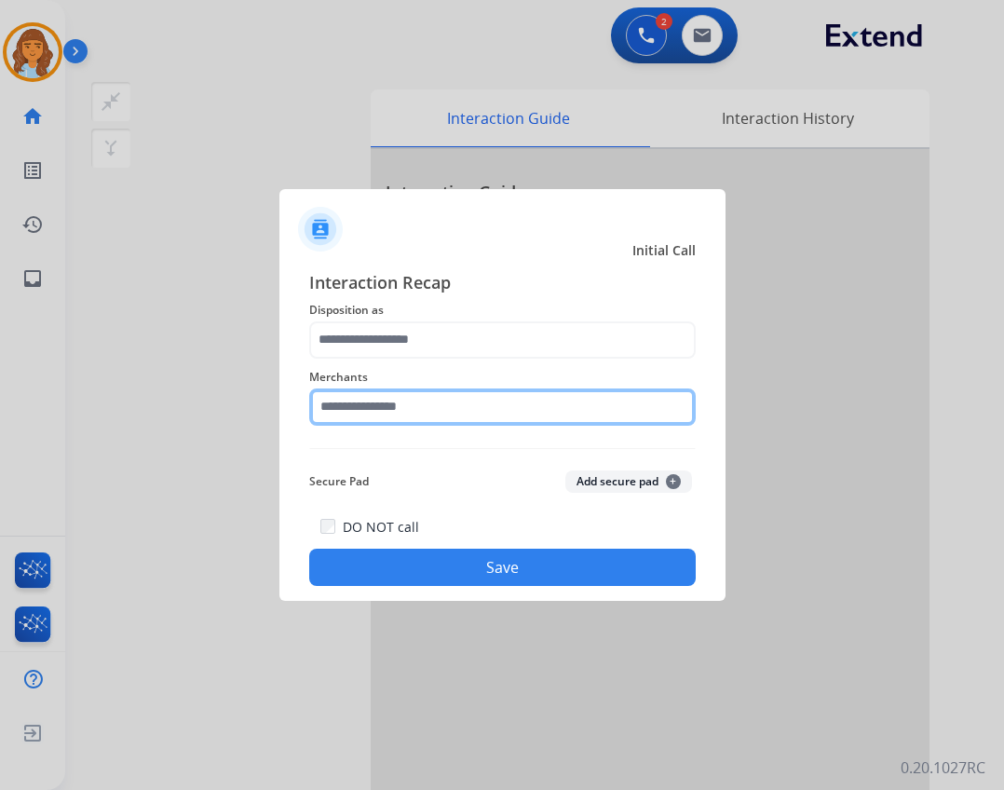
click at [425, 425] on input "text" at bounding box center [502, 407] width 387 height 37
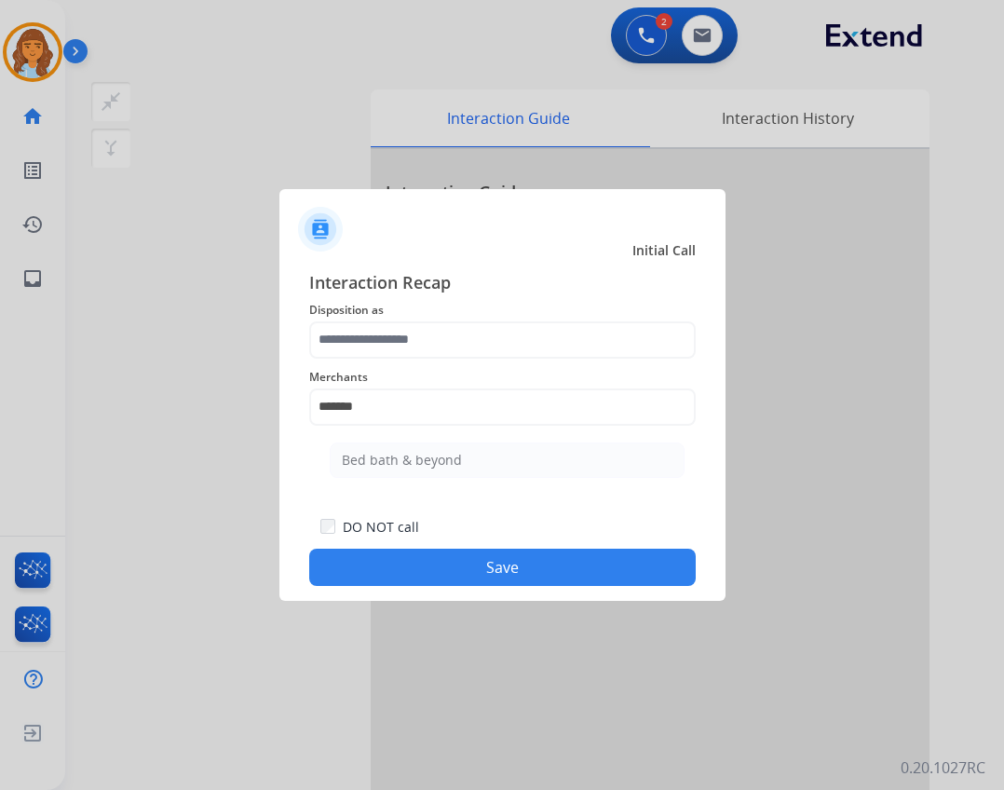
drag, startPoint x: 407, startPoint y: 454, endPoint x: 420, endPoint y: 438, distance: 20.5
click at [415, 448] on li "Bed bath & beyond" at bounding box center [507, 460] width 355 height 35
type input "**********"
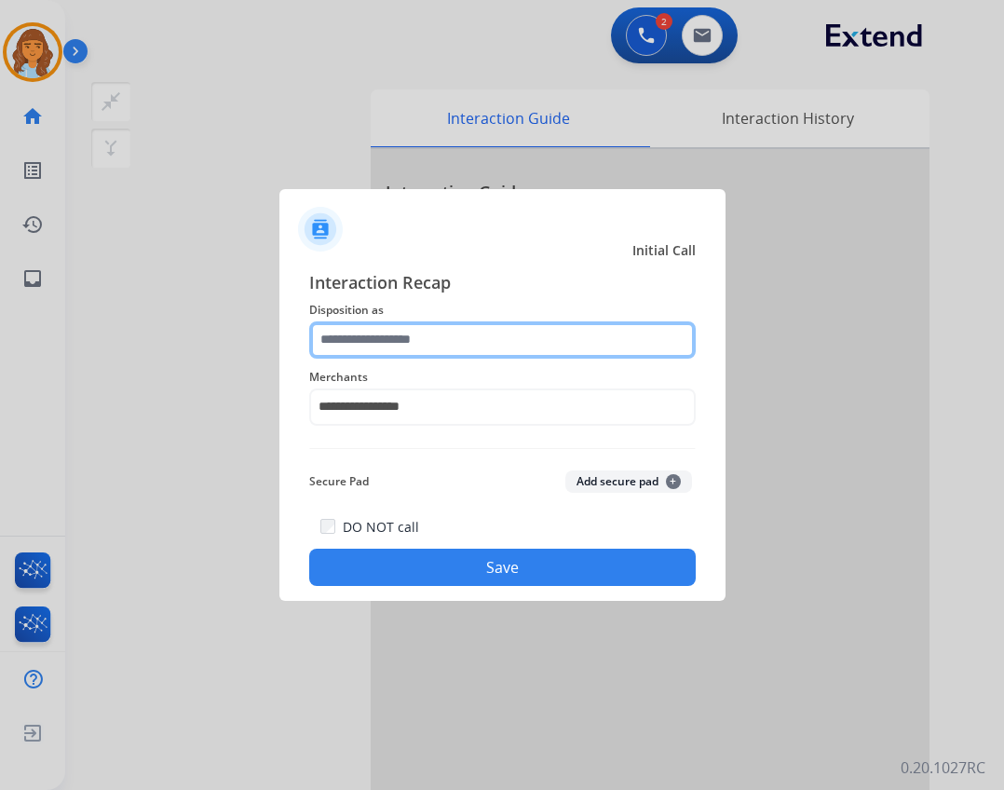
click at [456, 347] on input "text" at bounding box center [502, 339] width 387 height 37
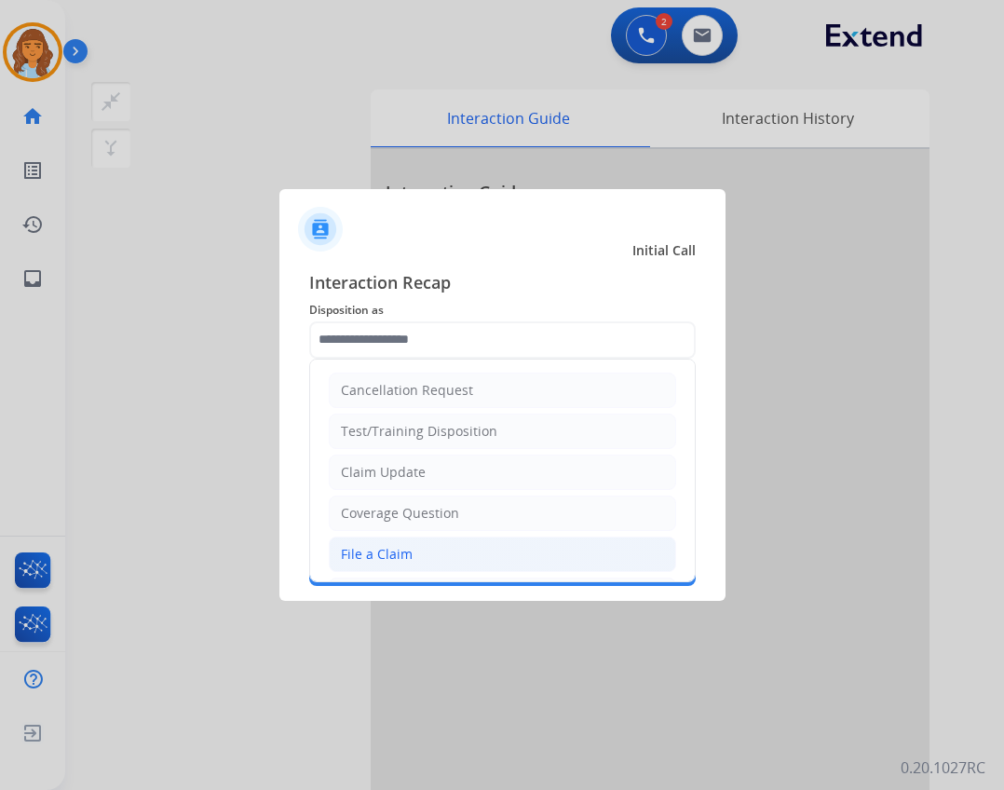
drag, startPoint x: 430, startPoint y: 542, endPoint x: 441, endPoint y: 547, distance: 12.1
click at [429, 543] on li "File a Claim" at bounding box center [503, 554] width 348 height 35
type input "**********"
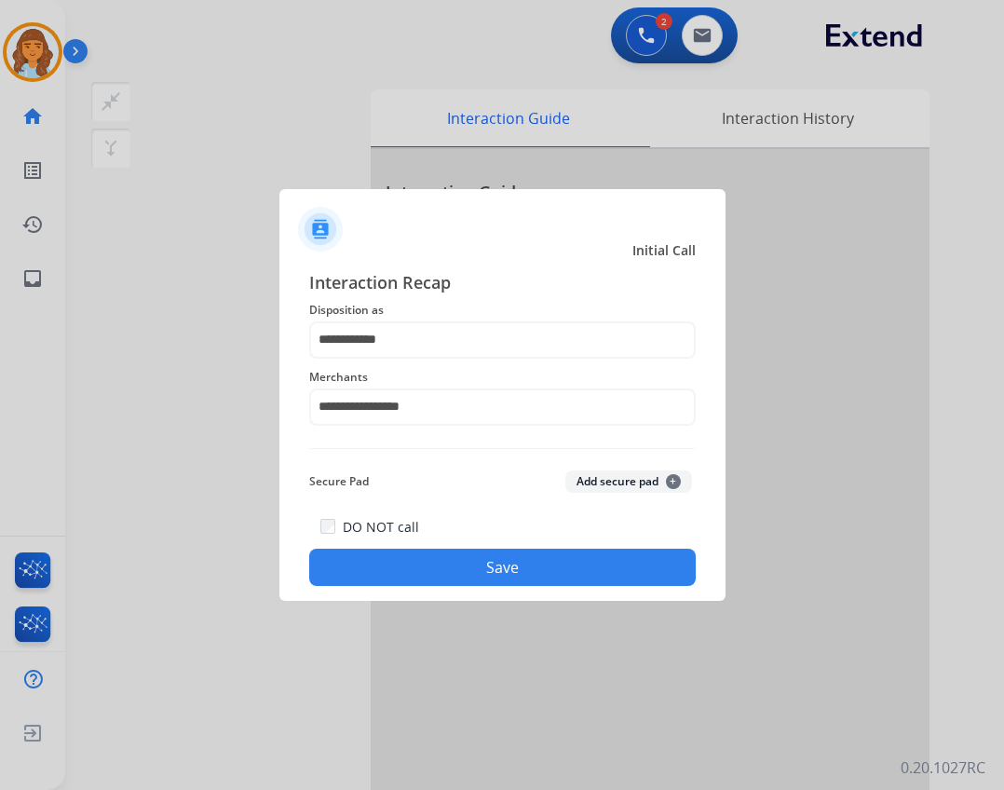
click at [474, 543] on div "DO NOT call Save" at bounding box center [502, 550] width 387 height 71
click at [481, 568] on button "Save" at bounding box center [502, 567] width 387 height 37
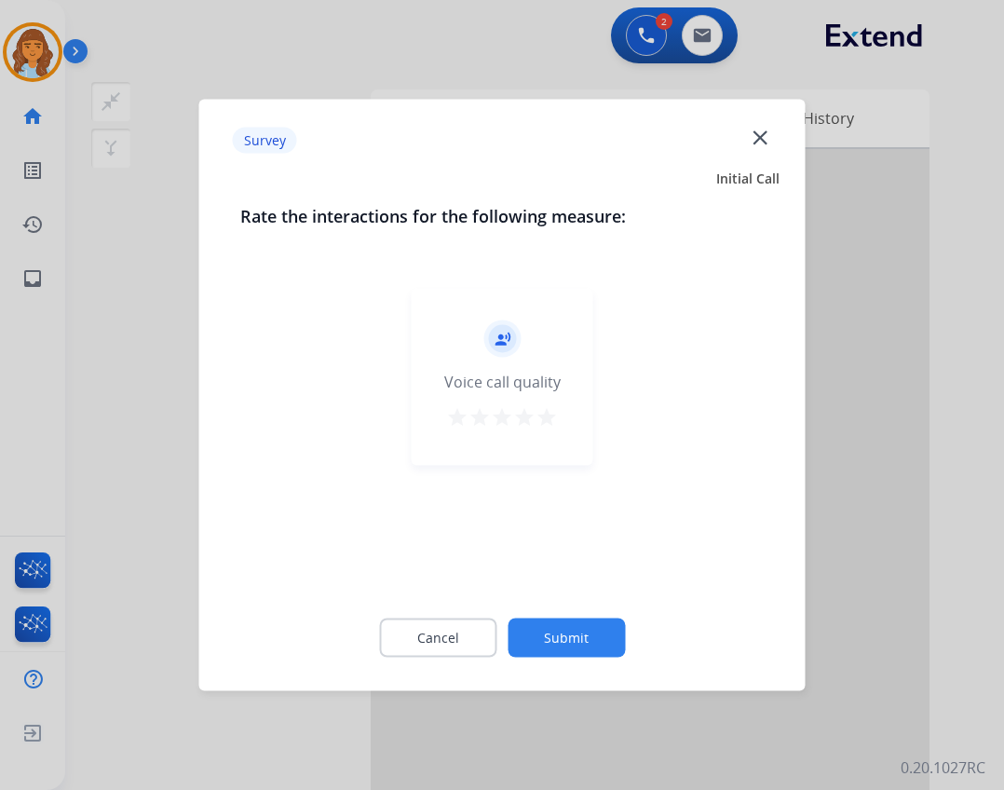
click at [589, 634] on button "Submit" at bounding box center [566, 638] width 117 height 39
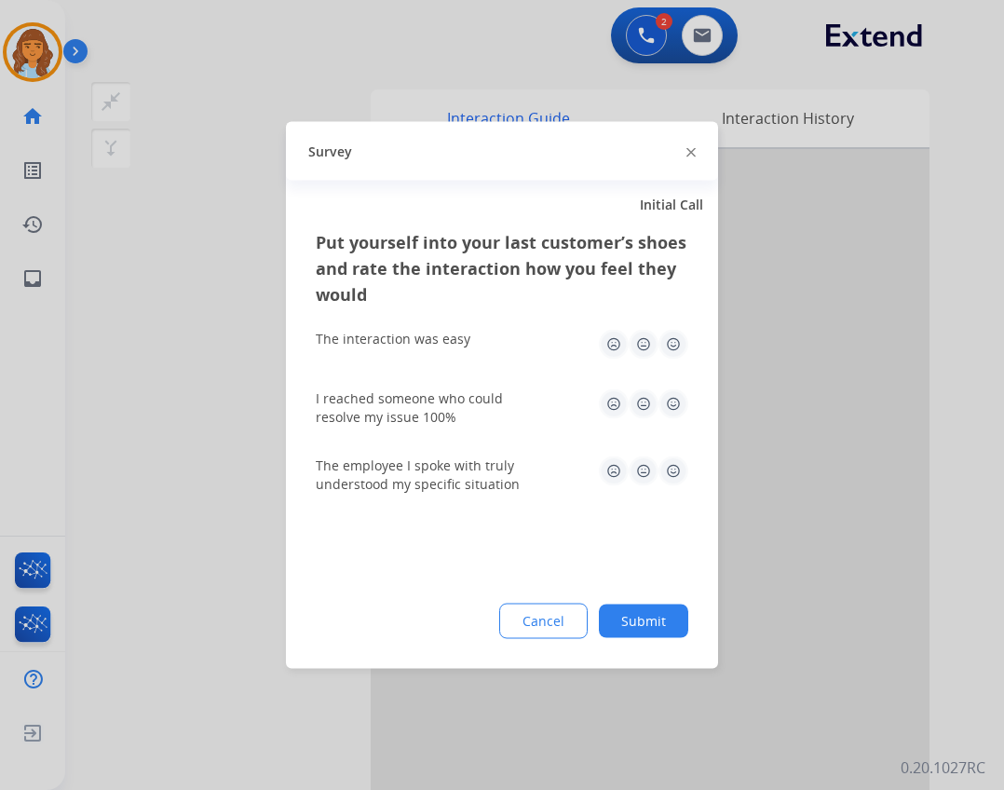
click at [647, 632] on button "Submit" at bounding box center [643, 622] width 89 height 34
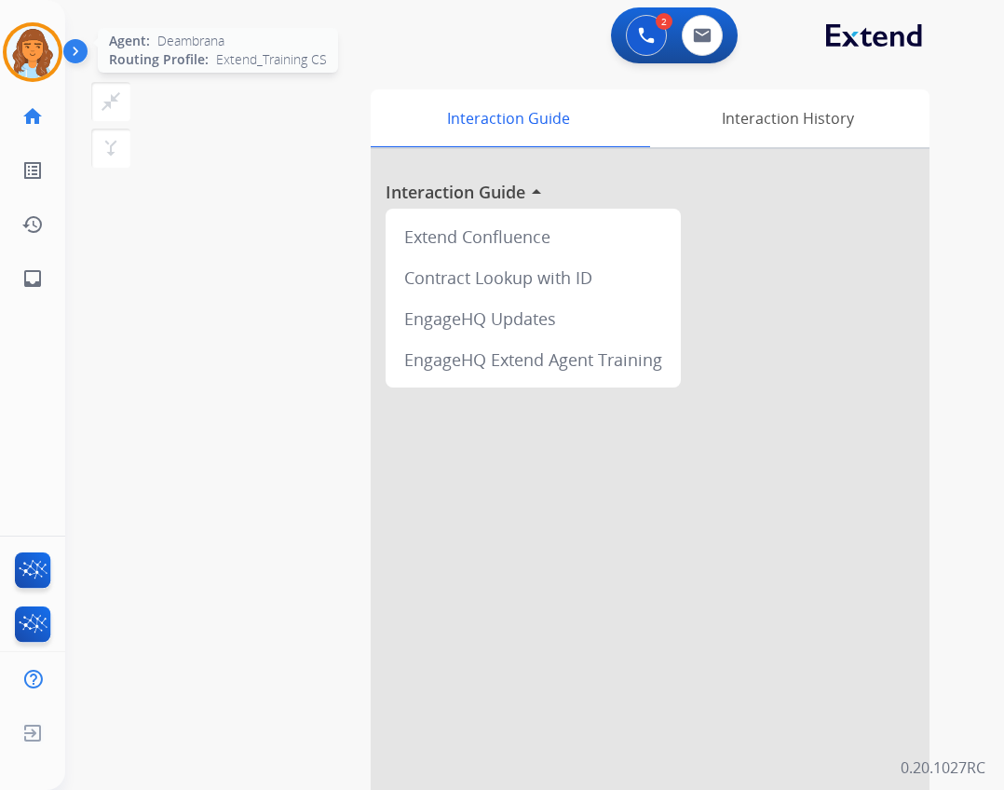
click at [50, 56] on img at bounding box center [33, 52] width 52 height 52
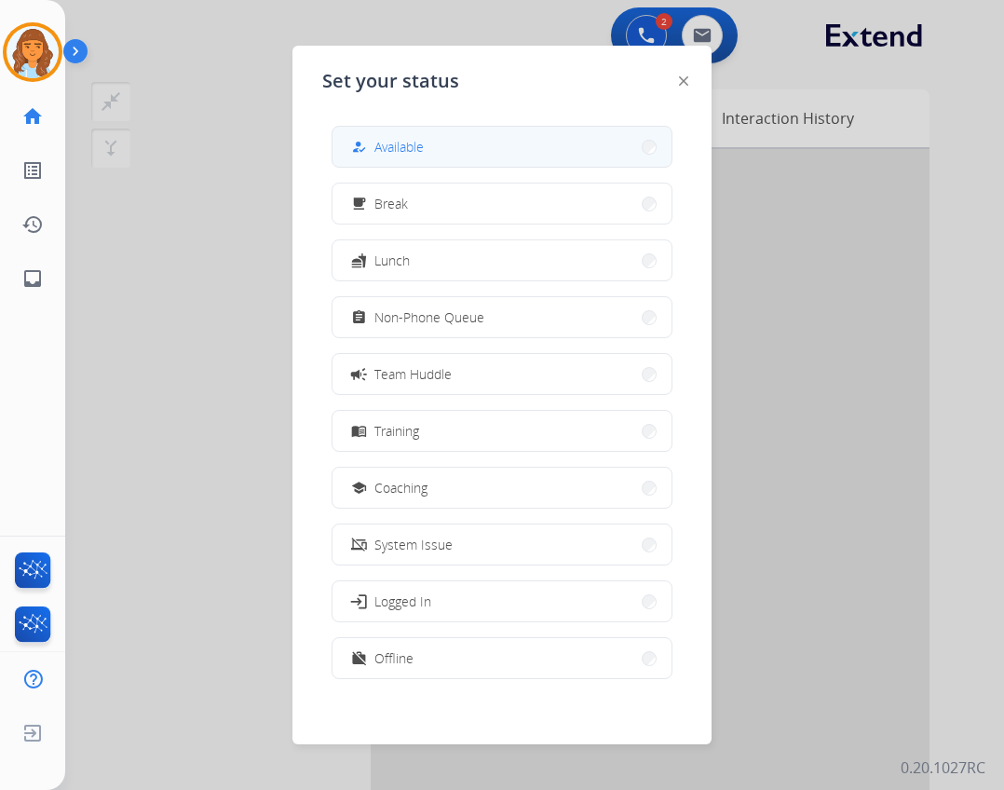
click at [348, 148] on button "how_to_reg Available" at bounding box center [502, 147] width 339 height 40
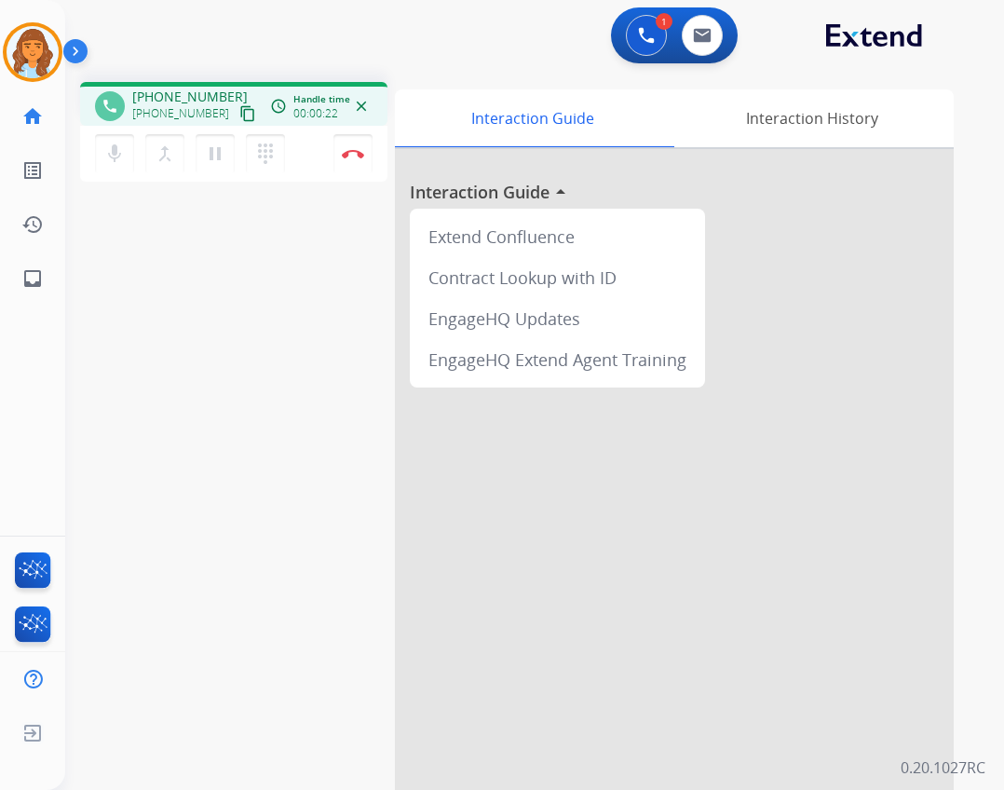
drag, startPoint x: 232, startPoint y: 118, endPoint x: 212, endPoint y: 116, distance: 19.7
click at [239, 118] on mat-icon "content_copy" at bounding box center [247, 113] width 17 height 17
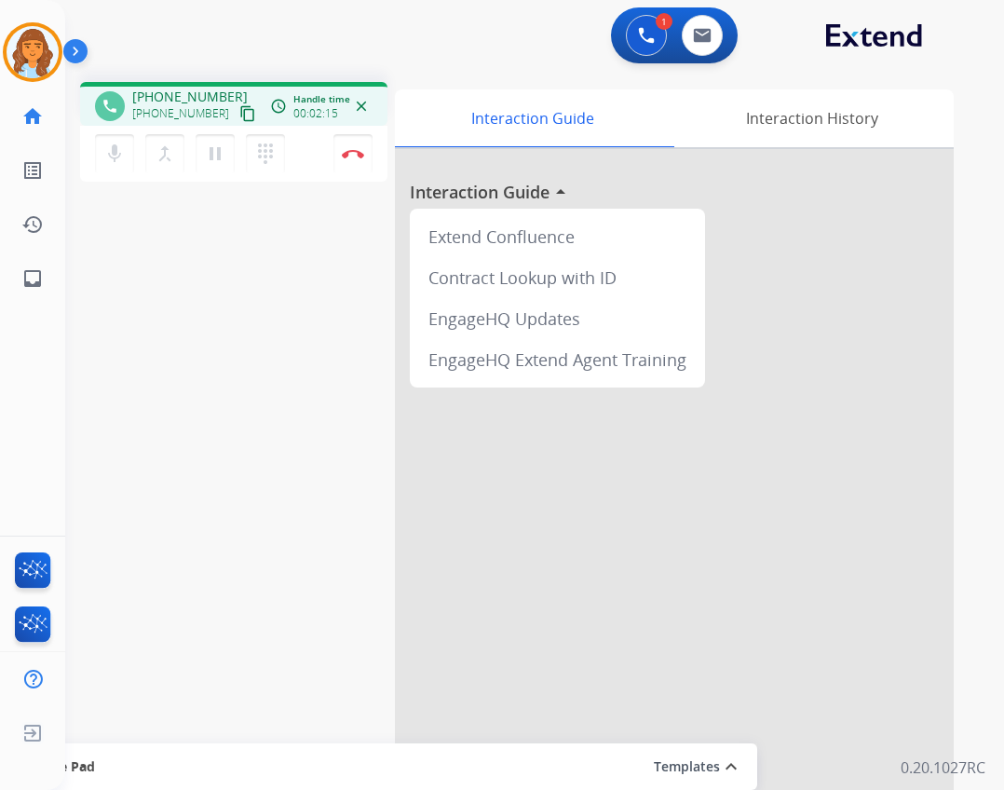
click at [239, 116] on mat-icon "content_copy" at bounding box center [247, 113] width 17 height 17
click at [265, 152] on mat-icon "dialpad" at bounding box center [265, 154] width 22 height 22
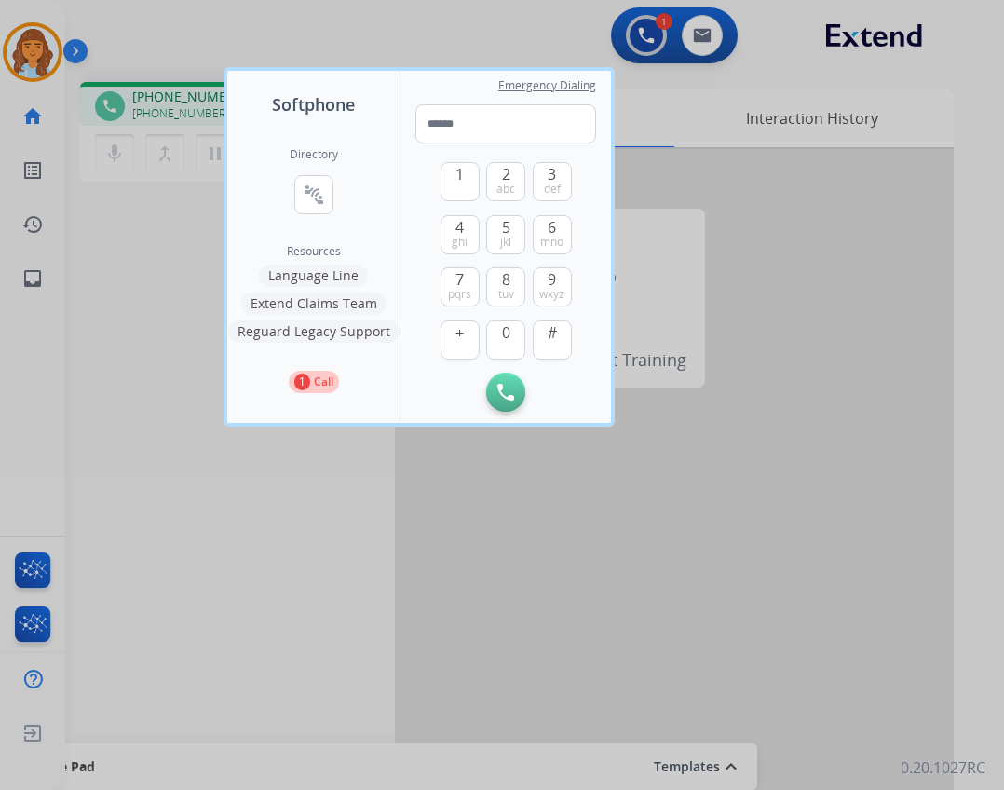
click at [188, 242] on div at bounding box center [502, 395] width 1004 height 790
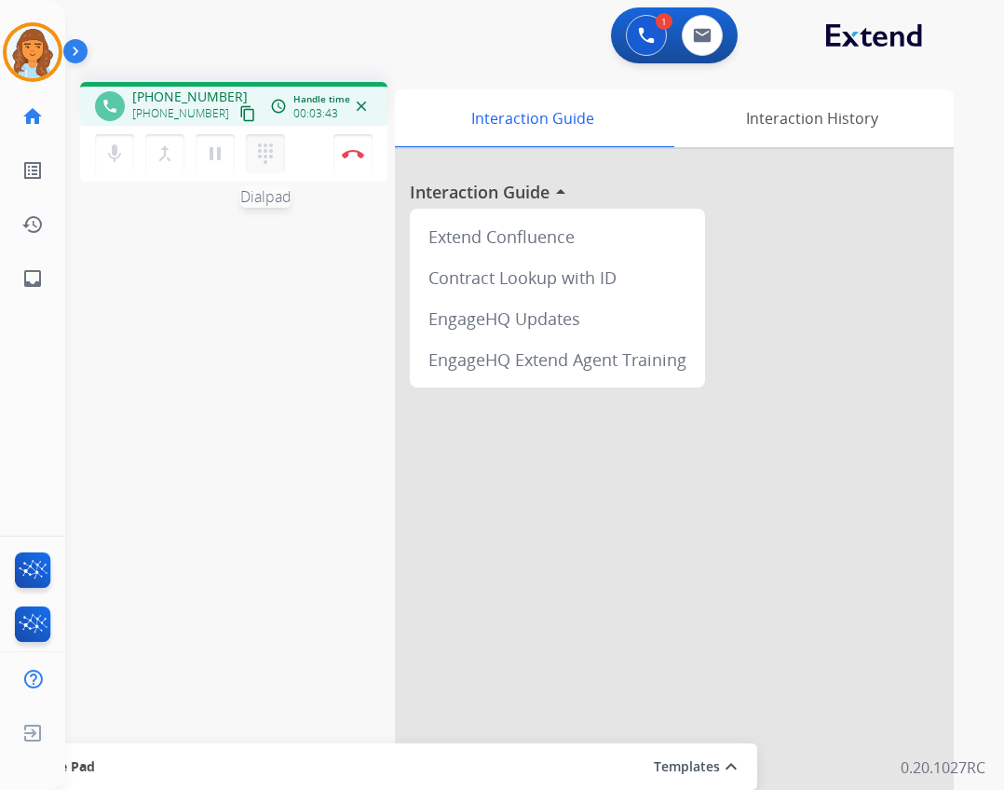
click at [263, 141] on button "dialpad Dialpad" at bounding box center [265, 153] width 39 height 39
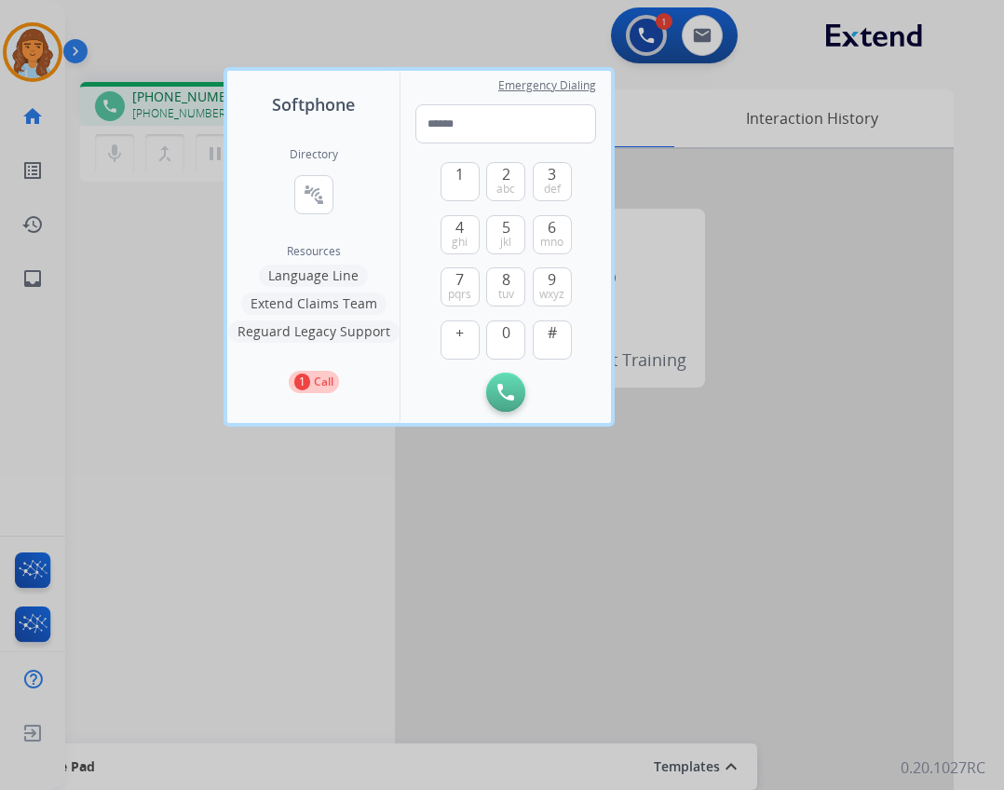
click at [91, 371] on div at bounding box center [502, 395] width 1004 height 790
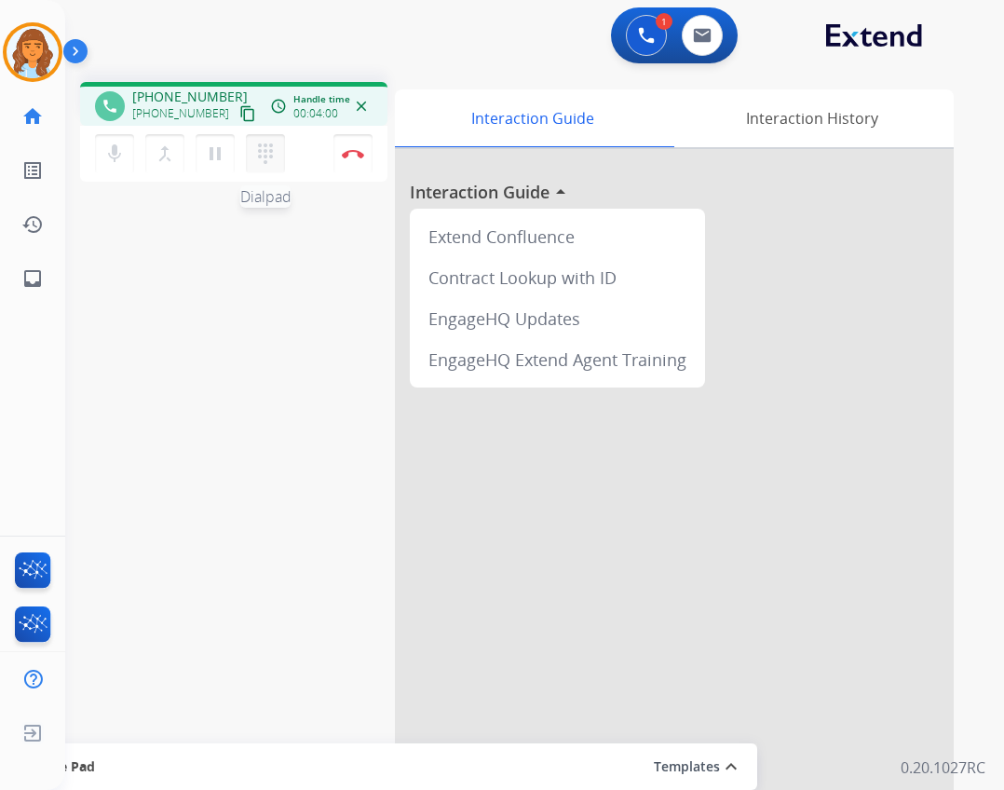
click at [279, 166] on button "dialpad Dialpad" at bounding box center [265, 153] width 39 height 39
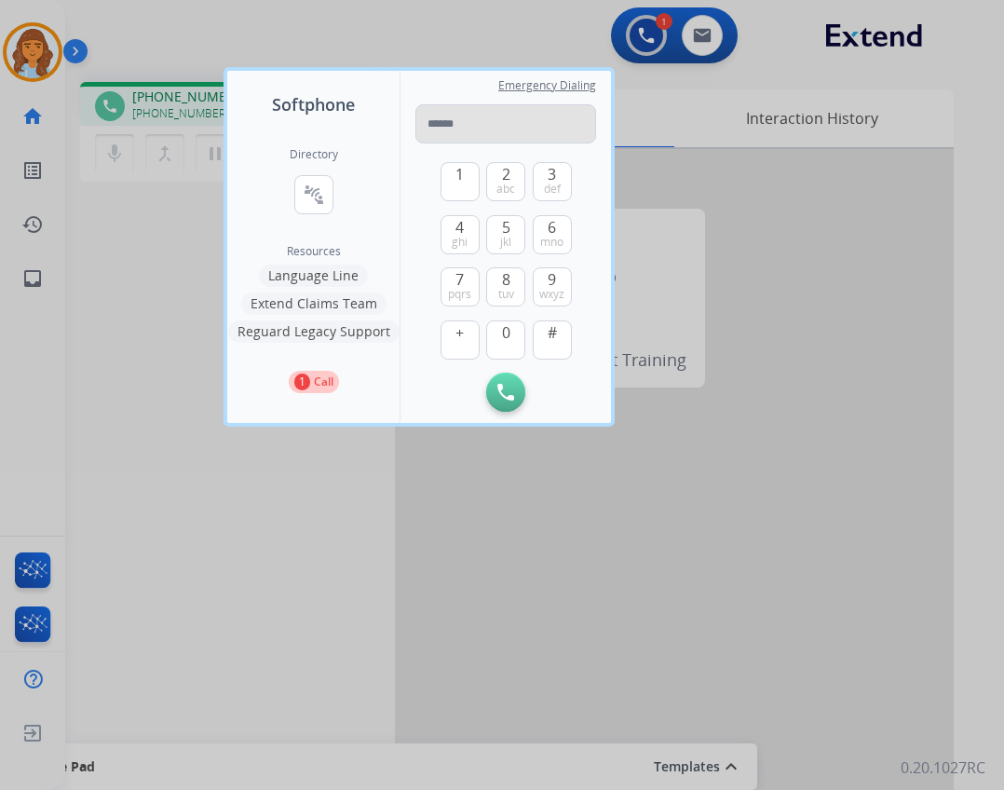
click at [464, 130] on input "tel" at bounding box center [506, 123] width 181 height 39
type input "**********"
click at [496, 381] on button "Initiate Call" at bounding box center [505, 392] width 39 height 39
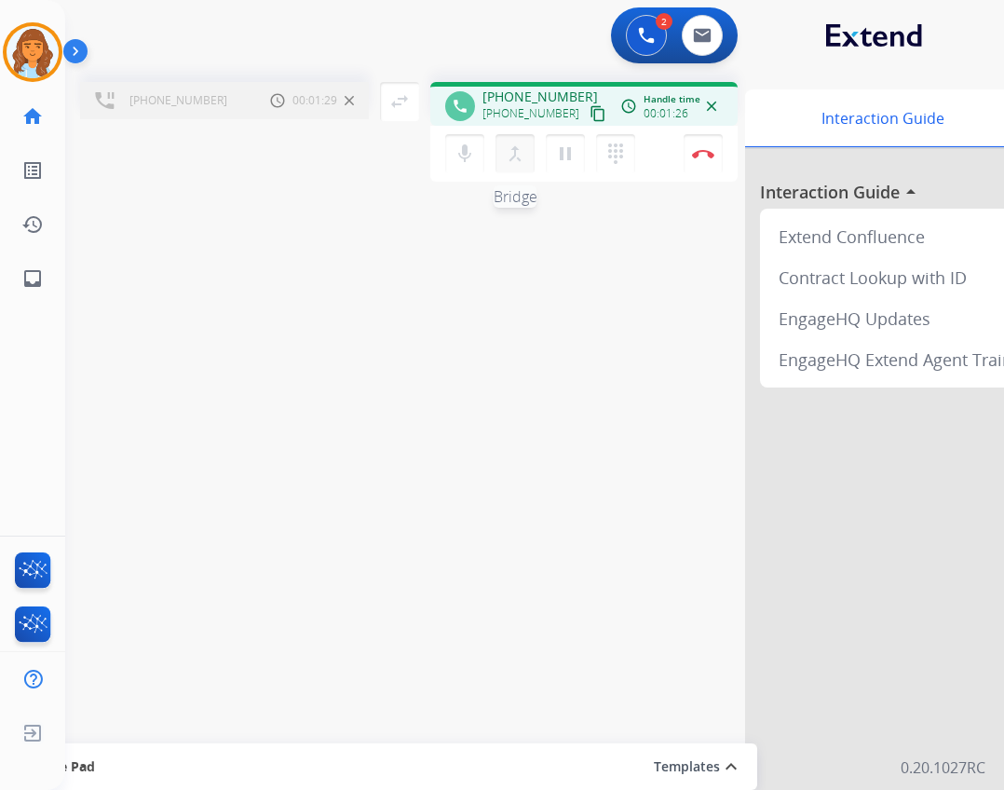
click at [512, 170] on button "merge_type Bridge" at bounding box center [515, 153] width 39 height 39
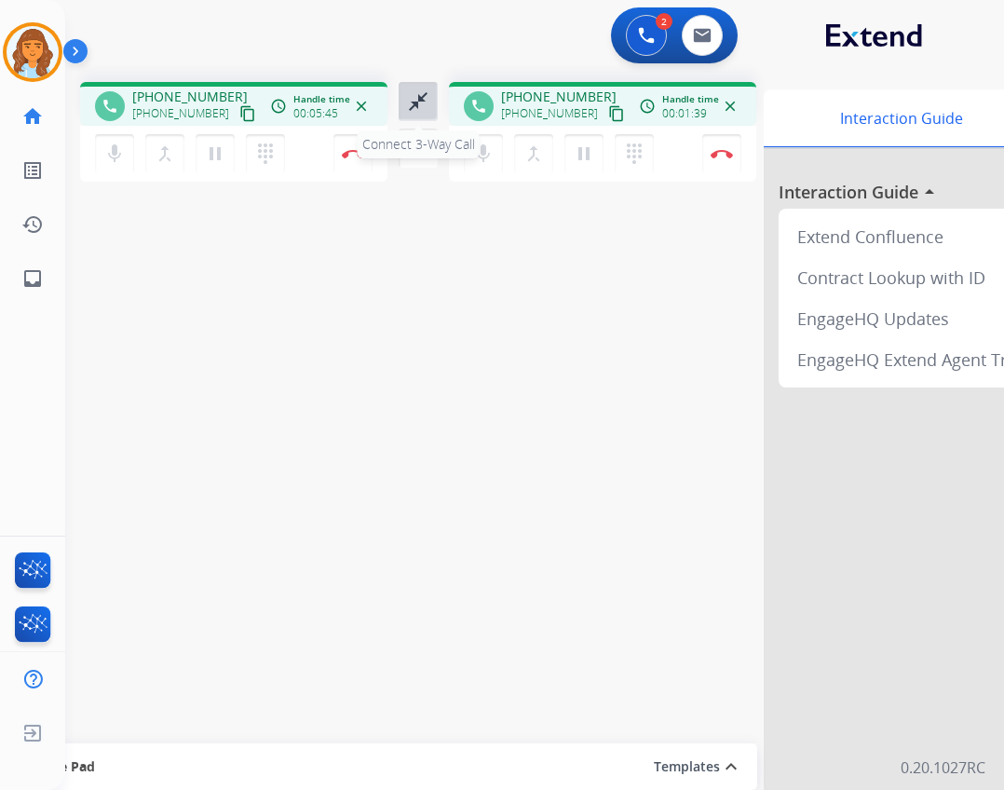
click at [424, 109] on mat-icon "close_fullscreen" at bounding box center [418, 101] width 22 height 22
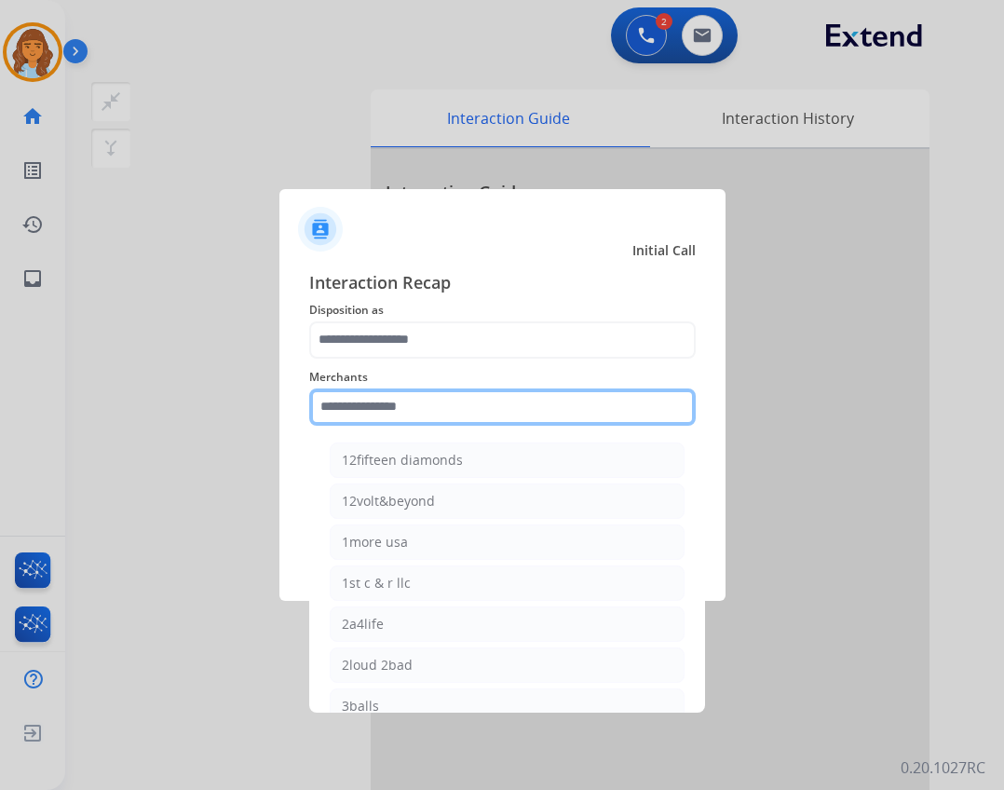
click at [361, 419] on input "text" at bounding box center [502, 407] width 387 height 37
type input "*"
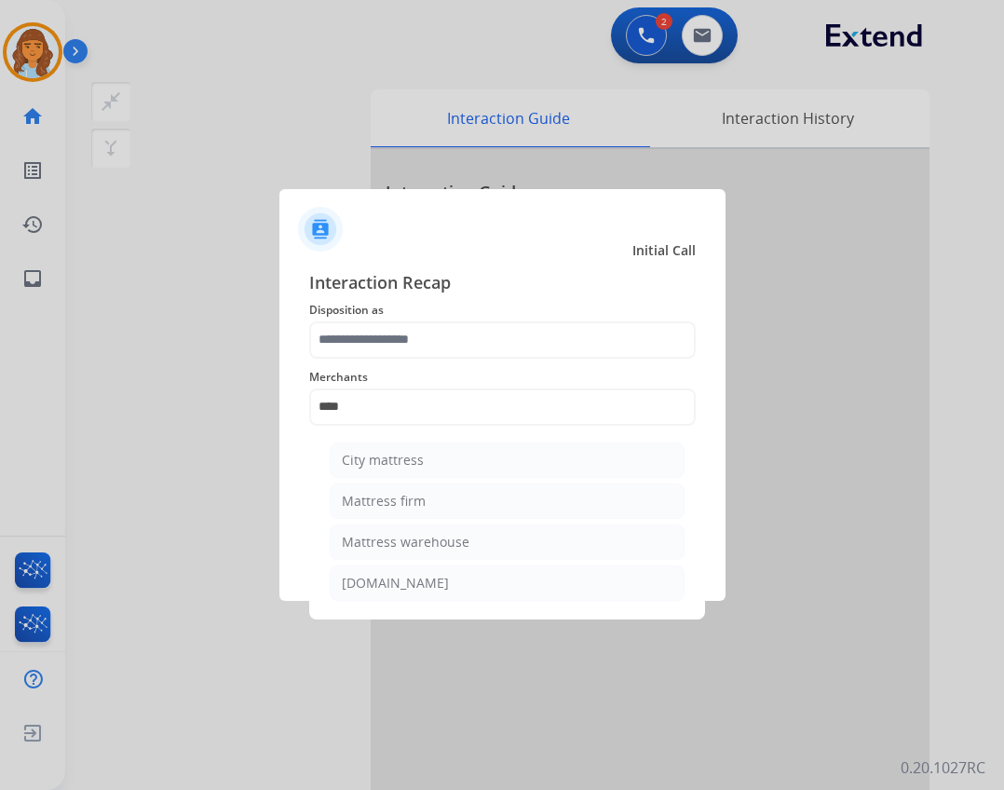
click at [449, 512] on li "Mattress firm" at bounding box center [507, 501] width 355 height 35
type input "**********"
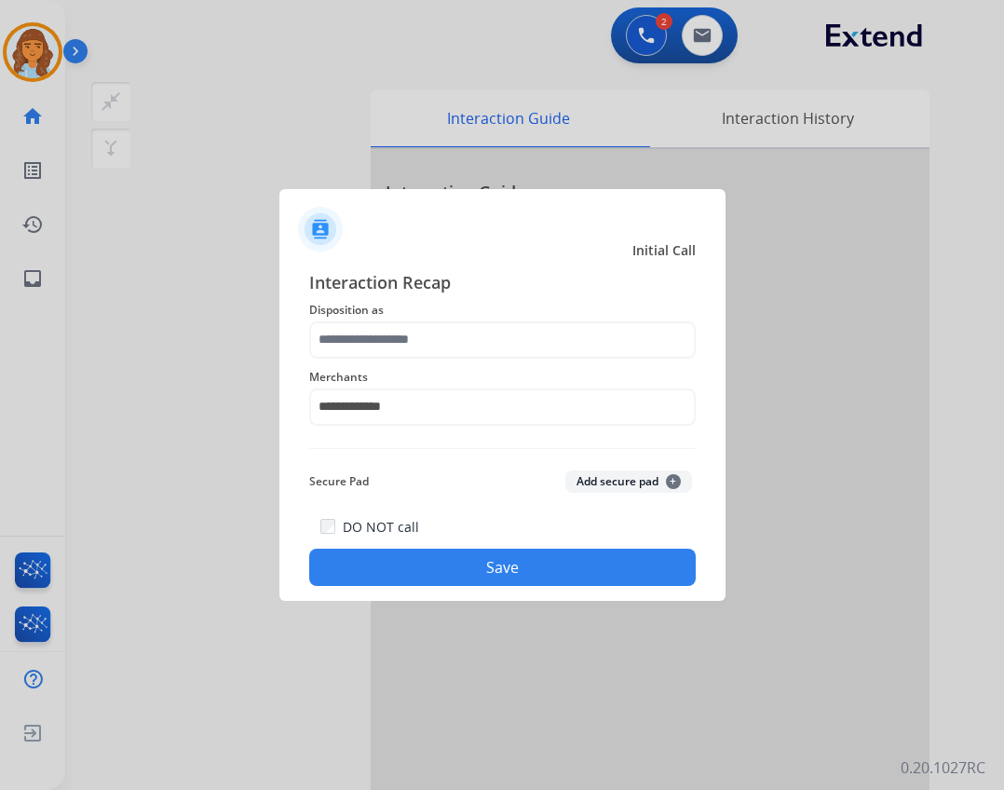
click at [442, 363] on div "**********" at bounding box center [502, 396] width 387 height 75
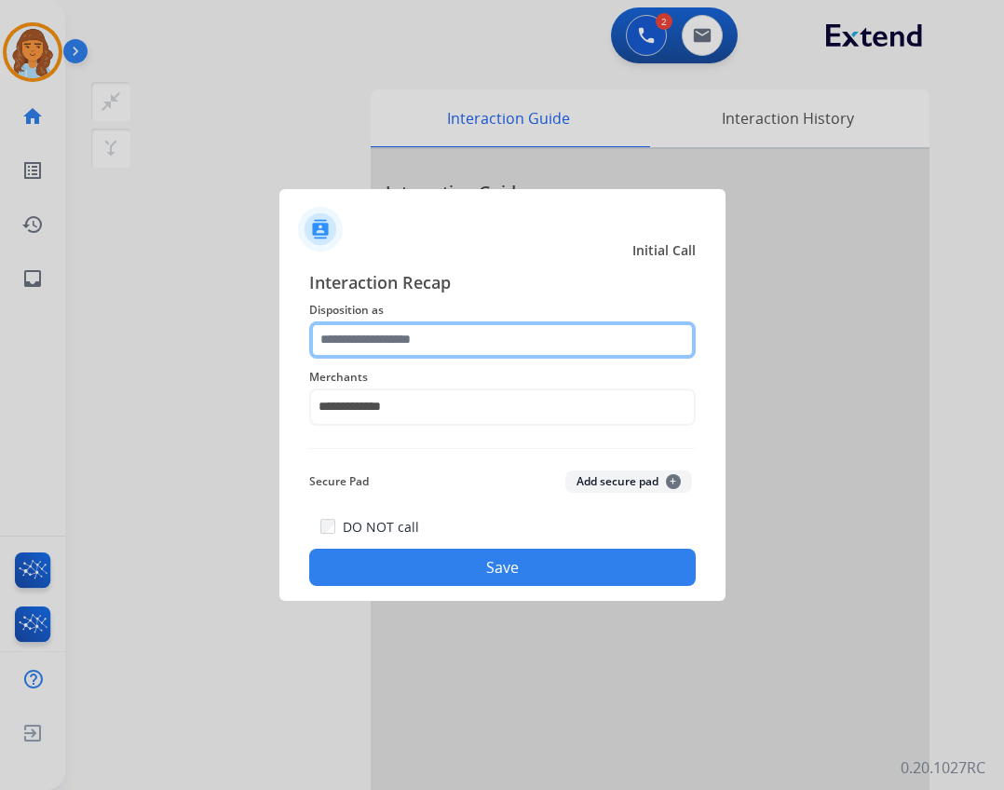
click at [445, 347] on input "text" at bounding box center [502, 339] width 387 height 37
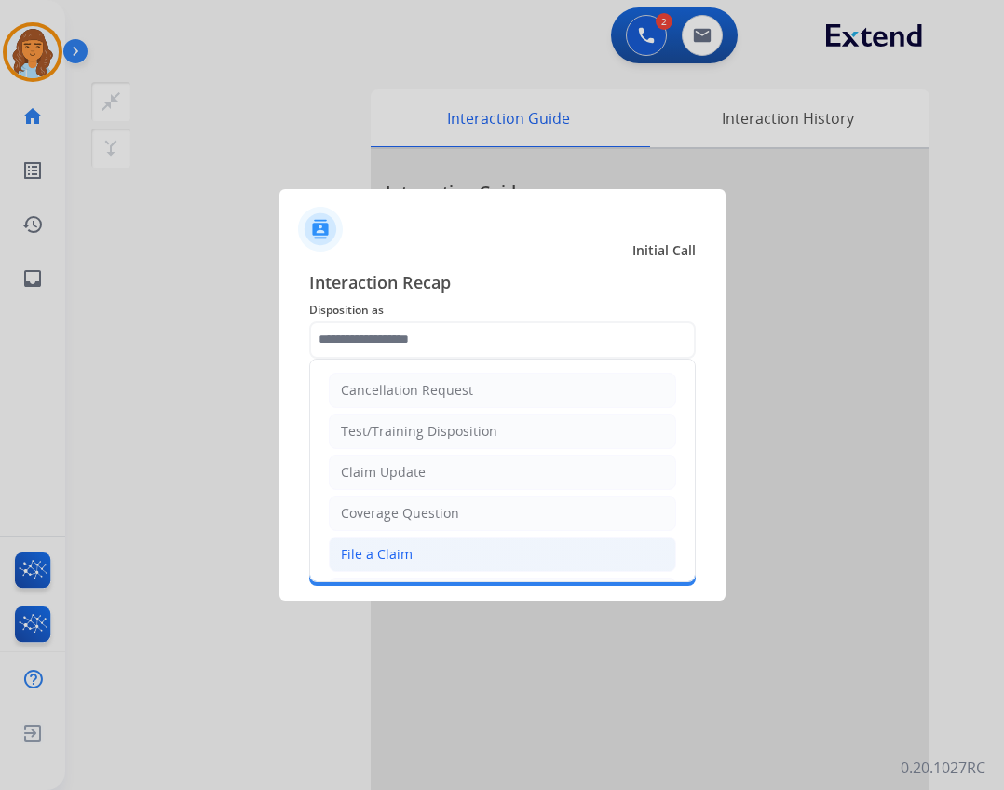
click at [423, 542] on li "File a Claim" at bounding box center [503, 554] width 348 height 35
type input "**********"
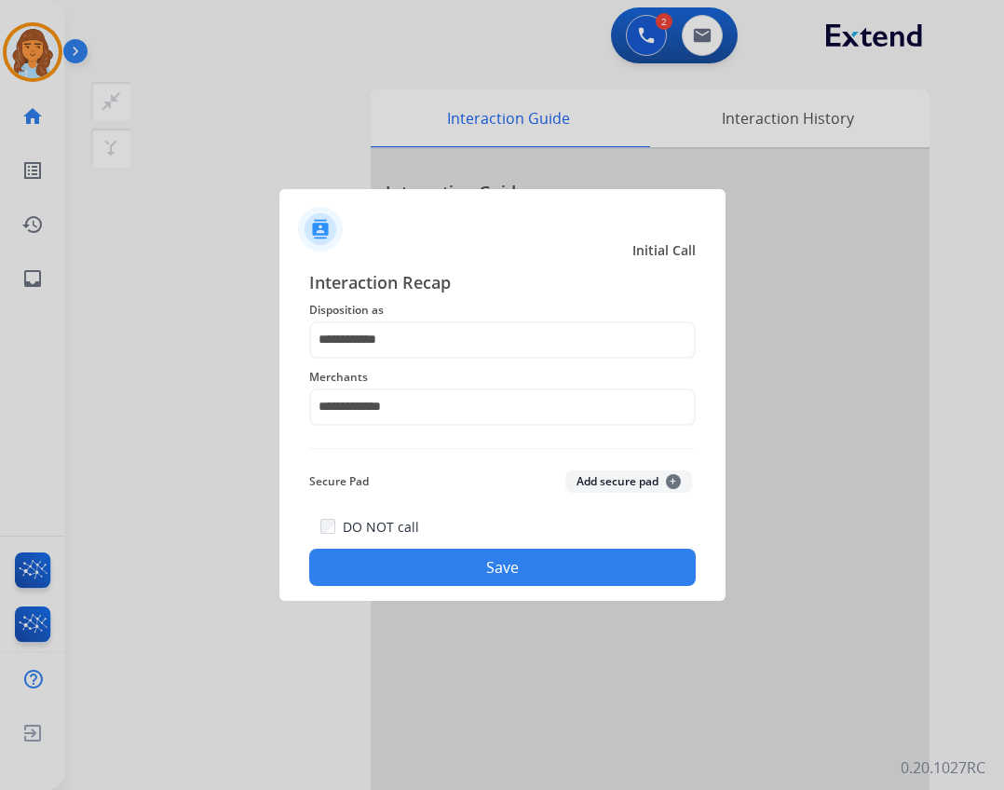
click at [471, 579] on button "Save" at bounding box center [502, 567] width 387 height 37
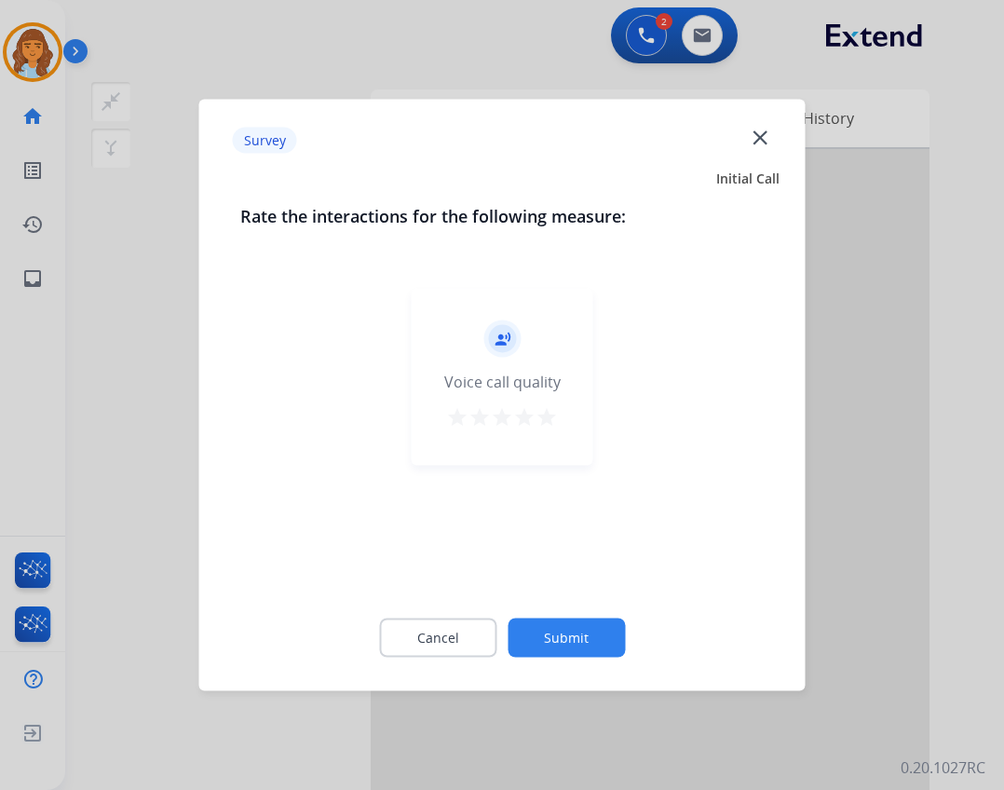
click at [538, 633] on button "Submit" at bounding box center [566, 638] width 117 height 39
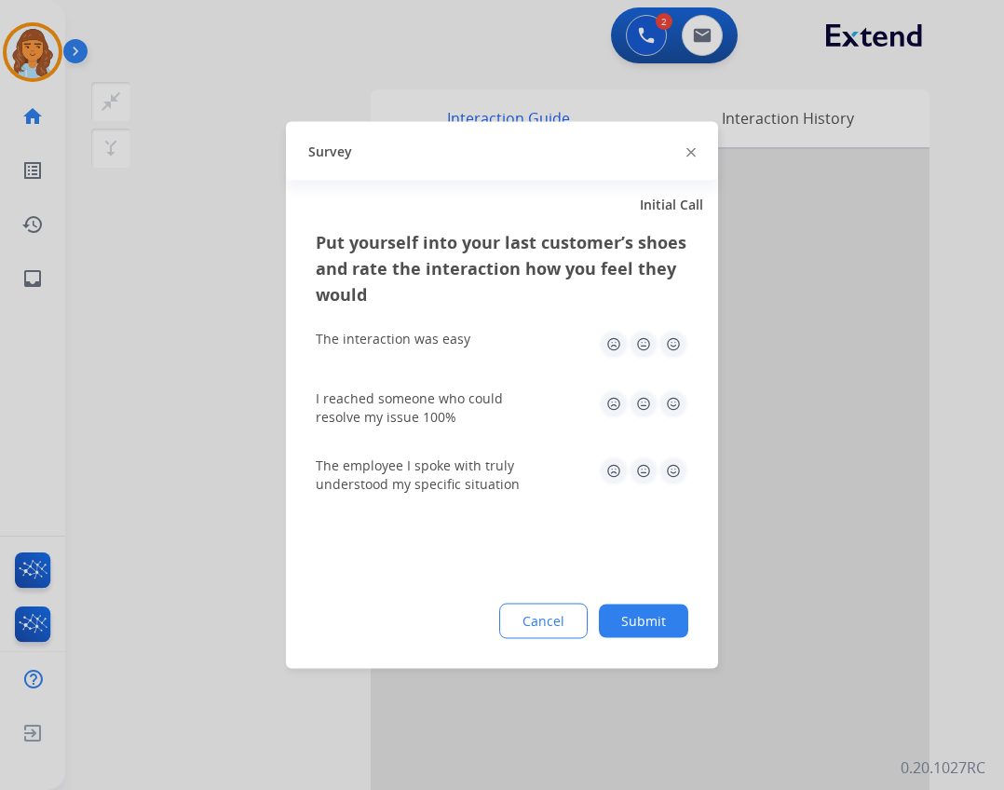
click at [630, 628] on button "Submit" at bounding box center [643, 622] width 89 height 34
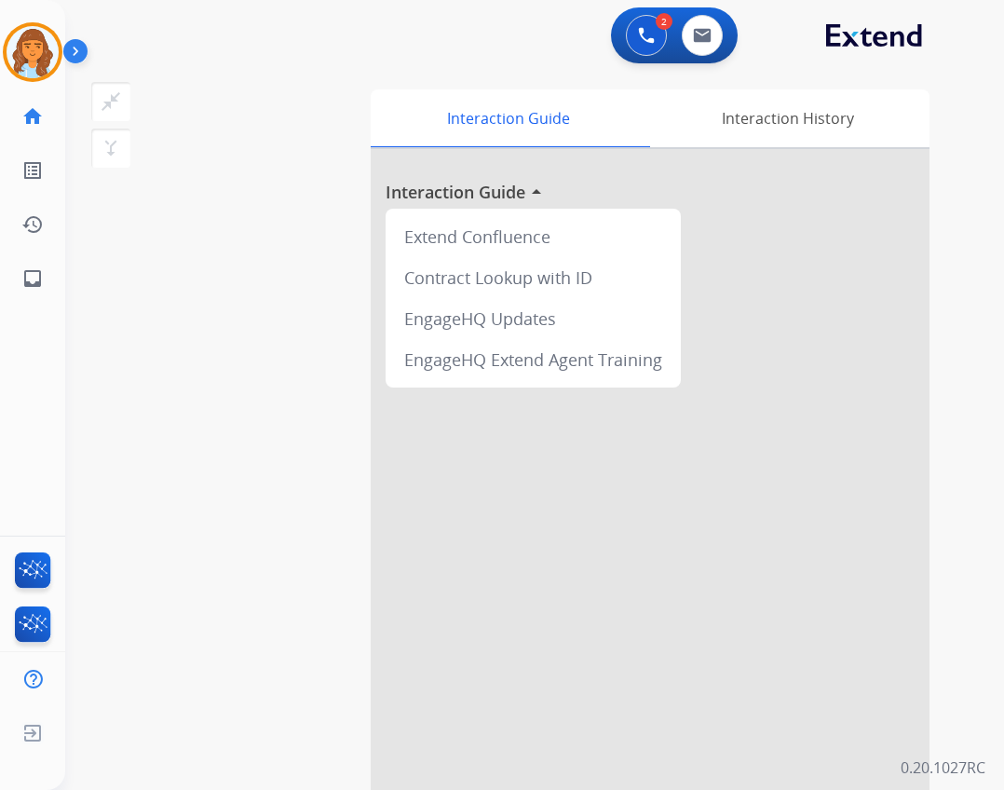
click at [66, 61] on img at bounding box center [79, 54] width 32 height 35
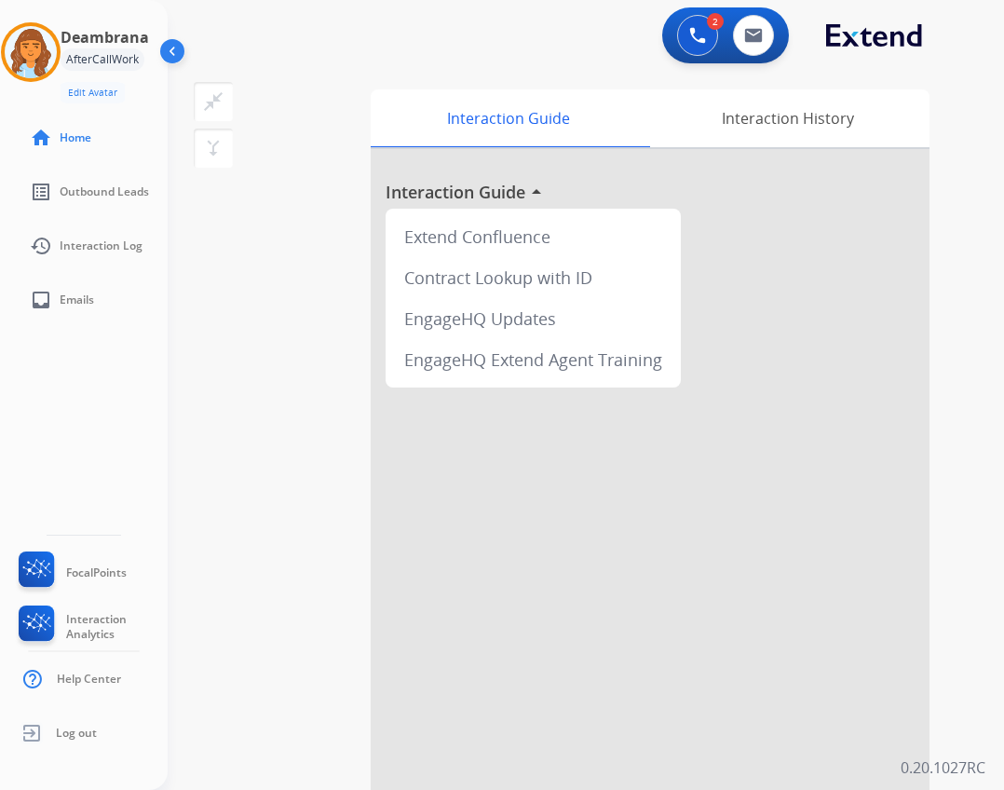
drag, startPoint x: 34, startPoint y: 33, endPoint x: 93, endPoint y: 58, distance: 64.7
click at [32, 33] on img at bounding box center [31, 52] width 52 height 52
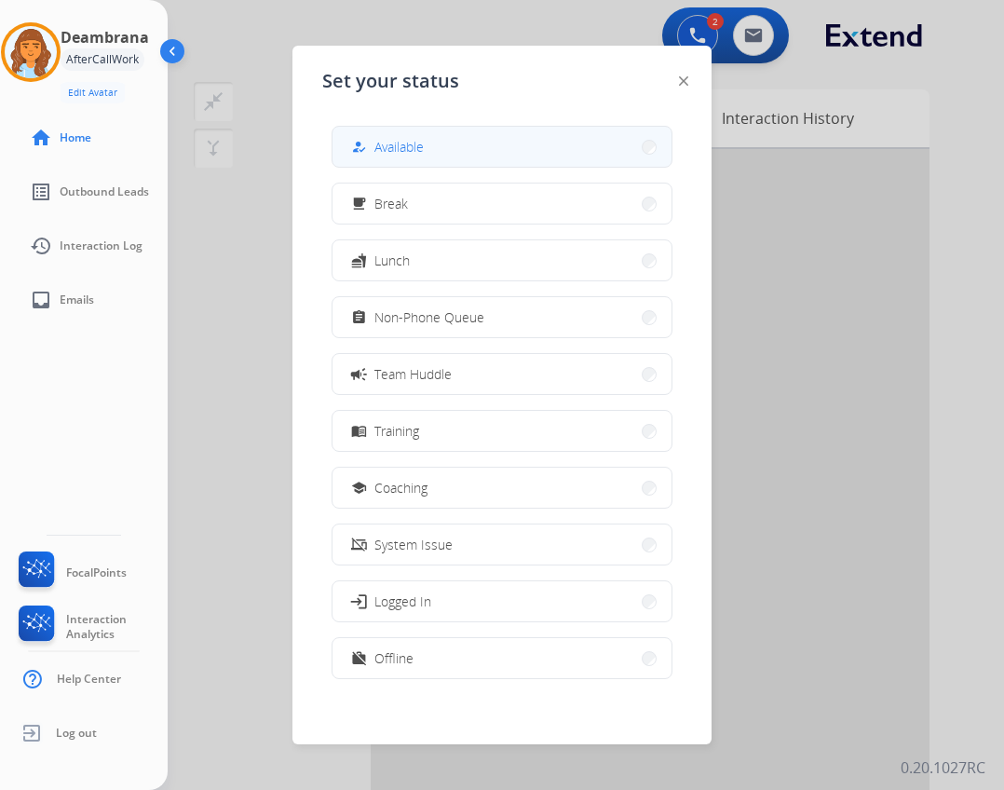
click at [341, 146] on button "how_to_reg Available" at bounding box center [502, 147] width 339 height 40
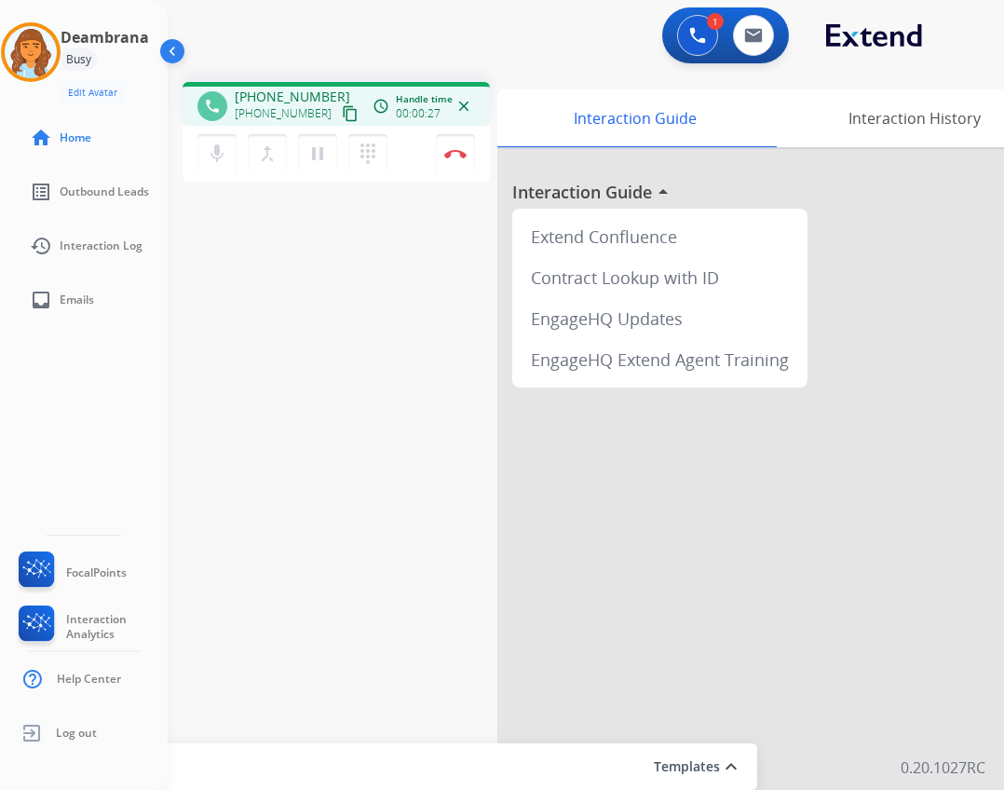
click at [342, 117] on mat-icon "content_copy" at bounding box center [350, 113] width 17 height 17
click at [342, 115] on mat-icon "content_copy" at bounding box center [350, 113] width 17 height 17
click at [450, 151] on img at bounding box center [455, 153] width 22 height 9
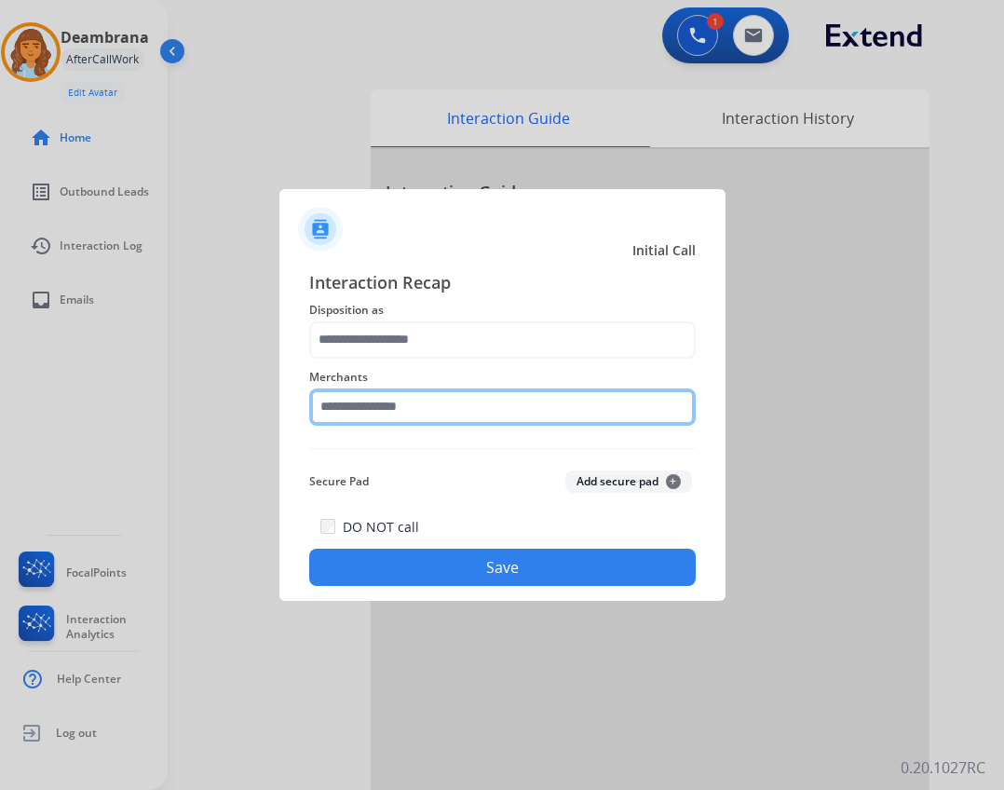
click at [441, 392] on input "text" at bounding box center [502, 407] width 387 height 37
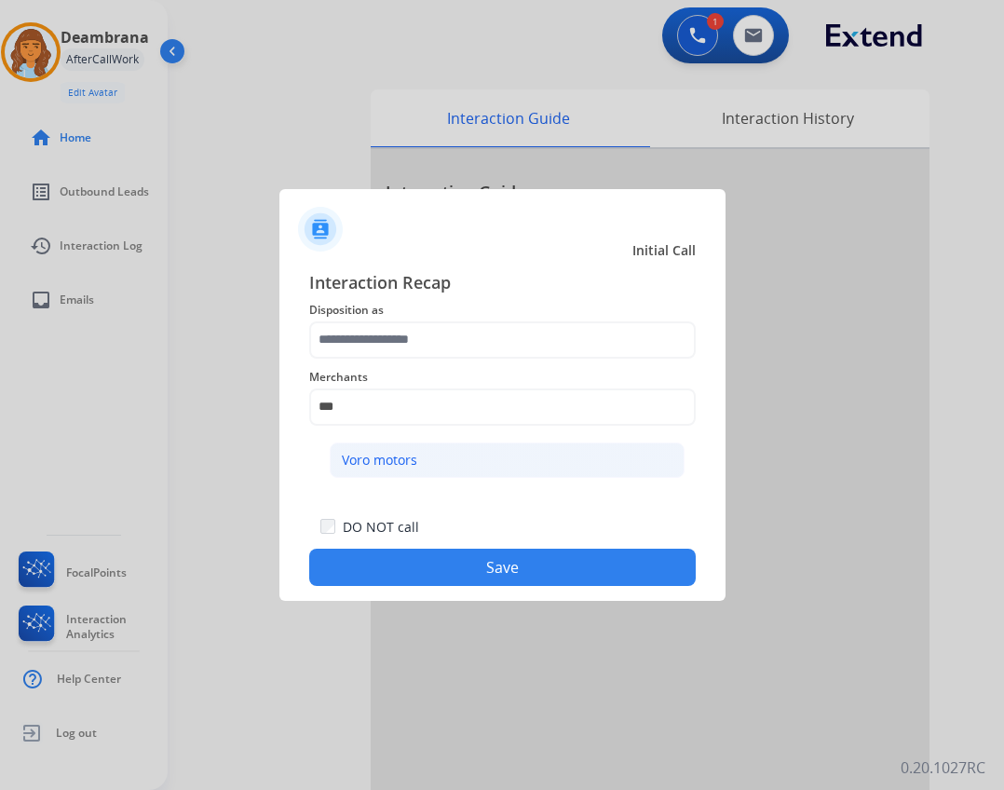
click at [373, 465] on div "Voro motors" at bounding box center [379, 460] width 75 height 19
type input "**********"
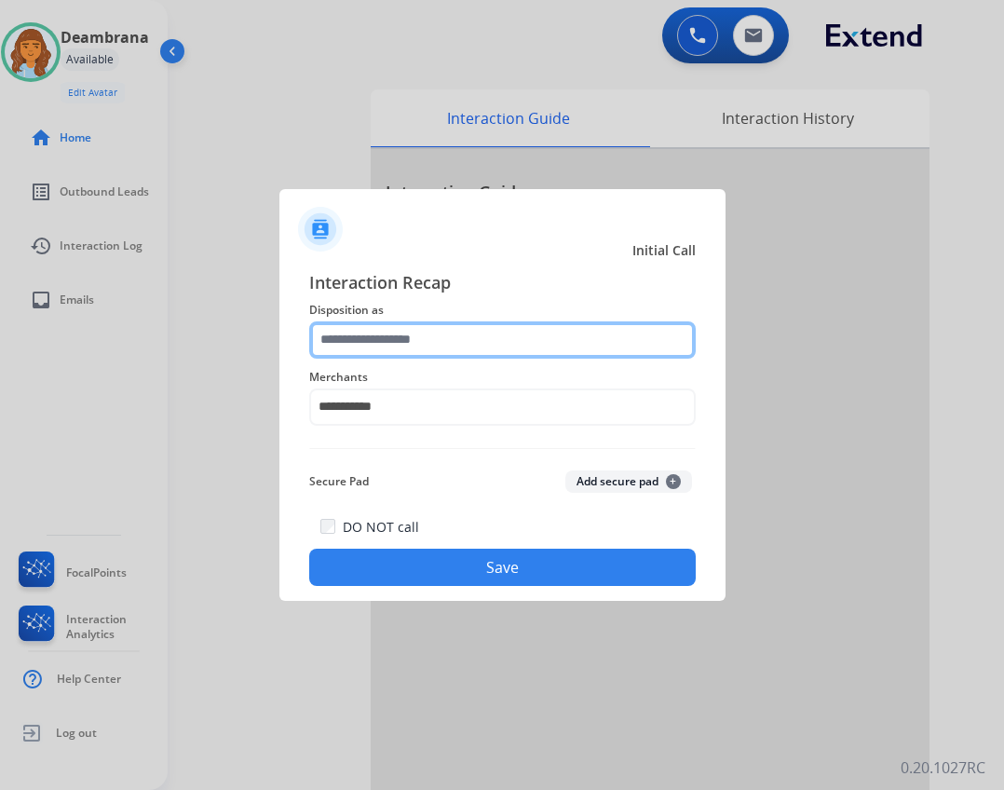
click at [444, 348] on input "text" at bounding box center [502, 339] width 387 height 37
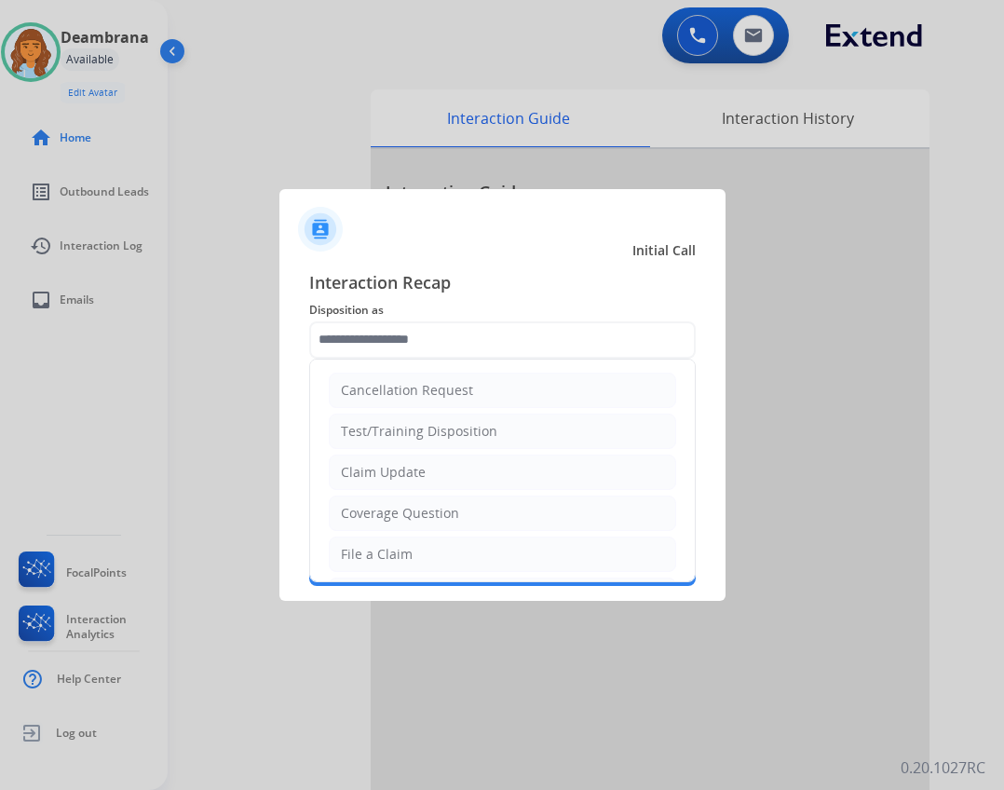
drag, startPoint x: 526, startPoint y: 304, endPoint x: 520, endPoint y: 342, distance: 38.6
click at [520, 342] on div "**********" at bounding box center [502, 428] width 387 height 318
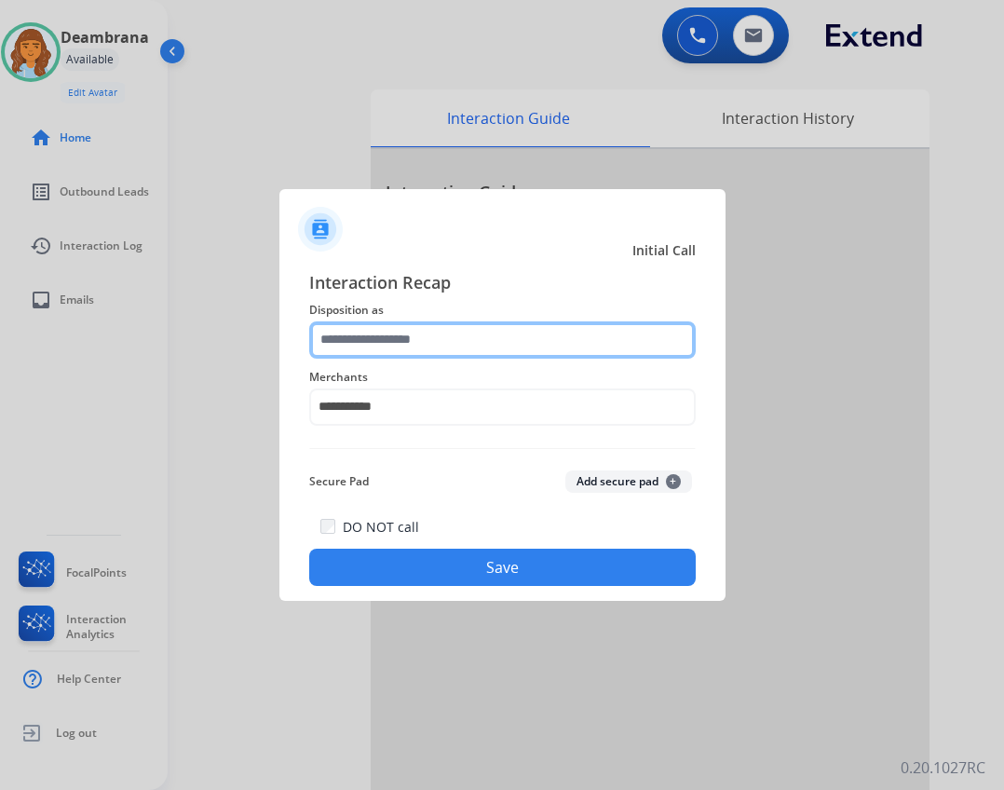
click at [419, 348] on input "text" at bounding box center [502, 339] width 387 height 37
drag, startPoint x: 384, startPoint y: 351, endPoint x: 399, endPoint y: 345, distance: 16.3
click at [386, 350] on input "text" at bounding box center [502, 339] width 387 height 37
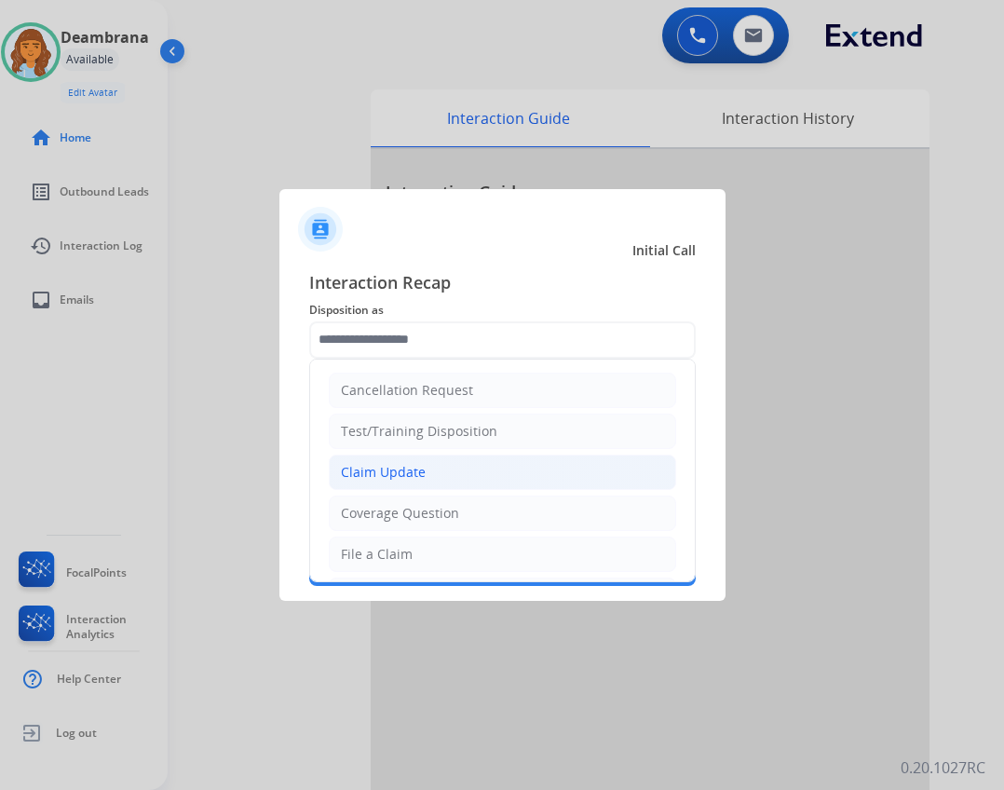
click at [382, 473] on div "Claim Update" at bounding box center [383, 472] width 85 height 19
type input "**********"
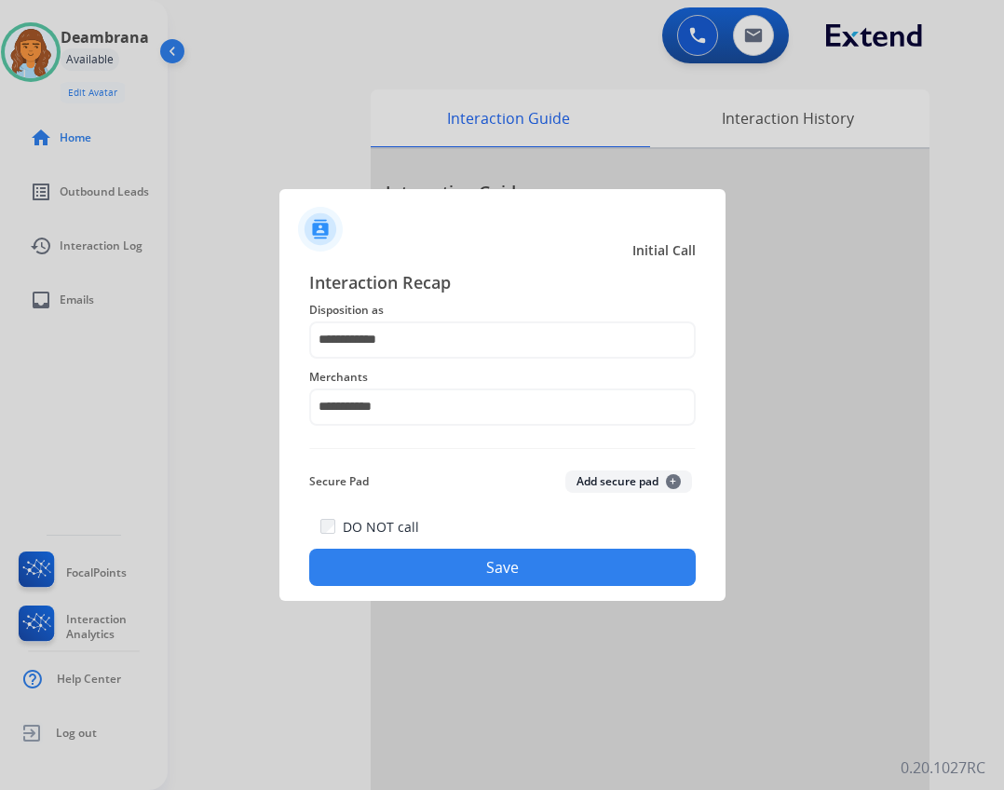
click at [440, 567] on button "Save" at bounding box center [502, 567] width 387 height 37
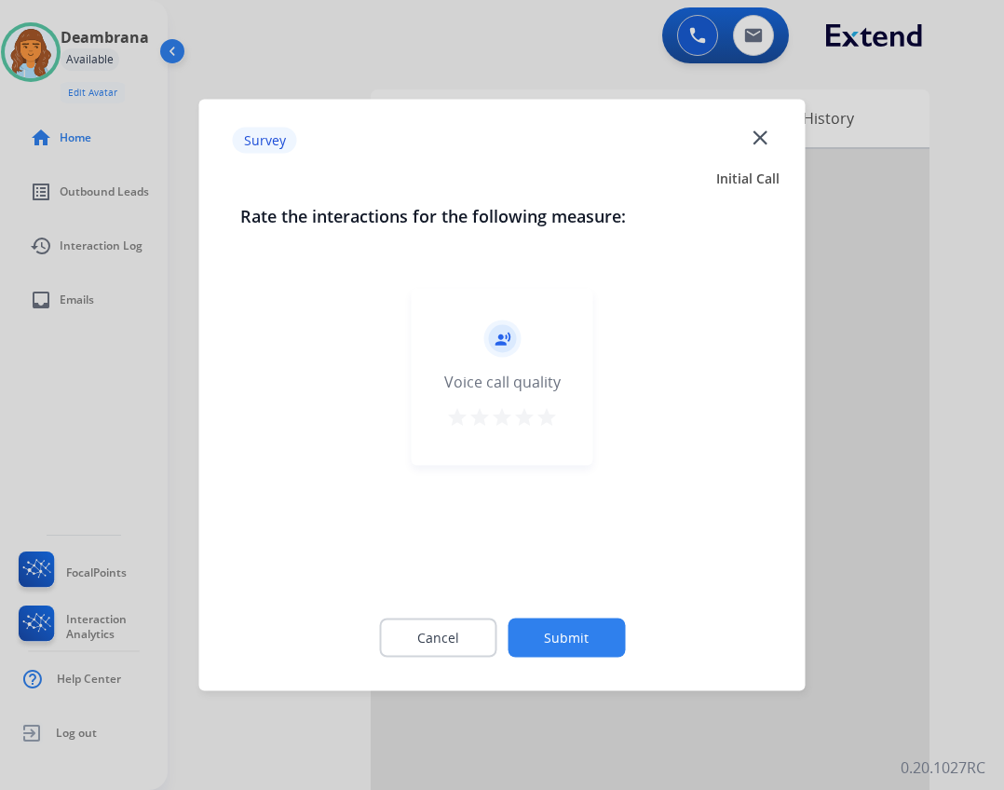
click at [583, 637] on button "Submit" at bounding box center [566, 638] width 117 height 39
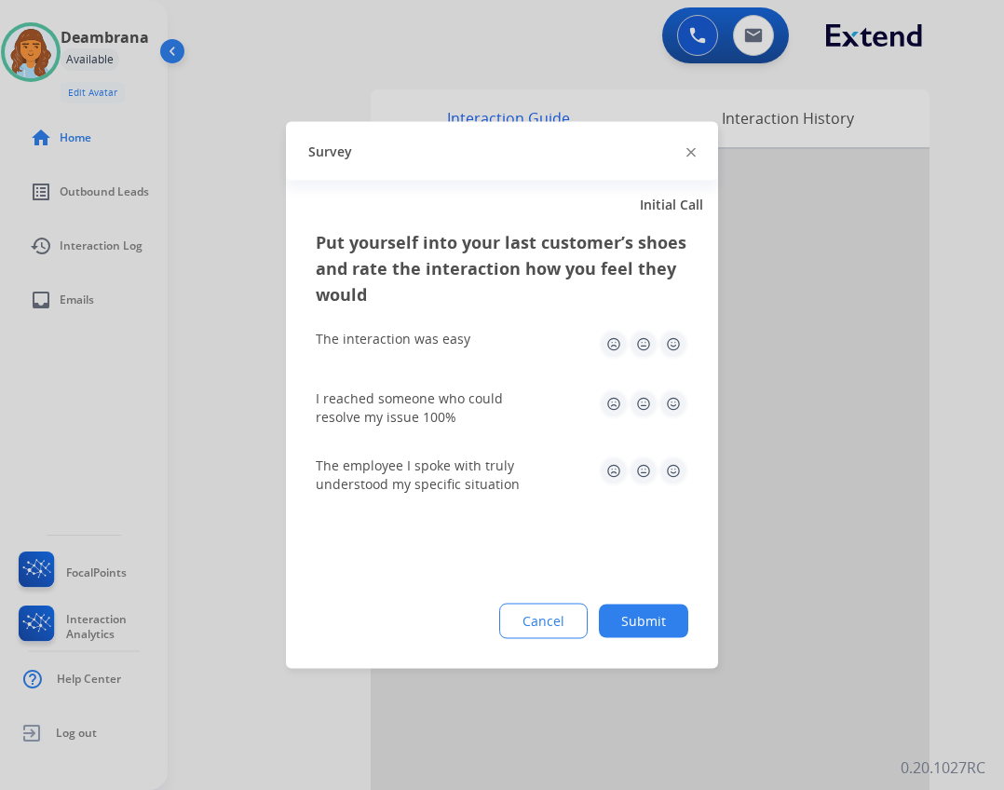
click at [624, 618] on button "Submit" at bounding box center [643, 622] width 89 height 34
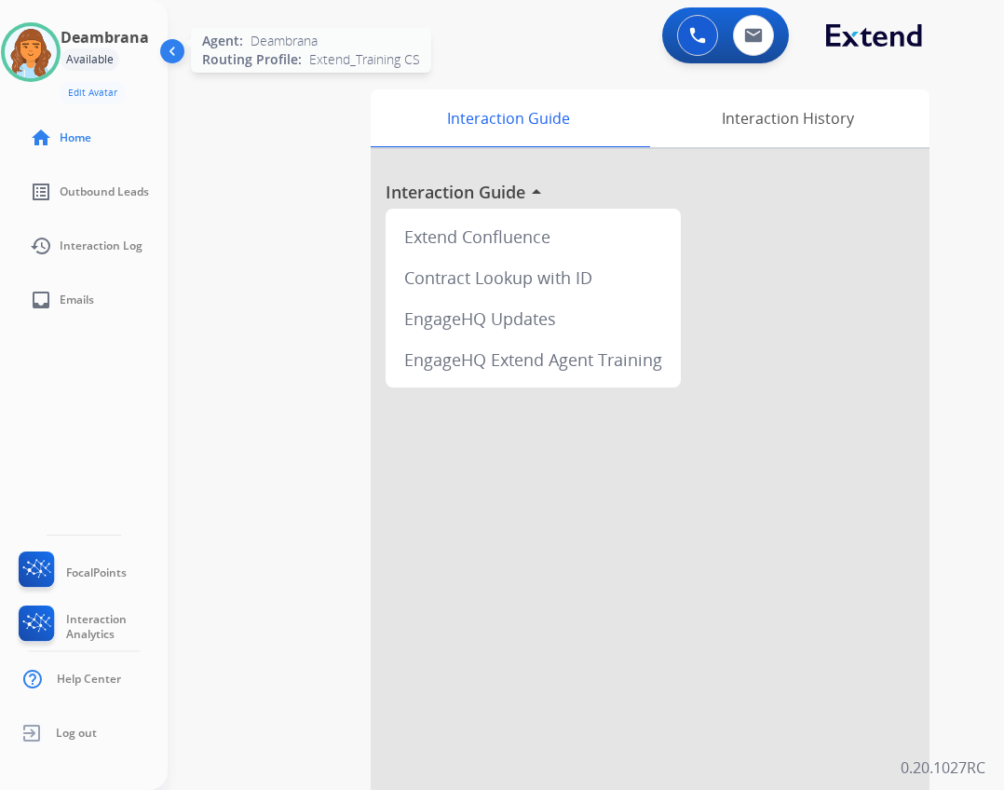
drag, startPoint x: 35, startPoint y: 62, endPoint x: 43, endPoint y: 50, distance: 14.2
click at [37, 60] on img at bounding box center [31, 52] width 52 height 52
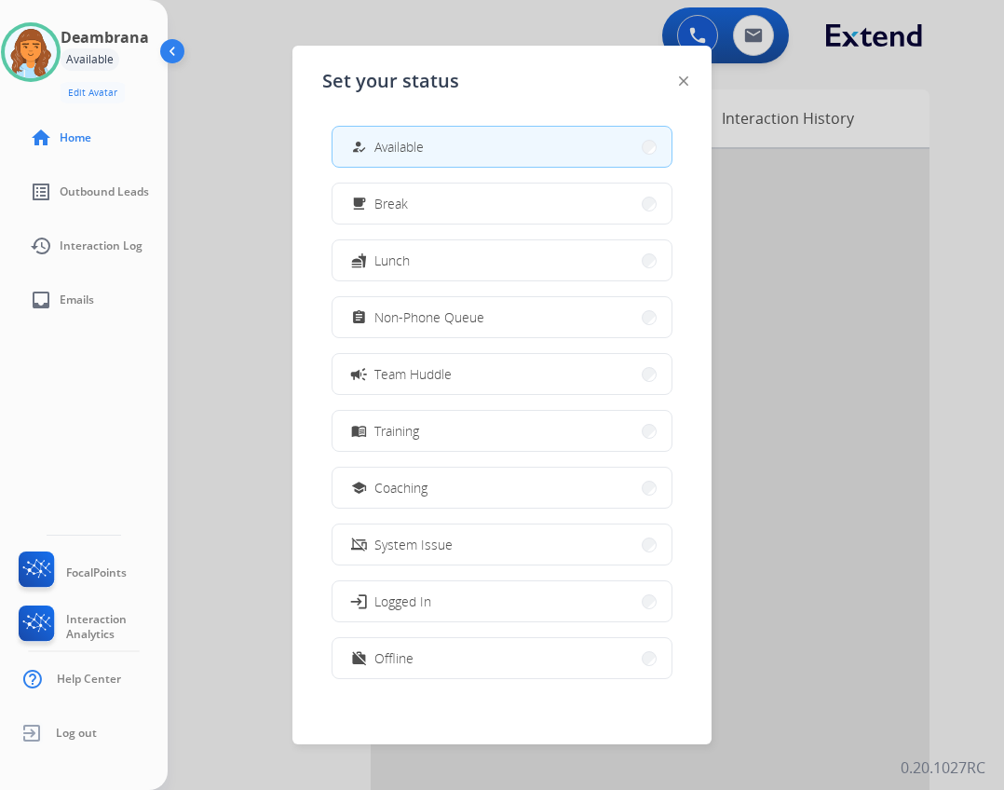
drag, startPoint x: 457, startPoint y: 309, endPoint x: 434, endPoint y: 296, distance: 25.9
click at [453, 308] on span "Non-Phone Queue" at bounding box center [430, 317] width 110 height 20
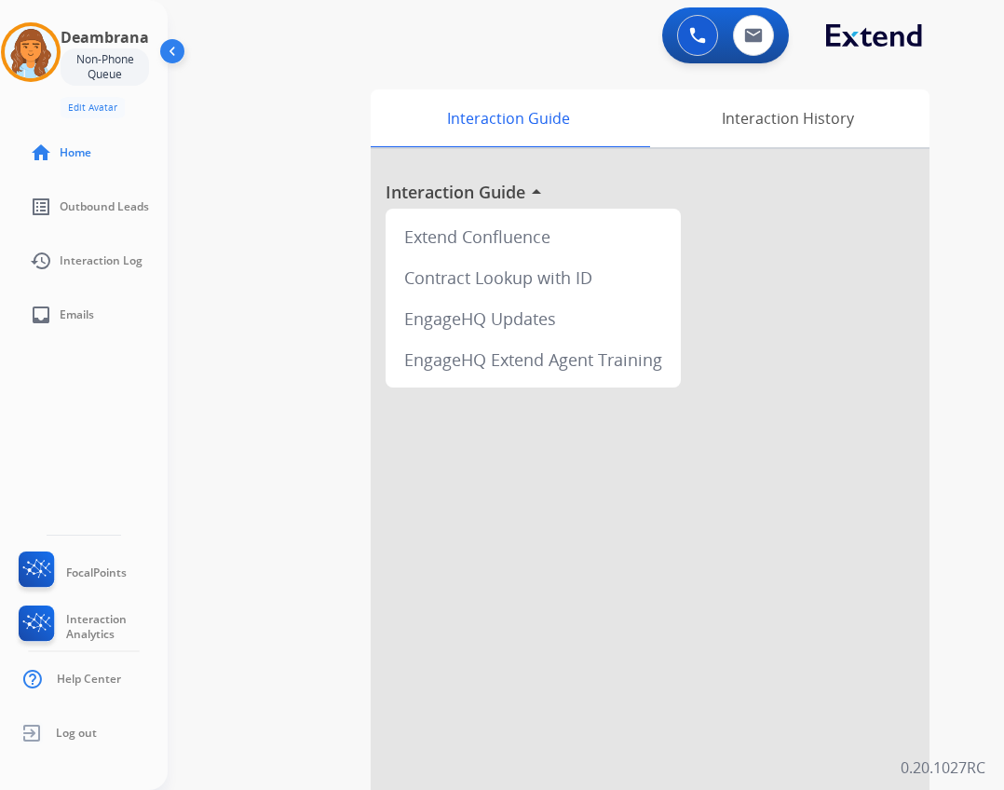
click at [145, 66] on div "Non-Phone Queue" at bounding box center [105, 66] width 89 height 37
click at [52, 61] on img at bounding box center [31, 52] width 52 height 52
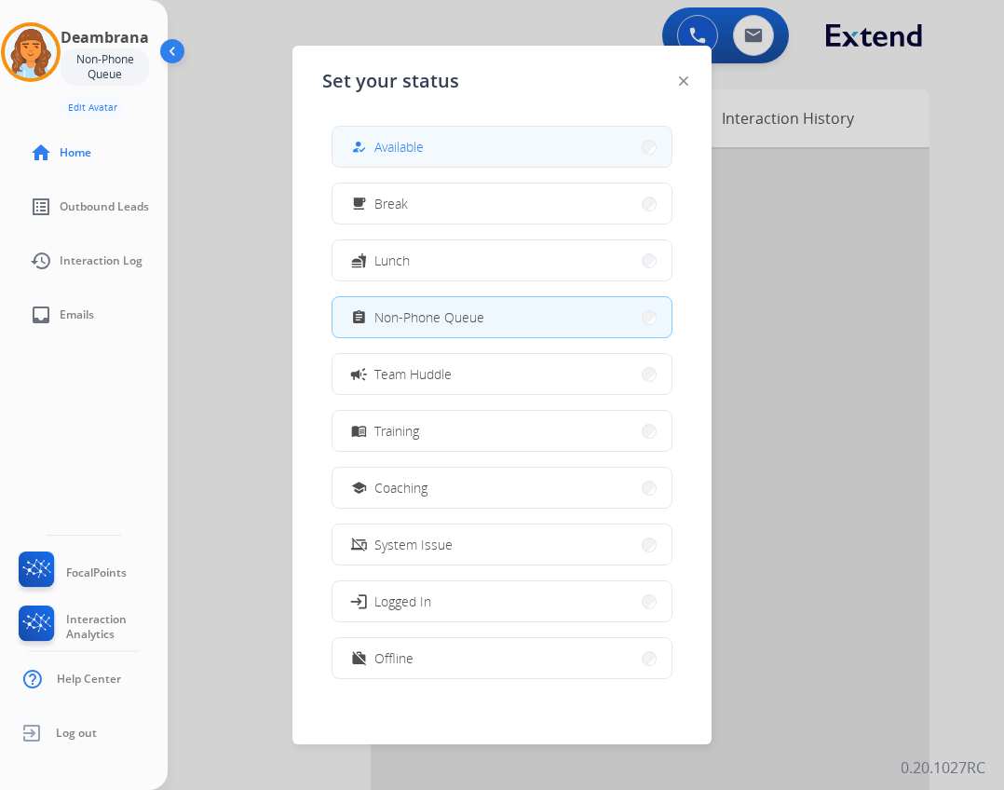
click at [440, 142] on button "how_to_reg Available" at bounding box center [502, 147] width 339 height 40
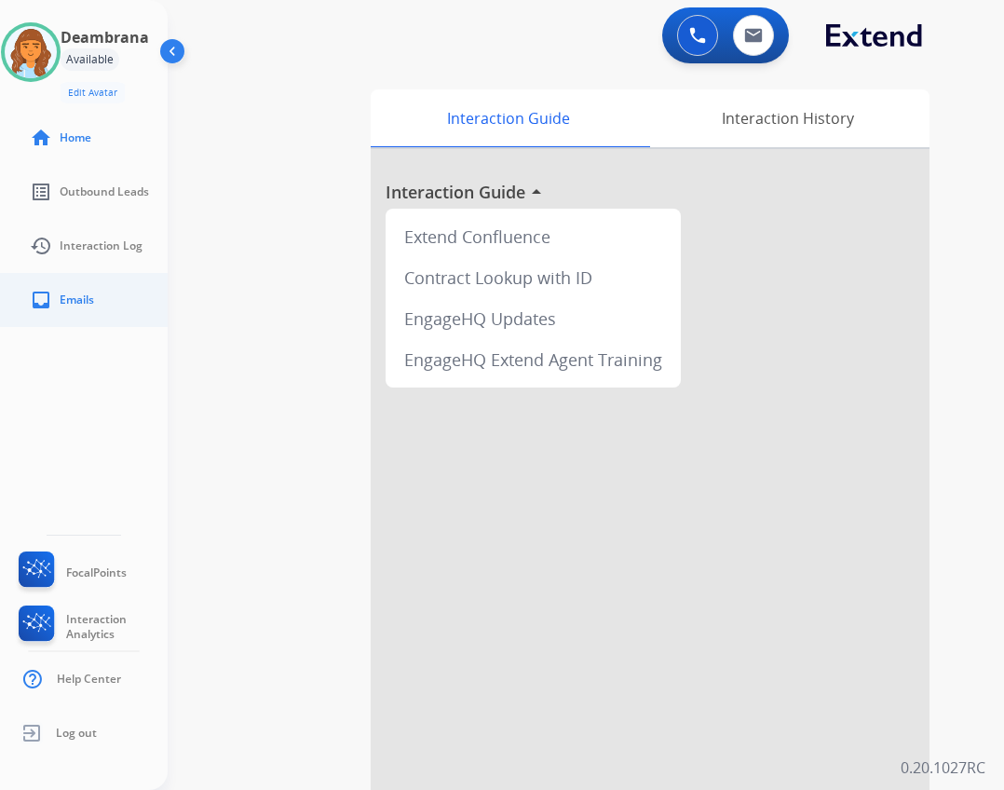
click at [123, 315] on link "inbox Emails" at bounding box center [99, 300] width 168 height 52
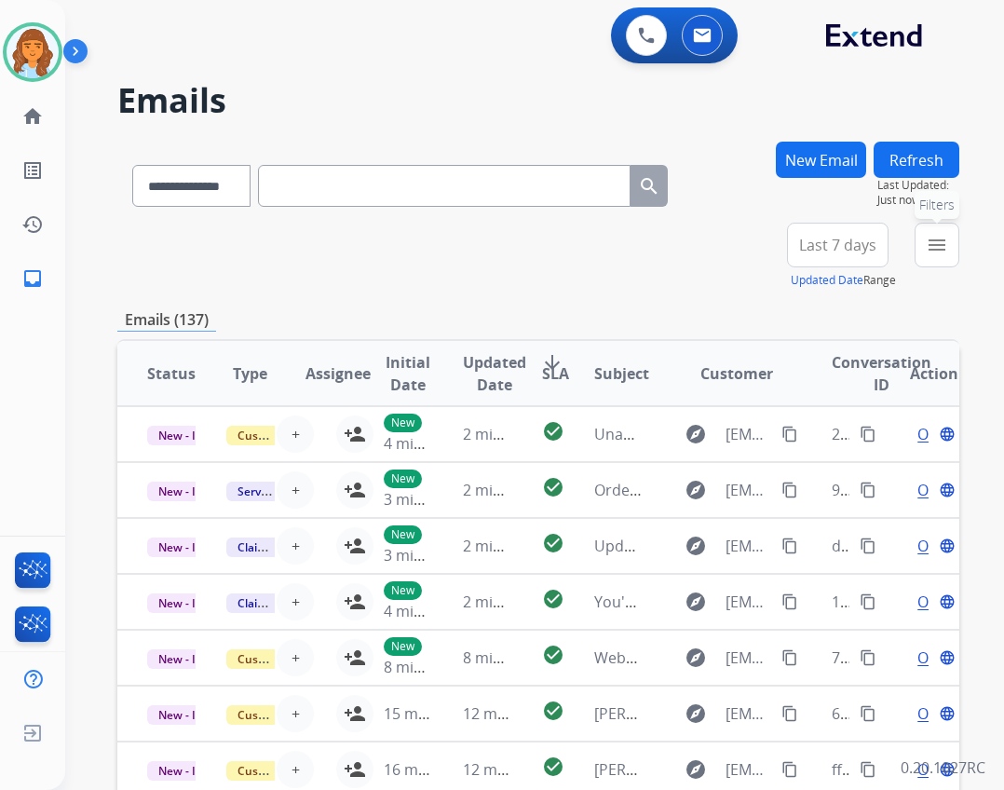
click at [950, 249] on button "menu Filters" at bounding box center [937, 245] width 45 height 45
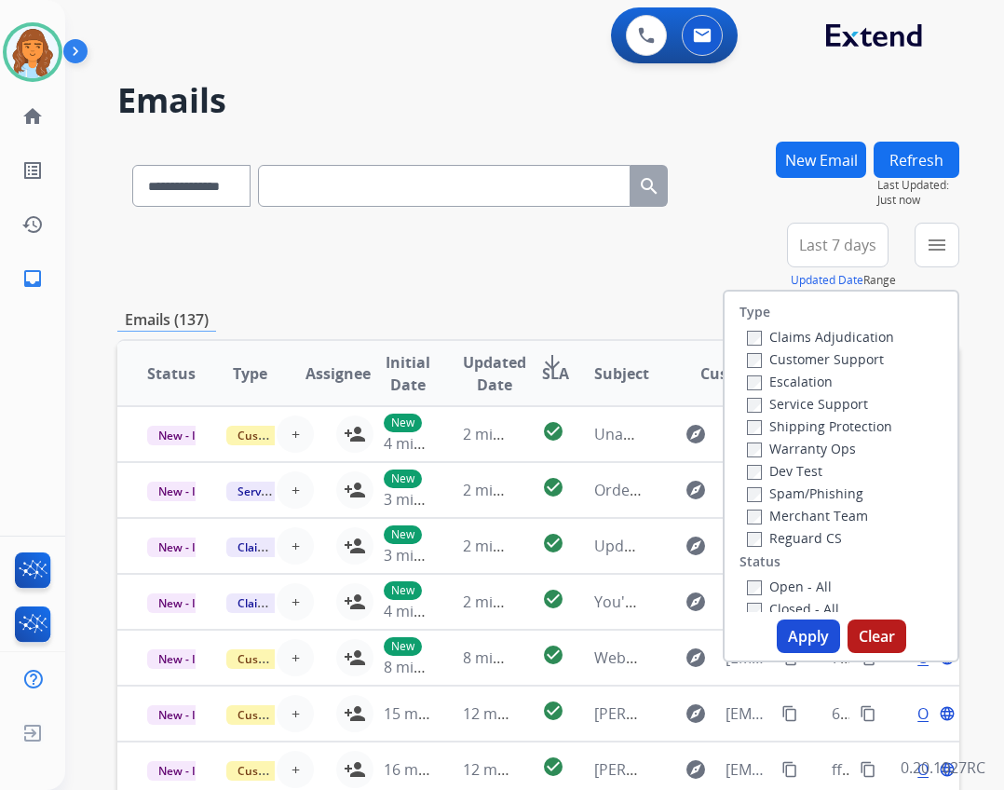
click at [751, 583] on label "Open - All" at bounding box center [789, 587] width 85 height 18
click at [772, 543] on label "Reguard CS" at bounding box center [794, 538] width 95 height 18
click at [796, 428] on label "Shipping Protection" at bounding box center [819, 426] width 145 height 18
click at [781, 368] on div "Customer Support" at bounding box center [820, 359] width 147 height 22
click at [781, 366] on label "Customer Support" at bounding box center [815, 359] width 137 height 18
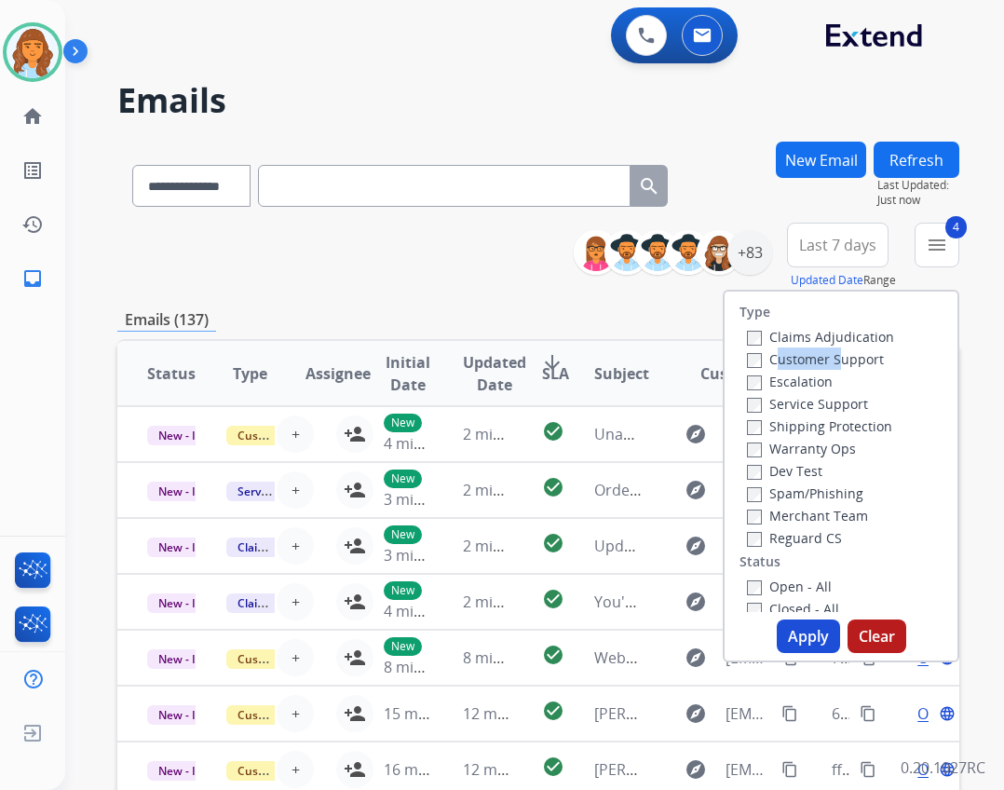
click at [804, 623] on button "Apply" at bounding box center [808, 637] width 63 height 34
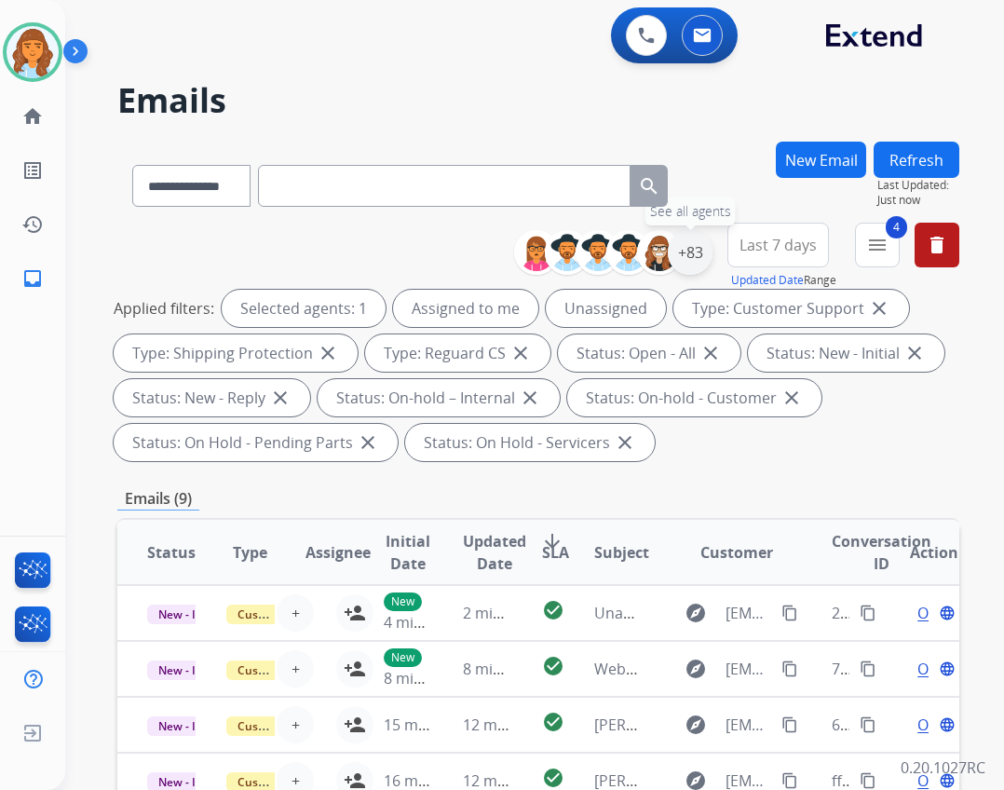
click at [690, 252] on div "+83" at bounding box center [690, 252] width 45 height 45
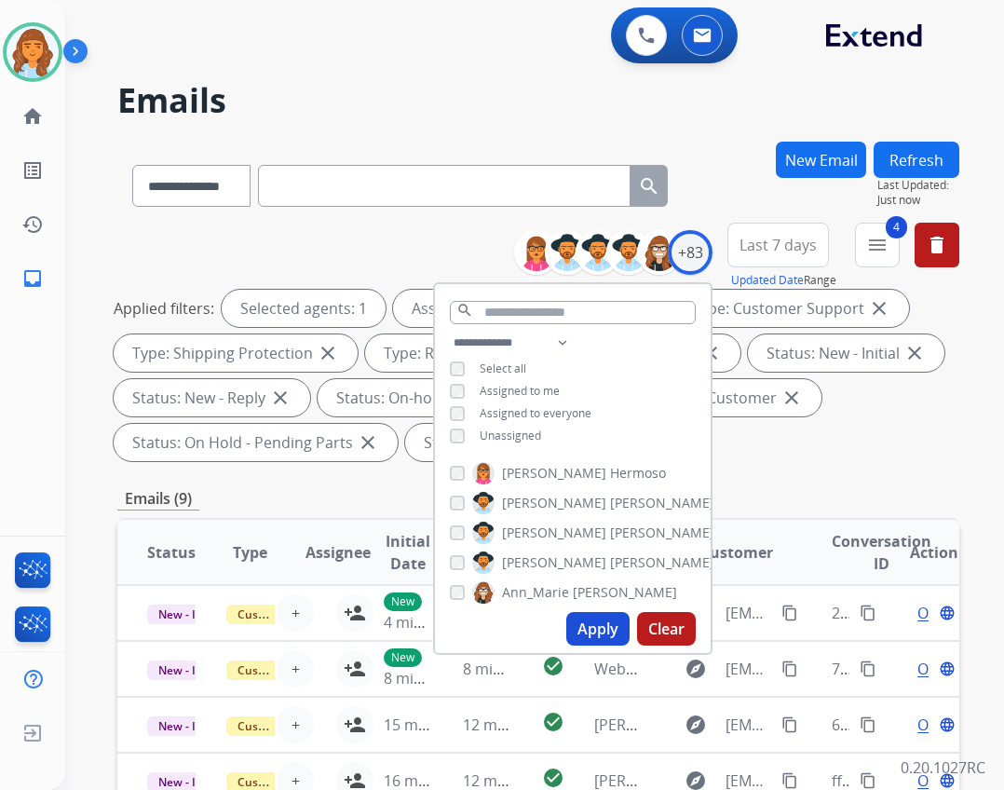
click at [471, 441] on div "**********" at bounding box center [573, 391] width 276 height 119
click at [473, 436] on div "Unassigned" at bounding box center [495, 436] width 91 height 15
click at [468, 434] on div "Unassigned" at bounding box center [495, 436] width 91 height 15
click at [463, 442] on div "**********" at bounding box center [573, 391] width 276 height 119
click at [597, 609] on div "Apply Clear" at bounding box center [573, 629] width 276 height 48
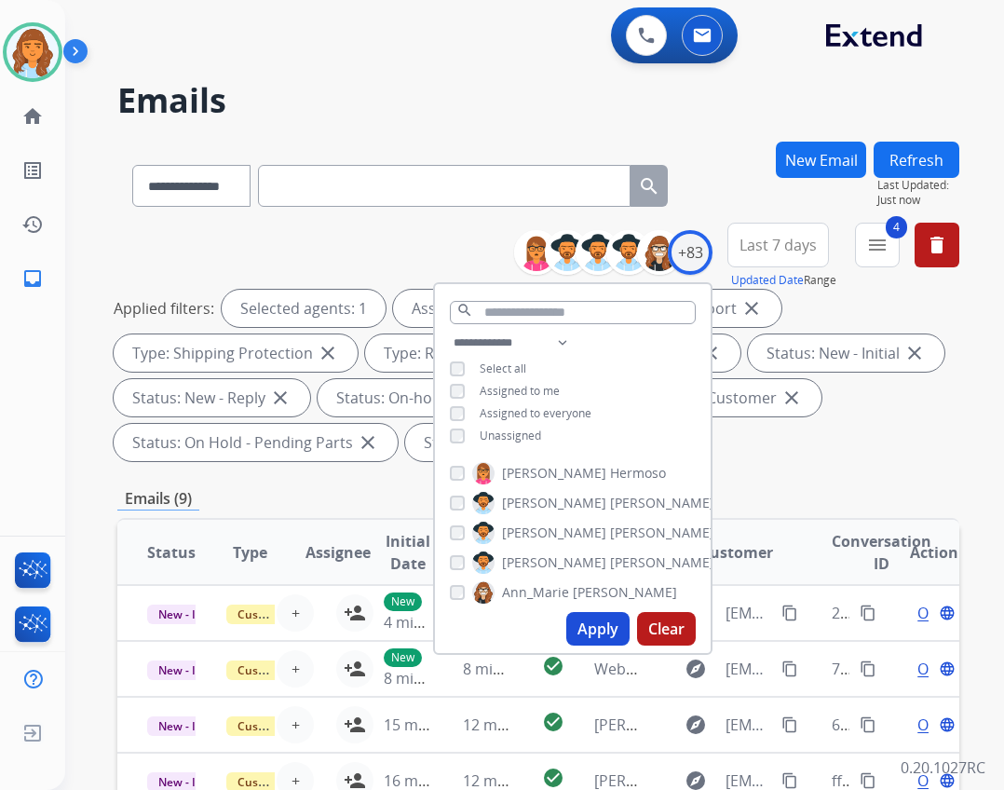
click at [592, 613] on button "Apply" at bounding box center [598, 629] width 63 height 34
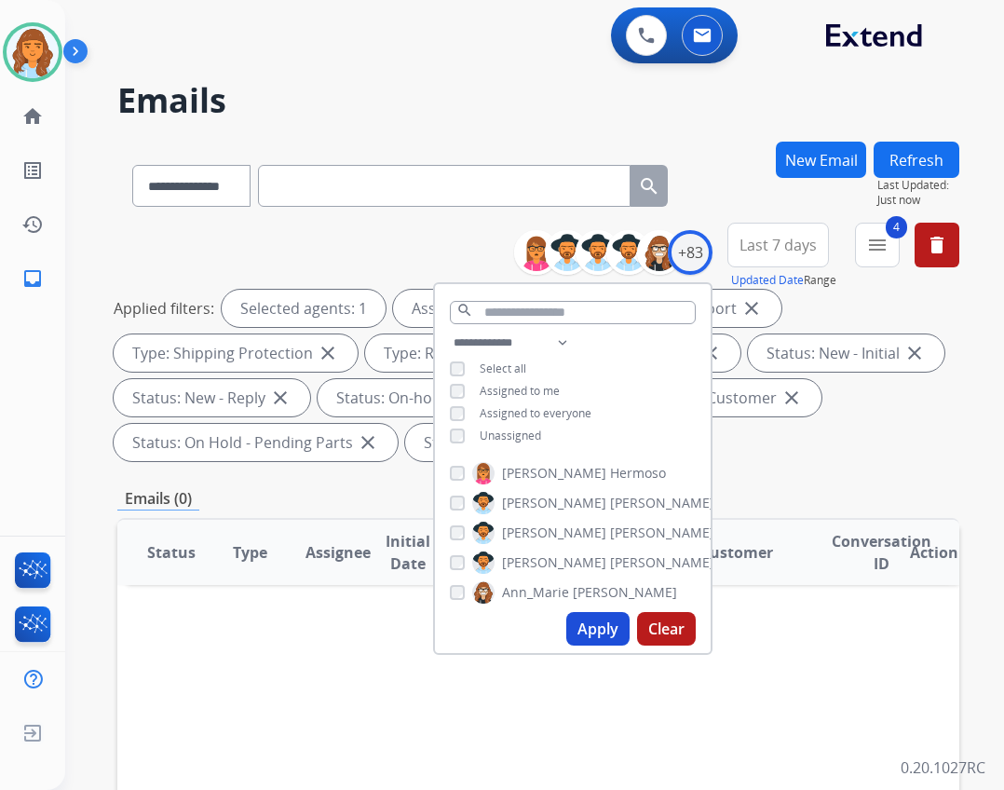
click at [728, 457] on div "Applied filters: Selected agents: 1 Assigned to me Type: Customer Support close…" at bounding box center [535, 375] width 842 height 171
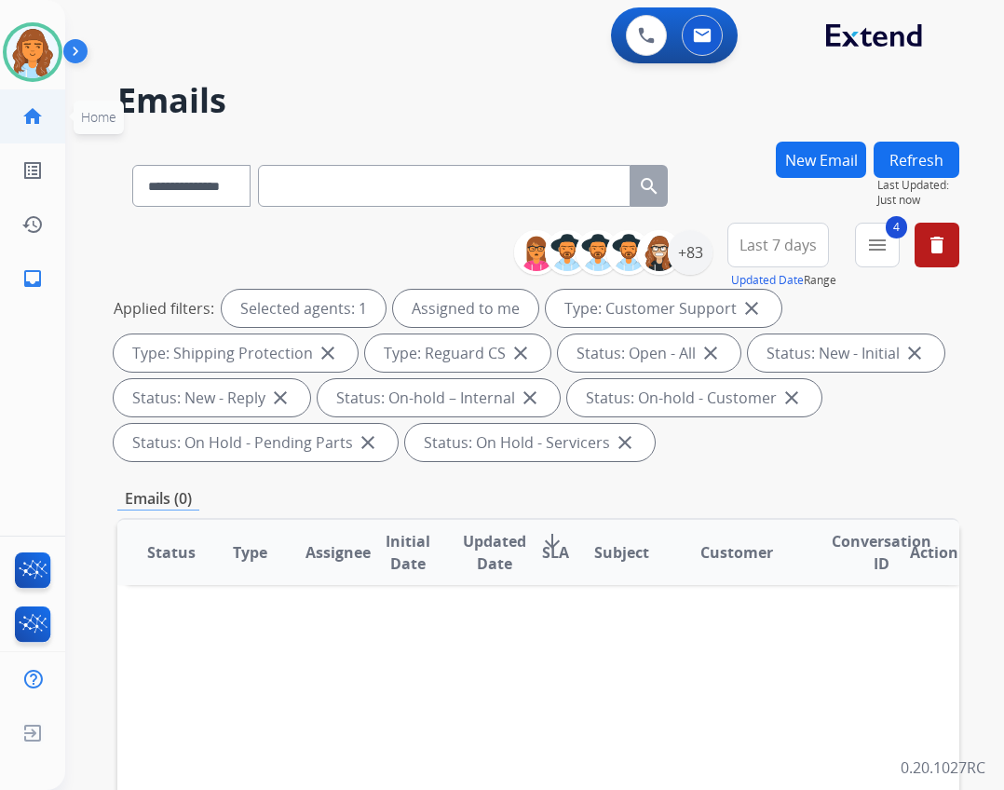
click at [48, 117] on link "home Home" at bounding box center [33, 116] width 52 height 52
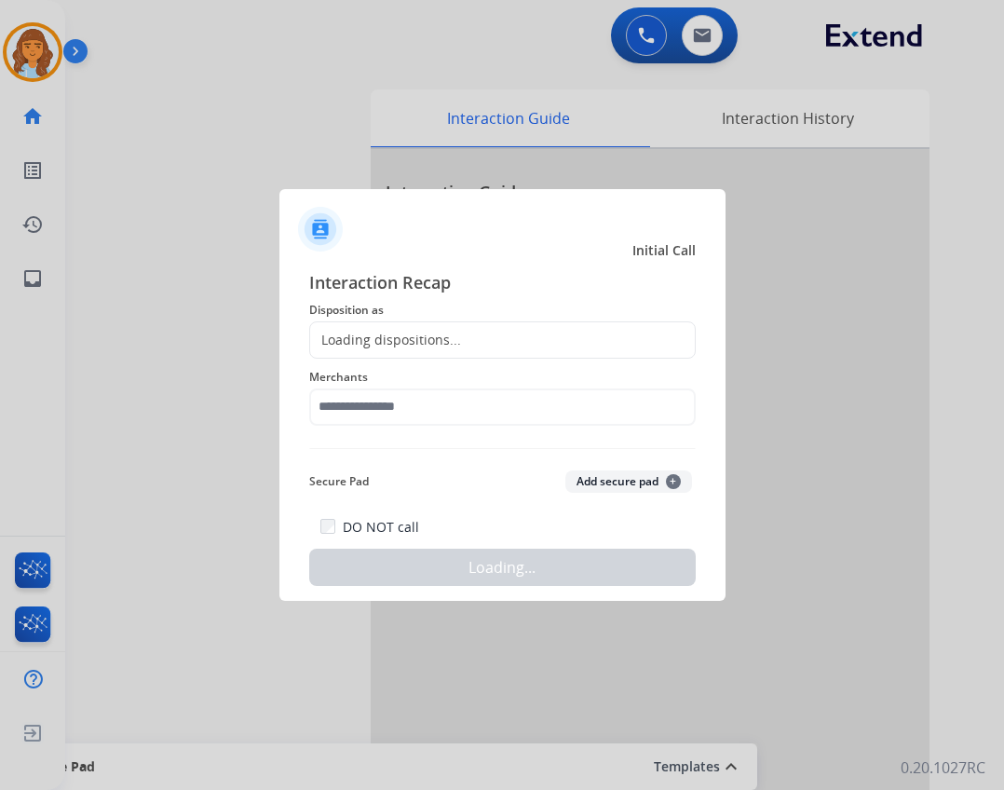
click at [376, 166] on div at bounding box center [502, 395] width 1004 height 790
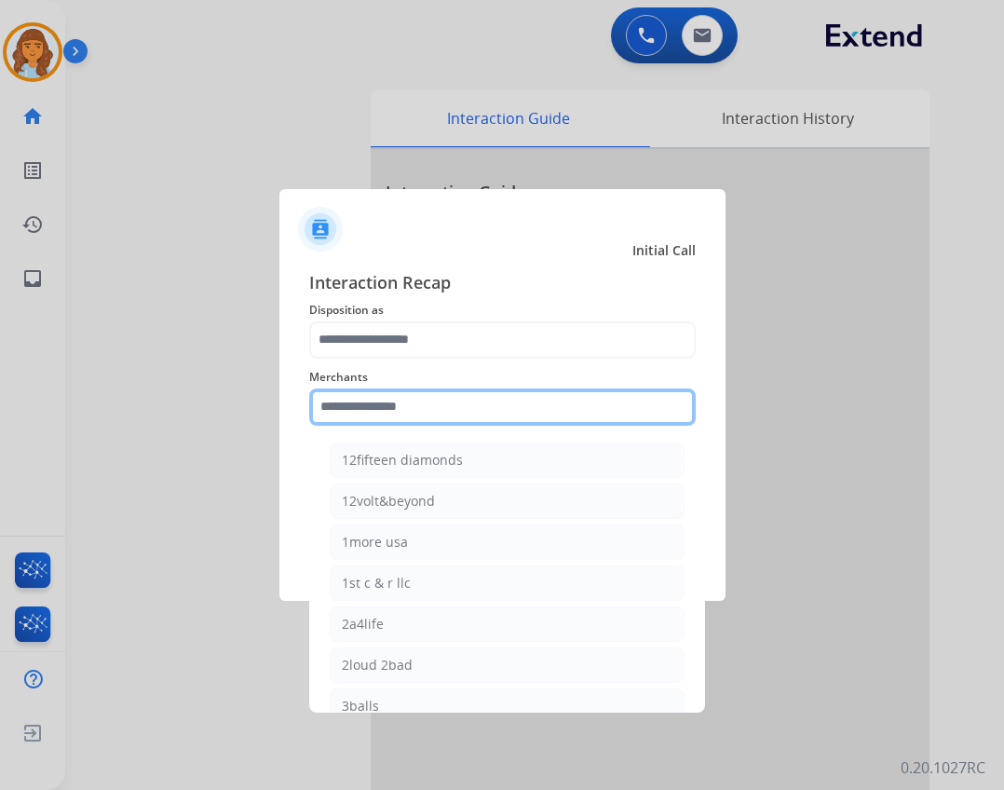
click at [512, 421] on input "text" at bounding box center [502, 407] width 387 height 37
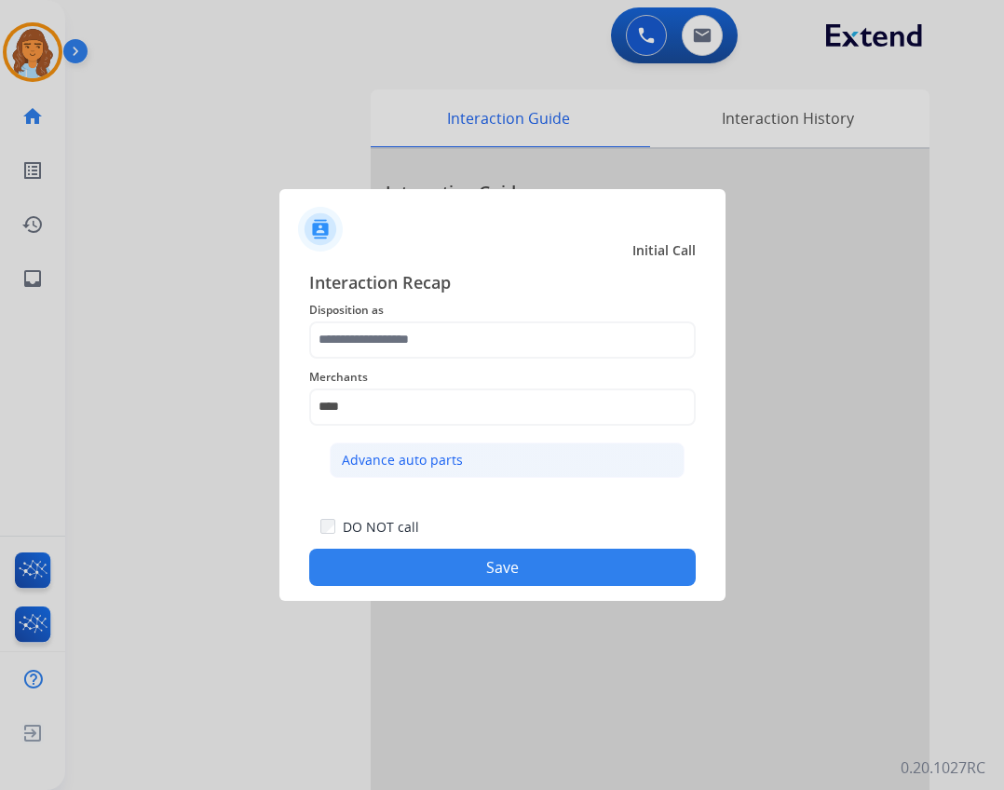
click at [450, 460] on div "Advance auto parts" at bounding box center [402, 460] width 121 height 19
type input "**********"
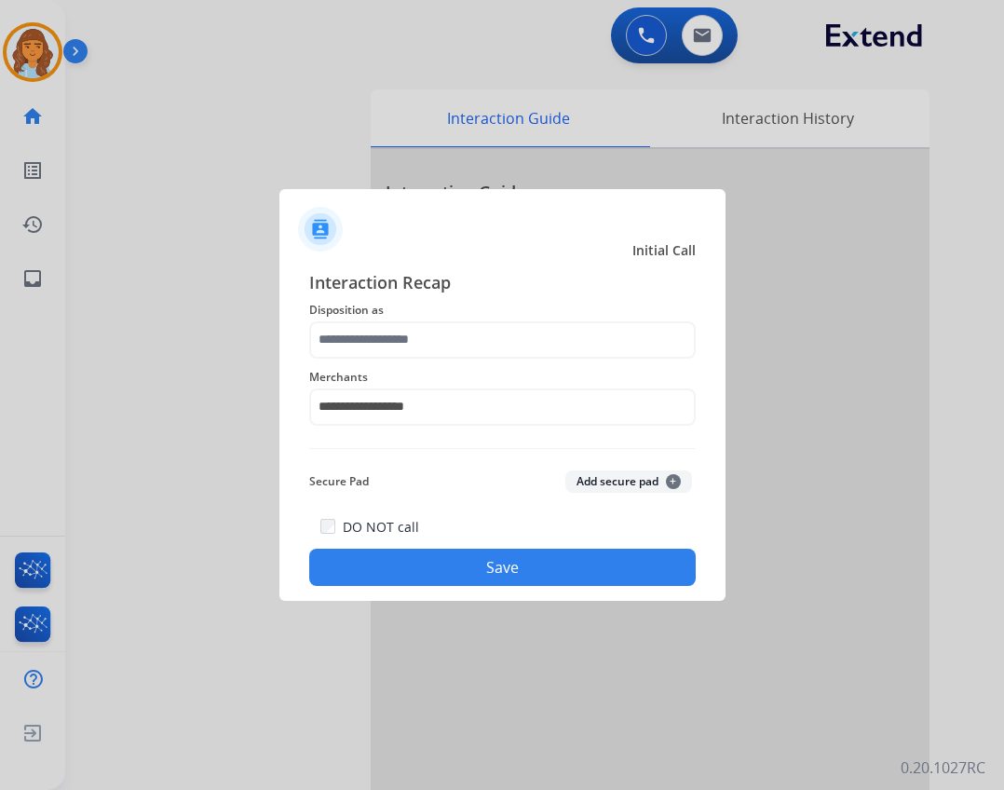
click at [441, 362] on div "**********" at bounding box center [502, 396] width 387 height 75
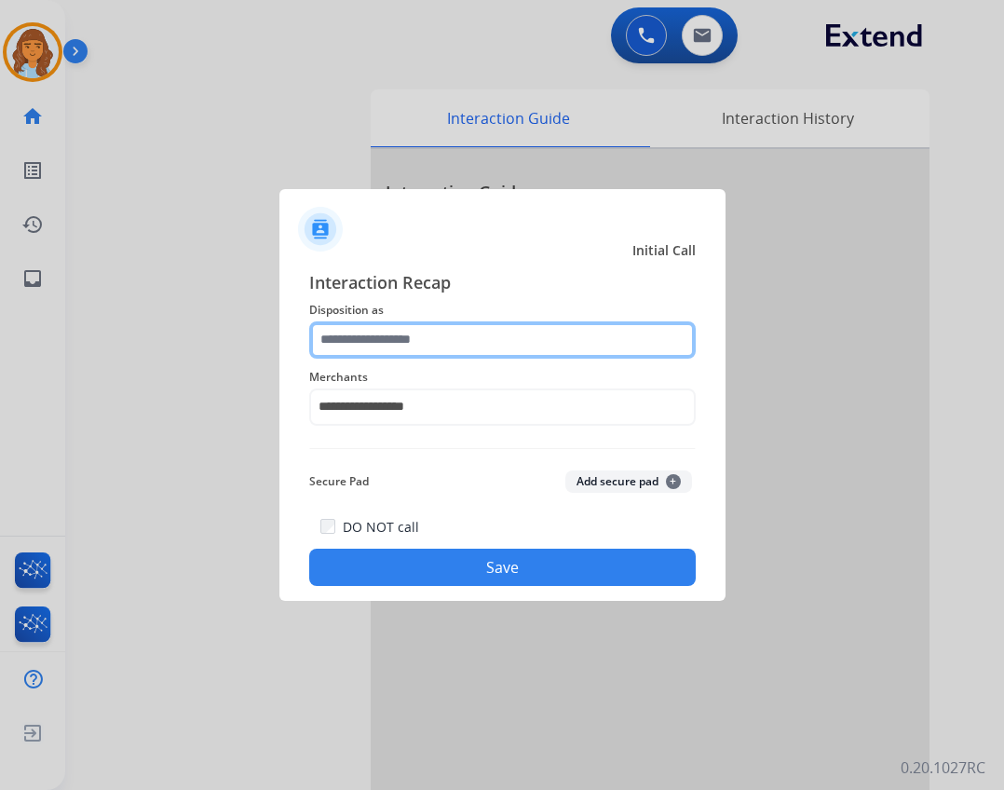
click at [435, 339] on input "text" at bounding box center [502, 339] width 387 height 37
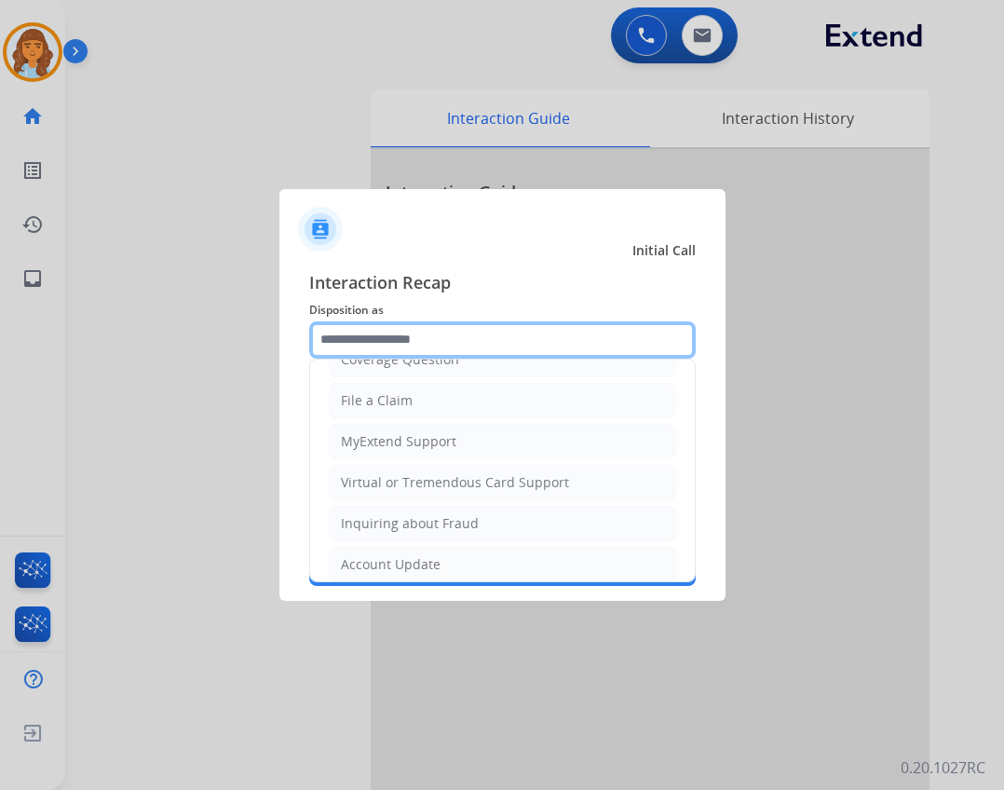
scroll to position [291, 0]
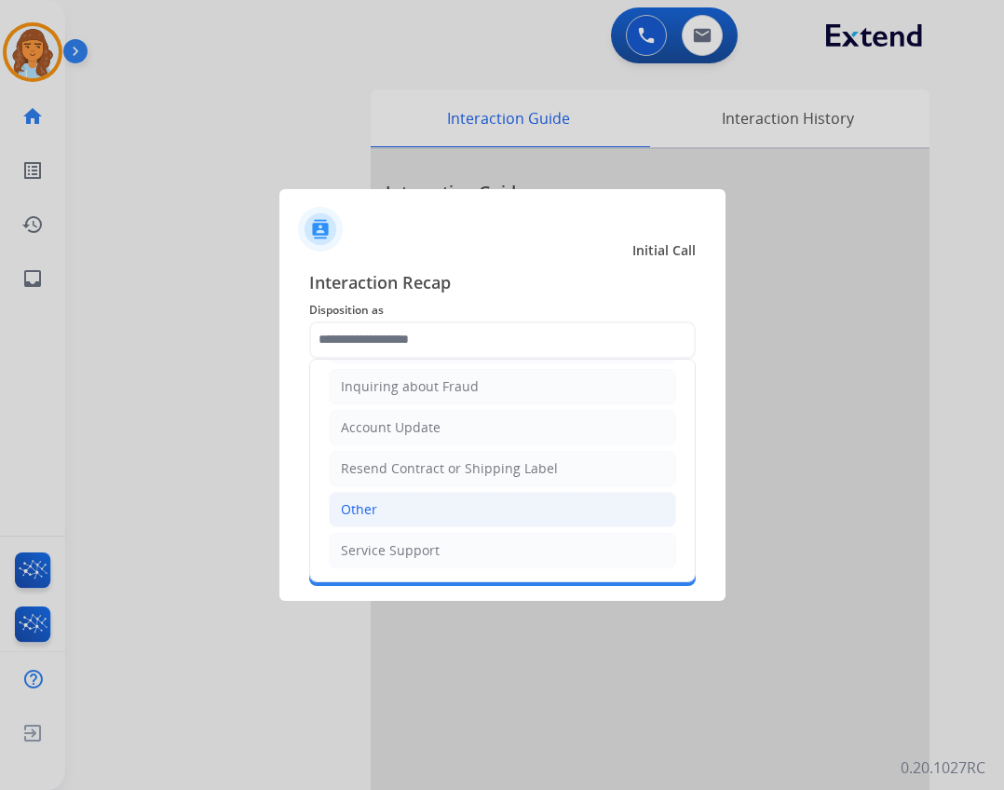
click at [426, 503] on li "Other" at bounding box center [503, 509] width 348 height 35
type input "*****"
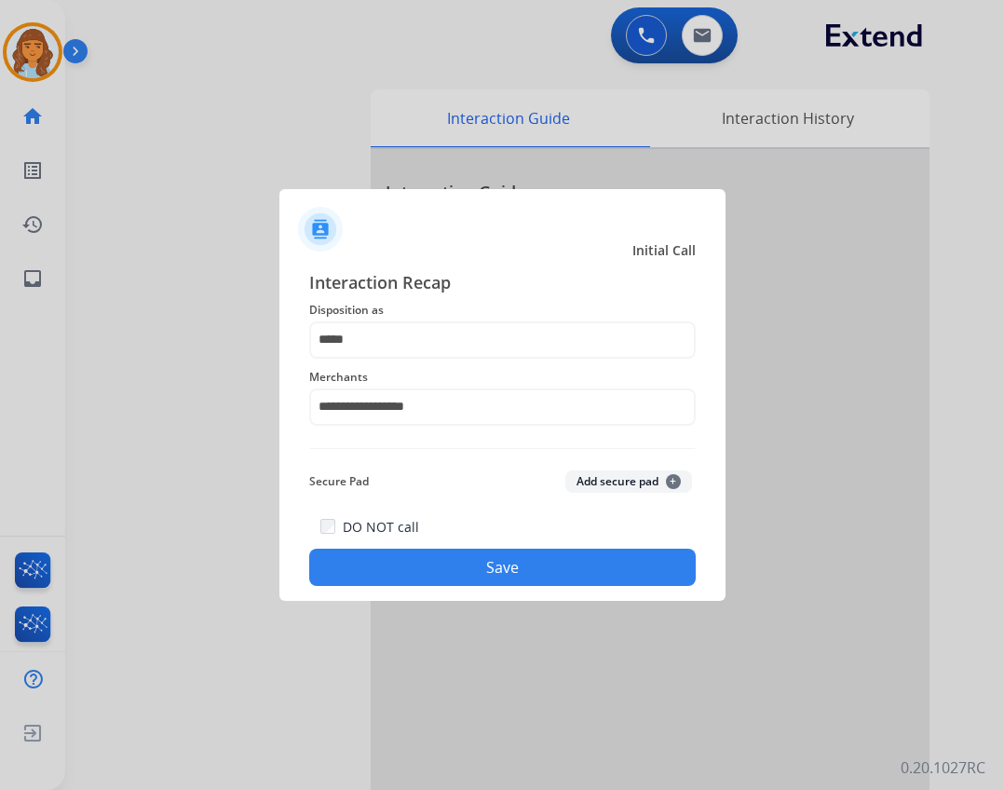
click at [428, 565] on button "Save" at bounding box center [502, 567] width 387 height 37
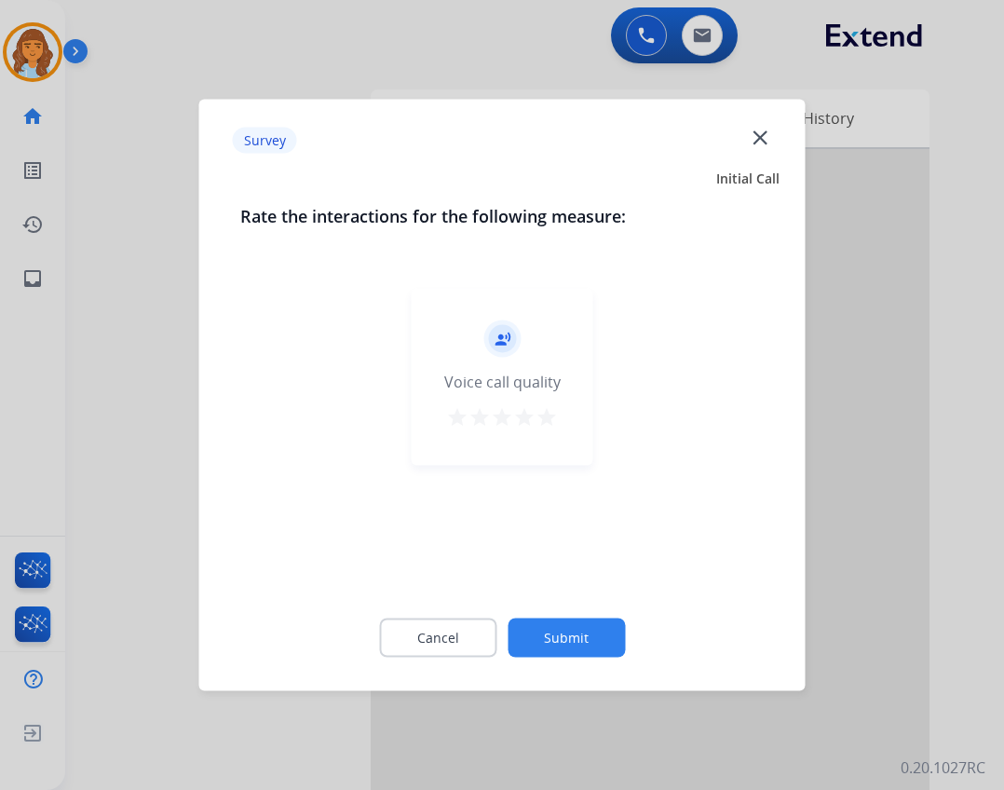
click at [556, 643] on button "Submit" at bounding box center [566, 638] width 117 height 39
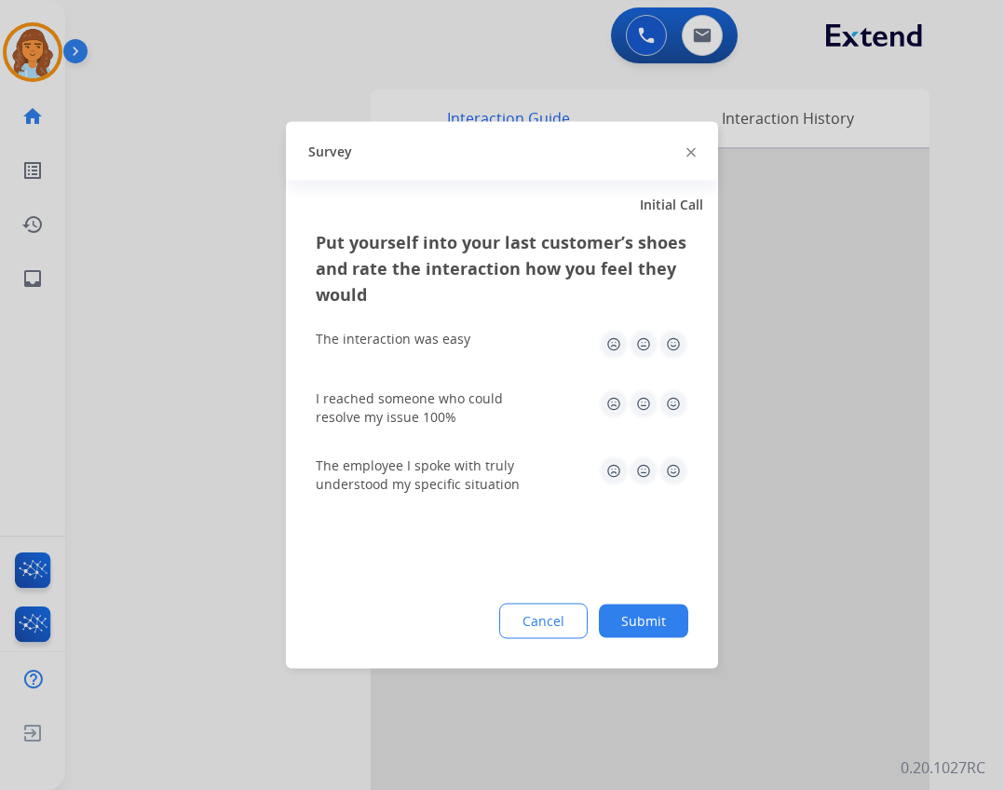
click at [635, 597] on div "Put yourself into your last customer’s shoes and rate the interaction how you f…" at bounding box center [502, 449] width 432 height 440
click at [658, 615] on button "Submit" at bounding box center [643, 622] width 89 height 34
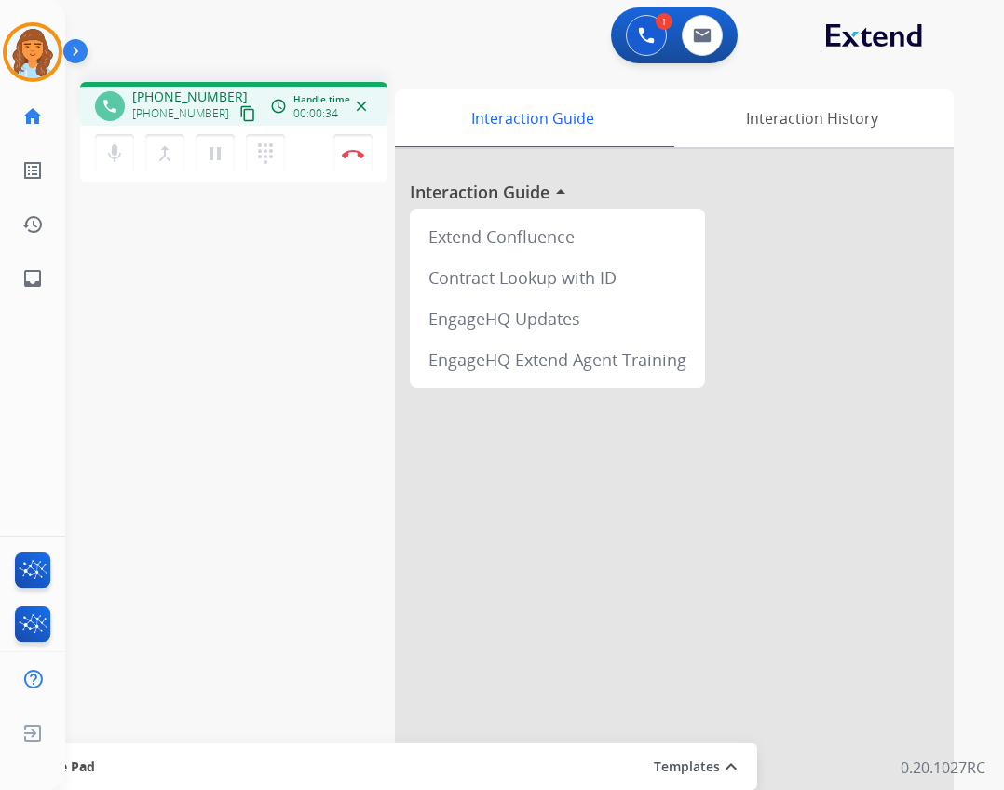
click at [239, 116] on mat-icon "content_copy" at bounding box center [247, 113] width 17 height 17
click at [239, 105] on mat-icon "content_copy" at bounding box center [247, 113] width 17 height 17
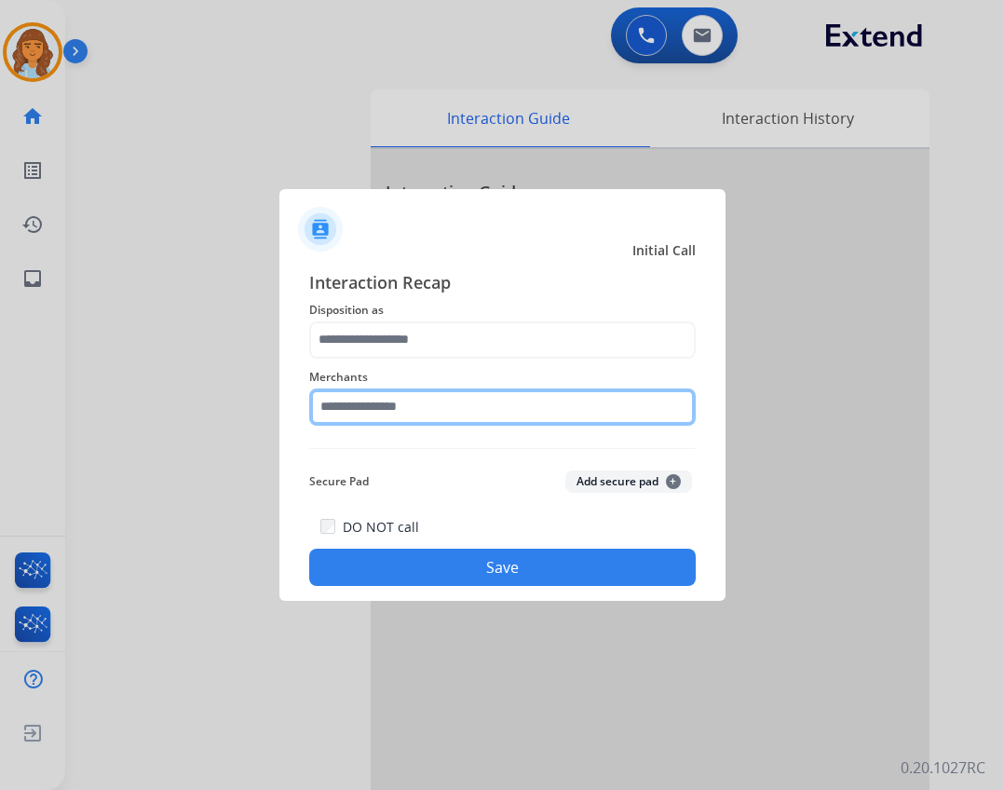
click at [397, 409] on input "text" at bounding box center [502, 407] width 387 height 37
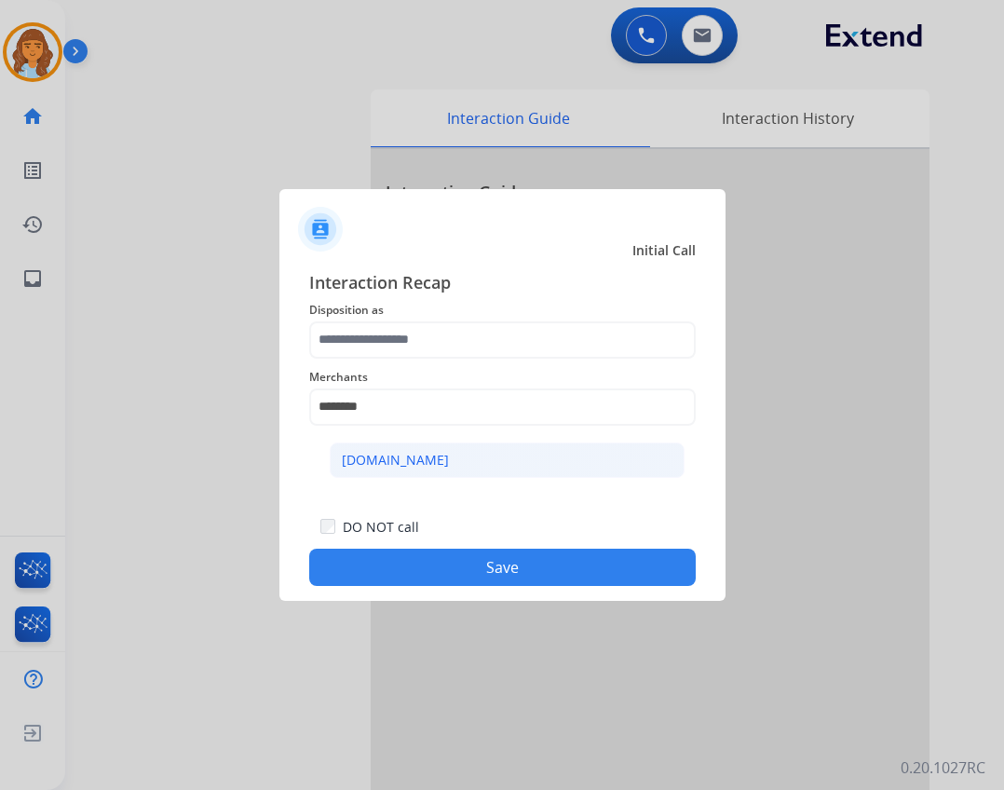
click at [431, 470] on li "[DOMAIN_NAME]" at bounding box center [507, 460] width 355 height 35
type input "**********"
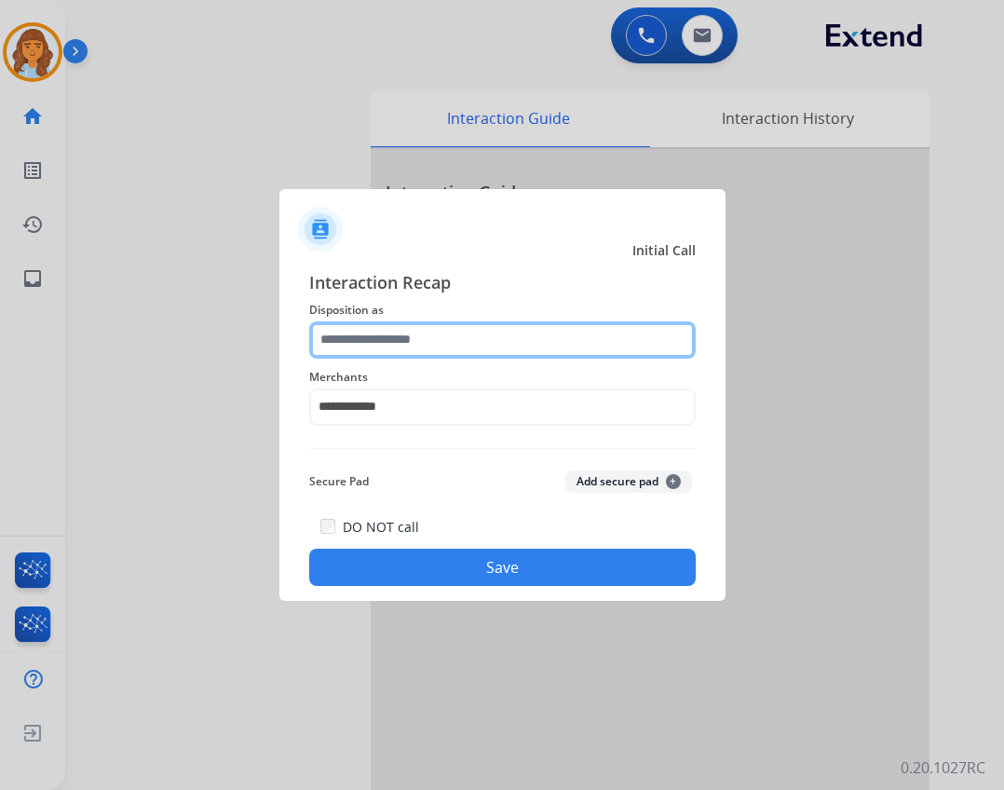
click at [475, 328] on input "text" at bounding box center [502, 339] width 387 height 37
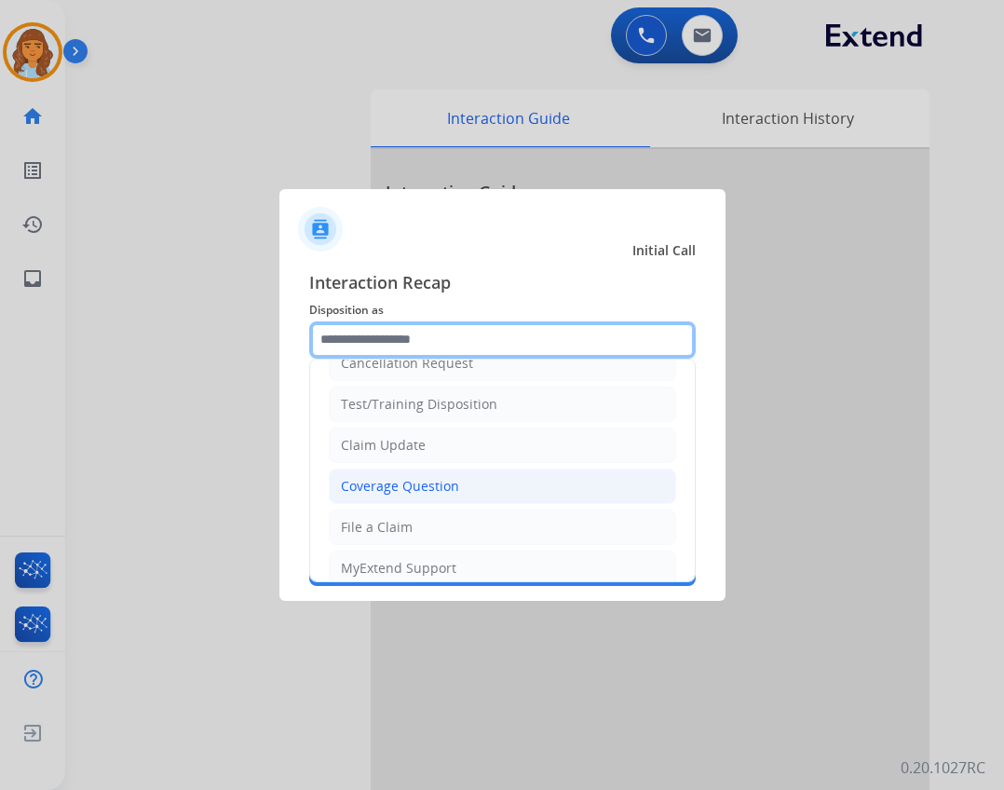
scroll to position [0, 0]
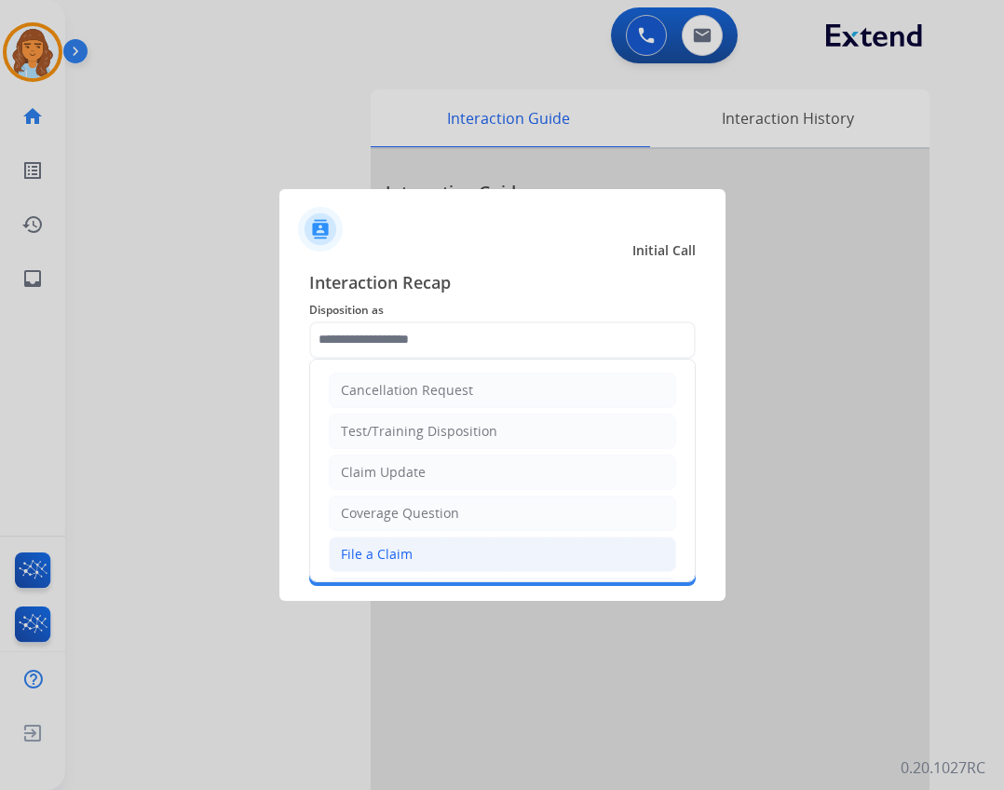
click at [427, 546] on li "File a Claim" at bounding box center [503, 554] width 348 height 35
type input "**********"
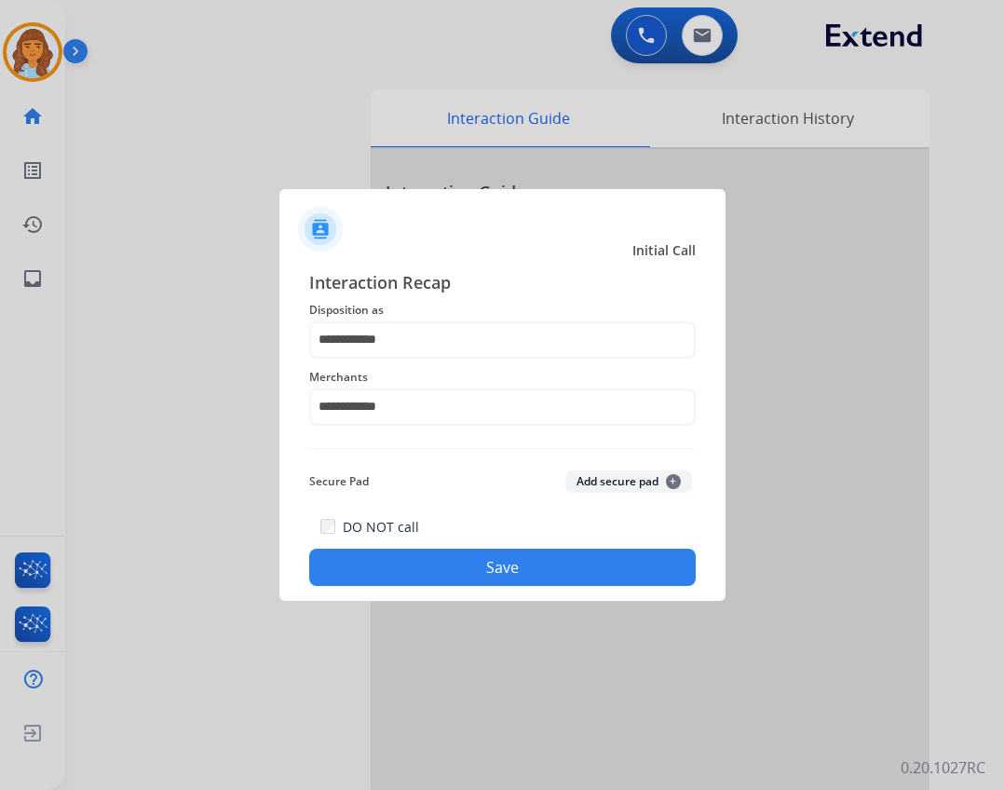
click at [476, 554] on button "Save" at bounding box center [502, 567] width 387 height 37
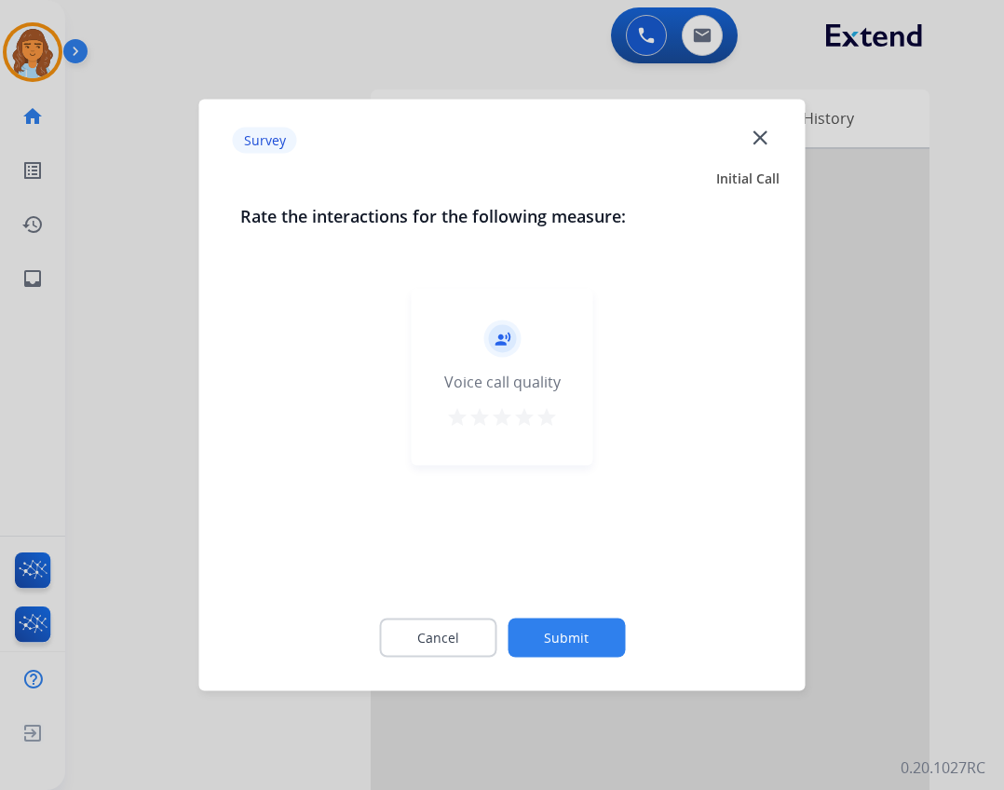
click at [586, 639] on button "Submit" at bounding box center [566, 638] width 117 height 39
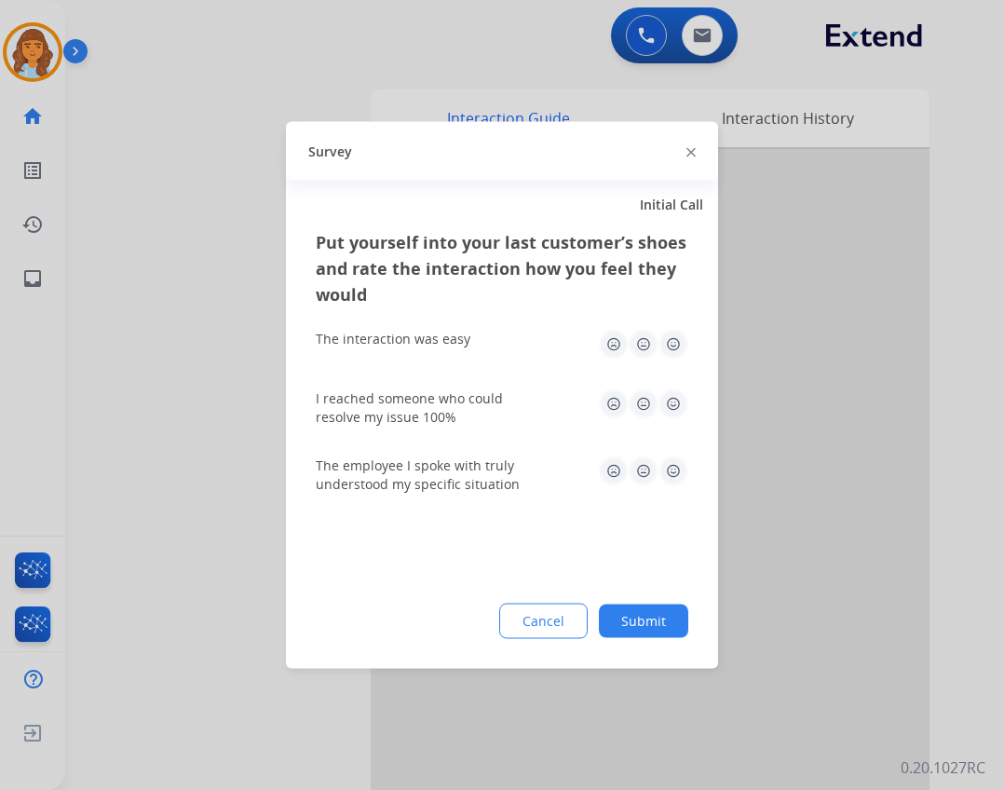
click at [659, 644] on div "Put yourself into your last customer’s shoes and rate the interaction how you f…" at bounding box center [502, 449] width 432 height 440
click at [655, 624] on button "Submit" at bounding box center [643, 622] width 89 height 34
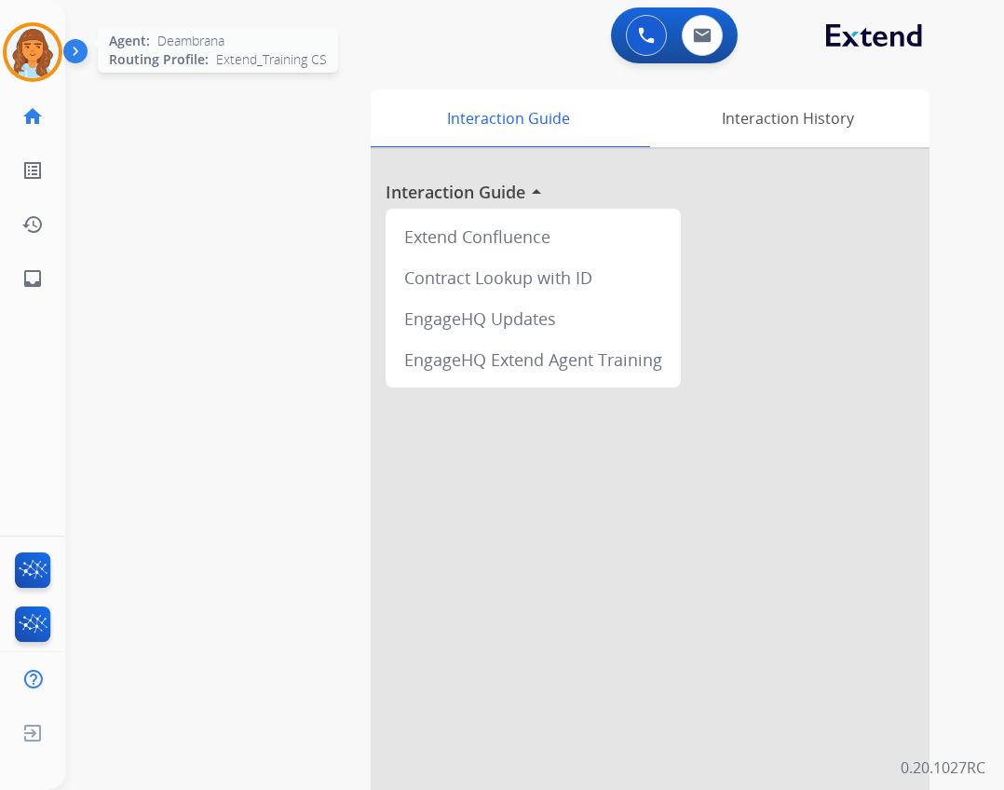
click at [52, 60] on img at bounding box center [33, 52] width 52 height 52
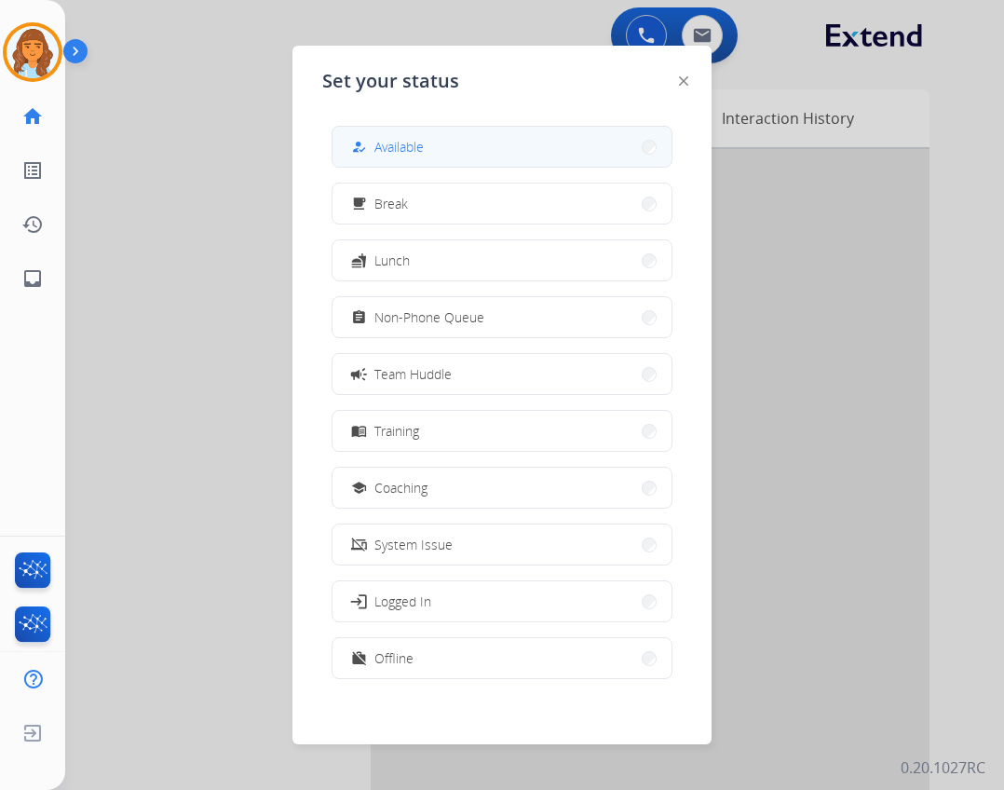
click at [396, 145] on span "Available" at bounding box center [399, 147] width 49 height 20
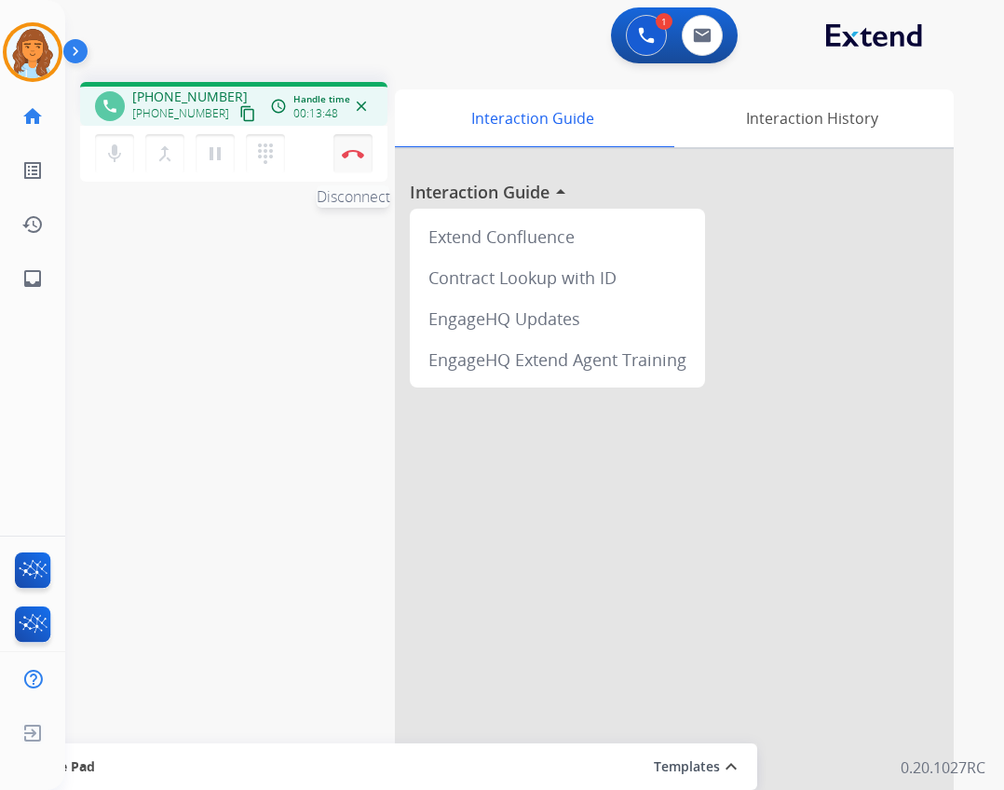
click at [351, 152] on img at bounding box center [353, 153] width 22 height 9
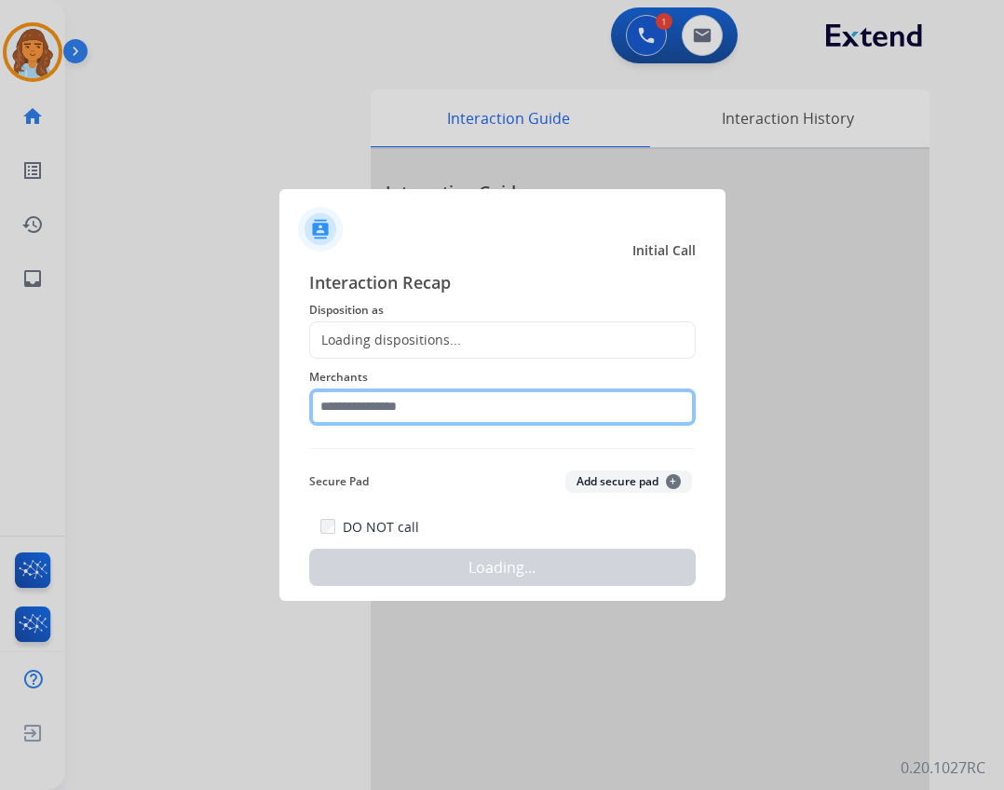
click at [464, 417] on input "text" at bounding box center [502, 407] width 387 height 37
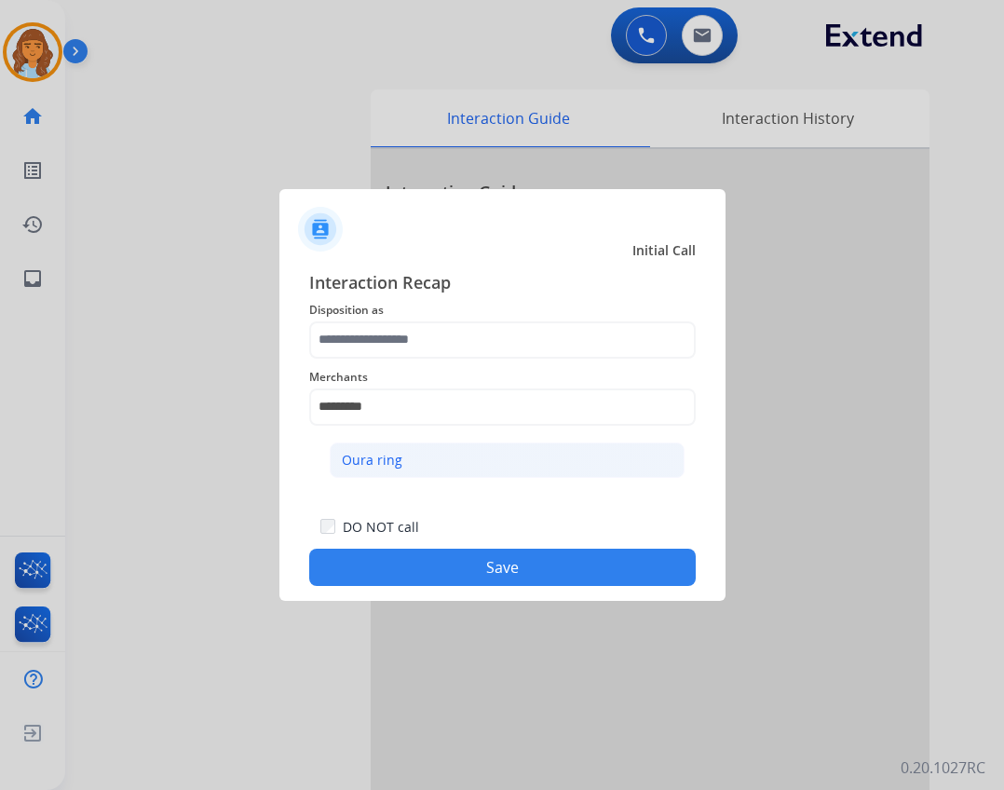
click at [389, 472] on li "Oura ring" at bounding box center [507, 460] width 355 height 35
type input "*********"
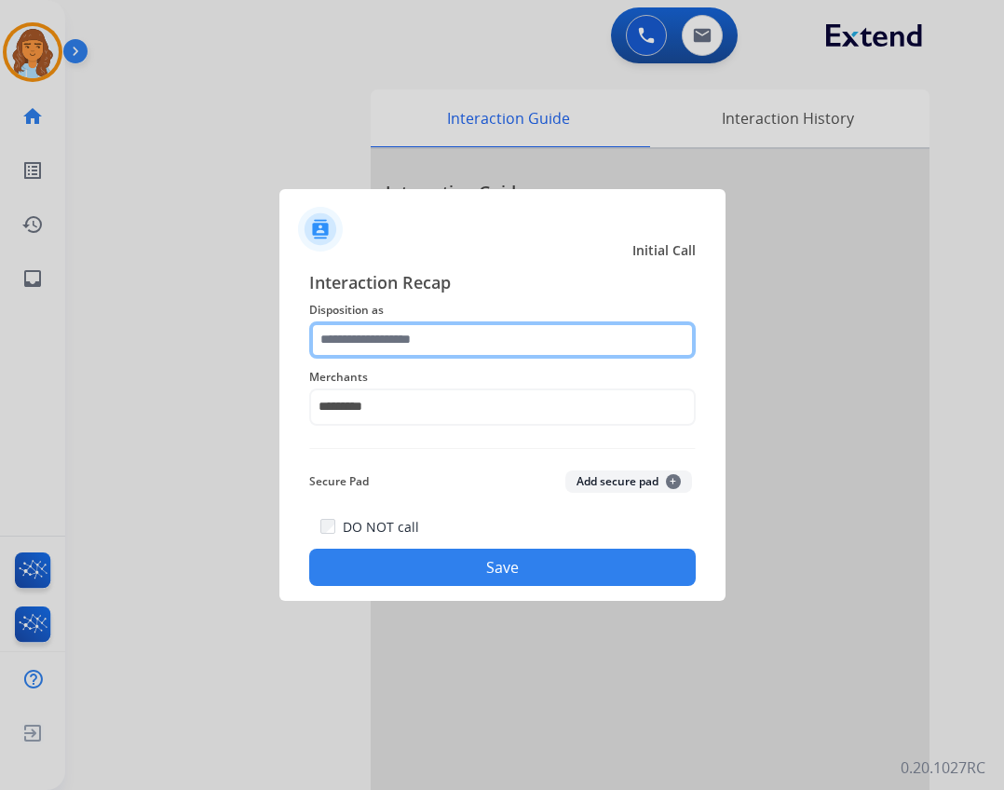
click at [427, 330] on input "text" at bounding box center [502, 339] width 387 height 37
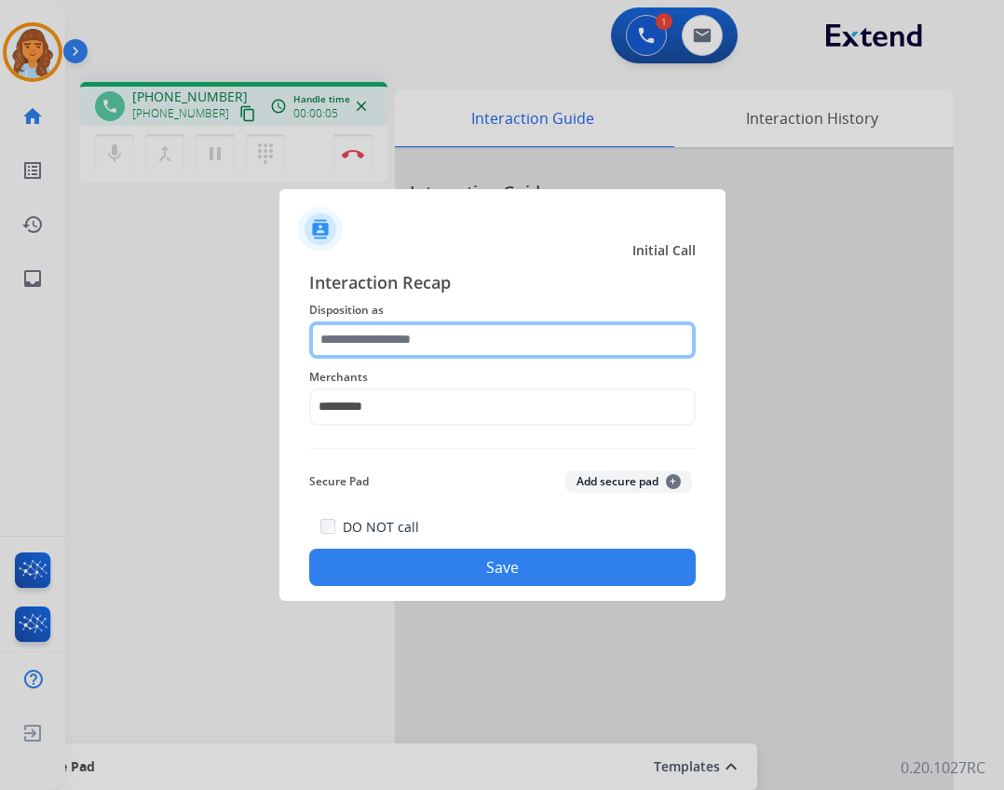
click at [474, 348] on input "text" at bounding box center [502, 339] width 387 height 37
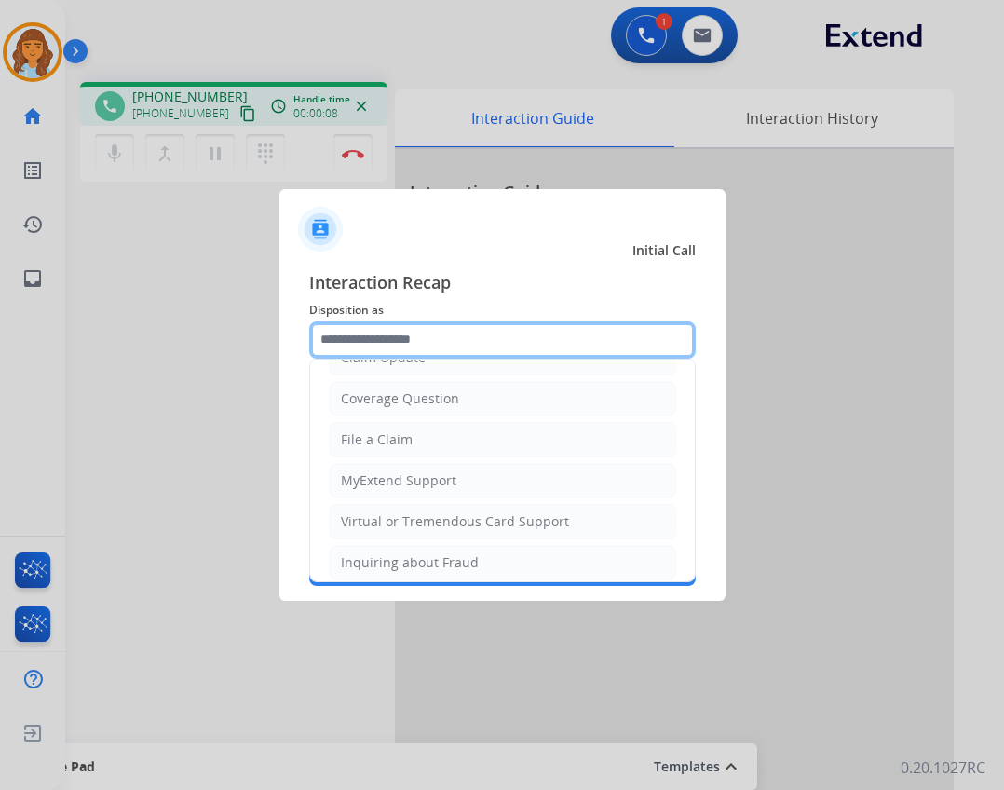
scroll to position [280, 0]
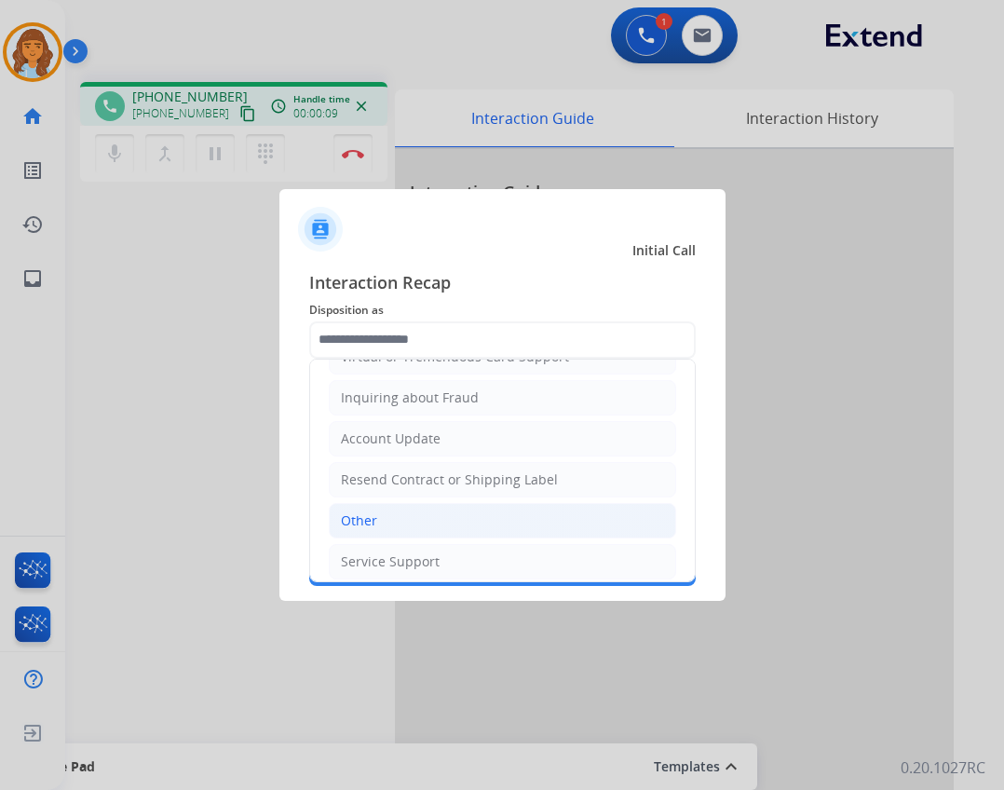
click at [441, 513] on li "Other" at bounding box center [503, 520] width 348 height 35
type input "*****"
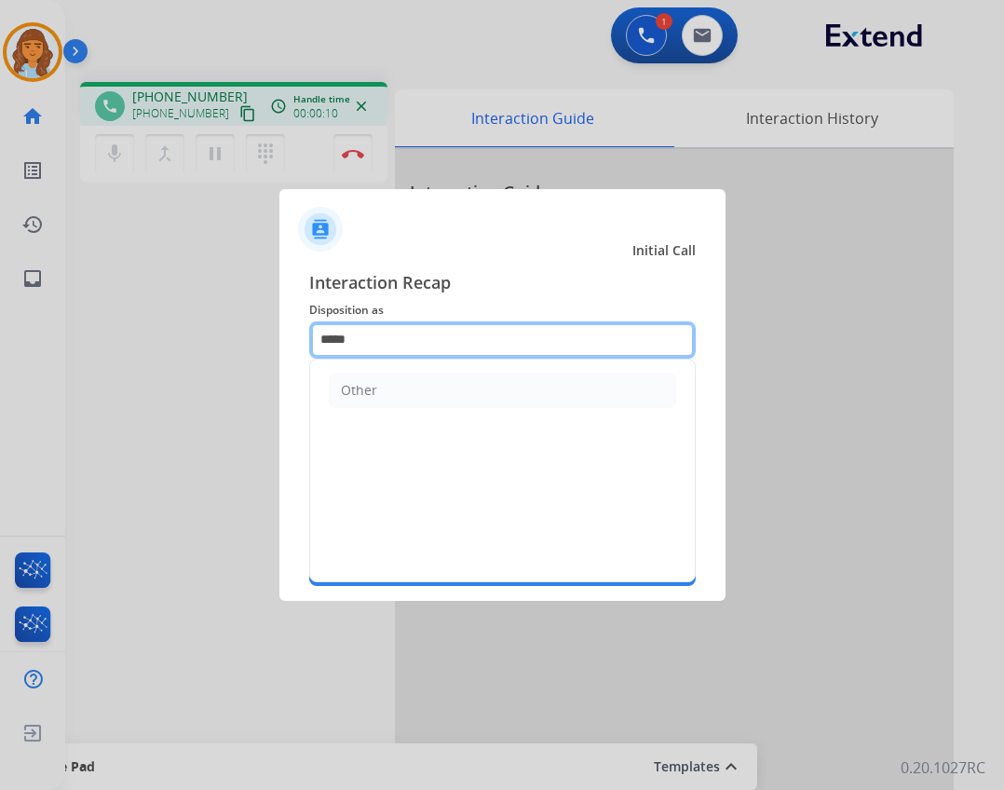
drag, startPoint x: 416, startPoint y: 348, endPoint x: 285, endPoint y: 321, distance: 133.2
click at [290, 321] on div "Interaction Recap Disposition as ***** Other Merchants ********* Secure Pad Add…" at bounding box center [503, 428] width 446 height 348
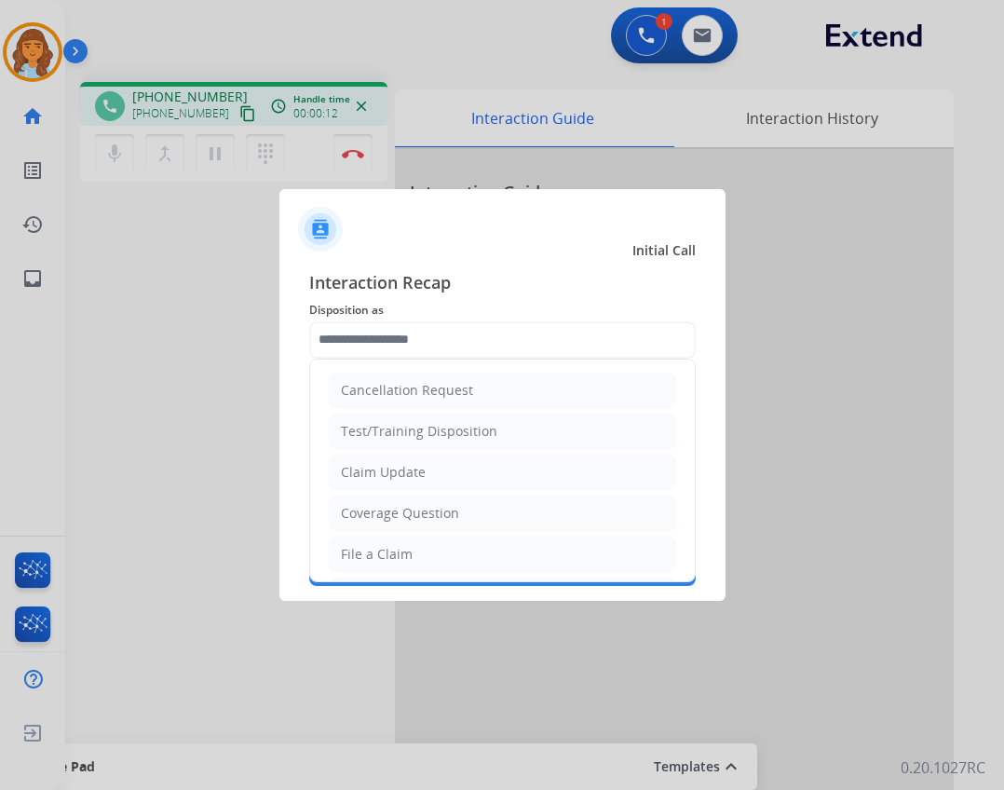
click at [406, 471] on div "Claim Update" at bounding box center [383, 472] width 85 height 19
type input "**********"
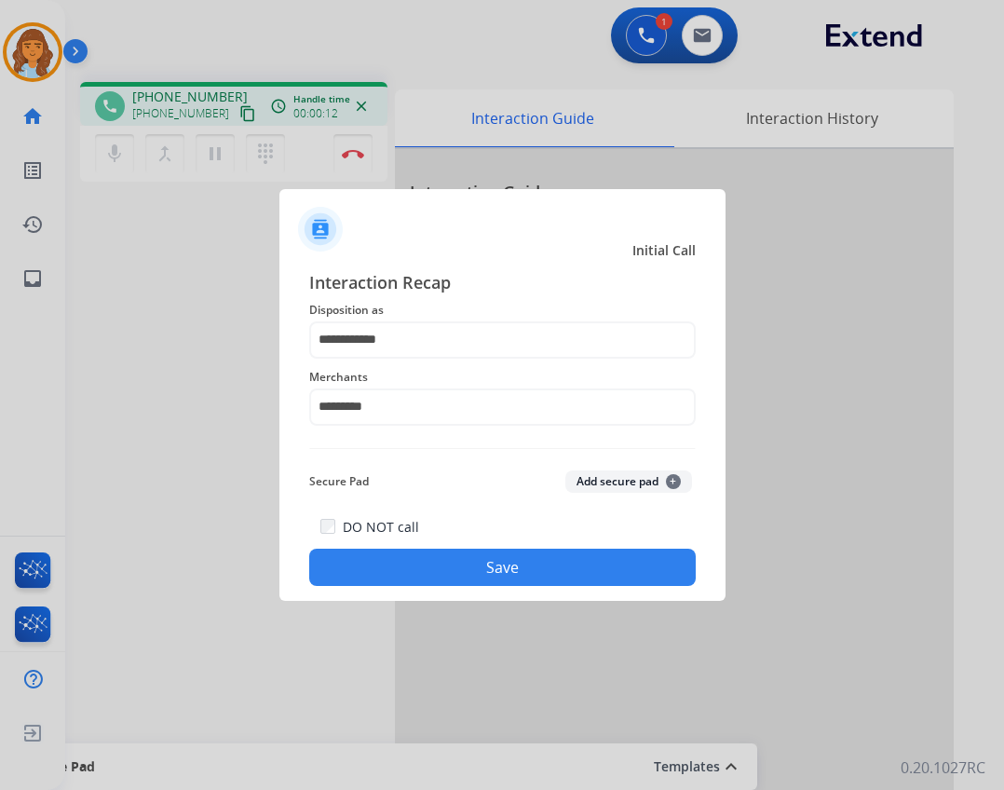
click at [489, 569] on button "Save" at bounding box center [502, 567] width 387 height 37
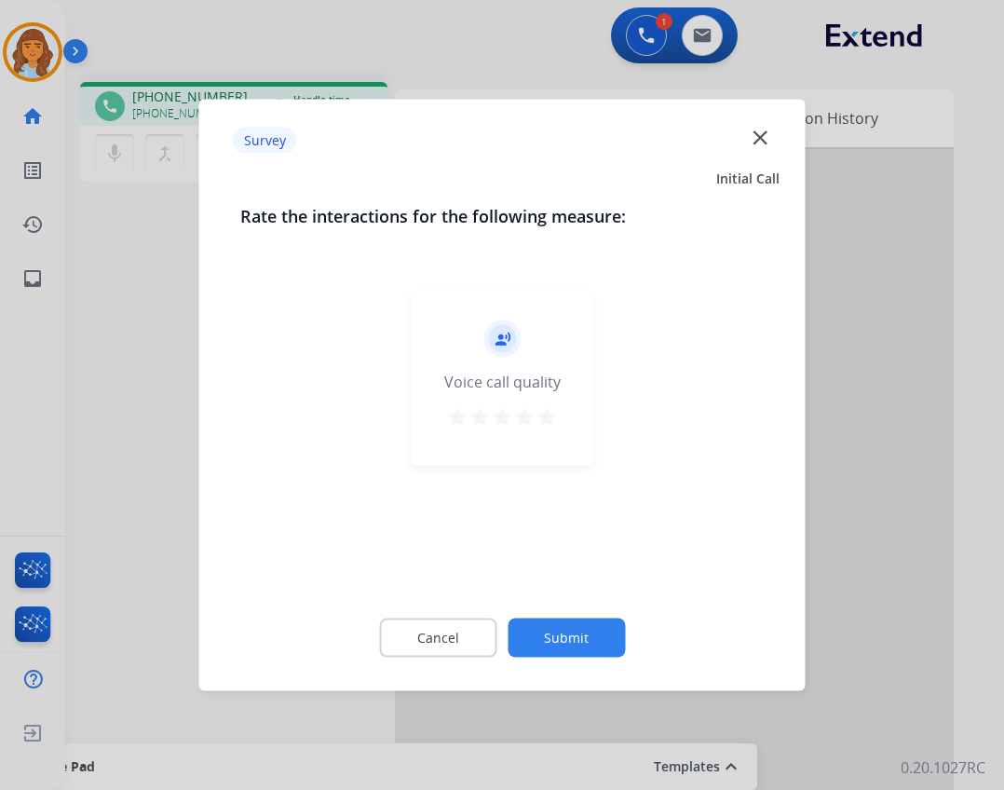
click at [595, 661] on div "Cancel Submit" at bounding box center [502, 638] width 525 height 84
click at [602, 653] on button "Submit" at bounding box center [566, 638] width 117 height 39
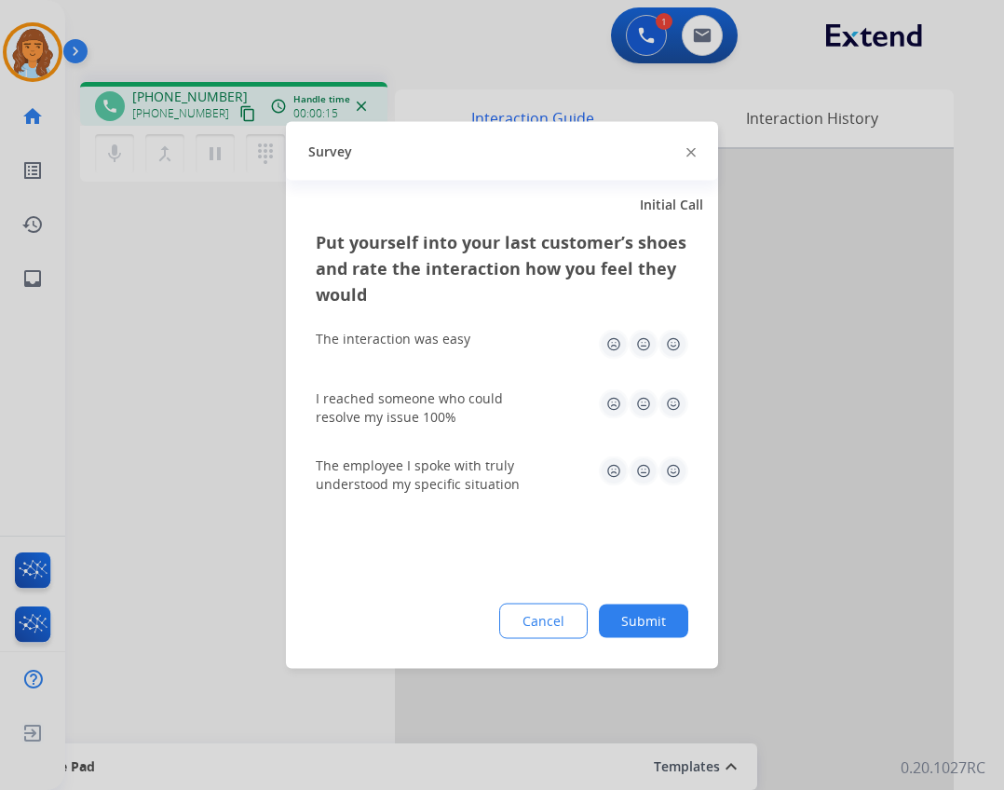
click at [637, 627] on button "Submit" at bounding box center [643, 622] width 89 height 34
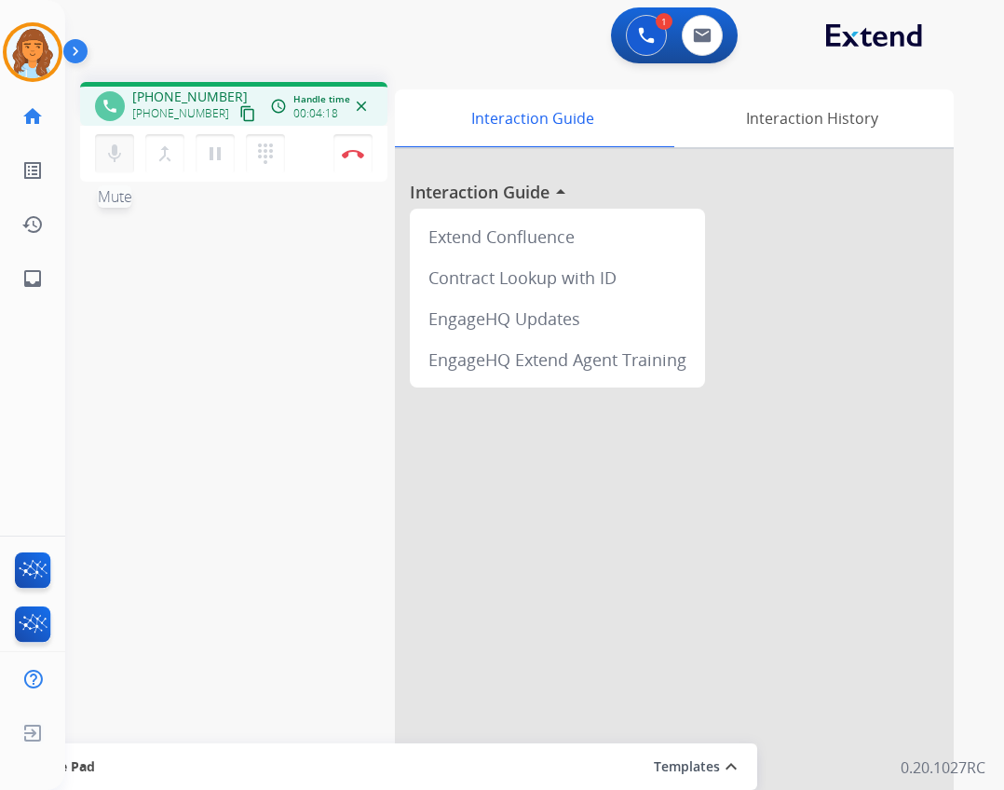
drag, startPoint x: 218, startPoint y: 113, endPoint x: 133, endPoint y: 157, distance: 95.9
click at [237, 113] on button "content_copy" at bounding box center [248, 113] width 22 height 22
click at [366, 156] on button "Disconnect" at bounding box center [353, 153] width 39 height 39
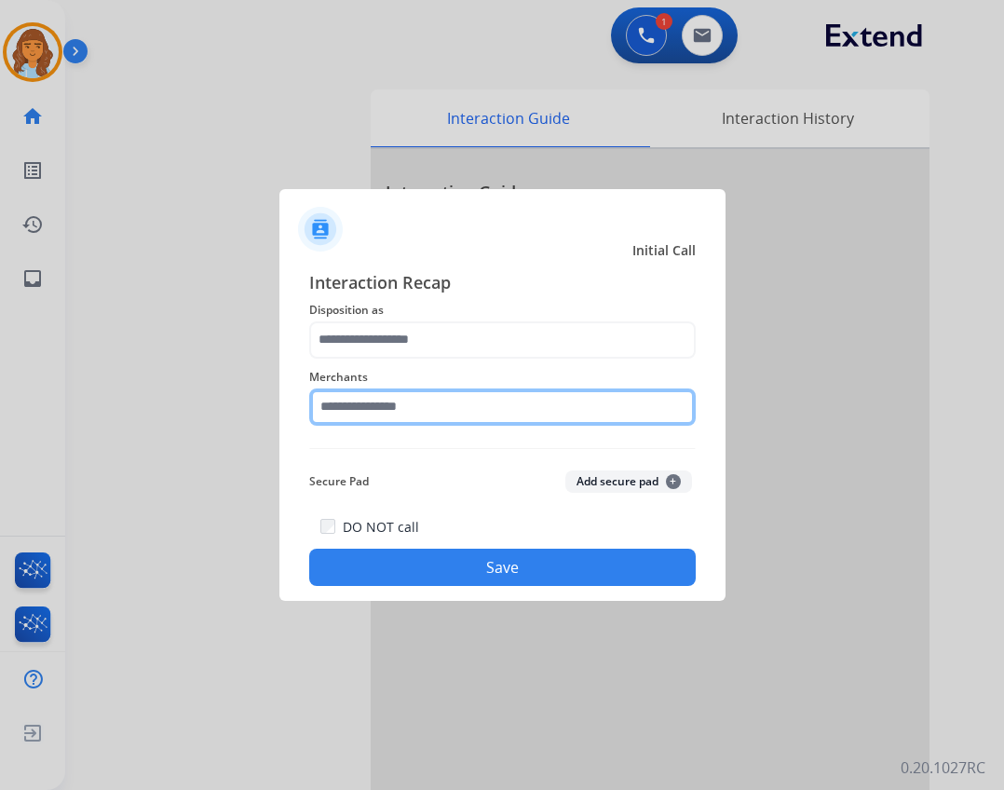
click at [425, 425] on input "text" at bounding box center [502, 407] width 387 height 37
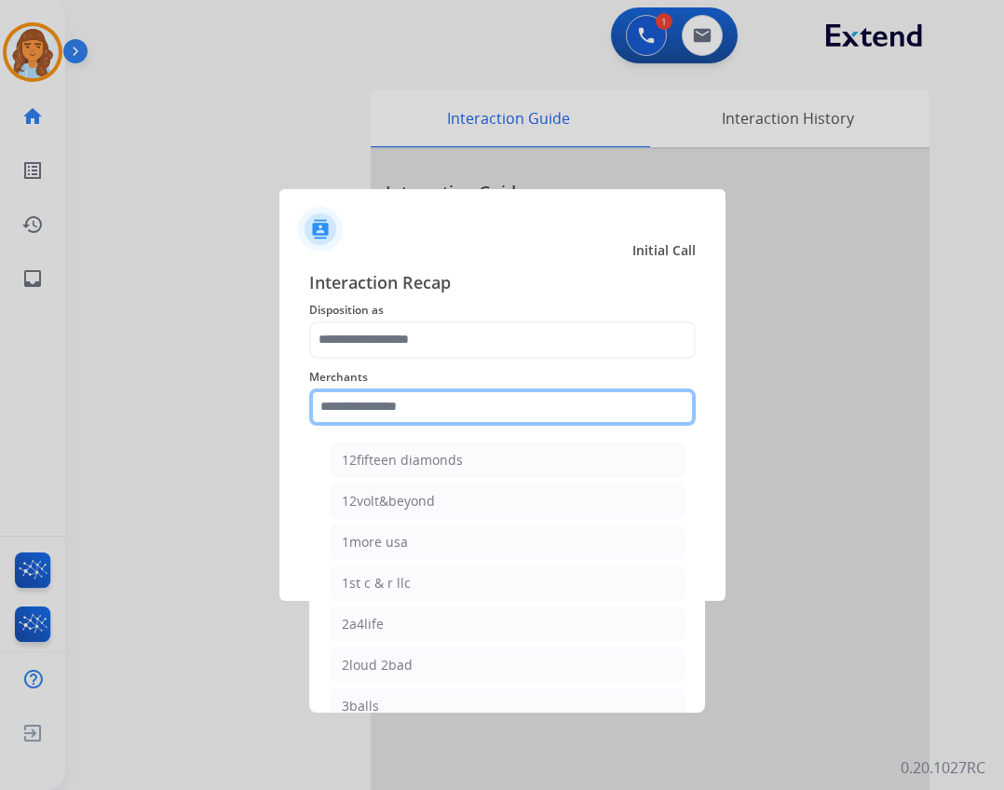
click at [431, 414] on input "text" at bounding box center [502, 407] width 387 height 37
type input "*"
click at [380, 416] on input "text" at bounding box center [502, 407] width 387 height 37
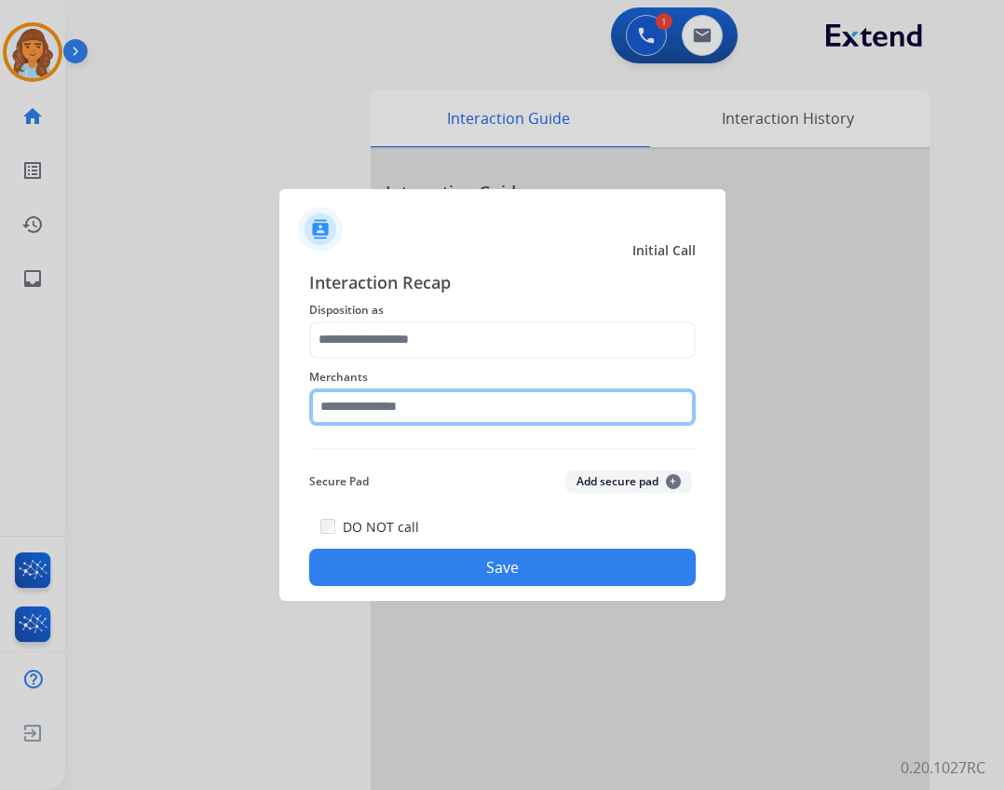
click at [414, 414] on input "text" at bounding box center [502, 407] width 387 height 37
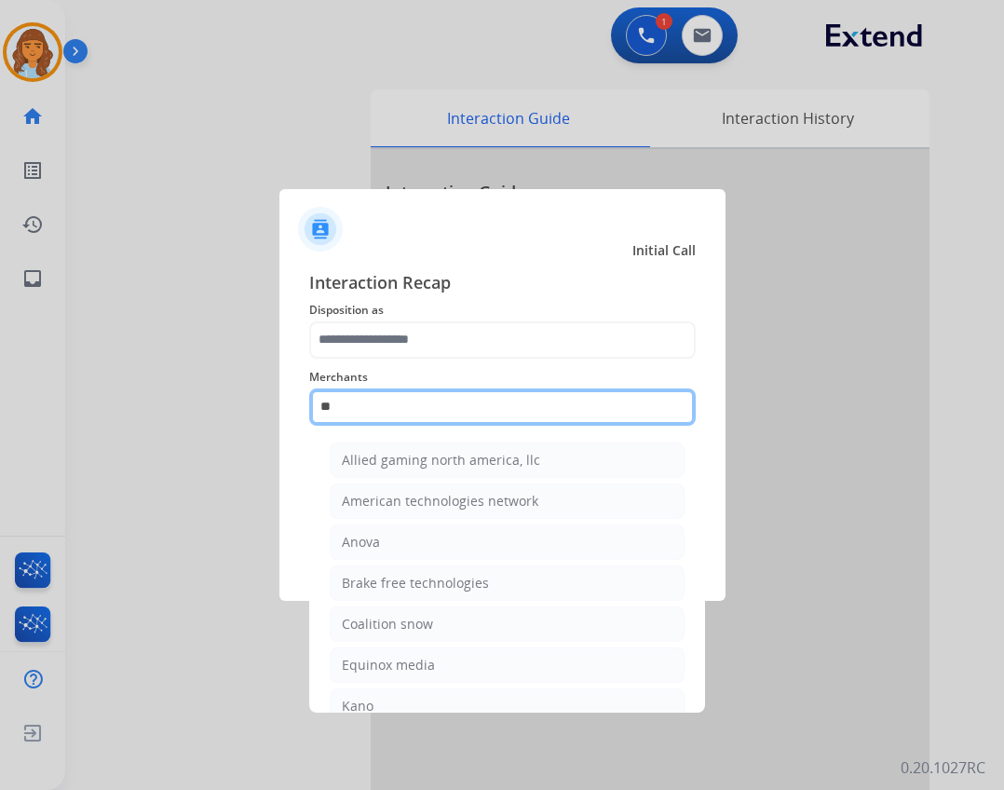
click at [422, 413] on input "**" at bounding box center [502, 407] width 387 height 37
type input "*"
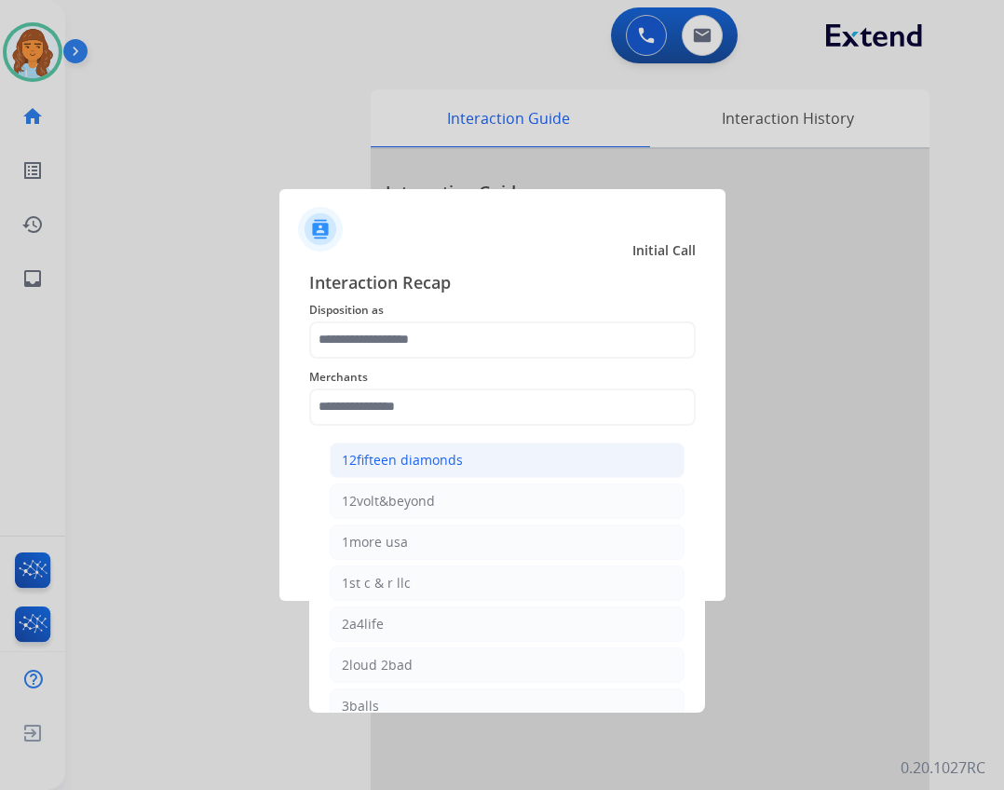
click at [531, 453] on li "12fifteen diamonds" at bounding box center [507, 460] width 355 height 35
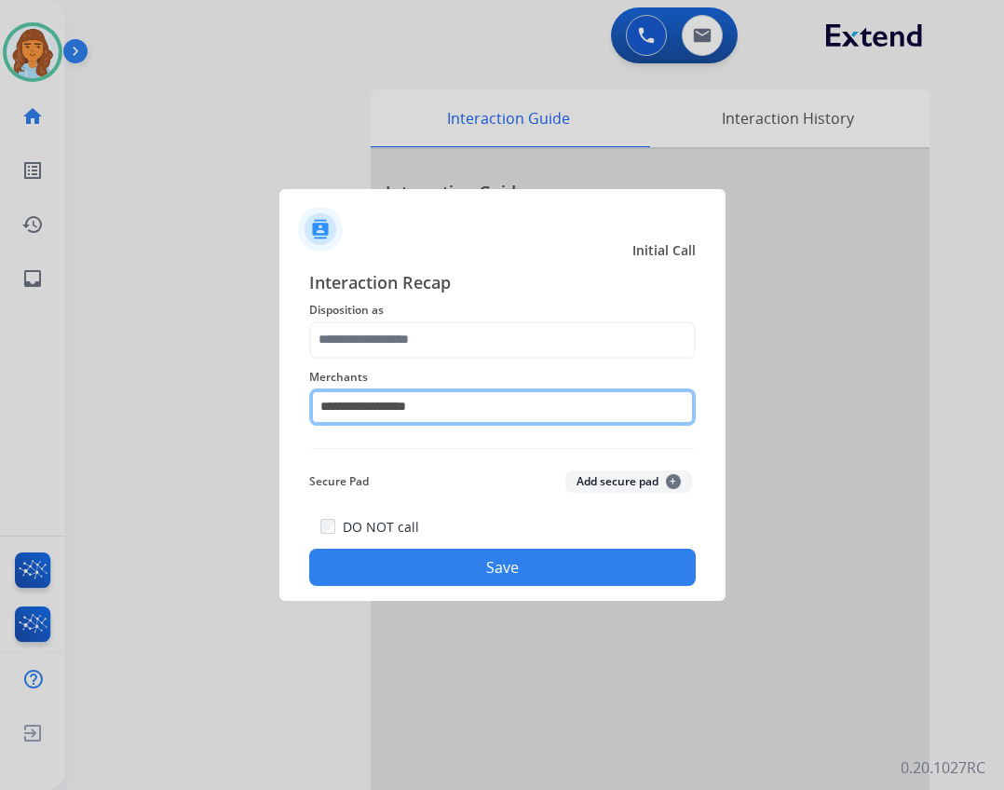
click at [528, 419] on input "**********" at bounding box center [502, 407] width 387 height 37
type input "*"
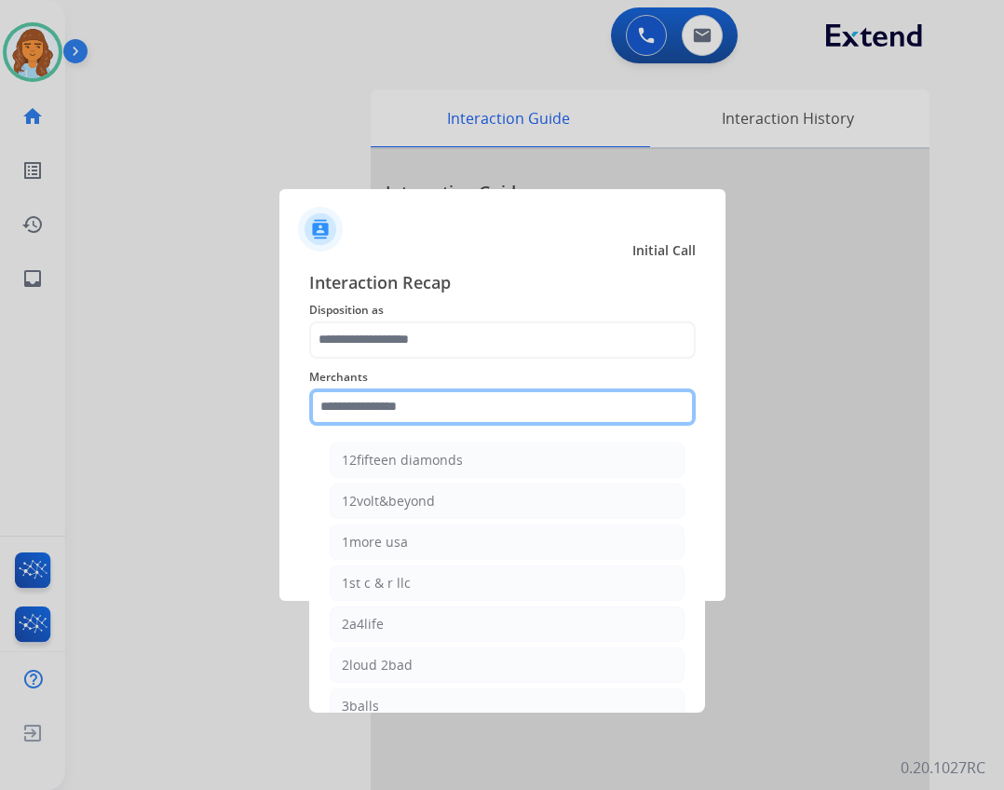
drag, startPoint x: 518, startPoint y: 402, endPoint x: 494, endPoint y: 415, distance: 27.5
click at [519, 403] on input "text" at bounding box center [502, 407] width 387 height 37
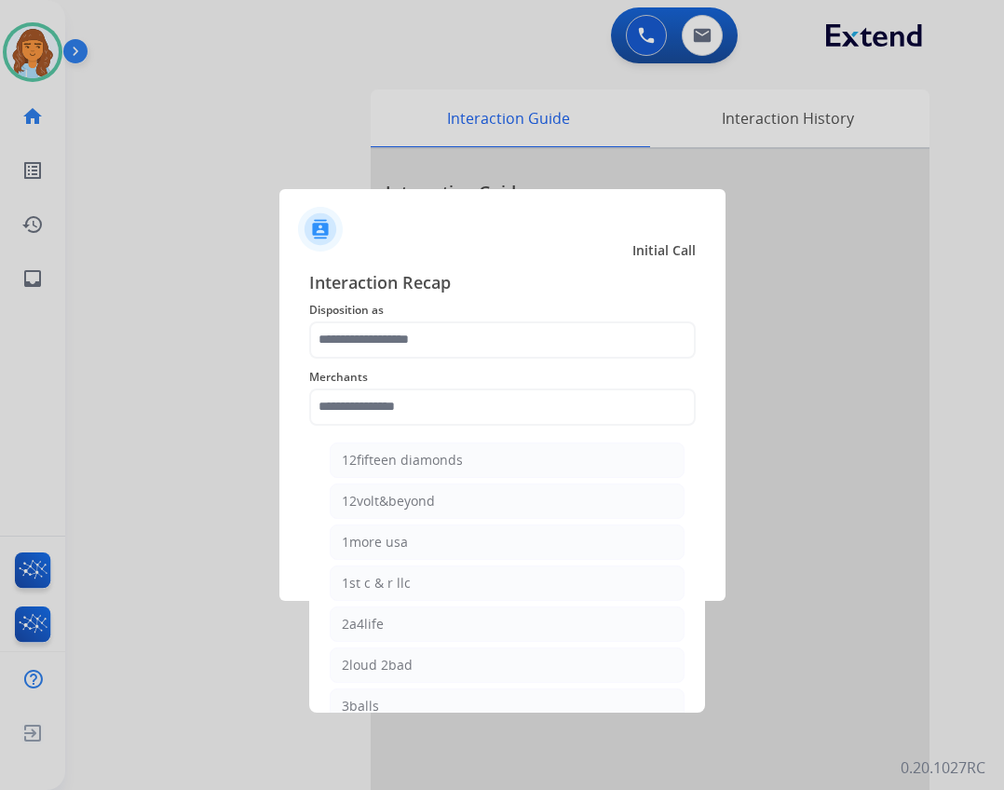
drag, startPoint x: 517, startPoint y: 437, endPoint x: 512, endPoint y: 429, distance: 9.6
click at [512, 429] on div "Merchants 12fifteen diamonds 12volt&beyond 1more usa 1st c & r llc 2a4life 2lou…" at bounding box center [502, 396] width 387 height 75
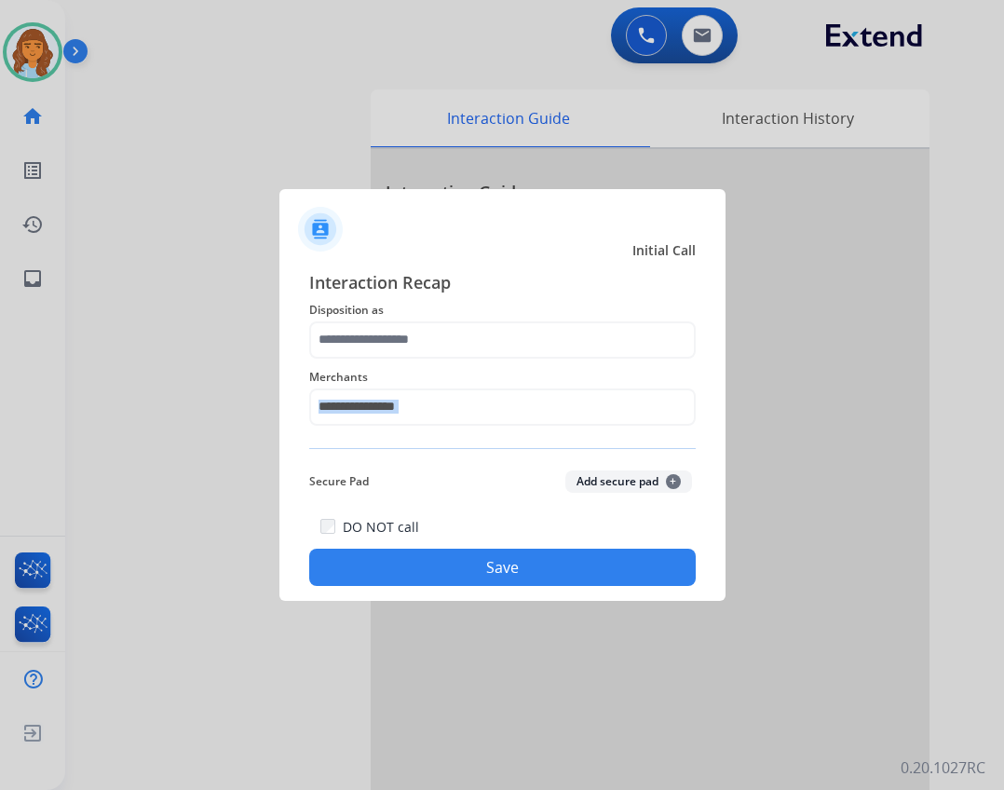
click at [512, 429] on div "Merchants" at bounding box center [502, 396] width 387 height 75
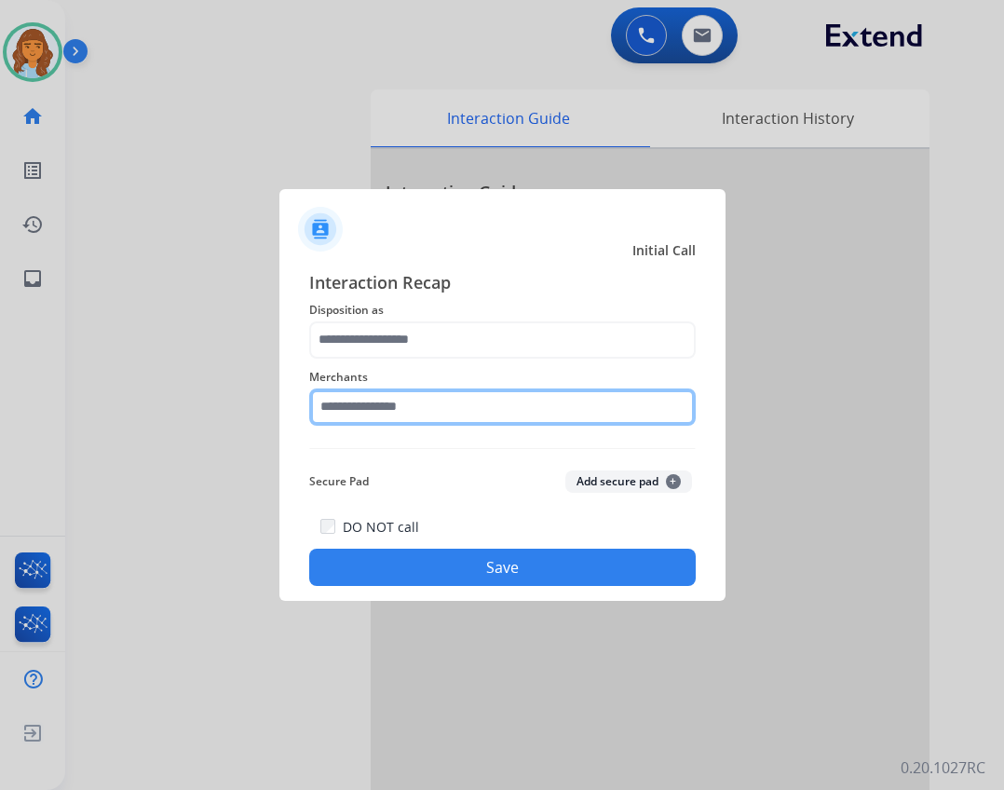
click at [546, 409] on input "text" at bounding box center [502, 407] width 387 height 37
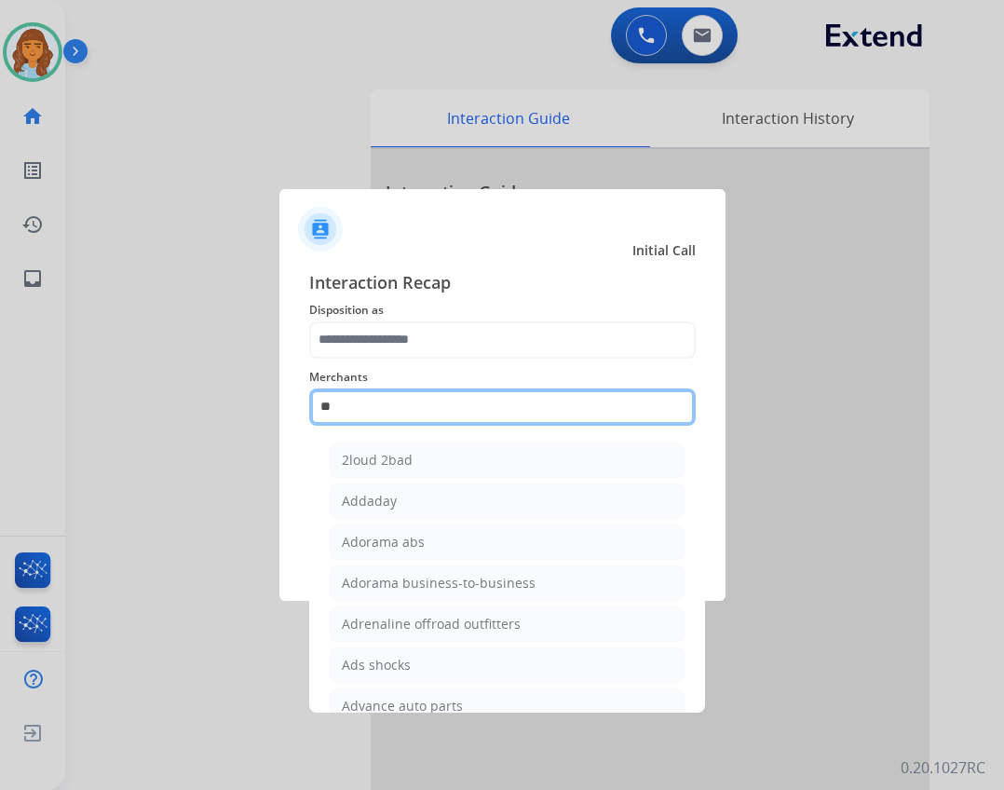
type input "*"
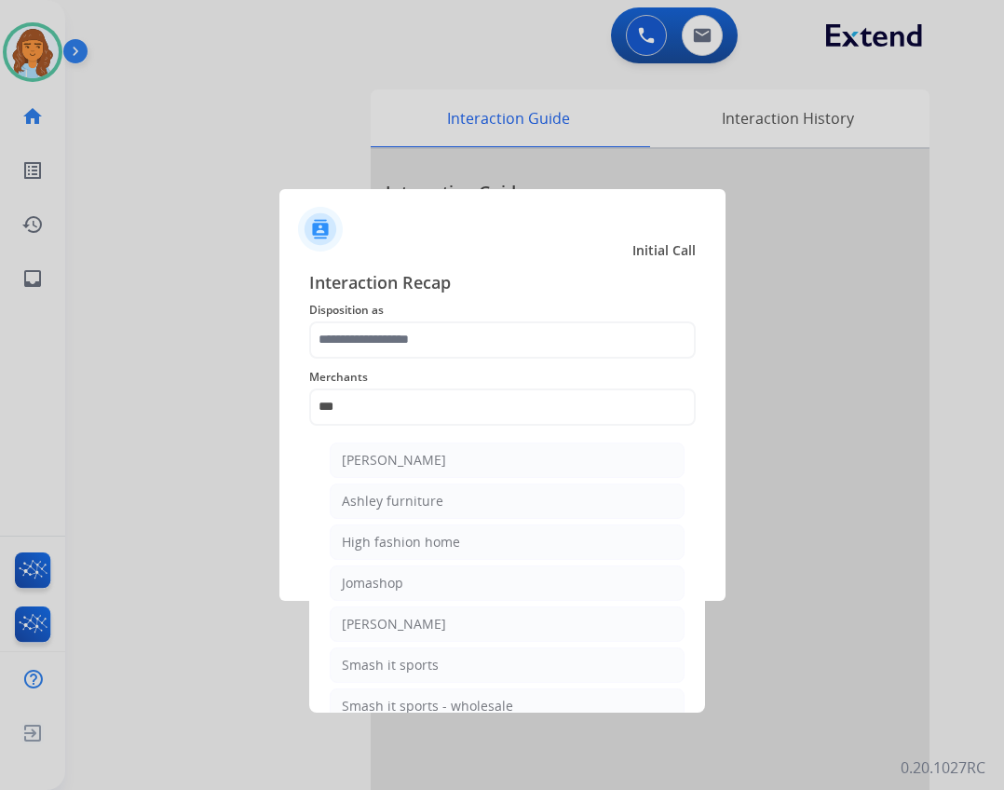
click at [570, 506] on li "Ashley furniture" at bounding box center [507, 501] width 355 height 35
type input "**********"
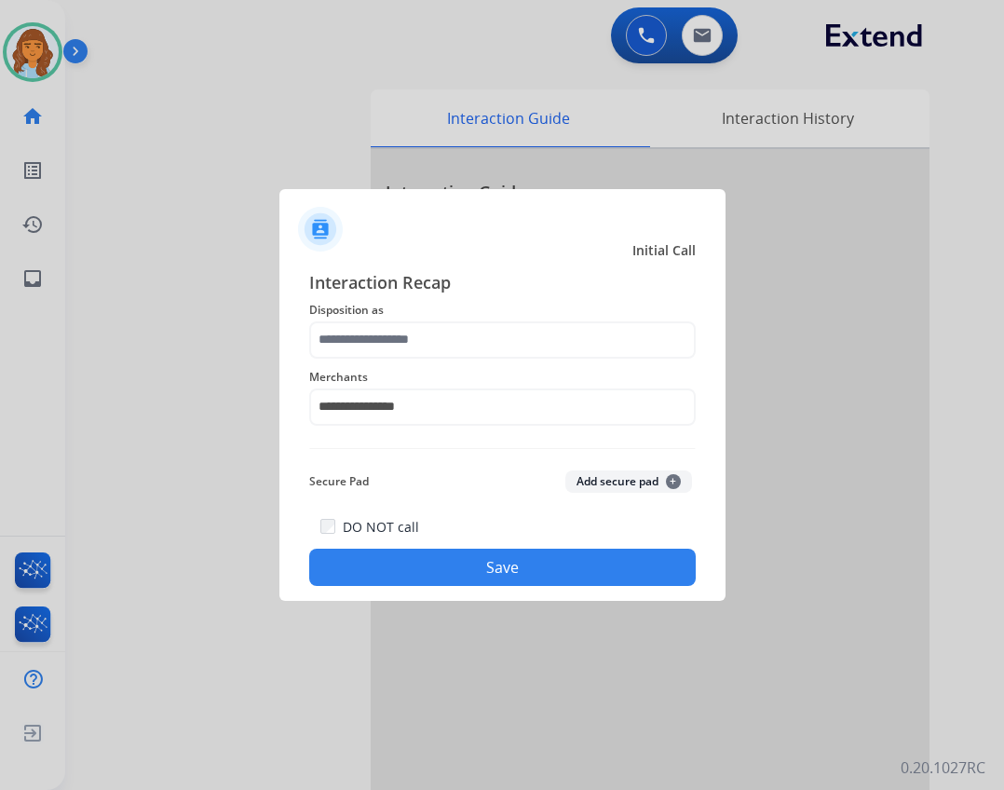
click at [555, 364] on div "**********" at bounding box center [502, 396] width 387 height 75
click at [554, 360] on div "**********" at bounding box center [502, 396] width 387 height 75
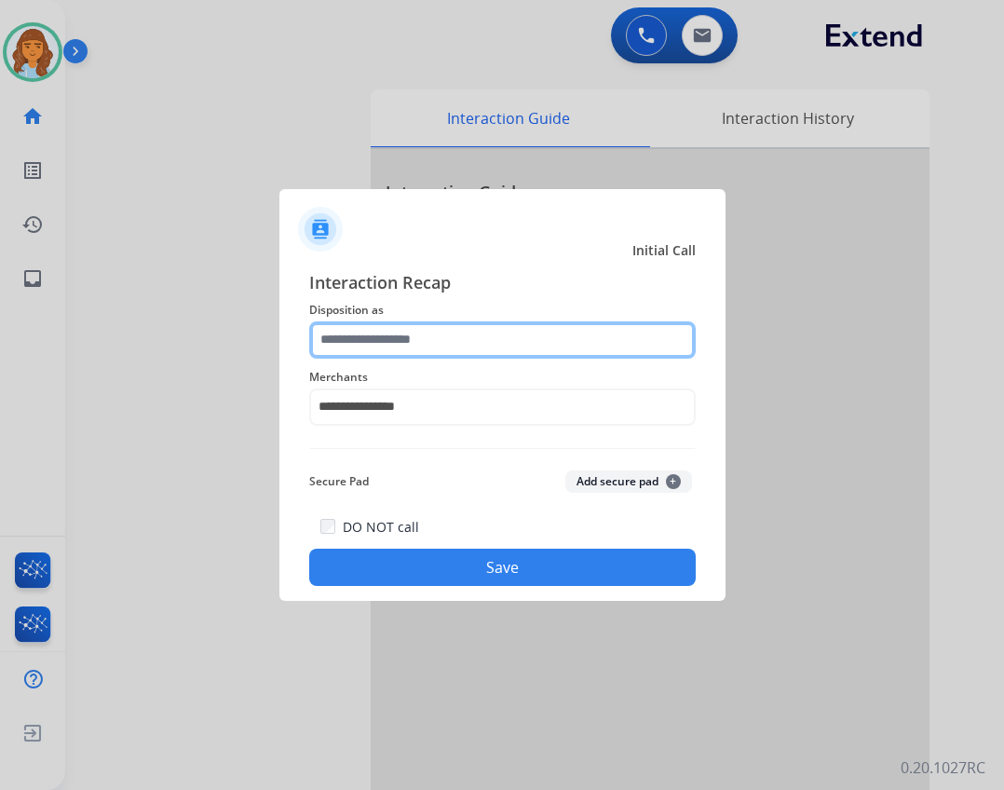
click at [543, 328] on input "text" at bounding box center [502, 339] width 387 height 37
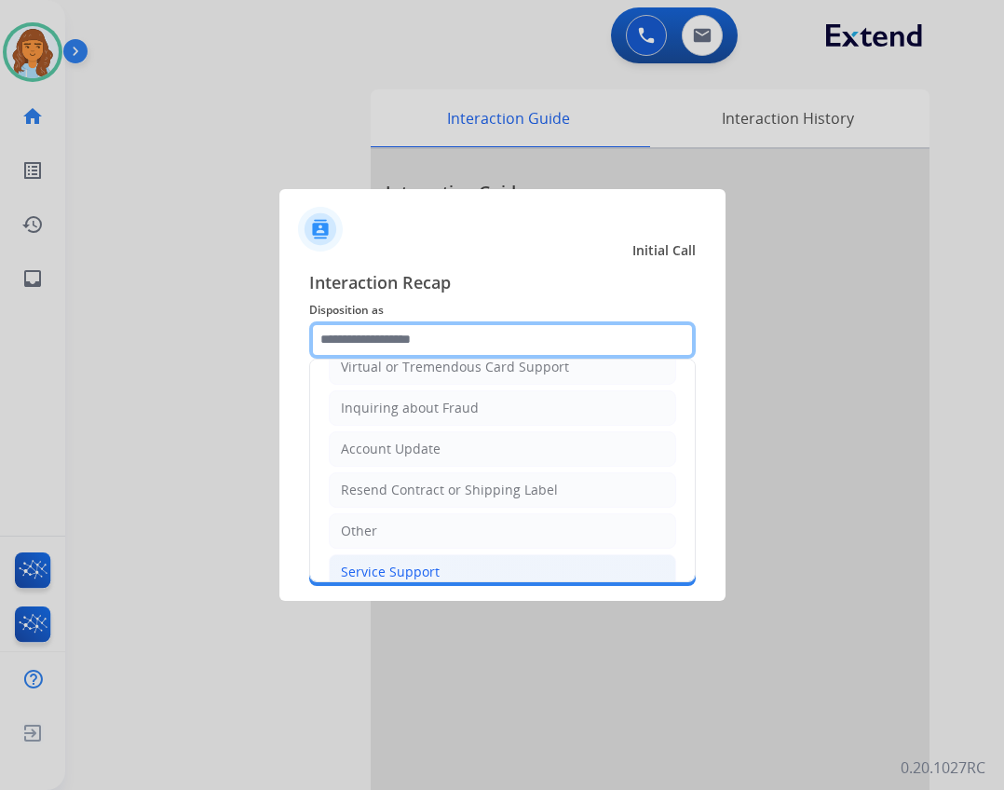
scroll to position [291, 0]
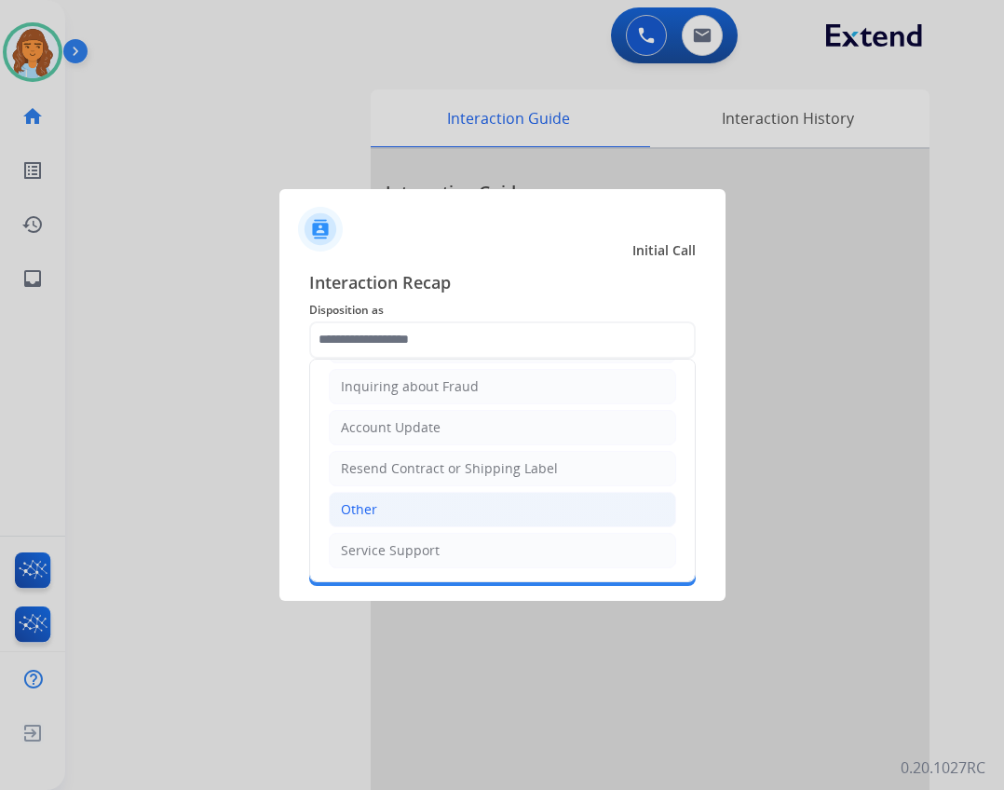
click at [478, 520] on li "Other" at bounding box center [503, 509] width 348 height 35
type input "*****"
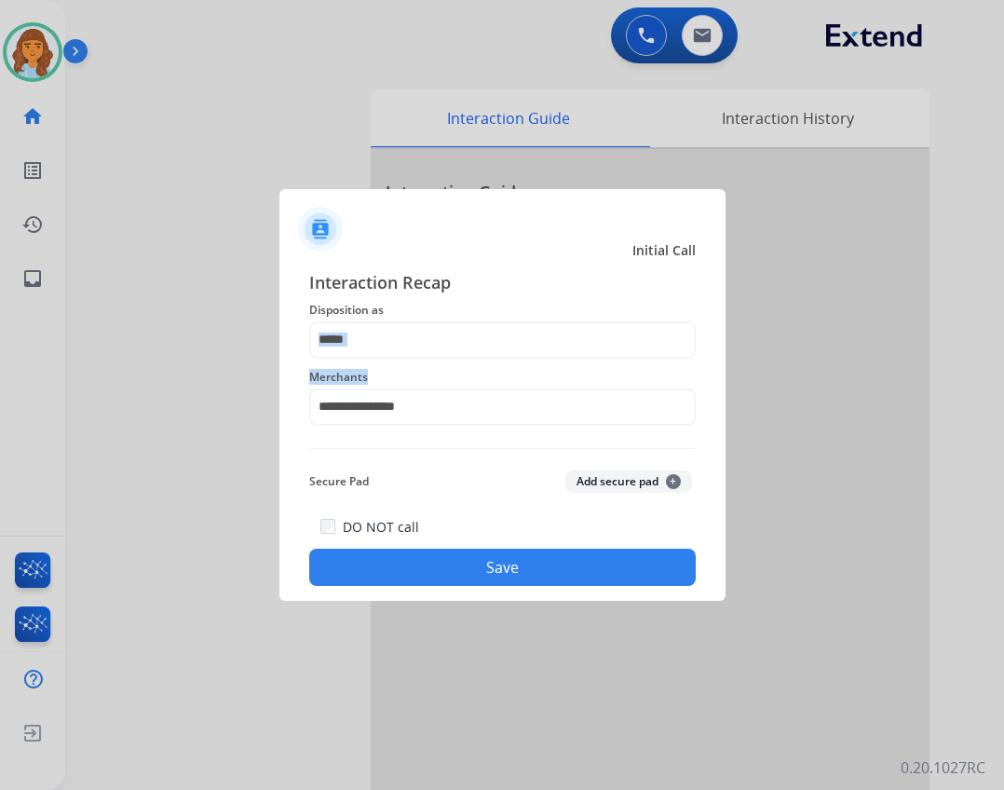
click at [491, 348] on div "**********" at bounding box center [502, 428] width 387 height 318
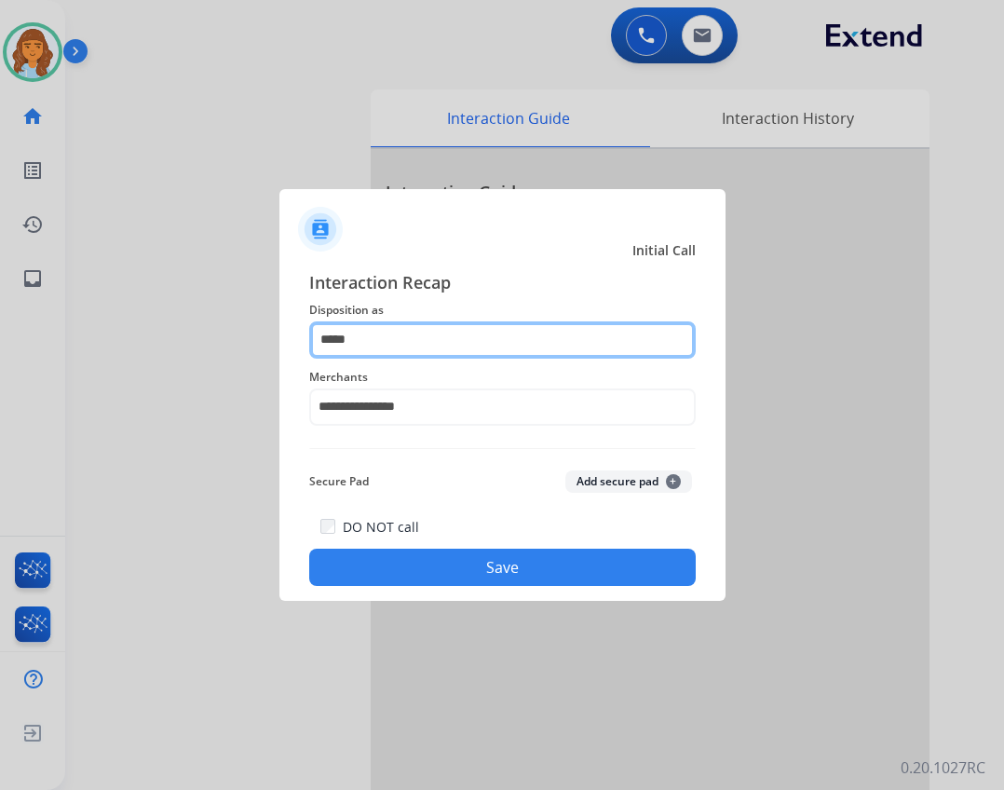
click at [488, 338] on input "*****" at bounding box center [502, 339] width 387 height 37
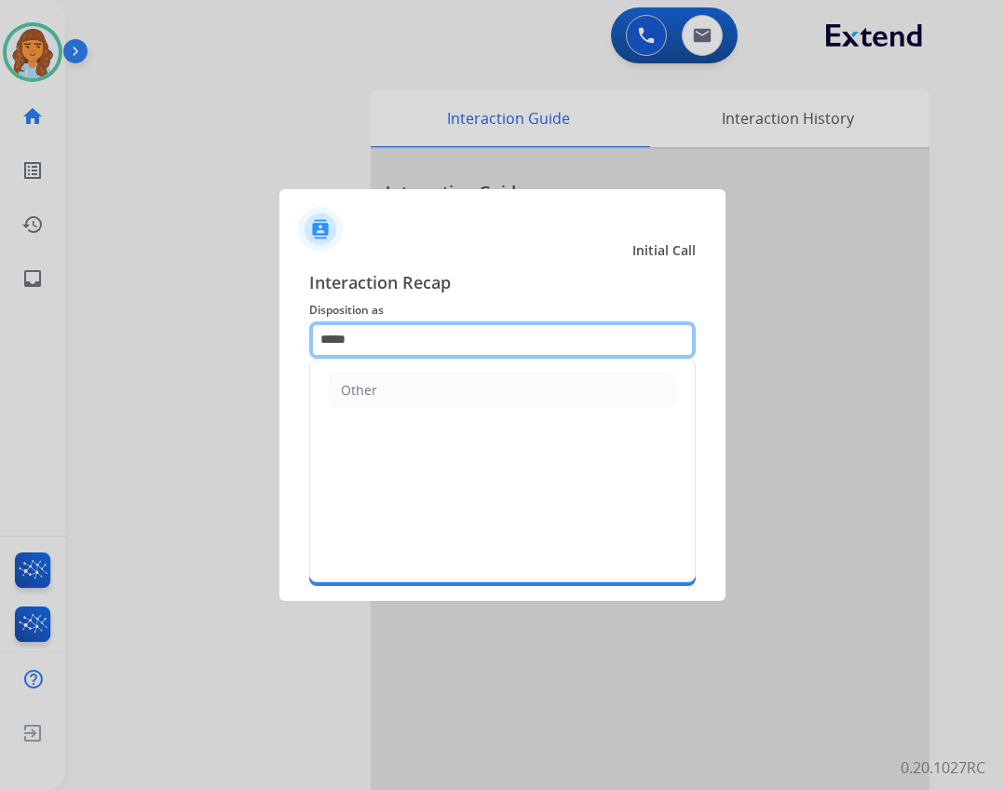
drag, startPoint x: 472, startPoint y: 335, endPoint x: 220, endPoint y: 294, distance: 255.8
click at [0, 294] on app-contact-recap-modal "**********" at bounding box center [0, 395] width 0 height 790
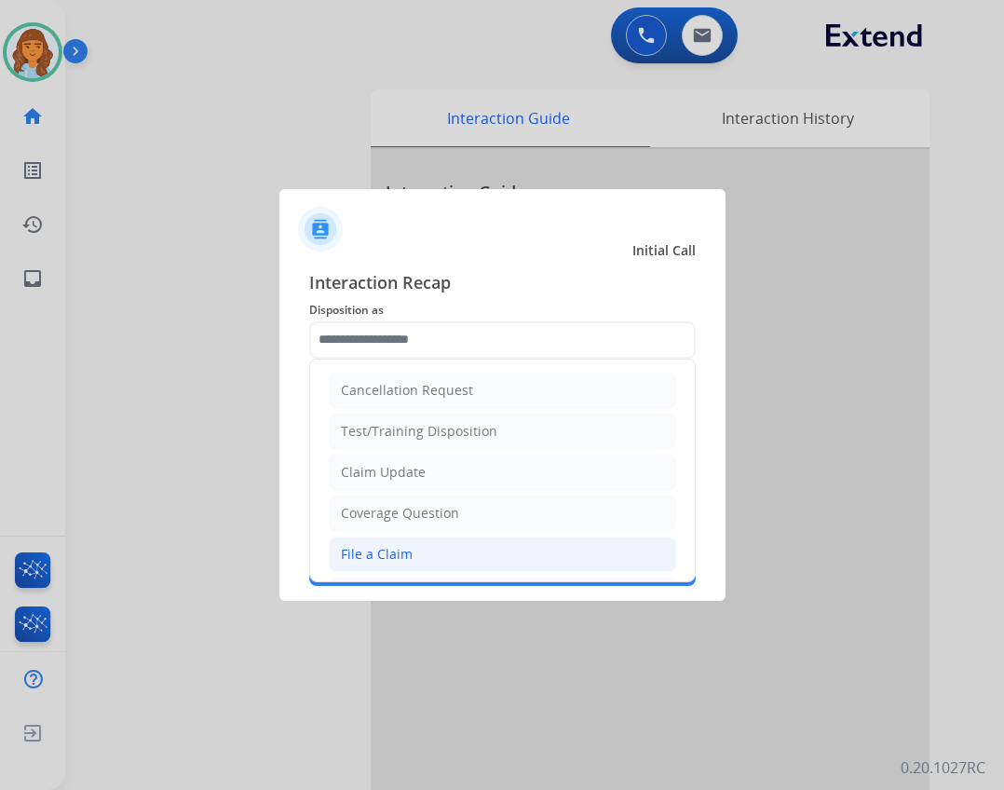
click at [560, 557] on li "File a Claim" at bounding box center [503, 554] width 348 height 35
type input "**********"
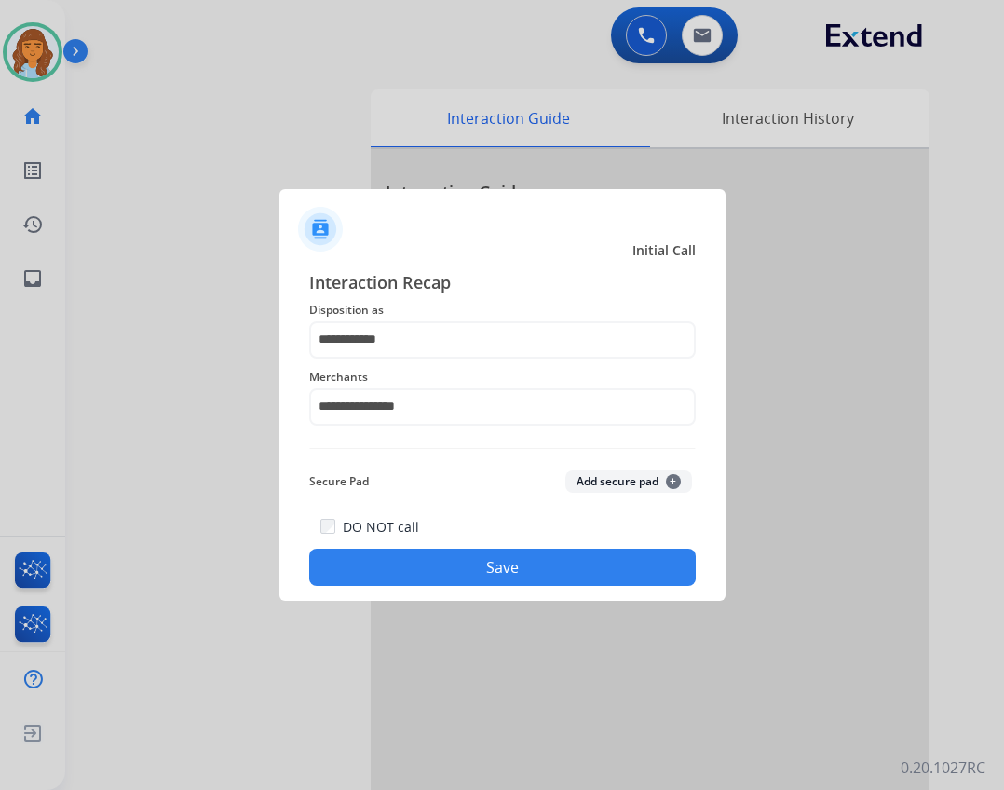
click at [560, 557] on button "Save" at bounding box center [502, 567] width 387 height 37
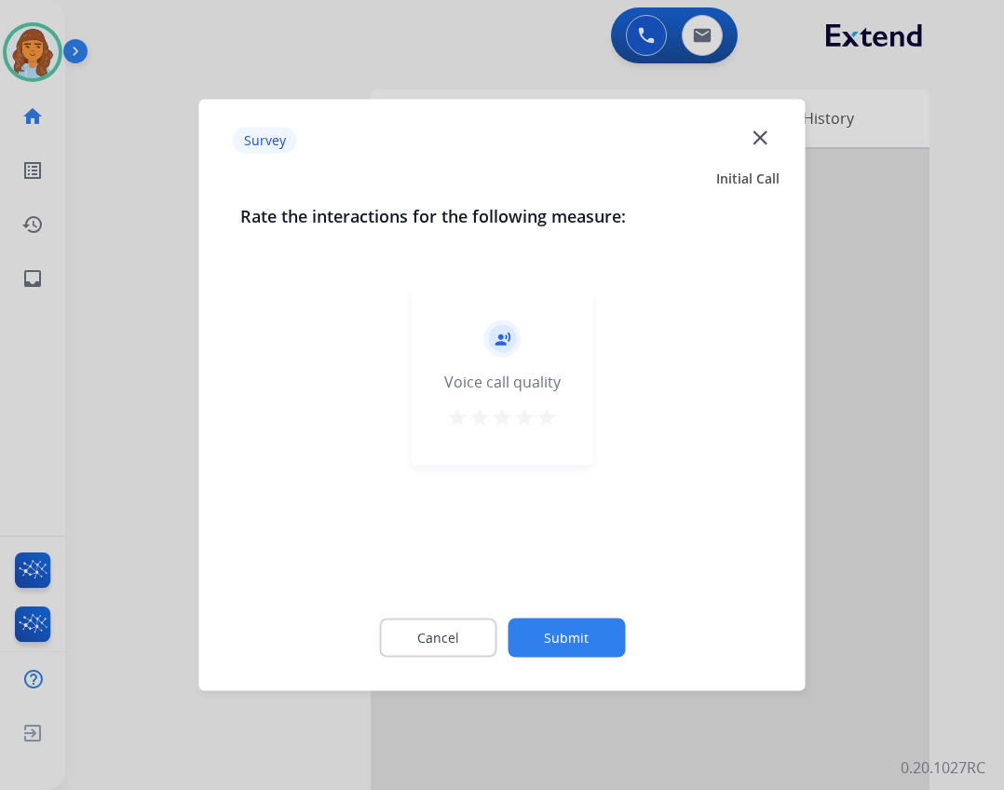
click at [585, 622] on button "Submit" at bounding box center [566, 638] width 117 height 39
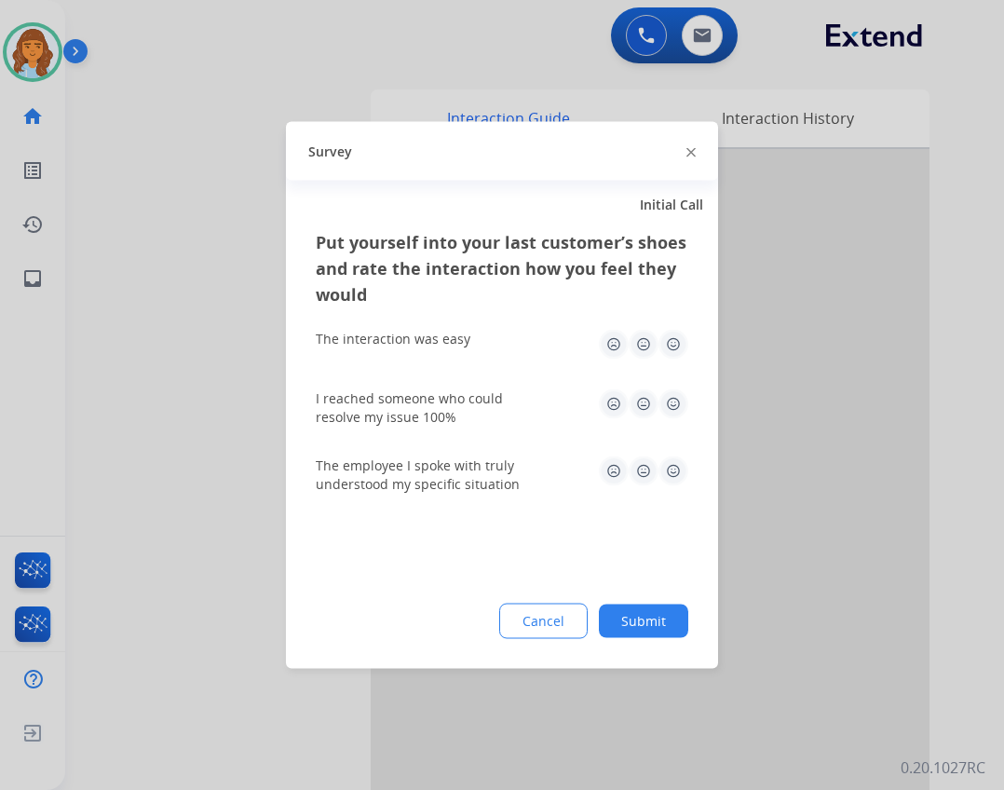
click at [665, 621] on button "Submit" at bounding box center [643, 622] width 89 height 34
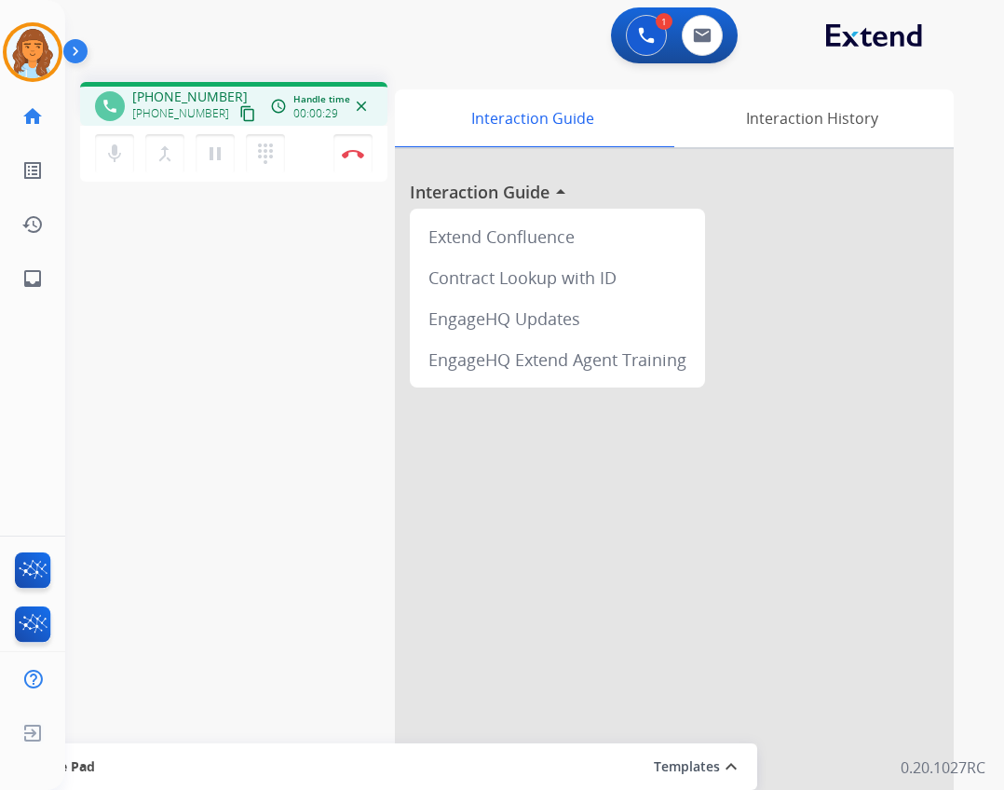
click at [239, 112] on mat-icon "content_copy" at bounding box center [247, 113] width 17 height 17
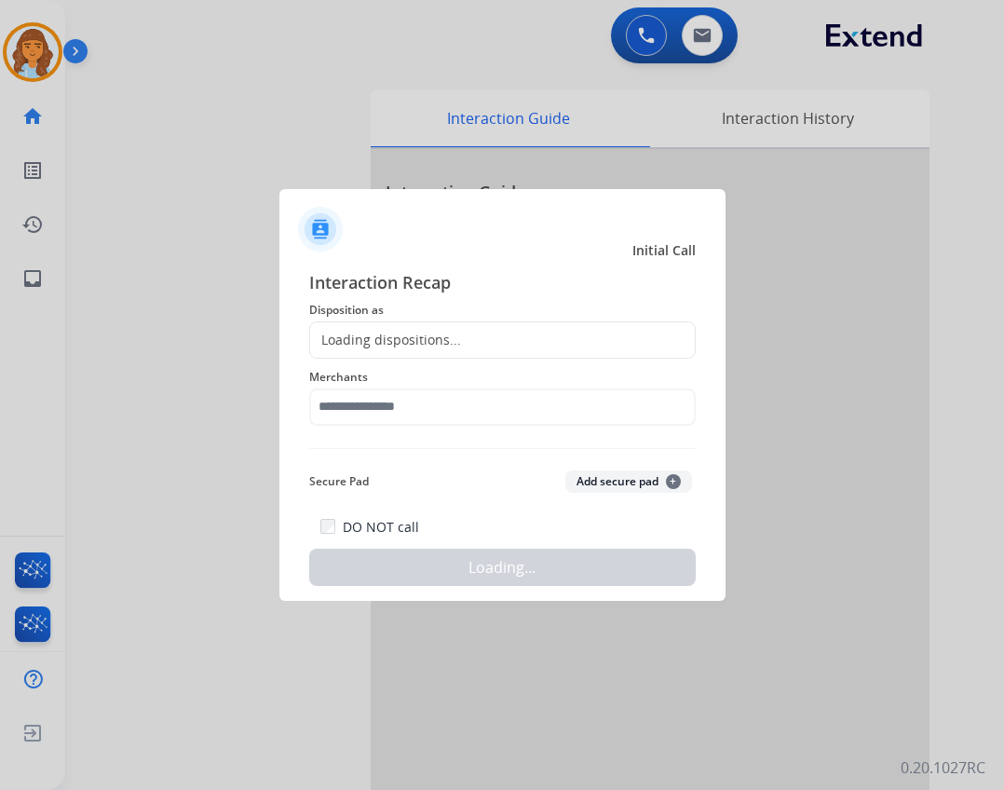
click at [343, 154] on div at bounding box center [502, 395] width 1004 height 790
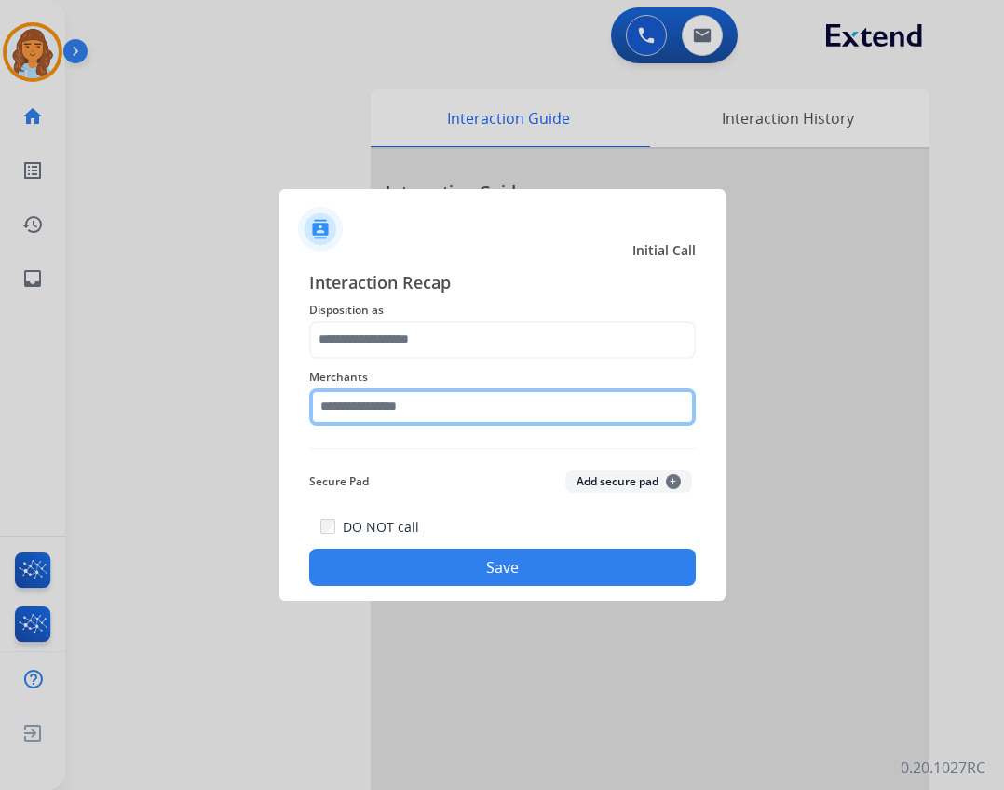
click at [367, 419] on input "text" at bounding box center [502, 407] width 387 height 37
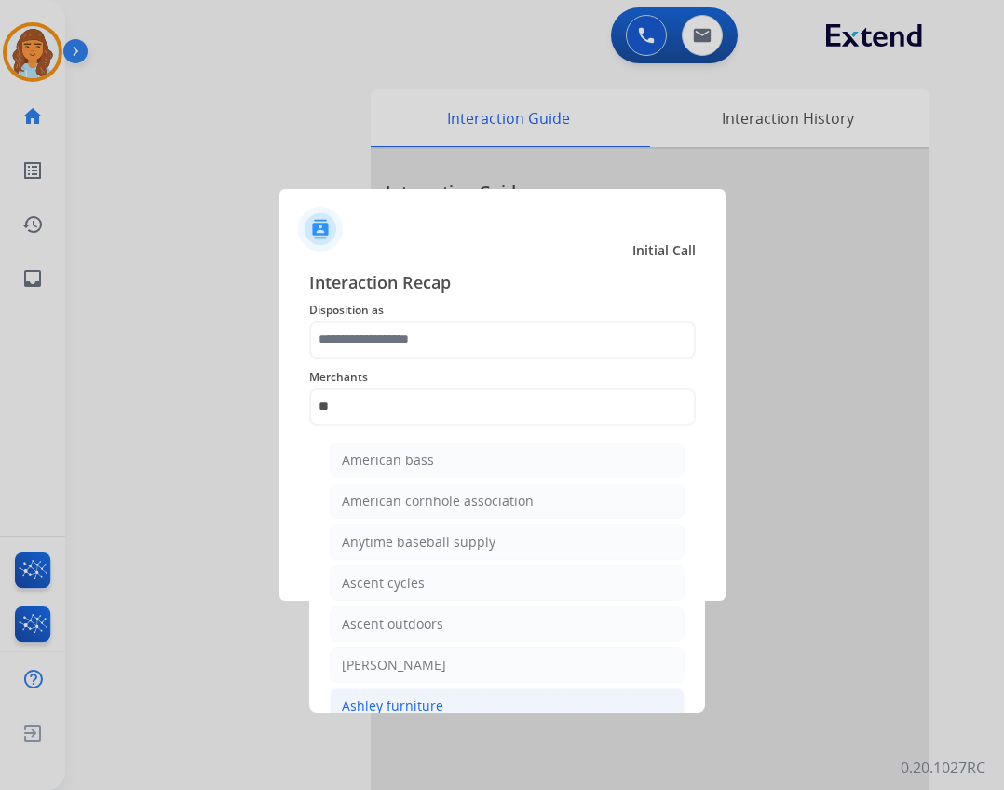
click at [447, 700] on li "Ashley furniture" at bounding box center [507, 706] width 355 height 35
type input "**********"
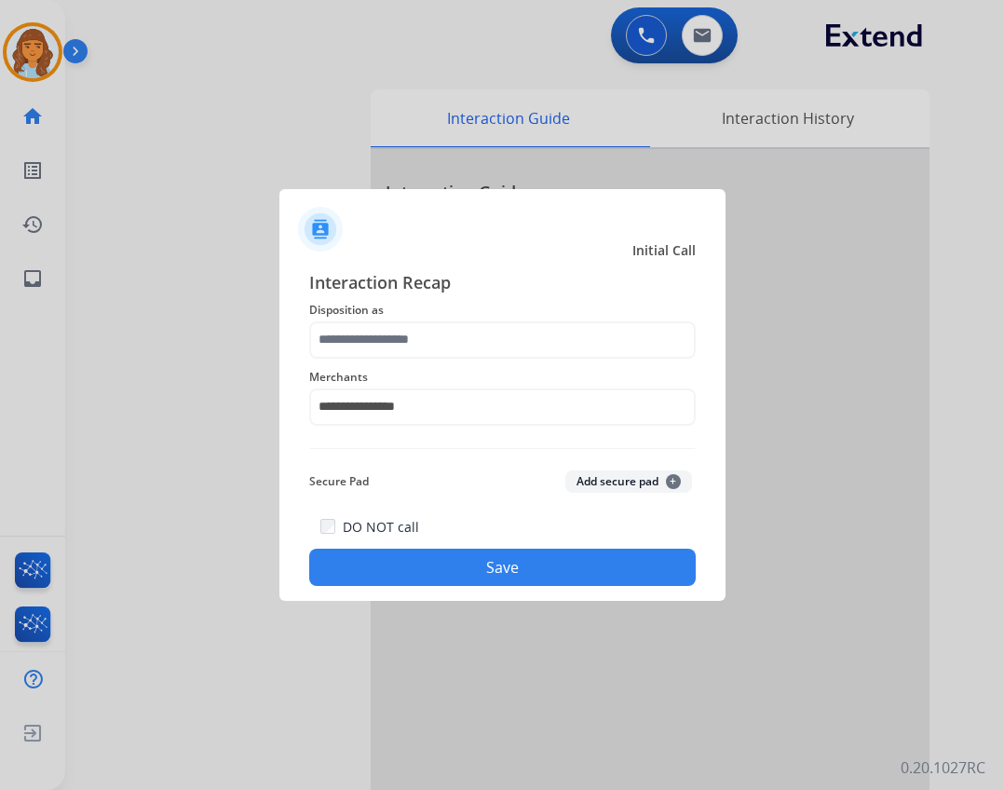
click at [431, 367] on span "Merchants" at bounding box center [502, 377] width 387 height 22
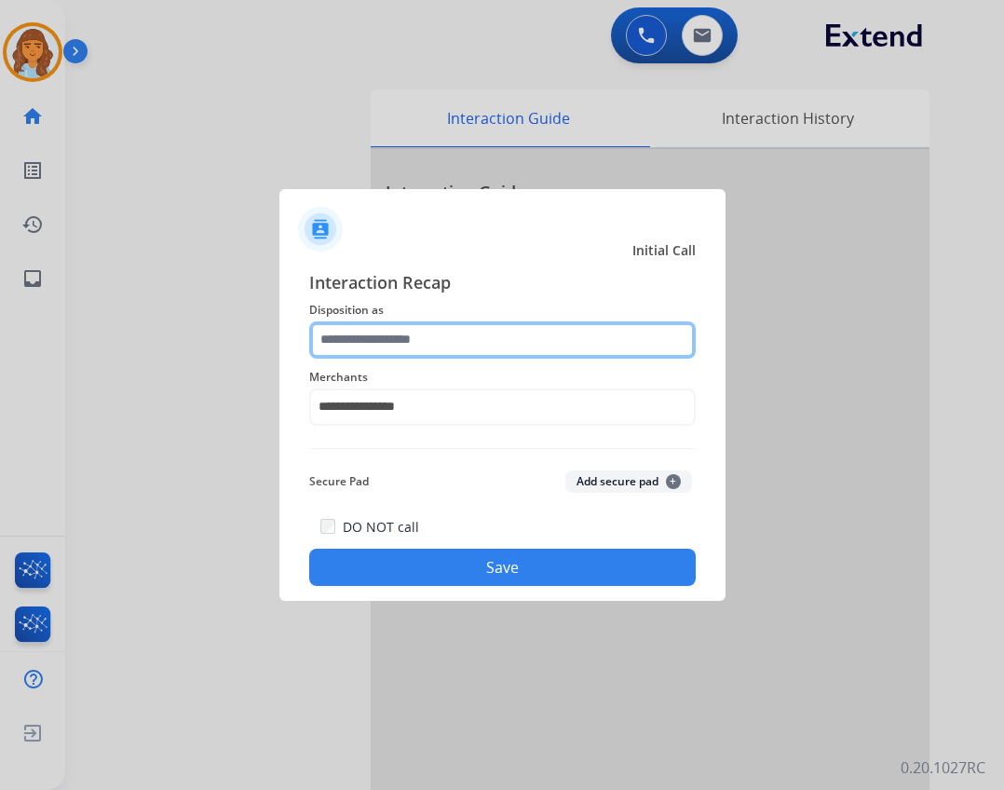
click at [428, 352] on input "text" at bounding box center [502, 339] width 387 height 37
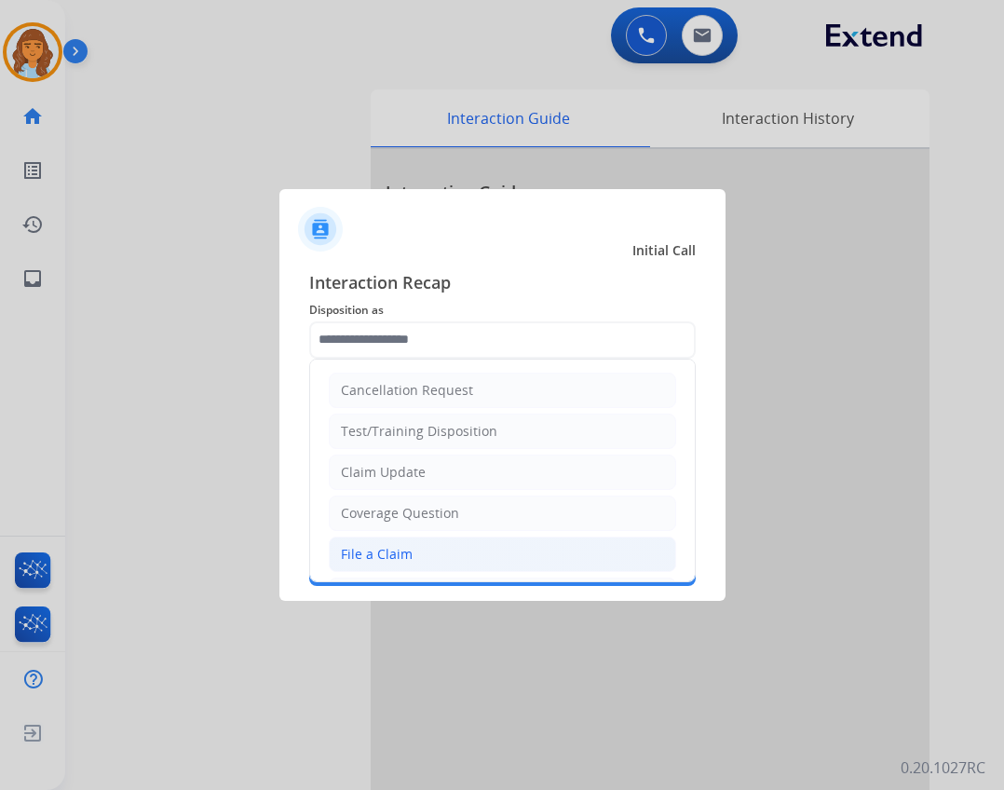
click at [502, 558] on li "File a Claim" at bounding box center [503, 554] width 348 height 35
type input "**********"
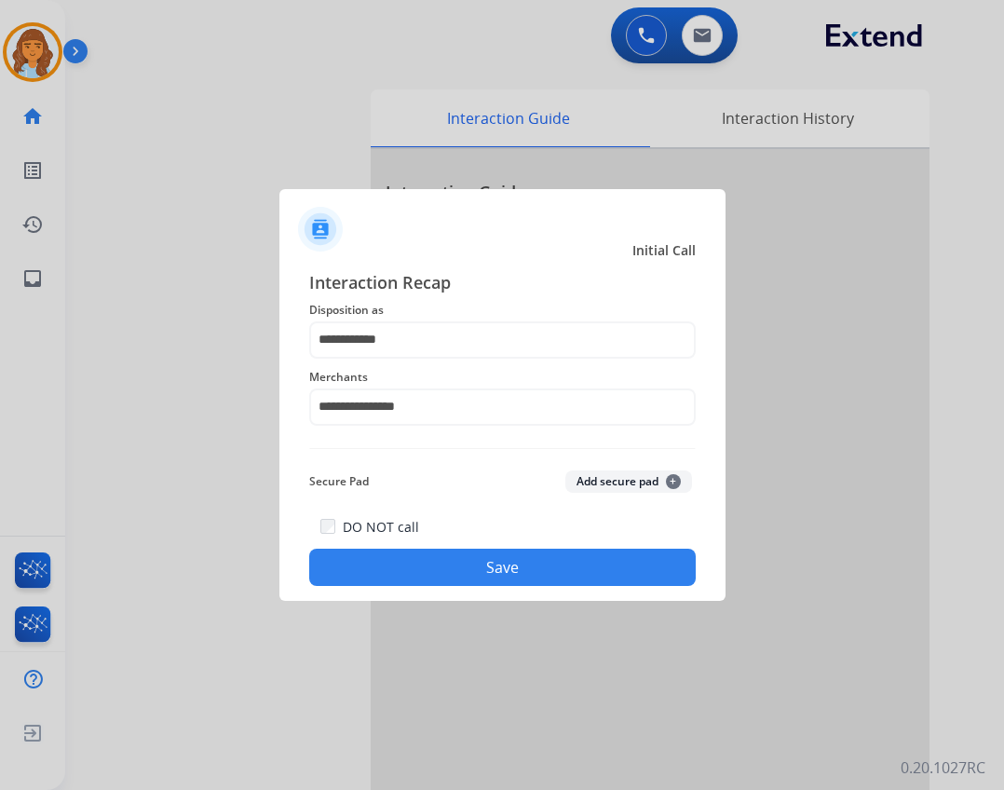
click at [509, 575] on button "Save" at bounding box center [502, 567] width 387 height 37
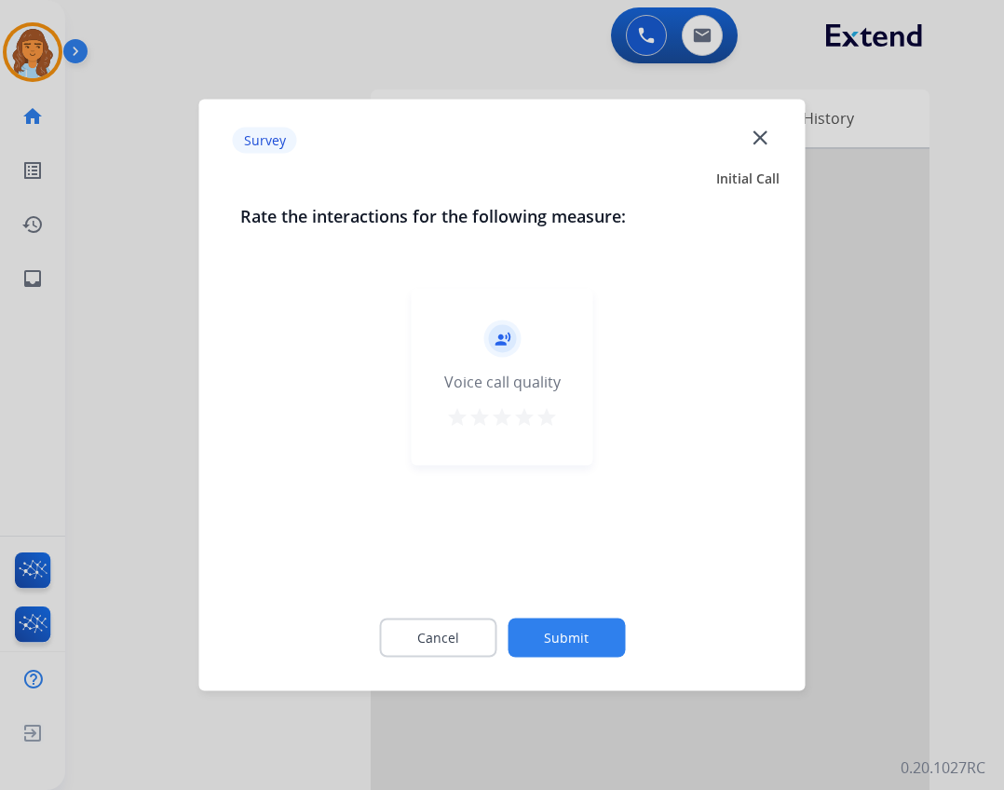
click at [591, 649] on button "Submit" at bounding box center [566, 638] width 117 height 39
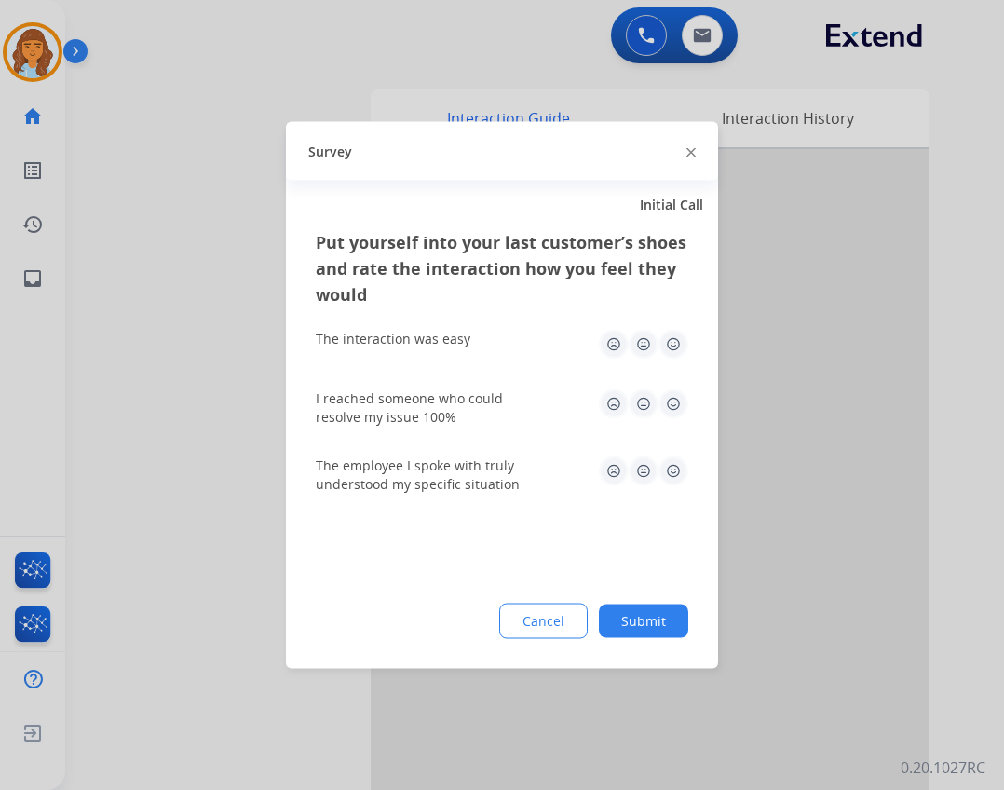
click at [557, 615] on button "Cancel" at bounding box center [543, 621] width 89 height 35
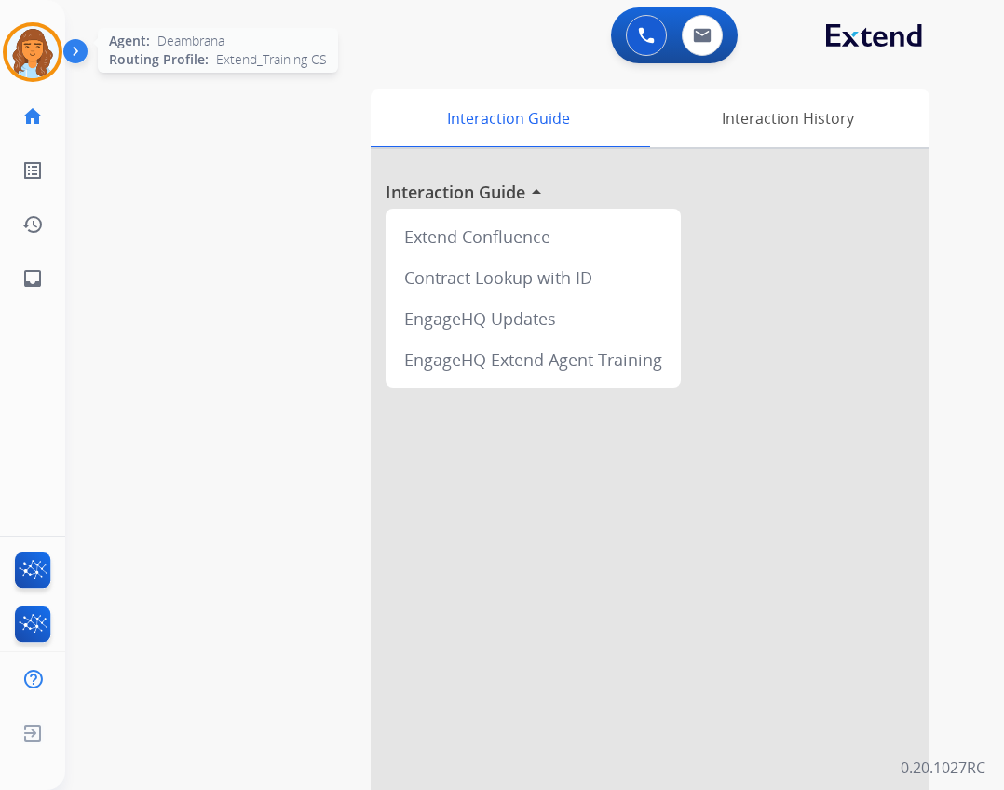
click at [61, 67] on div "Agent: Deambrana Routing Profile: Extend_Training CS" at bounding box center [33, 52] width 60 height 60
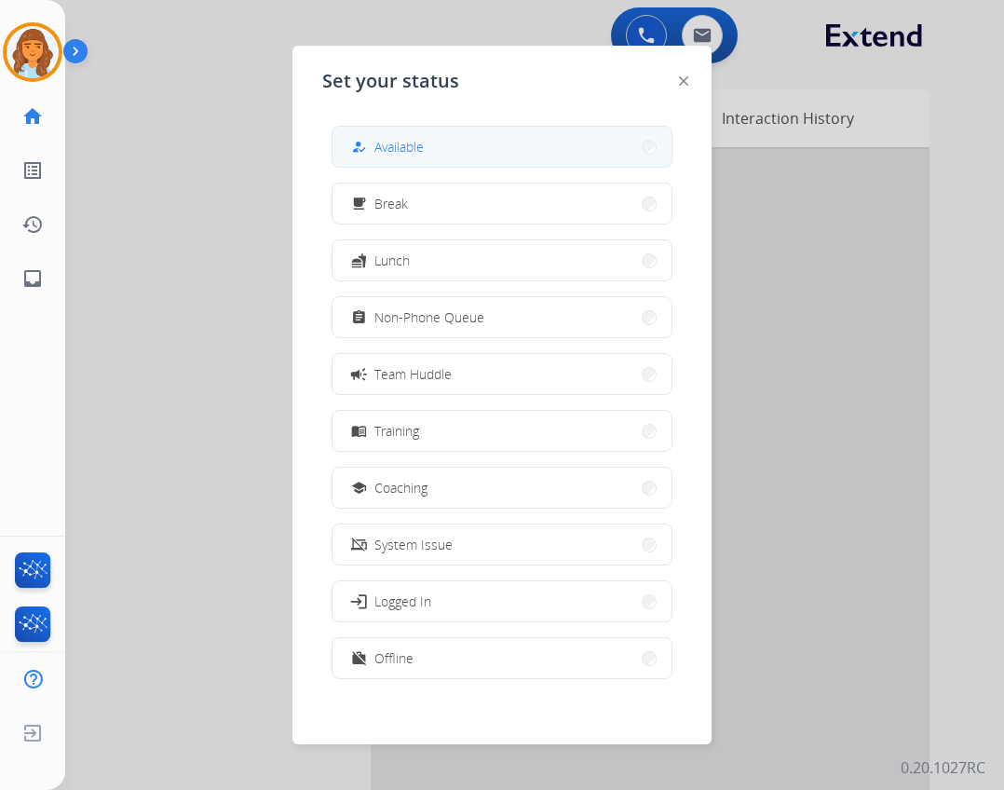
click at [407, 160] on button "how_to_reg Available" at bounding box center [502, 147] width 339 height 40
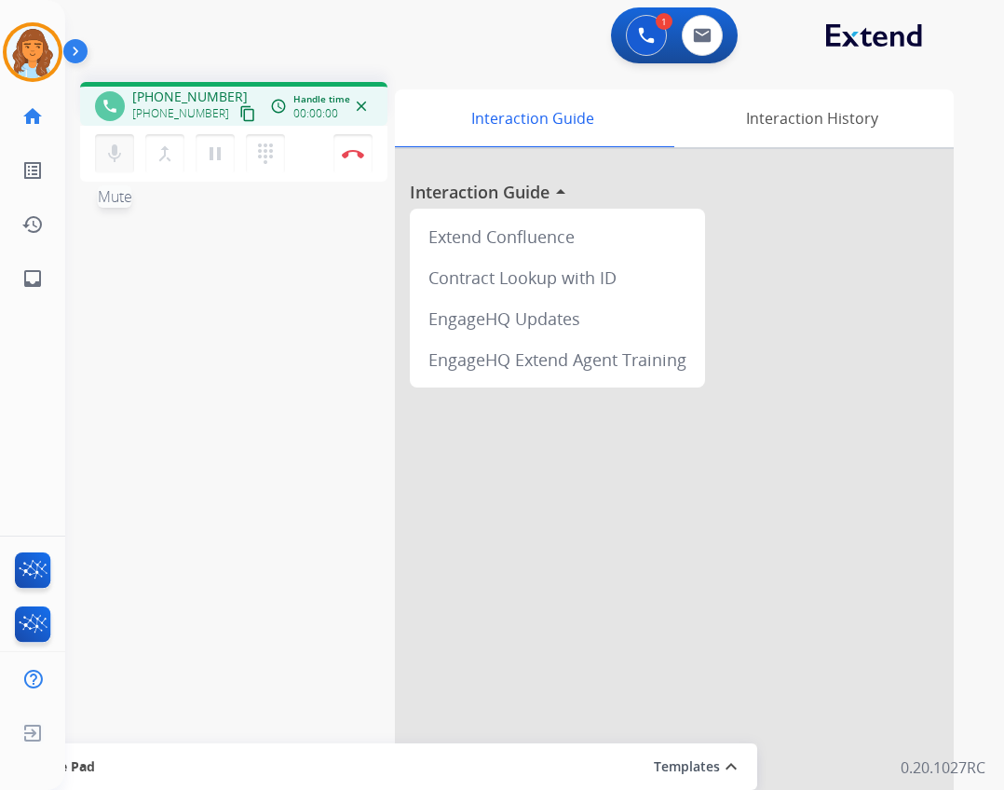
drag, startPoint x: 109, startPoint y: 144, endPoint x: 103, endPoint y: 156, distance: 12.5
click at [109, 144] on mat-icon "mic" at bounding box center [114, 154] width 22 height 22
click at [34, 280] on mat-icon "inbox" at bounding box center [32, 278] width 22 height 22
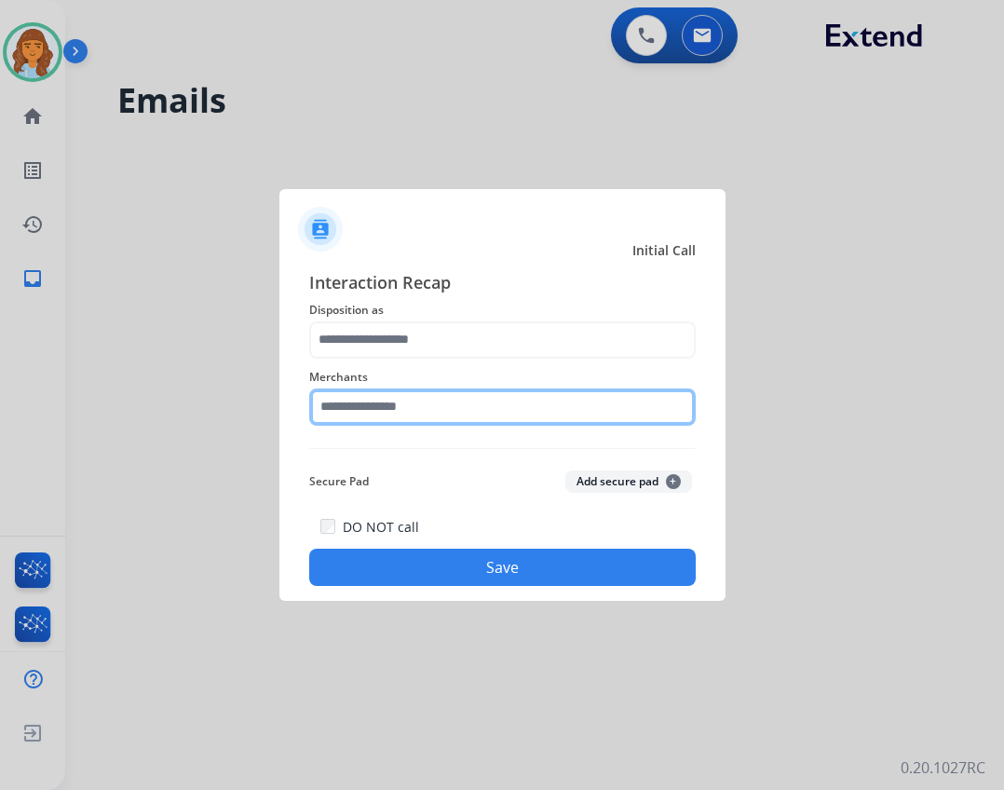
click at [492, 413] on input "text" at bounding box center [502, 407] width 387 height 37
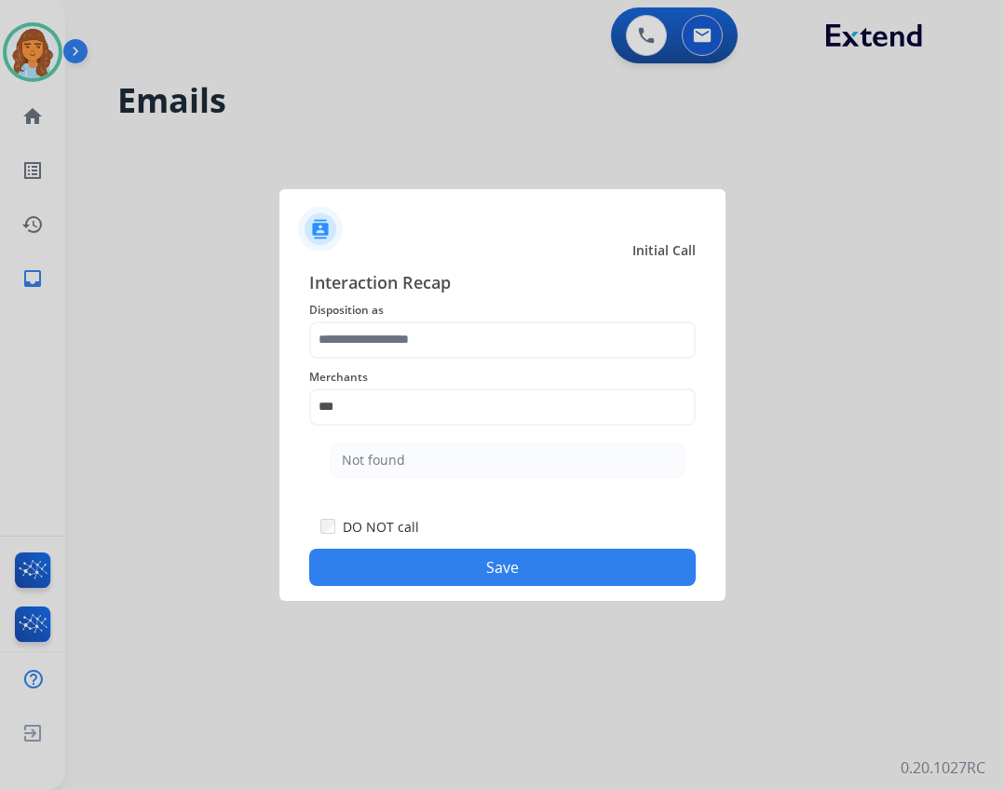
click at [503, 472] on li "Not found" at bounding box center [507, 460] width 355 height 35
type input "*********"
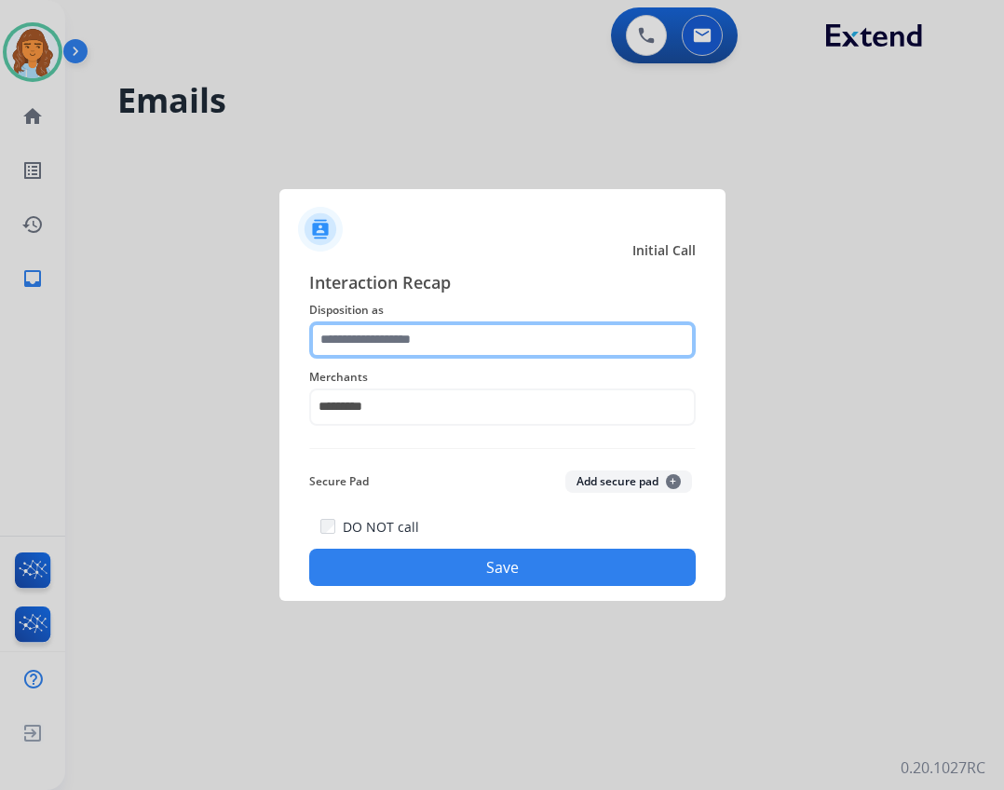
click at [450, 348] on input "text" at bounding box center [502, 339] width 387 height 37
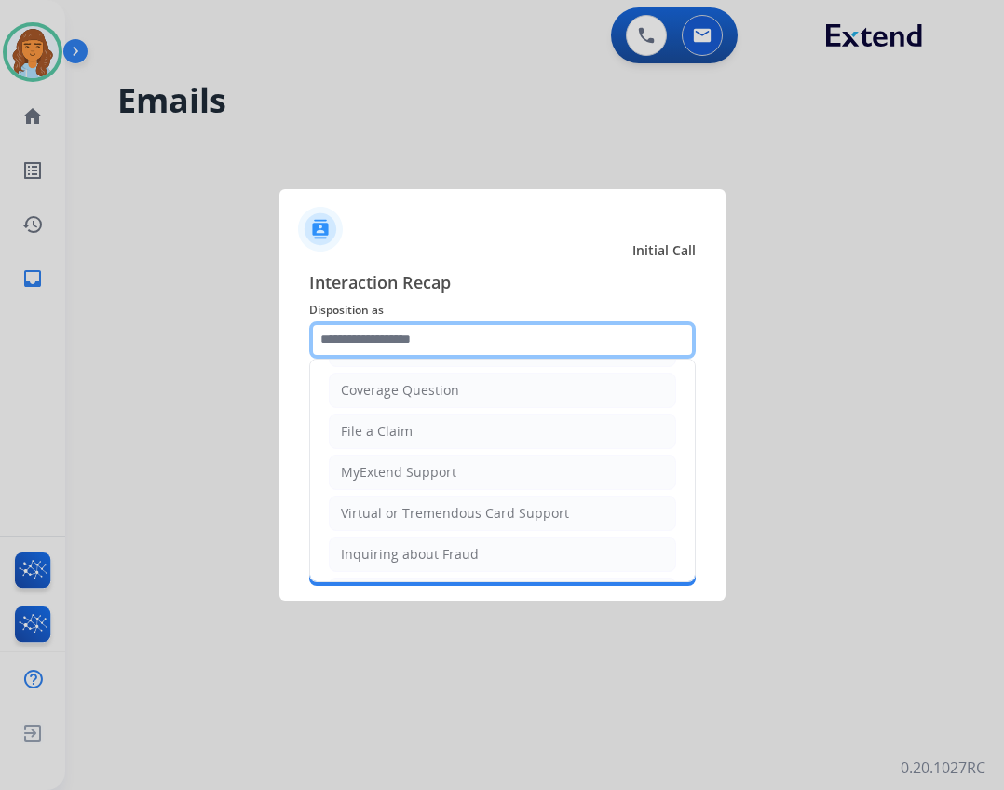
scroll to position [291, 0]
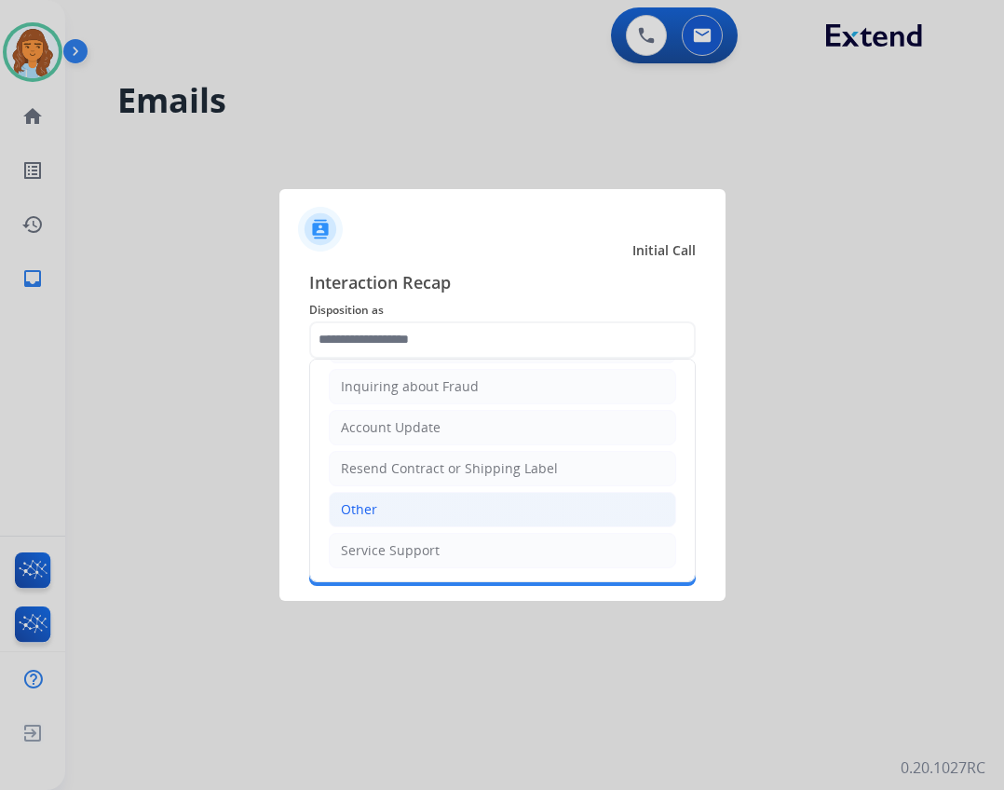
click at [460, 509] on li "Other" at bounding box center [503, 509] width 348 height 35
type input "*****"
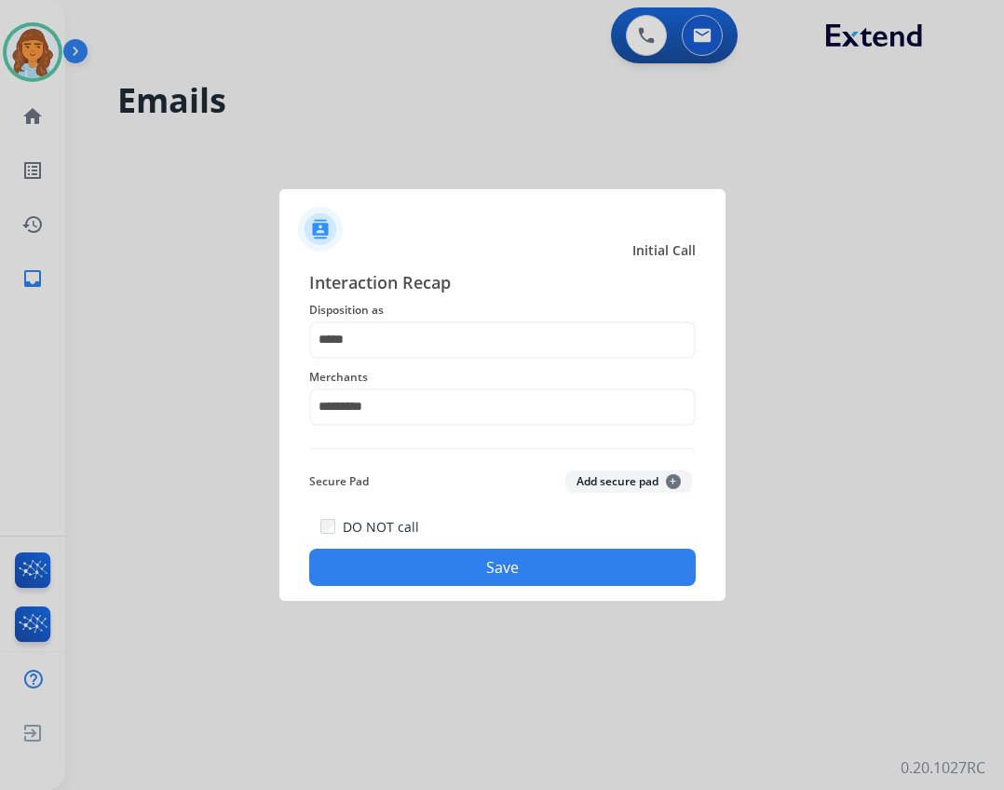
click at [495, 555] on button "Save" at bounding box center [502, 567] width 387 height 37
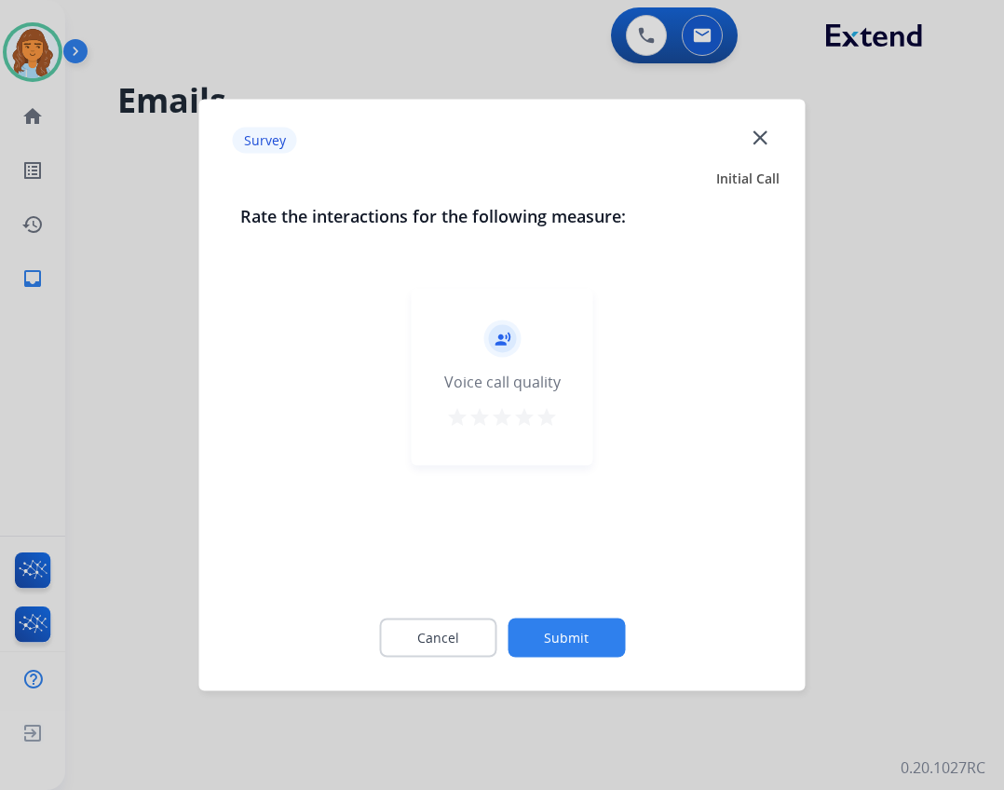
click at [552, 624] on button "Submit" at bounding box center [566, 638] width 117 height 39
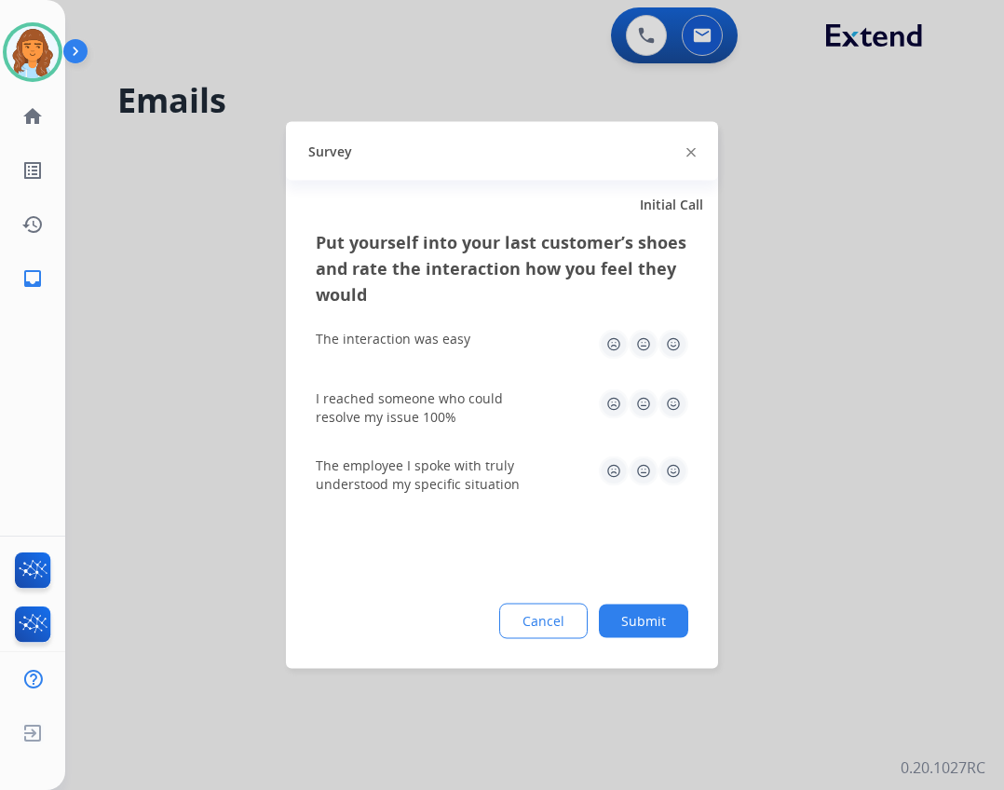
click at [637, 607] on button "Submit" at bounding box center [643, 622] width 89 height 34
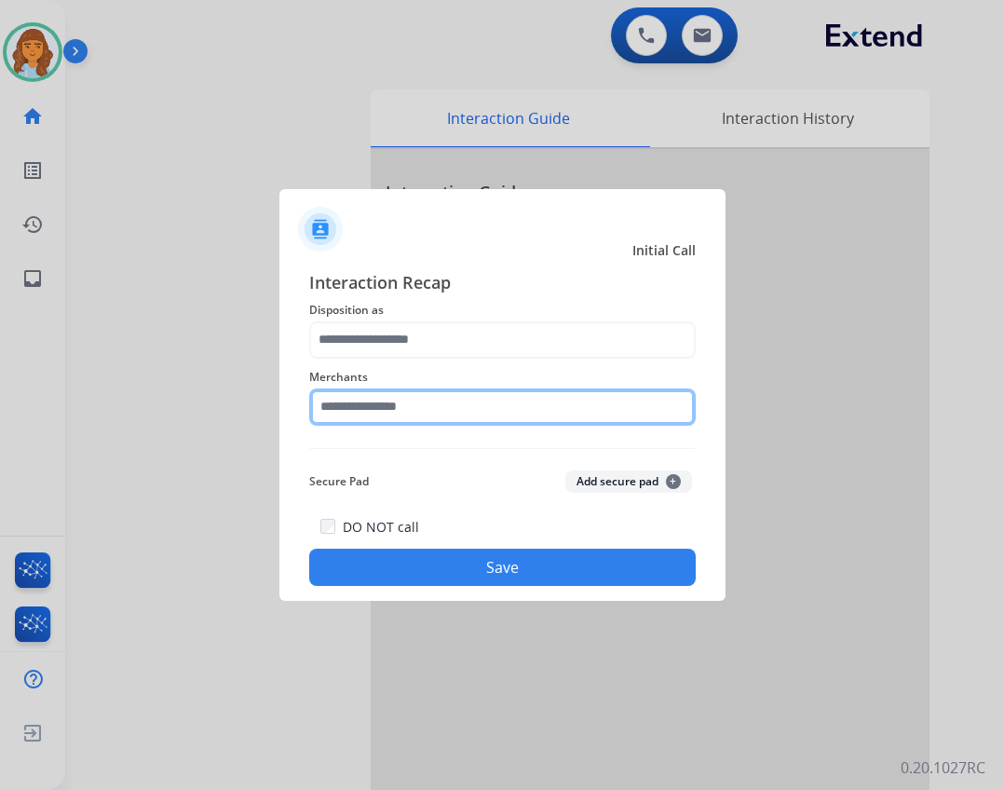
click at [405, 411] on input "text" at bounding box center [502, 407] width 387 height 37
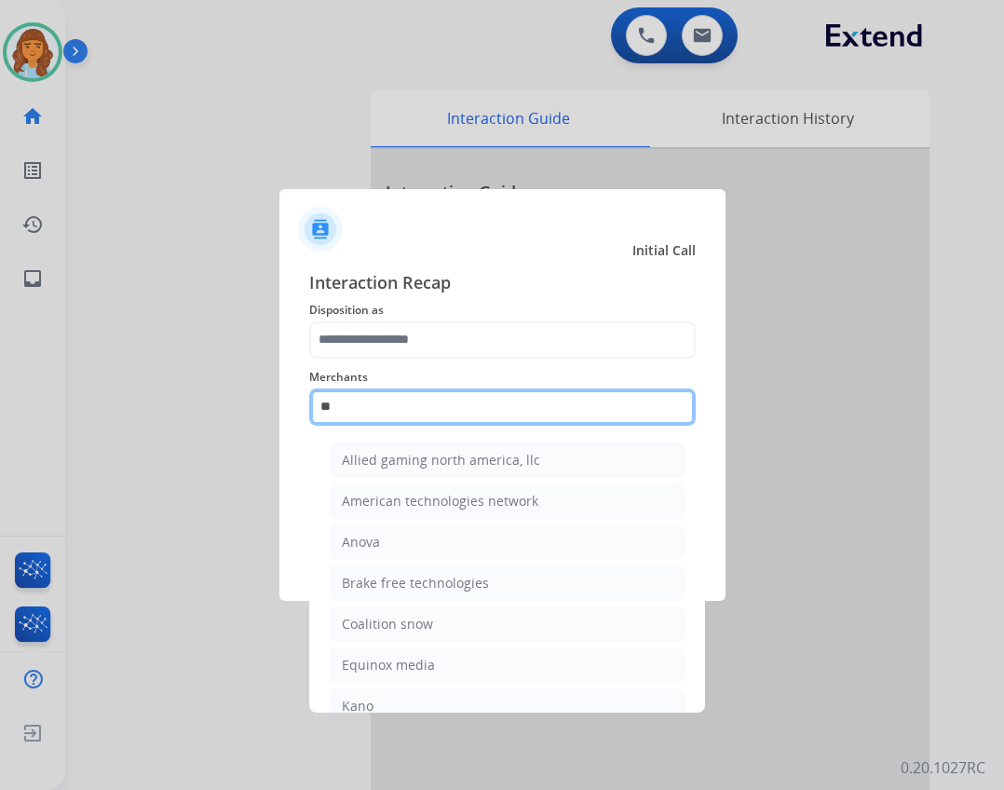
type input "*"
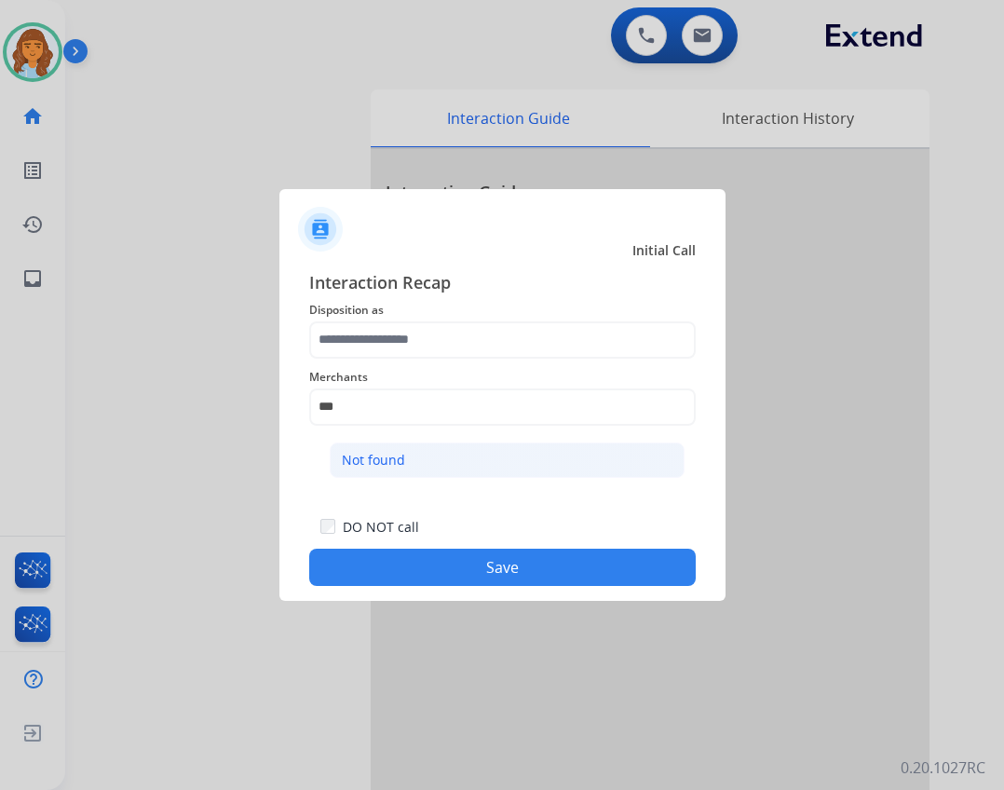
click at [376, 445] on li "Not found" at bounding box center [507, 460] width 355 height 35
type input "*********"
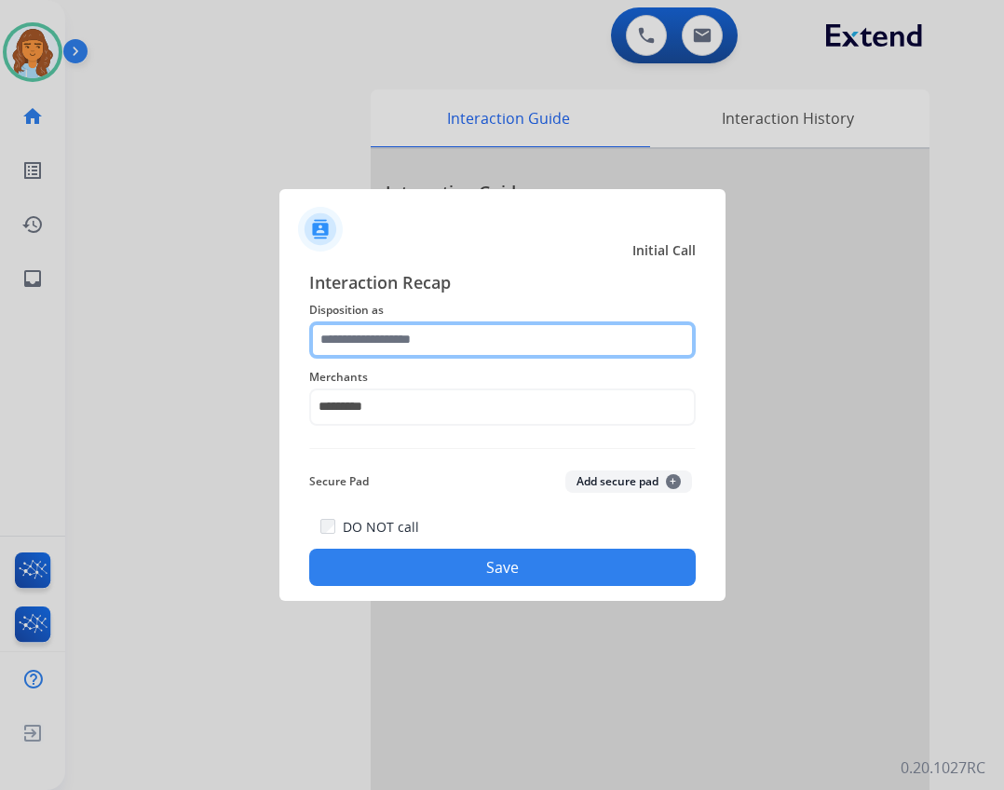
click at [401, 348] on input "text" at bounding box center [502, 339] width 387 height 37
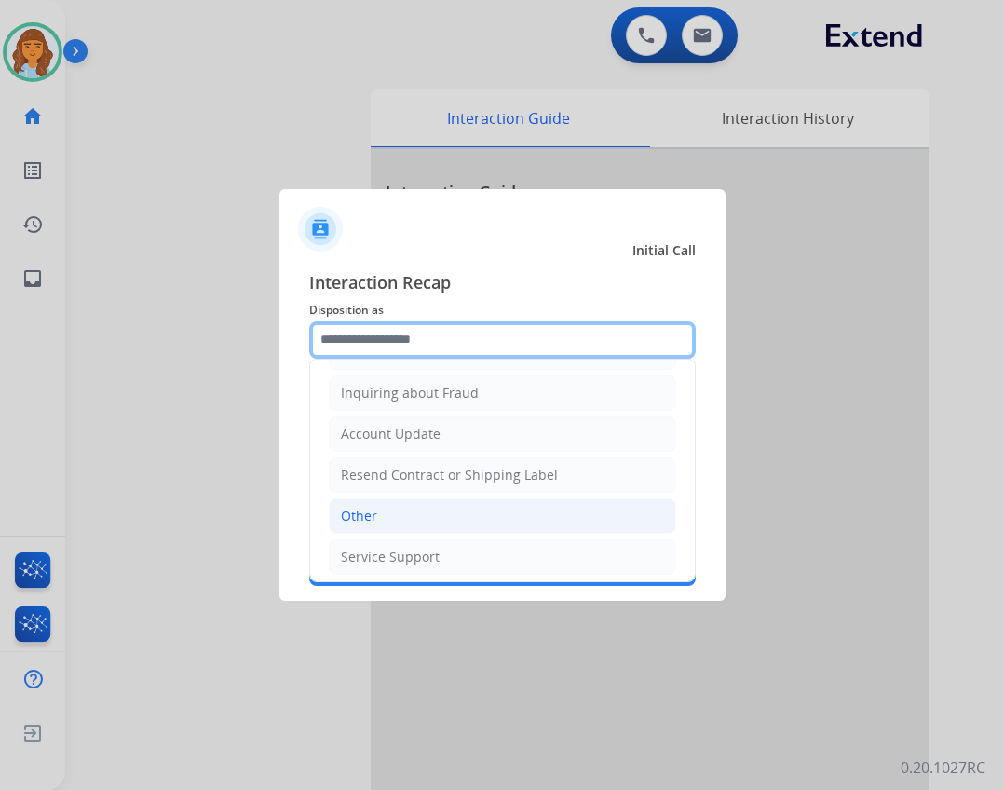
scroll to position [291, 0]
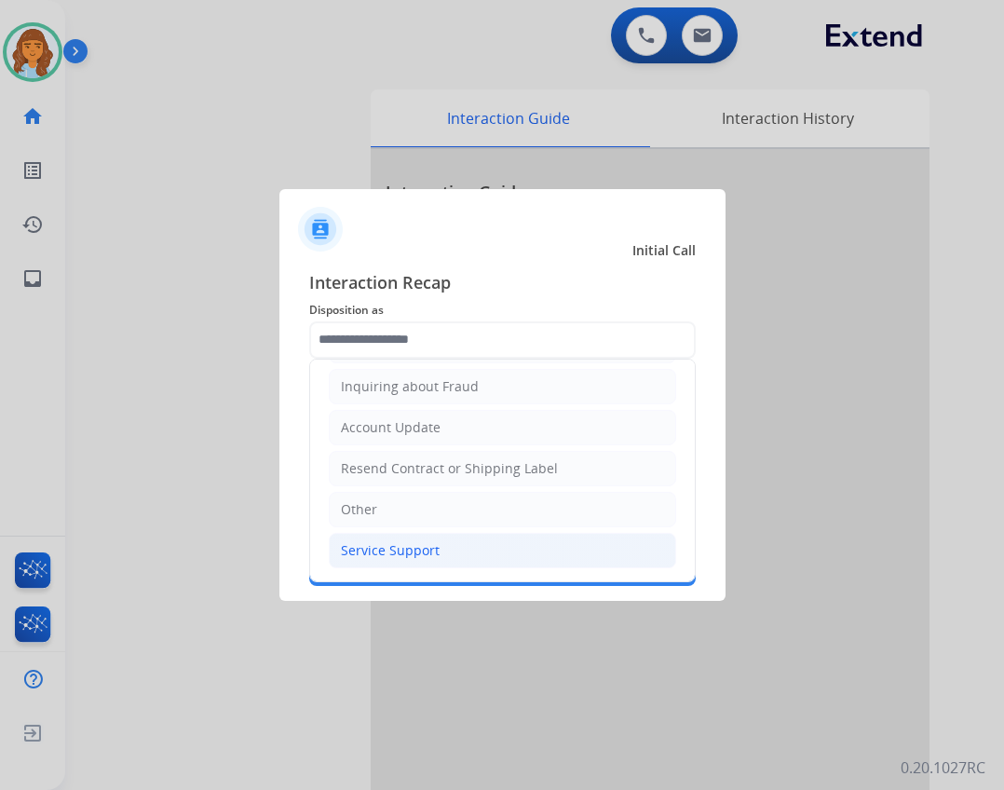
click at [368, 544] on div "Service Support" at bounding box center [390, 550] width 99 height 19
type input "**********"
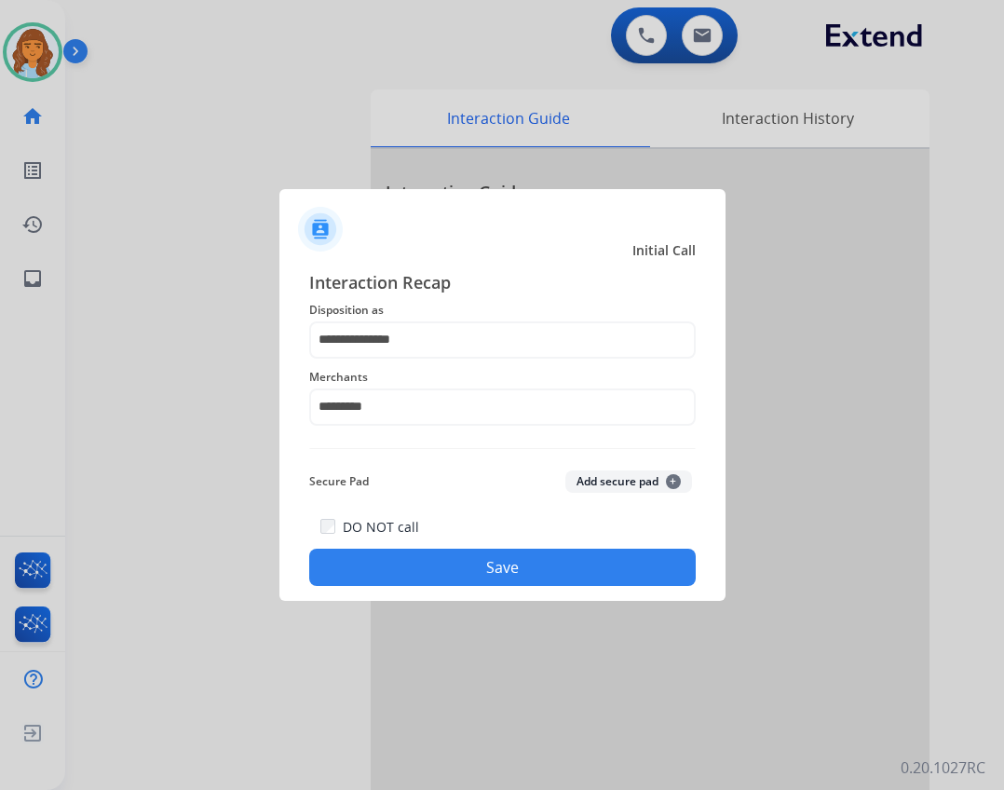
click at [433, 561] on button "Save" at bounding box center [502, 567] width 387 height 37
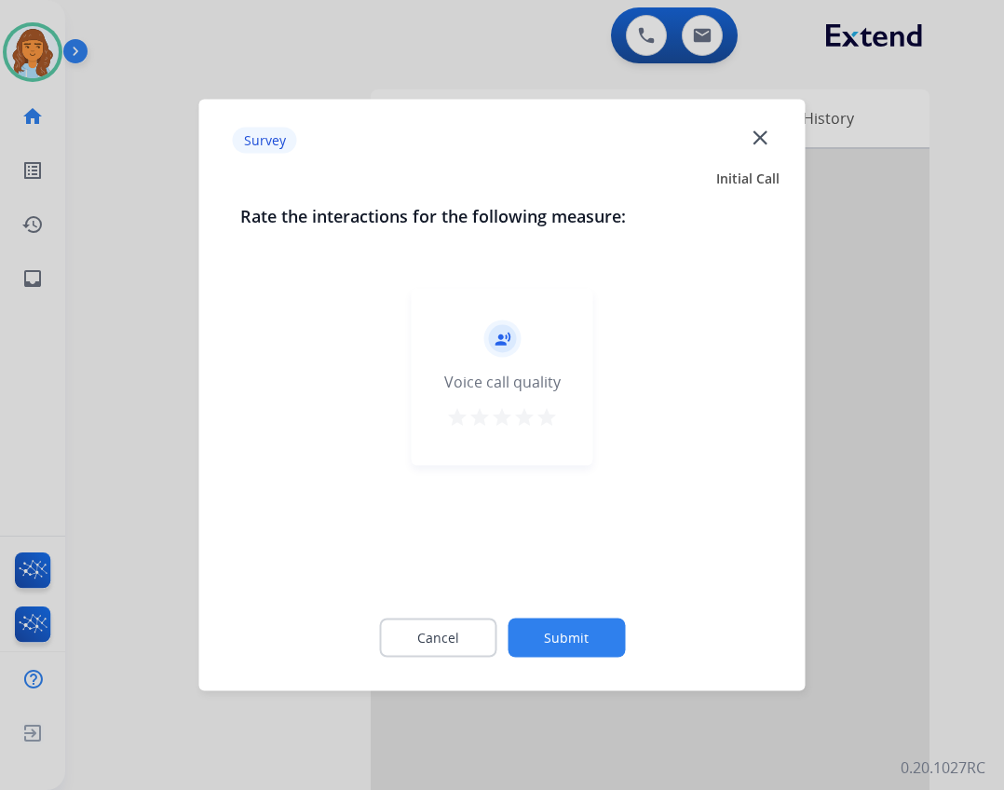
click at [574, 629] on button "Submit" at bounding box center [566, 638] width 117 height 39
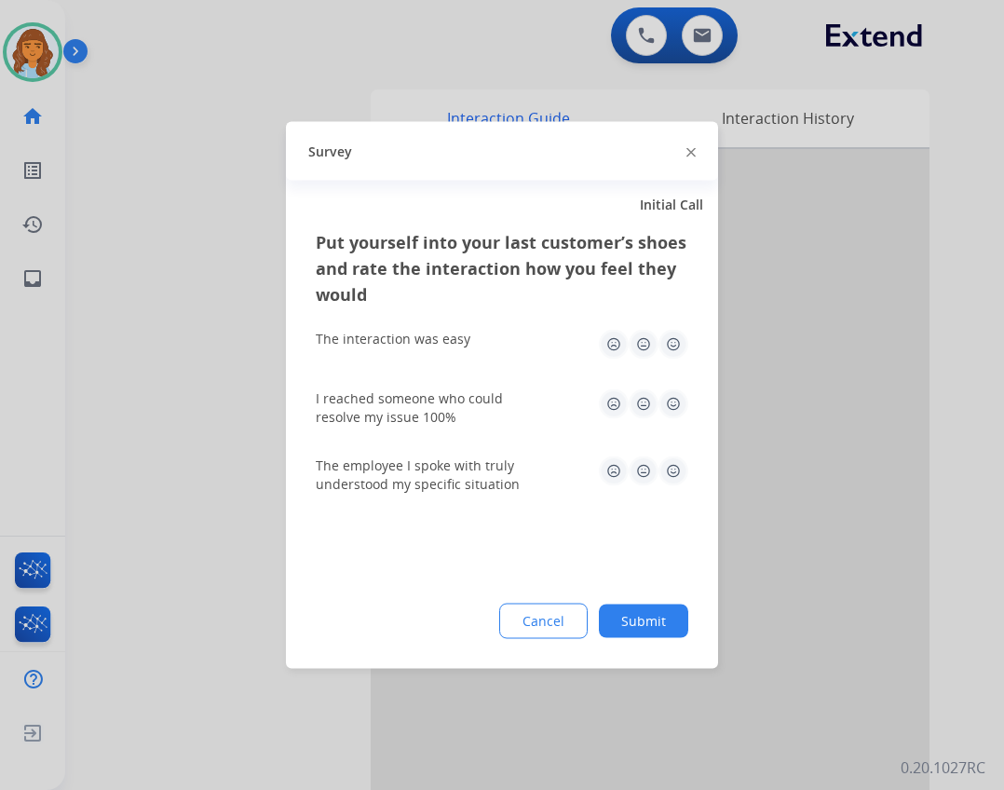
drag, startPoint x: 575, startPoint y: 647, endPoint x: 535, endPoint y: 667, distance: 45.0
click at [575, 649] on div "Put yourself into your last customer’s shoes and rate the interaction how you f…" at bounding box center [502, 449] width 432 height 440
click at [635, 623] on button "Submit" at bounding box center [643, 622] width 89 height 34
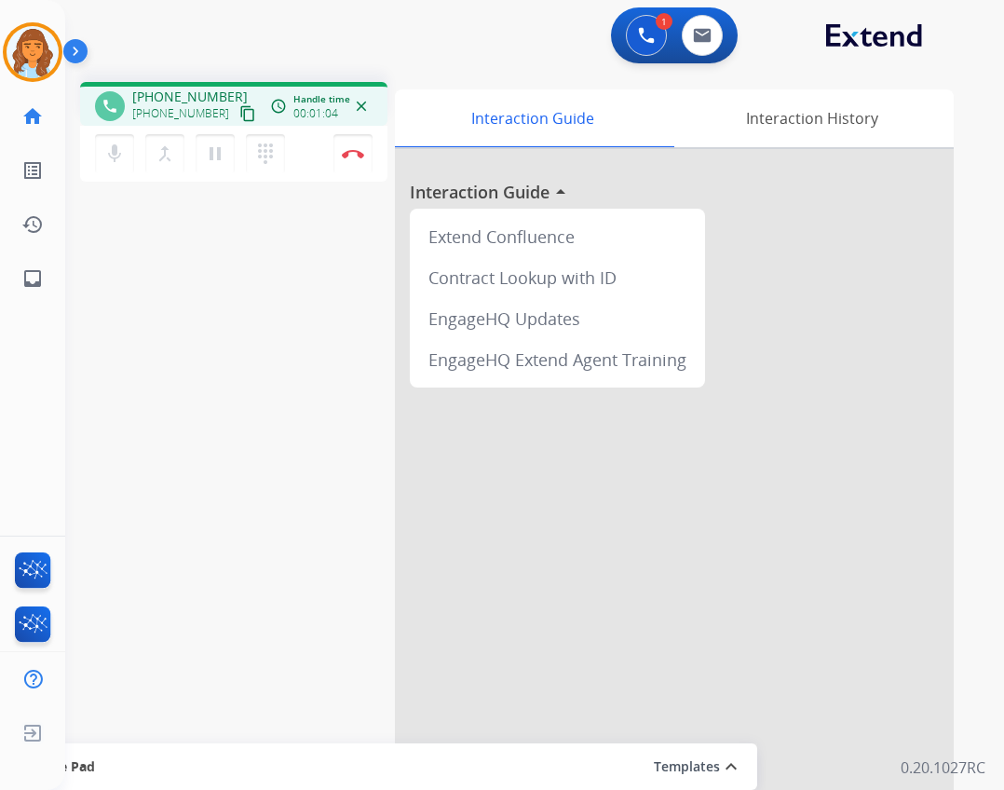
click at [239, 113] on mat-icon "content_copy" at bounding box center [247, 113] width 17 height 17
click at [239, 114] on mat-icon "content_copy" at bounding box center [247, 113] width 17 height 17
click at [368, 155] on button "Disconnect" at bounding box center [353, 153] width 39 height 39
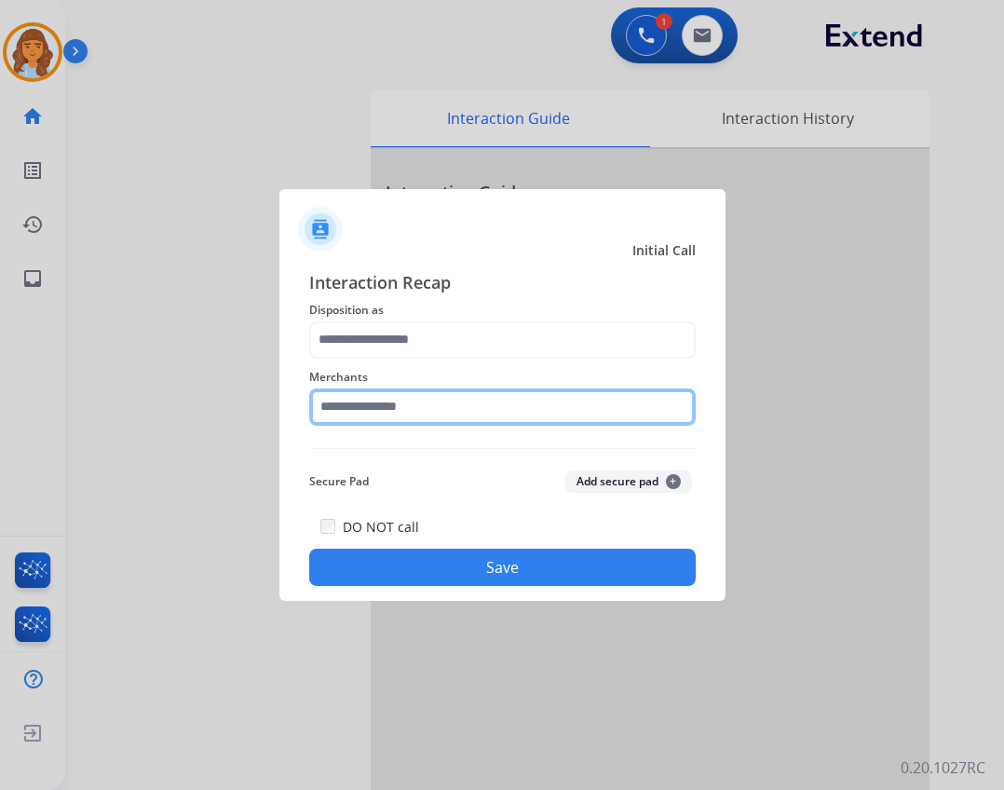
click at [379, 417] on input "text" at bounding box center [502, 407] width 387 height 37
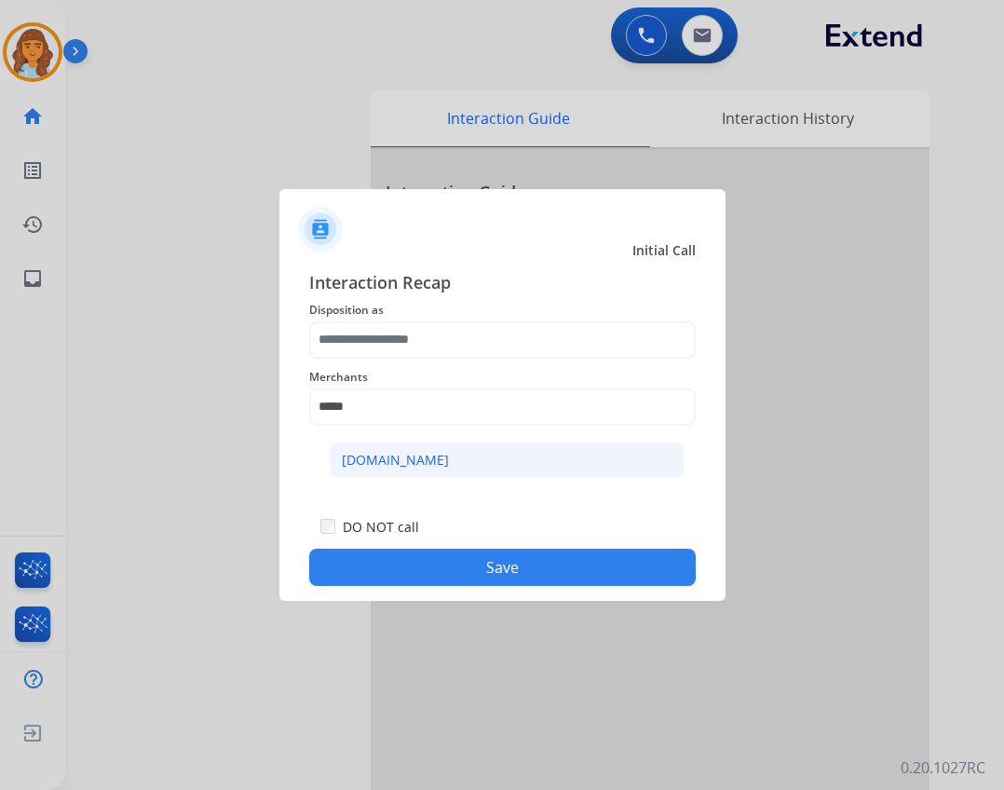
click at [586, 472] on li "[DOMAIN_NAME]" at bounding box center [507, 460] width 355 height 35
type input "**********"
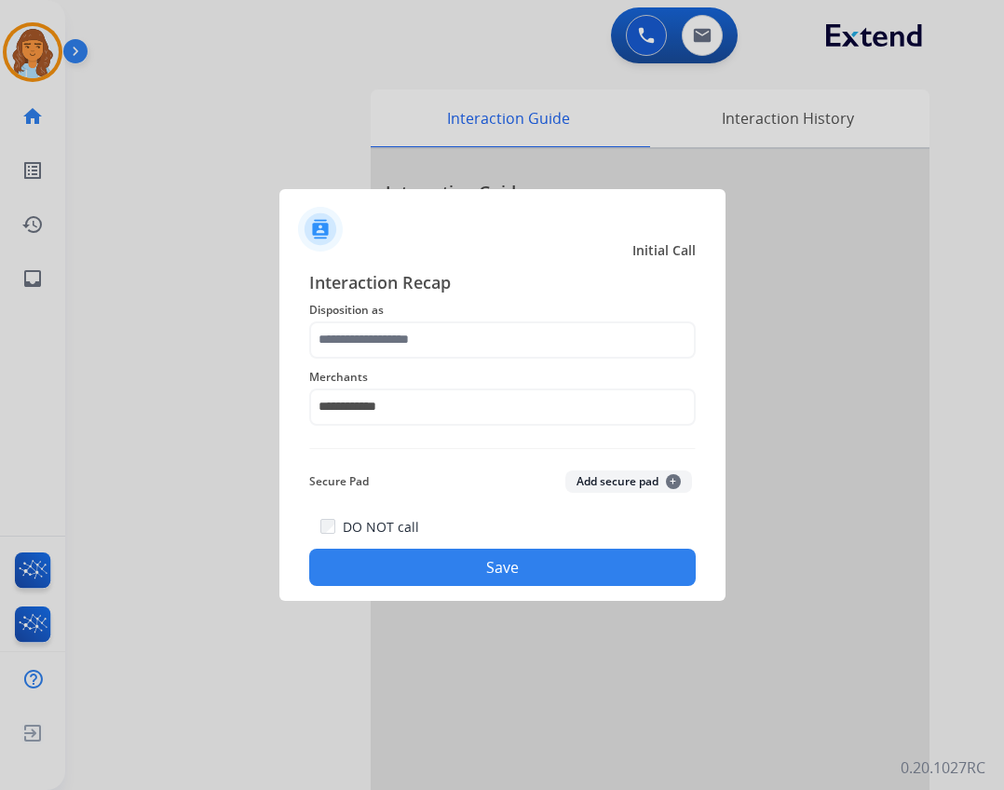
click at [553, 362] on div "**********" at bounding box center [502, 396] width 387 height 75
click at [553, 360] on div "**********" at bounding box center [502, 396] width 387 height 75
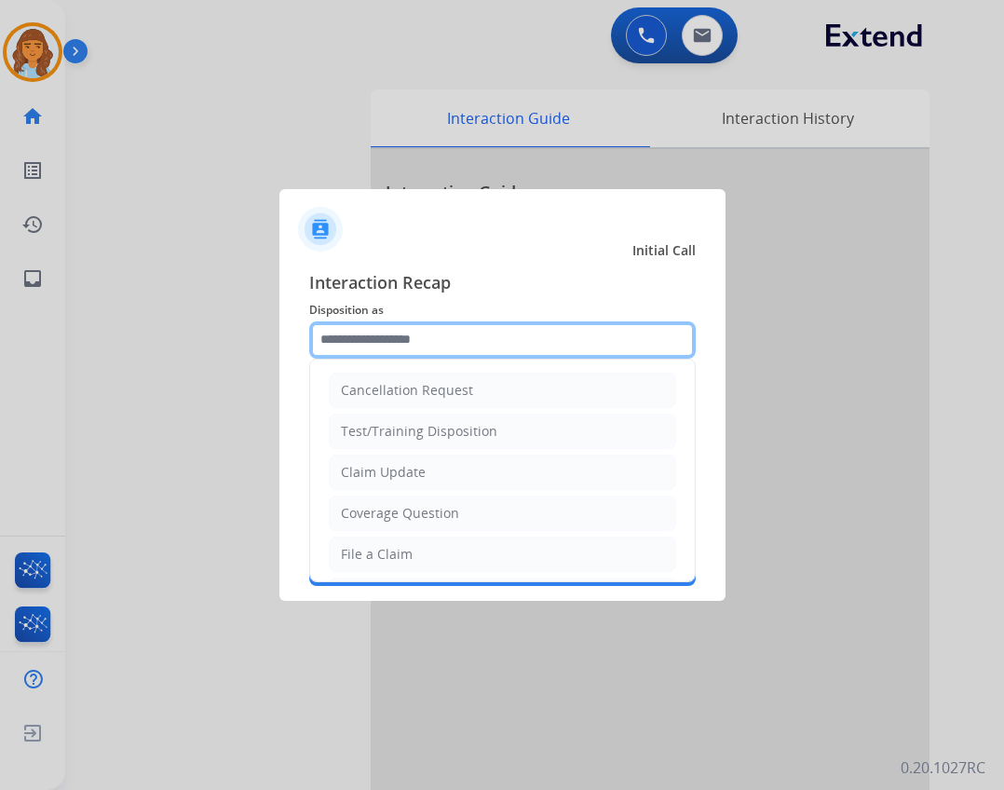
click at [553, 351] on input "text" at bounding box center [502, 339] width 387 height 37
click at [560, 348] on input "text" at bounding box center [502, 339] width 387 height 37
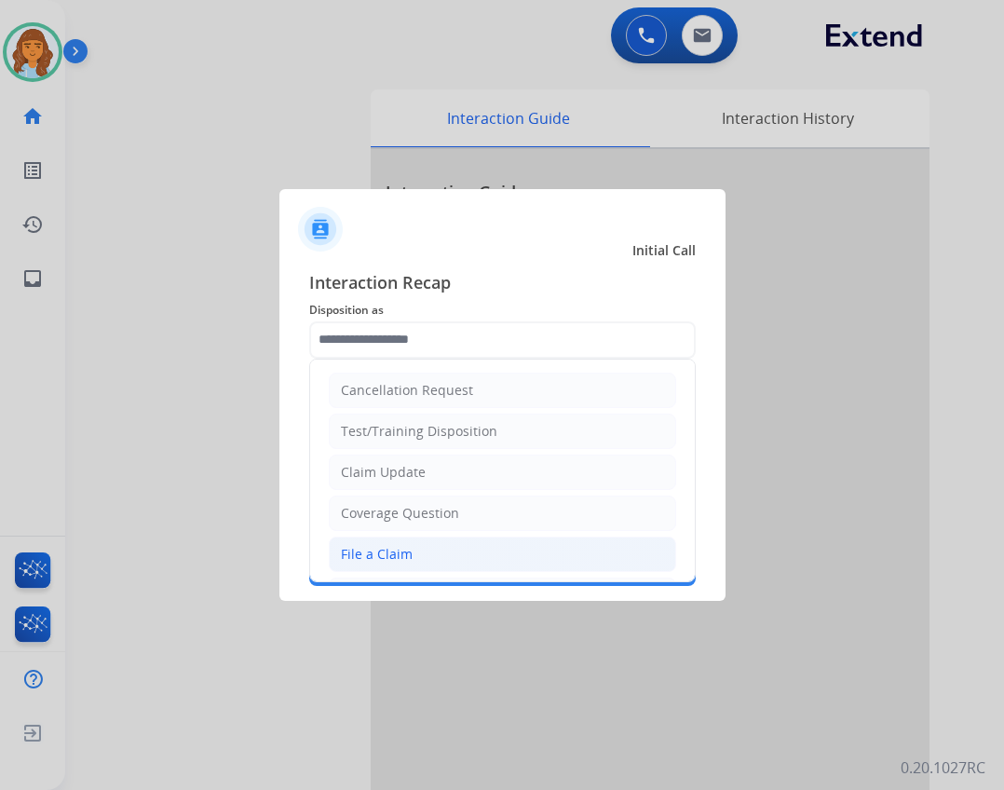
click at [432, 550] on li "File a Claim" at bounding box center [503, 554] width 348 height 35
type input "**********"
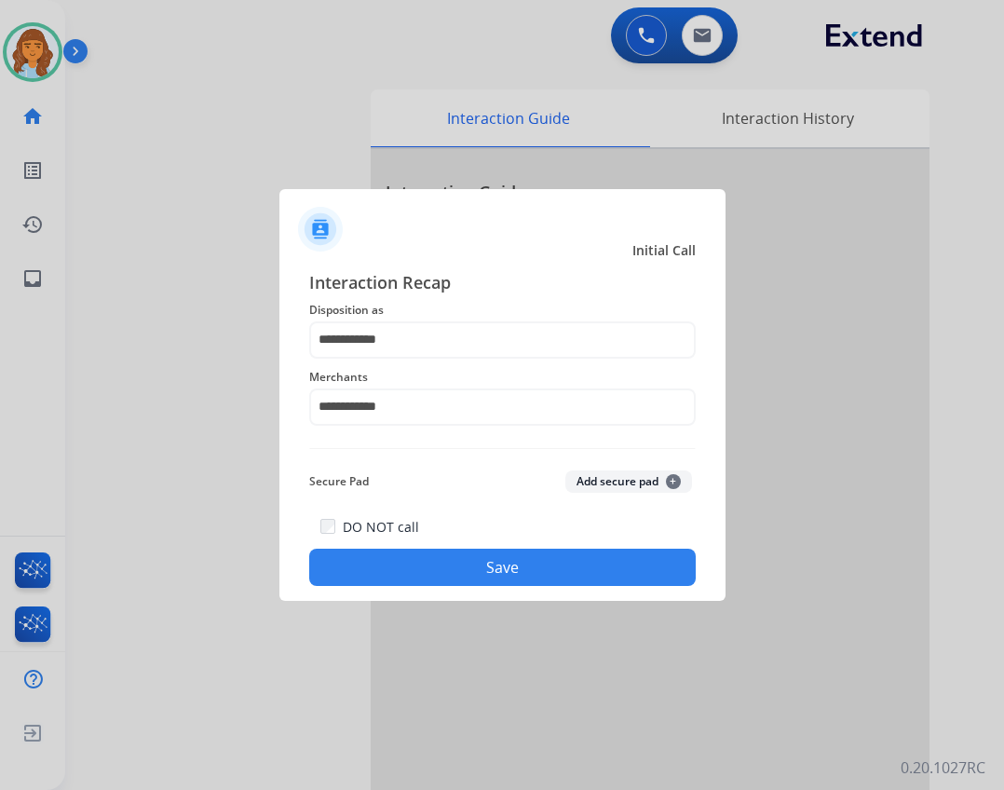
click at [454, 572] on button "Save" at bounding box center [502, 567] width 387 height 37
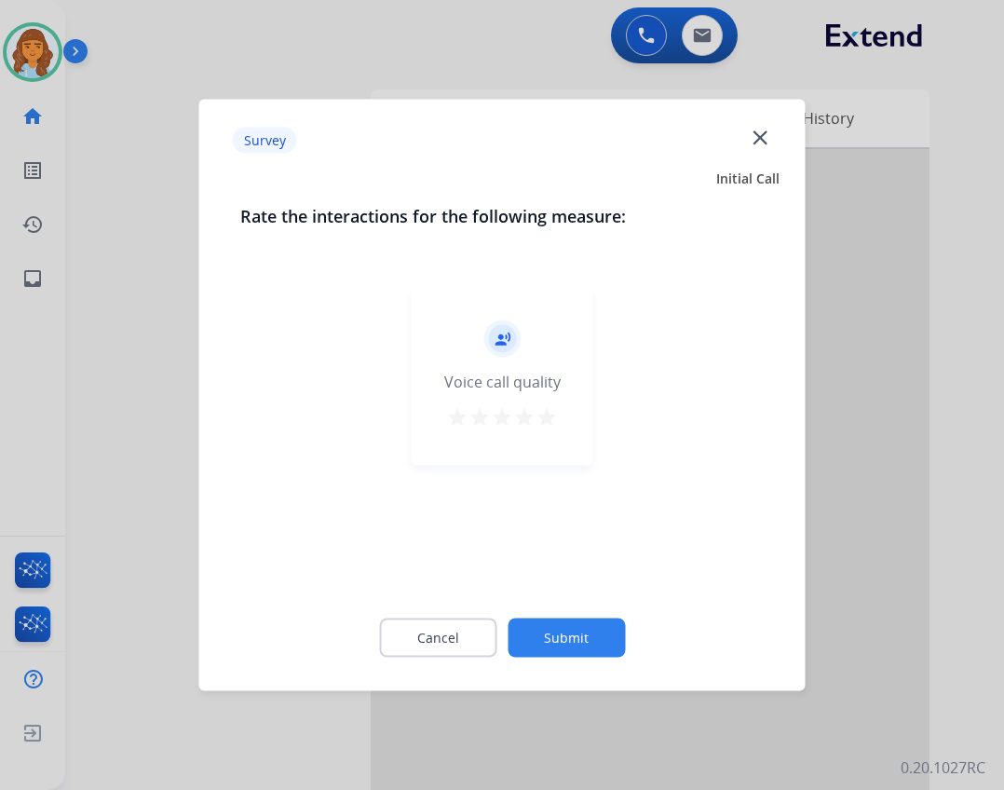
click at [572, 628] on button "Submit" at bounding box center [566, 638] width 117 height 39
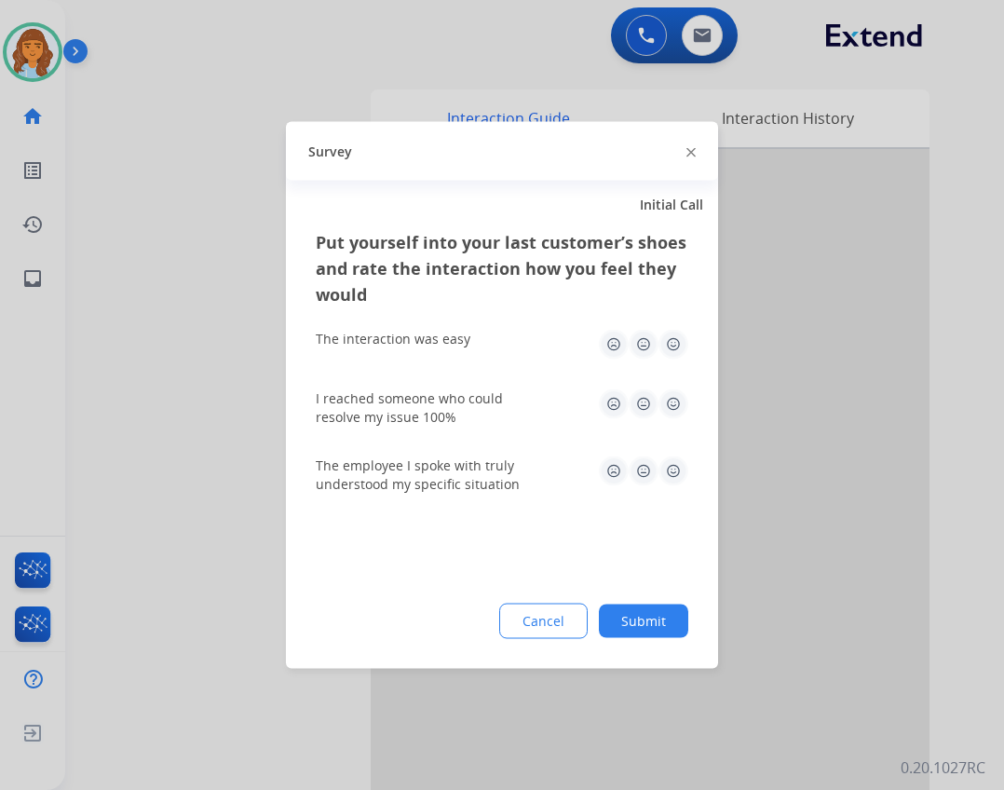
click at [663, 612] on button "Submit" at bounding box center [643, 622] width 89 height 34
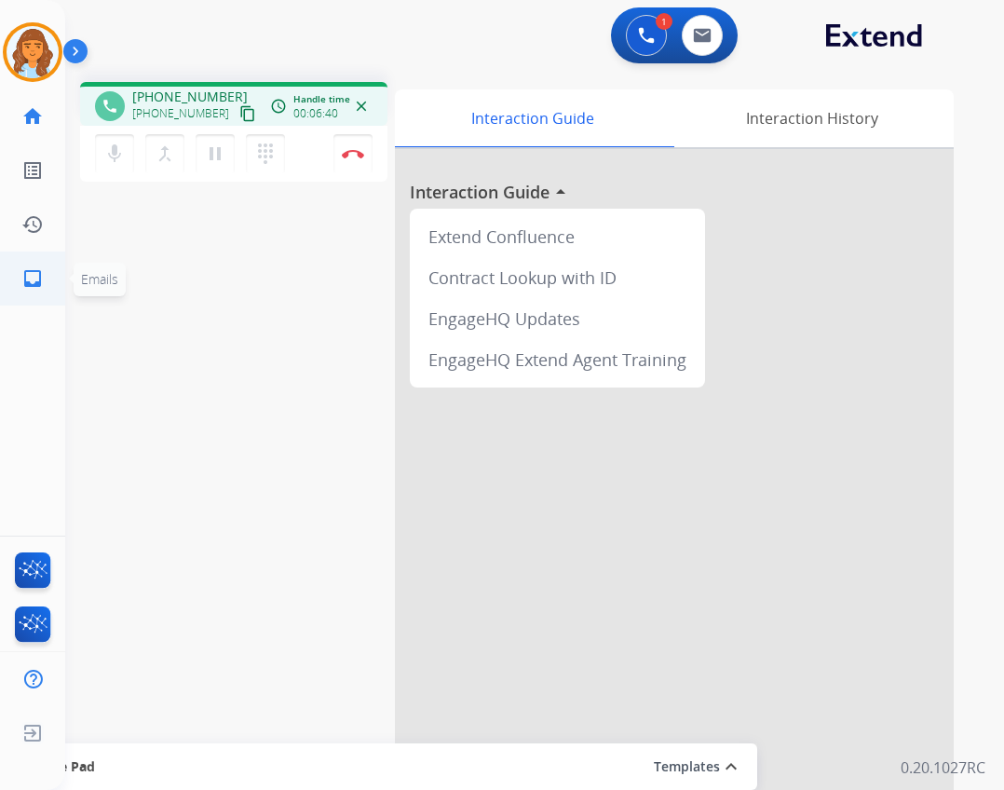
click at [24, 289] on mat-icon "inbox" at bounding box center [32, 278] width 22 height 22
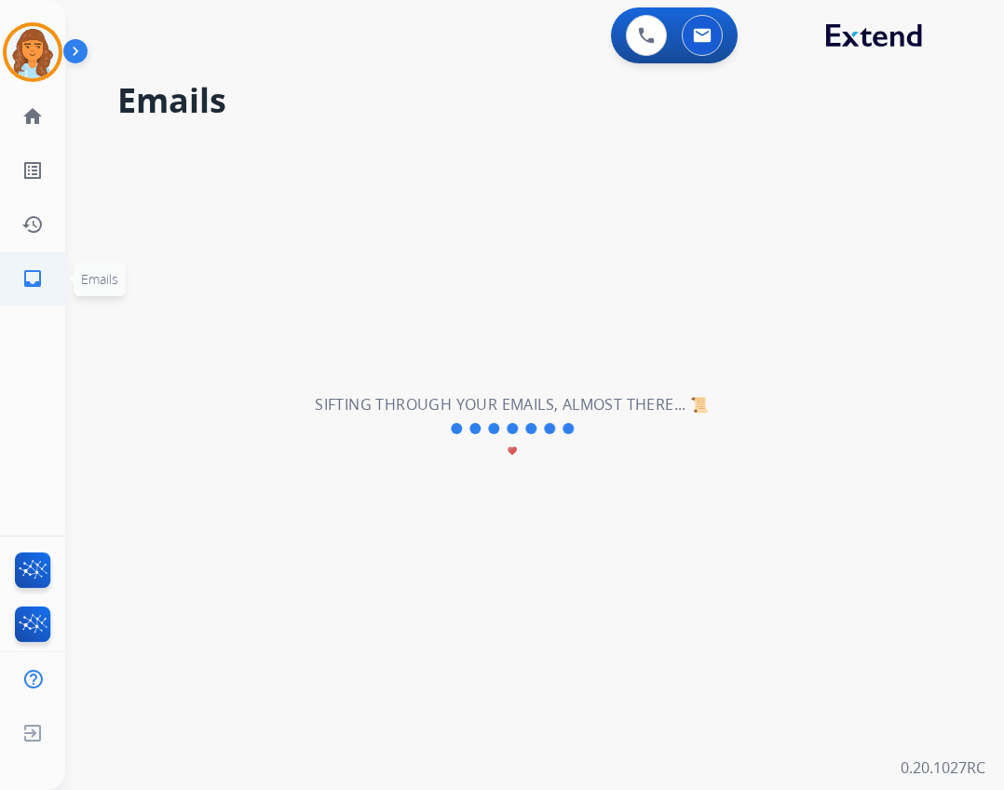
click at [22, 280] on mat-icon "inbox" at bounding box center [32, 278] width 22 height 22
click at [433, 444] on div "Sifting through your emails, almost there... 📜 favorite" at bounding box center [512, 428] width 394 height 71
click at [476, 418] on div at bounding box center [512, 427] width 130 height 22
click at [410, 379] on div "**********" at bounding box center [512, 428] width 895 height 723
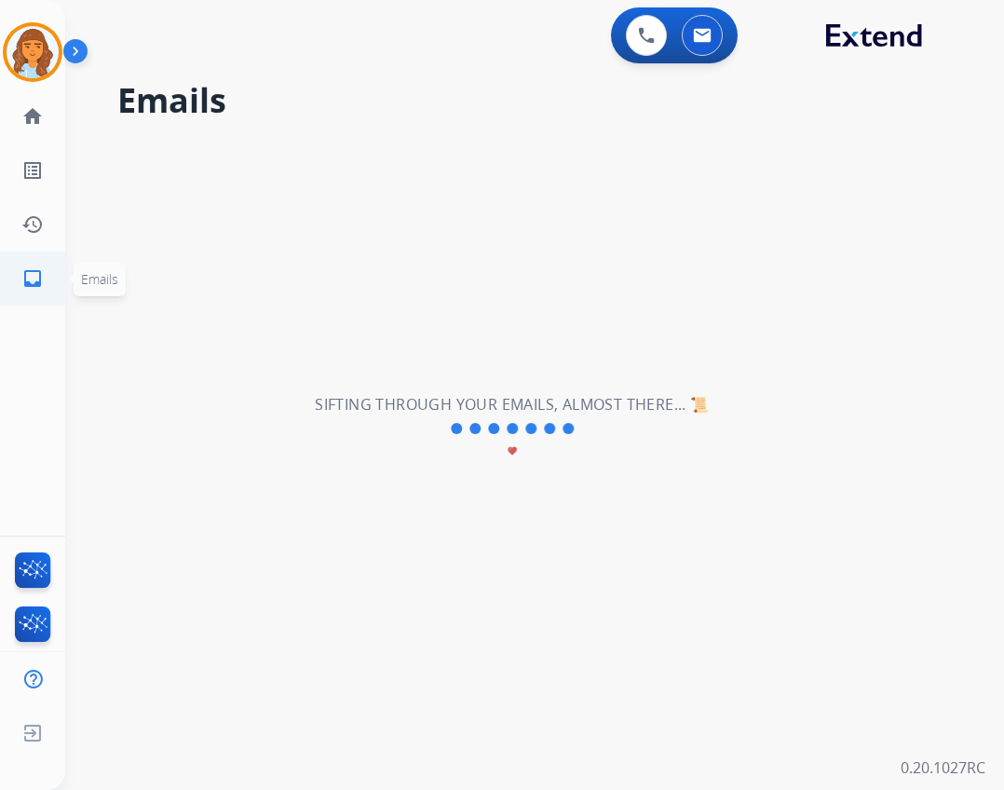
drag, startPoint x: 33, startPoint y: 295, endPoint x: 33, endPoint y: 276, distance: 19.6
click at [33, 293] on link "inbox Emails" at bounding box center [33, 279] width 52 height 52
click at [33, 276] on mat-icon "inbox" at bounding box center [32, 278] width 22 height 22
click at [505, 431] on div at bounding box center [512, 427] width 130 height 22
click at [67, 286] on div "**********" at bounding box center [512, 428] width 895 height 723
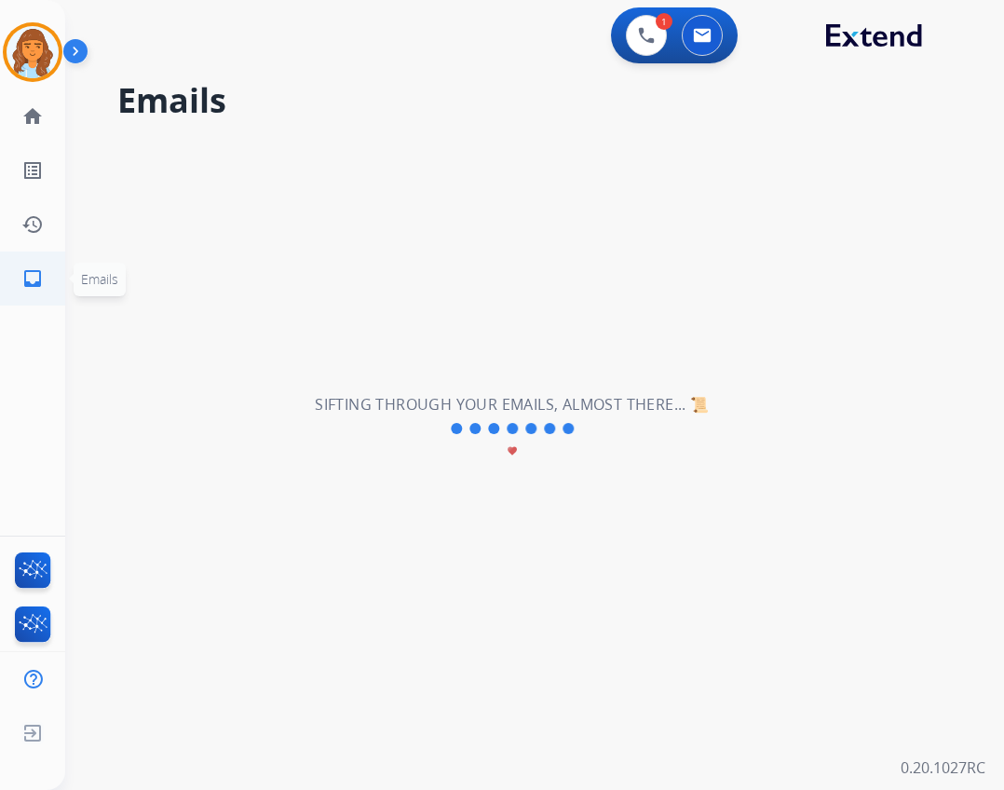
click at [45, 284] on link "inbox Emails" at bounding box center [33, 279] width 52 height 52
click at [29, 111] on mat-icon "home" at bounding box center [32, 116] width 22 height 22
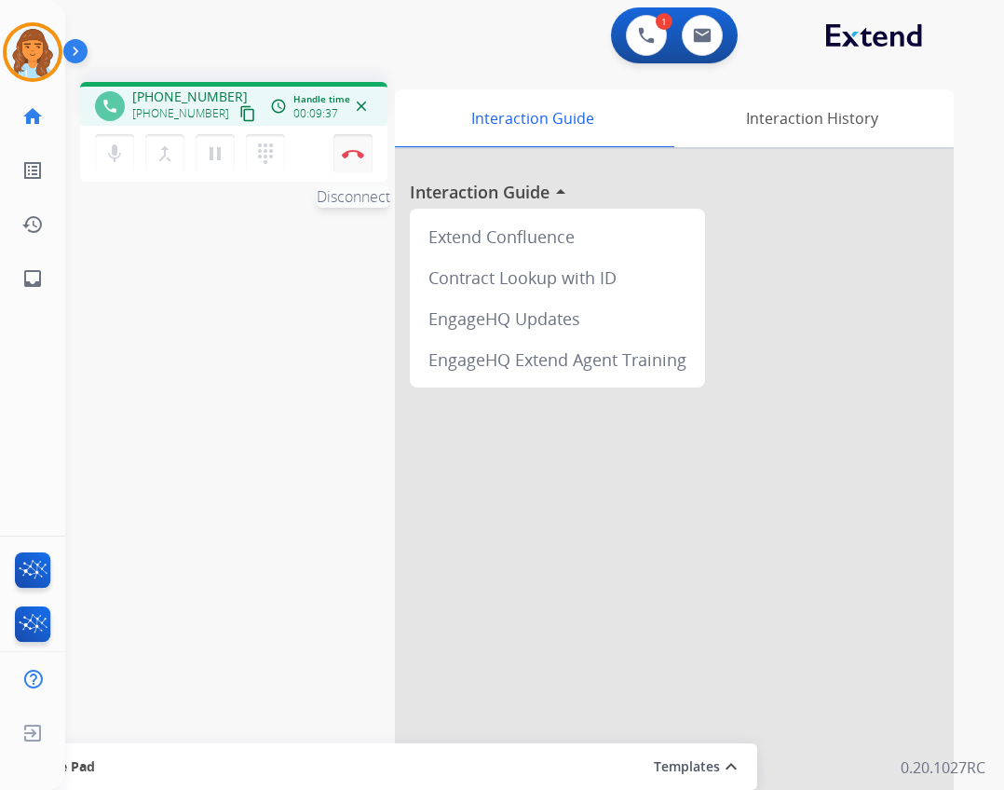
click at [339, 166] on button "Disconnect" at bounding box center [353, 153] width 39 height 39
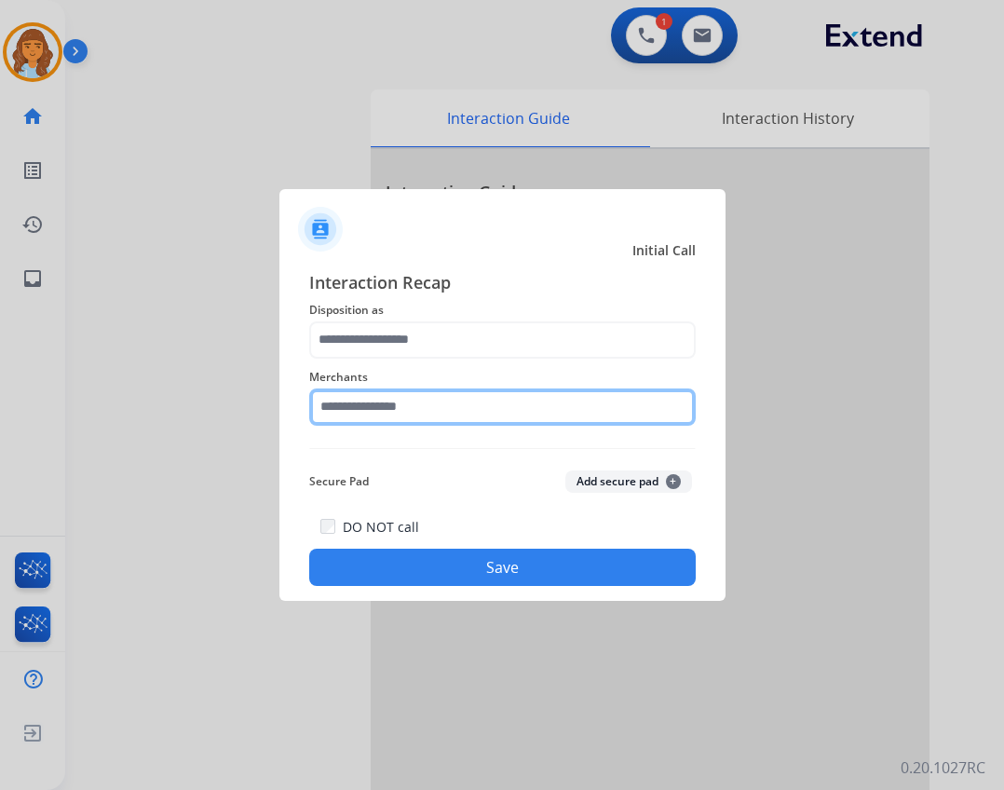
click at [417, 400] on input "text" at bounding box center [502, 407] width 387 height 37
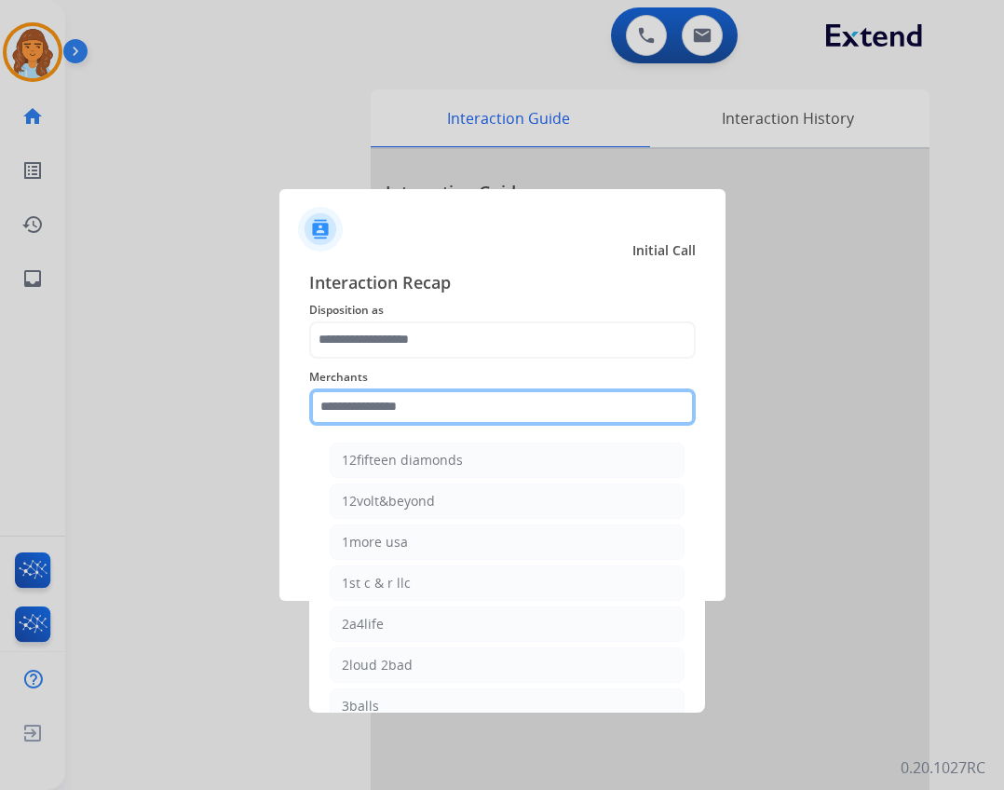
type input "*"
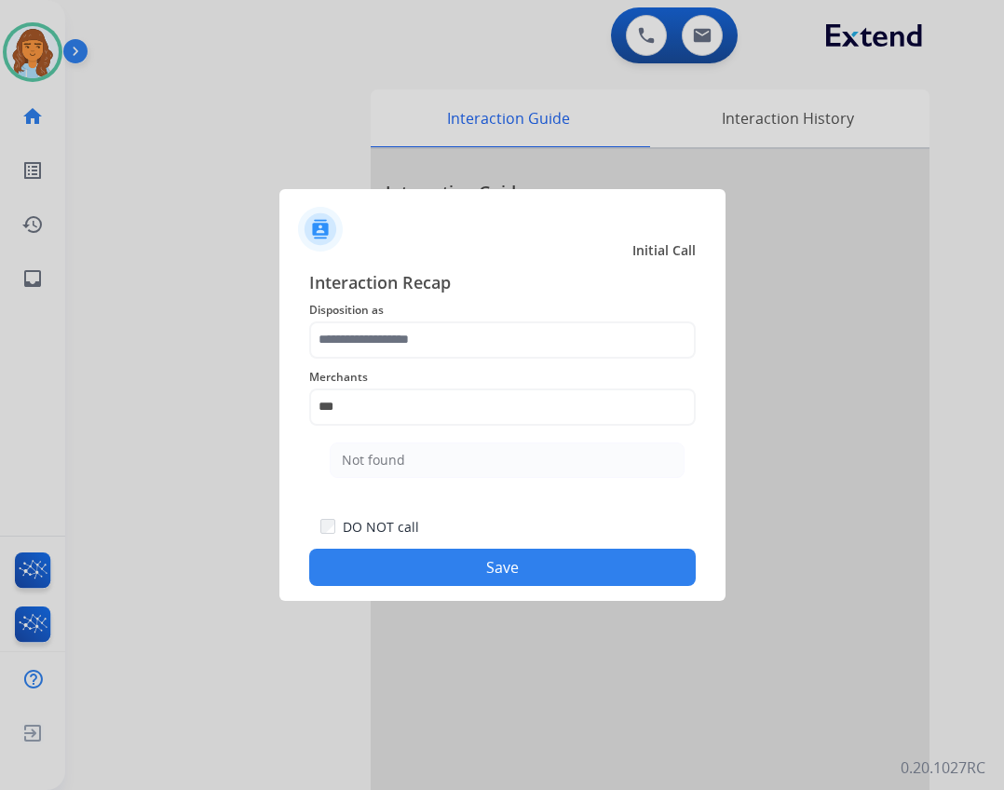
click at [386, 469] on div "Not found" at bounding box center [373, 460] width 63 height 19
type input "*********"
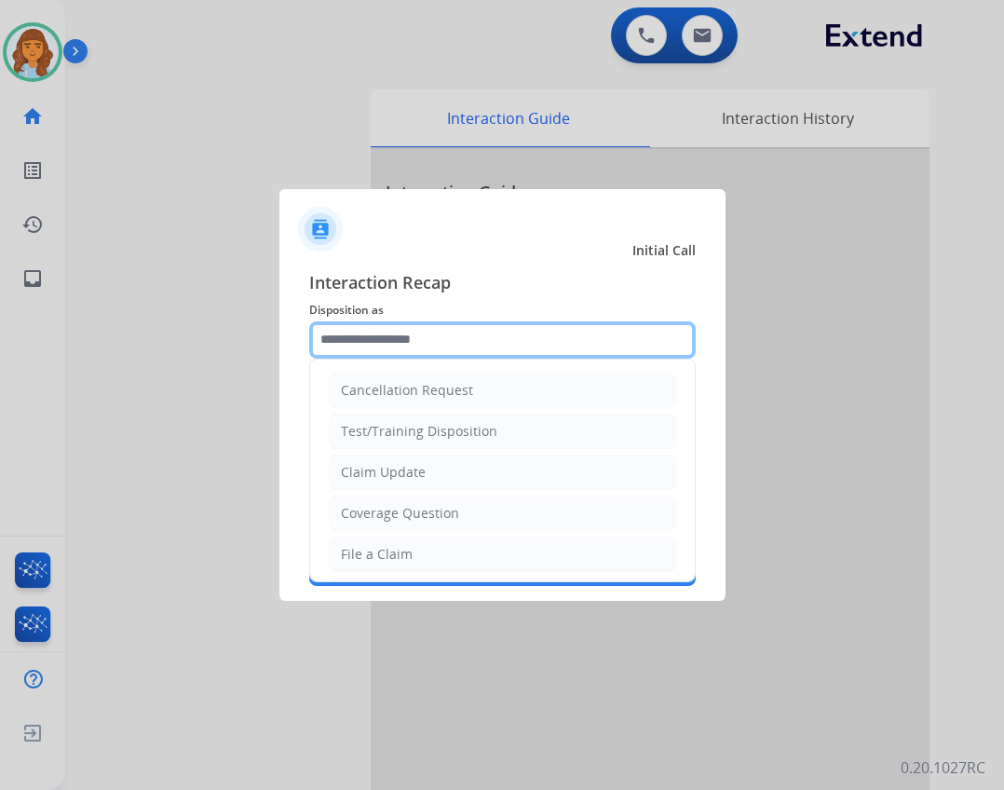
click at [409, 343] on input "text" at bounding box center [502, 339] width 387 height 37
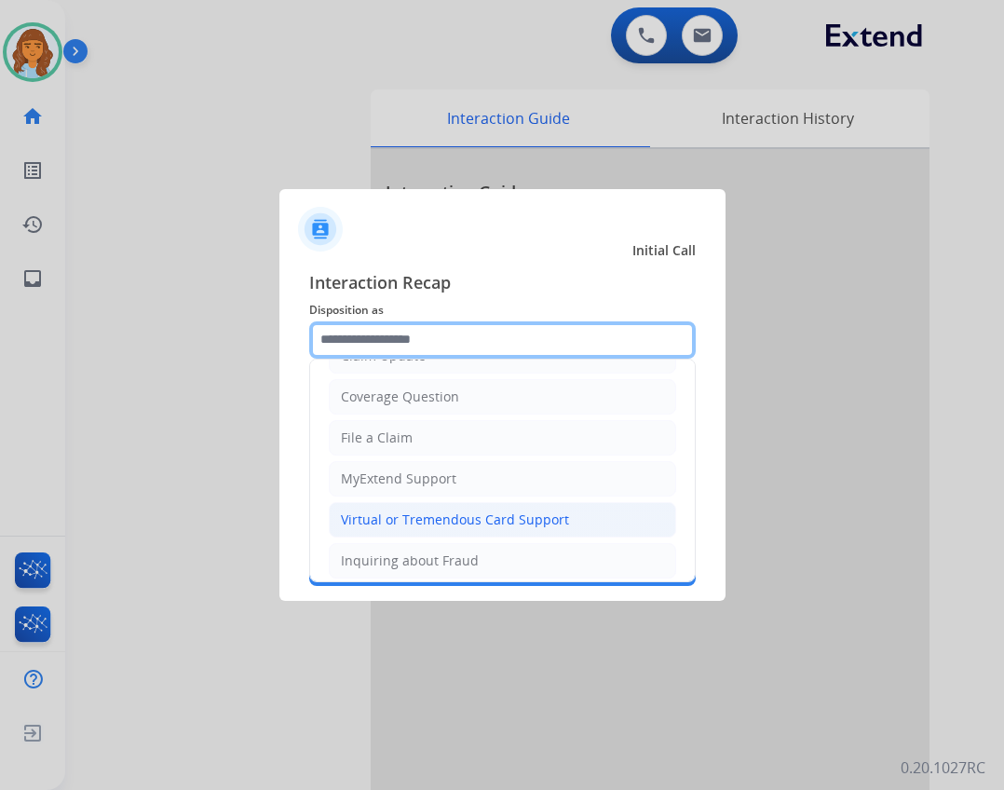
scroll to position [104, 0]
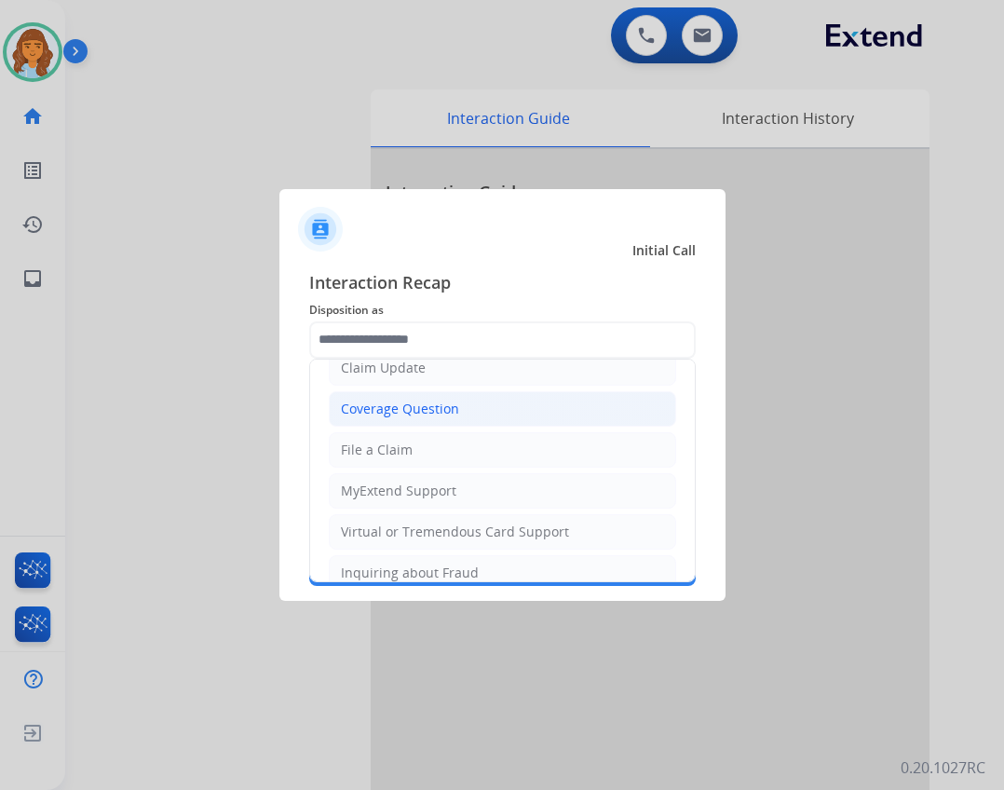
click at [403, 410] on div "Coverage Question" at bounding box center [400, 409] width 118 height 19
type input "**********"
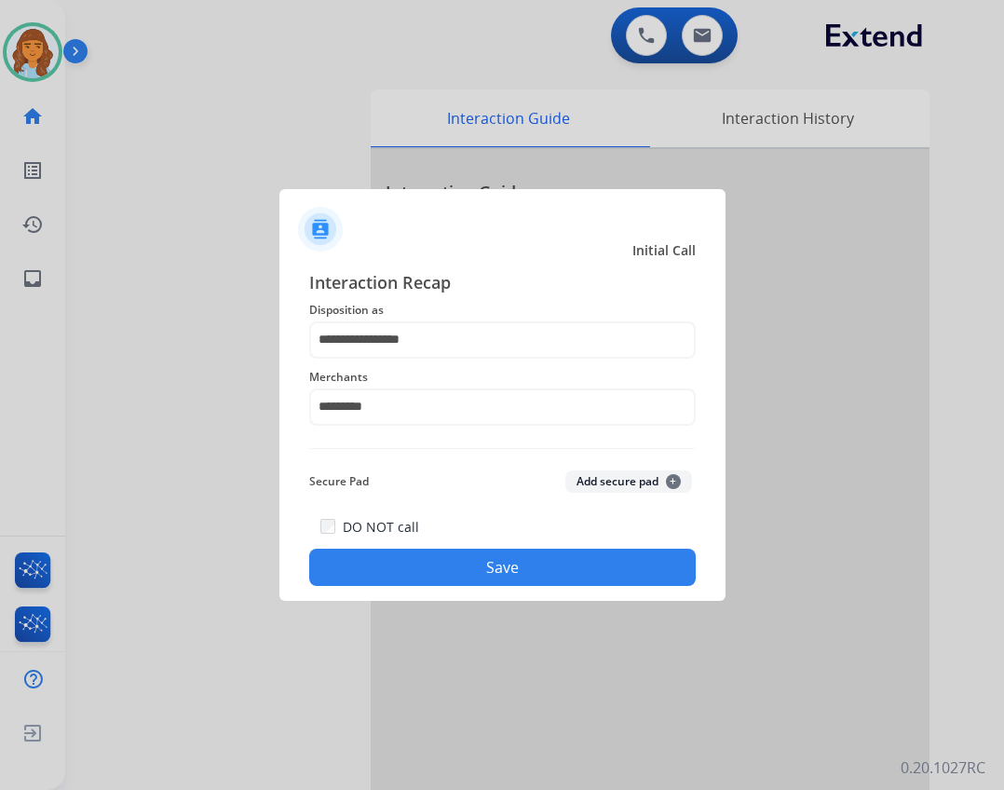
click at [445, 557] on button "Save" at bounding box center [502, 567] width 387 height 37
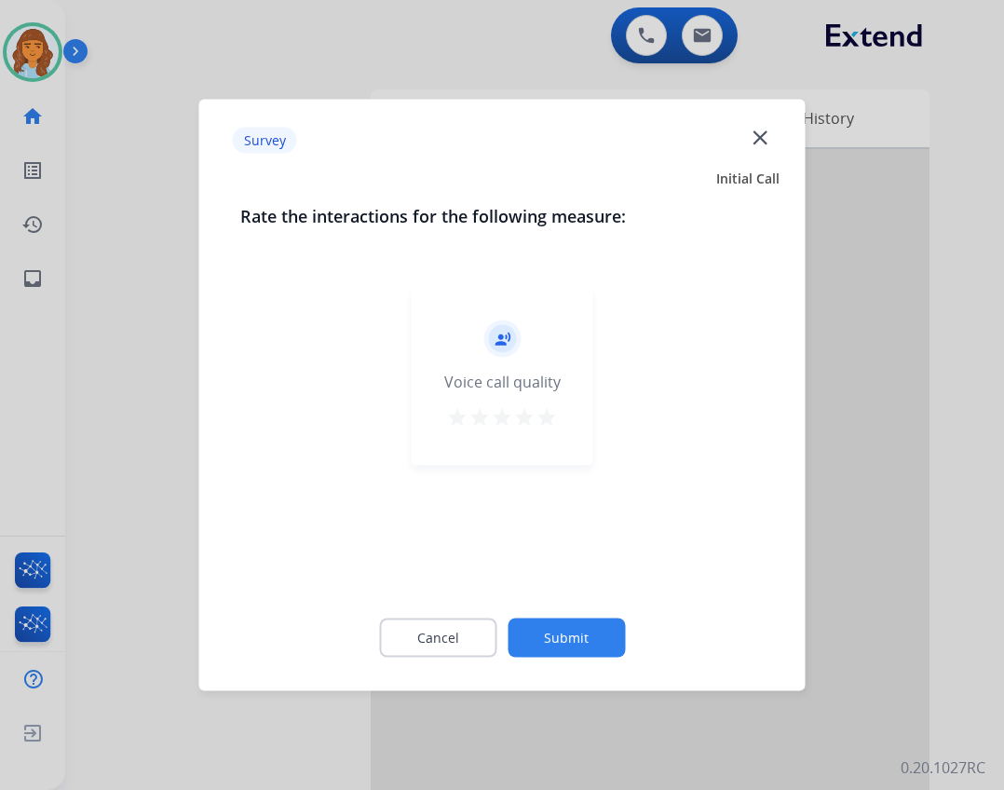
click at [556, 620] on button "Submit" at bounding box center [566, 638] width 117 height 39
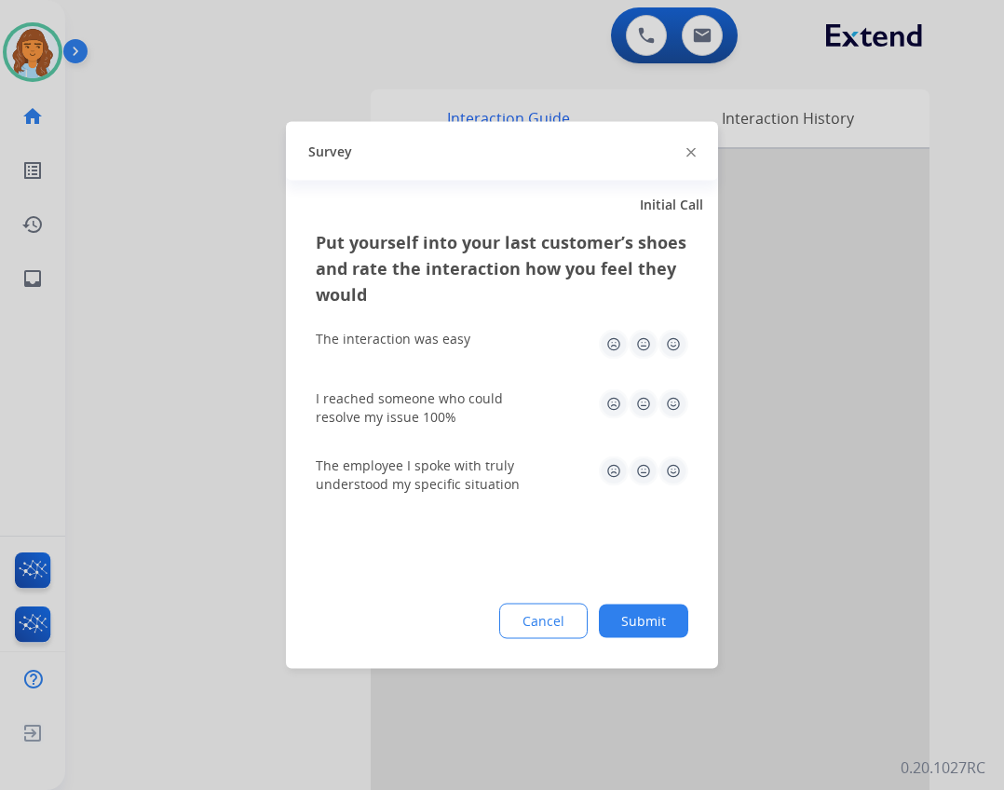
click at [640, 629] on button "Submit" at bounding box center [643, 622] width 89 height 34
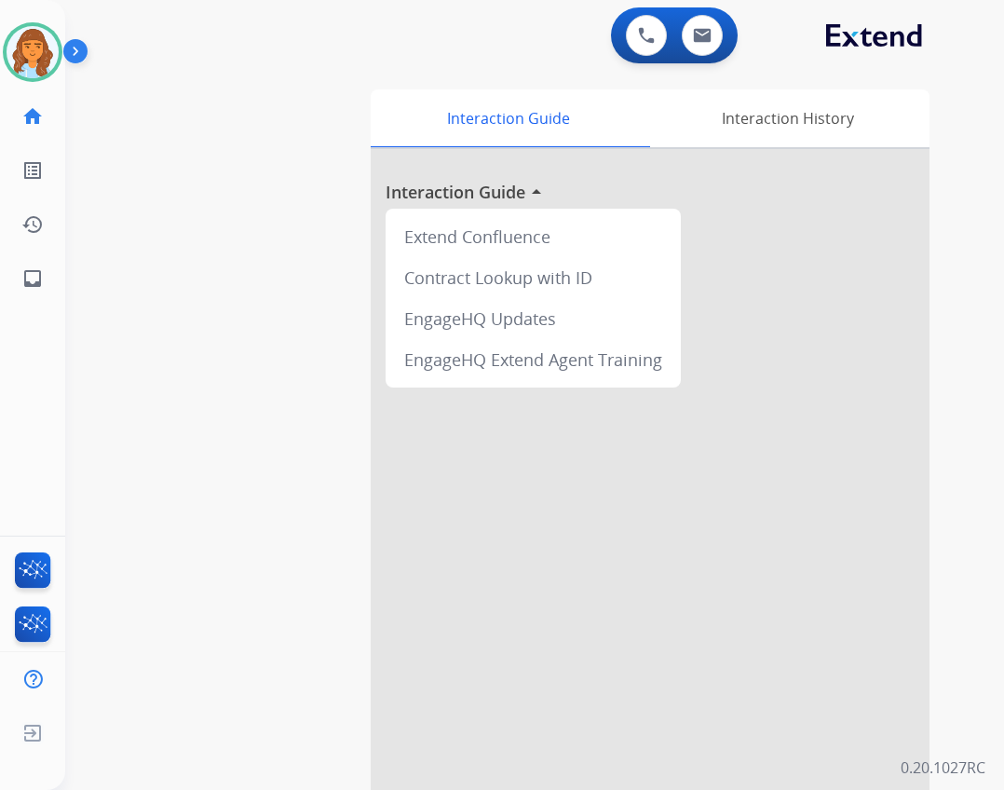
click at [70, 272] on div "swap_horiz Break voice bridge close_fullscreen Connect 3-Way Call merge_type Se…" at bounding box center [512, 455] width 895 height 777
click at [55, 290] on link "inbox Emails" at bounding box center [33, 279] width 52 height 52
select select "**********"
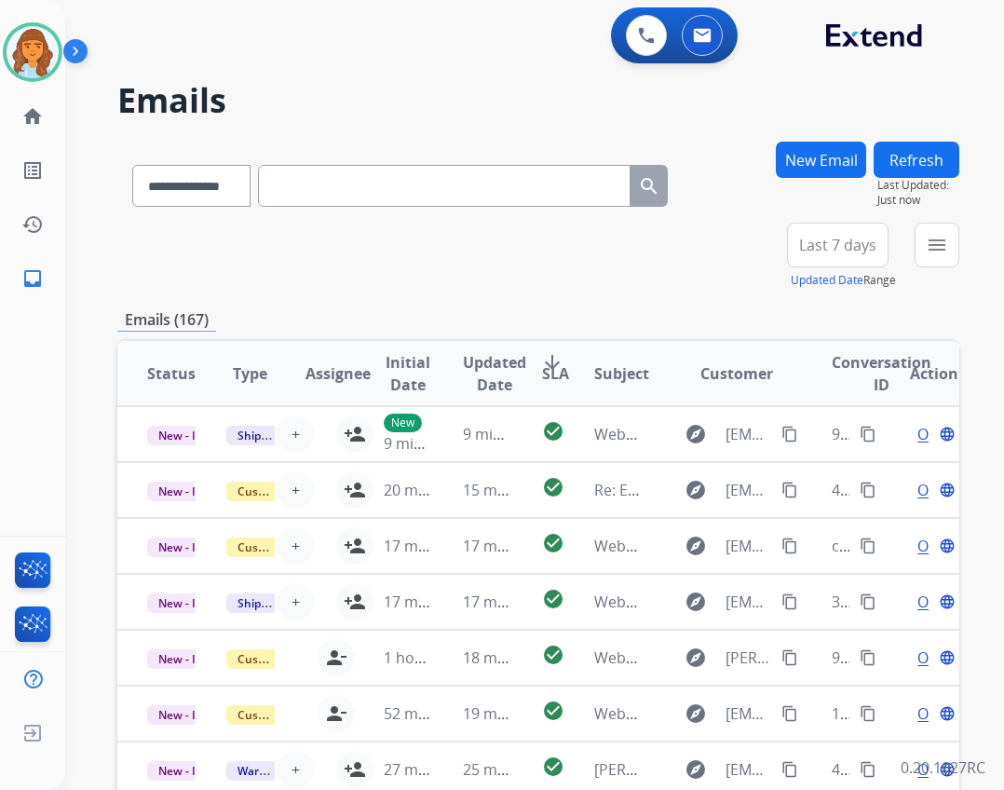
click at [833, 160] on button "New Email" at bounding box center [821, 160] width 90 height 36
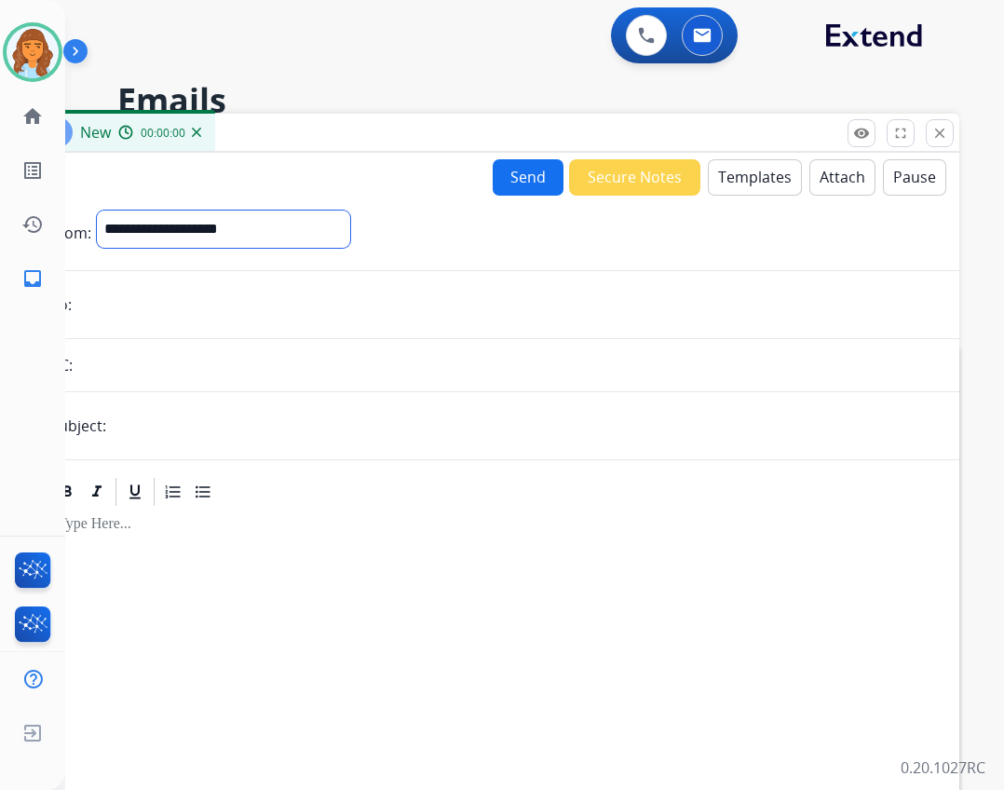
click at [102, 245] on select "**********" at bounding box center [223, 229] width 253 height 37
select select "**********"
click at [97, 211] on select "**********" at bounding box center [223, 229] width 253 height 37
click at [194, 419] on input "text" at bounding box center [525, 427] width 826 height 37
type input "**********"
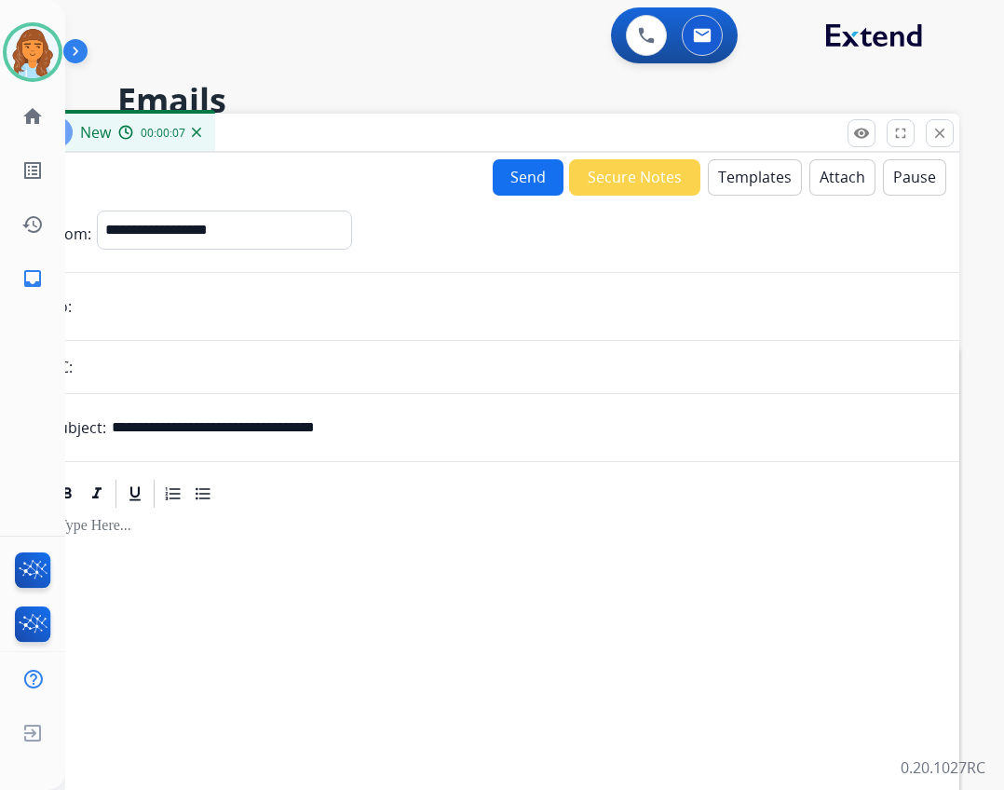
click at [708, 174] on button "Templates" at bounding box center [755, 177] width 94 height 36
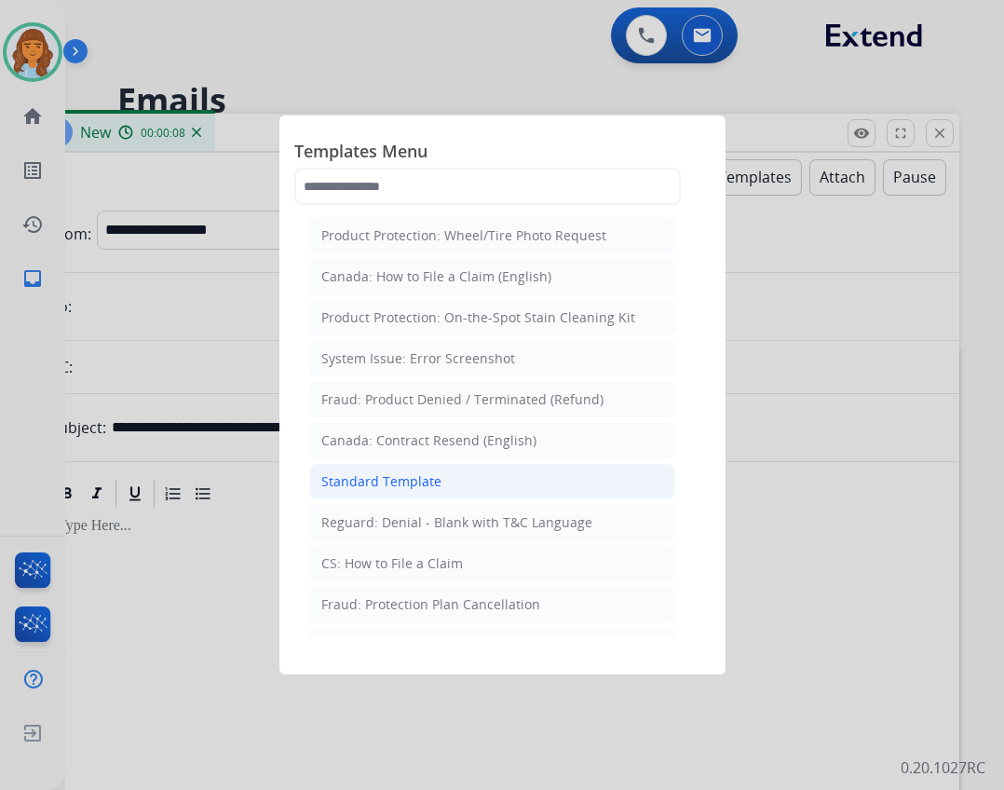
click at [411, 473] on div "Standard Template" at bounding box center [381, 481] width 120 height 19
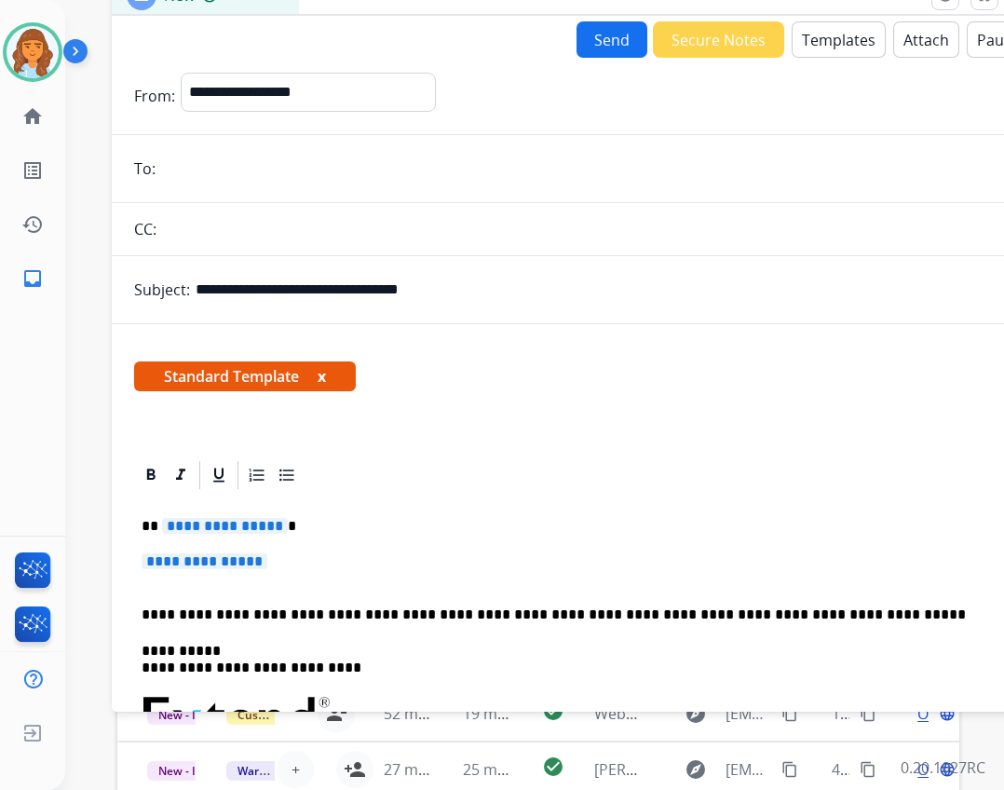
drag, startPoint x: 303, startPoint y: 141, endPoint x: 387, endPoint y: 4, distance: 160.6
click at [201, 518] on span "**********" at bounding box center [225, 526] width 126 height 16
click at [159, 560] on span "**********" at bounding box center [205, 561] width 126 height 16
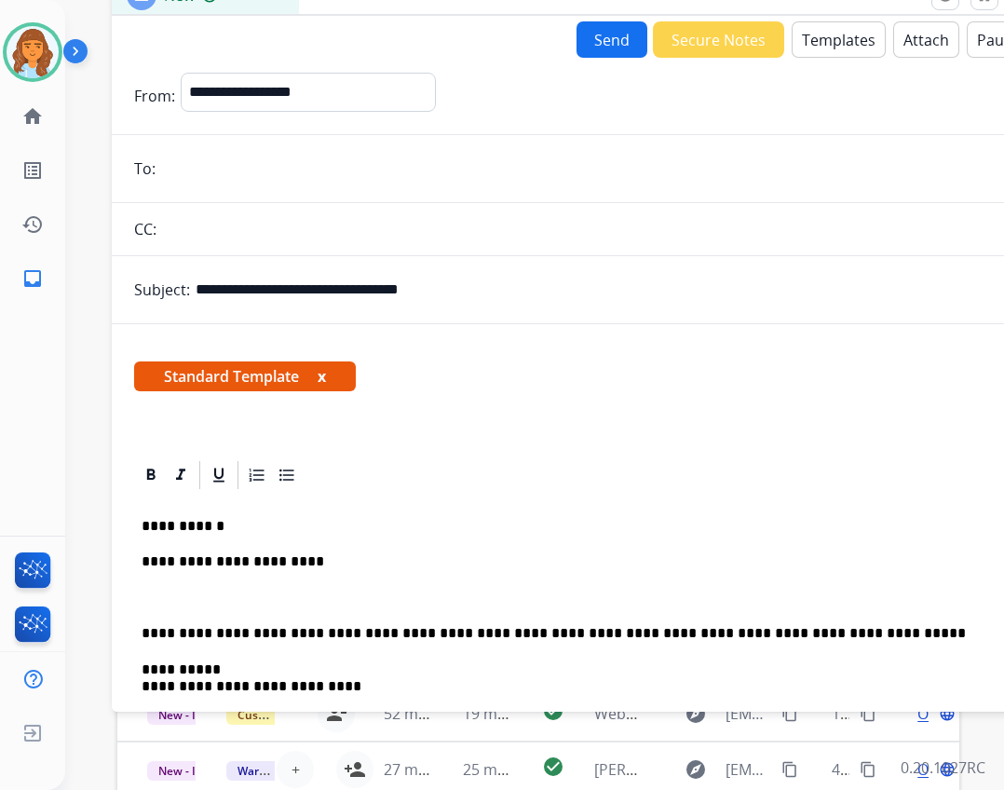
click at [199, 175] on input "email" at bounding box center [591, 168] width 860 height 37
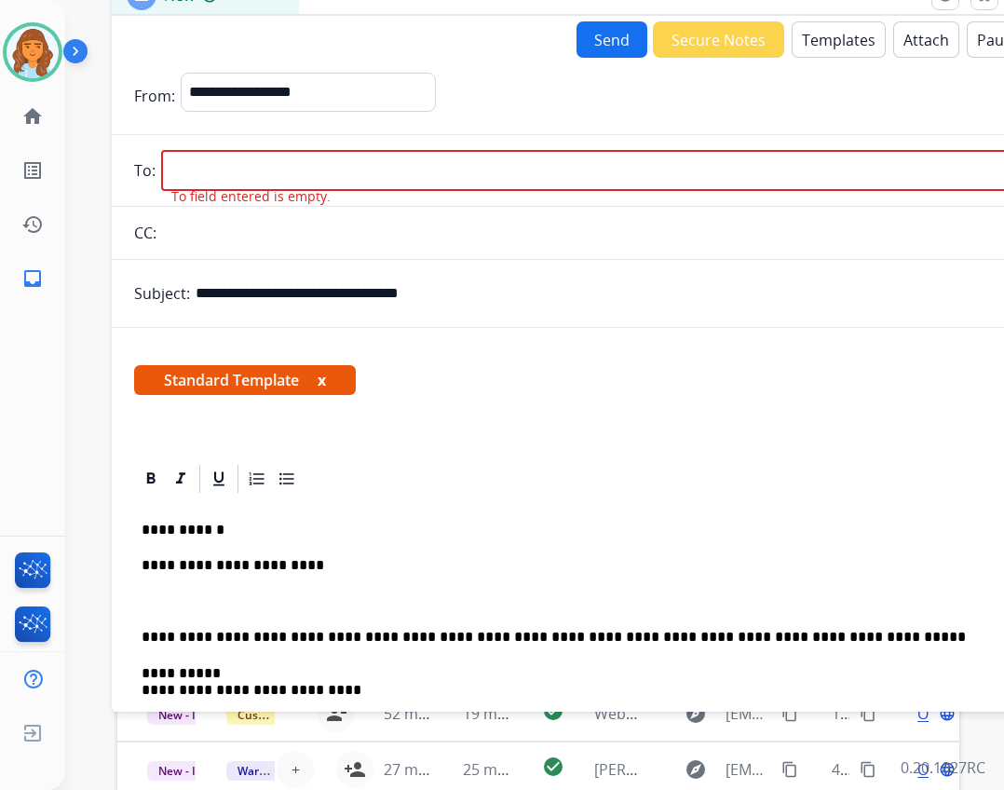
click at [253, 180] on input "email" at bounding box center [591, 170] width 860 height 41
paste input "**********"
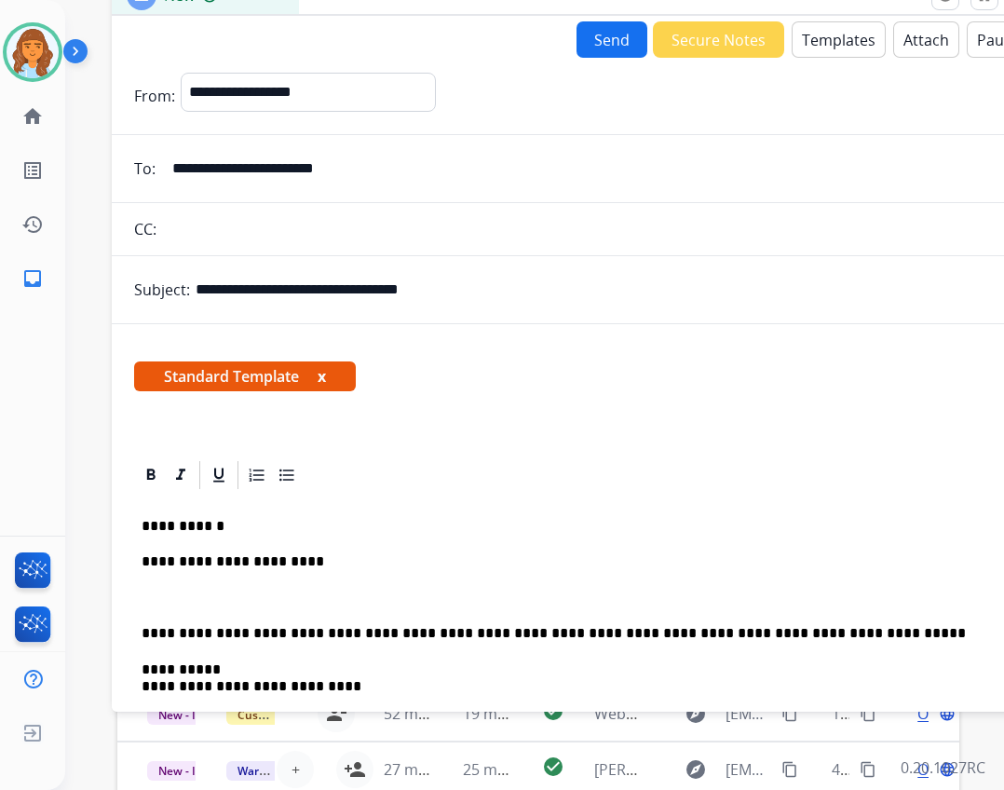
type input "**********"
click at [339, 594] on p at bounding box center [578, 598] width 872 height 17
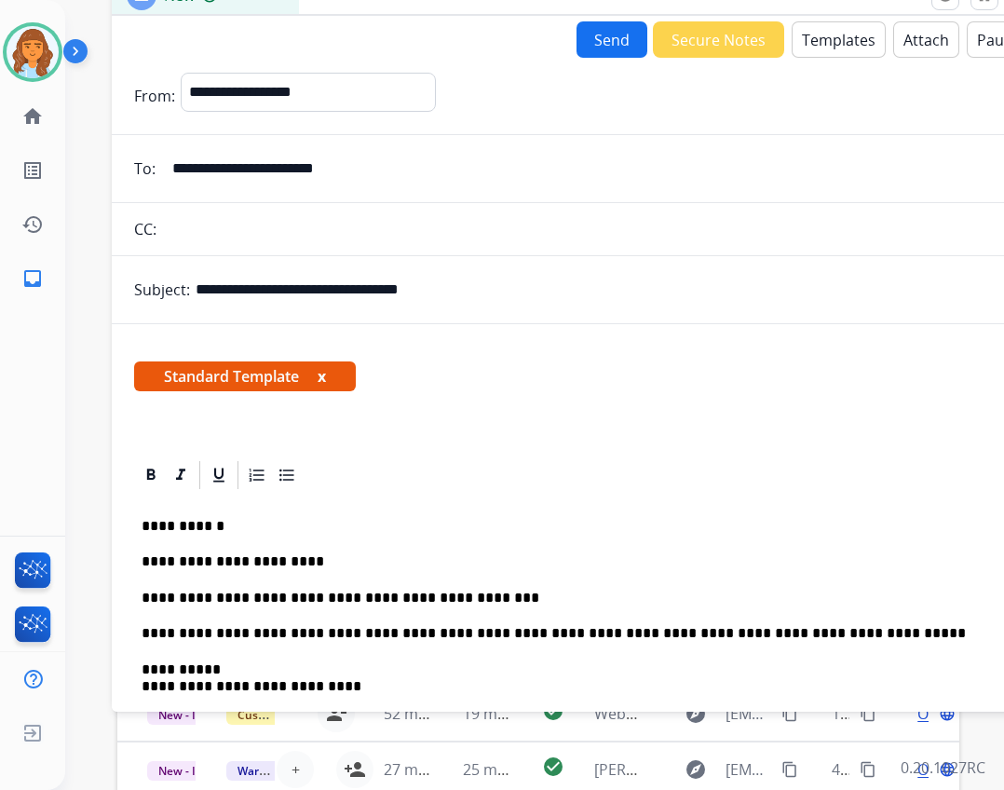
click at [911, 33] on button "Attach" at bounding box center [927, 39] width 66 height 36
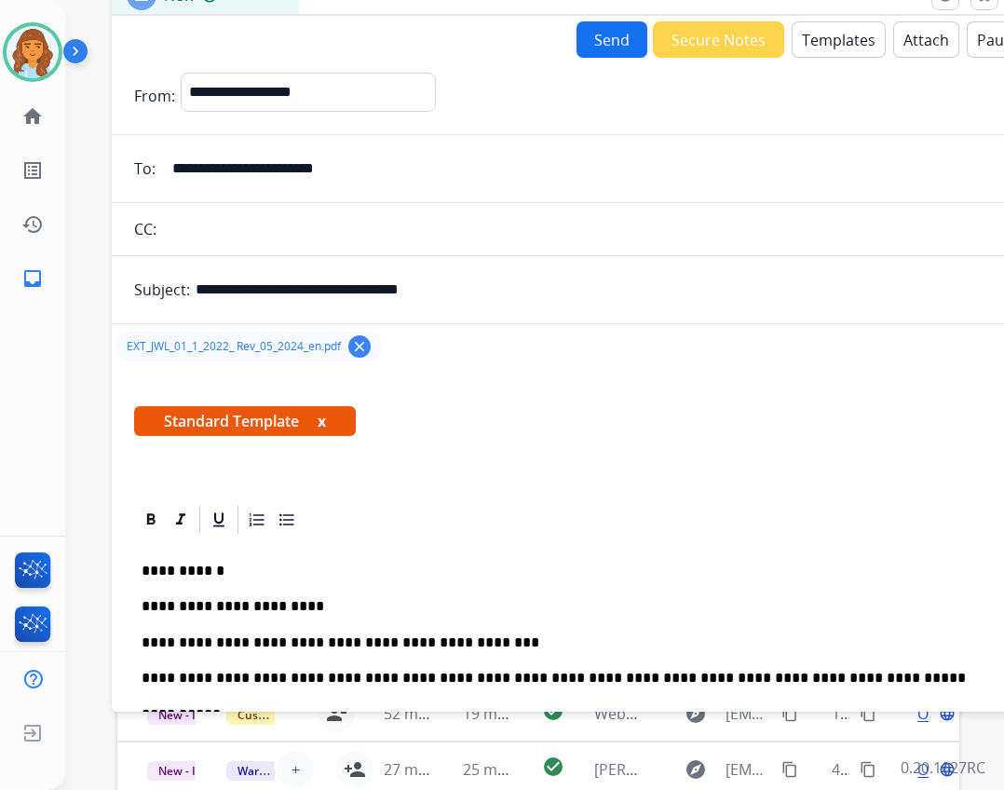
click at [593, 37] on button "Send" at bounding box center [612, 39] width 71 height 36
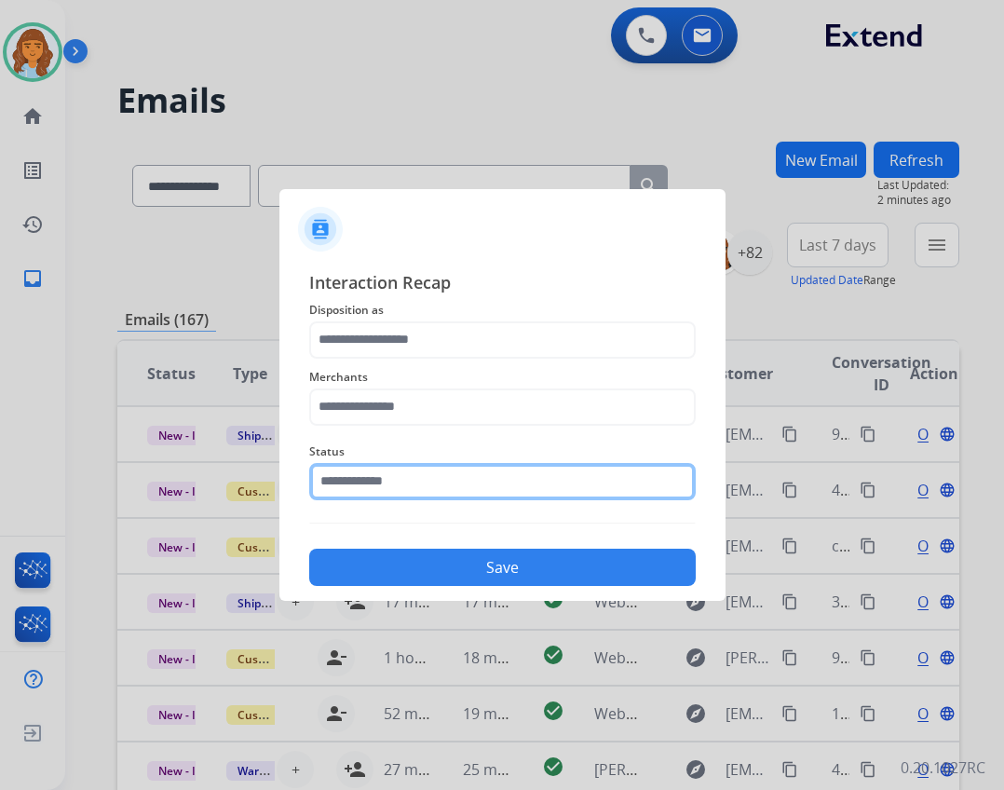
click at [381, 497] on input "text" at bounding box center [502, 481] width 387 height 37
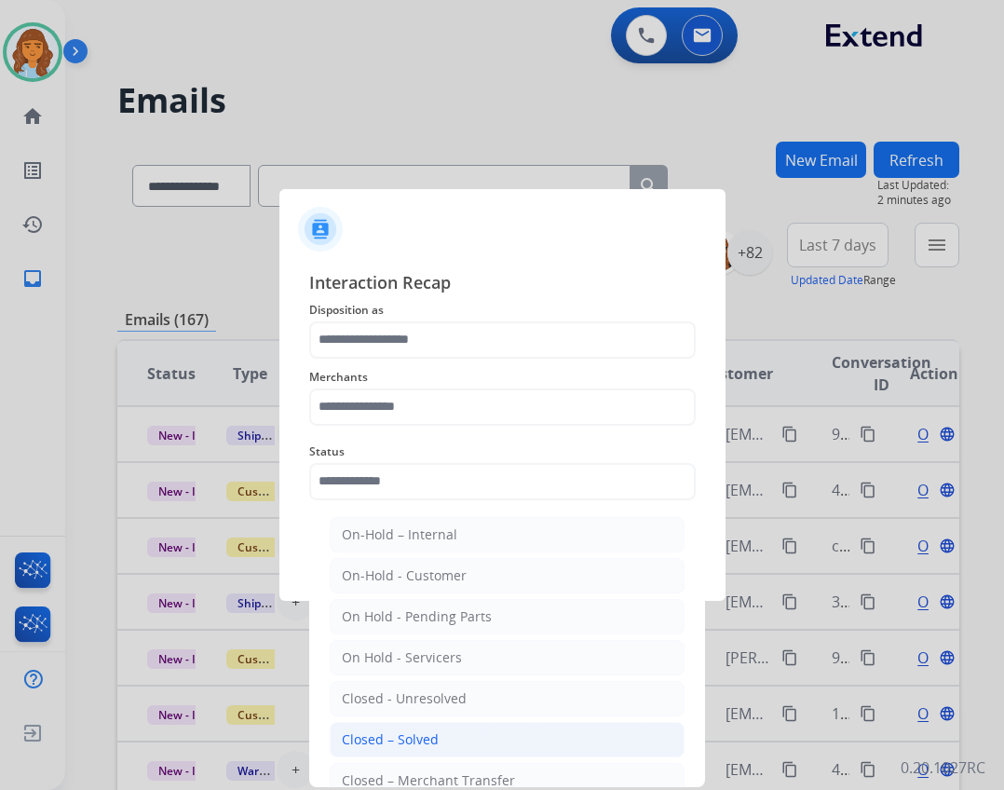
click at [447, 744] on li "Closed – Solved" at bounding box center [507, 739] width 355 height 35
type input "**********"
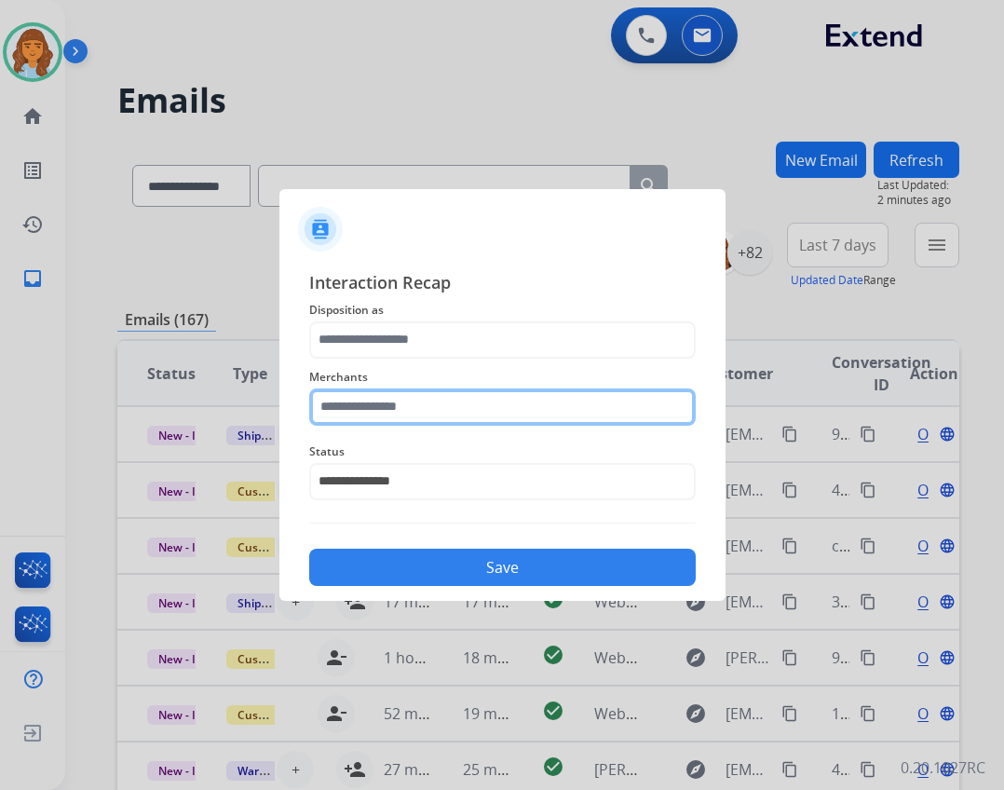
click at [442, 421] on input "text" at bounding box center [502, 407] width 387 height 37
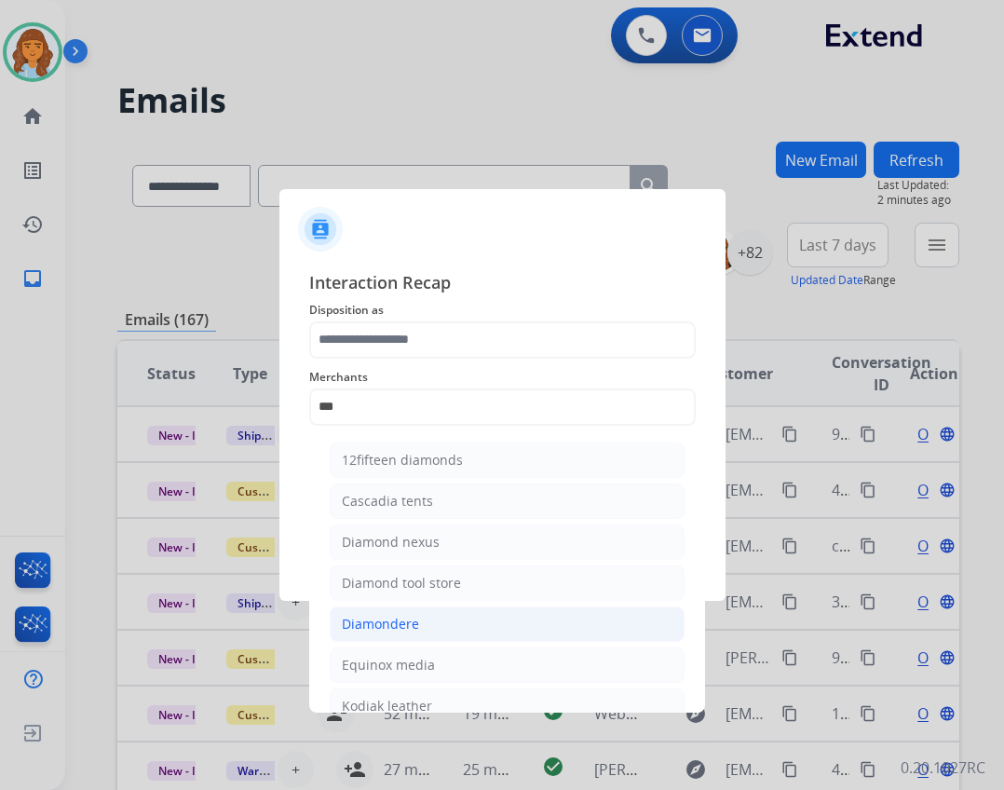
click at [465, 618] on li "Diamondere" at bounding box center [507, 624] width 355 height 35
type input "**********"
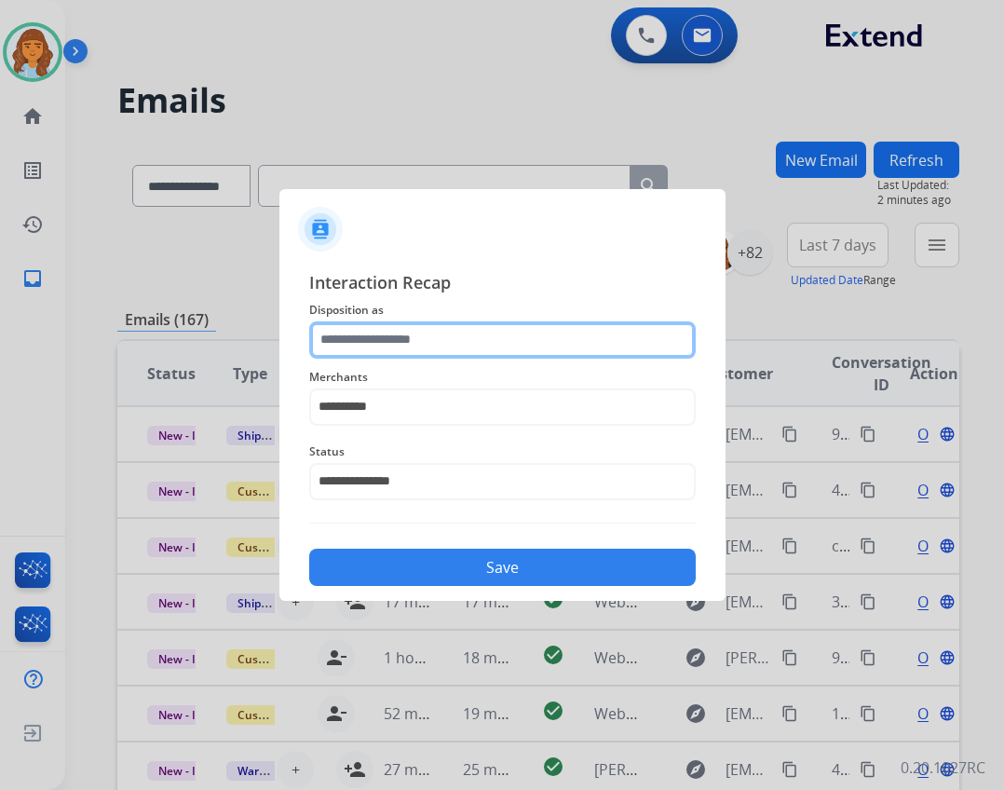
click at [457, 326] on input "text" at bounding box center [502, 339] width 387 height 37
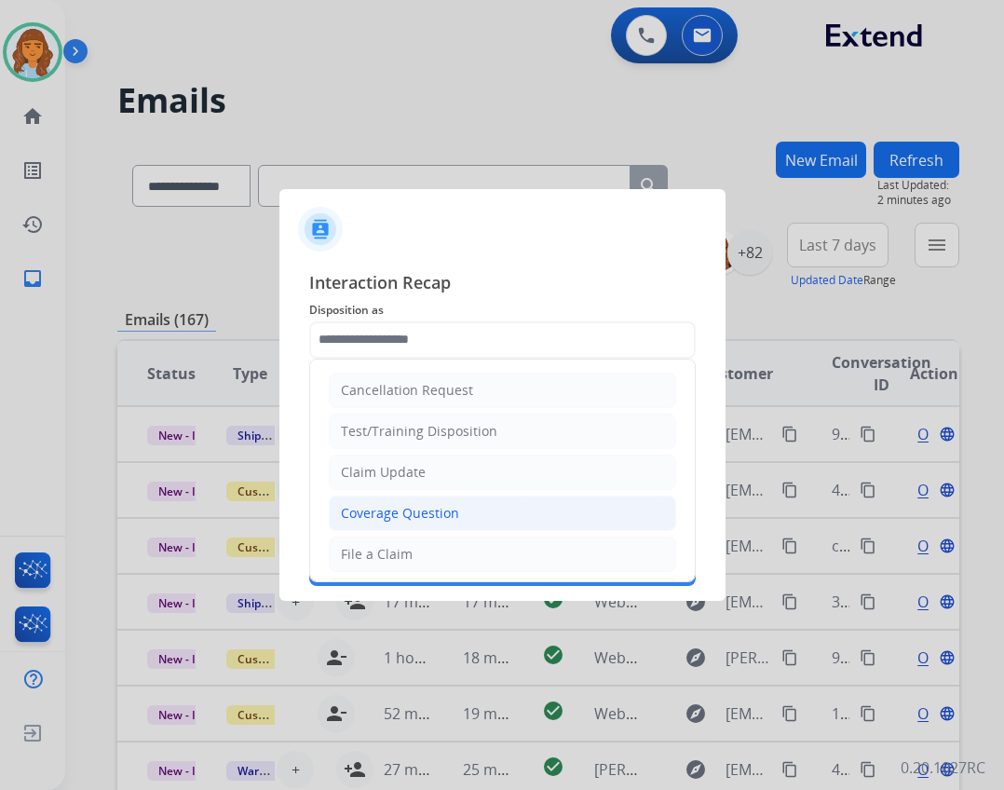
click at [471, 504] on li "Coverage Question" at bounding box center [503, 513] width 348 height 35
type input "**********"
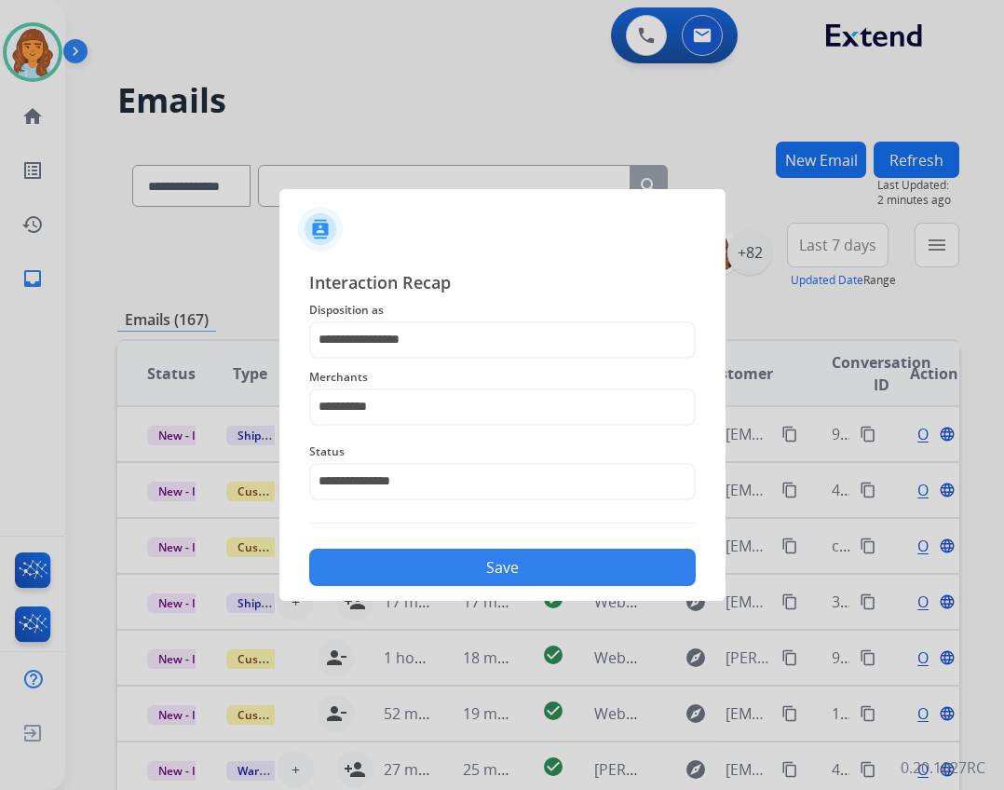
click at [486, 573] on button "Save" at bounding box center [502, 567] width 387 height 37
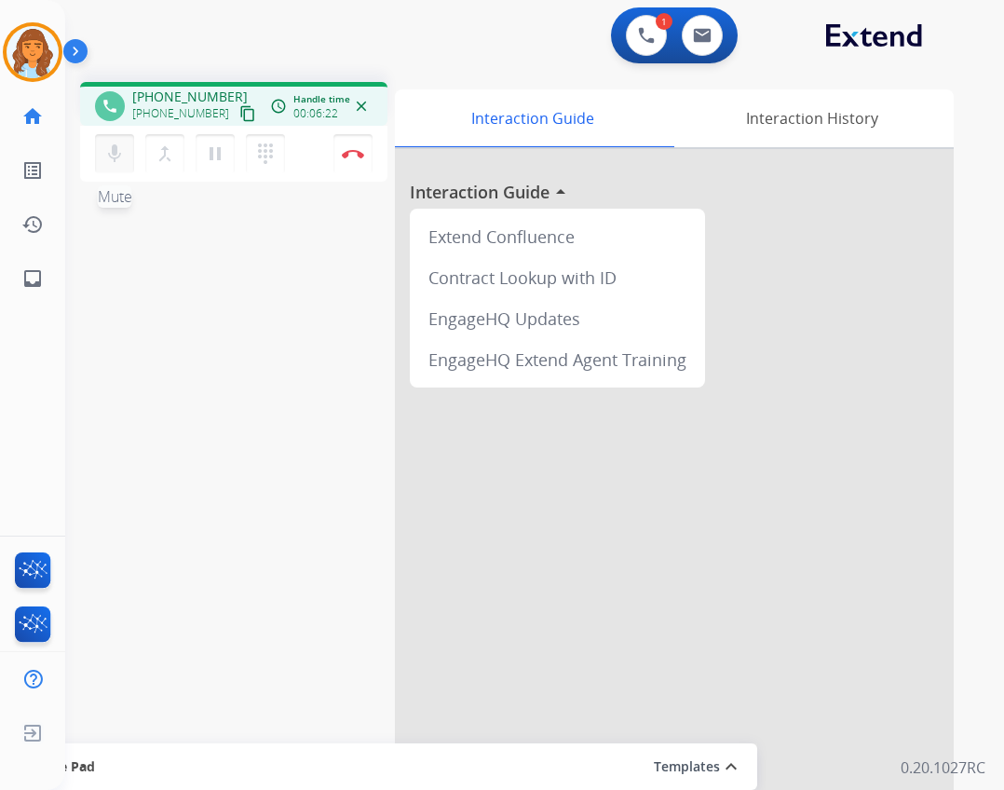
click at [110, 151] on mat-icon "mic" at bounding box center [114, 154] width 22 height 22
click at [210, 161] on mat-icon "pause" at bounding box center [215, 154] width 22 height 22
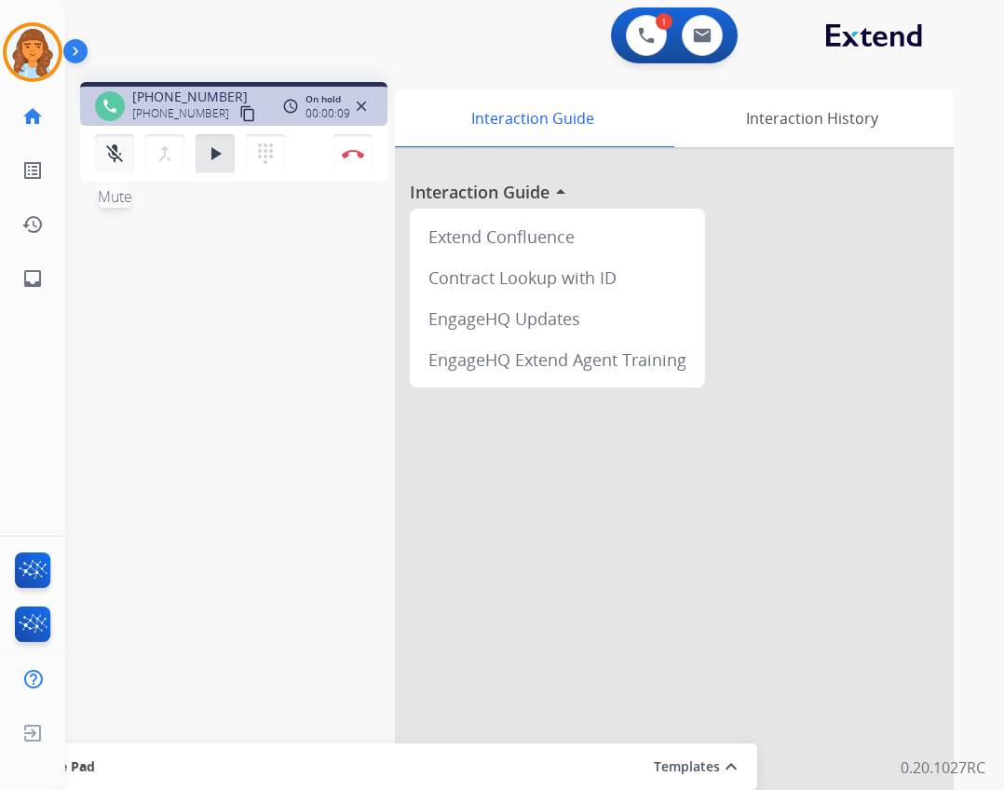
click at [132, 161] on button "mic_off Mute" at bounding box center [114, 153] width 39 height 39
click at [206, 151] on mat-icon "play_arrow" at bounding box center [215, 154] width 22 height 22
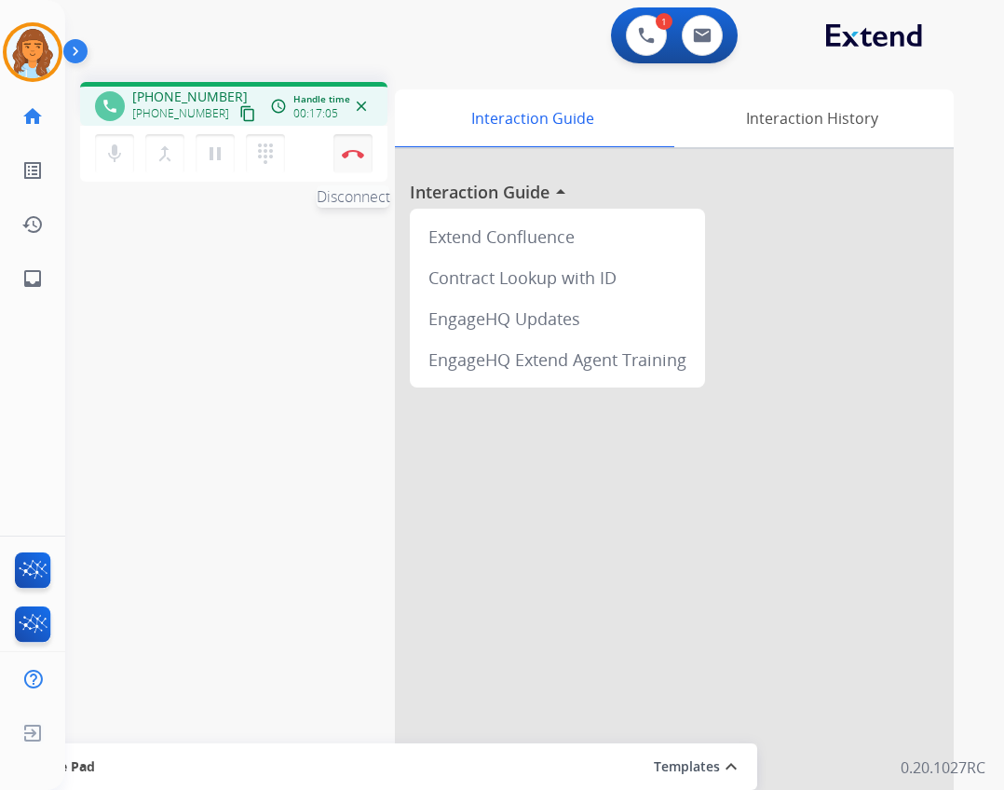
click at [344, 141] on button "Disconnect" at bounding box center [353, 153] width 39 height 39
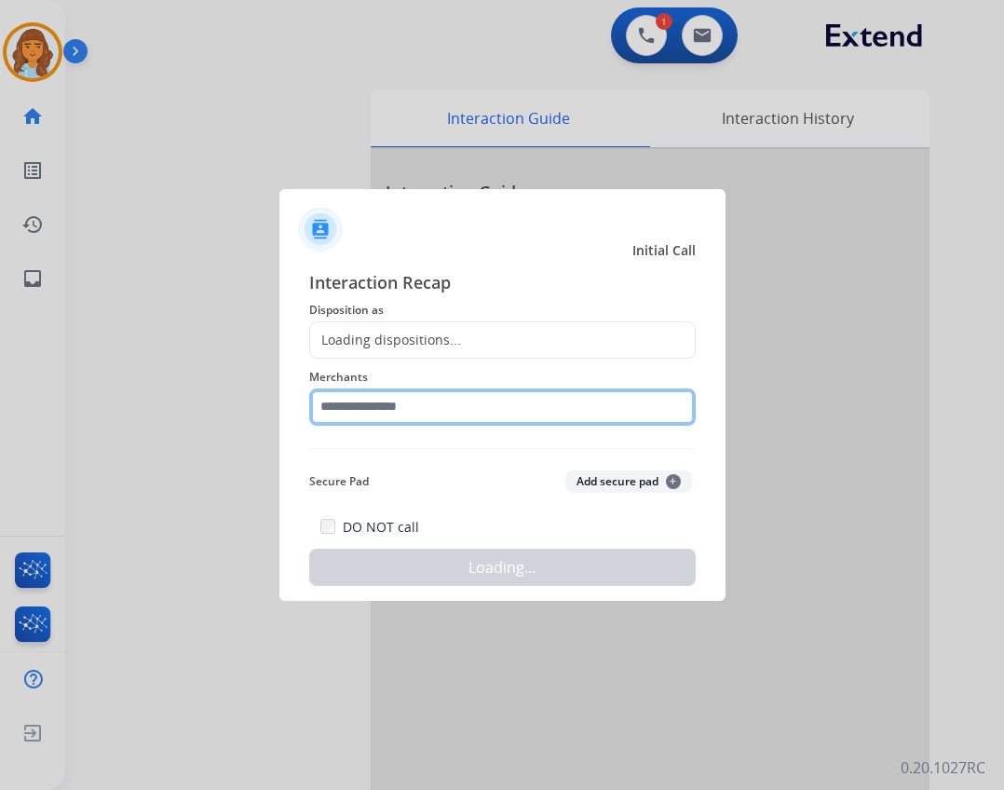
click at [354, 406] on input "text" at bounding box center [502, 407] width 387 height 37
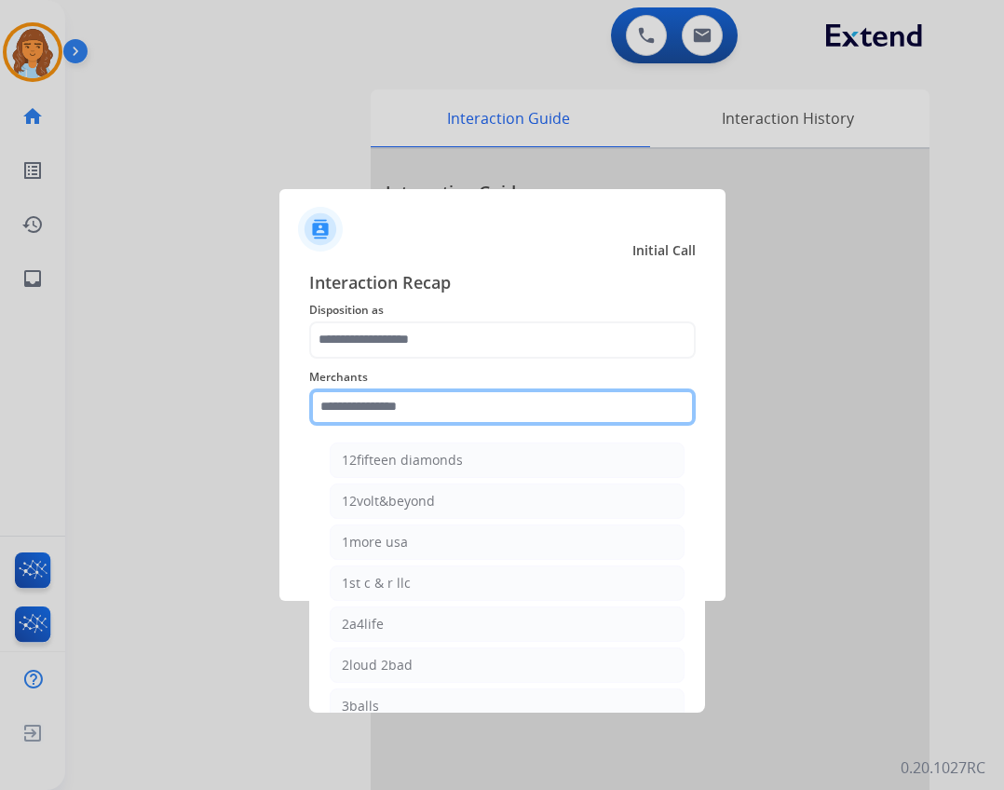
click at [371, 422] on input "text" at bounding box center [502, 407] width 387 height 37
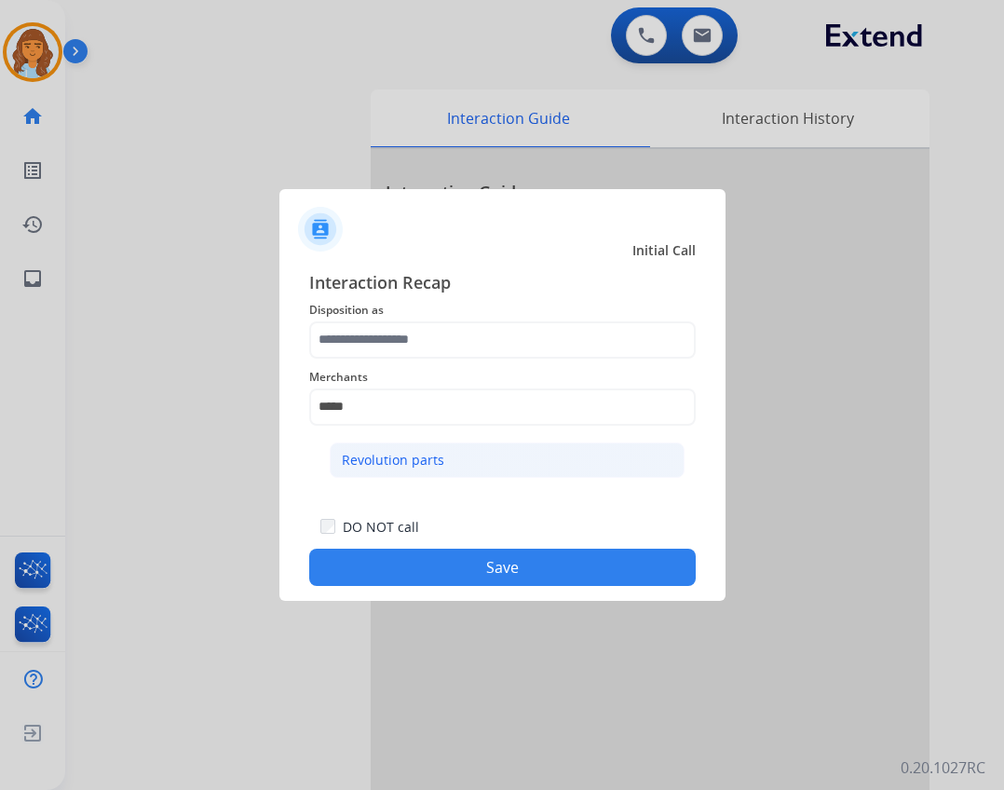
click at [412, 453] on div "Revolution parts" at bounding box center [393, 460] width 102 height 19
type input "**********"
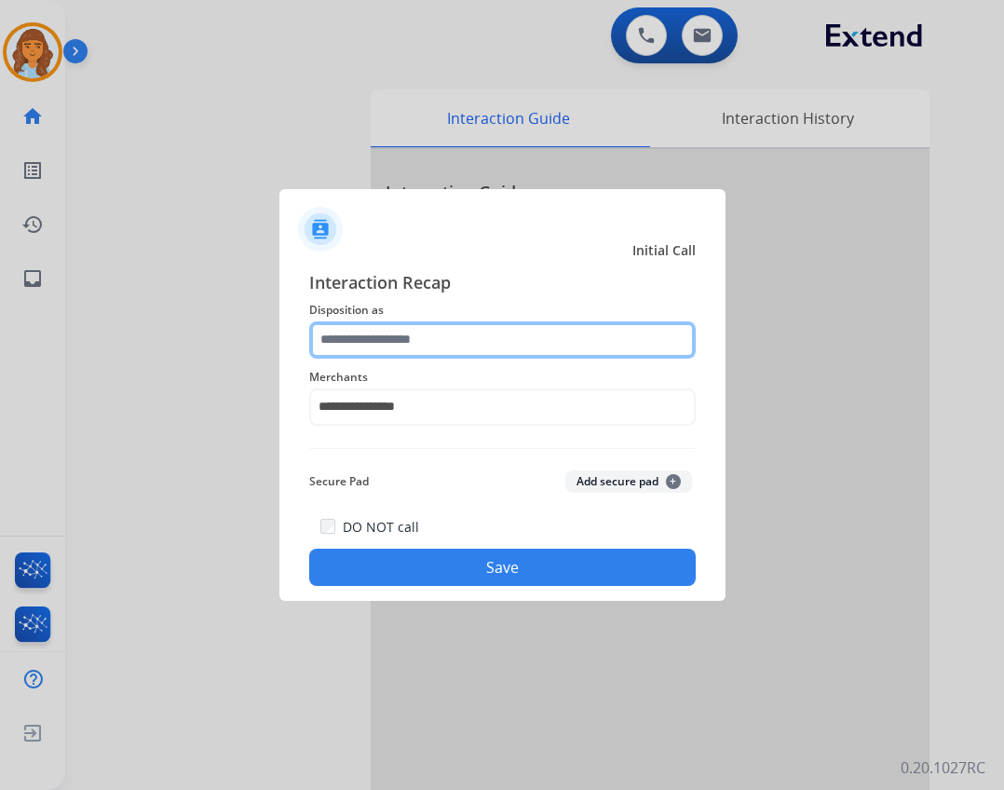
click at [437, 348] on input "text" at bounding box center [502, 339] width 387 height 37
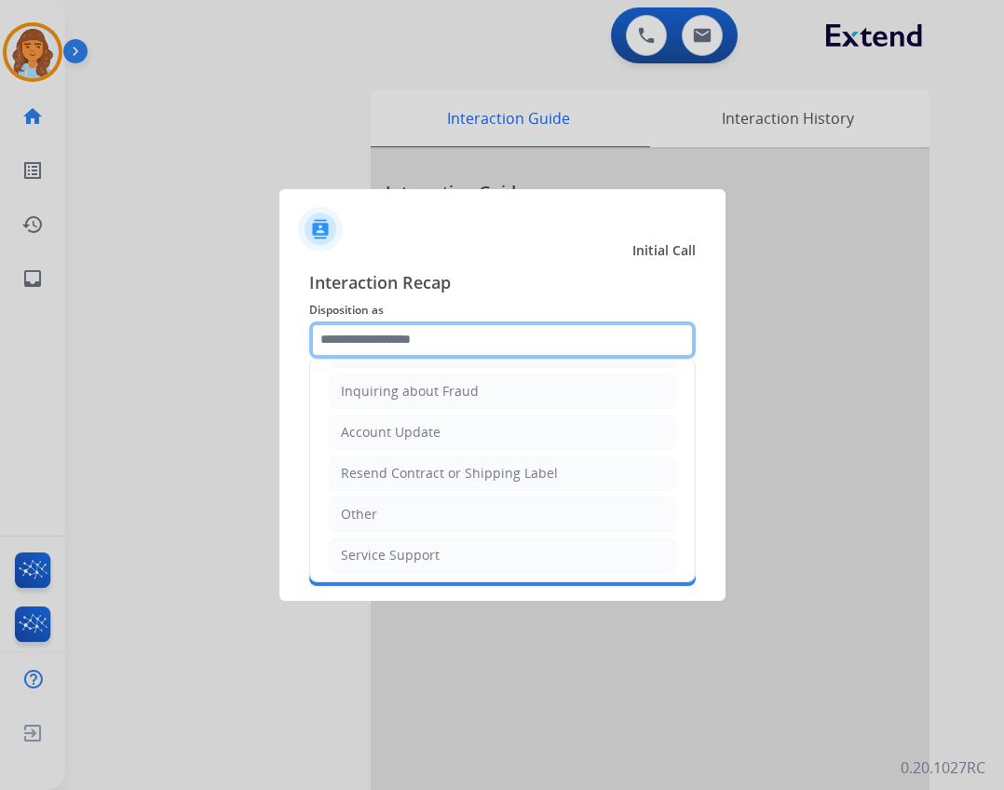
scroll to position [291, 0]
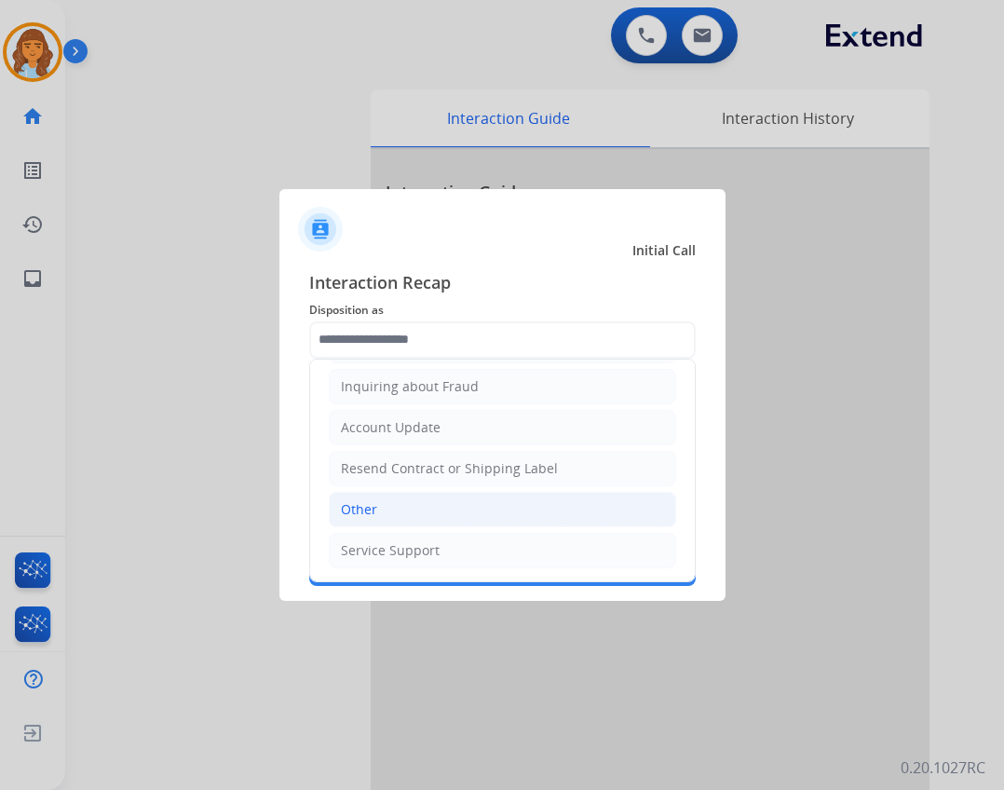
click at [464, 520] on li "Other" at bounding box center [503, 509] width 348 height 35
type input "*****"
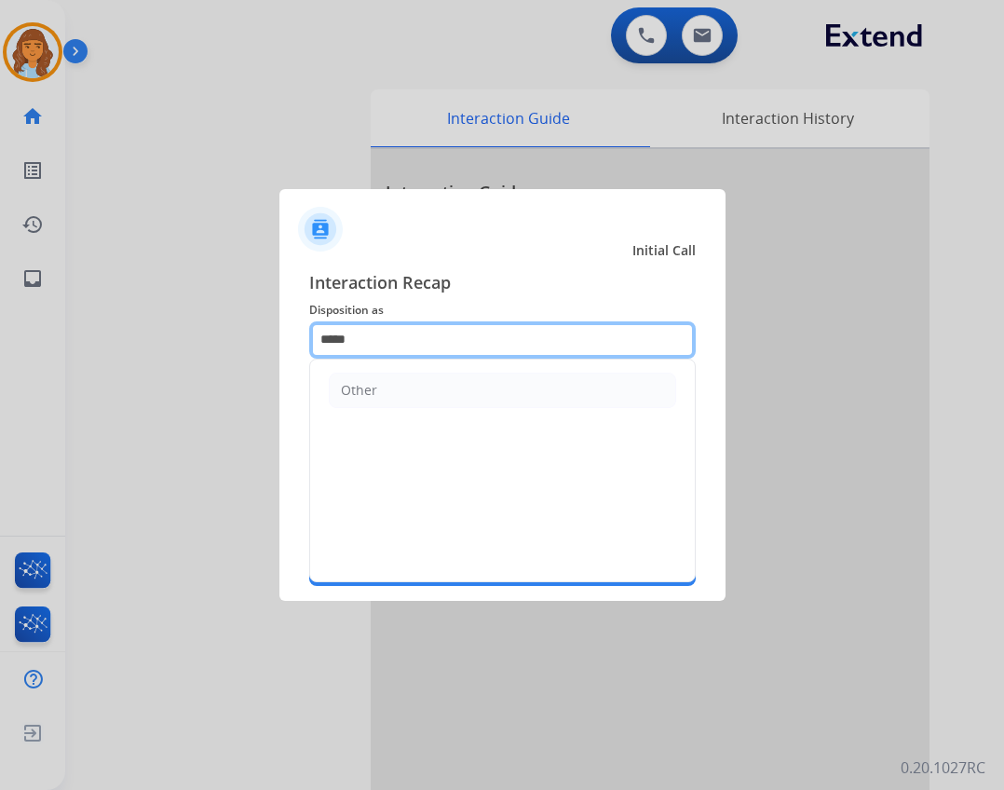
drag, startPoint x: 430, startPoint y: 334, endPoint x: 61, endPoint y: 250, distance: 379.3
click at [0, 250] on app-contact-recap-modal "**********" at bounding box center [0, 395] width 0 height 790
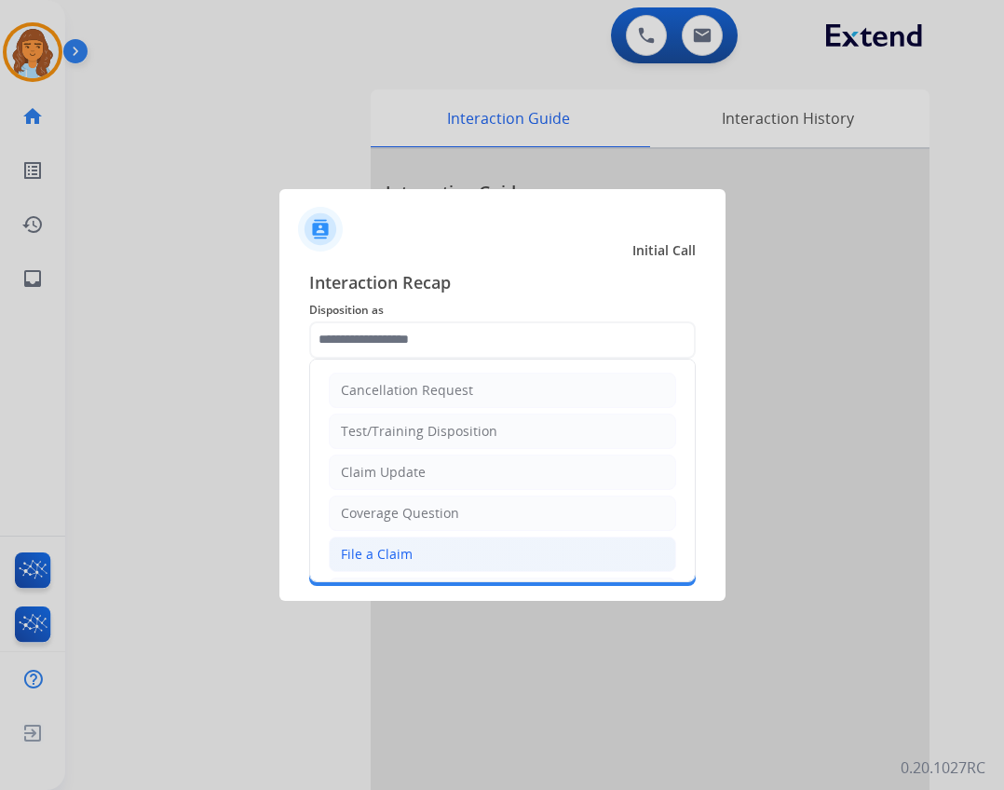
click at [443, 558] on li "File a Claim" at bounding box center [503, 554] width 348 height 35
type input "**********"
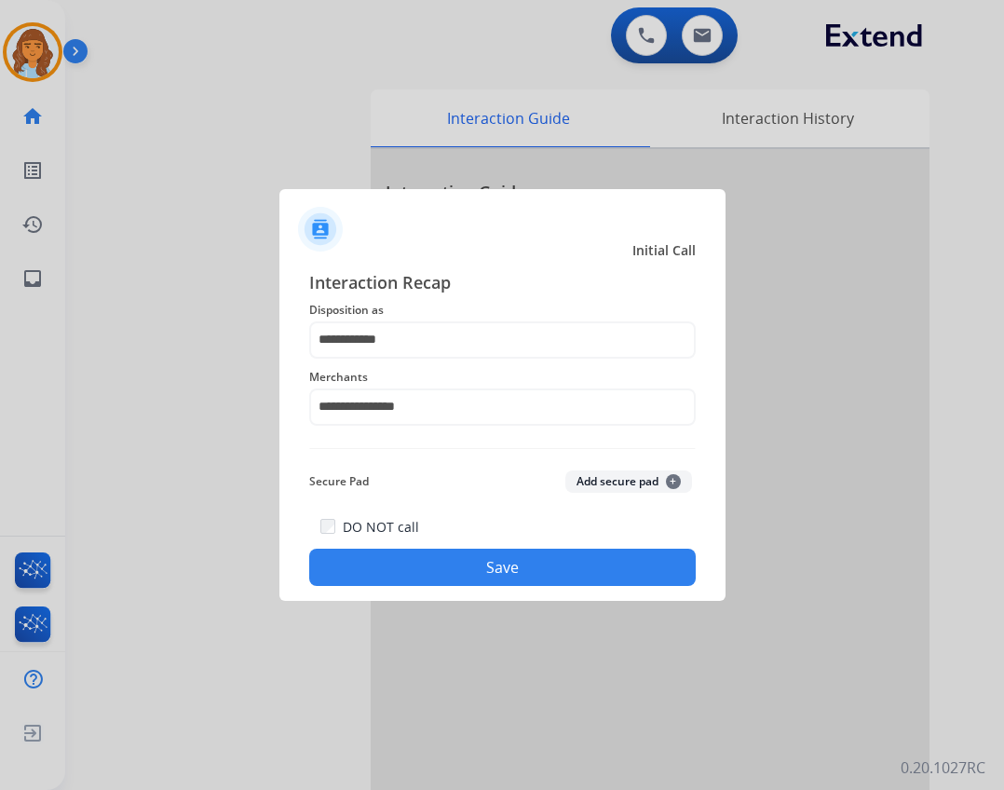
click at [457, 553] on button "Save" at bounding box center [502, 567] width 387 height 37
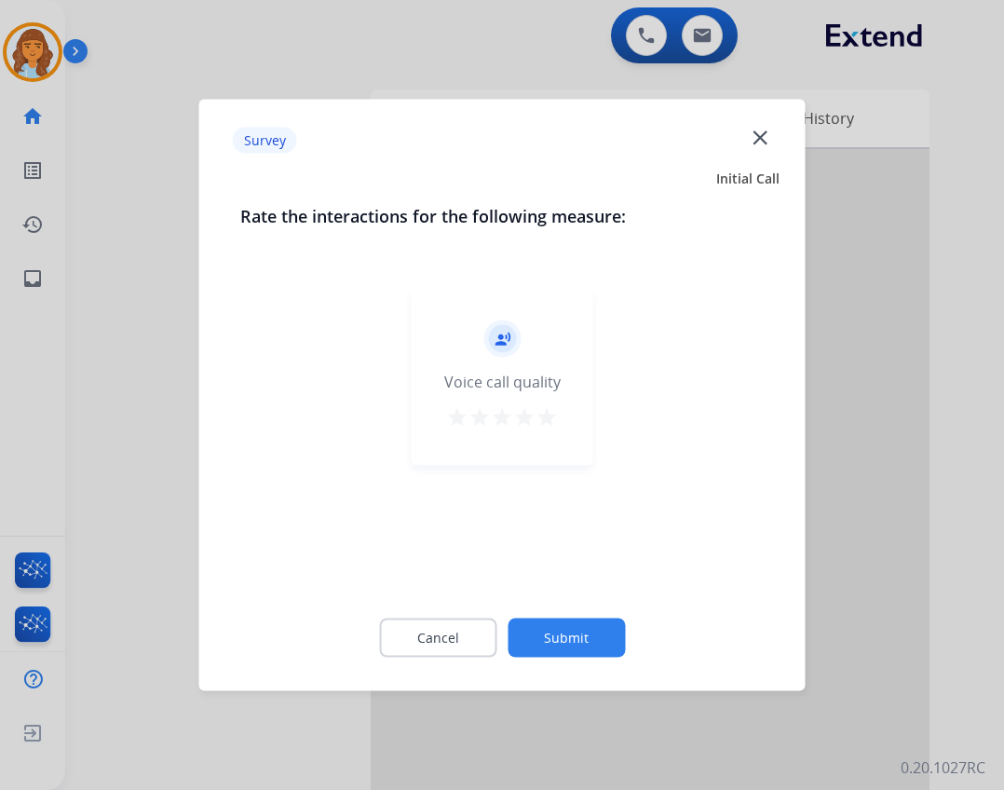
click at [543, 625] on div "Cancel Submit" at bounding box center [502, 638] width 525 height 84
click at [546, 649] on button "Submit" at bounding box center [566, 638] width 117 height 39
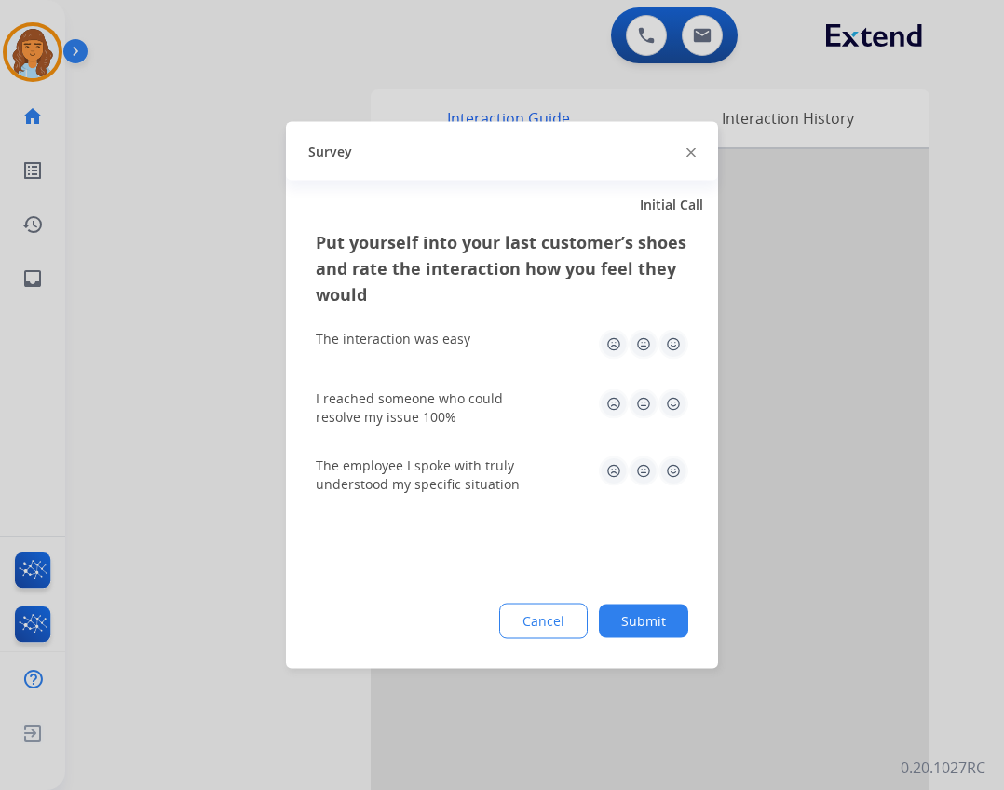
click at [601, 612] on div "Cancel Submit" at bounding box center [502, 621] width 373 height 35
click at [620, 606] on button "Submit" at bounding box center [643, 622] width 89 height 34
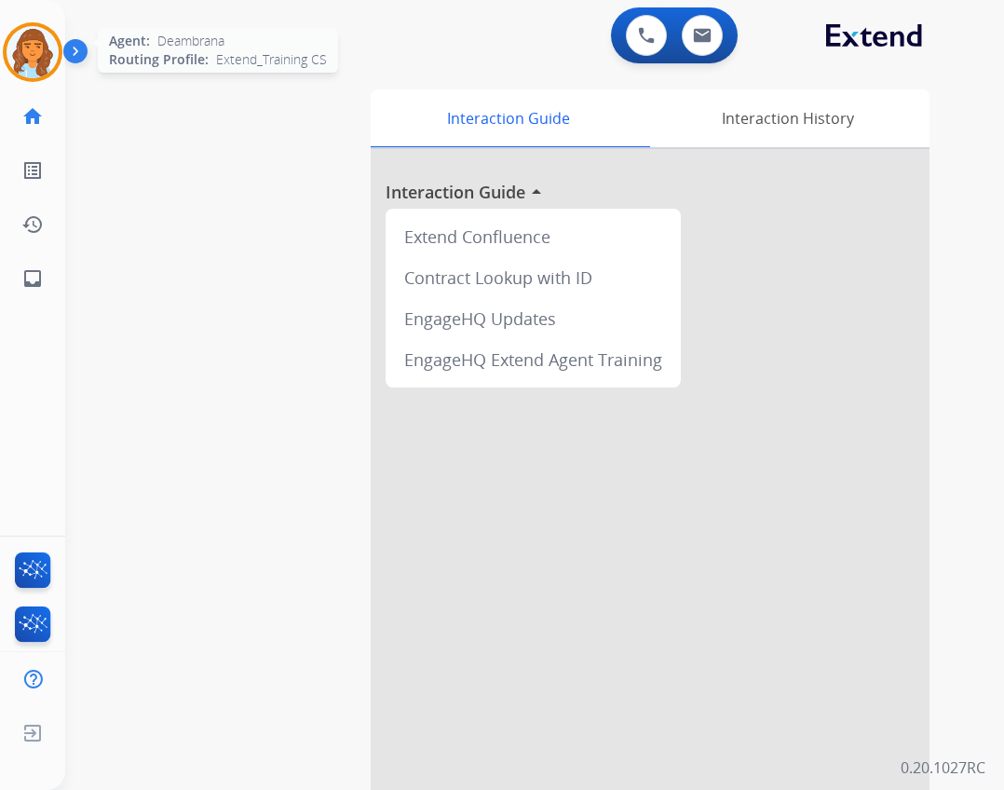
click at [47, 57] on img at bounding box center [33, 52] width 52 height 52
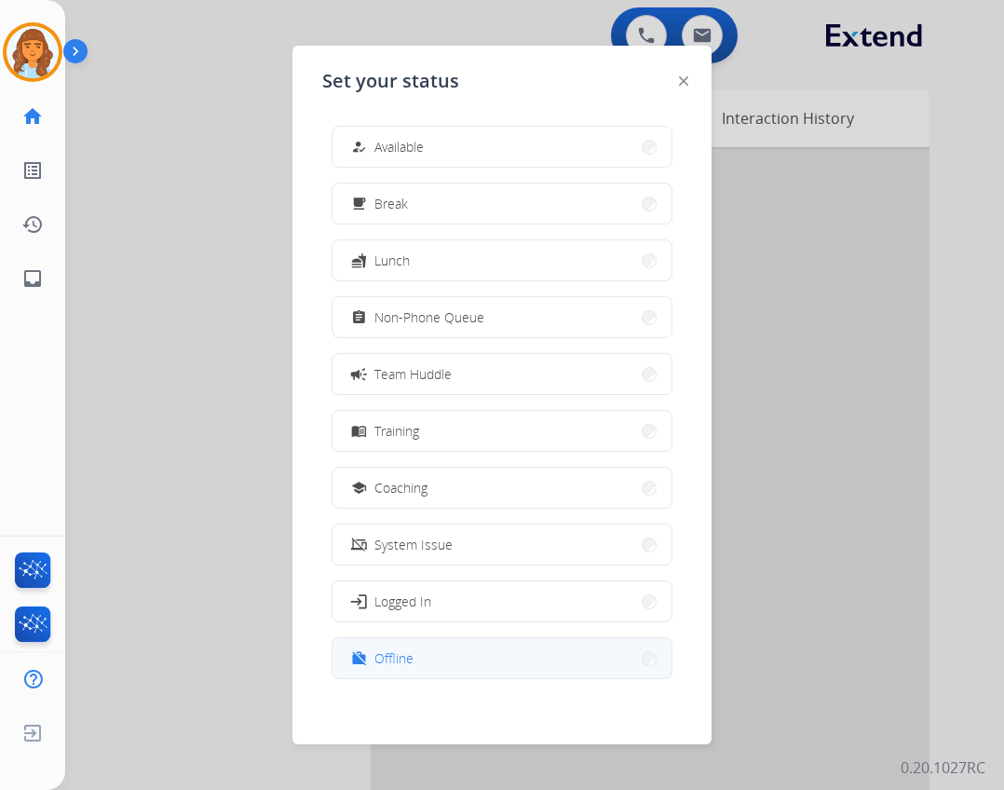
click at [404, 662] on span "Offline" at bounding box center [394, 659] width 39 height 20
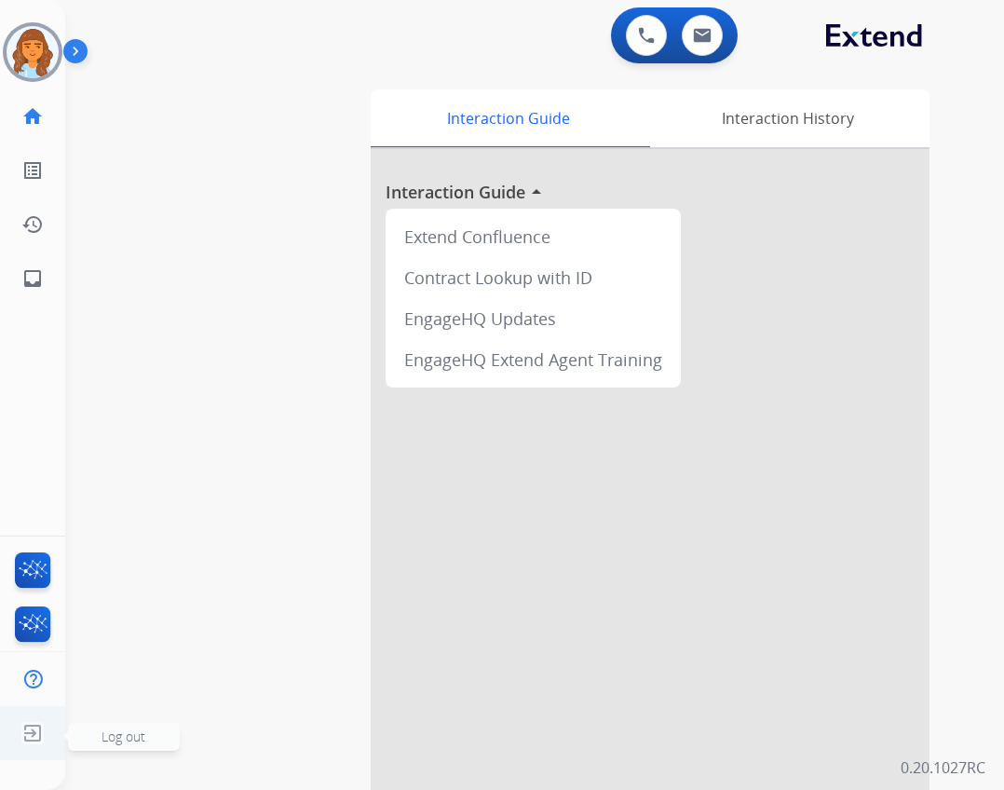
click at [40, 722] on img at bounding box center [33, 733] width 34 height 35
click at [103, 728] on div "swap_horiz Break voice bridge close_fullscreen Connect 3-Way Call merge_type Se…" at bounding box center [512, 455] width 895 height 777
click at [53, 732] on ul "Log out Log out" at bounding box center [32, 733] width 65 height 54
click at [116, 734] on span "Log out" at bounding box center [124, 737] width 44 height 18
